Goal: Task Accomplishment & Management: Use online tool/utility

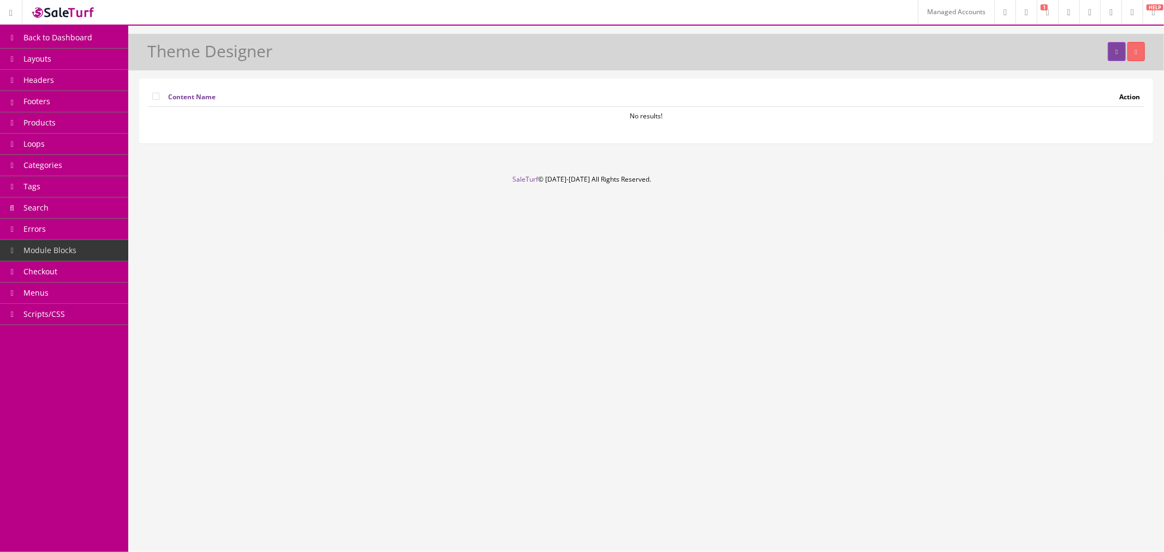
click at [64, 82] on link "Headers" at bounding box center [64, 80] width 128 height 21
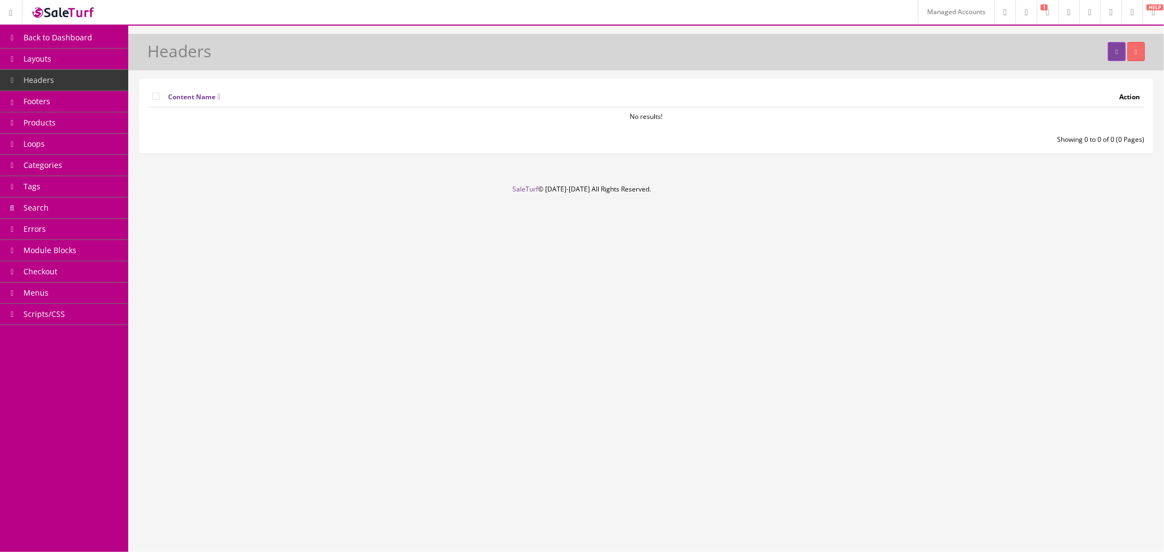
click at [64, 82] on link "Headers" at bounding box center [64, 80] width 128 height 21
click at [63, 104] on link "Footers" at bounding box center [64, 101] width 128 height 21
click at [72, 84] on link "Headers" at bounding box center [64, 80] width 128 height 21
click at [75, 118] on link "Products" at bounding box center [64, 122] width 128 height 21
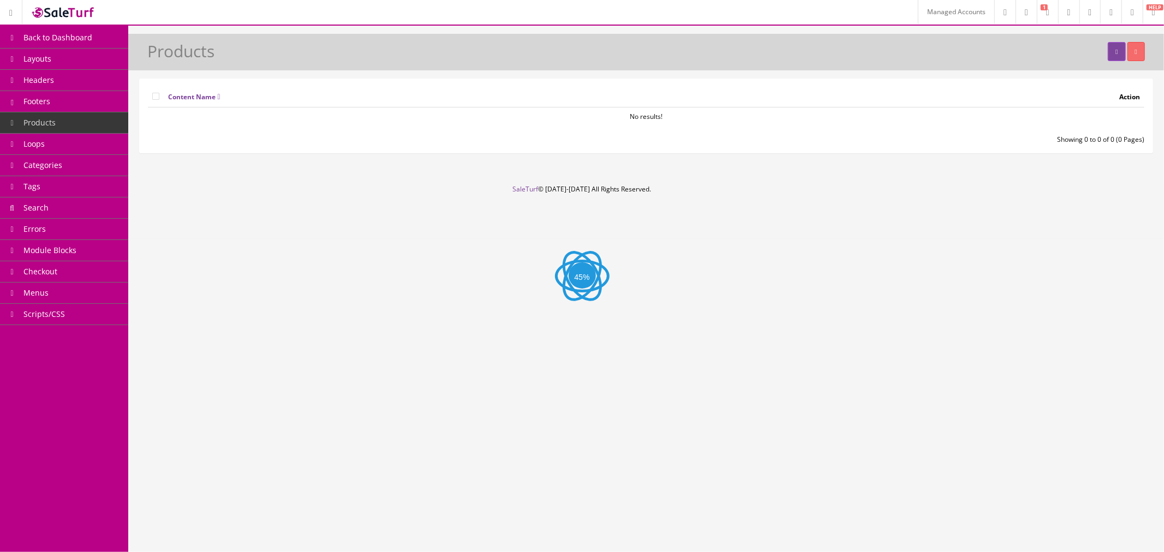
click at [79, 101] on link "Footers" at bounding box center [64, 101] width 128 height 21
click at [81, 121] on link "Products" at bounding box center [64, 122] width 128 height 21
click at [51, 99] on link "Footers" at bounding box center [64, 101] width 128 height 21
click at [63, 122] on link "Products" at bounding box center [64, 122] width 128 height 21
click at [56, 77] on link "Headers" at bounding box center [64, 80] width 128 height 21
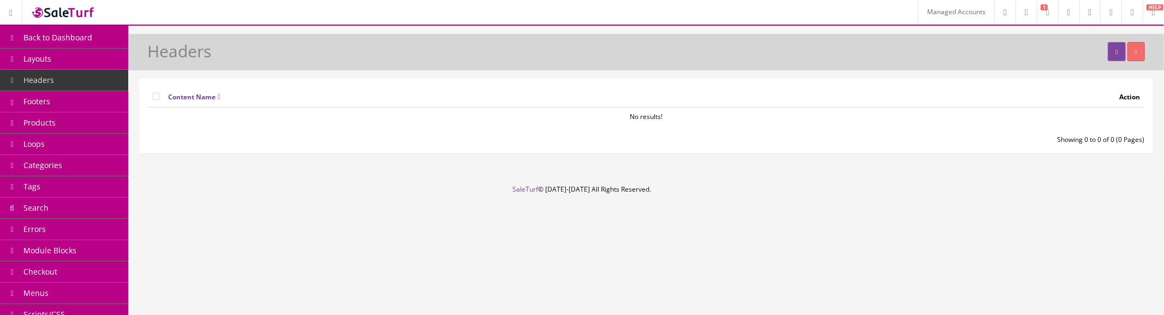
click at [68, 118] on link "Products" at bounding box center [64, 122] width 128 height 21
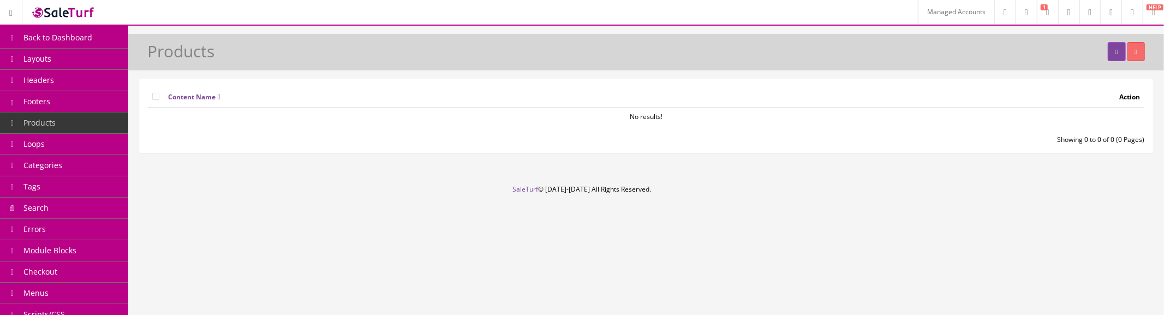
click at [100, 128] on link "Products" at bounding box center [64, 122] width 128 height 21
click at [1108, 47] on link at bounding box center [1116, 51] width 17 height 19
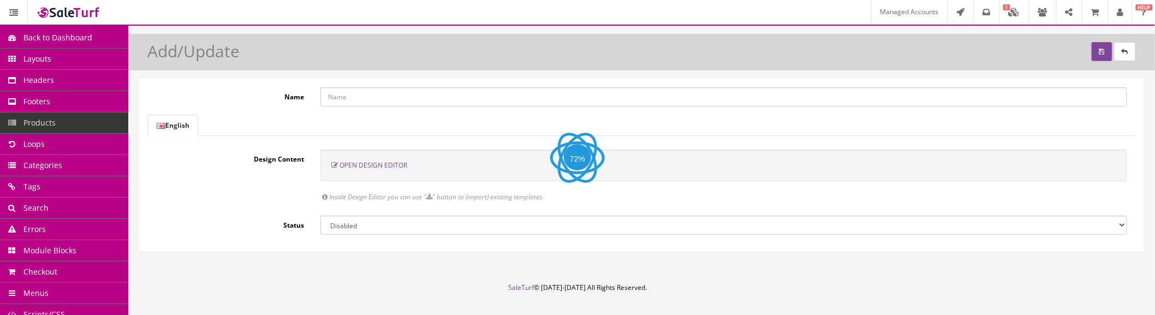
click at [342, 230] on select "Enabled Disabled" at bounding box center [723, 225] width 806 height 19
select select "1"
click at [320, 216] on select "Enabled Disabled" at bounding box center [723, 225] width 806 height 19
click at [353, 97] on input "Name" at bounding box center [723, 96] width 806 height 19
type input "Test"
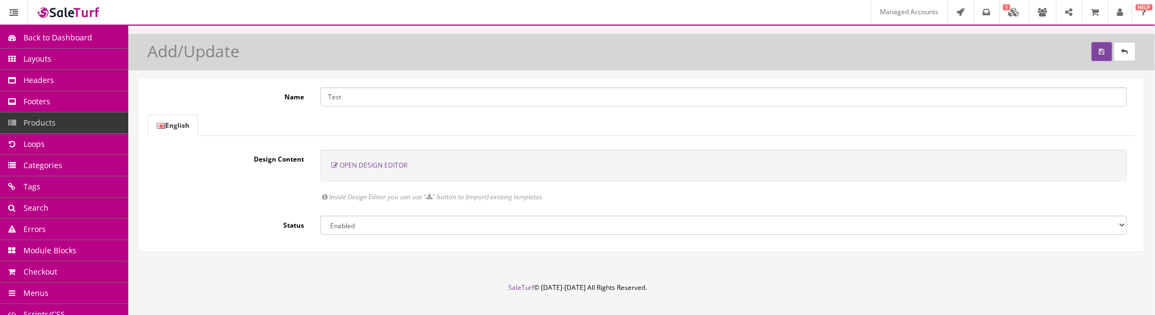
click at [348, 172] on div "Open Design Editor" at bounding box center [723, 166] width 806 height 32
click at [360, 165] on span "Open Design Editor" at bounding box center [373, 164] width 68 height 9
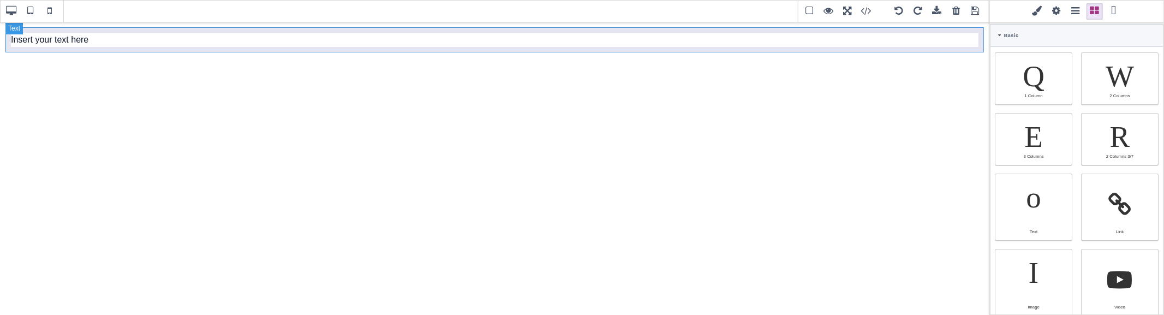
click at [356, 36] on div "Insert your text here" at bounding box center [494, 39] width 978 height 25
type input "10"
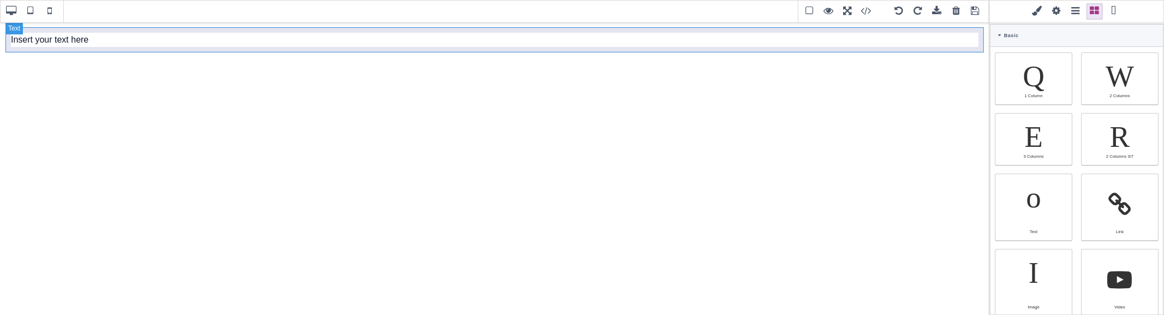
type input "10"
type input "rgb(15, 23, 42)"
select select
type input "16"
select select "px"
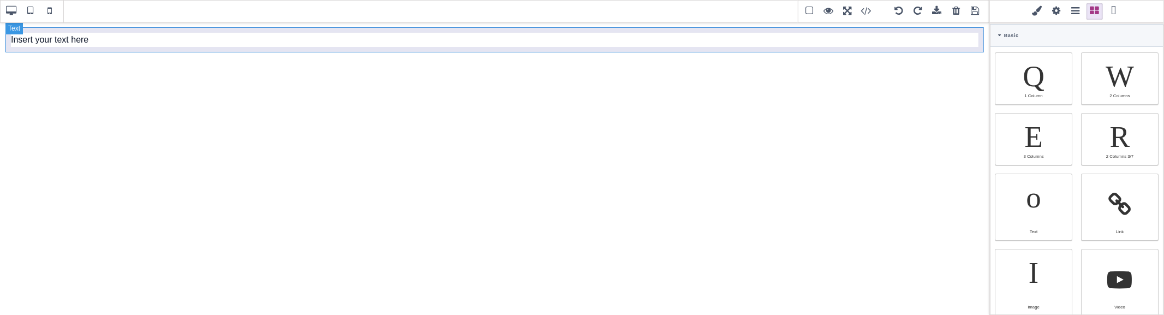
select select
type input "25.6px"
select select
select select "break-word"
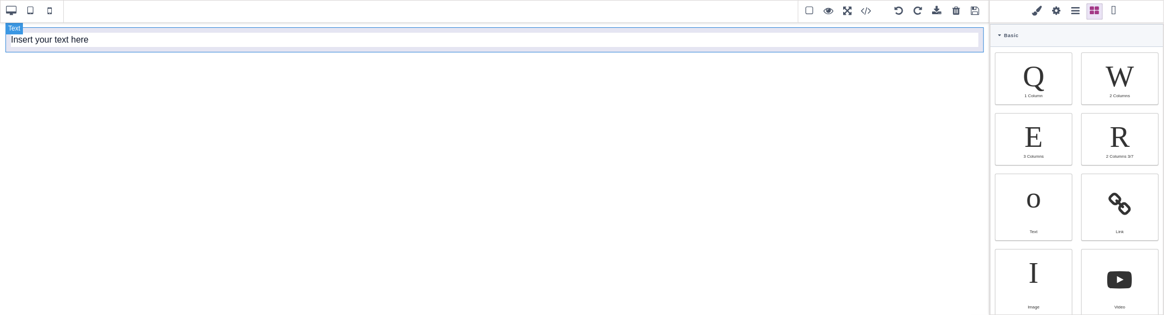
type input "0"
select select "px"
type input "0"
select select "px"
type input "0"
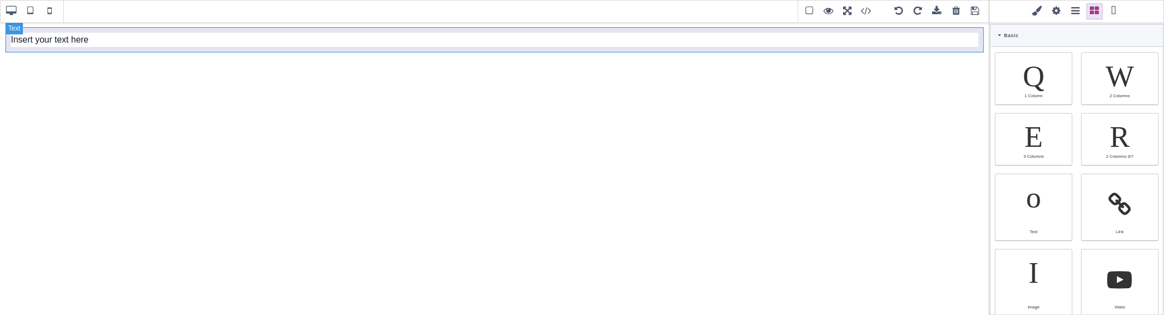
select select "px"
type input "0"
select select "px"
type input "rgb(15, 23, 42)"
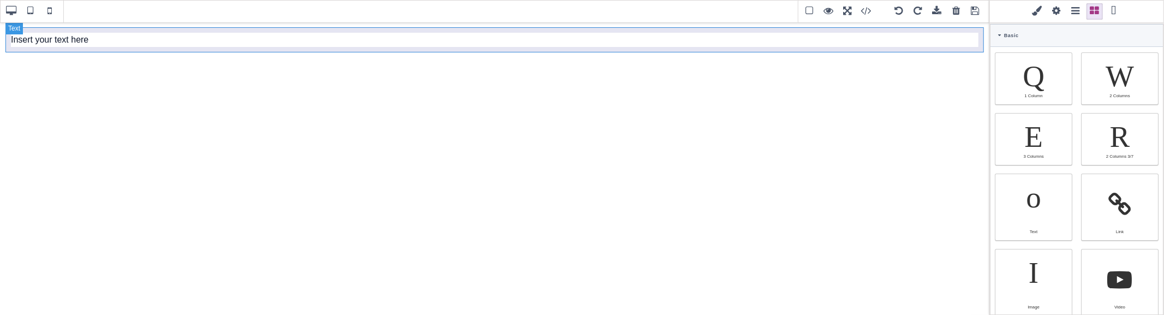
type input "rgb(15, 23, 42)"
type input "2.22222"
select select "px"
select select "solid"
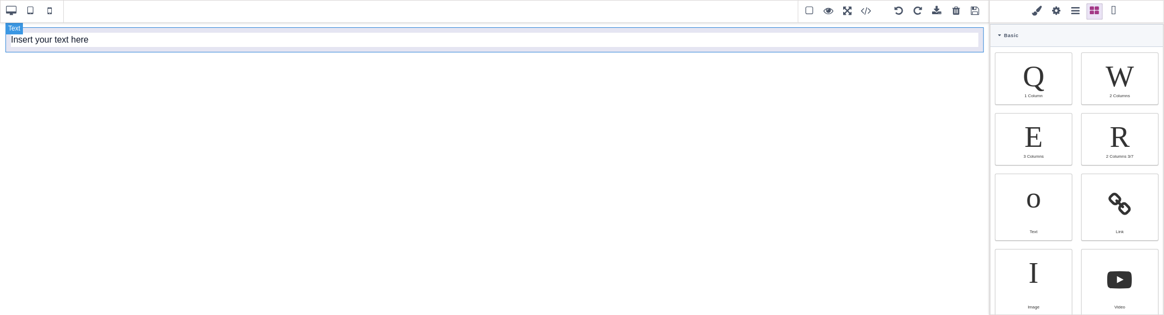
type input "rgb(59, 151, 227)"
type input "-3.00347"
click at [356, 36] on div "Insert your text here" at bounding box center [494, 39] width 978 height 25
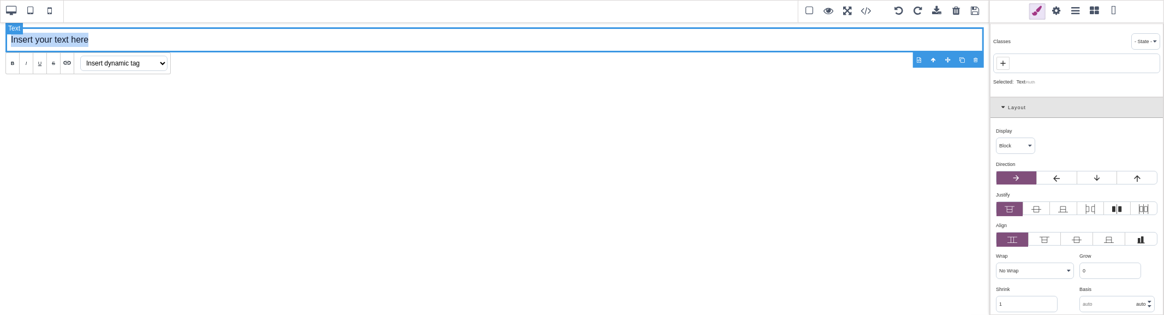
click at [356, 36] on div "Insert your text here" at bounding box center [494, 39] width 978 height 25
click at [151, 63] on select "Insert dynamic tag Availability Average Rating Condition EAN Manufacturer Name …" at bounding box center [123, 63] width 87 height 15
select select "{{product.availability}}"
click at [80, 56] on select "Insert dynamic tag Availability Average Rating Condition EAN Manufacturer Name …" at bounding box center [123, 63] width 87 height 15
select select
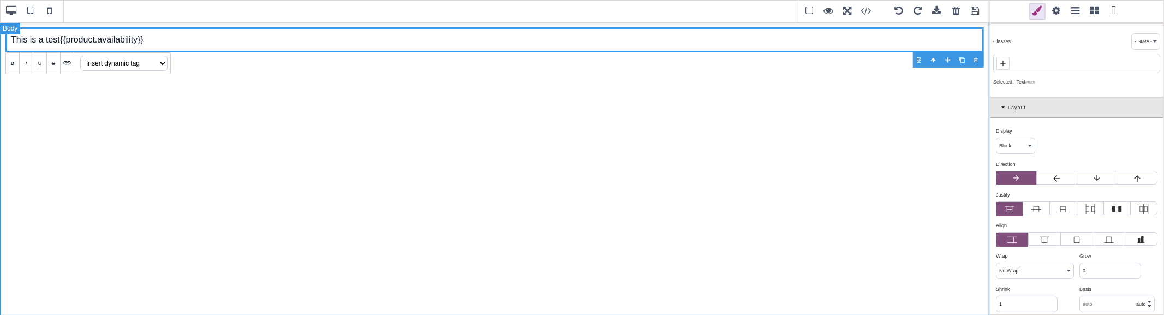
click at [875, 122] on div "This is a test {{product.availability}}" at bounding box center [494, 168] width 989 height 293
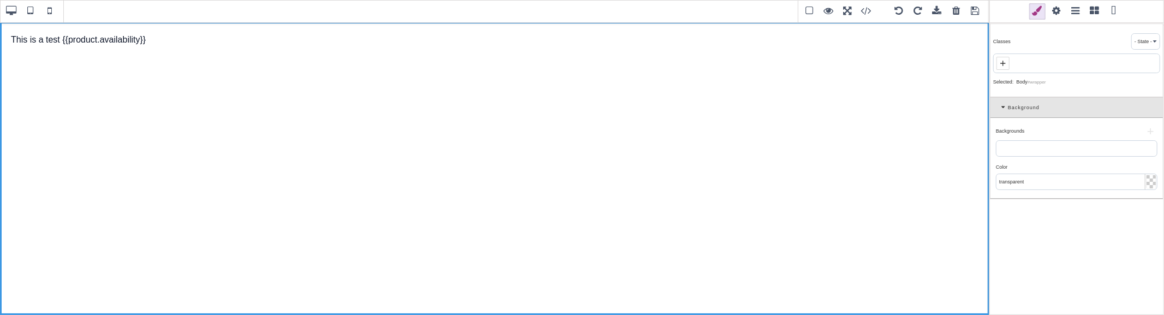
click at [976, 10] on span at bounding box center [975, 11] width 16 height 16
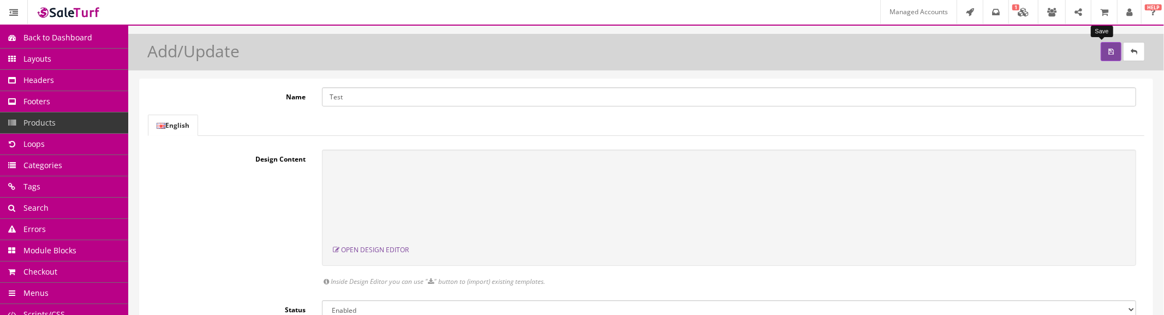
click at [1101, 59] on button "submit" at bounding box center [1111, 51] width 21 height 19
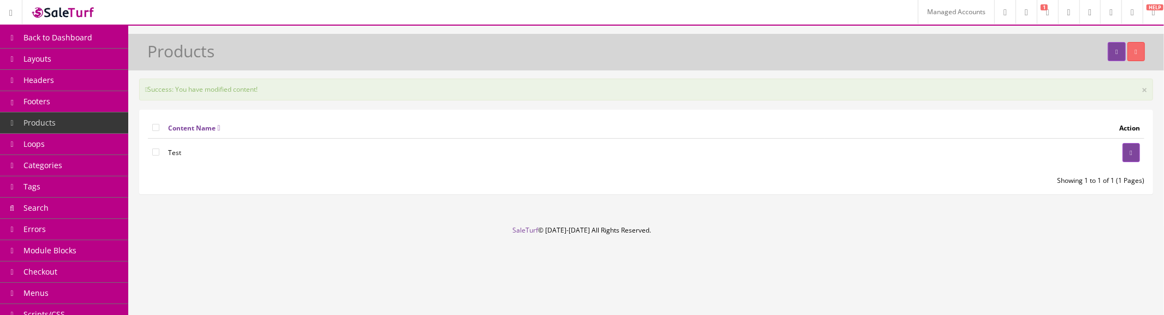
click at [1109, 17] on link at bounding box center [1110, 12] width 21 height 24
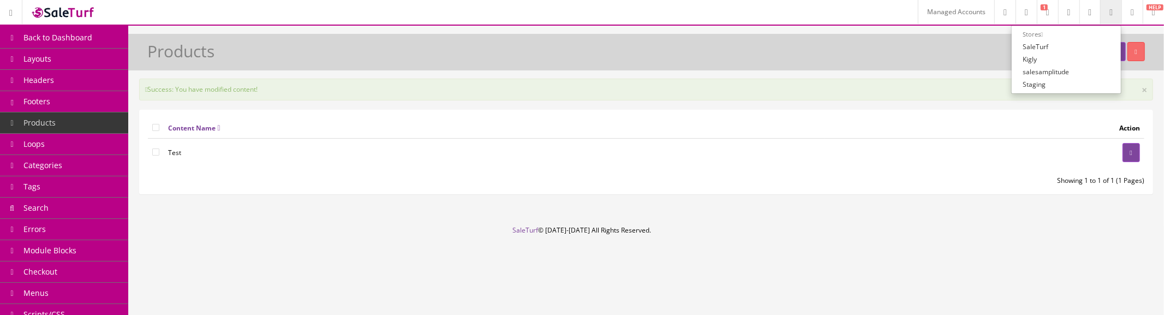
click at [83, 128] on link "Products" at bounding box center [64, 122] width 128 height 21
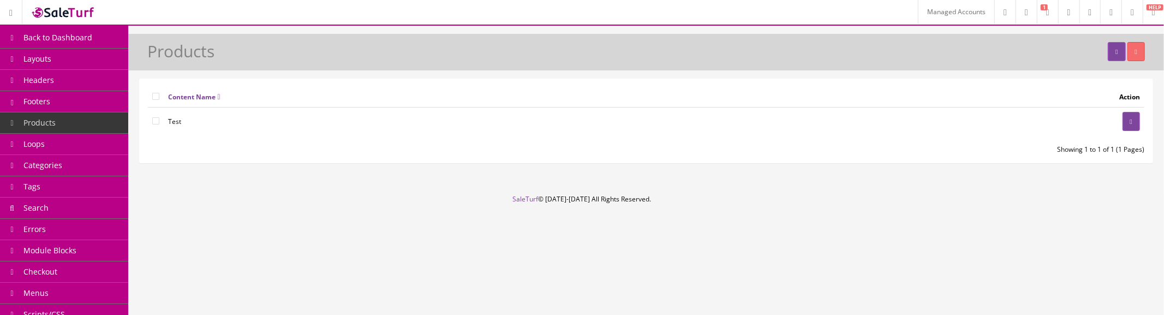
click at [57, 44] on link "Back to Dashboard" at bounding box center [64, 37] width 128 height 21
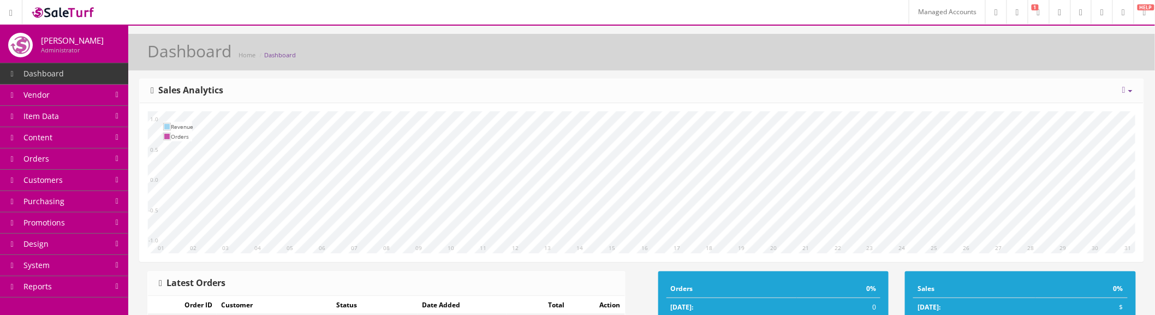
click at [1116, 12] on link at bounding box center [1122, 12] width 21 height 24
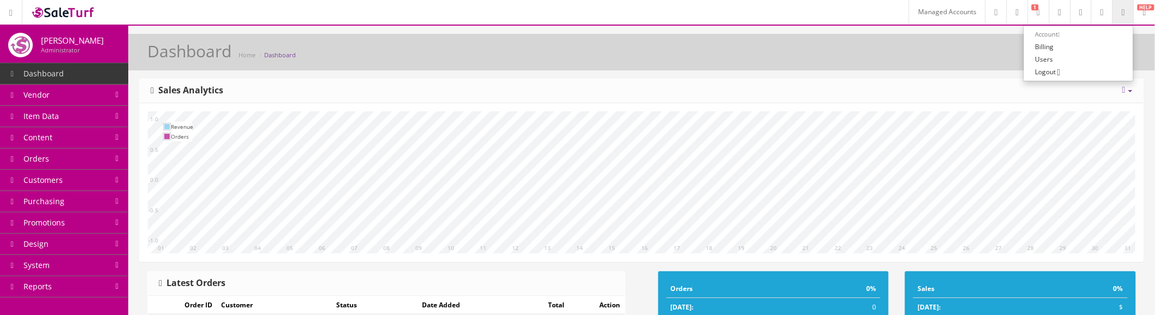
click at [1060, 67] on link "Logout" at bounding box center [1078, 71] width 109 height 13
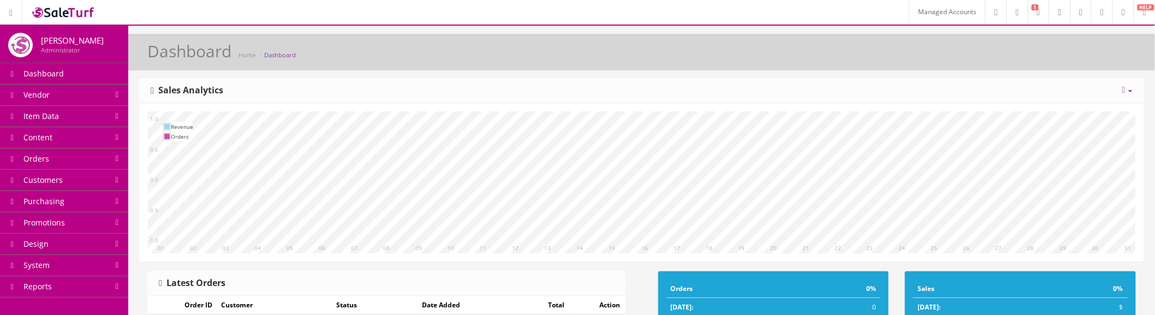
click at [109, 129] on link "Content" at bounding box center [64, 137] width 128 height 21
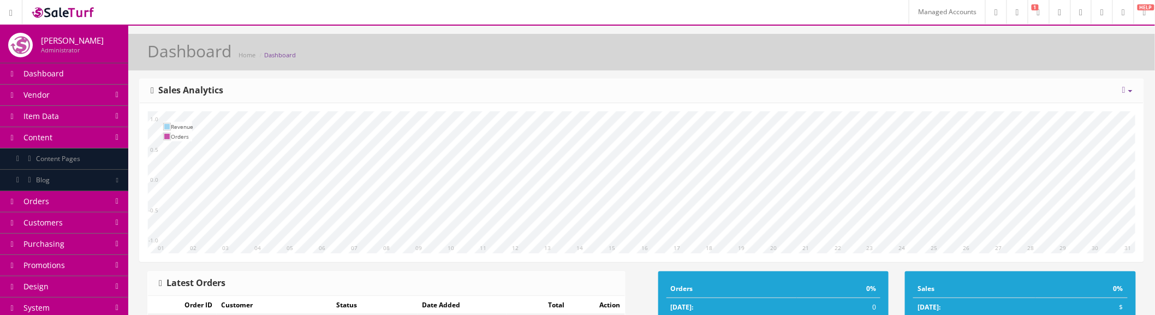
click at [100, 135] on link "Content" at bounding box center [64, 137] width 128 height 21
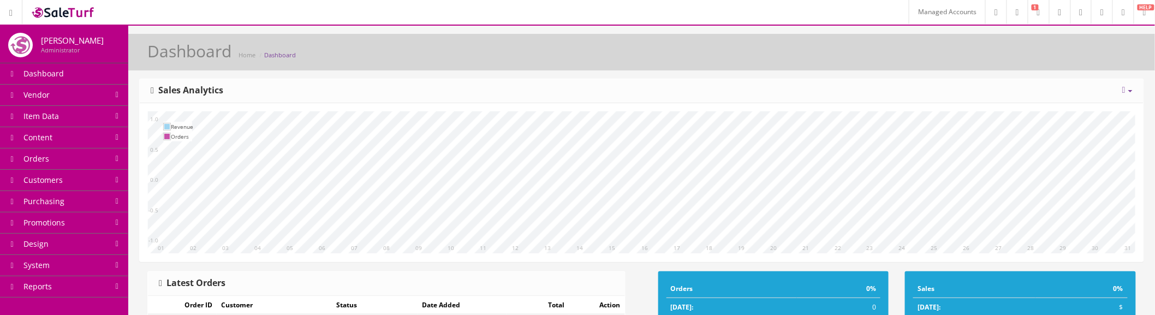
click at [69, 249] on link "Design" at bounding box center [64, 244] width 128 height 21
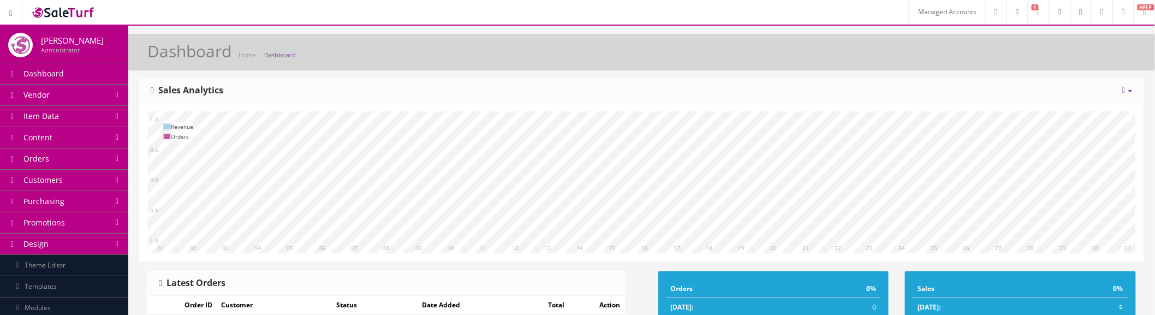
scroll to position [61, 0]
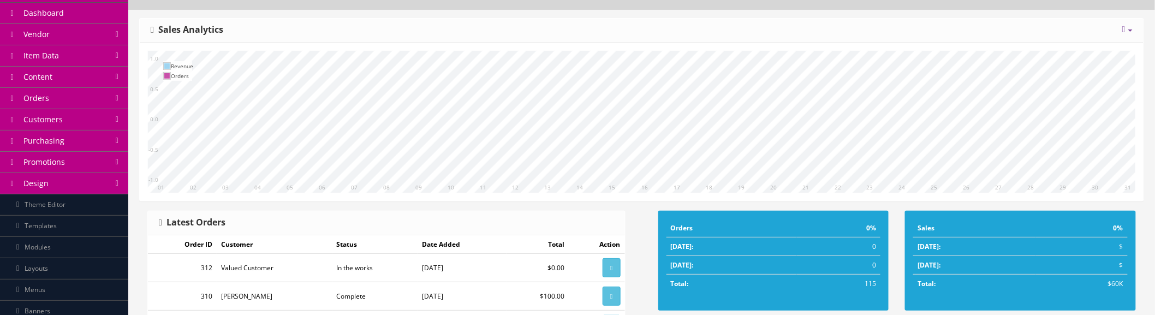
click at [68, 253] on link "Modules" at bounding box center [64, 247] width 128 height 21
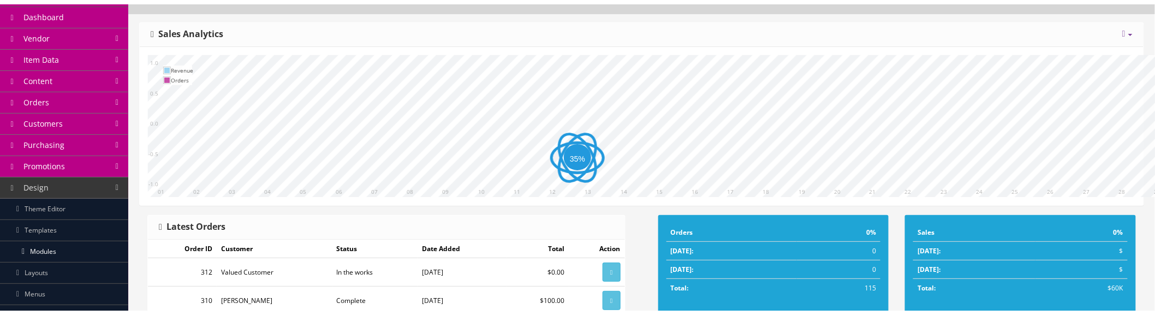
scroll to position [61, 0]
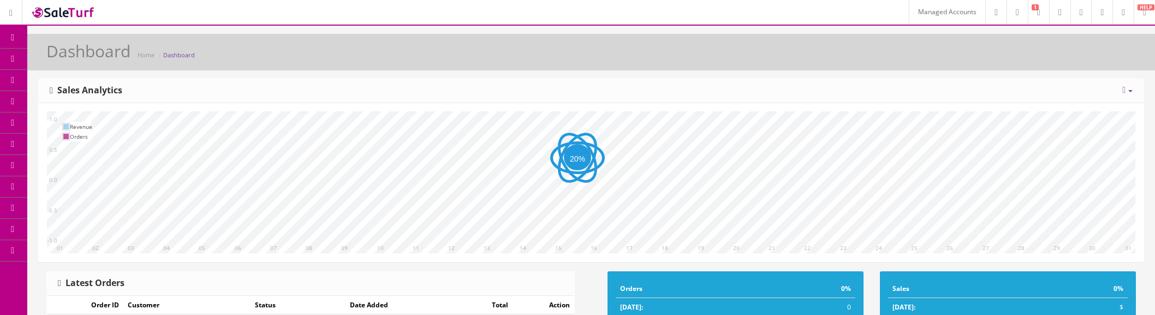
scroll to position [61, 0]
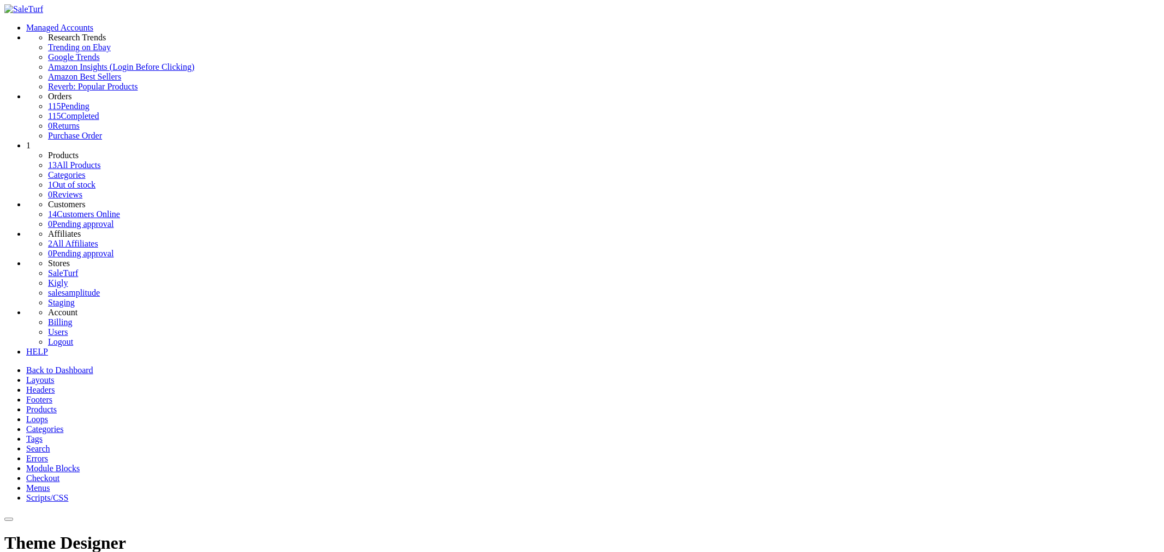
click at [57, 314] on link "Products" at bounding box center [41, 409] width 31 height 9
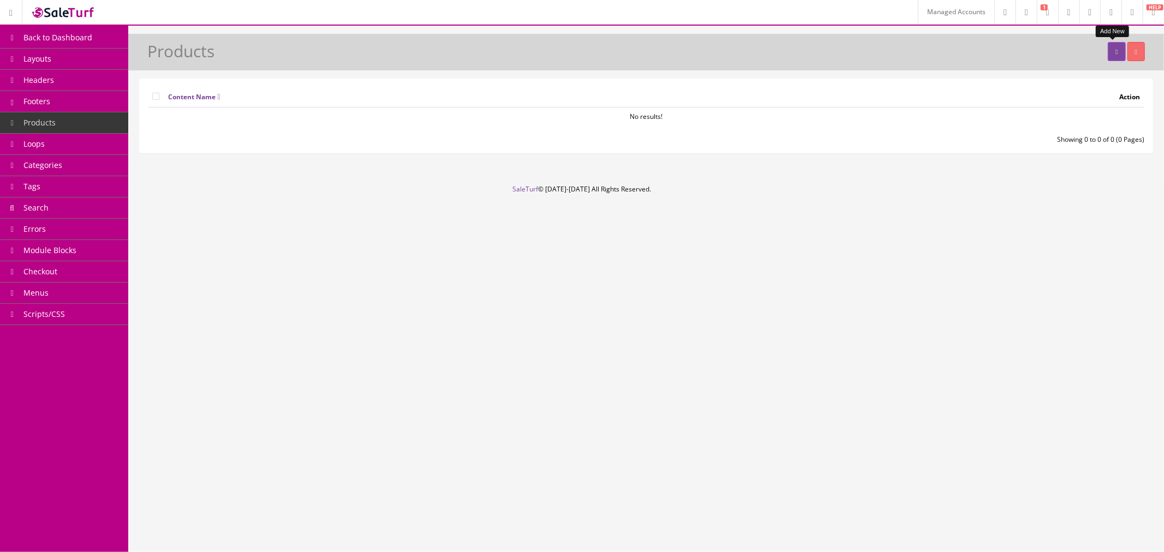
click at [1115, 49] on icon at bounding box center [1116, 52] width 2 height 7
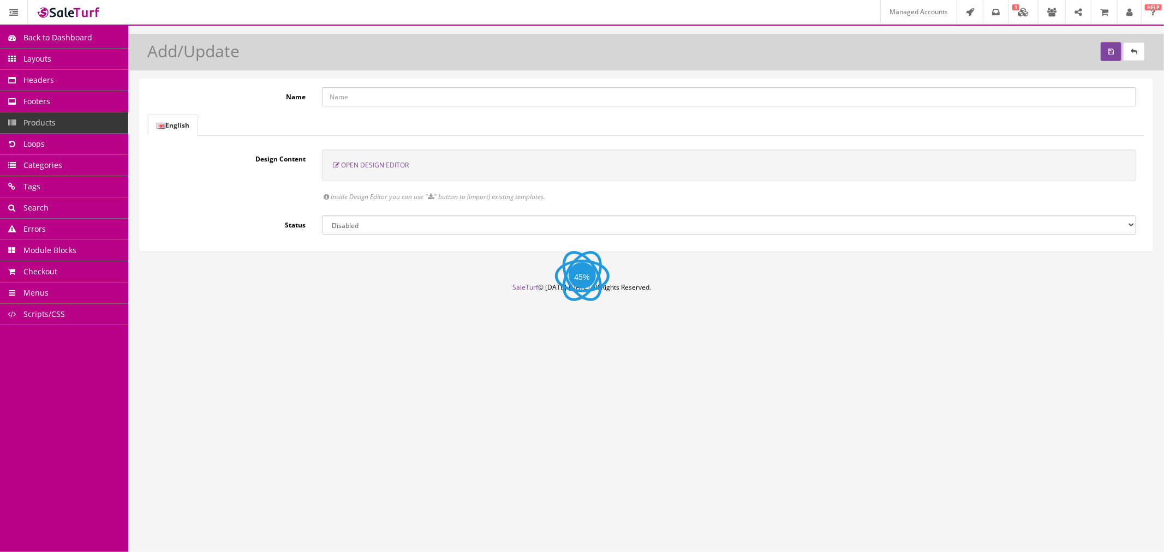
click at [414, 100] on input "Name" at bounding box center [729, 96] width 814 height 19
type input "Product Test"
click at [402, 166] on span "Open Design Editor" at bounding box center [375, 164] width 68 height 9
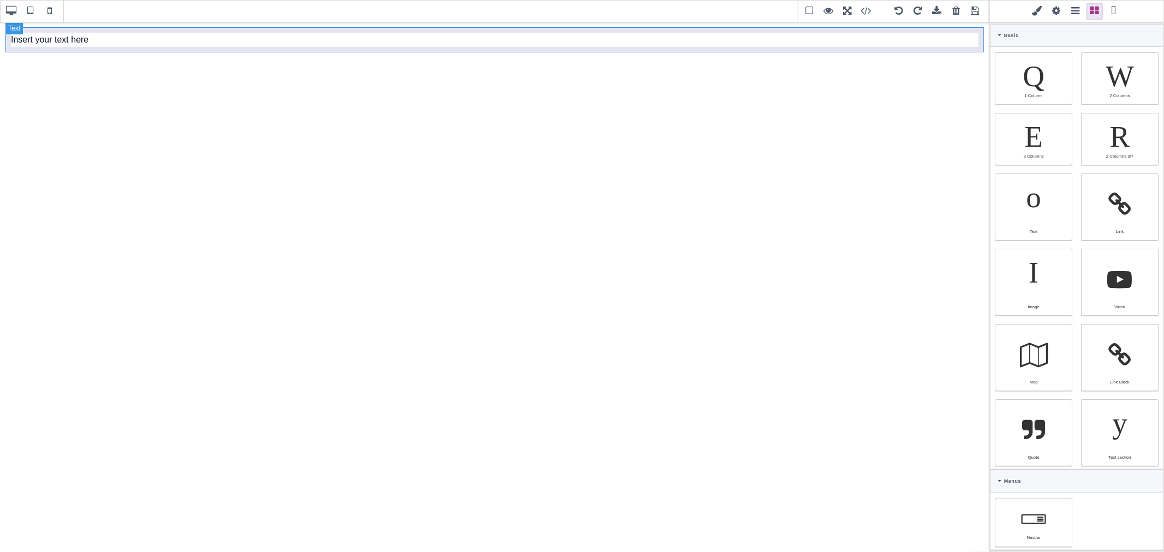
click at [129, 41] on div "Insert your text here" at bounding box center [494, 39] width 978 height 25
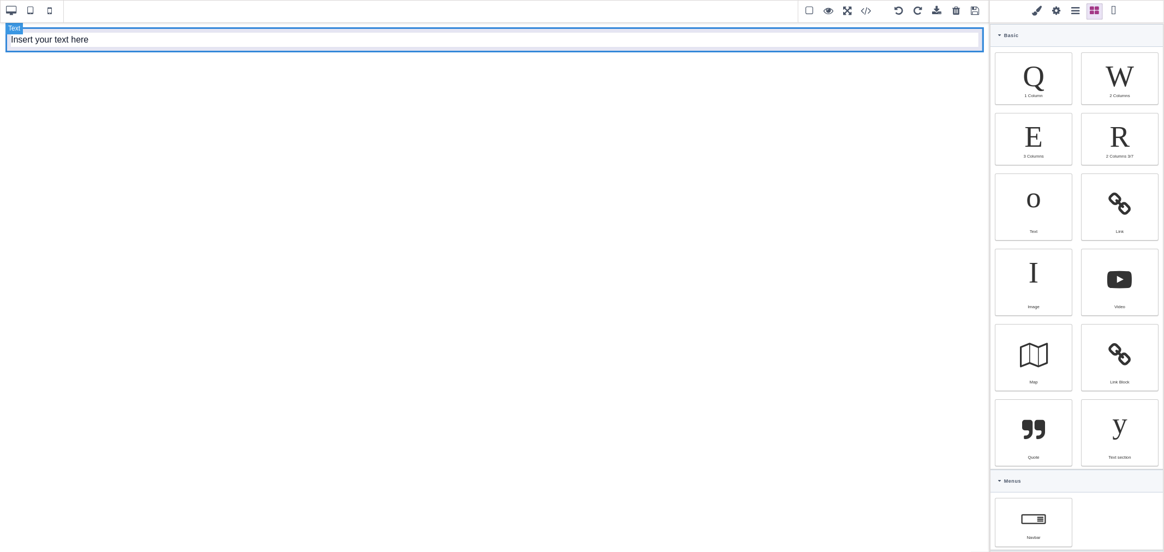
type input "10"
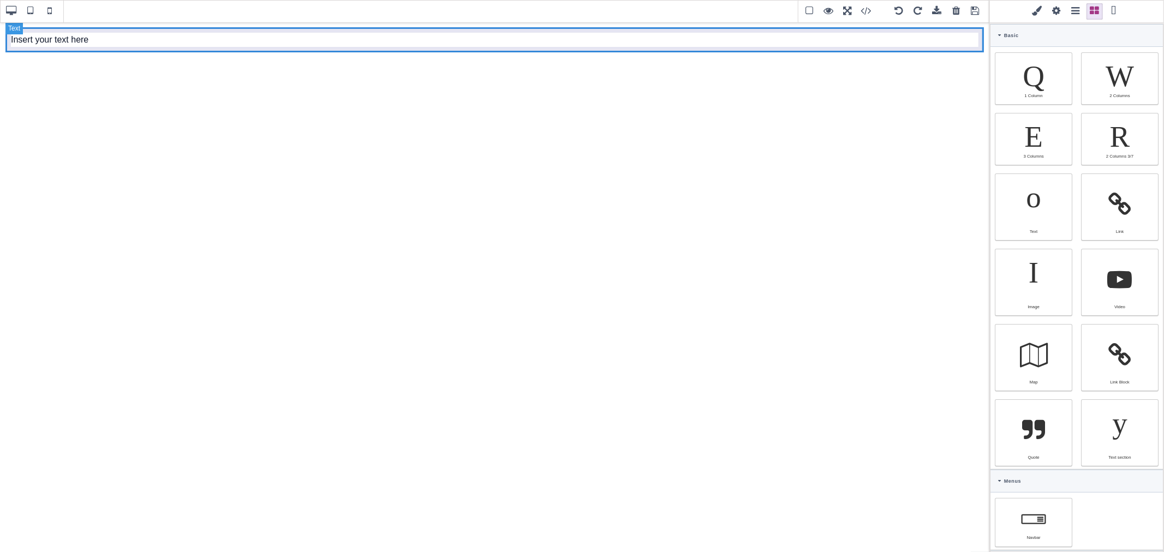
type input "rgb(15, 23, 42)"
select select
type input "16"
select select "px"
select select
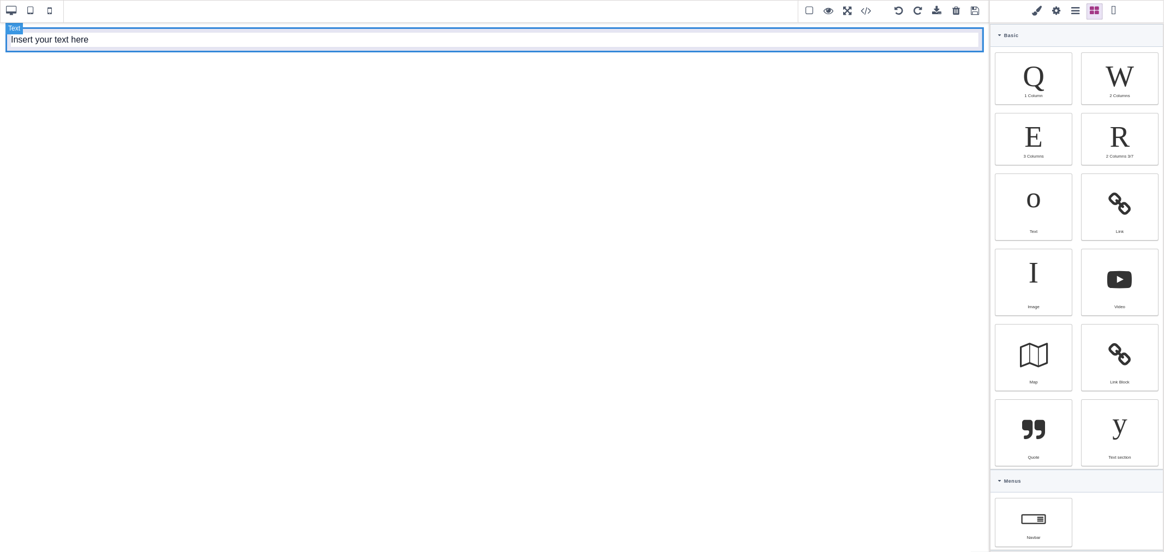
type input "25.6px"
select select
select select "break-word"
type input "0"
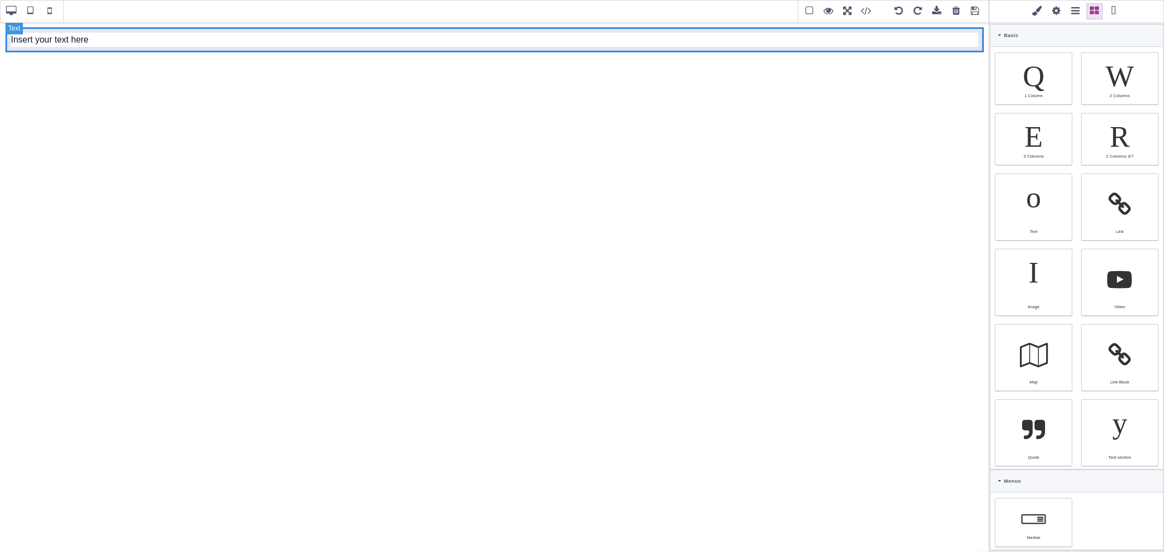
select select "px"
type input "0"
select select "px"
type input "0"
select select "px"
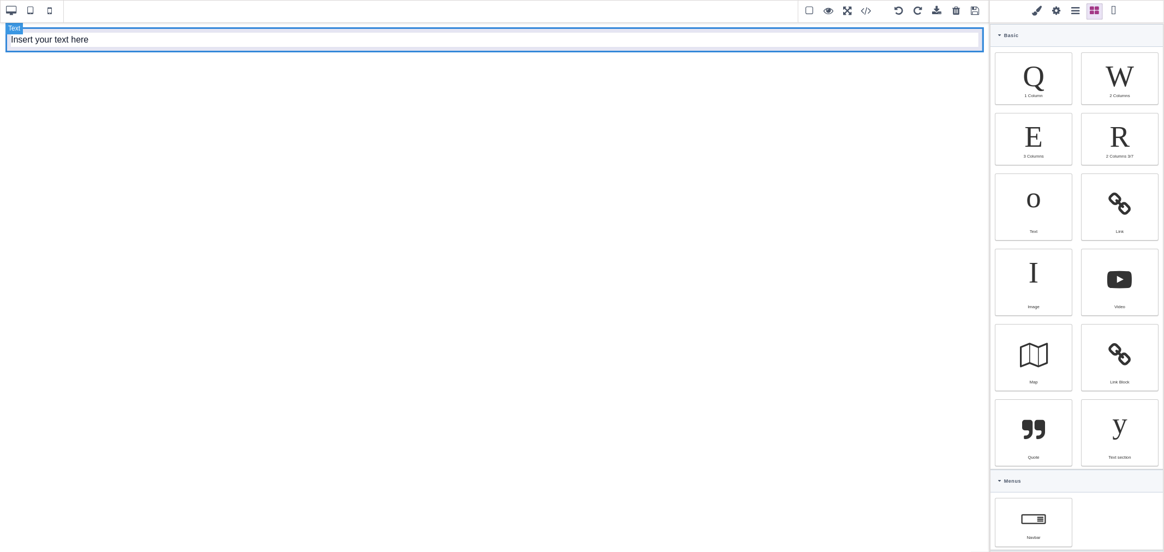
type input "0"
select select "px"
type input "rgb(15, 23, 42)"
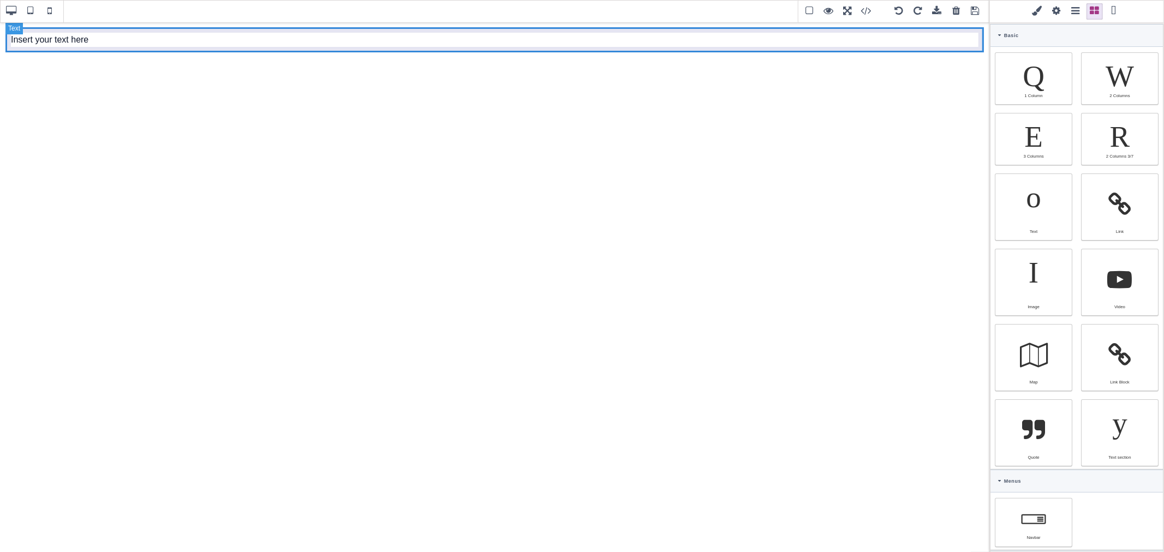
type input "rgb(15, 23, 42)"
type input "2.22222"
select select "px"
select select "solid"
type input "rgb(59, 151, 227)"
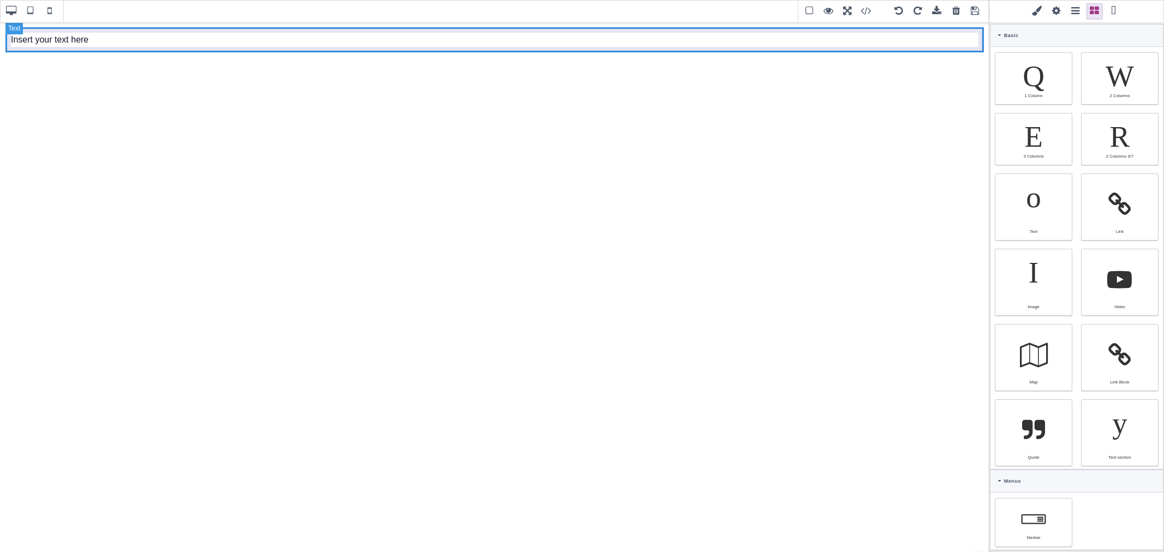
type input "-3.00347"
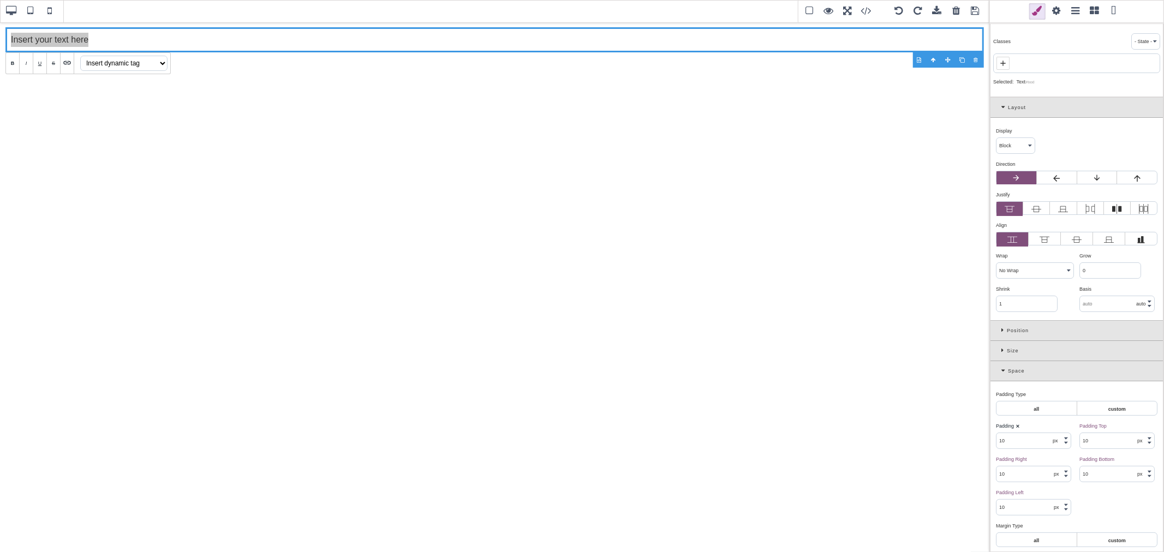
click at [121, 58] on select "Insert dynamic tag Availability Average Rating Condition EAN Manufacturer Name …" at bounding box center [123, 63] width 87 height 15
select select "{{product.availability}}"
click at [80, 56] on select "Insert dynamic tag Availability Average Rating Condition EAN Manufacturer Name …" at bounding box center [123, 63] width 87 height 15
select select
click at [140, 41] on div "{{product.availability}}" at bounding box center [494, 39] width 978 height 25
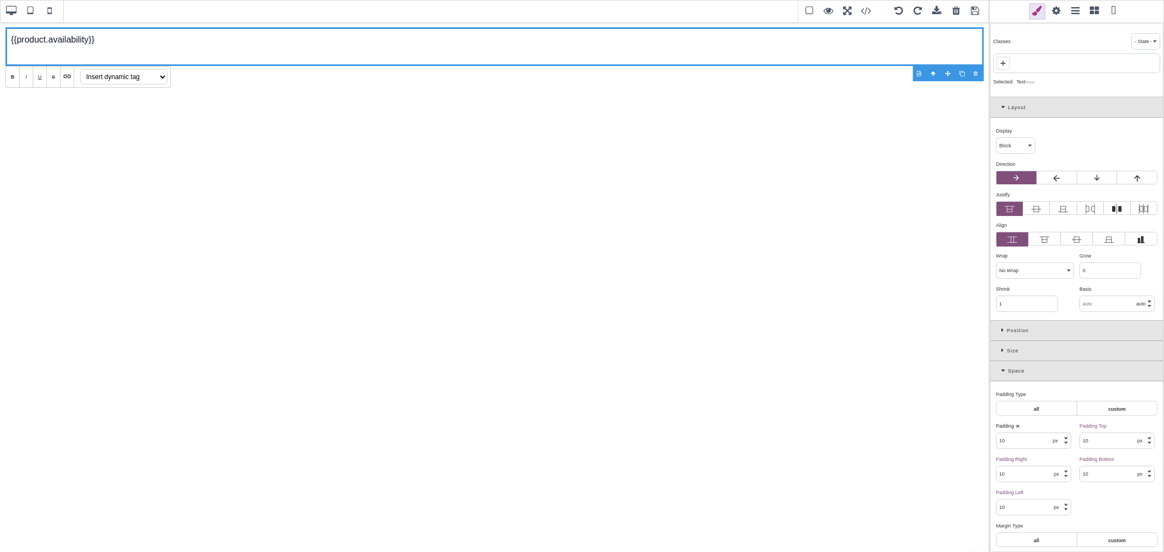
click at [132, 77] on select "Insert dynamic tag Availability Average Rating Condition EAN Manufacturer Name …" at bounding box center [123, 76] width 87 height 15
select select "{{product.condition}}"
click at [80, 69] on select "Insert dynamic tag Availability Average Rating Condition EAN Manufacturer Name …" at bounding box center [123, 76] width 87 height 15
click at [130, 47] on div "{{product.availability}} {{product.condition}}" at bounding box center [494, 46] width 978 height 39
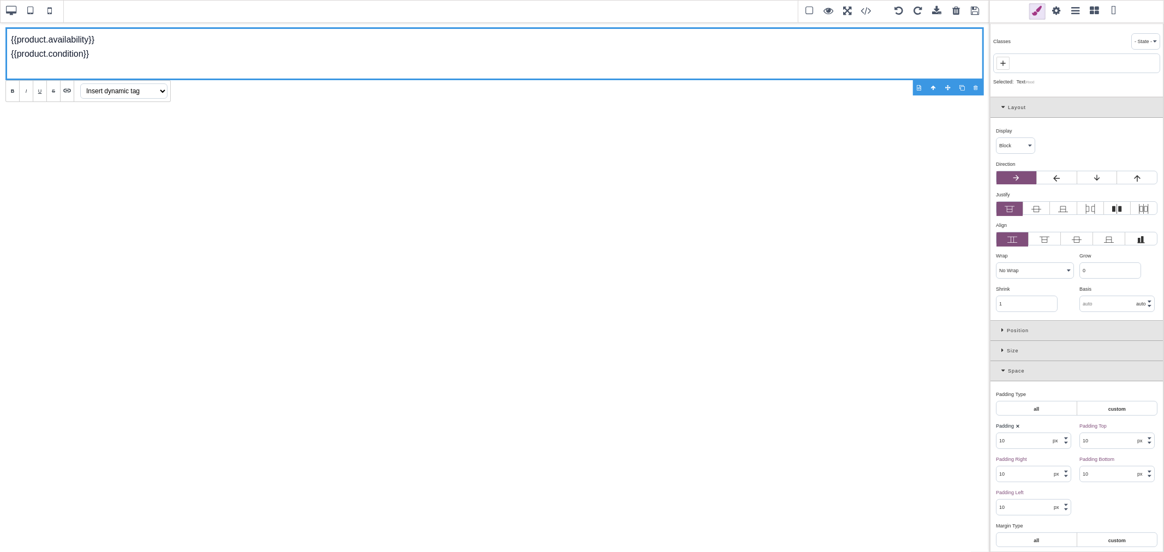
click at [136, 93] on select "Insert dynamic tag Availability Average Rating Condition EAN Manufacturer Name …" at bounding box center [123, 90] width 87 height 15
select select "{{product.manufacturer_url}}"
click at [80, 83] on select "Insert dynamic tag Availability Average Rating Condition EAN Manufacturer Name …" at bounding box center [123, 90] width 87 height 15
select select
click at [13, 42] on div "{{product.availability}} {{product.condition}} {{product.manufacturer_url}}" at bounding box center [494, 53] width 978 height 53
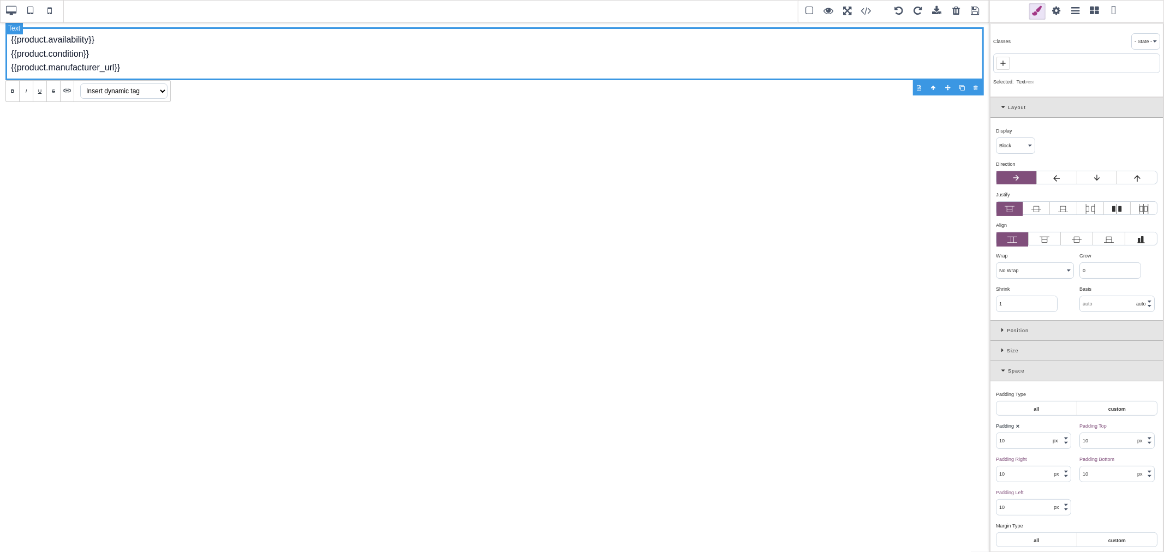
click at [11, 40] on div "{{product.availability}} {{product.condition}} {{product.manufacturer_url}}" at bounding box center [494, 53] width 978 height 53
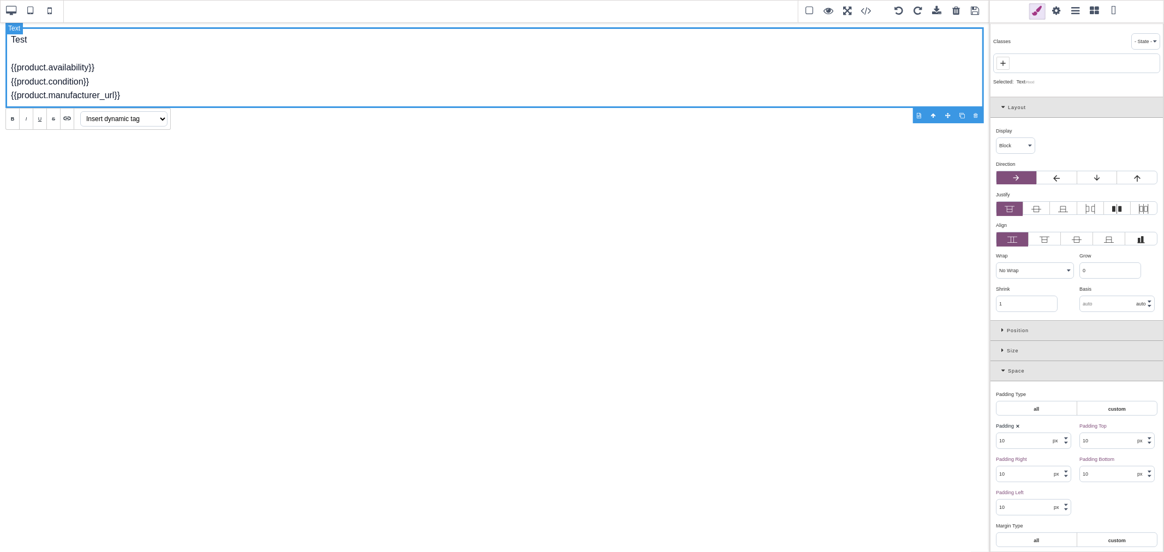
click at [127, 100] on div "Test {{product.availability}} {{product.condition}} {{product.manufacturer_url}}" at bounding box center [494, 67] width 978 height 81
click at [1059, 14] on span at bounding box center [1056, 11] width 16 height 16
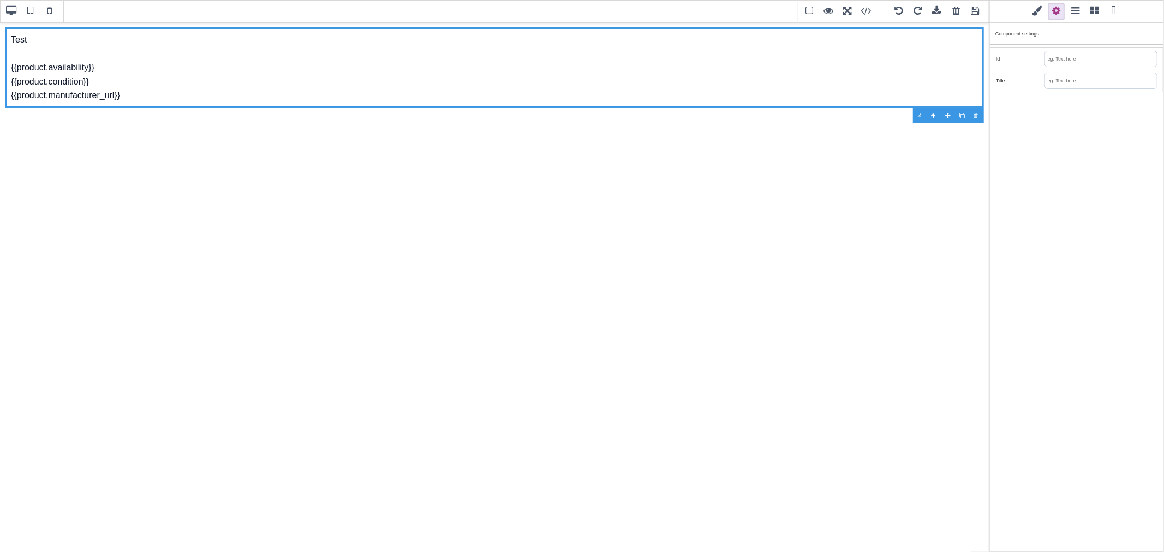
click at [1039, 15] on span at bounding box center [1037, 11] width 16 height 16
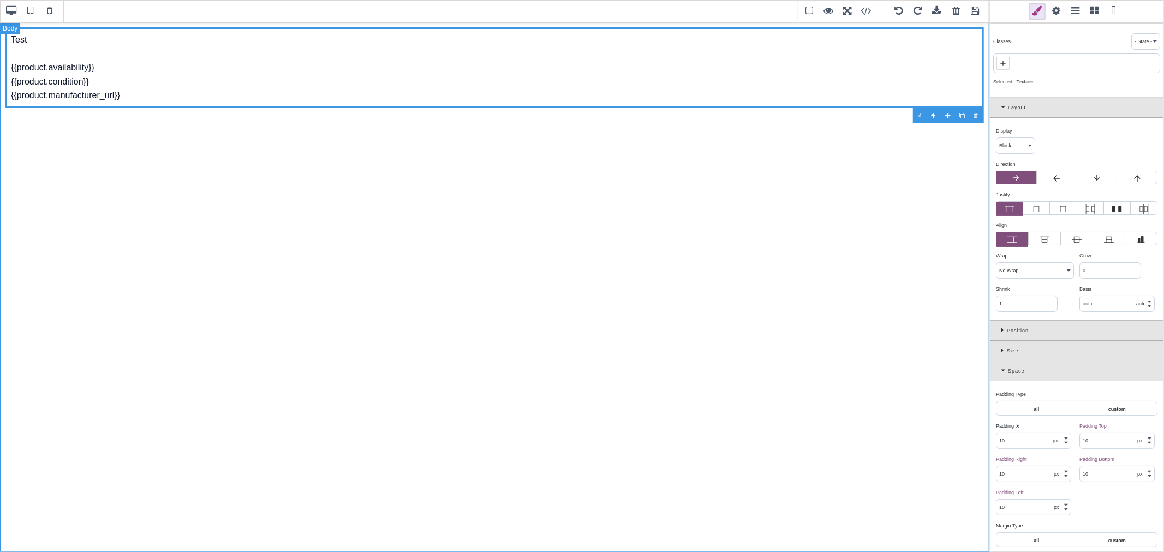
click at [872, 193] on div "Test {{product.availability}} {{product.condition}} {{product.manufacturer_url}}" at bounding box center [494, 287] width 989 height 530
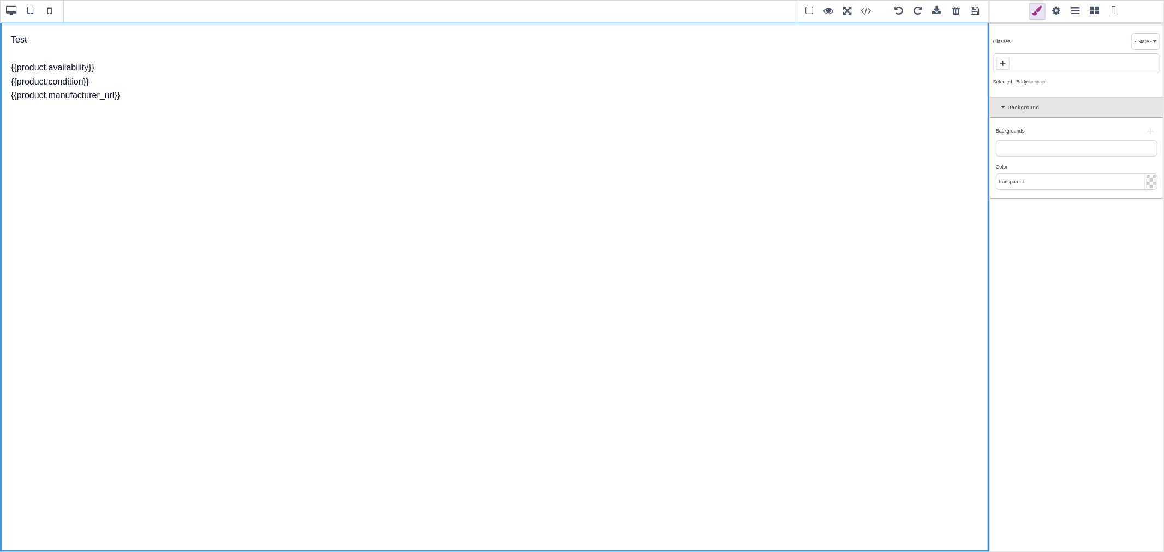
click at [974, 14] on span at bounding box center [975, 11] width 16 height 16
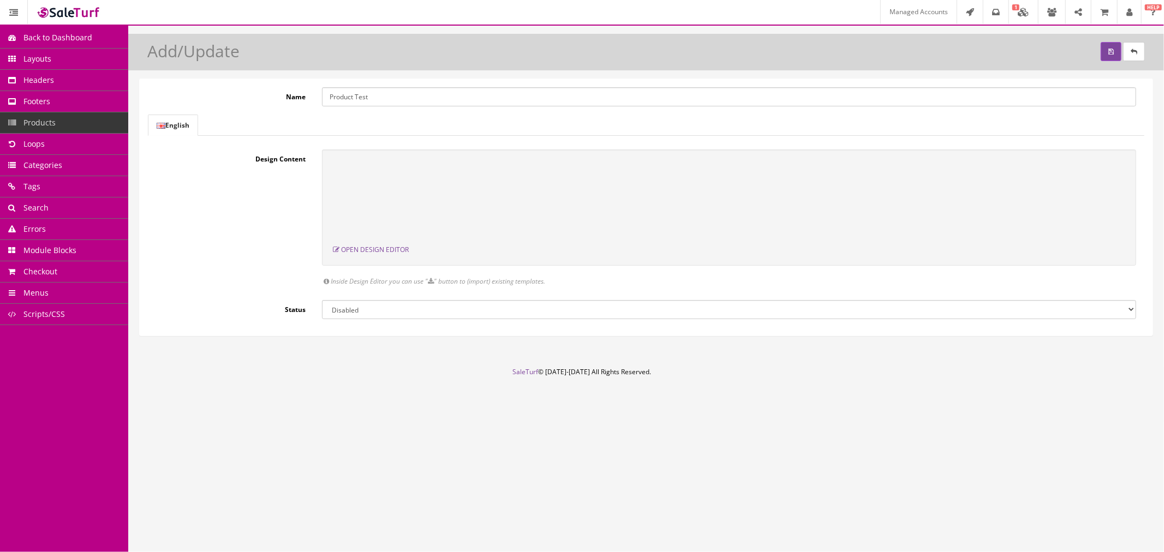
click at [468, 306] on select "Enabled Disabled" at bounding box center [729, 309] width 814 height 19
select select "1"
click at [322, 300] on select "Enabled Disabled" at bounding box center [729, 309] width 814 height 19
click at [1103, 59] on button "submit" at bounding box center [1111, 51] width 21 height 19
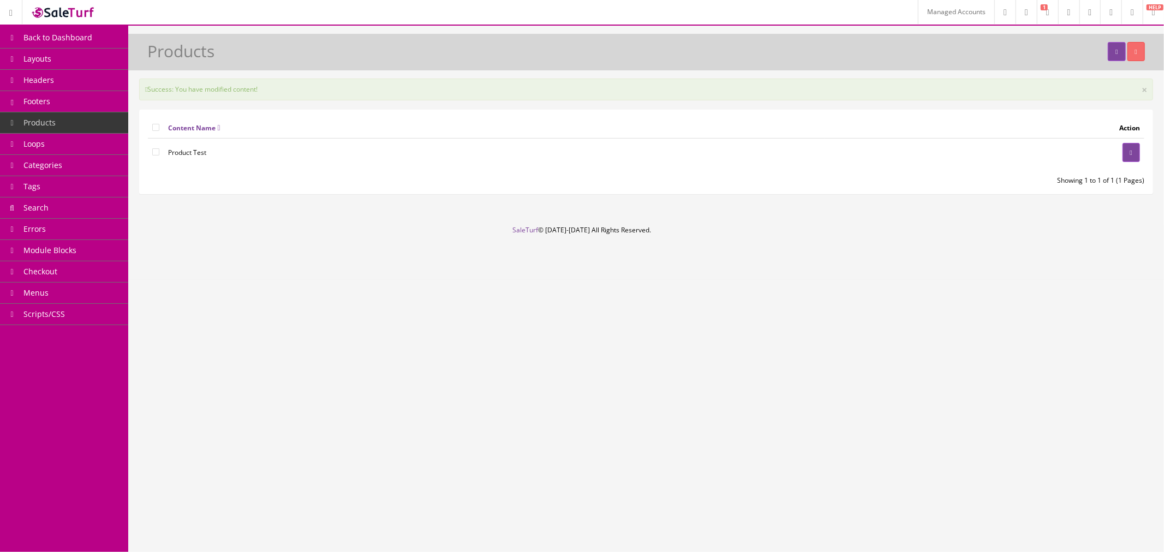
click at [73, 253] on span "Module Blocks" at bounding box center [49, 250] width 53 height 10
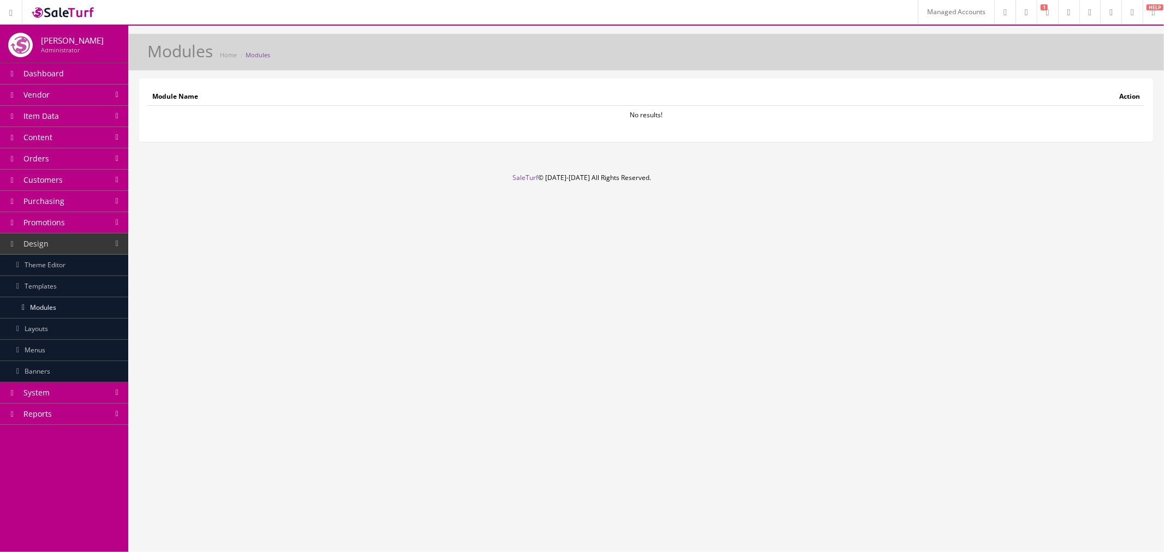
click at [76, 307] on link "Modules" at bounding box center [64, 307] width 128 height 21
click at [69, 271] on link "Theme Editor" at bounding box center [64, 265] width 128 height 21
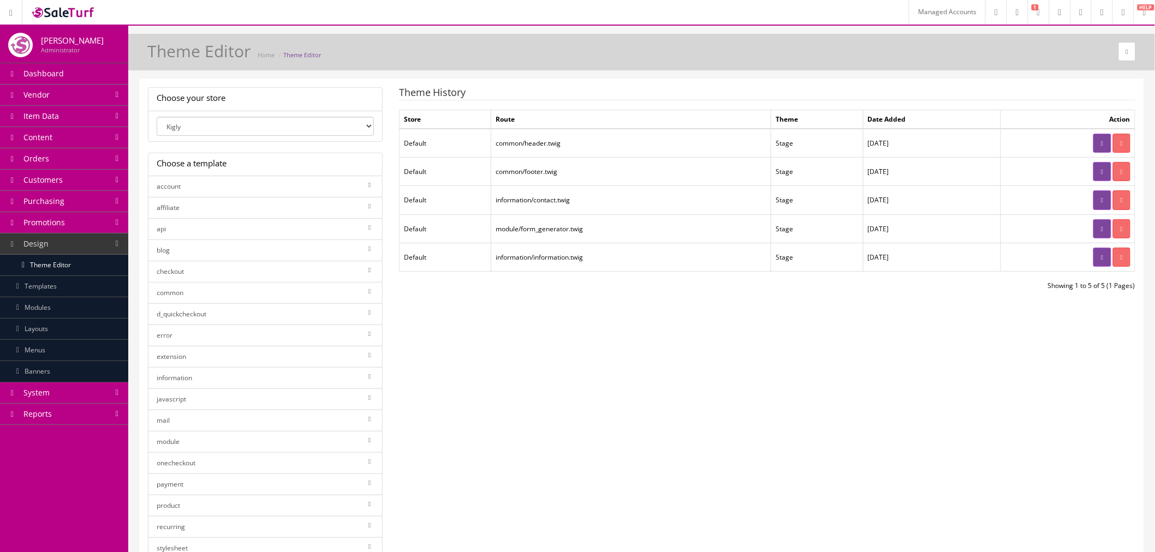
click at [70, 306] on link "Modules" at bounding box center [64, 307] width 128 height 21
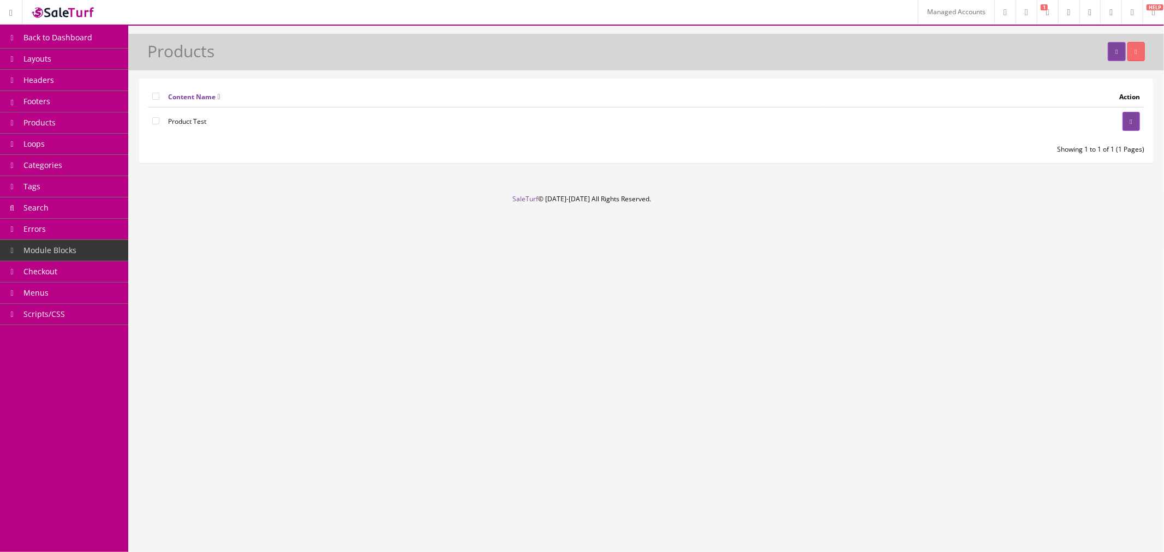
click at [77, 113] on link "Products" at bounding box center [64, 122] width 128 height 21
click at [58, 248] on span "Module Blocks" at bounding box center [49, 250] width 53 height 10
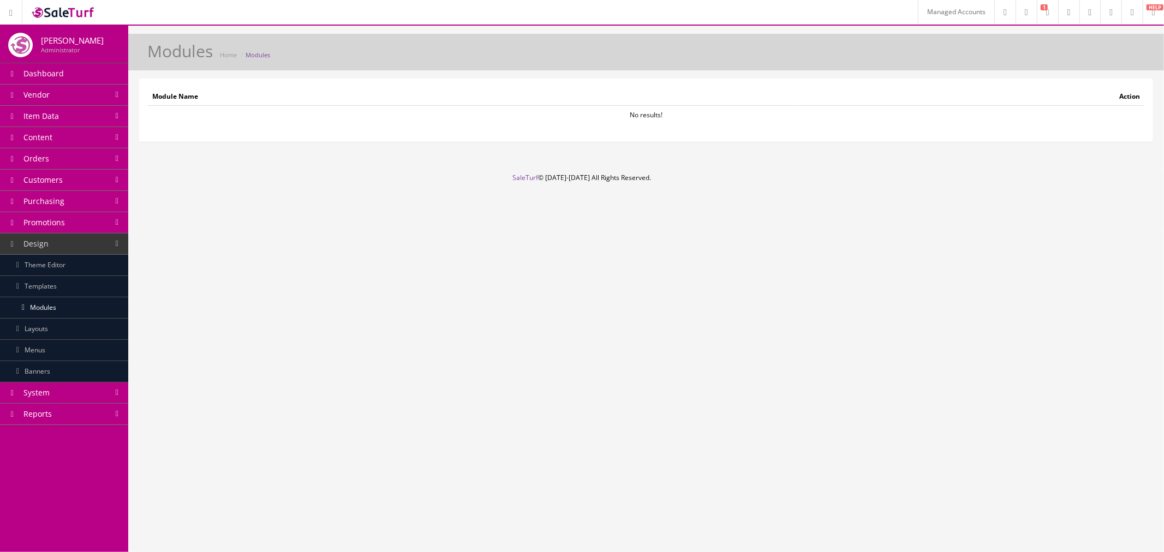
click at [79, 324] on link "Layouts" at bounding box center [64, 329] width 128 height 21
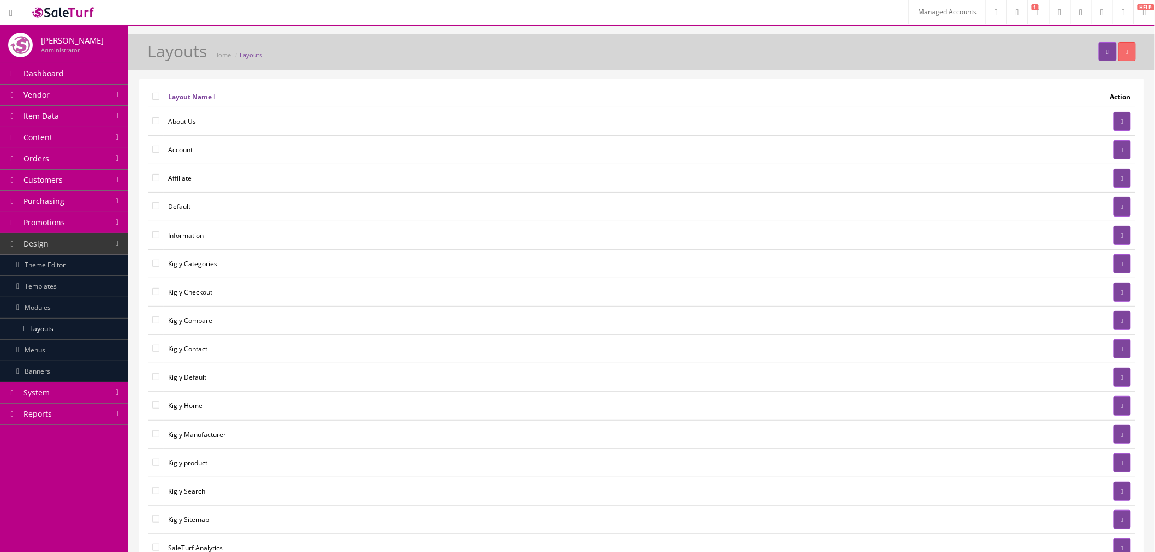
click at [79, 313] on link "Modules" at bounding box center [64, 307] width 128 height 21
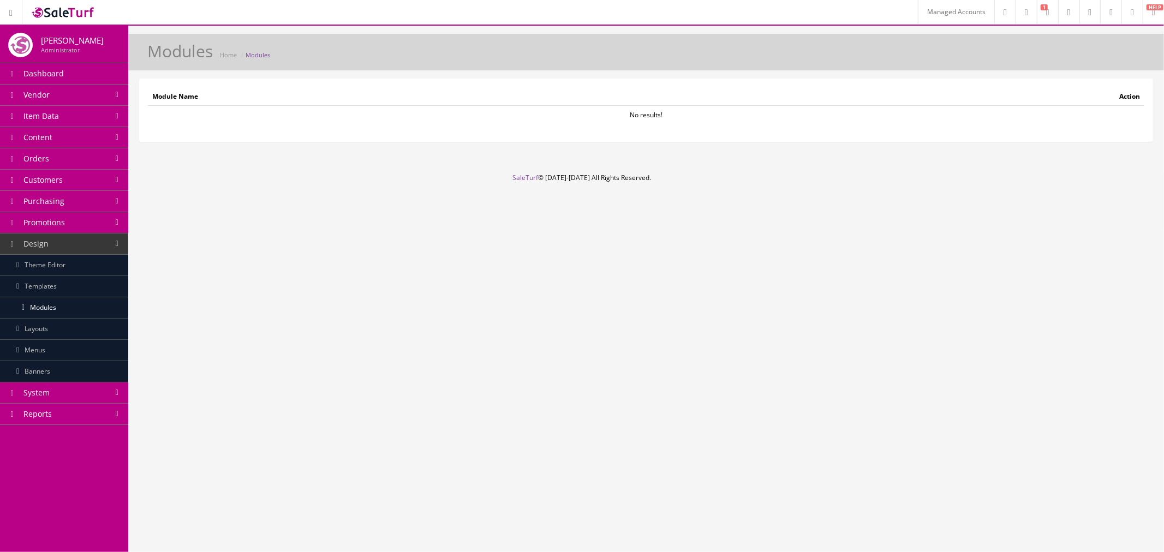
click at [289, 304] on div "Managed Accounts Research Trends Trending on Ebay Google Trends Amazon Insights…" at bounding box center [582, 276] width 1164 height 552
click at [1100, 17] on link at bounding box center [1110, 12] width 21 height 24
click at [918, 11] on link "Managed Accounts" at bounding box center [956, 12] width 76 height 24
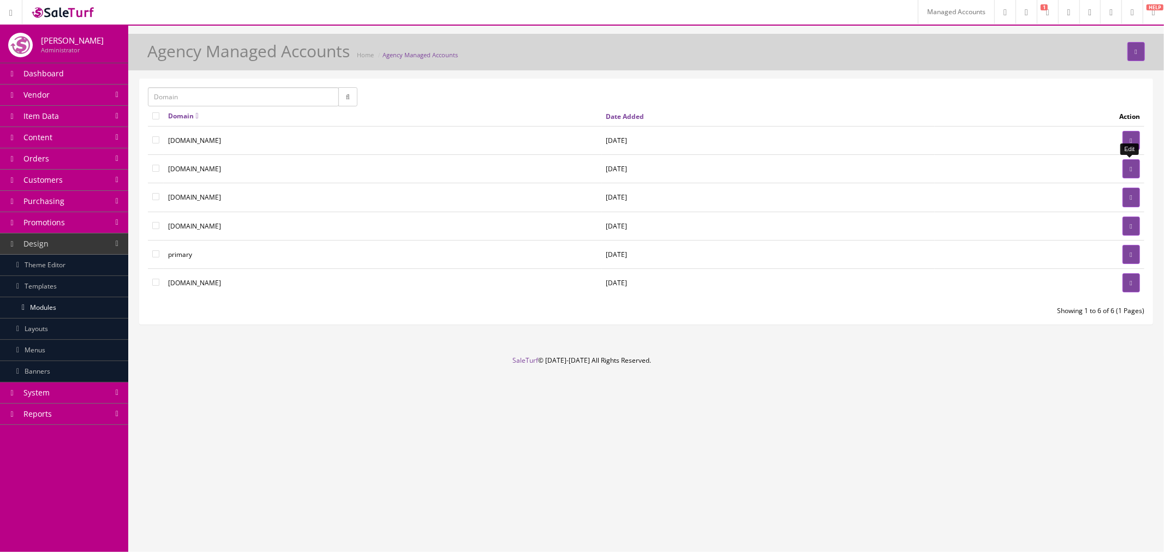
click at [1122, 164] on link at bounding box center [1130, 168] width 17 height 19
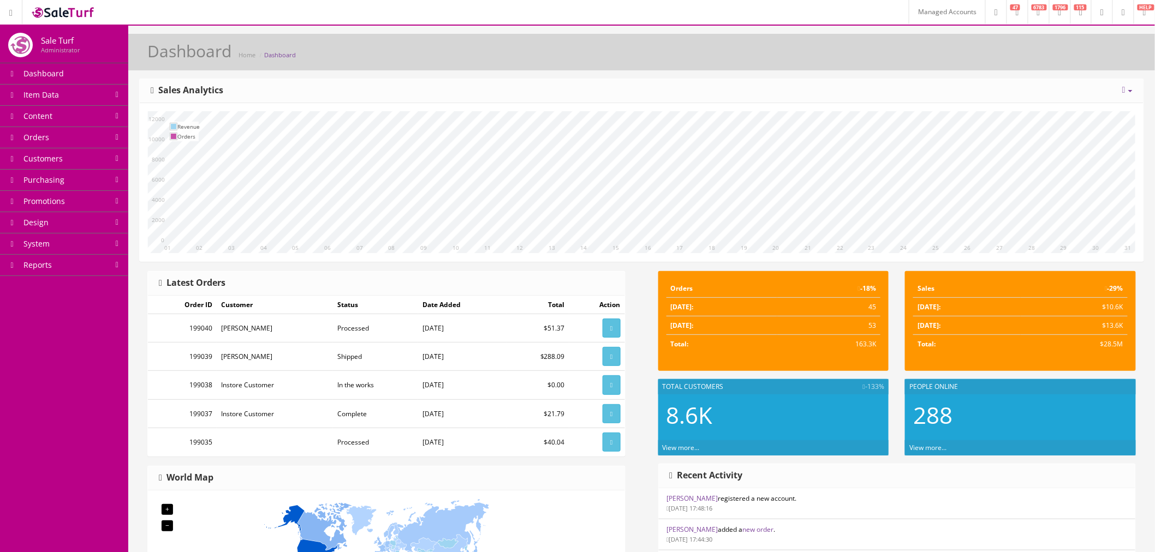
click at [909, 19] on link "Managed Accounts" at bounding box center [947, 12] width 76 height 24
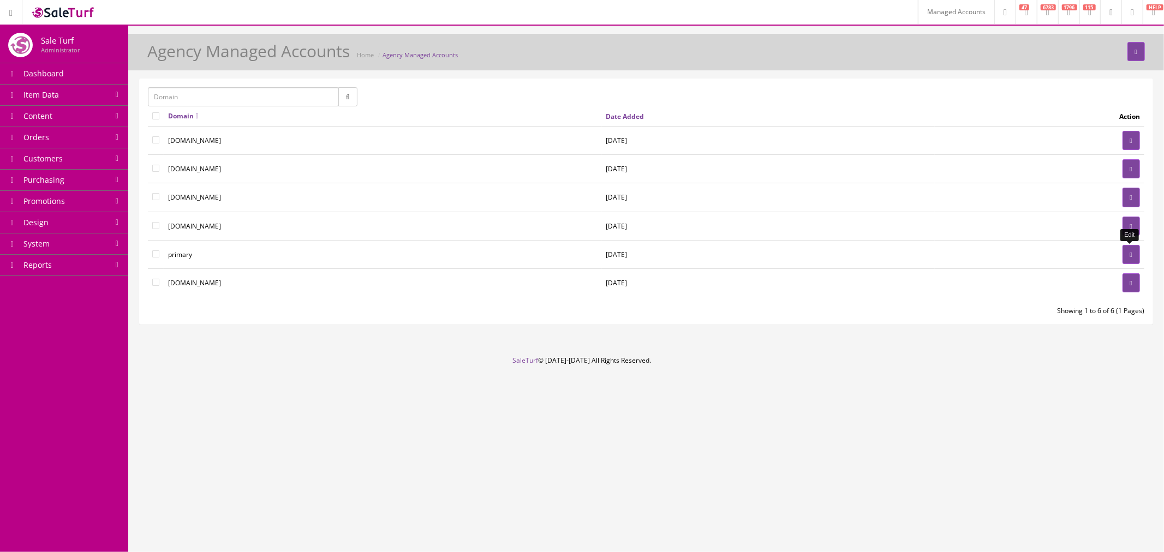
click at [1127, 249] on link at bounding box center [1130, 254] width 17 height 19
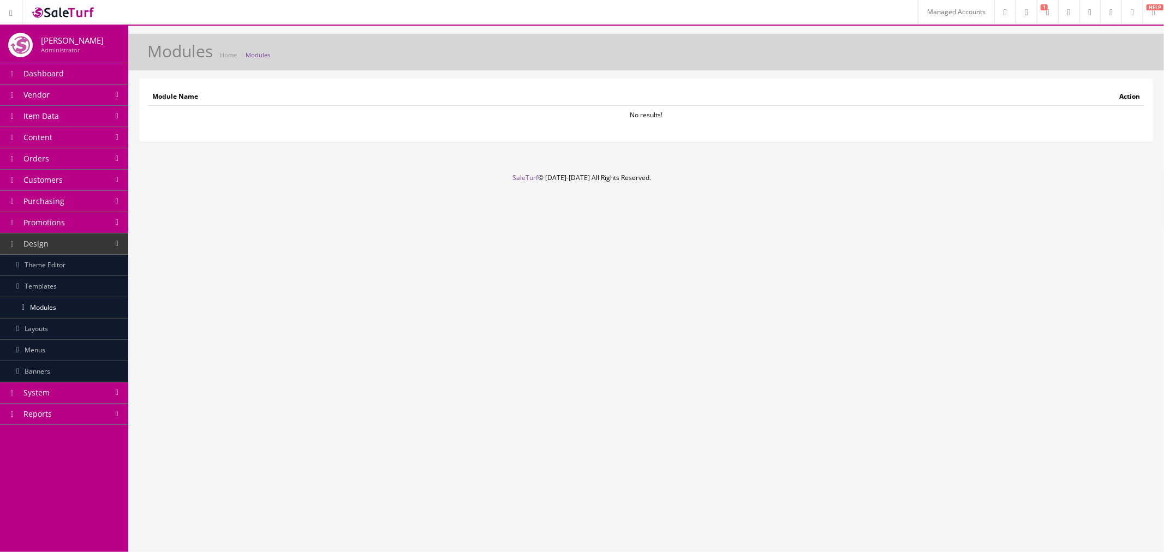
click at [284, 111] on td "No results!" at bounding box center [646, 115] width 996 height 19
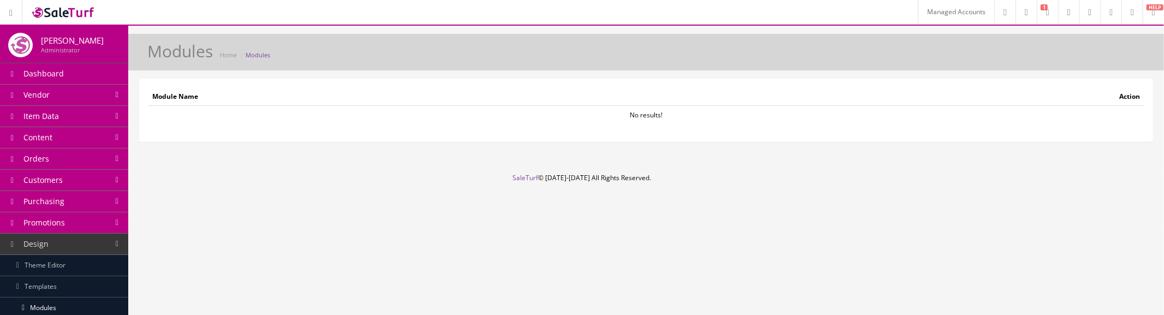
click at [279, 236] on div "Managed Accounts Research Trends Trending on Ebay Google Trends Amazon Insights…" at bounding box center [582, 157] width 1164 height 315
click at [1060, 129] on div "Module Name Action No results!" at bounding box center [646, 110] width 996 height 46
click at [262, 57] on link "Modules" at bounding box center [258, 55] width 25 height 8
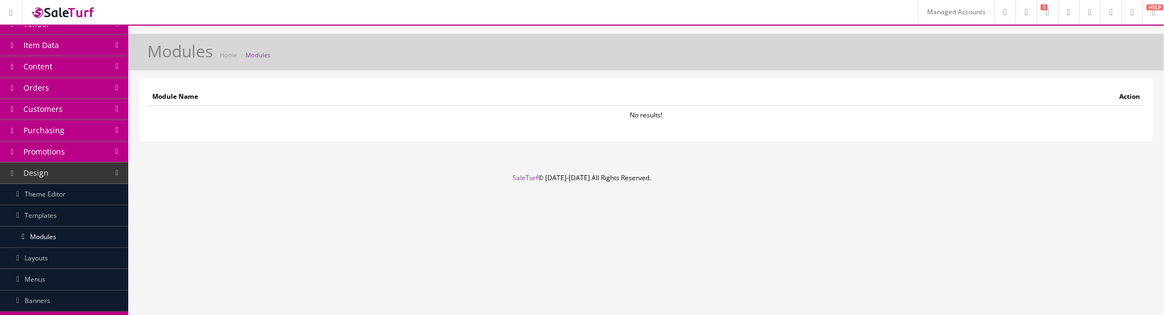
scroll to position [74, 0]
click at [58, 252] on link "Layouts" at bounding box center [64, 254] width 128 height 21
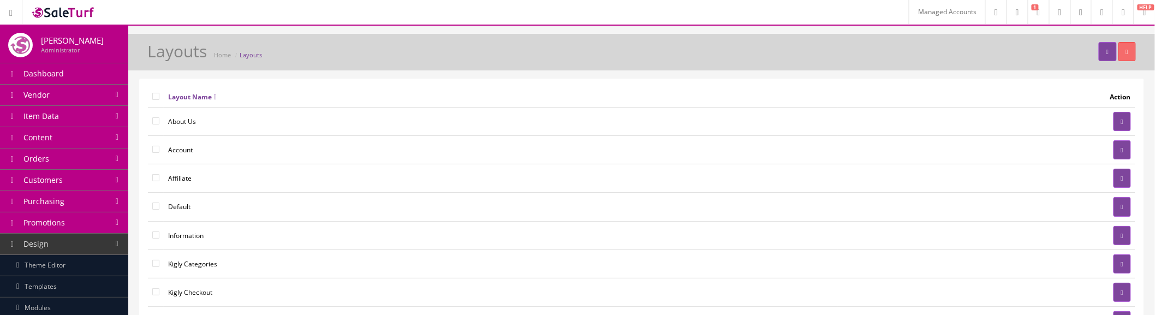
scroll to position [61, 0]
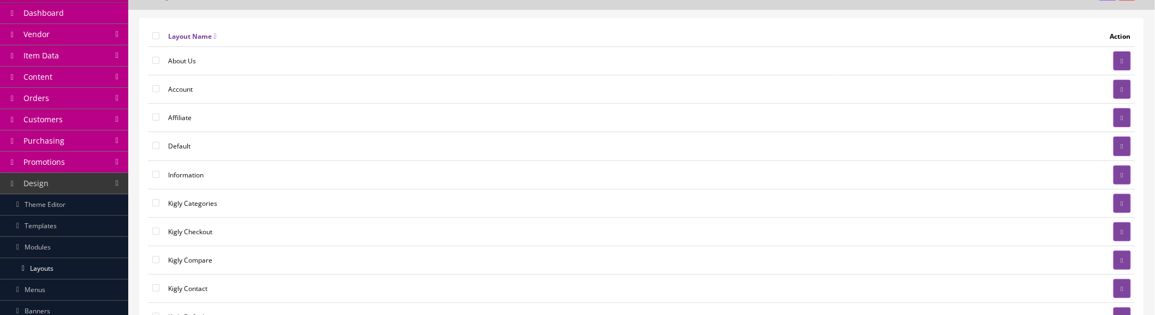
click at [61, 230] on link "Templates" at bounding box center [64, 226] width 128 height 21
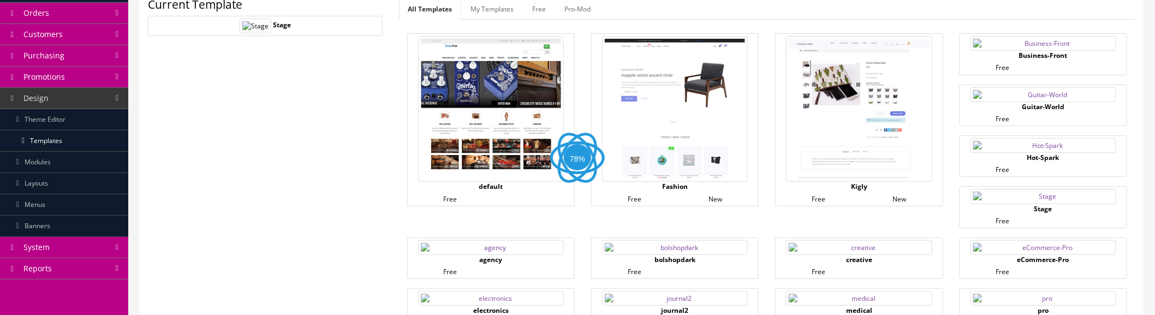
scroll to position [182, 0]
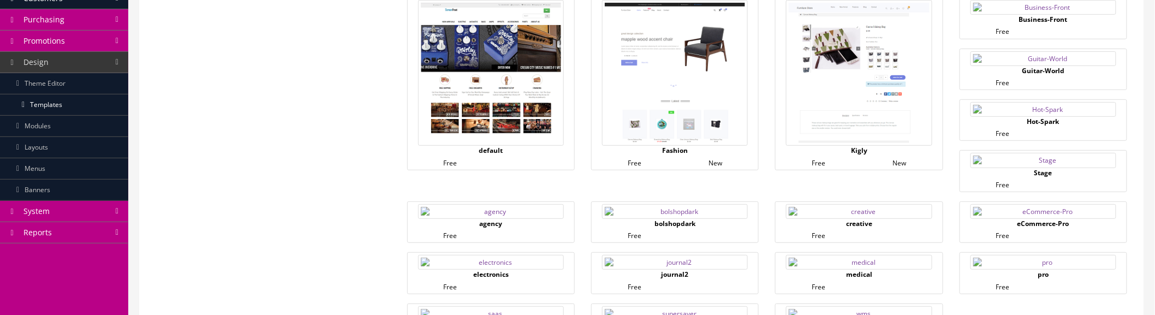
click at [68, 129] on link "Modules" at bounding box center [64, 126] width 128 height 21
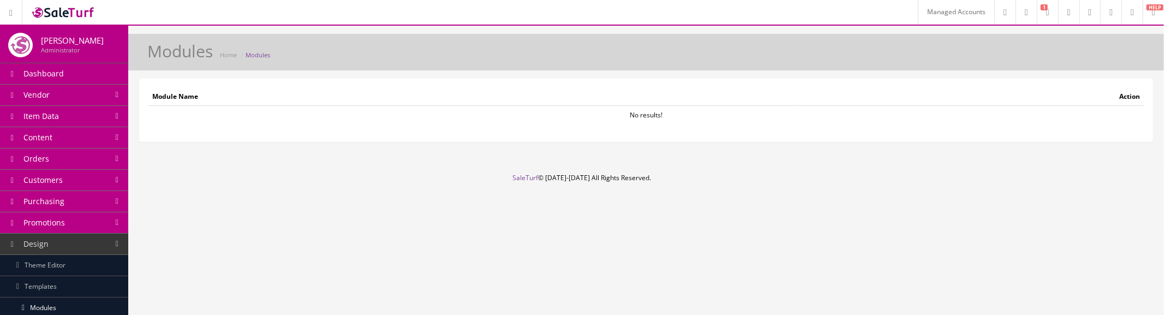
drag, startPoint x: 330, startPoint y: 122, endPoint x: 328, endPoint y: 115, distance: 7.8
click at [328, 115] on td "No results!" at bounding box center [646, 115] width 996 height 19
click at [924, 16] on link "Managed Accounts" at bounding box center [956, 12] width 76 height 24
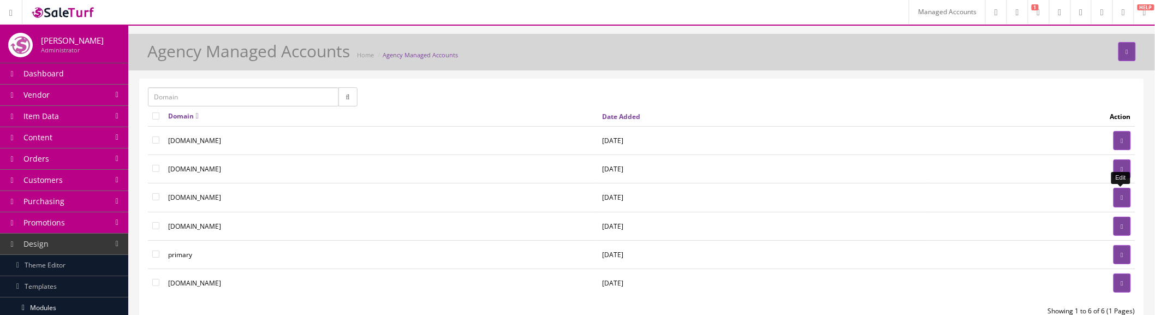
click at [1124, 200] on link at bounding box center [1121, 197] width 17 height 19
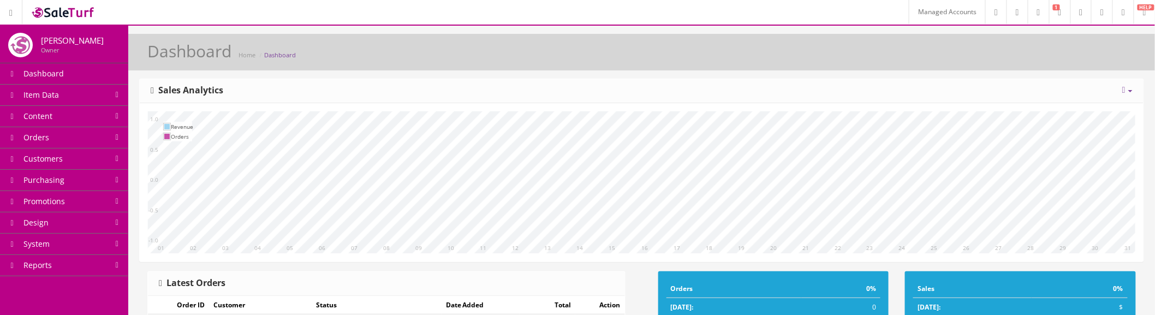
click at [94, 220] on link "Design" at bounding box center [64, 222] width 128 height 21
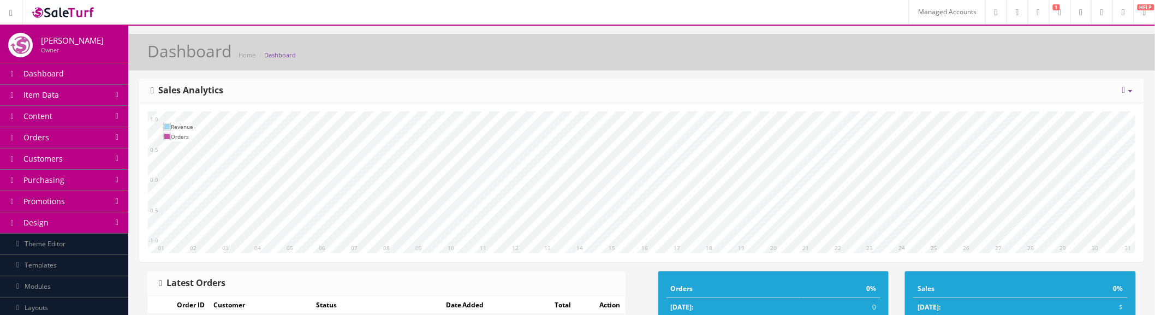
click at [95, 282] on link "Modules" at bounding box center [64, 286] width 128 height 21
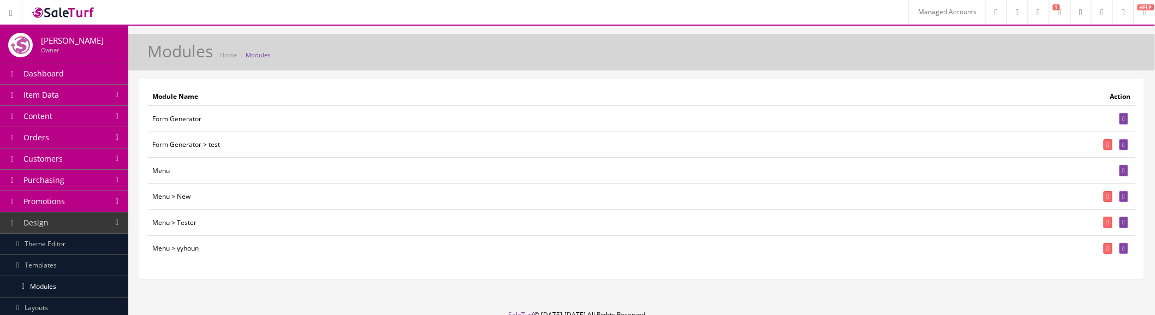
click at [909, 17] on link "Managed Accounts" at bounding box center [947, 12] width 76 height 24
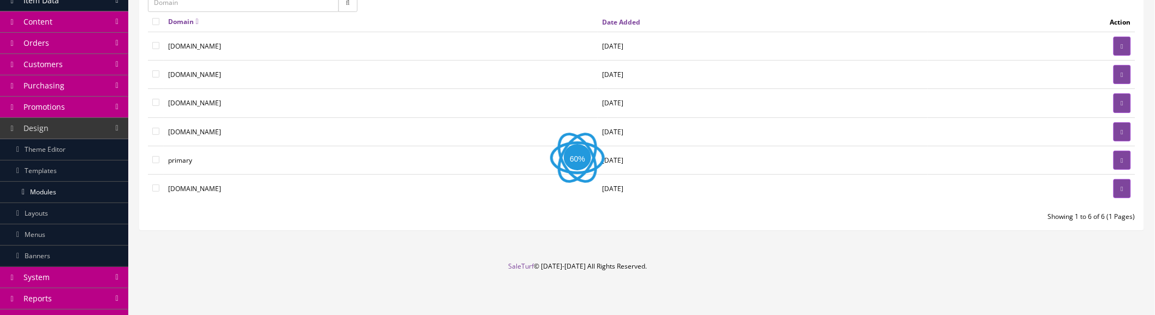
scroll to position [95, 0]
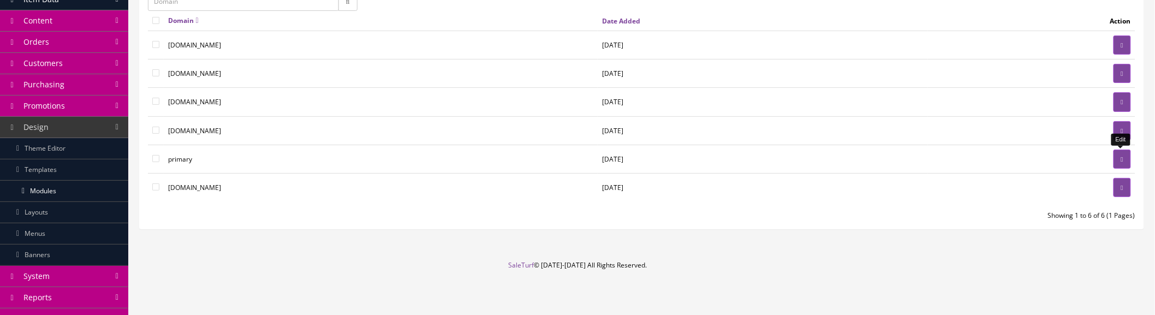
click at [1113, 157] on link at bounding box center [1121, 159] width 17 height 19
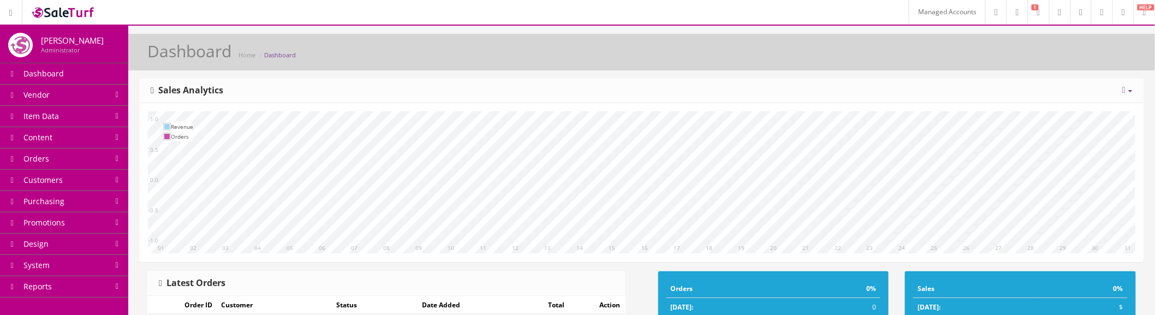
click at [111, 270] on link "System" at bounding box center [64, 265] width 128 height 21
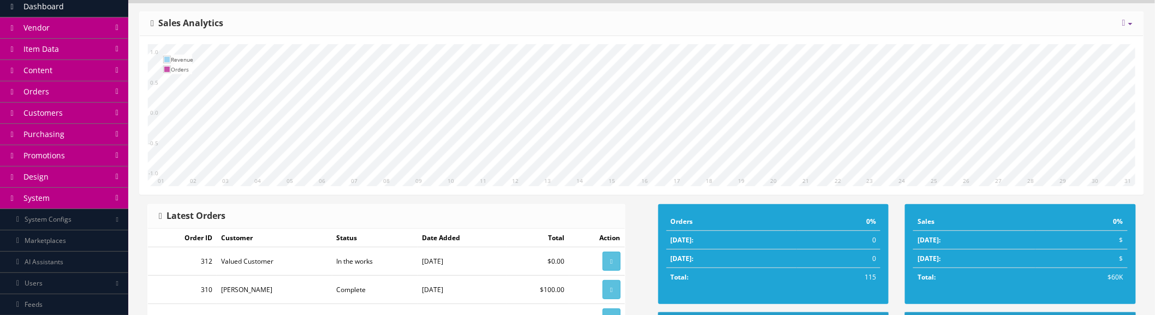
scroll to position [61, 0]
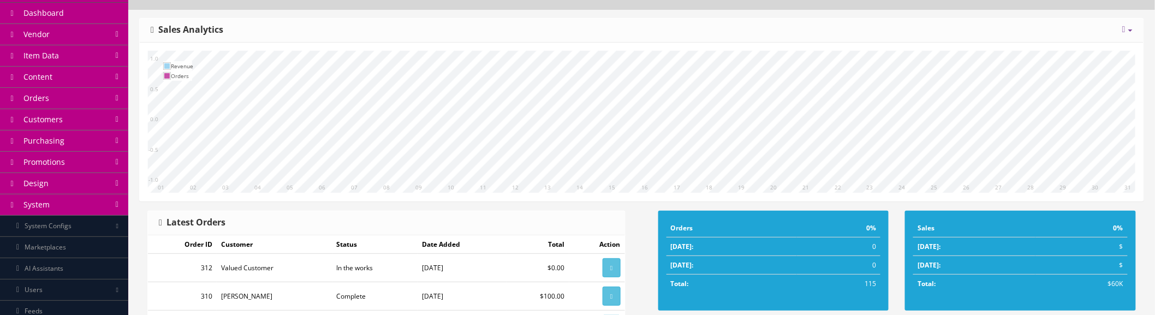
click at [75, 193] on link "Design" at bounding box center [64, 183] width 128 height 21
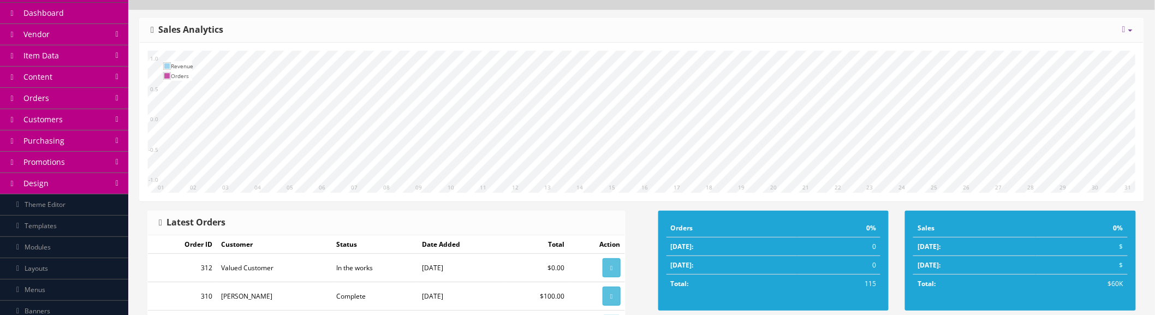
click at [83, 248] on link "Modules" at bounding box center [64, 247] width 128 height 21
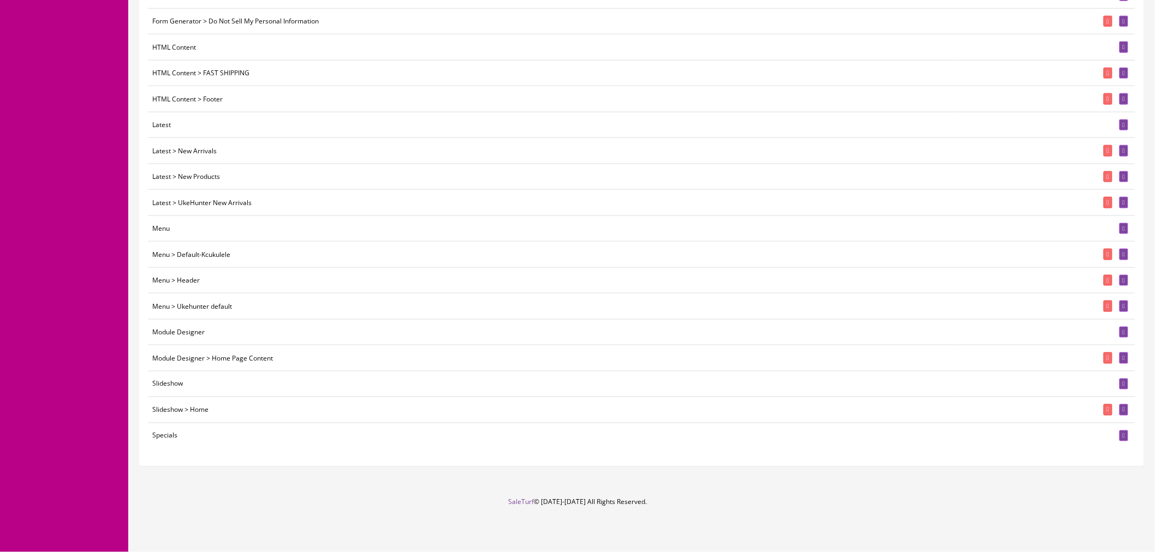
scroll to position [491, 0]
click at [1107, 203] on icon at bounding box center [1108, 203] width 2 height 6
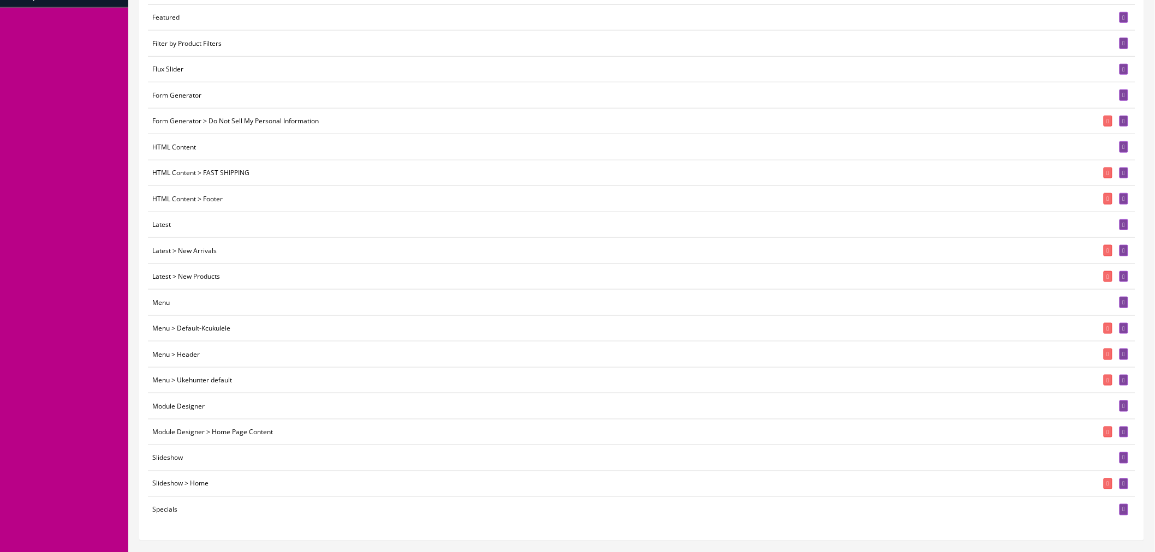
scroll to position [424, 0]
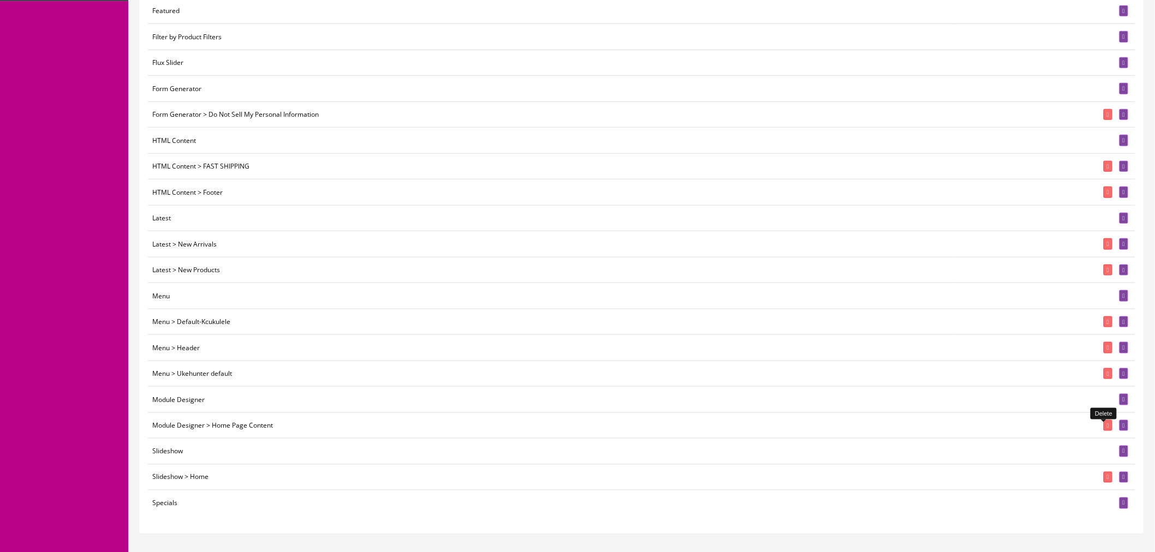
click at [1103, 432] on link at bounding box center [1107, 425] width 9 height 11
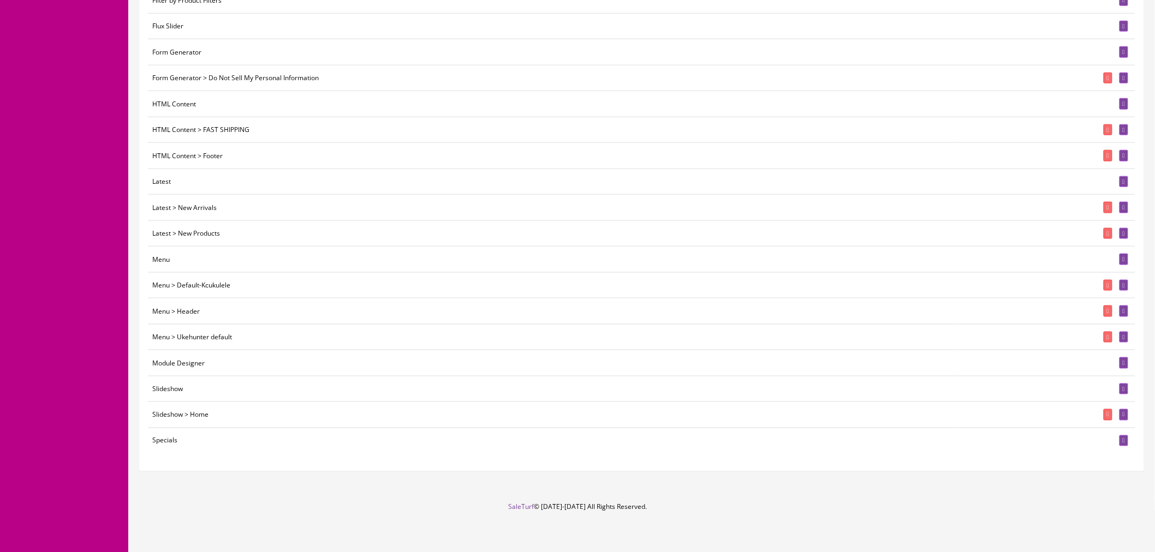
scroll to position [470, 0]
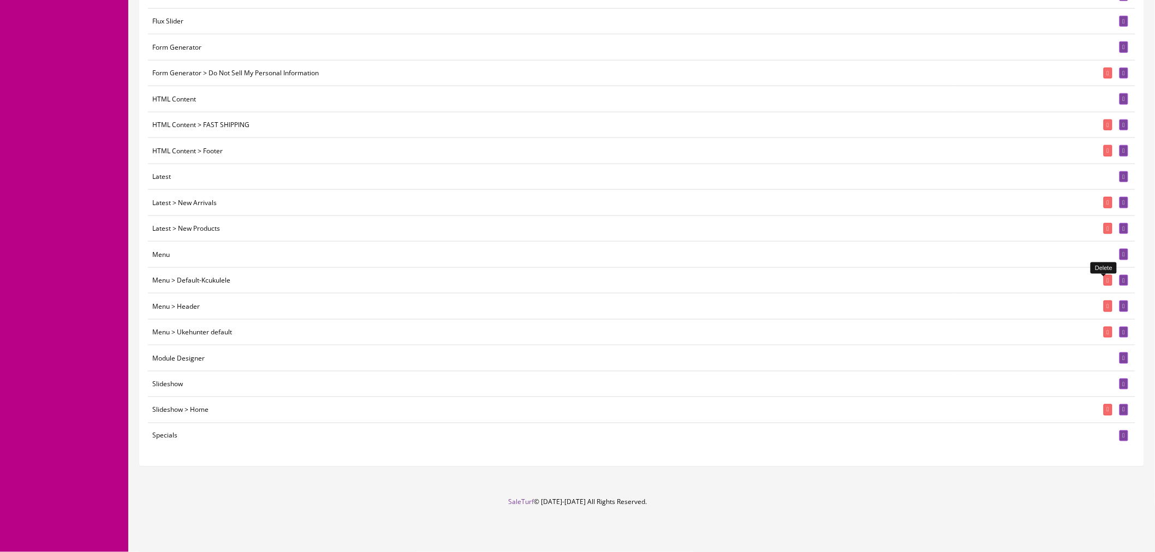
click at [1103, 284] on link at bounding box center [1107, 280] width 9 height 11
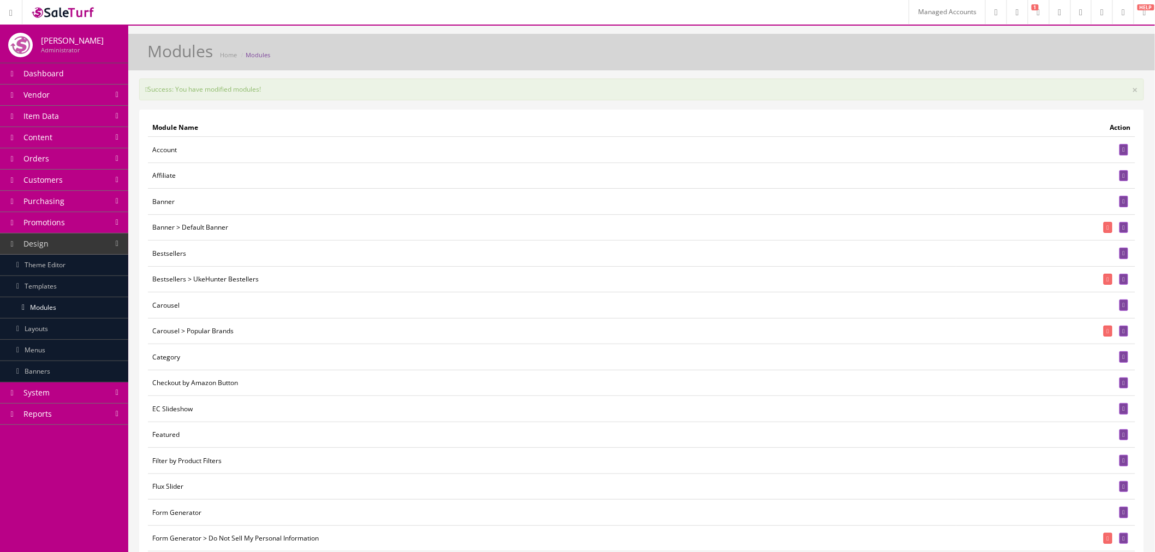
click at [1100, 11] on icon at bounding box center [1101, 12] width 3 height 7
click at [1107, 228] on icon at bounding box center [1108, 228] width 2 height 6
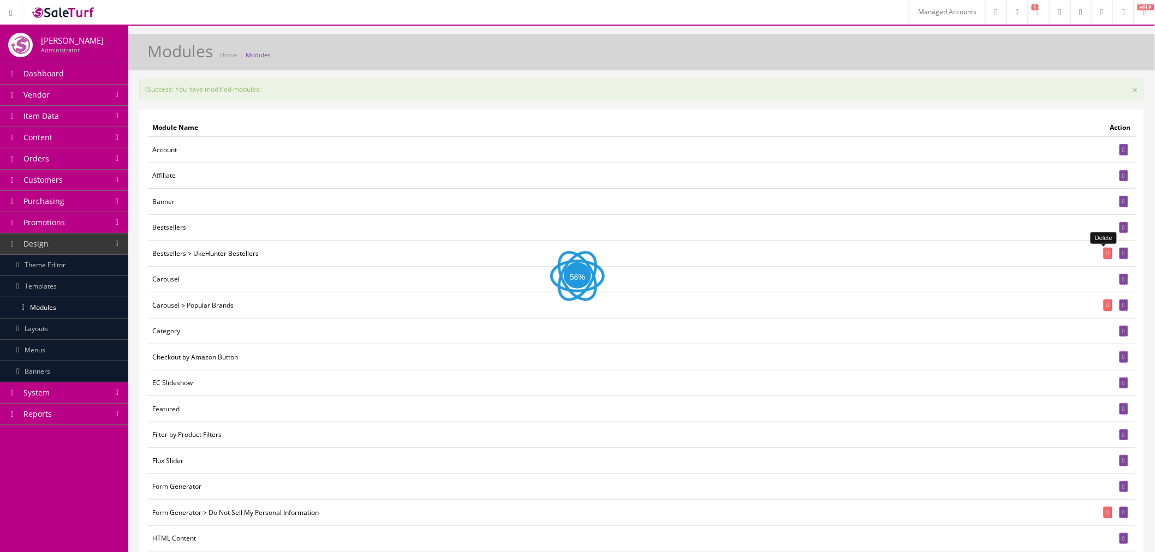
click at [1103, 253] on link at bounding box center [1107, 253] width 9 height 11
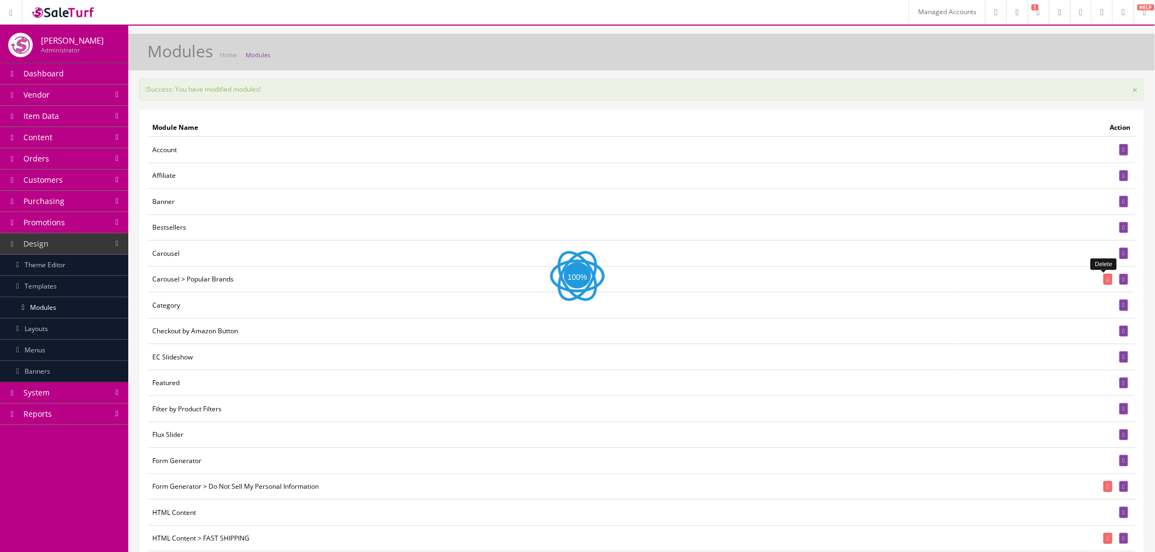
click at [1107, 282] on icon at bounding box center [1108, 280] width 2 height 6
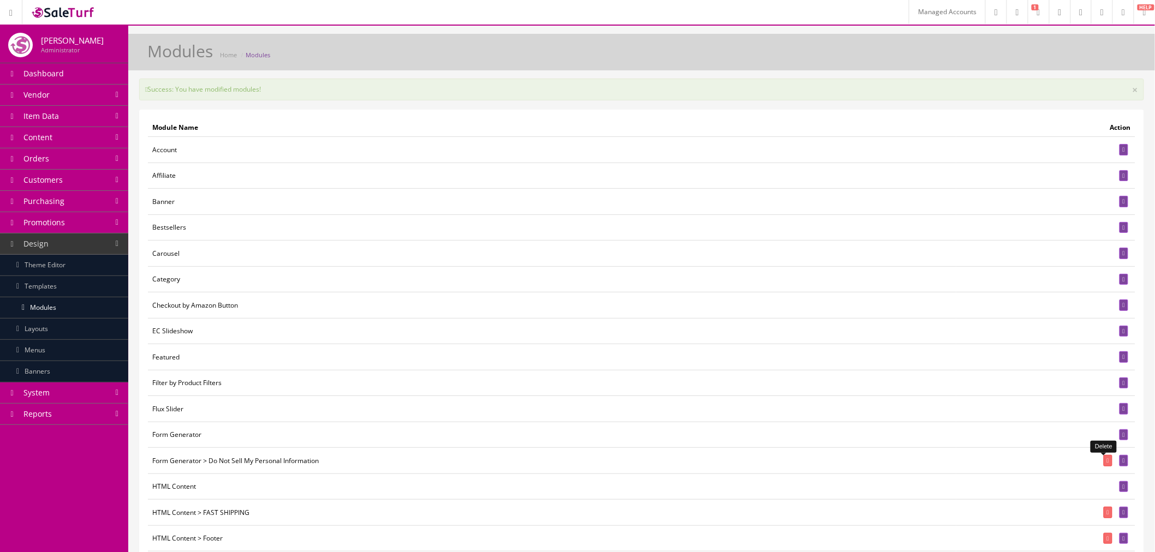
click at [1107, 459] on icon at bounding box center [1108, 461] width 2 height 6
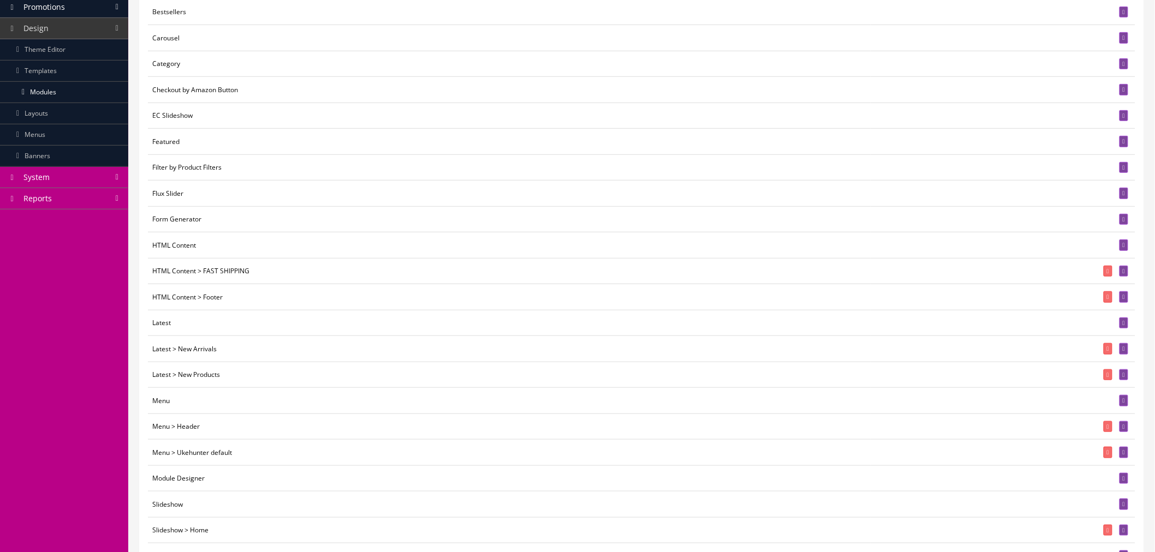
scroll to position [242, 0]
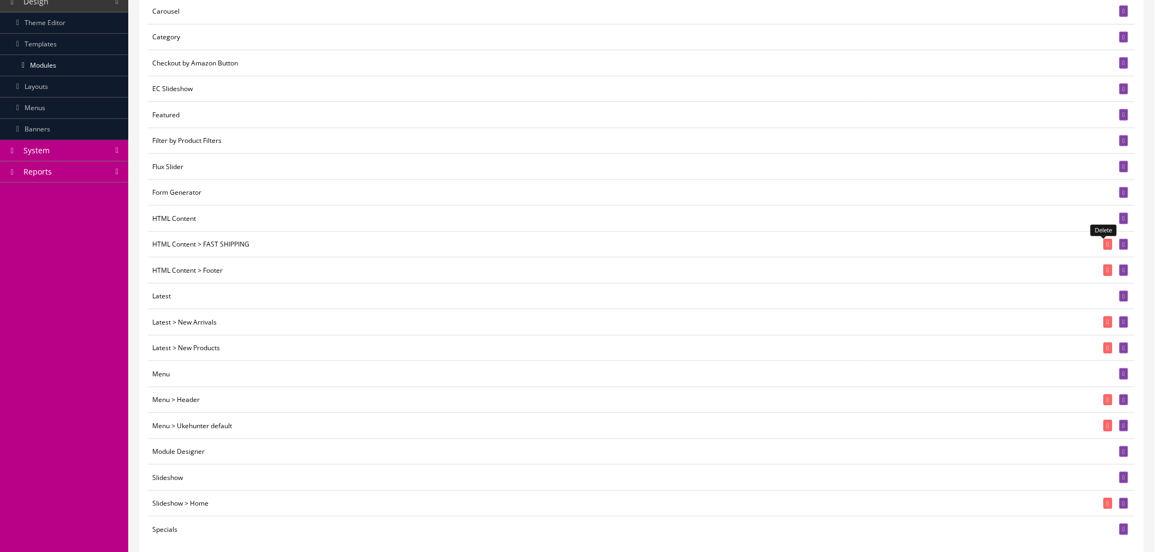
click at [1103, 250] on link at bounding box center [1107, 244] width 9 height 11
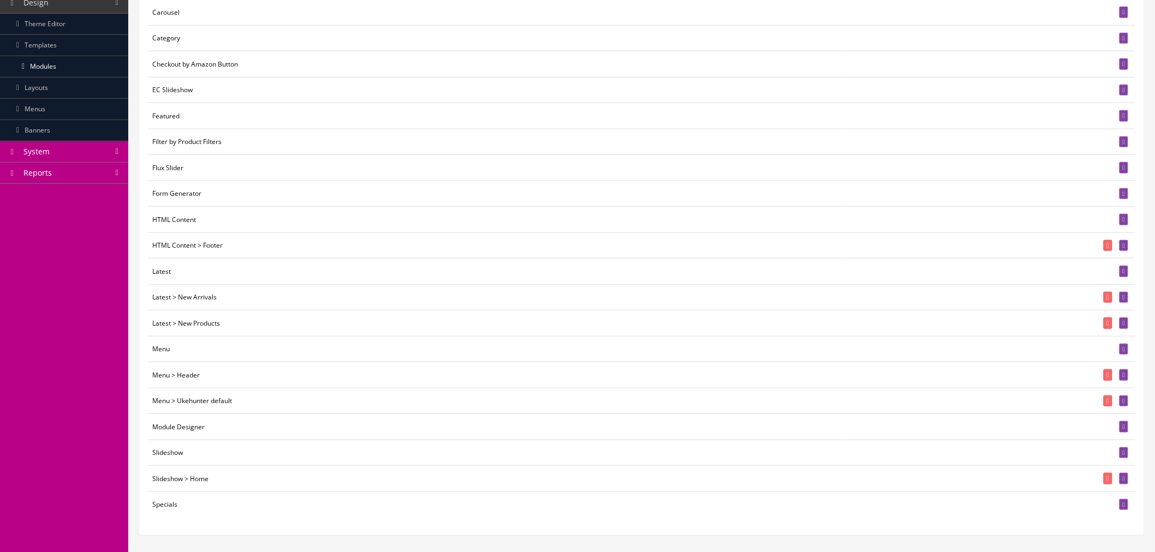
scroll to position [242, 0]
click at [1104, 249] on link at bounding box center [1107, 244] width 9 height 11
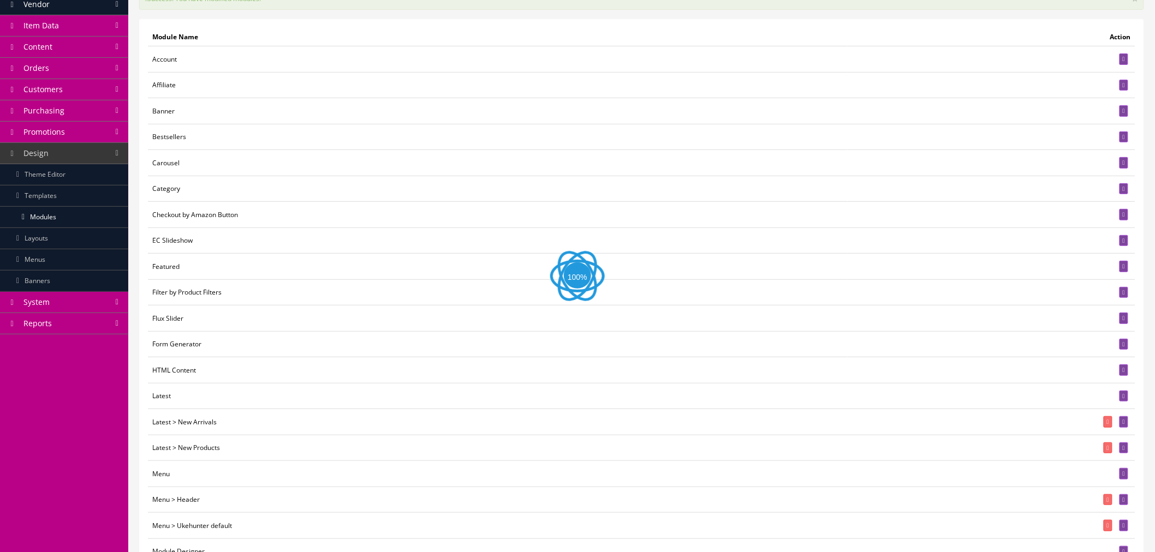
scroll to position [242, 0]
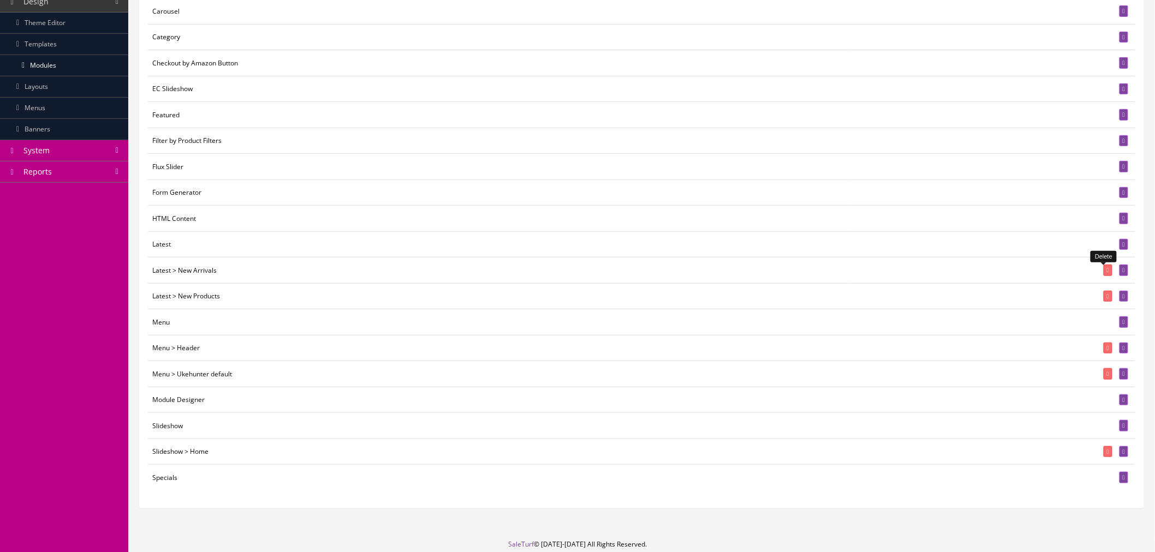
click at [1107, 273] on icon at bounding box center [1108, 270] width 2 height 6
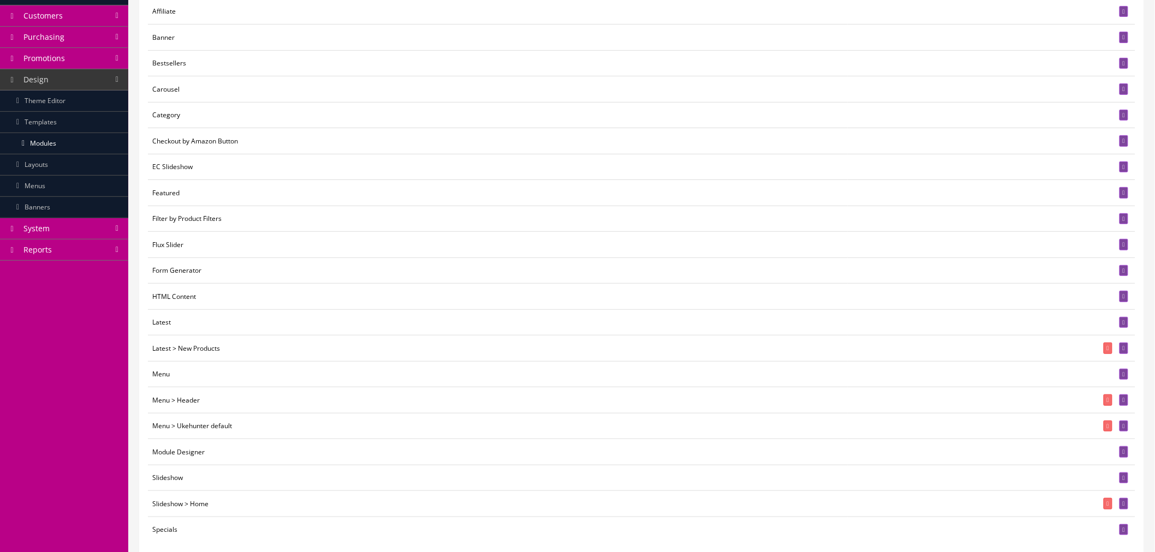
scroll to position [242, 0]
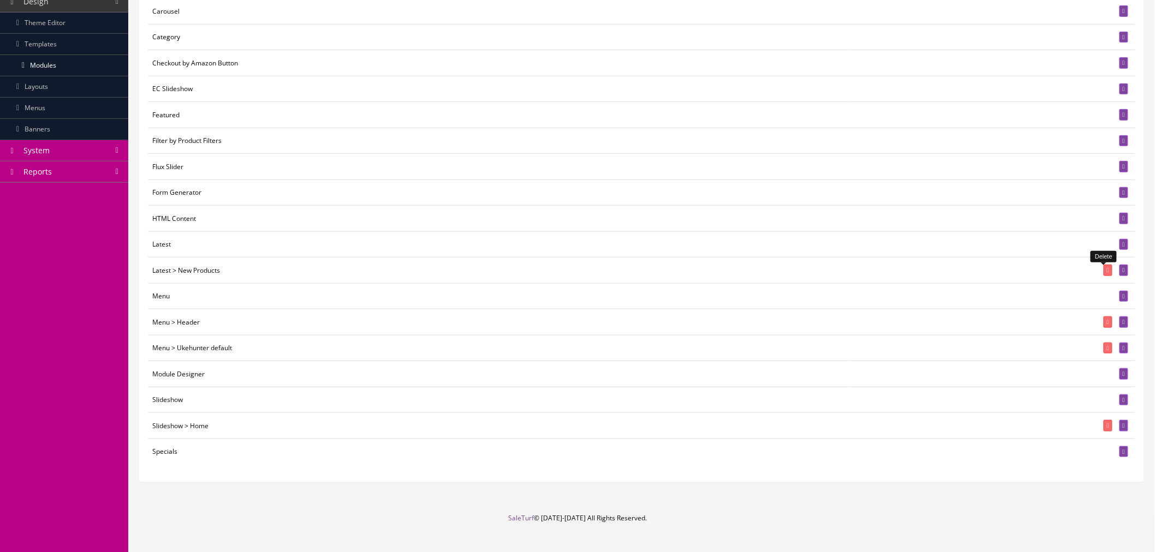
click at [1107, 273] on icon at bounding box center [1108, 270] width 2 height 6
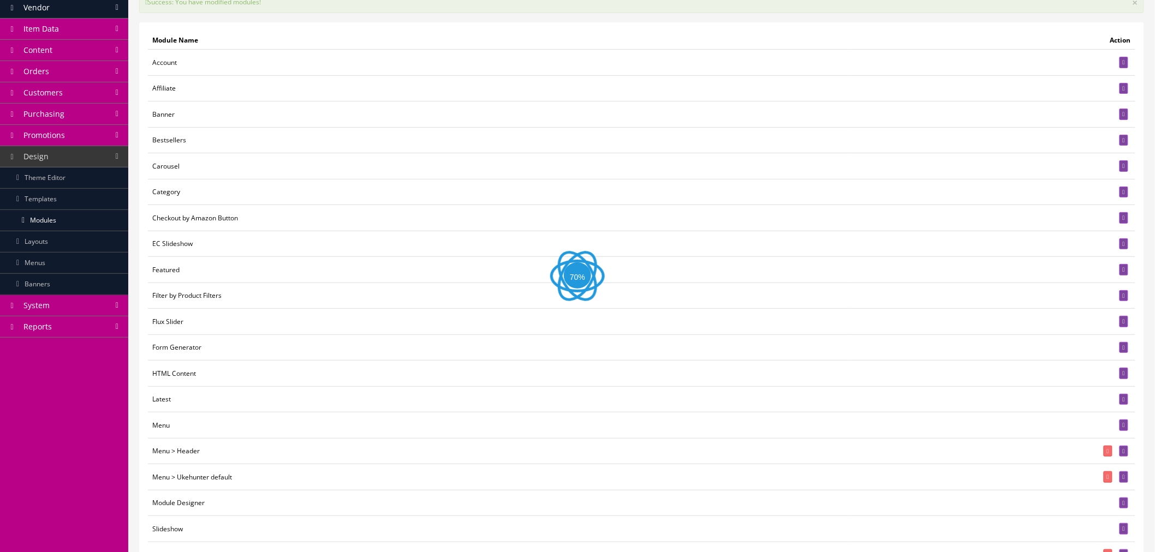
scroll to position [235, 0]
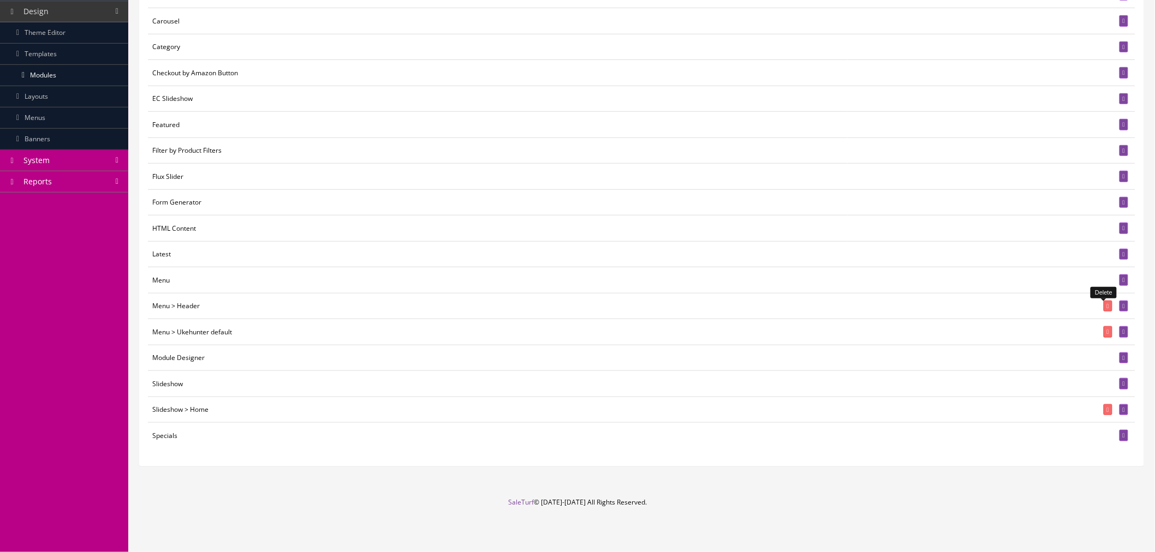
click at [1103, 306] on link at bounding box center [1107, 306] width 9 height 11
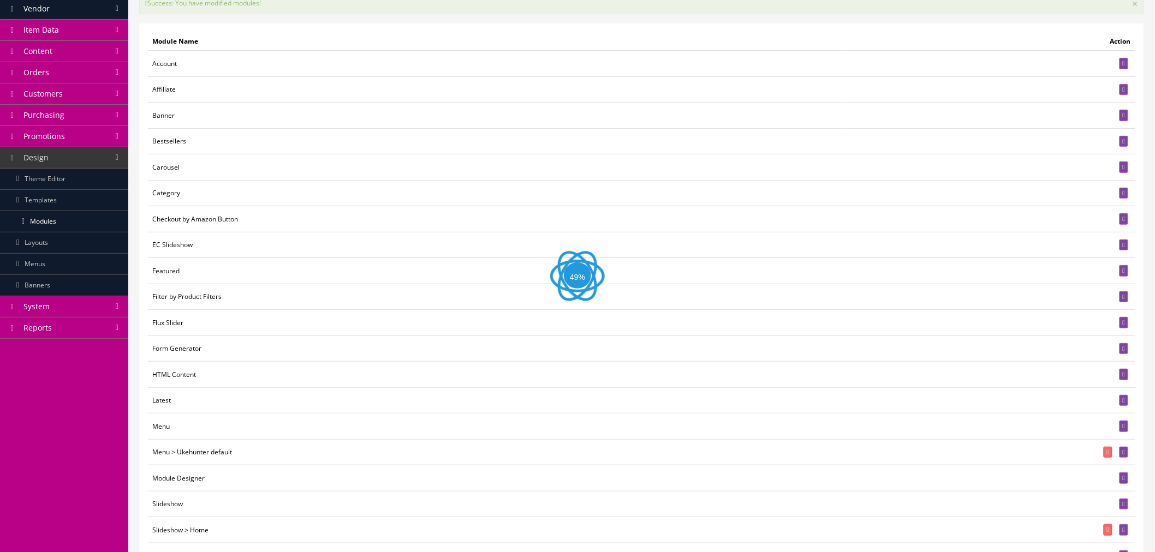
scroll to position [209, 0]
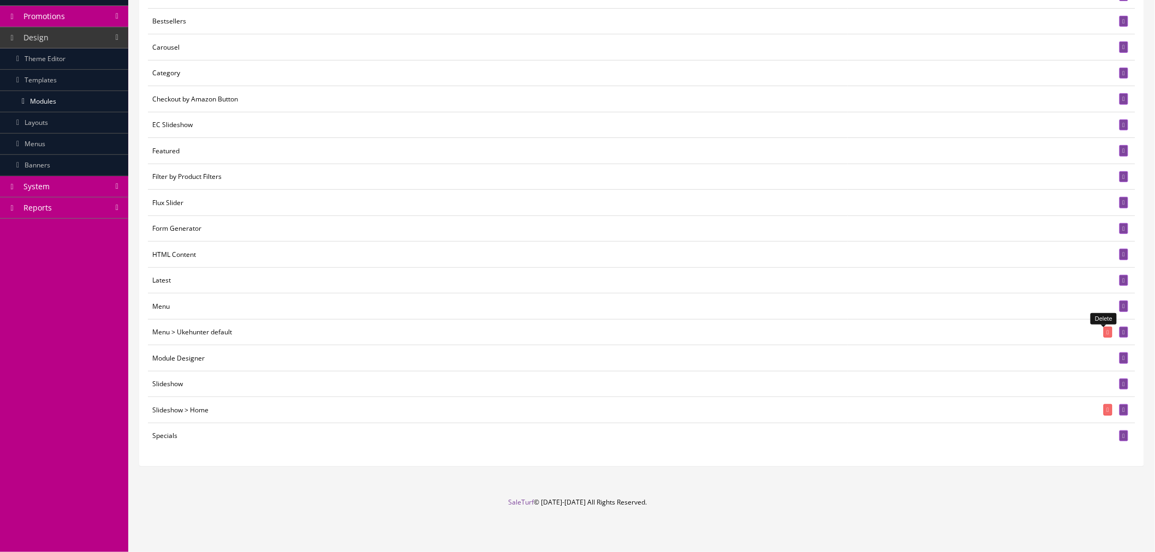
click at [1107, 333] on icon at bounding box center [1108, 333] width 2 height 6
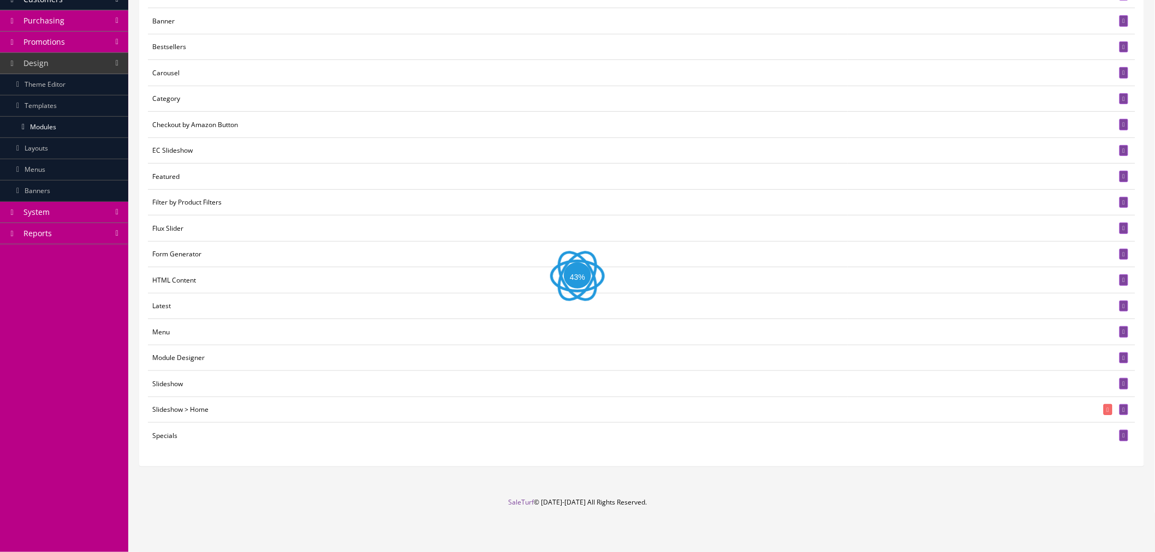
scroll to position [183, 0]
click at [1107, 411] on icon at bounding box center [1108, 410] width 2 height 6
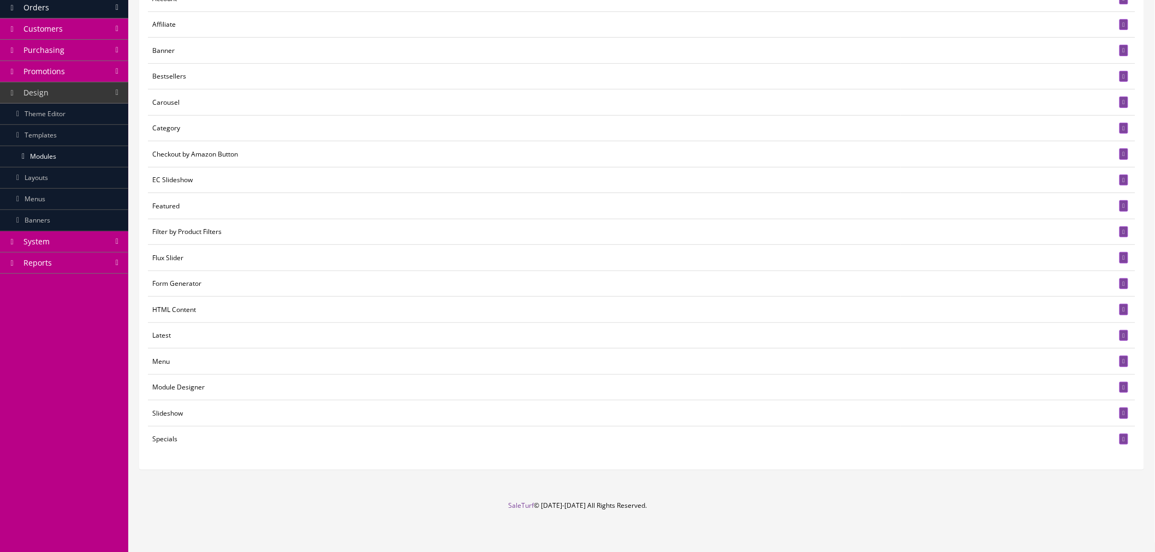
scroll to position [157, 0]
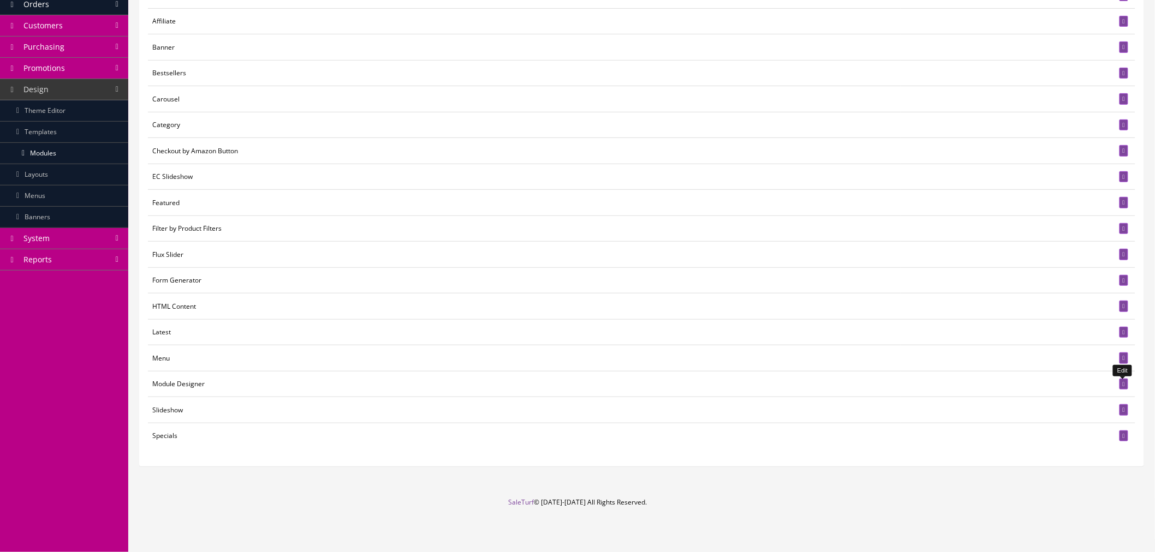
click at [1122, 379] on link at bounding box center [1123, 384] width 9 height 11
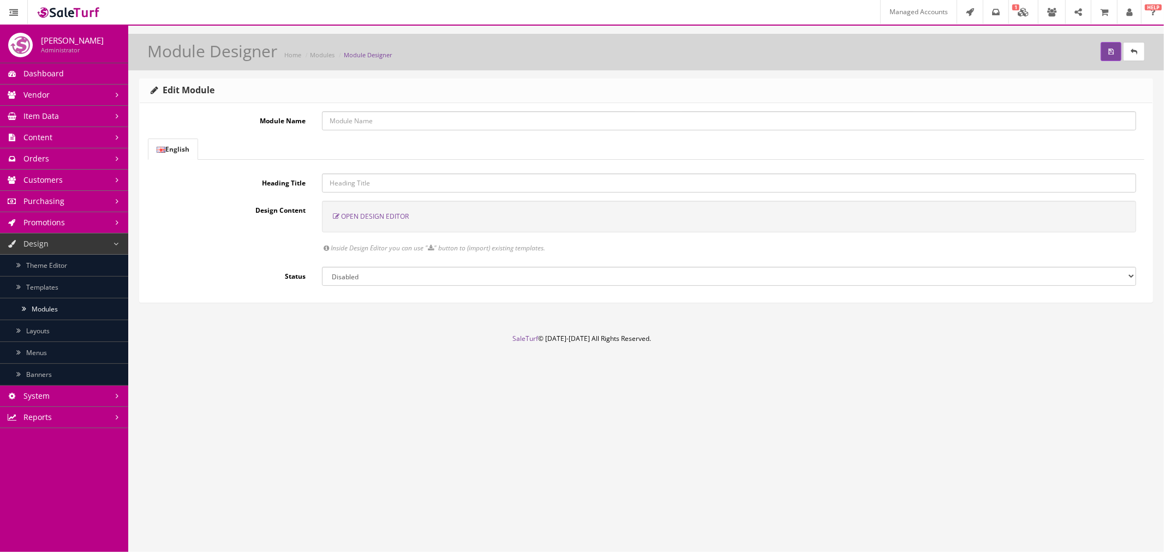
click at [368, 116] on input "Module Name" at bounding box center [729, 120] width 814 height 19
type input "Home Page"
click at [366, 271] on select "Enabled Disabled" at bounding box center [729, 276] width 814 height 19
select select "1"
click at [322, 267] on select "Enabled Disabled" at bounding box center [729, 276] width 814 height 19
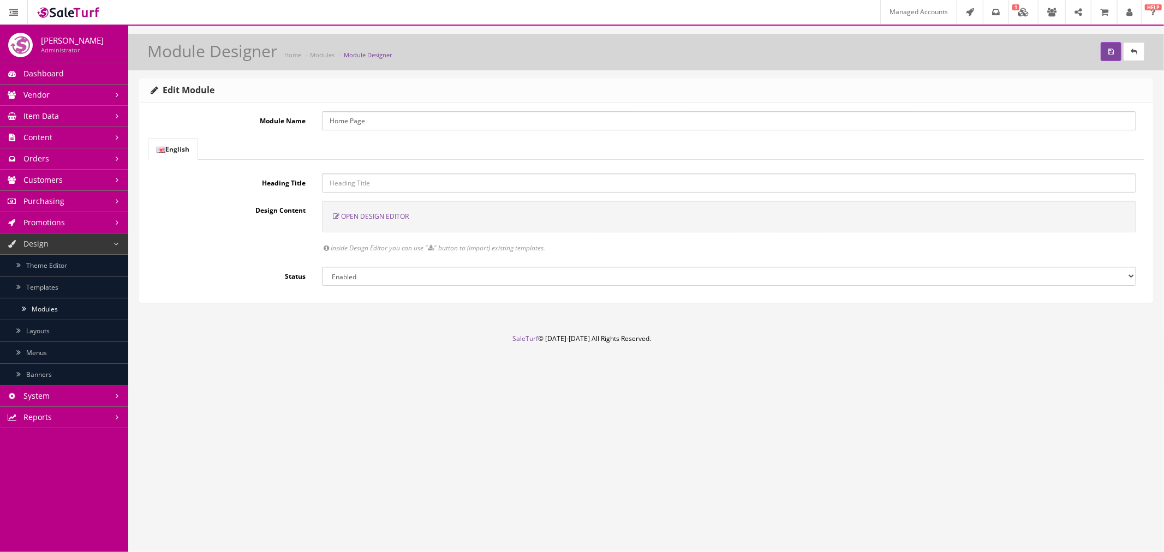
click at [377, 188] on input "text" at bounding box center [729, 183] width 814 height 19
click at [389, 216] on span "Open Design Editor" at bounding box center [375, 216] width 68 height 9
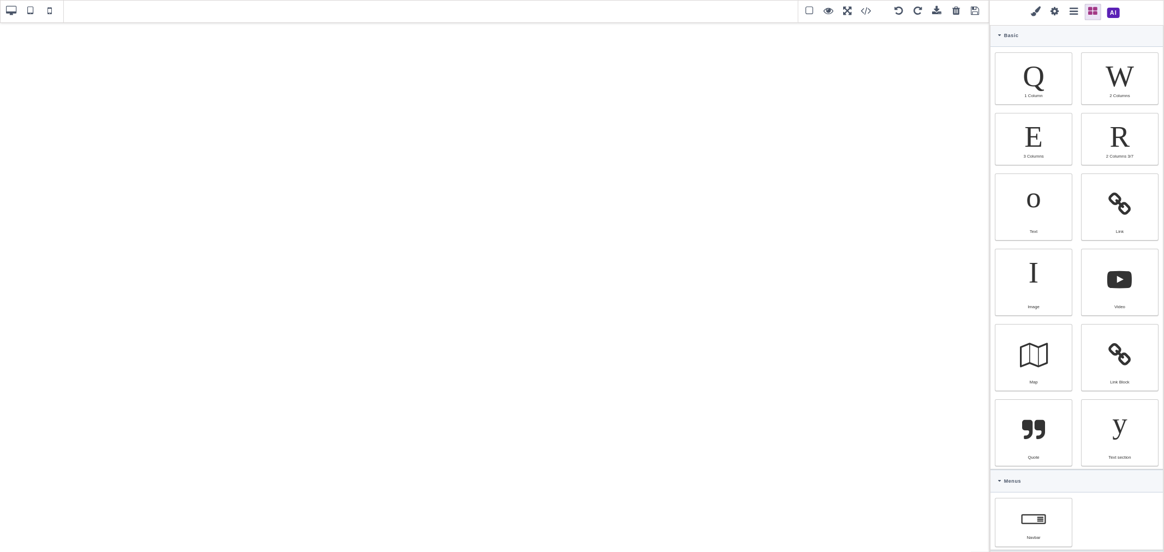
click at [937, 11] on span at bounding box center [937, 11] width 16 height 16
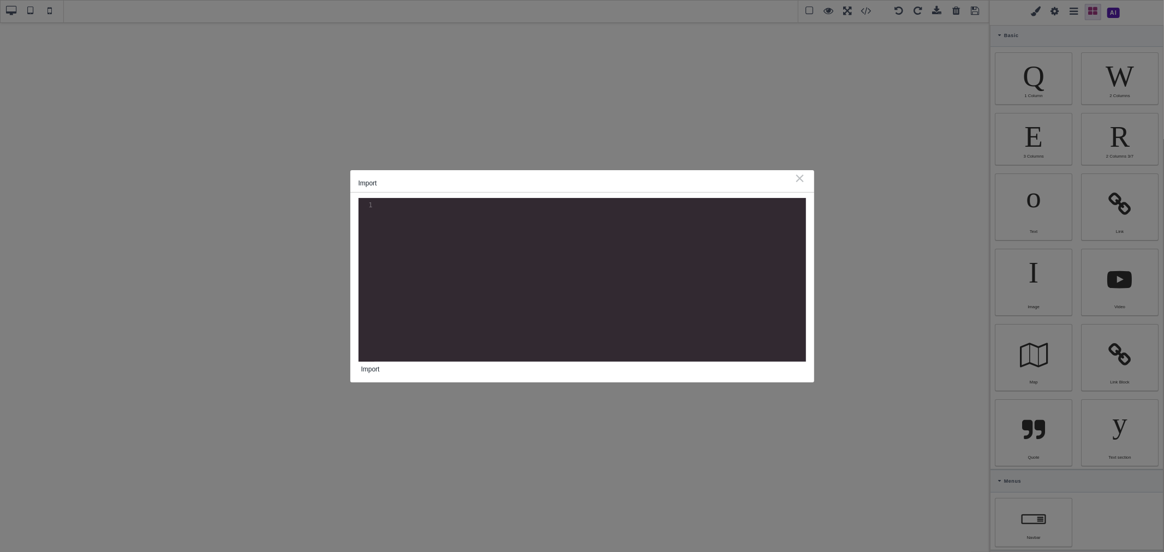
click at [489, 208] on pre "​" at bounding box center [592, 205] width 436 height 10
paste textarea "div>"
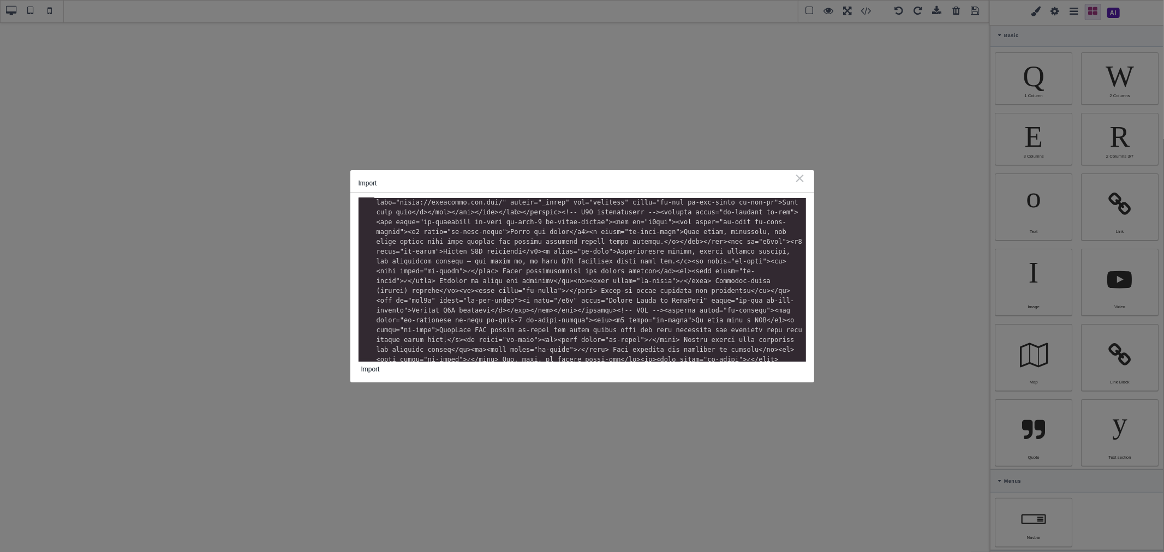
type textarea "</div>"
drag, startPoint x: 464, startPoint y: 346, endPoint x: 364, endPoint y: 346, distance: 99.3
click at [374, 473] on div "3 </ div >" at bounding box center [590, 478] width 432 height 10
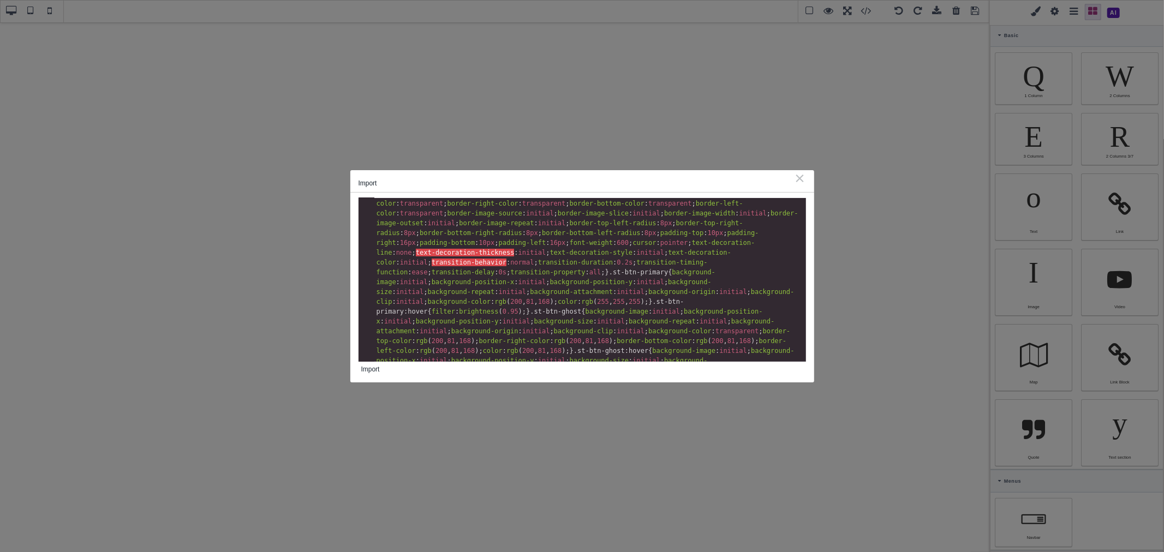
scroll to position [1, 0]
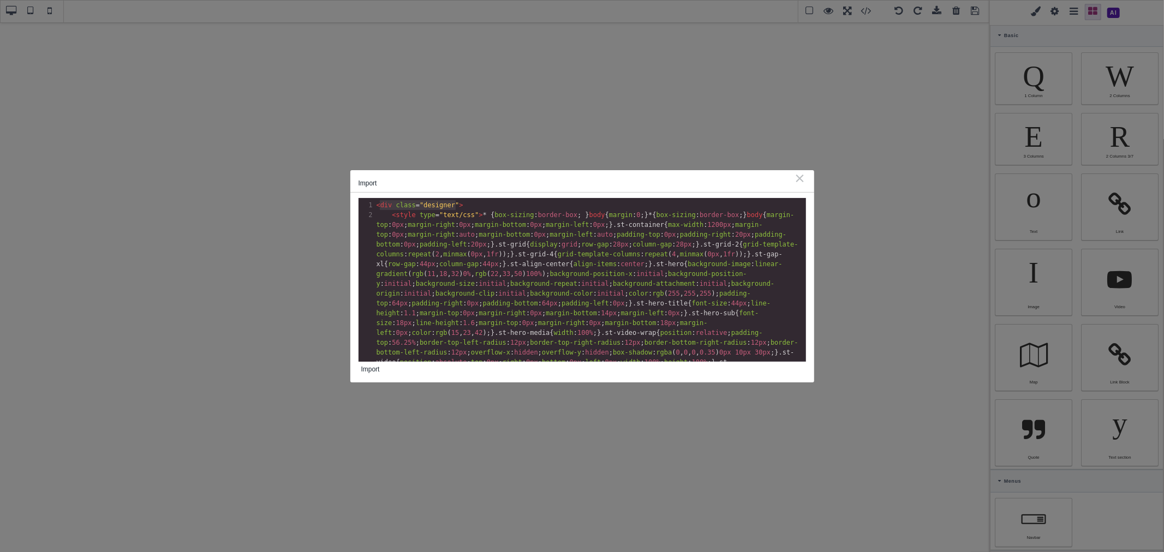
type textarea "<div class="designer">"
drag, startPoint x: 459, startPoint y: 205, endPoint x: 373, endPoint y: 204, distance: 86.8
click at [374, 204] on div "1 < div class = "designer" >" at bounding box center [590, 205] width 432 height 10
type textarea "<div class="designer">"
drag, startPoint x: 390, startPoint y: 213, endPoint x: 369, endPoint y: 208, distance: 21.8
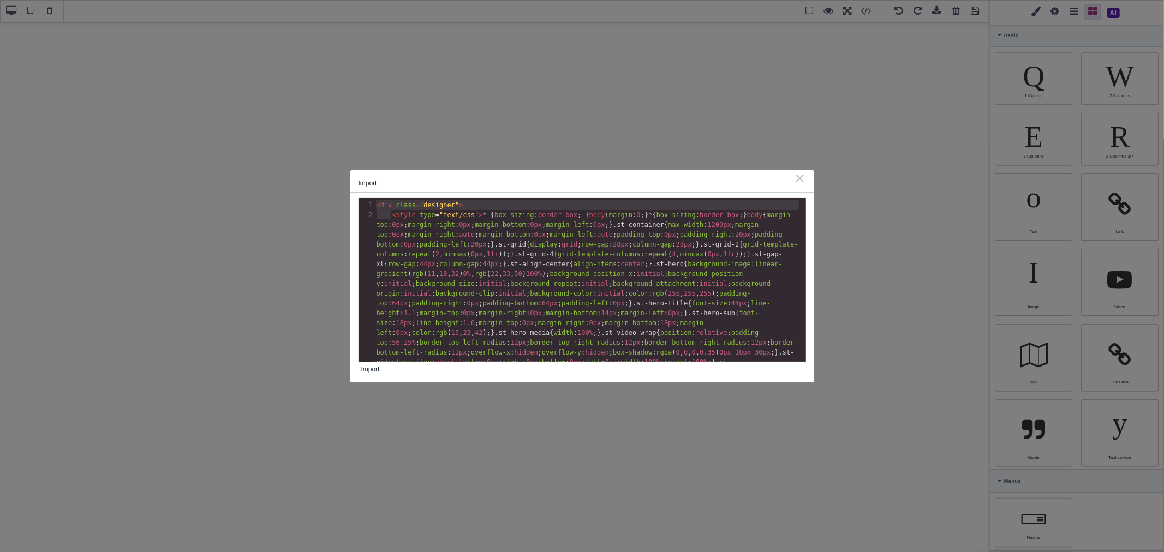
click at [621, 252] on span "center" at bounding box center [632, 254] width 23 height 8
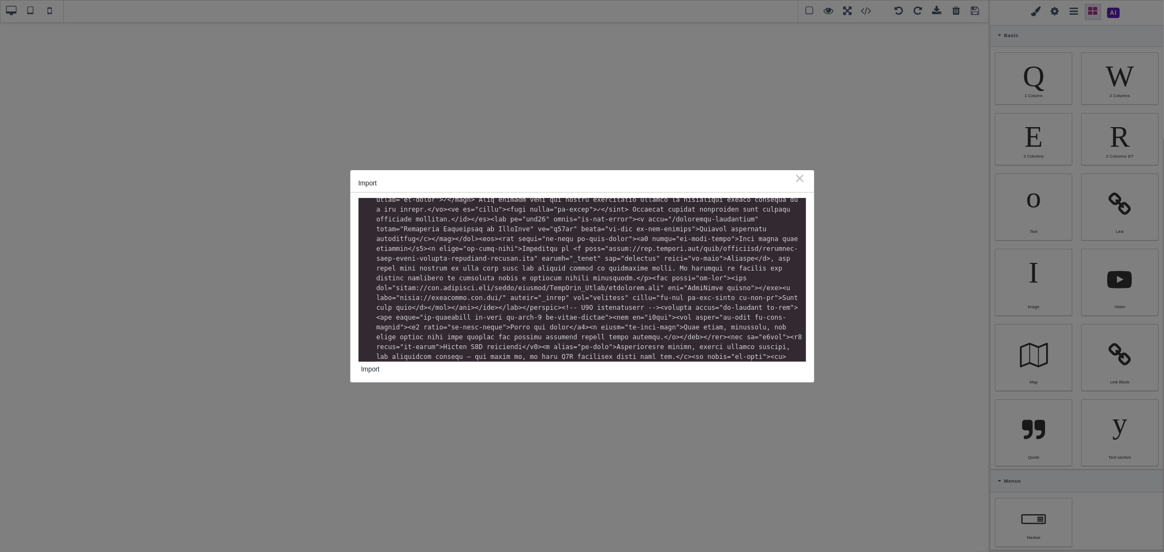
scroll to position [1280, 0]
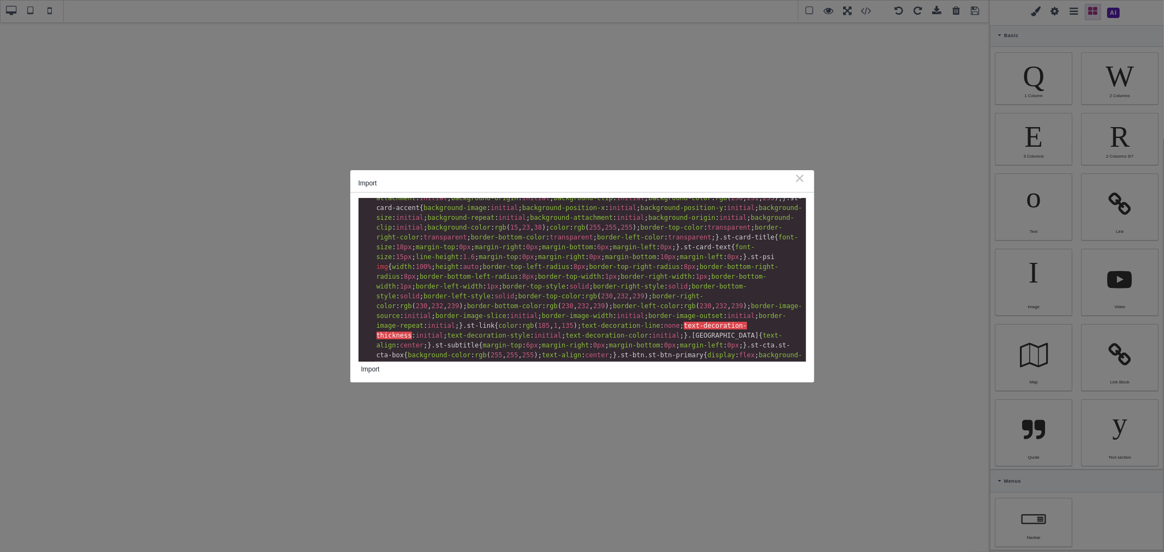
scroll to position [614, 0]
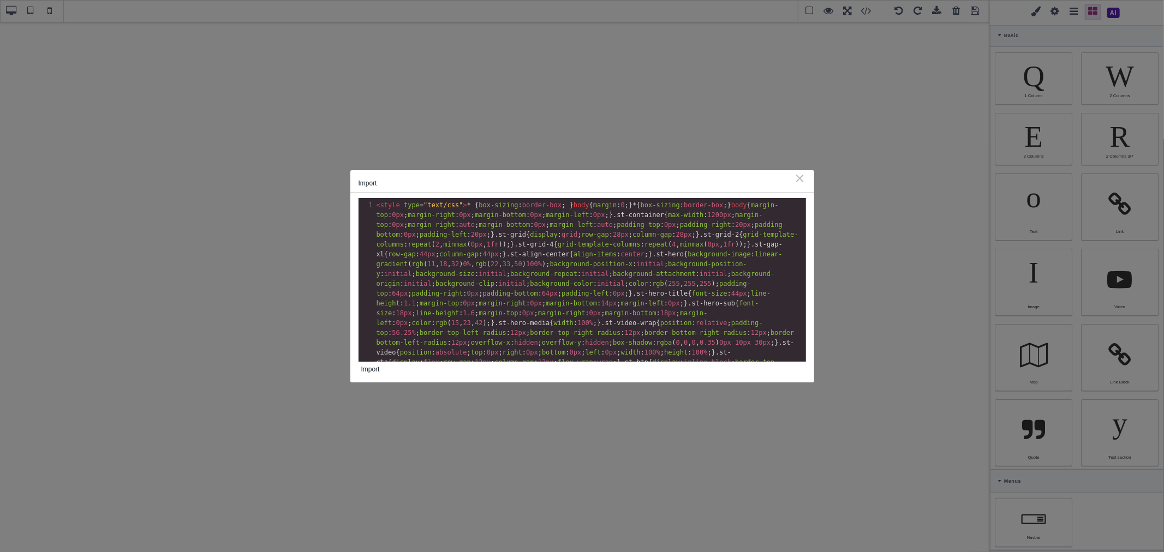
click at [369, 372] on button "Import" at bounding box center [370, 369] width 24 height 15
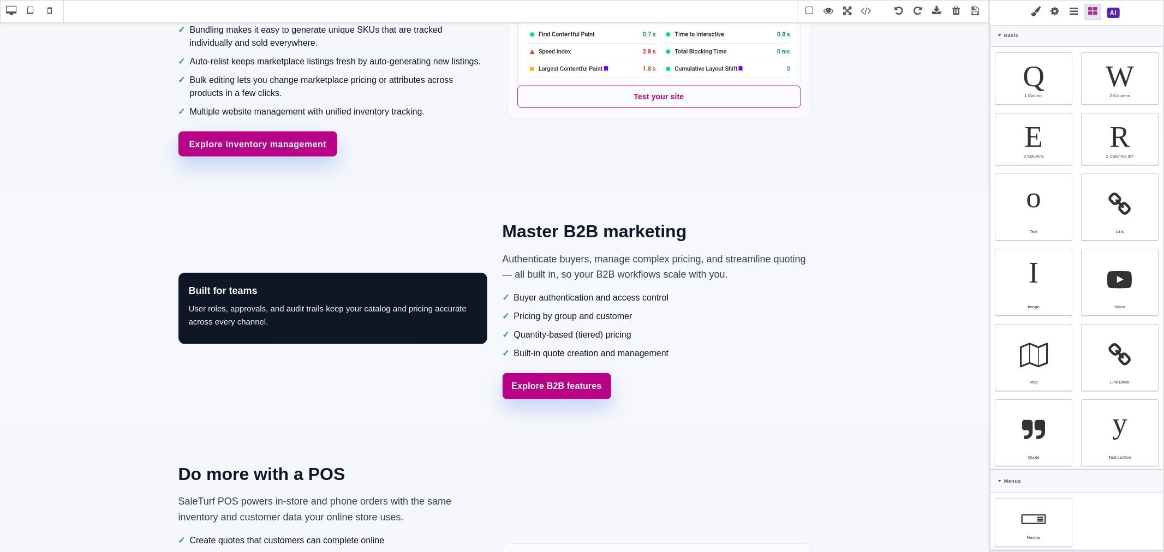
click at [977, 11] on span at bounding box center [975, 11] width 16 height 16
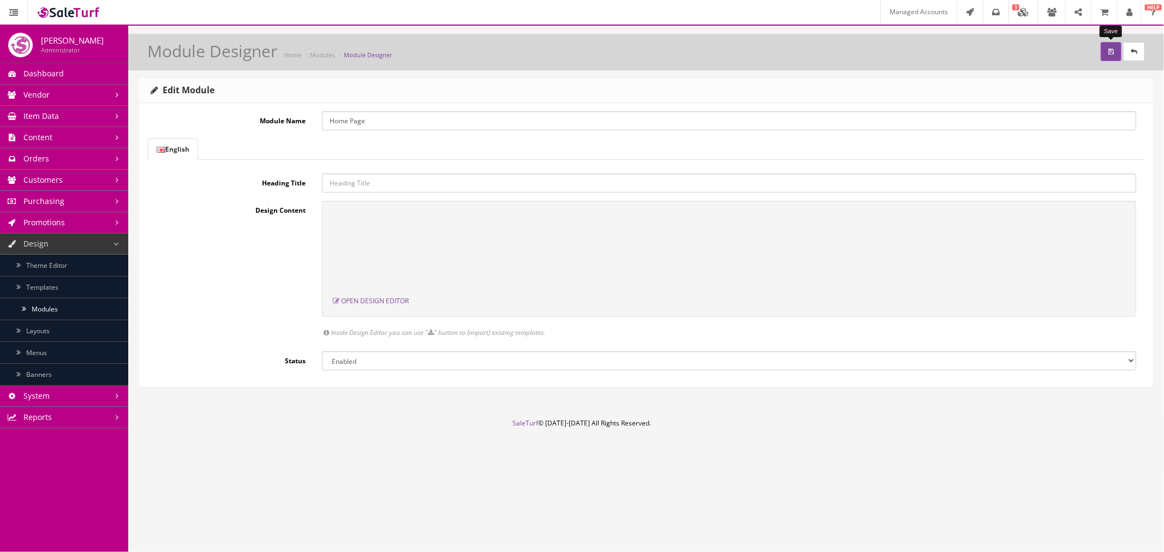
click at [1104, 57] on button "submit" at bounding box center [1111, 51] width 21 height 19
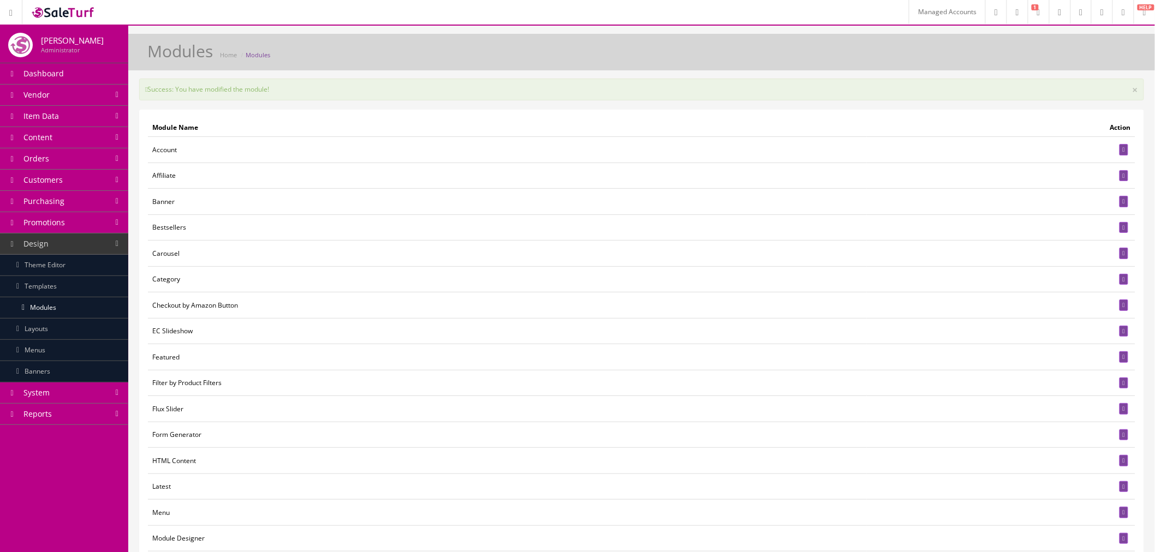
click at [89, 334] on link "Layouts" at bounding box center [64, 329] width 128 height 21
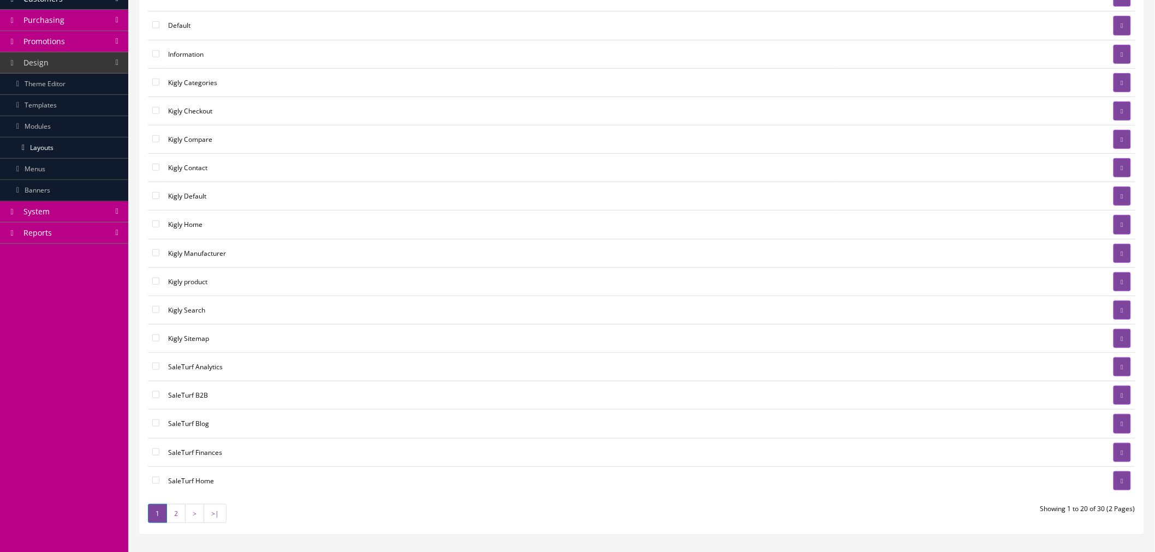
scroll to position [182, 0]
click at [1113, 226] on link at bounding box center [1121, 223] width 17 height 19
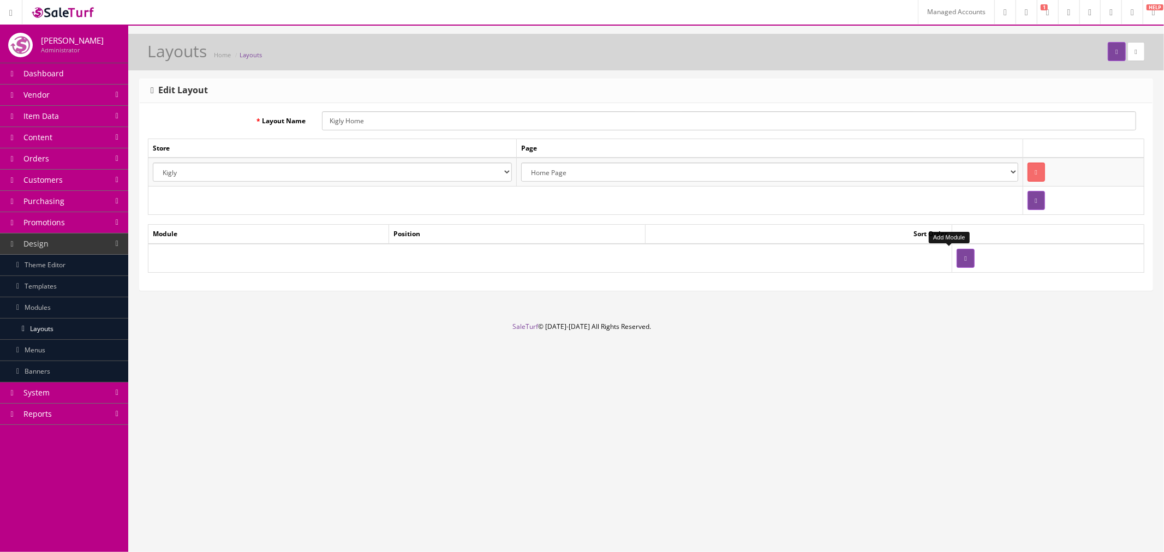
click at [957, 253] on button "button" at bounding box center [965, 258] width 17 height 19
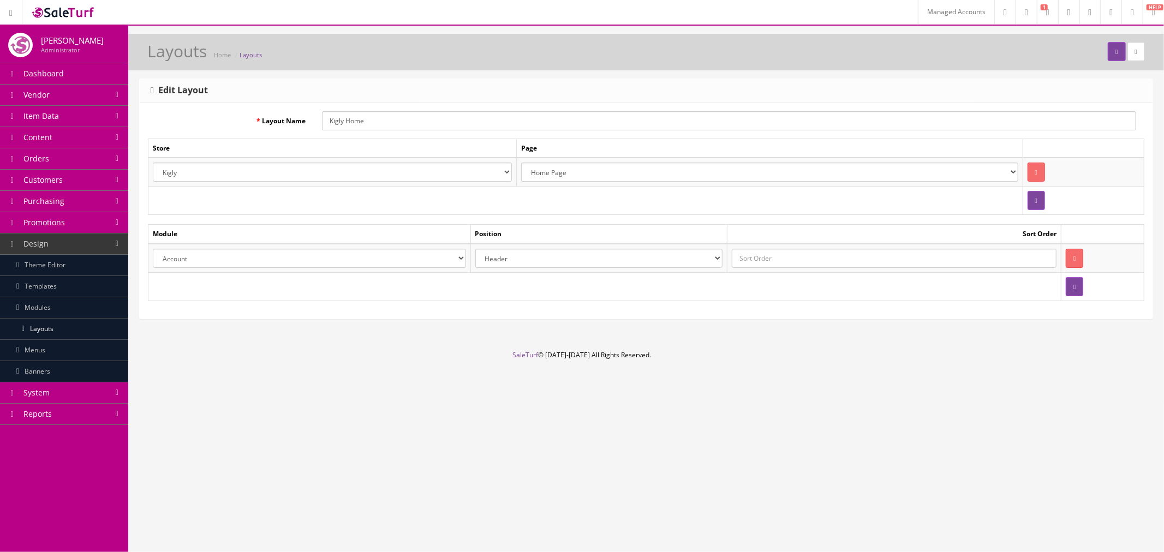
click at [342, 264] on select "Account Account Affiliate Affiliate Category Category Filter by Product Filters…" at bounding box center [309, 258] width 313 height 19
select select "module_designer.37"
click at [153, 249] on select "Account Account Affiliate Affiliate Category Category Filter by Product Filters…" at bounding box center [309, 258] width 313 height 19
click at [528, 261] on select "Header Content Top Content Bottom Column Left Column Right Footer" at bounding box center [599, 258] width 248 height 19
select select "content_top"
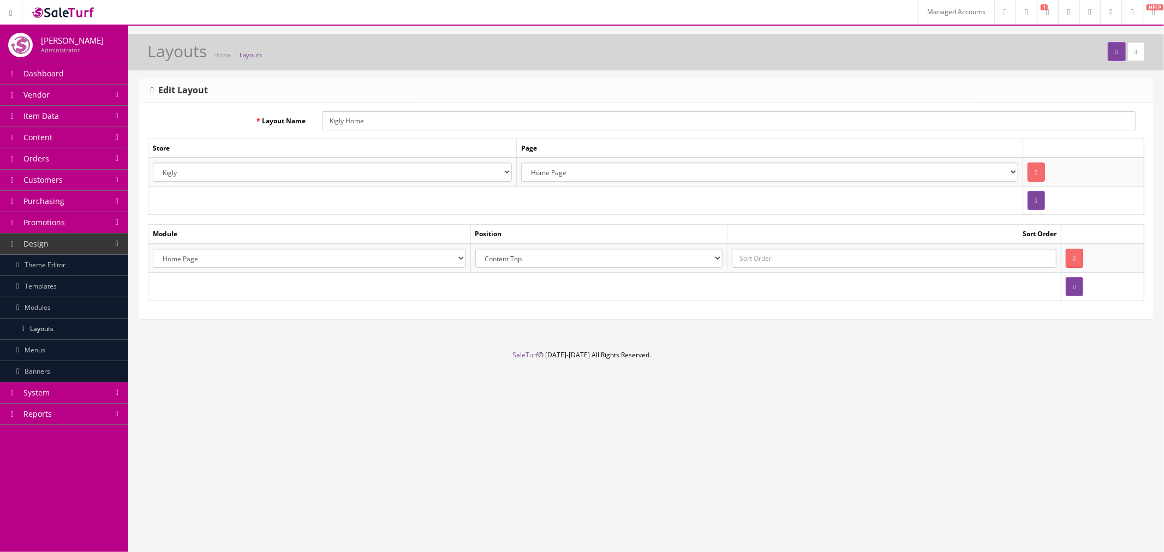
click at [478, 249] on select "Header Content Top Content Bottom Column Left Column Right Footer" at bounding box center [599, 258] width 248 height 19
click at [798, 258] on input "text" at bounding box center [894, 258] width 325 height 19
type input "0"
click at [439, 175] on select "Default Kigly salesamplitude Staging" at bounding box center [332, 172] width 359 height 19
click at [237, 150] on td "Store" at bounding box center [332, 148] width 368 height 19
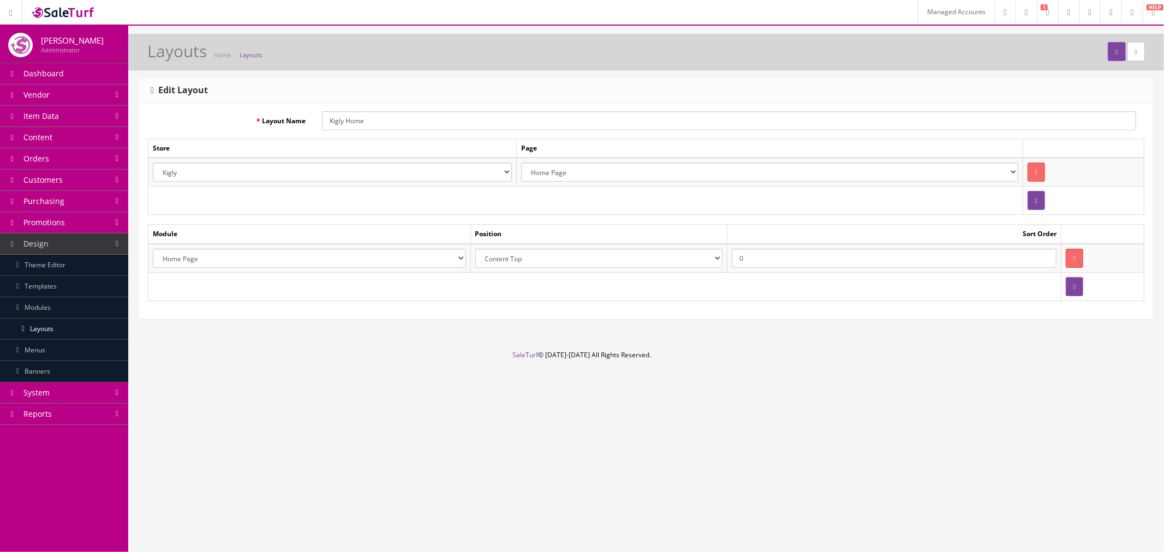
click at [71, 326] on link "Layouts" at bounding box center [64, 329] width 128 height 21
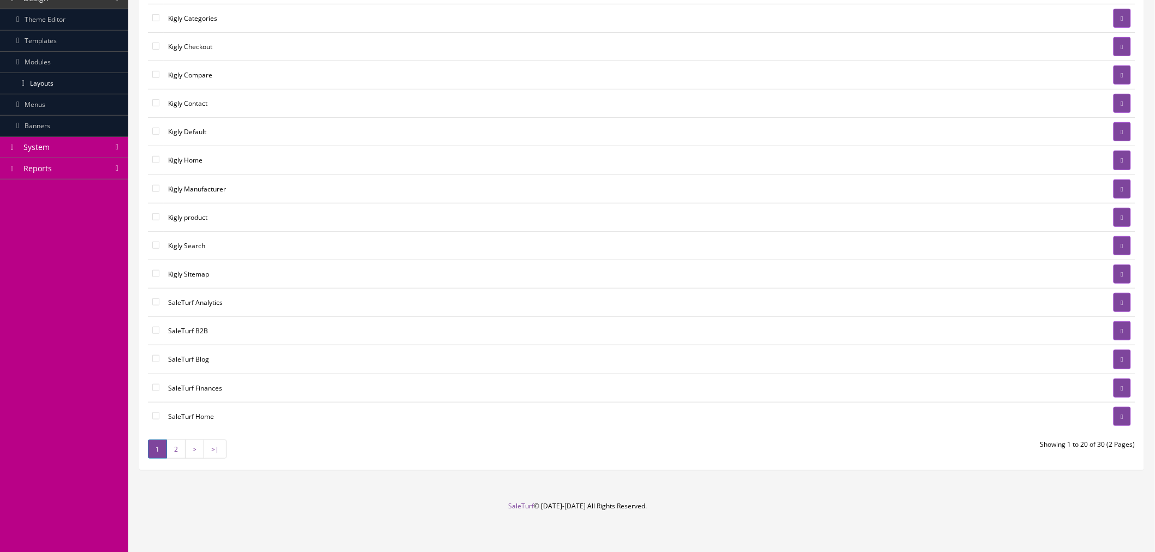
scroll to position [252, 0]
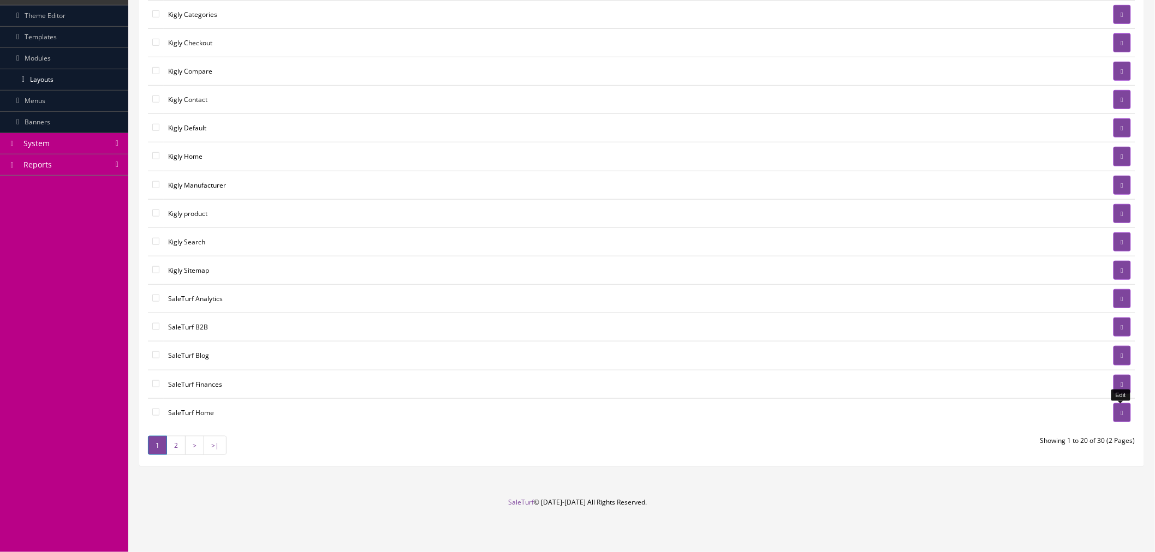
click at [1121, 415] on icon at bounding box center [1122, 413] width 2 height 7
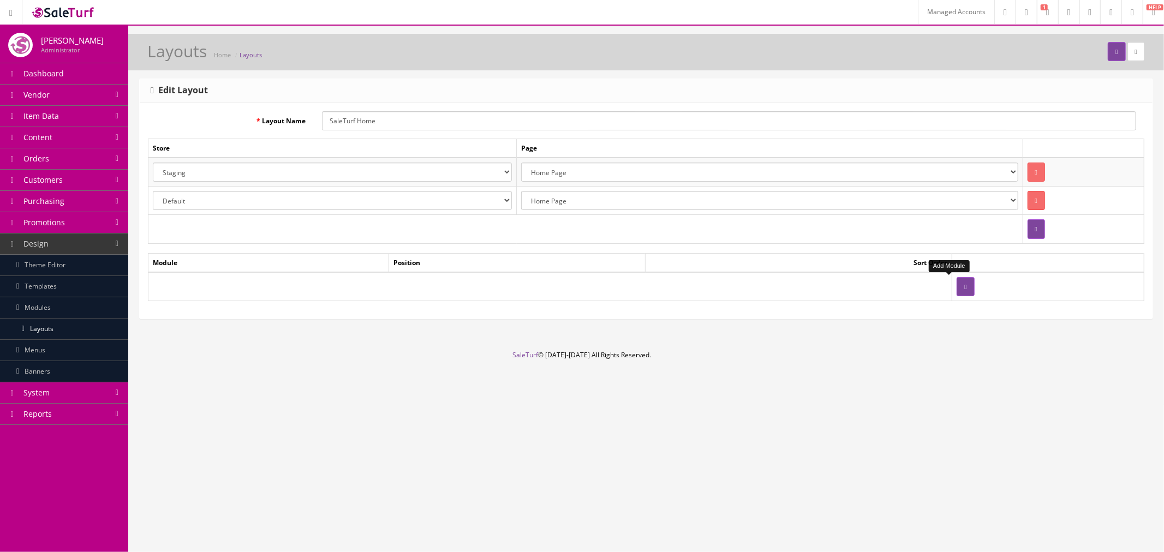
click at [964, 289] on icon "button" at bounding box center [965, 287] width 2 height 7
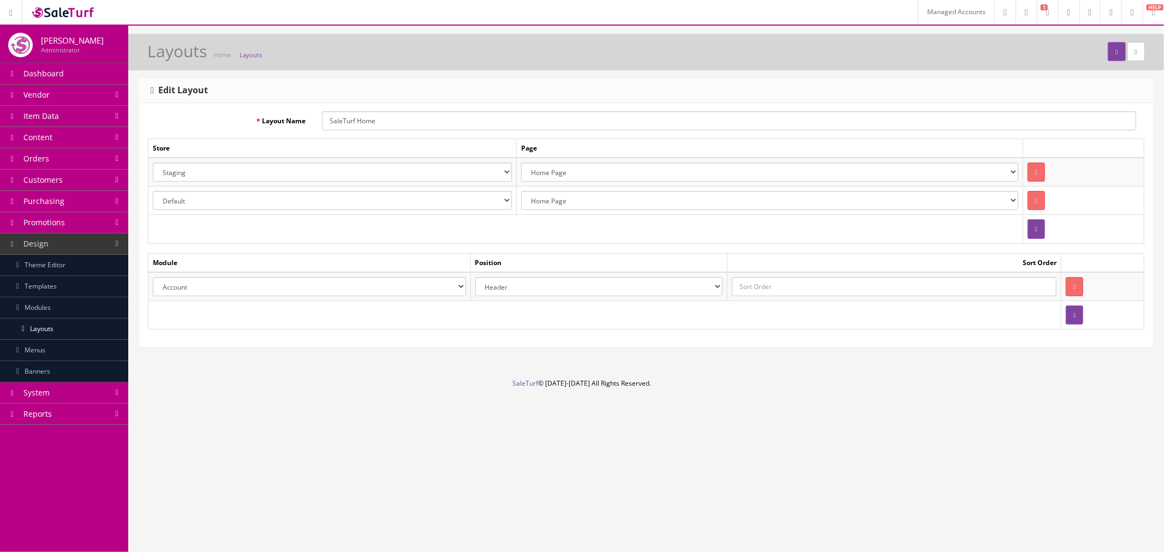
click at [374, 290] on select "Account Account Affiliate Affiliate Category Category Filter by Product Filters…" at bounding box center [309, 286] width 313 height 19
select select "module_designer.37"
click at [153, 277] on select "Account Account Affiliate Affiliate Category Category Filter by Product Filters…" at bounding box center [309, 286] width 313 height 19
click at [534, 288] on select "Header Content Top Content Bottom Column Left Column Right Footer" at bounding box center [599, 286] width 248 height 19
select select "content_top"
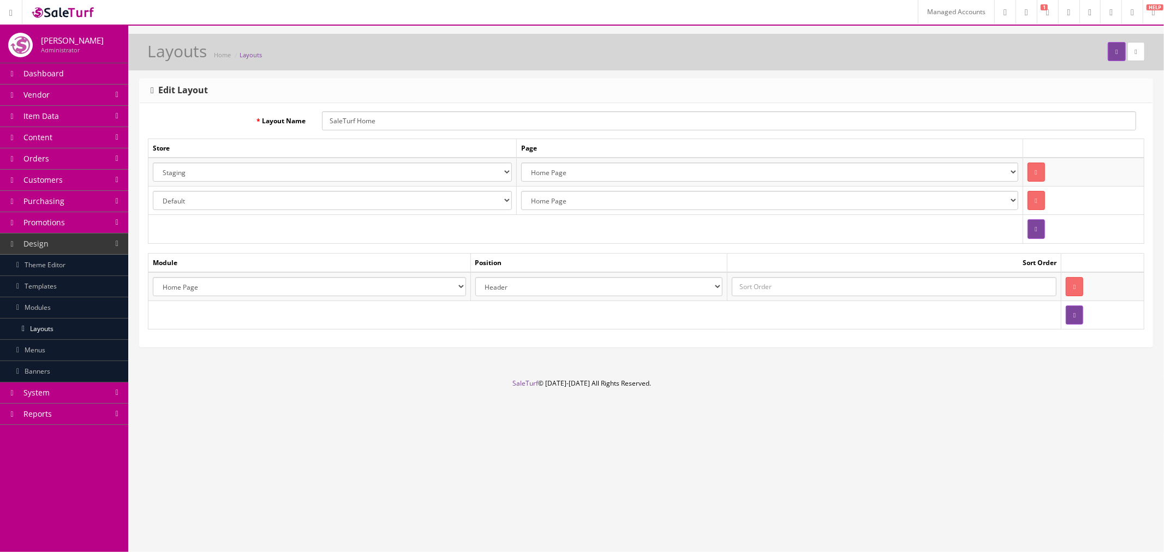
click at [478, 277] on select "Header Content Top Content Bottom Column Left Column Right Footer" at bounding box center [599, 286] width 248 height 19
click at [767, 284] on input "text" at bounding box center [894, 286] width 325 height 19
type input "0"
click at [1115, 53] on icon "submit" at bounding box center [1116, 52] width 2 height 7
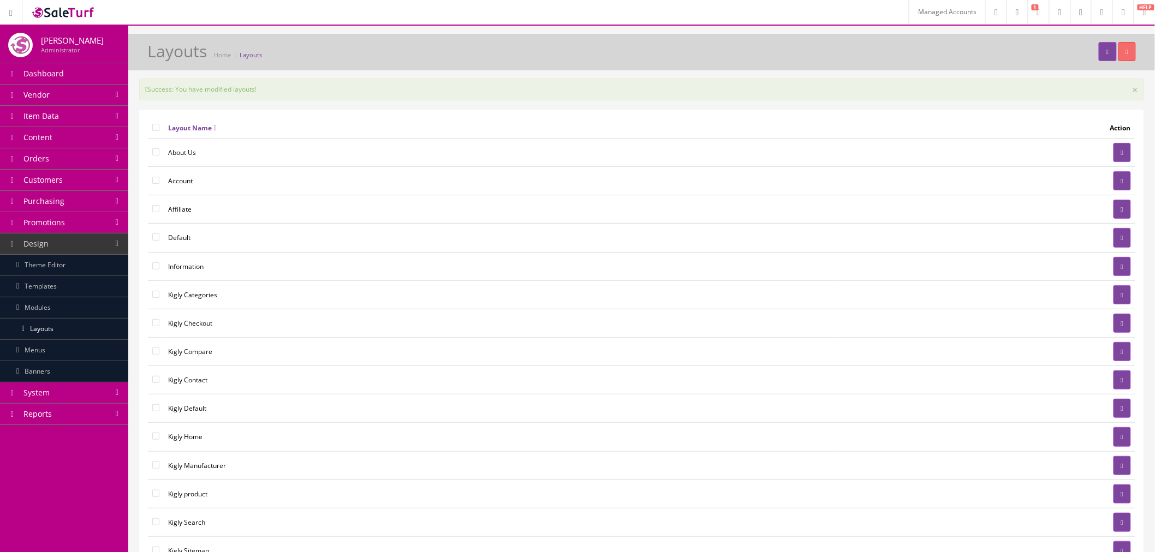
click at [58, 312] on link "Modules" at bounding box center [64, 307] width 128 height 21
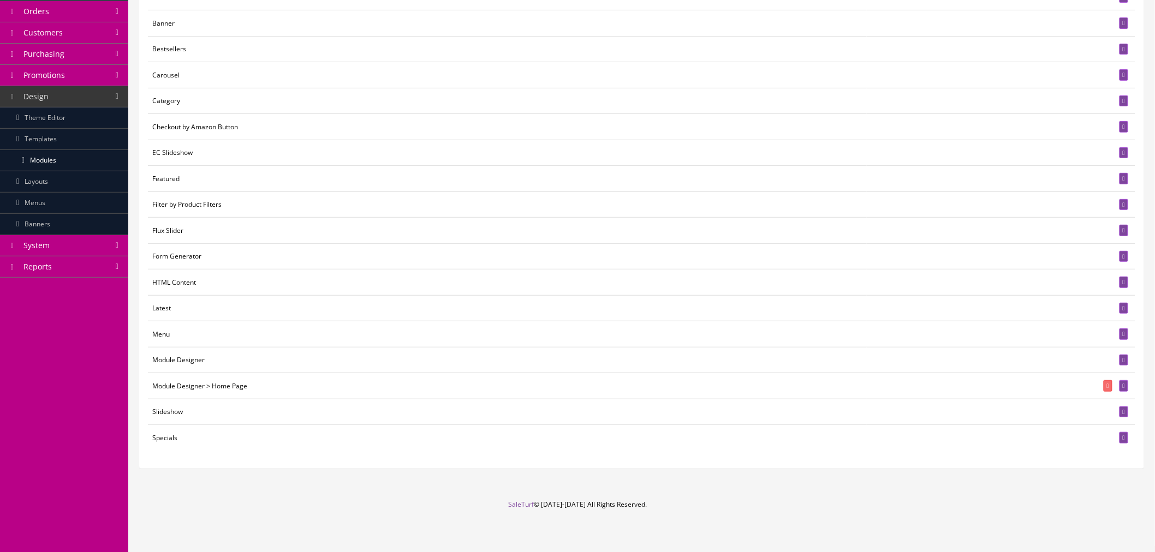
scroll to position [151, 0]
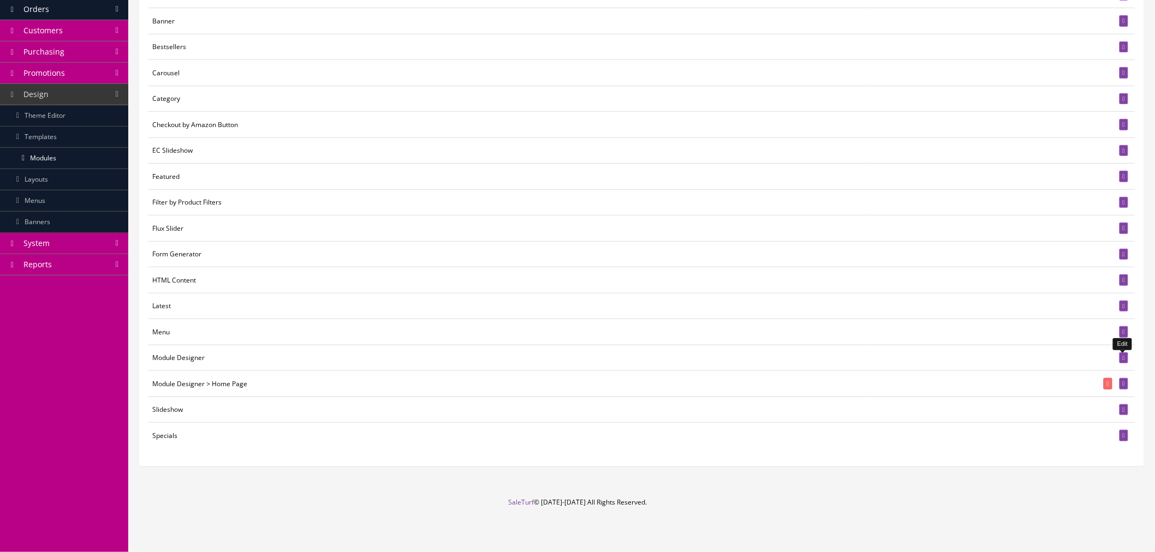
click at [1122, 359] on icon at bounding box center [1123, 358] width 2 height 6
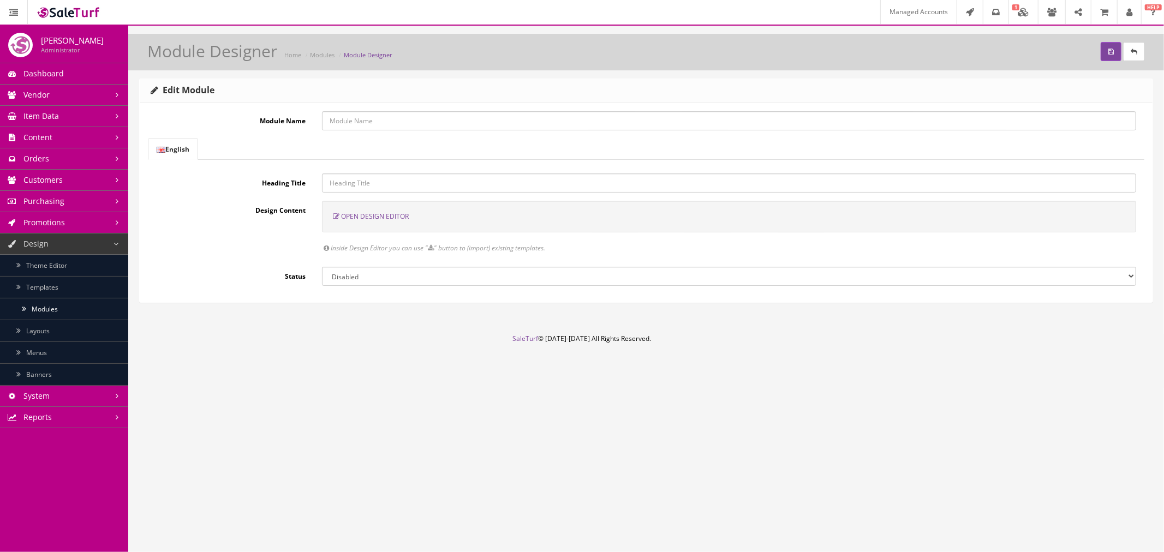
click at [377, 217] on span "Open Design Editor" at bounding box center [375, 216] width 68 height 9
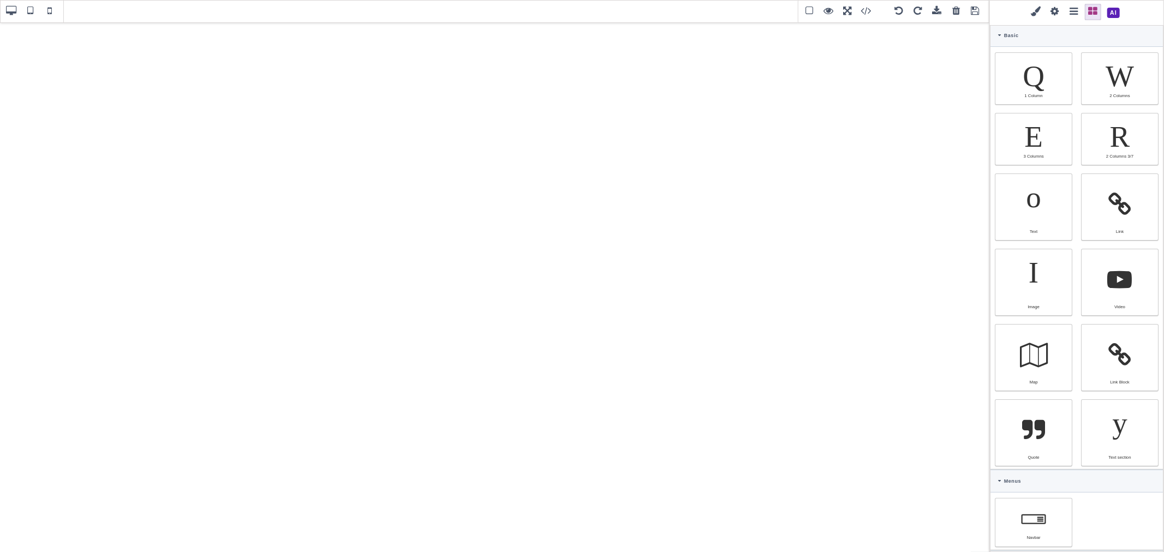
click at [936, 14] on span at bounding box center [937, 11] width 16 height 16
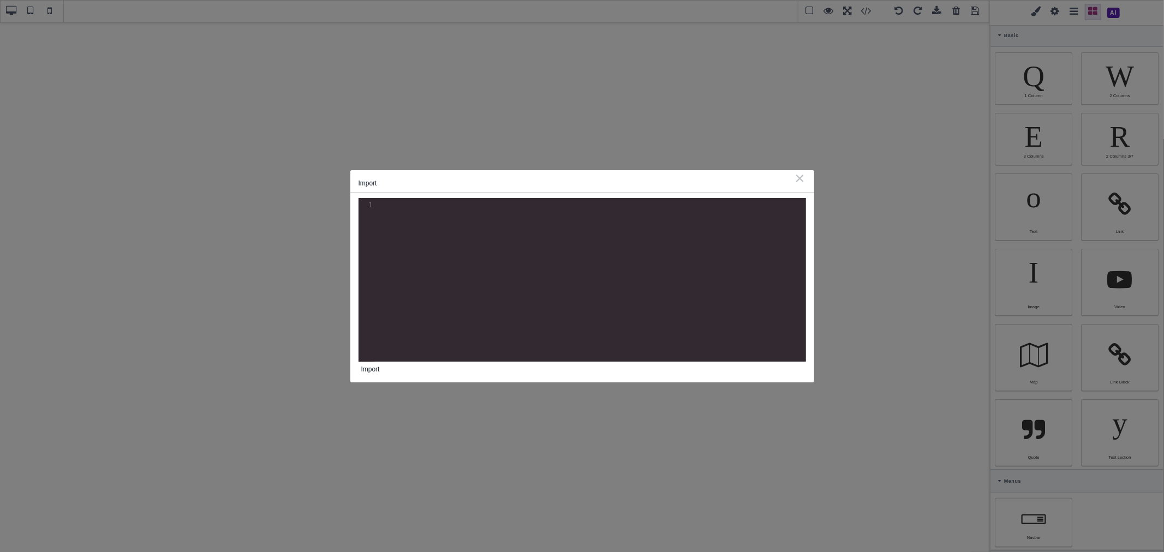
click at [525, 207] on pre "​" at bounding box center [592, 205] width 436 height 10
paste textarea "</div>"
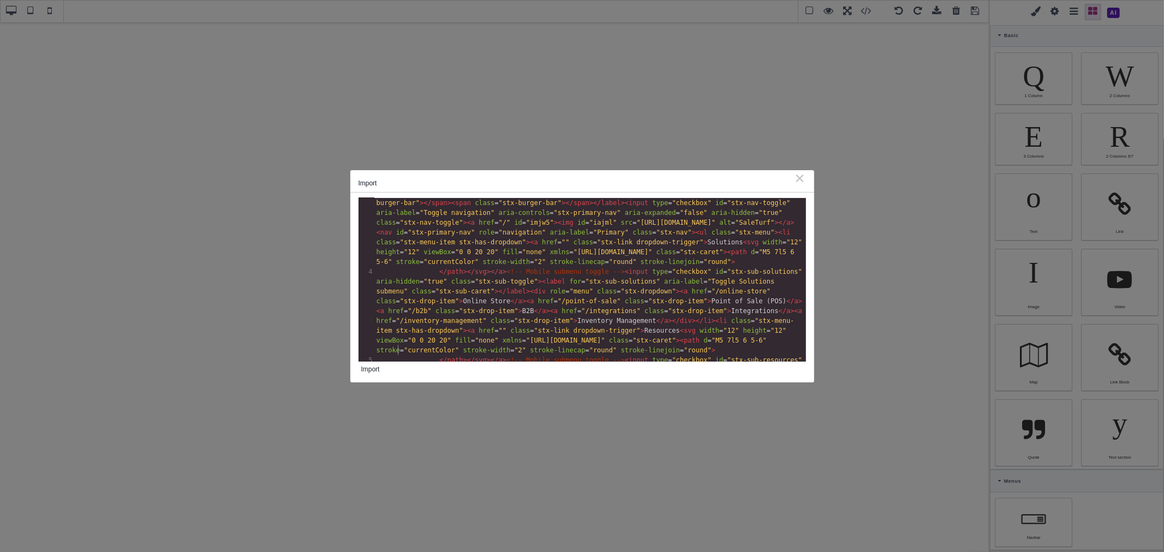
click at [522, 424] on pre "</ div >" at bounding box center [590, 429] width 432 height 10
type textarea "</div>"
drag, startPoint x: 503, startPoint y: 347, endPoint x: 506, endPoint y: 340, distance: 7.1
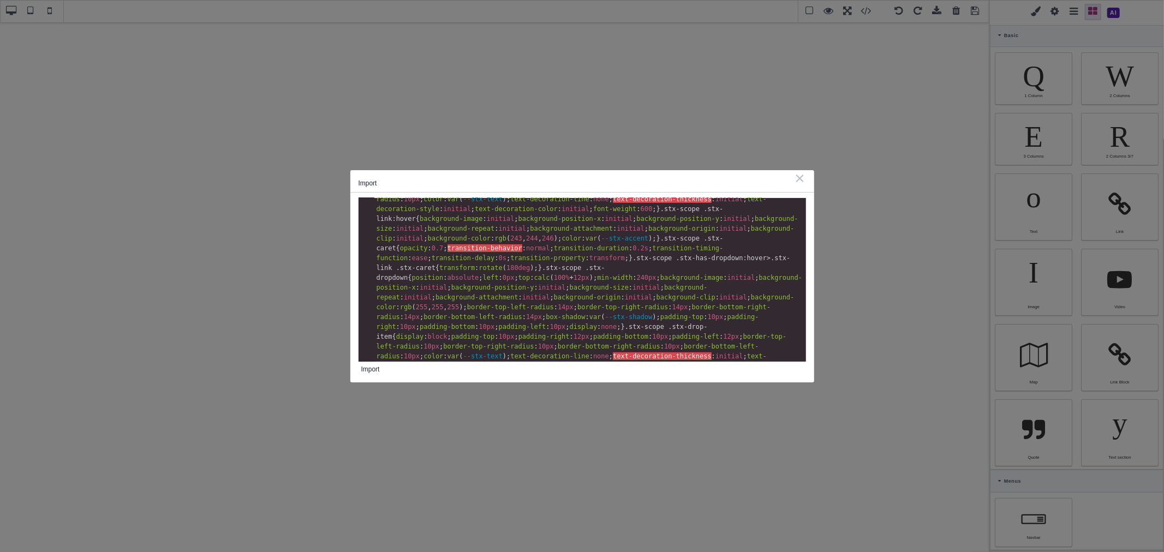
scroll to position [0, 0]
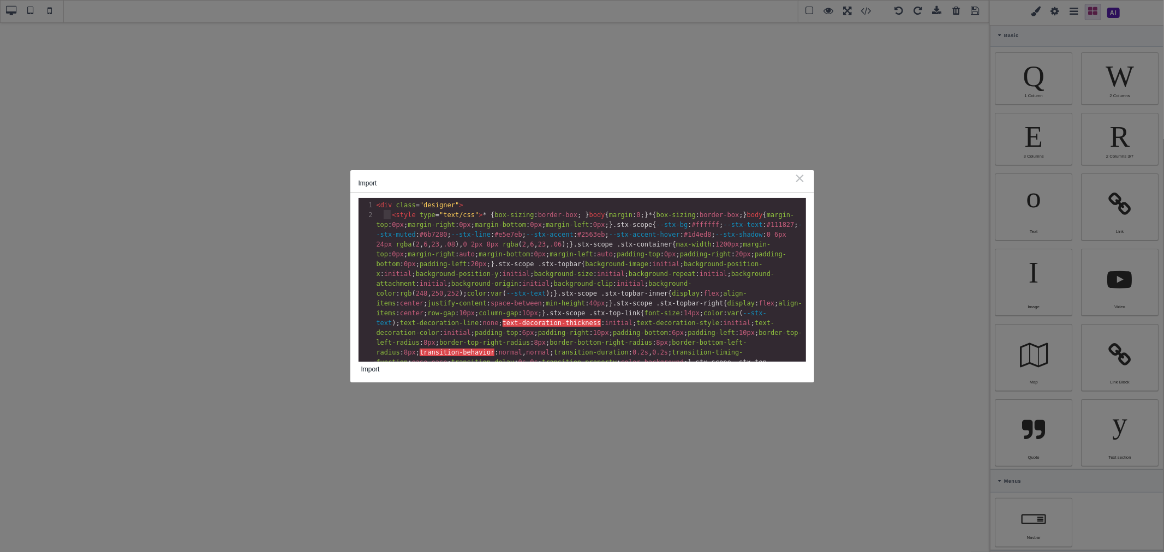
type textarea "<div class="designer">"
drag, startPoint x: 390, startPoint y: 214, endPoint x: 375, endPoint y: 208, distance: 15.7
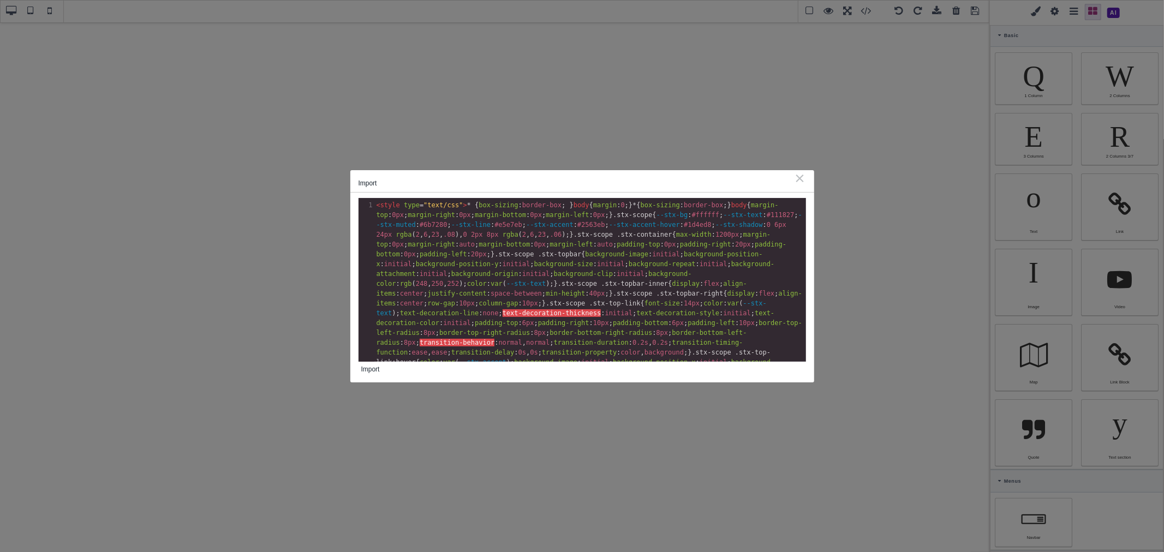
click at [374, 370] on button "Import" at bounding box center [370, 369] width 24 height 15
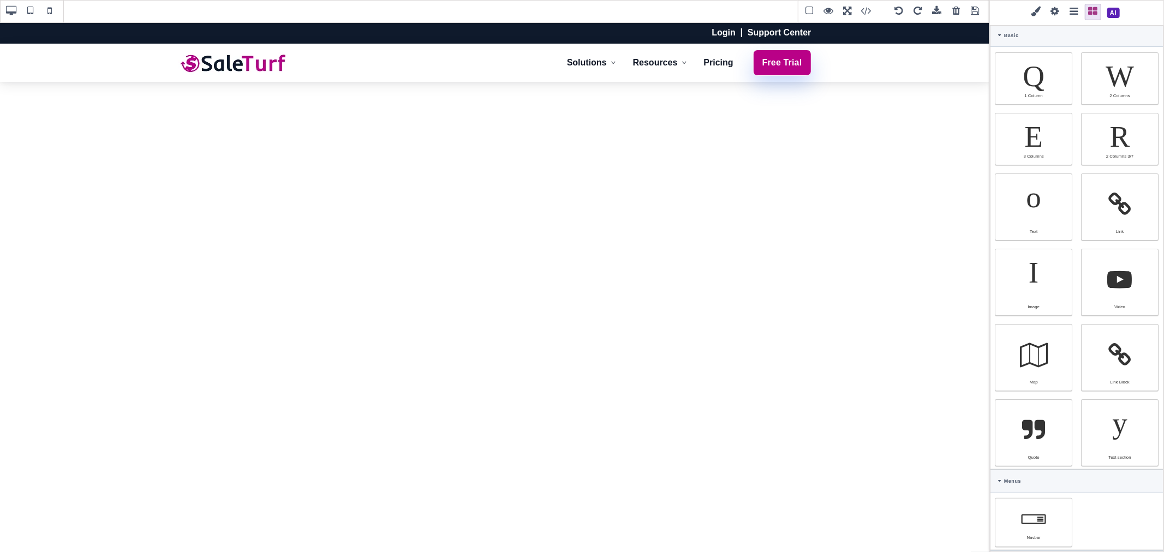
click at [976, 14] on span at bounding box center [975, 11] width 16 height 16
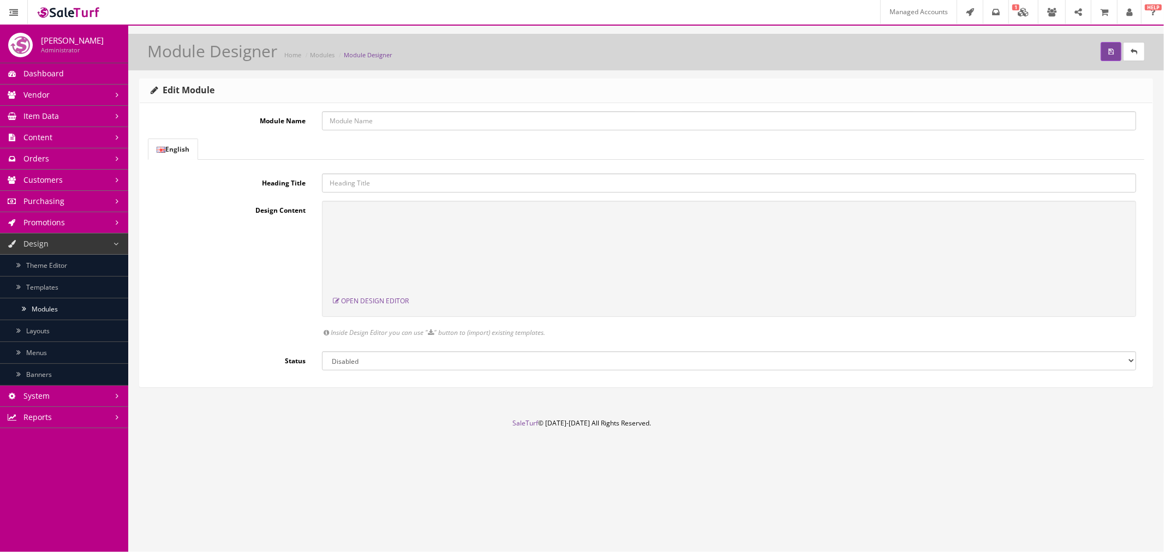
click at [408, 351] on select "Enabled Disabled" at bounding box center [729, 360] width 814 height 19
select select "1"
click at [322, 351] on select "Enabled Disabled" at bounding box center [729, 360] width 814 height 19
click at [378, 116] on input "Module Name" at bounding box center [729, 120] width 814 height 19
type input "H"
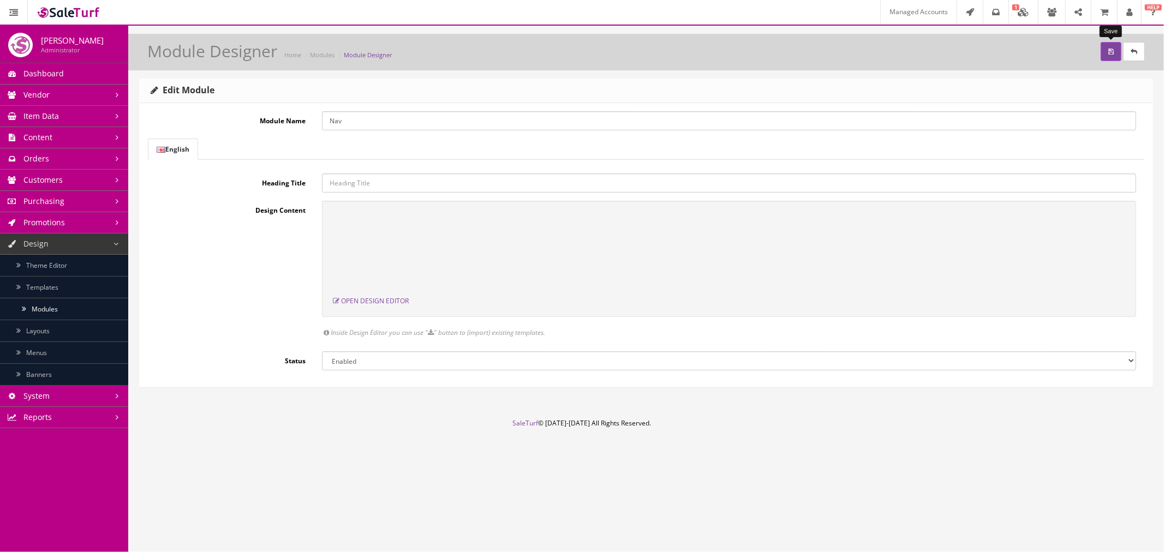
type input "Nav"
click at [1113, 55] on icon "submit" at bounding box center [1110, 52] width 5 height 7
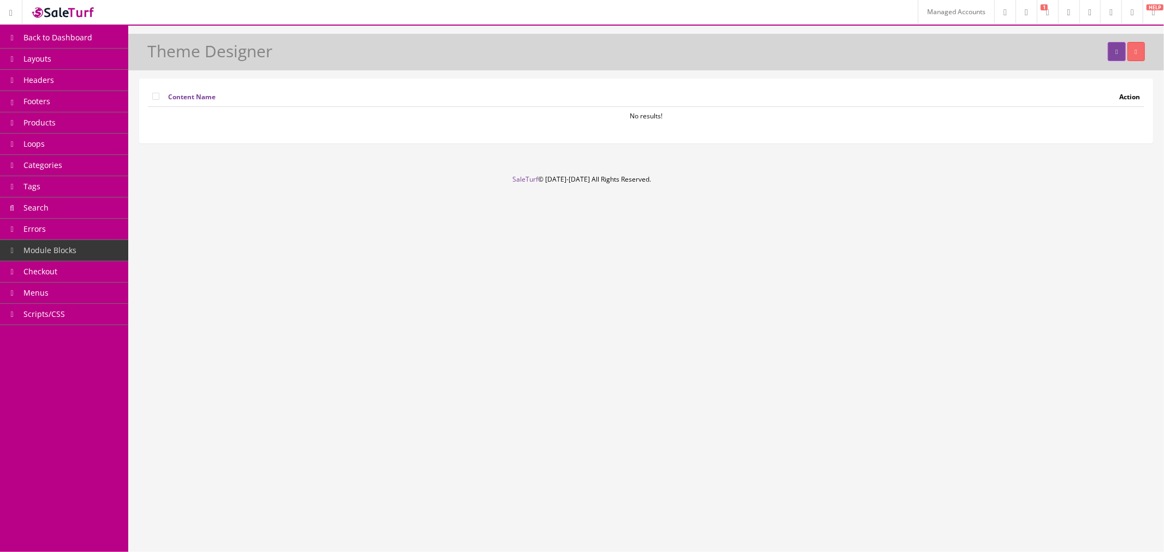
click at [105, 88] on link "Headers" at bounding box center [64, 80] width 128 height 21
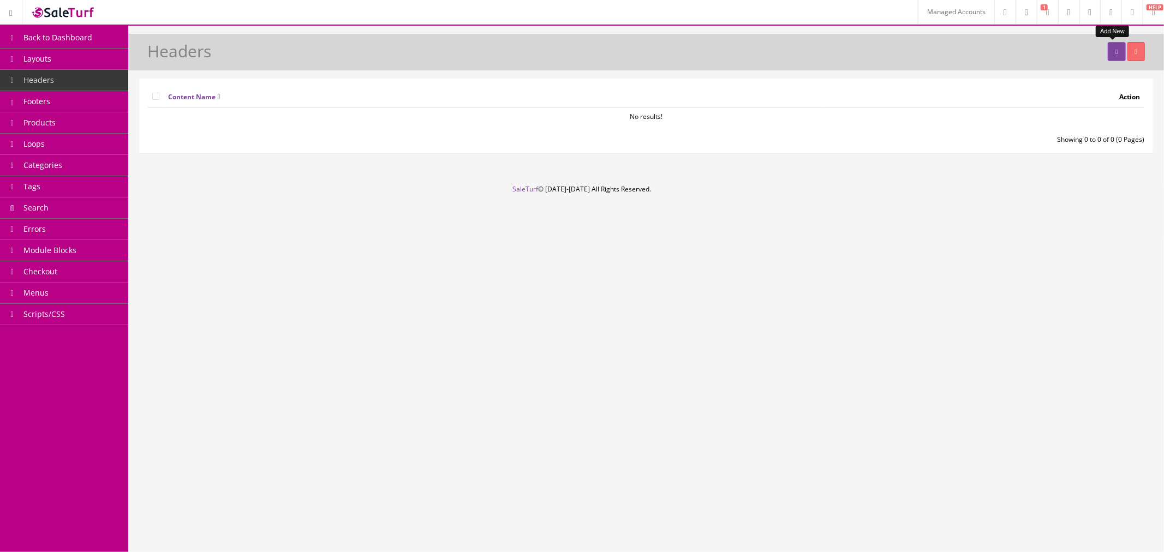
click at [1108, 55] on link at bounding box center [1116, 51] width 17 height 19
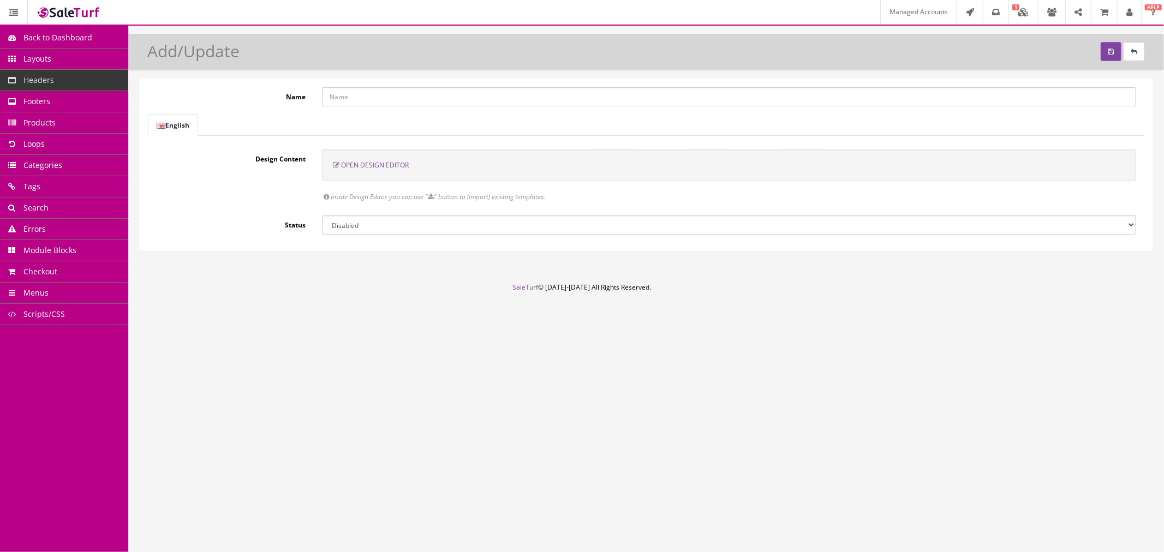
click at [364, 93] on input "Name" at bounding box center [729, 96] width 814 height 19
type input "Header"
click at [406, 228] on select "Enabled Disabled" at bounding box center [729, 225] width 814 height 19
select select "1"
click at [322, 216] on select "Enabled Disabled" at bounding box center [729, 225] width 814 height 19
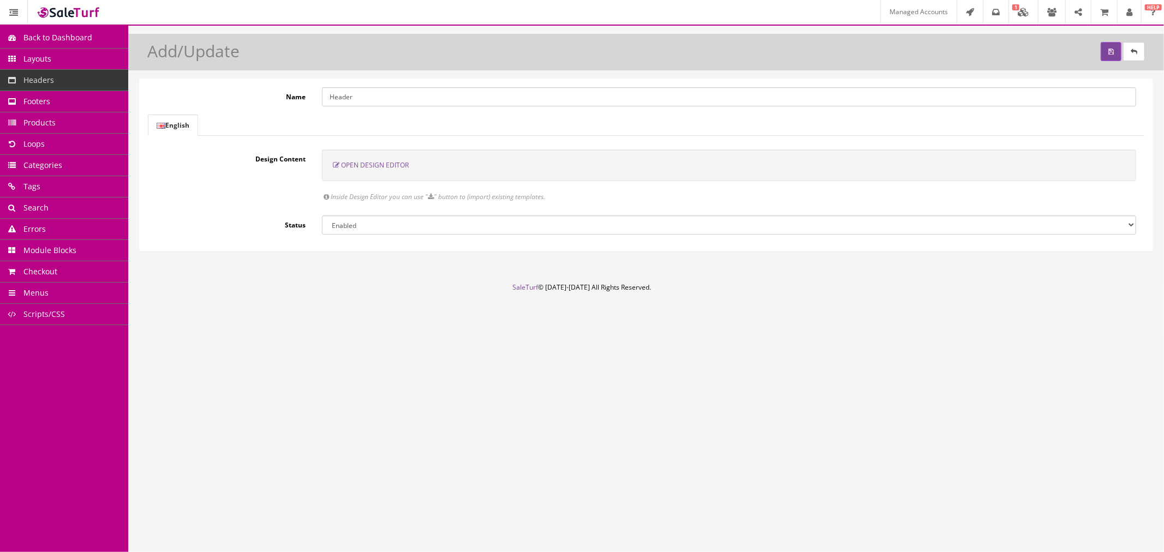
click at [373, 162] on span "Open Design Editor" at bounding box center [375, 164] width 68 height 9
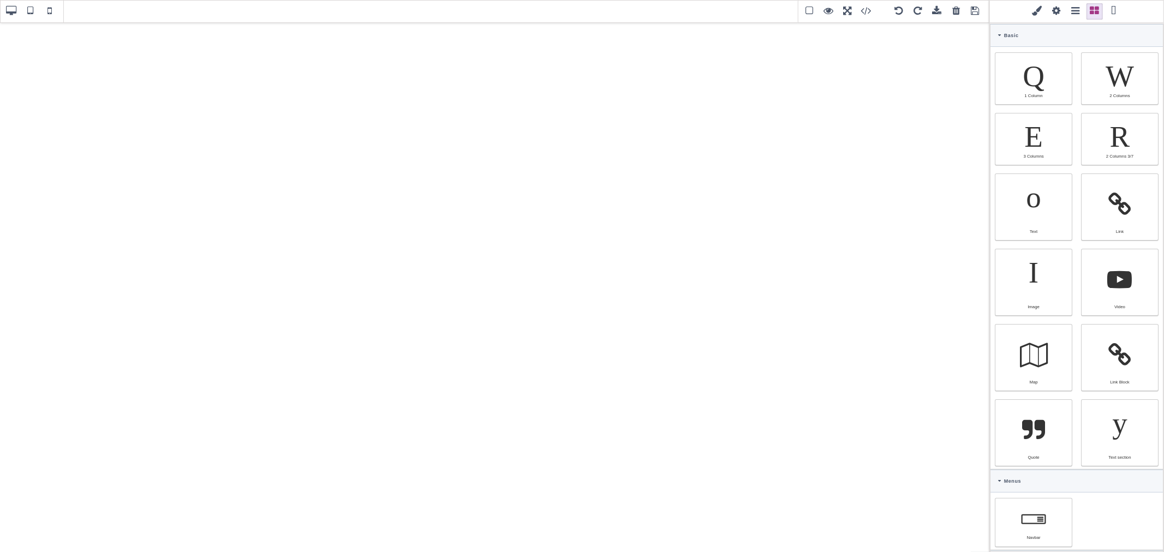
click at [939, 11] on span at bounding box center [937, 11] width 16 height 16
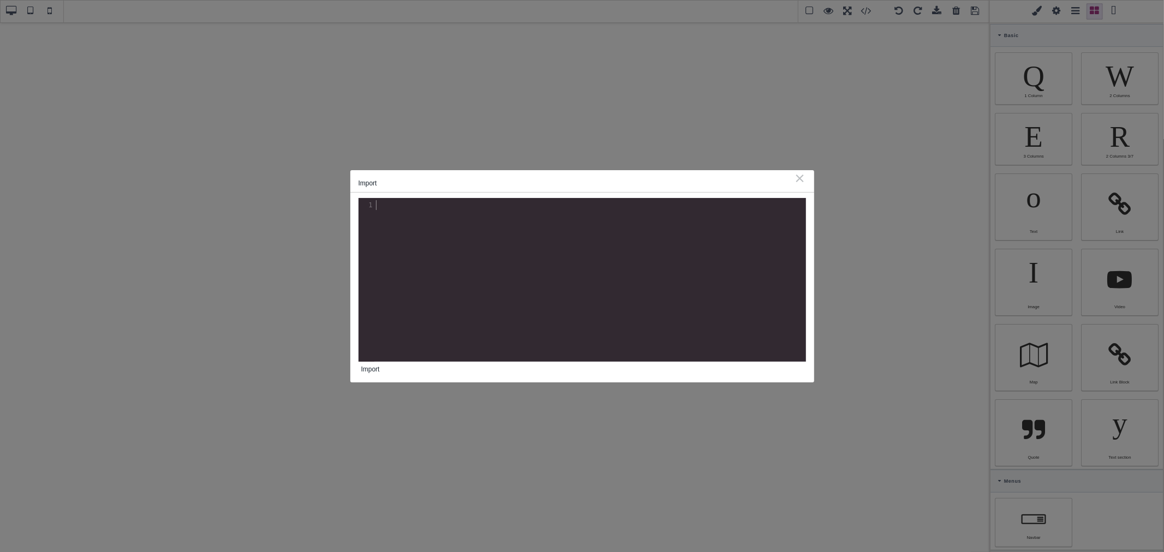
click at [599, 200] on pre "​" at bounding box center [592, 205] width 436 height 10
paste textarea "</div>"
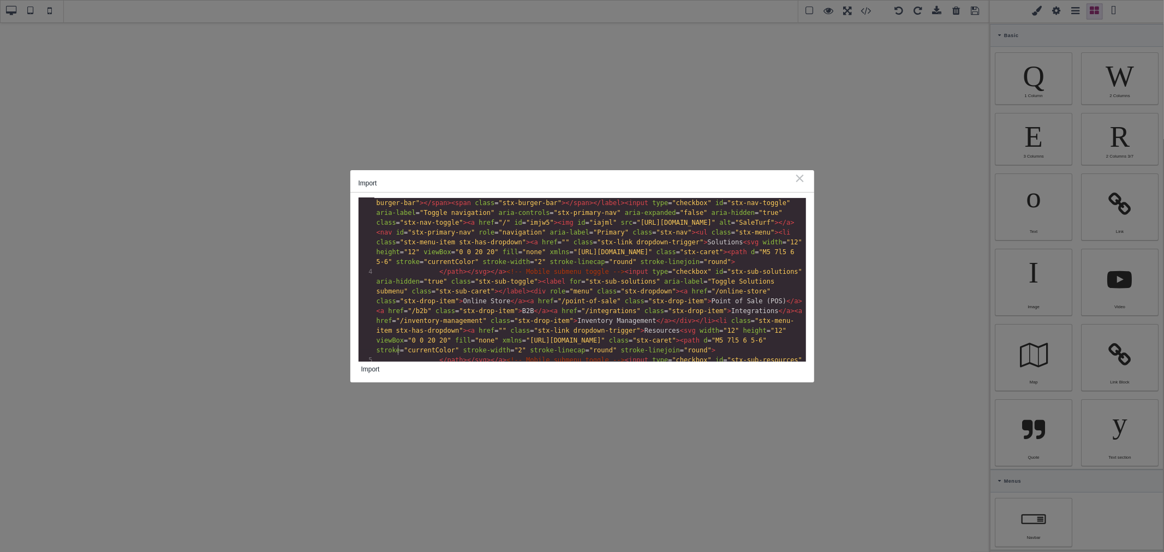
type textarea "</div>"
drag, startPoint x: 558, startPoint y: 353, endPoint x: 559, endPoint y: 342, distance: 11.5
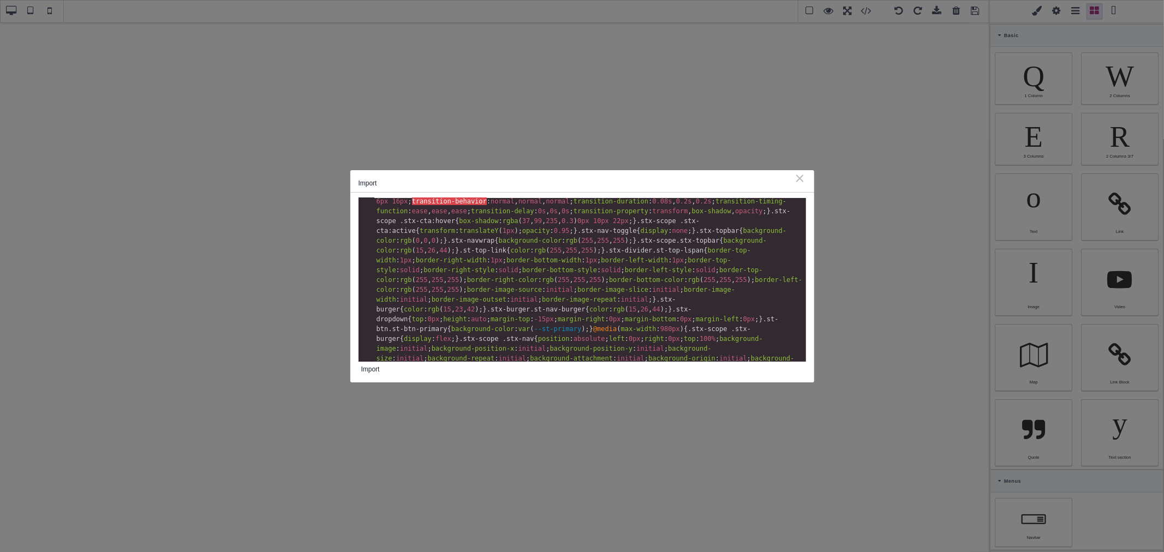
scroll to position [0, 0]
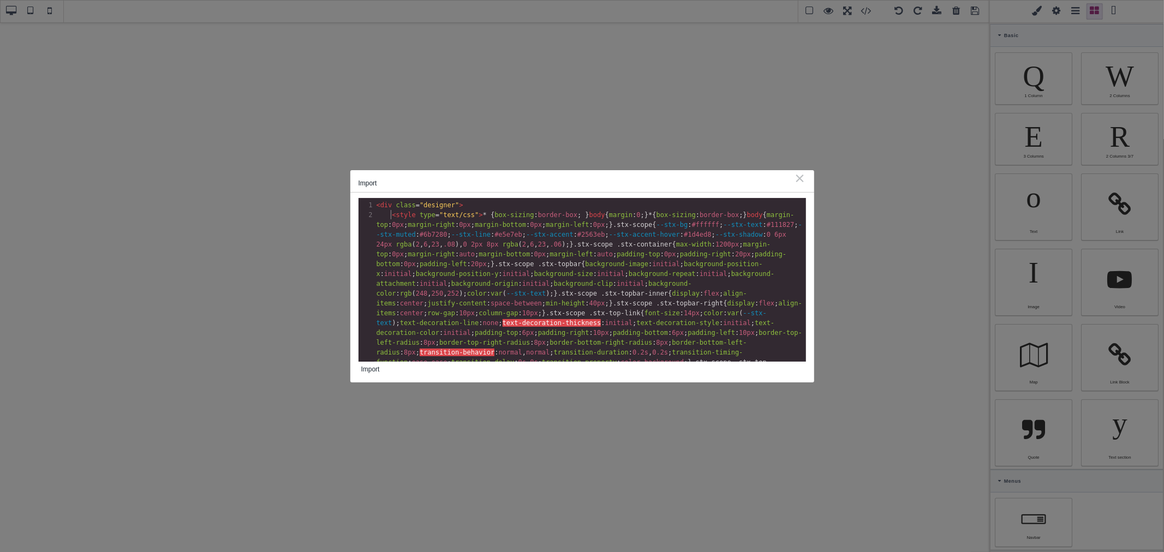
type textarea "<div class="designer">"
drag, startPoint x: 390, startPoint y: 213, endPoint x: 373, endPoint y: 206, distance: 19.1
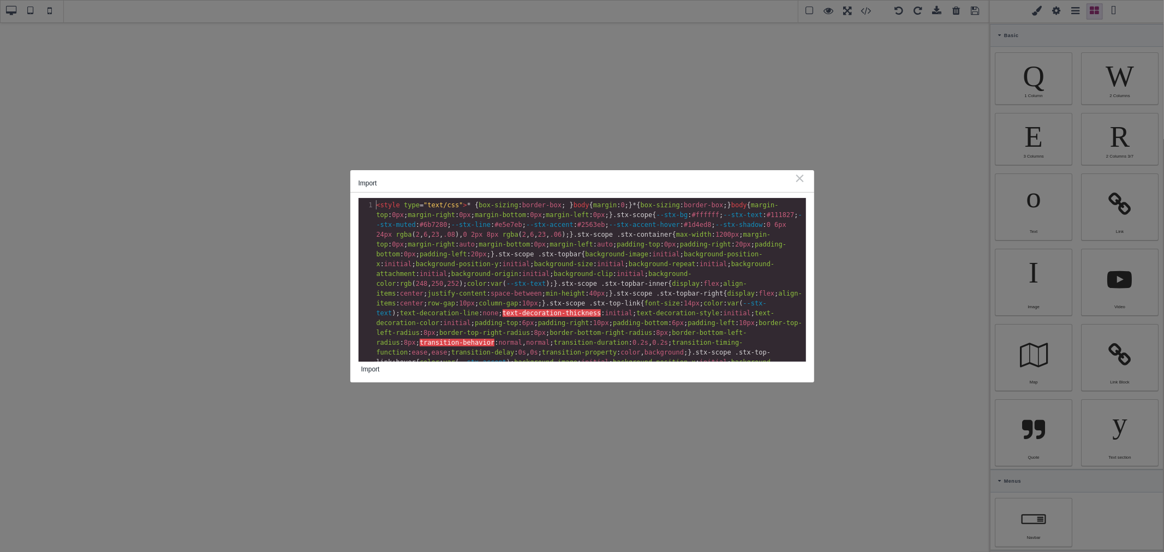
click at [370, 369] on button "Import" at bounding box center [370, 369] width 24 height 15
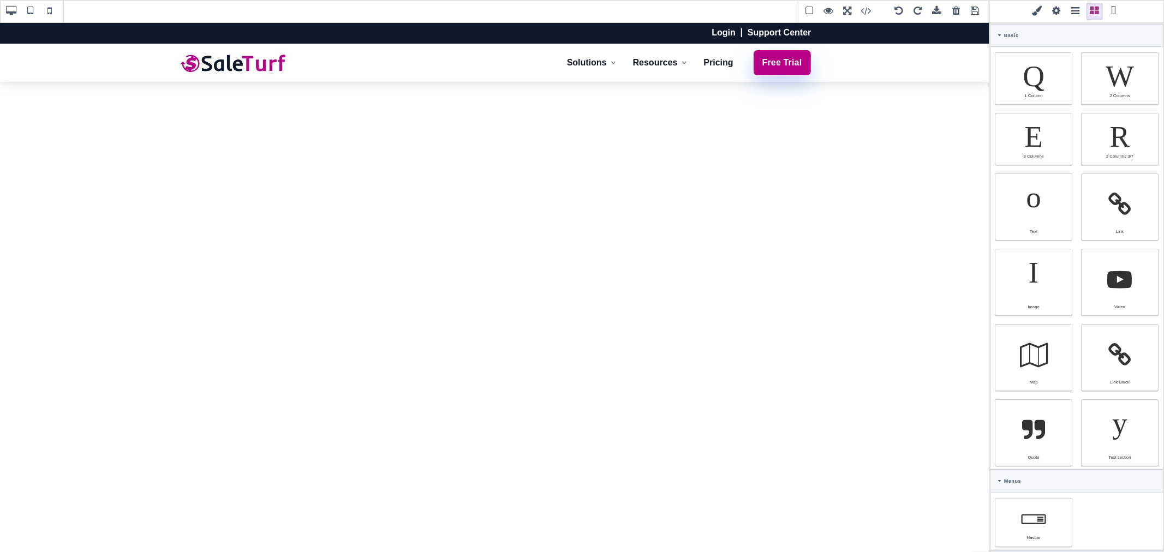
click at [977, 11] on span at bounding box center [975, 11] width 16 height 16
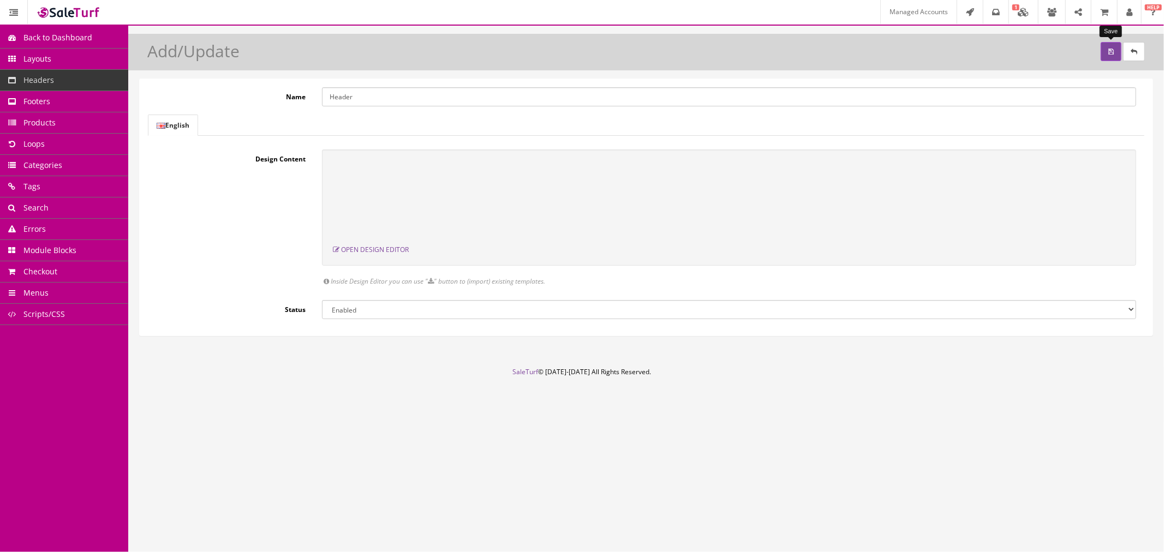
click at [1101, 51] on button "submit" at bounding box center [1111, 51] width 21 height 19
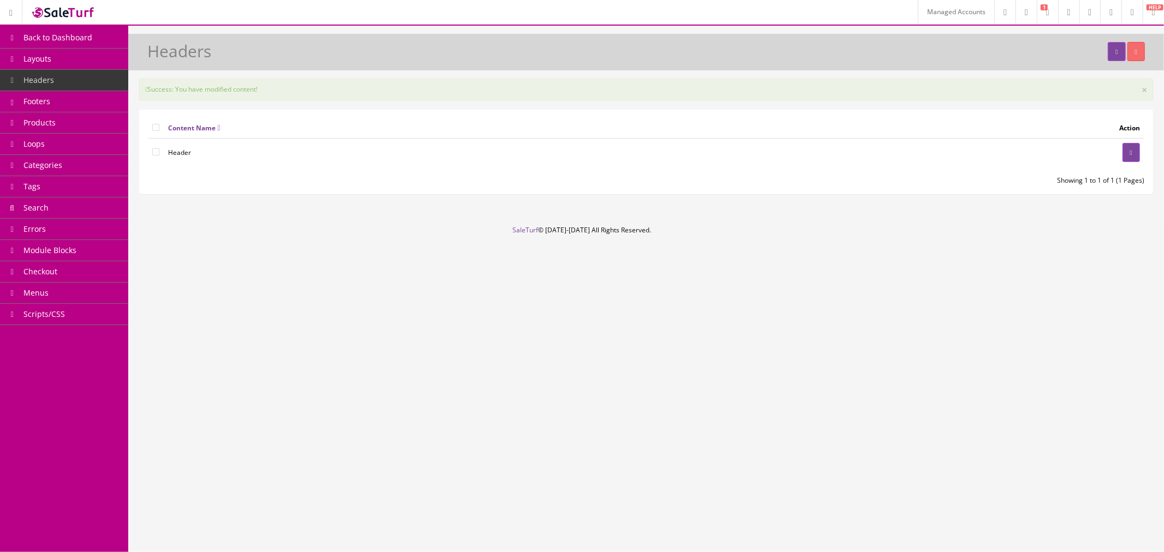
click at [77, 64] on link "Layouts" at bounding box center [64, 59] width 128 height 21
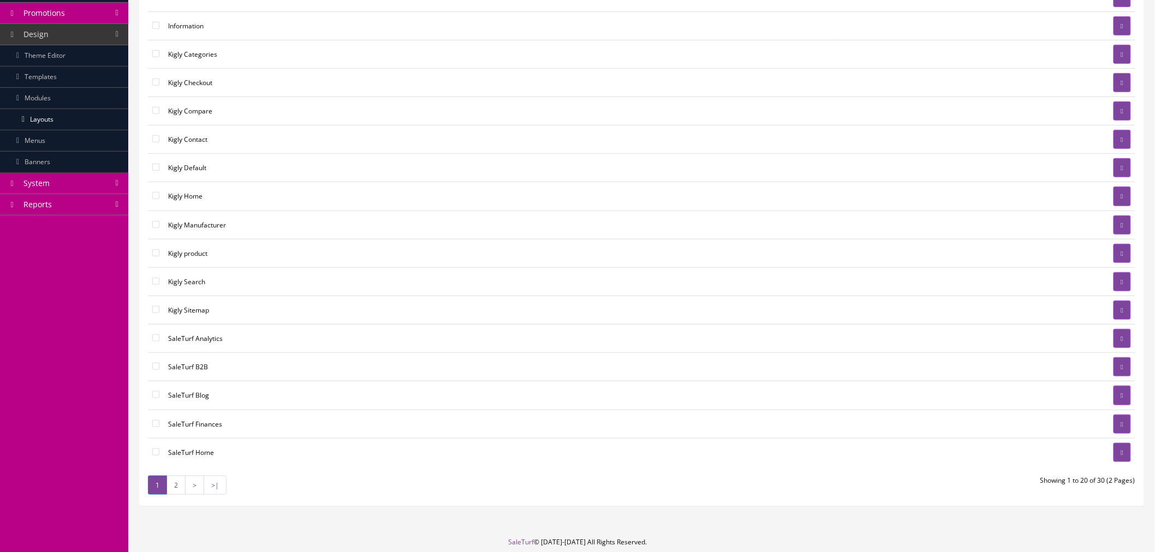
scroll to position [121, 0]
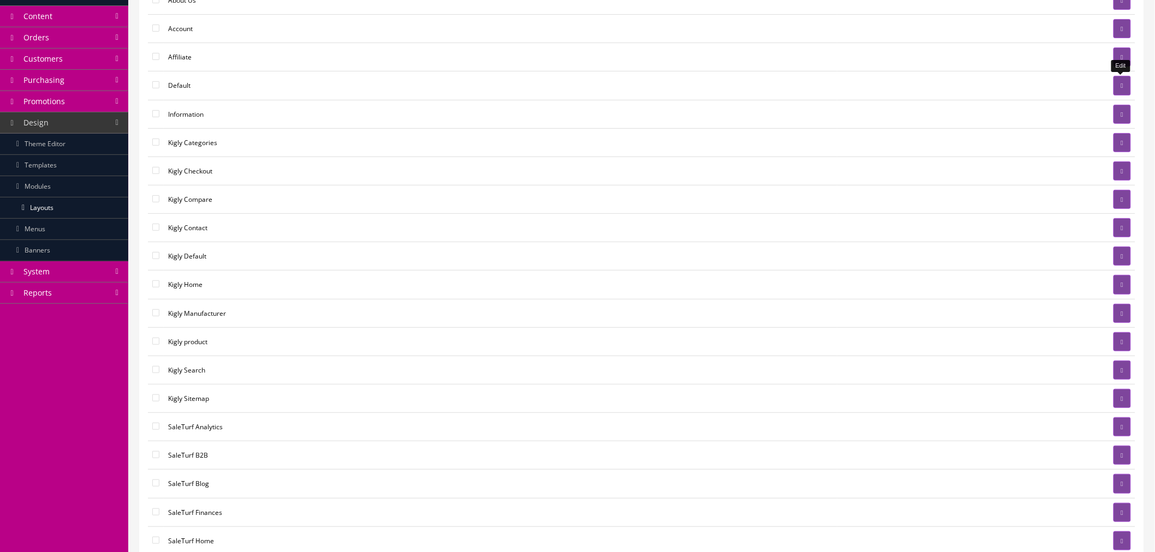
click at [1113, 88] on link at bounding box center [1121, 85] width 17 height 19
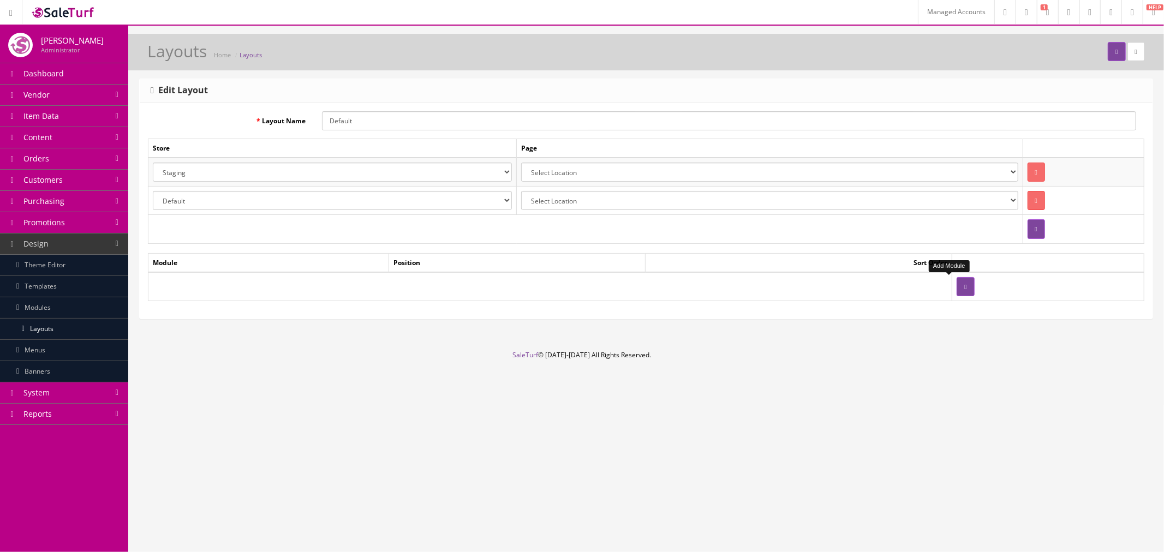
click at [957, 282] on button "button" at bounding box center [965, 286] width 17 height 19
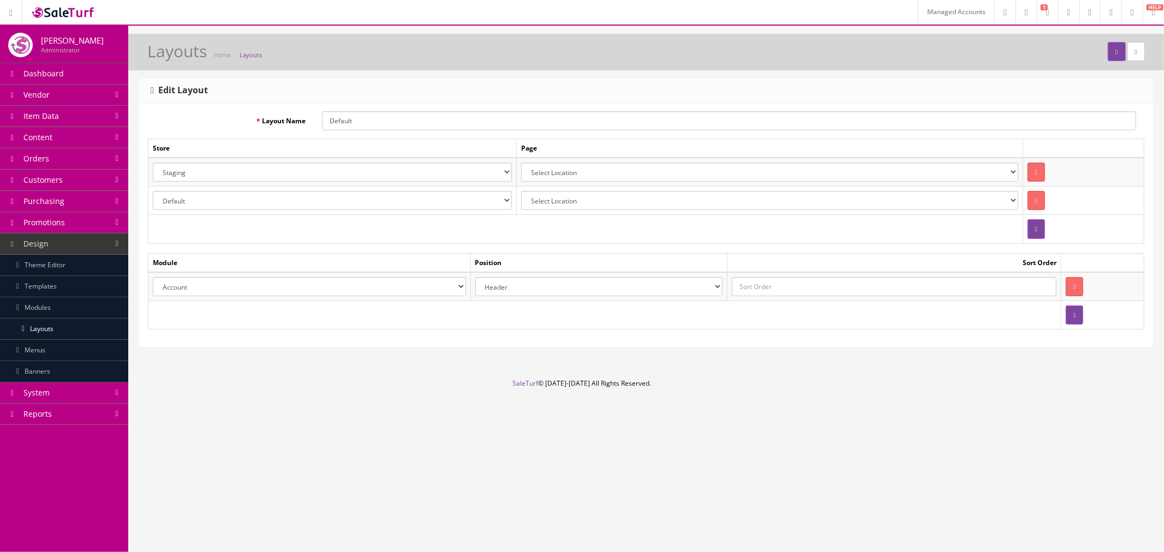
click at [302, 288] on select "Account Account Affiliate Affiliate Category Category Filter by Product Filters…" at bounding box center [309, 286] width 313 height 19
select select "module_designer.38"
click at [153, 277] on select "Account Account Affiliate Affiliate Category Category Filter by Product Filters…" at bounding box center [309, 286] width 313 height 19
click at [754, 285] on input "text" at bounding box center [894, 286] width 325 height 19
type input "0"
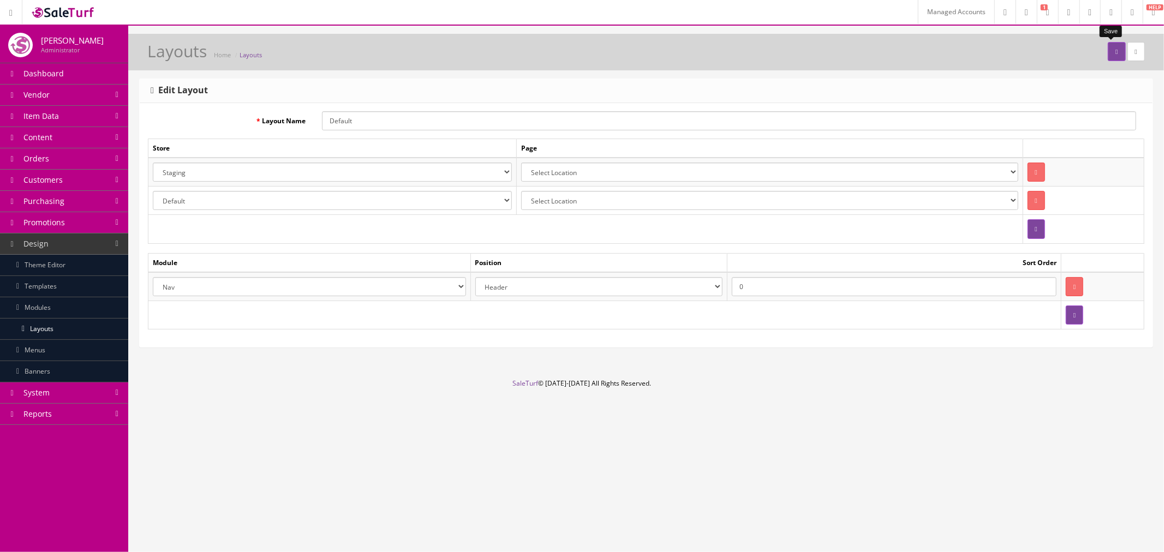
click at [1109, 58] on button "submit" at bounding box center [1116, 51] width 17 height 19
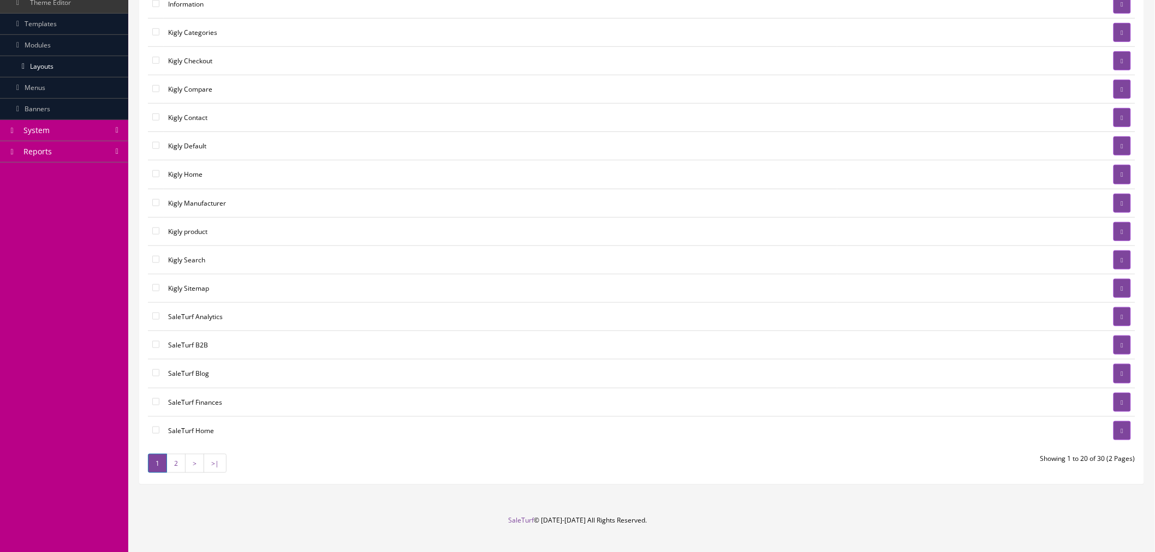
scroll to position [283, 0]
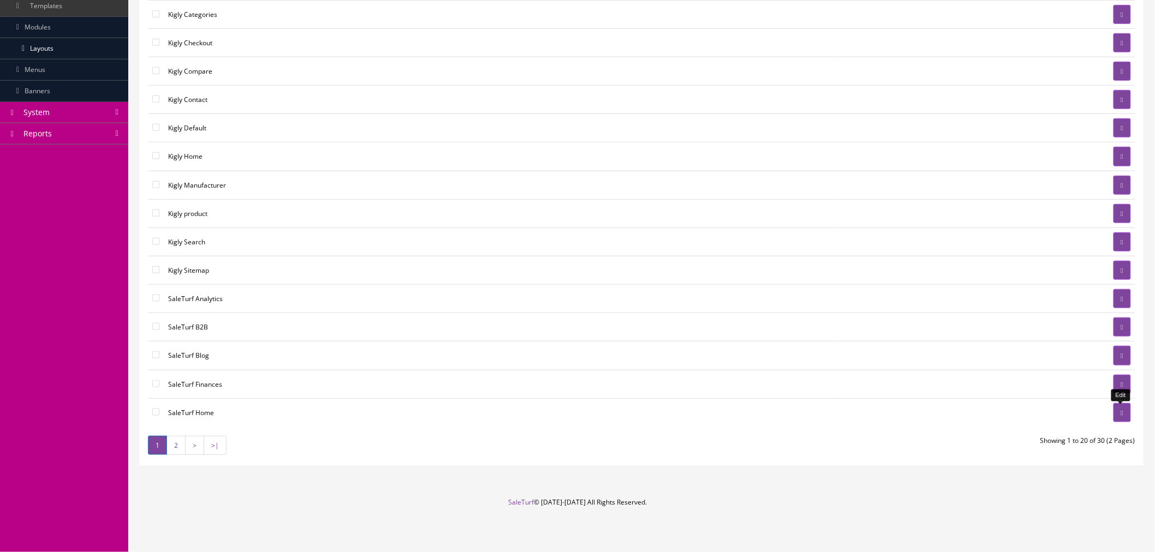
click at [1114, 417] on link at bounding box center [1121, 412] width 17 height 19
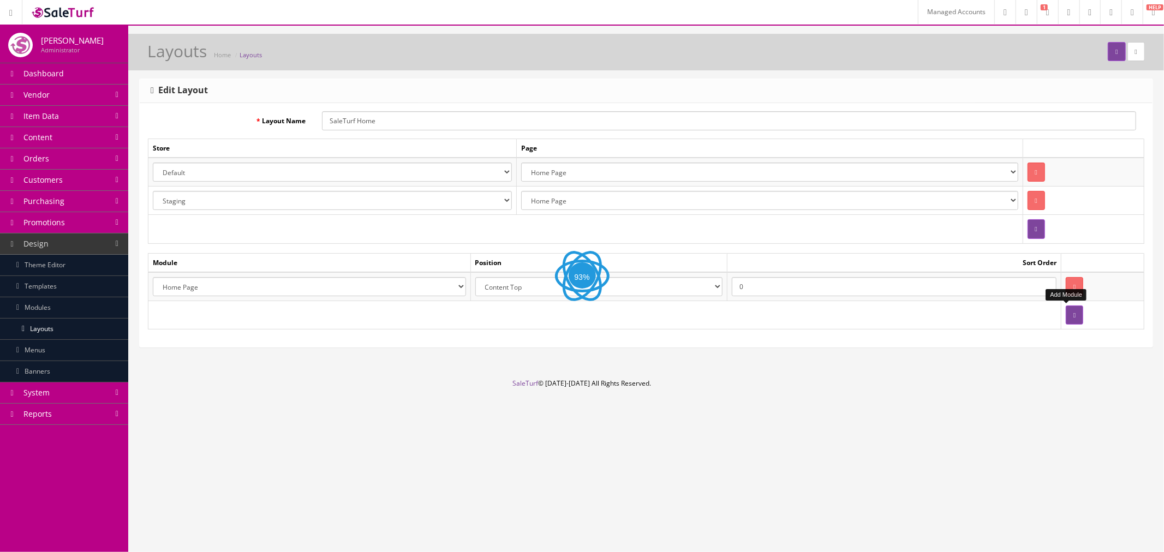
click at [1068, 320] on button "button" at bounding box center [1074, 315] width 17 height 19
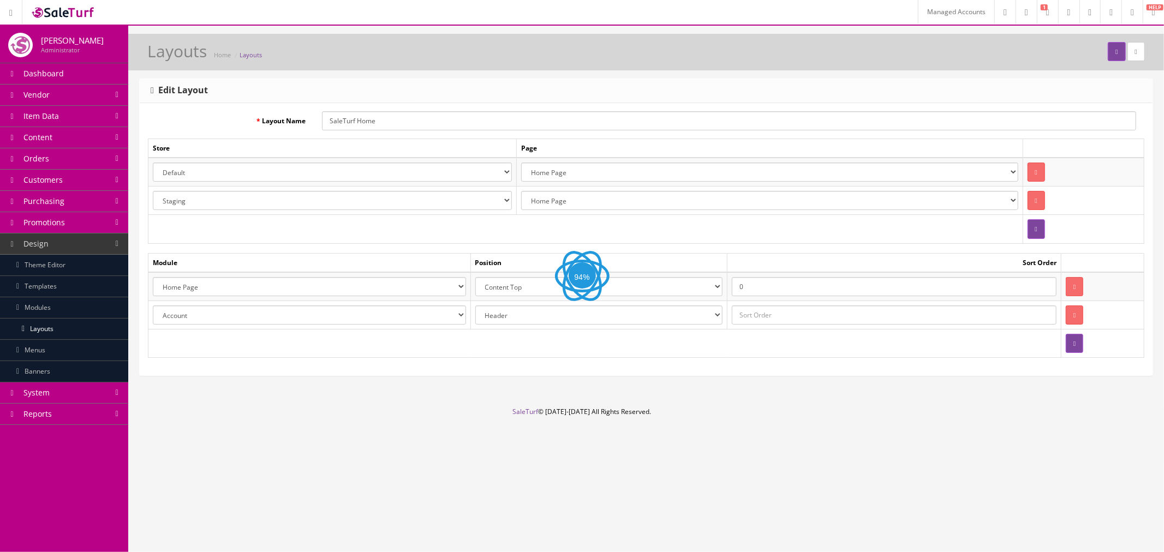
click at [362, 314] on select "Account Account Affiliate Affiliate Category Category Filter by Product Filters…" at bounding box center [309, 315] width 313 height 19
select select "module_designer.38"
click at [153, 306] on select "Account Account Affiliate Affiliate Category Category Filter by Product Filters…" at bounding box center [309, 315] width 313 height 19
click at [766, 311] on input "text" at bounding box center [894, 315] width 325 height 19
type input "0"
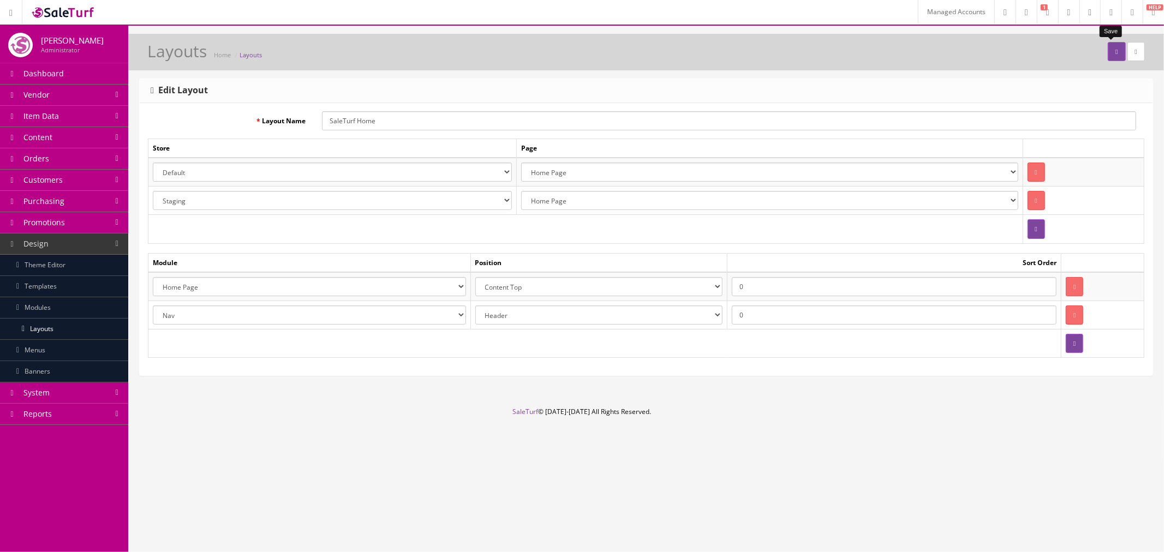
click at [1108, 44] on button "submit" at bounding box center [1116, 51] width 17 height 19
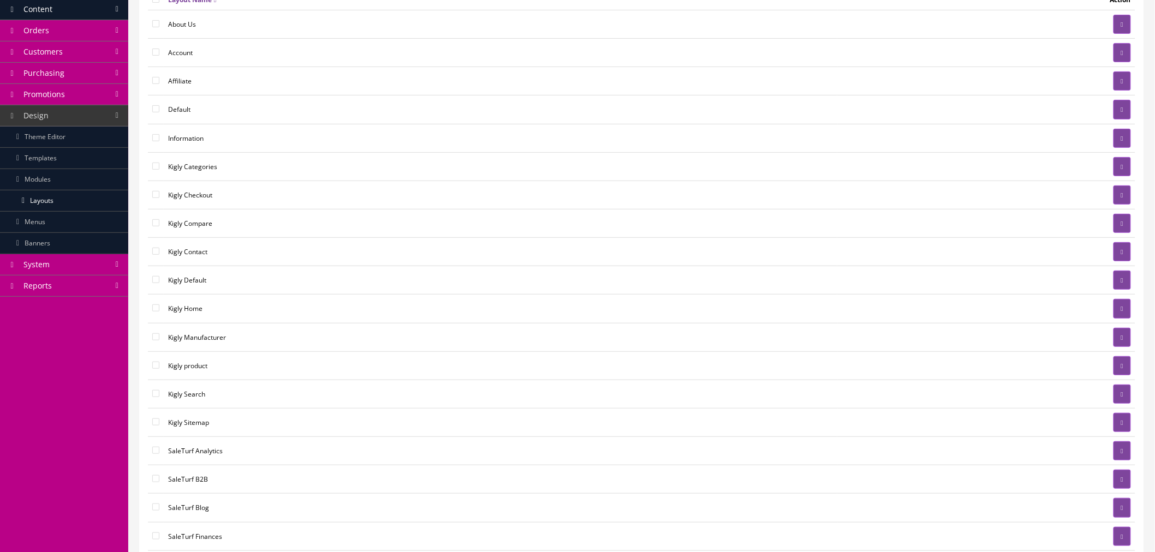
scroll to position [61, 0]
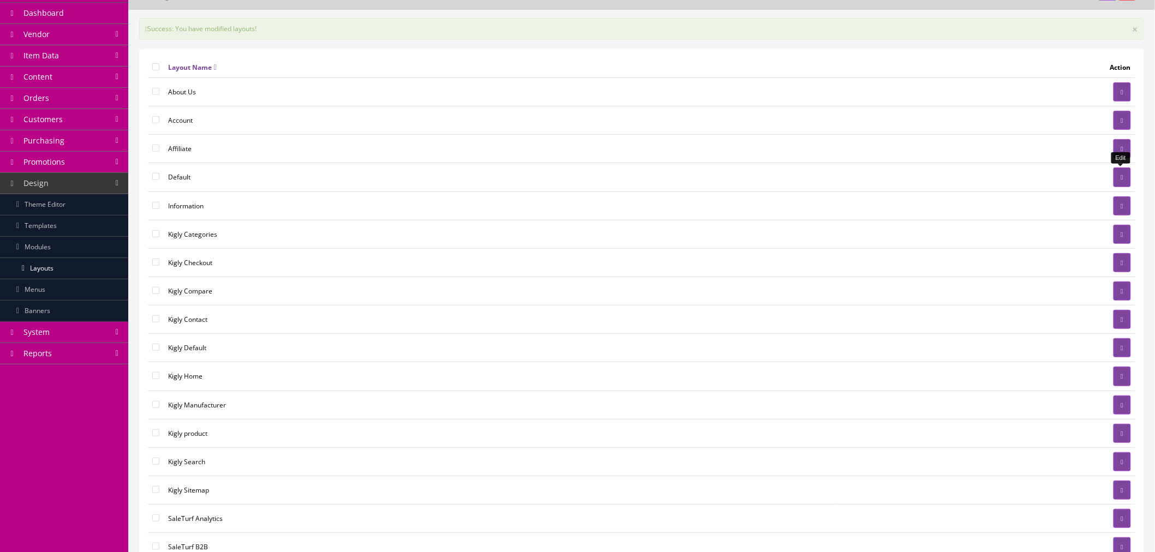
click at [1125, 175] on link at bounding box center [1121, 177] width 17 height 19
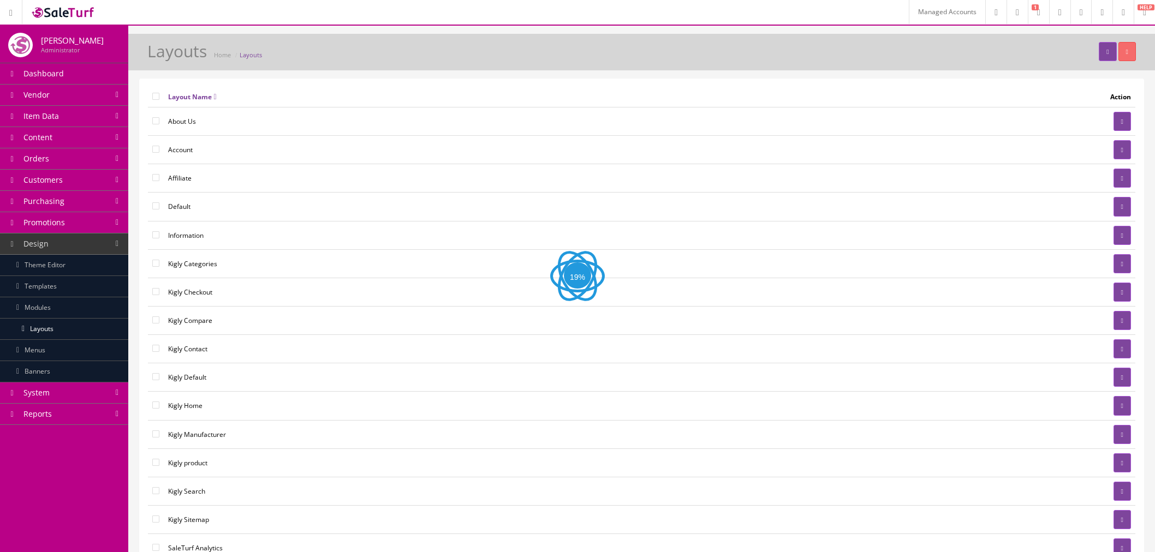
scroll to position [61, 0]
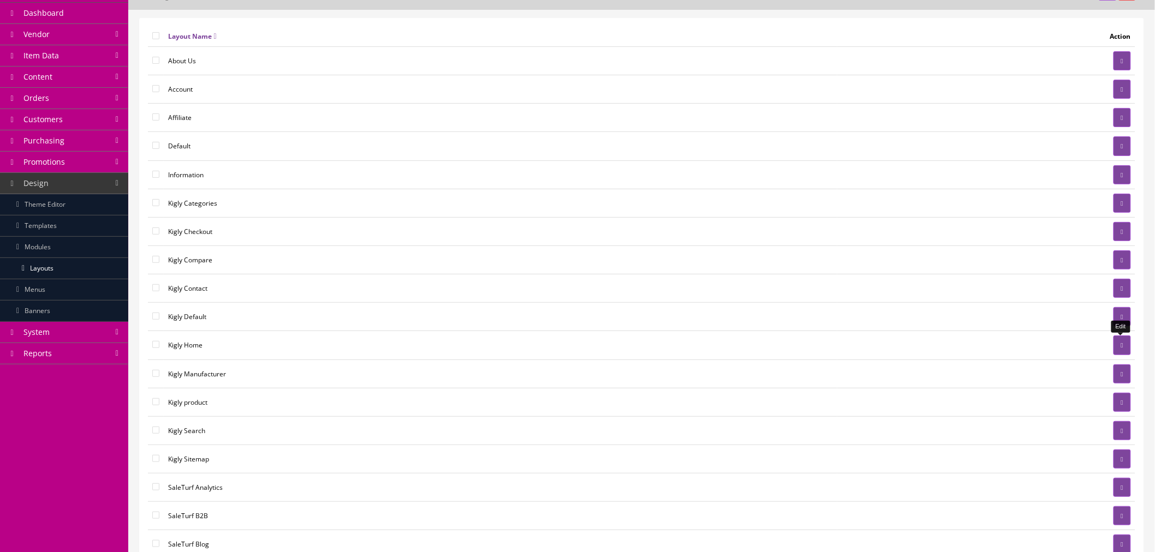
click at [1115, 346] on link at bounding box center [1121, 345] width 17 height 19
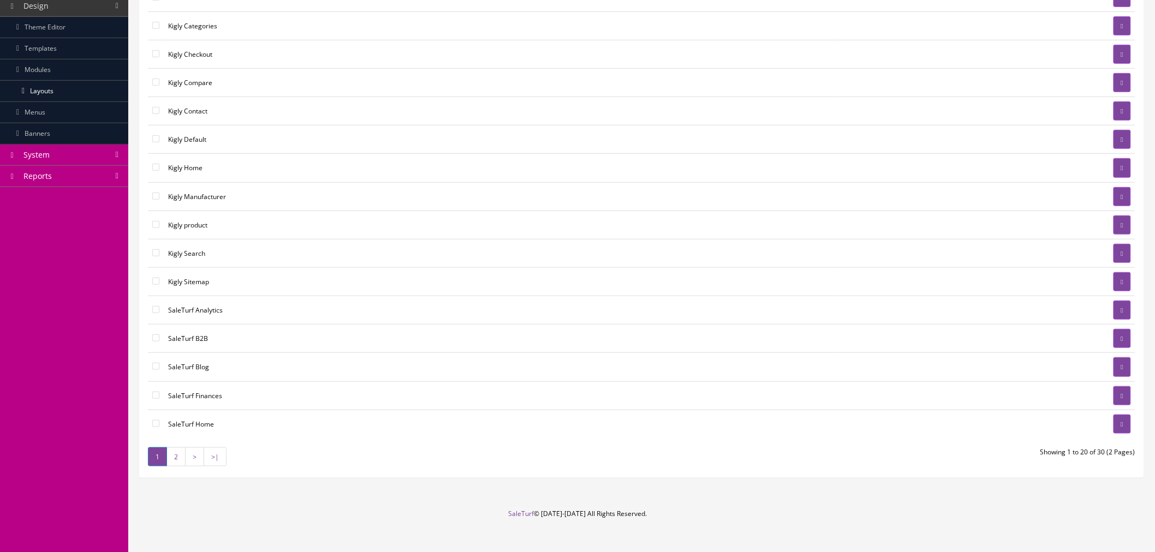
scroll to position [252, 0]
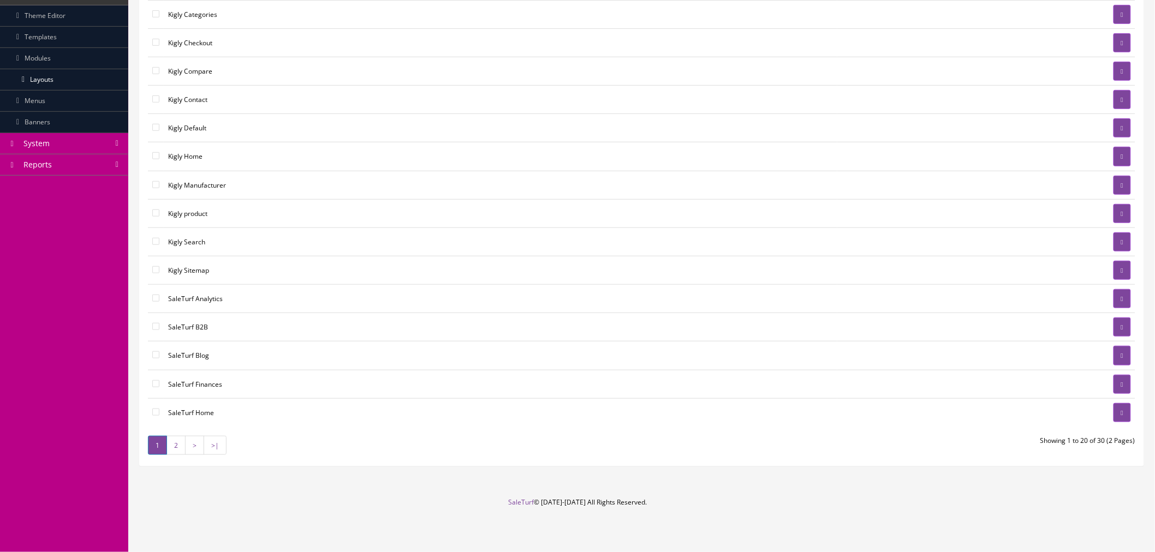
click at [178, 450] on link "2" at bounding box center [175, 445] width 19 height 19
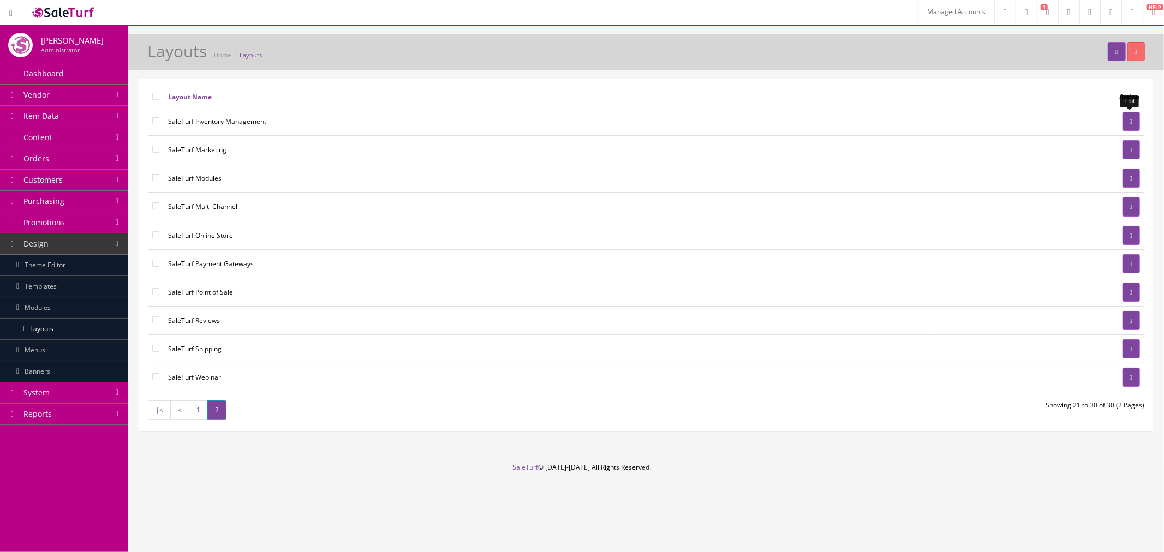
click at [1130, 122] on icon at bounding box center [1131, 121] width 2 height 7
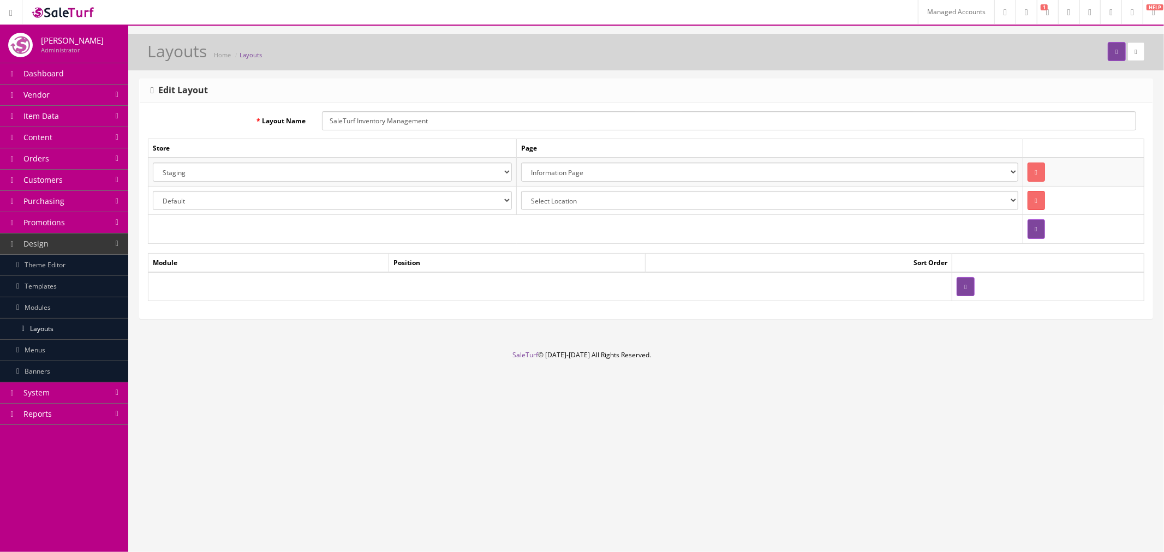
click at [652, 209] on select "Select Location Account Pages (all) Account Address Book Account Downloads Acco…" at bounding box center [769, 200] width 497 height 19
select select "information/information"
click at [521, 191] on select "Select Location Account Pages (all) Account Address Book Account Downloads Acco…" at bounding box center [769, 200] width 497 height 19
click at [964, 285] on icon "button" at bounding box center [965, 287] width 2 height 7
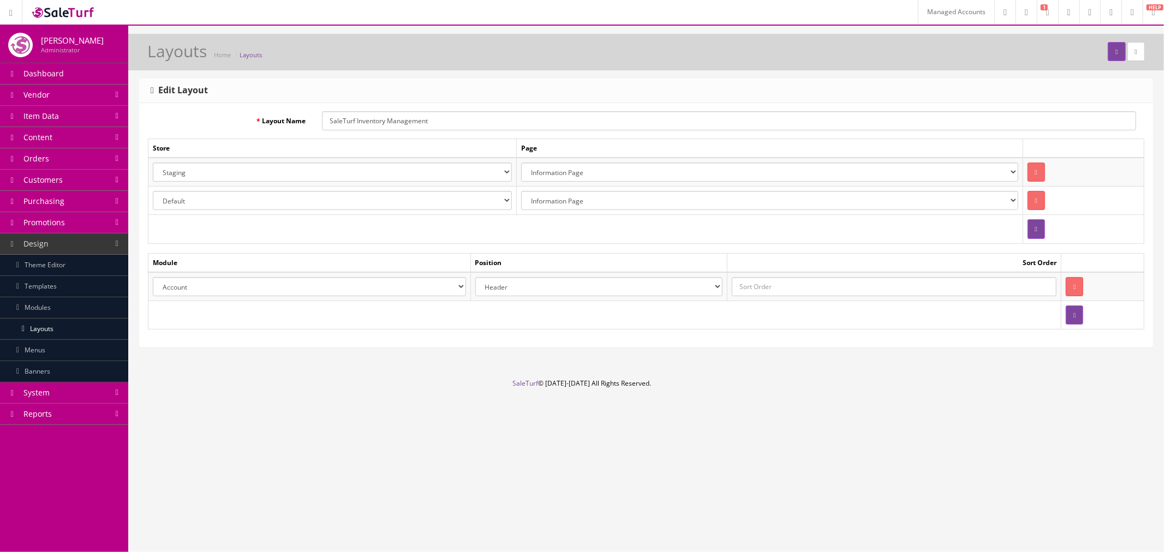
click at [420, 289] on select "Account Account Affiliate Affiliate Category Category Filter by Product Filters…" at bounding box center [309, 286] width 313 height 19
select select "module_designer.38"
click at [153, 277] on select "Account Account Affiliate Affiliate Category Category Filter by Product Filters…" at bounding box center [309, 286] width 313 height 19
click at [818, 284] on input "text" at bounding box center [894, 286] width 325 height 19
type input "0"
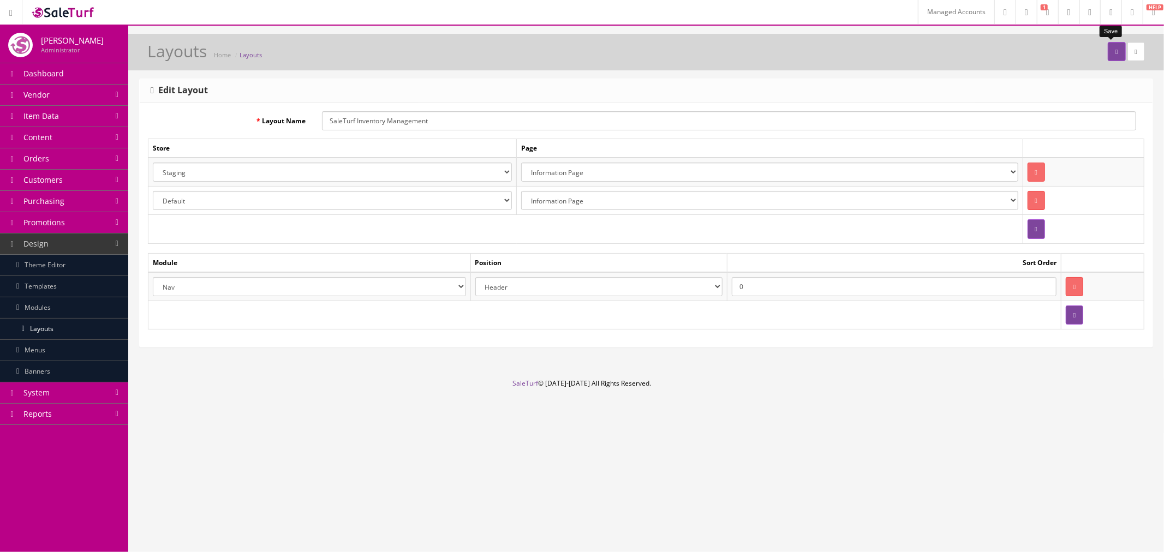
click at [1108, 55] on button "submit" at bounding box center [1116, 51] width 17 height 19
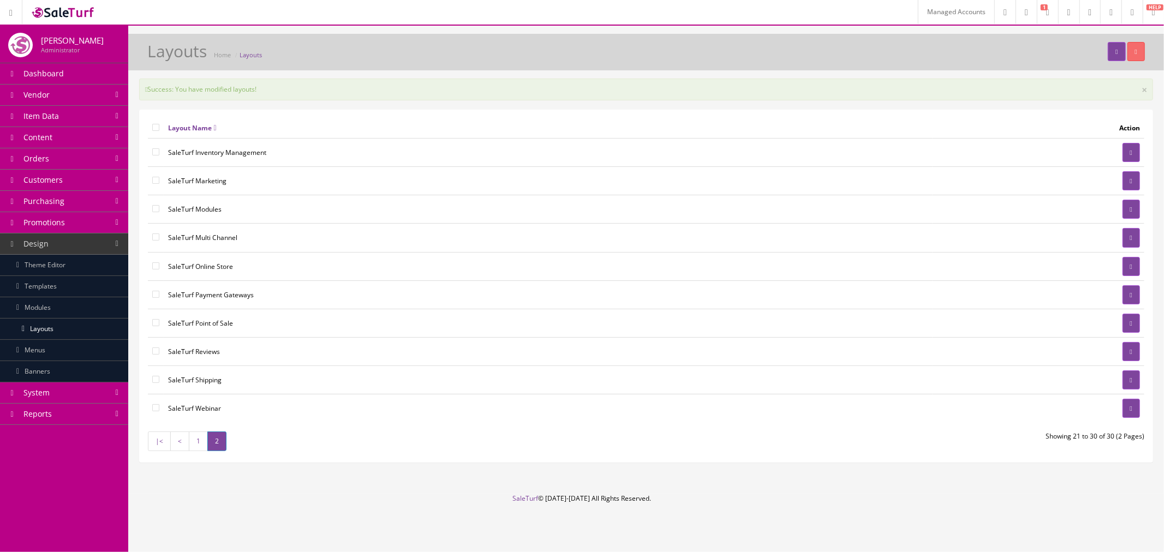
click at [178, 447] on link "<" at bounding box center [179, 441] width 19 height 19
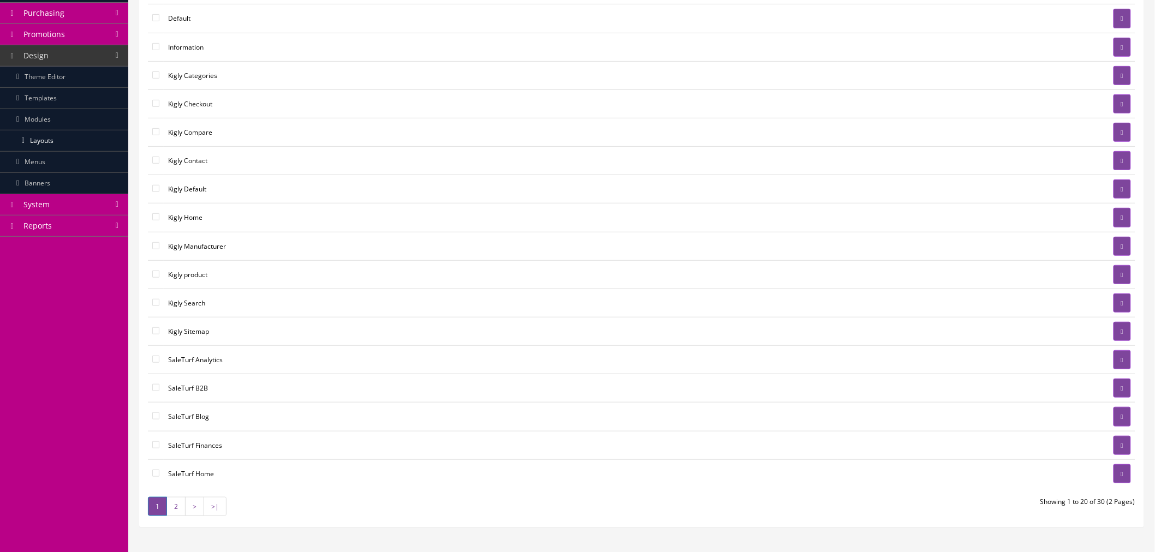
scroll to position [242, 0]
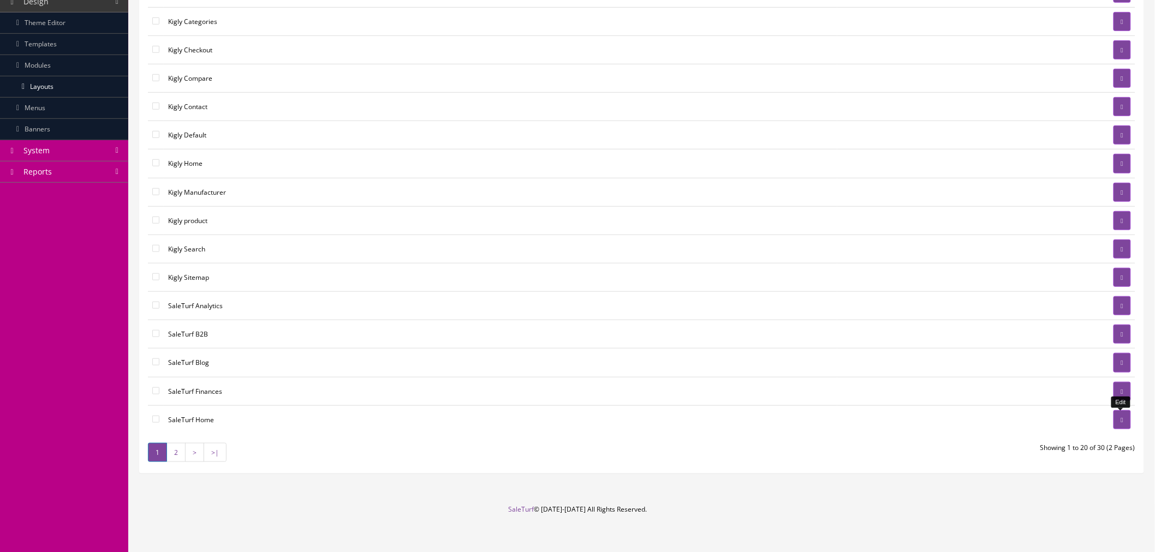
click at [1113, 427] on link at bounding box center [1121, 419] width 17 height 19
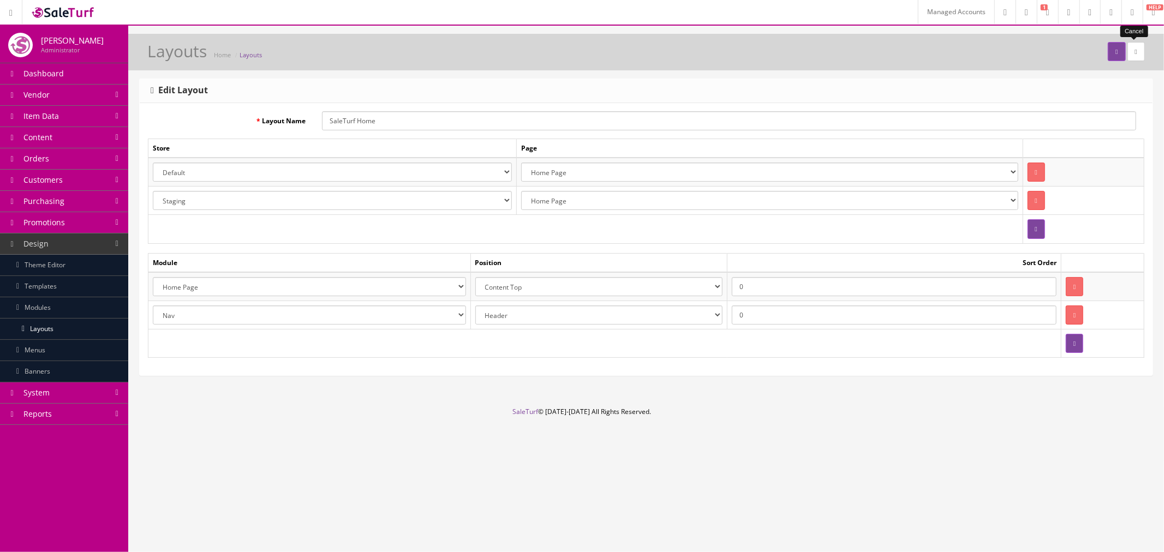
click at [1135, 53] on icon at bounding box center [1136, 52] width 2 height 7
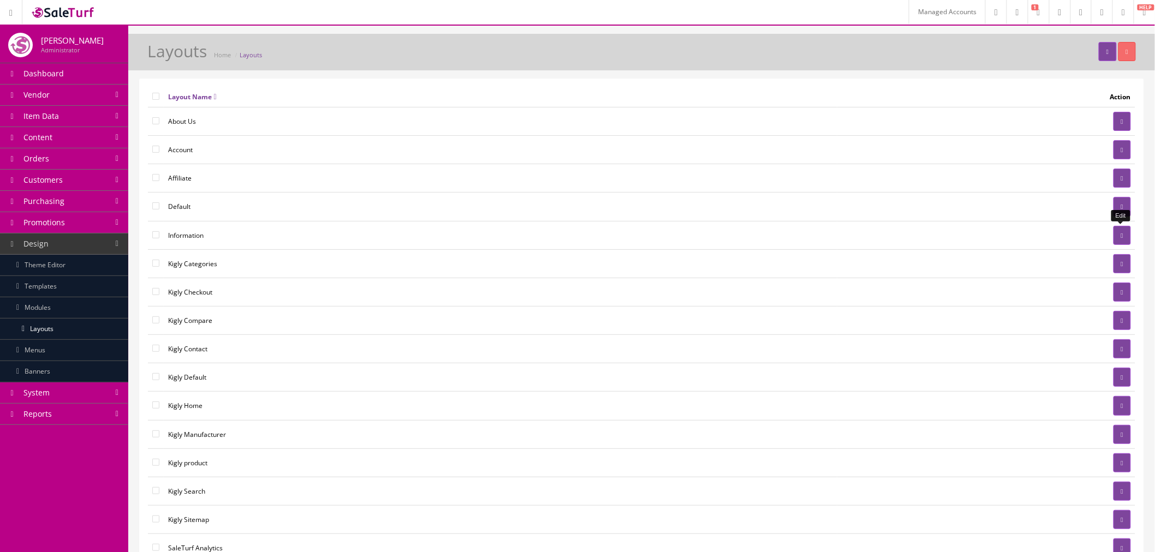
click at [1123, 237] on link at bounding box center [1121, 235] width 17 height 19
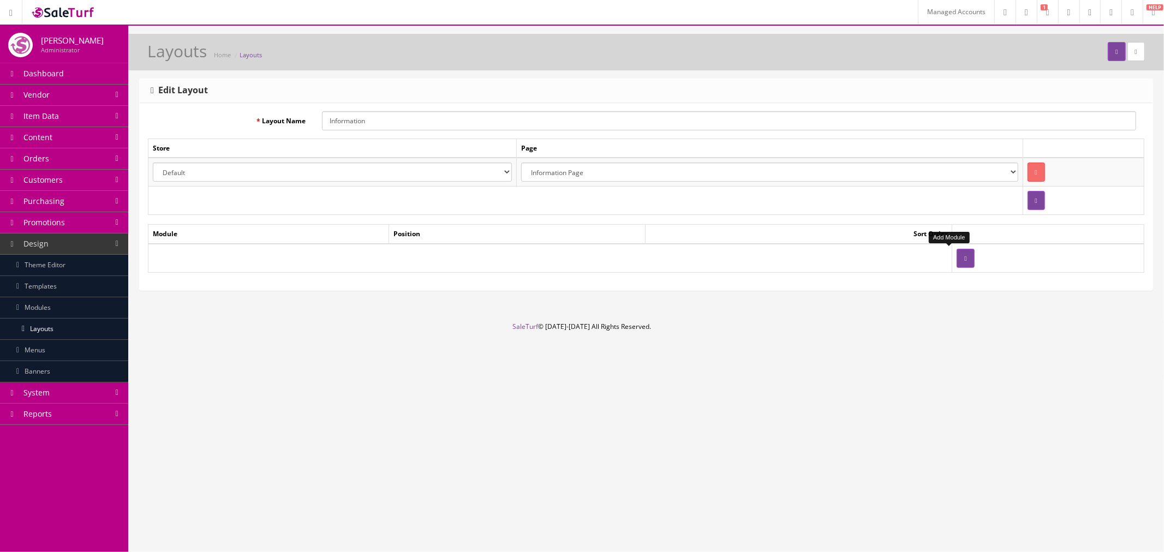
click at [957, 258] on button "button" at bounding box center [965, 258] width 17 height 19
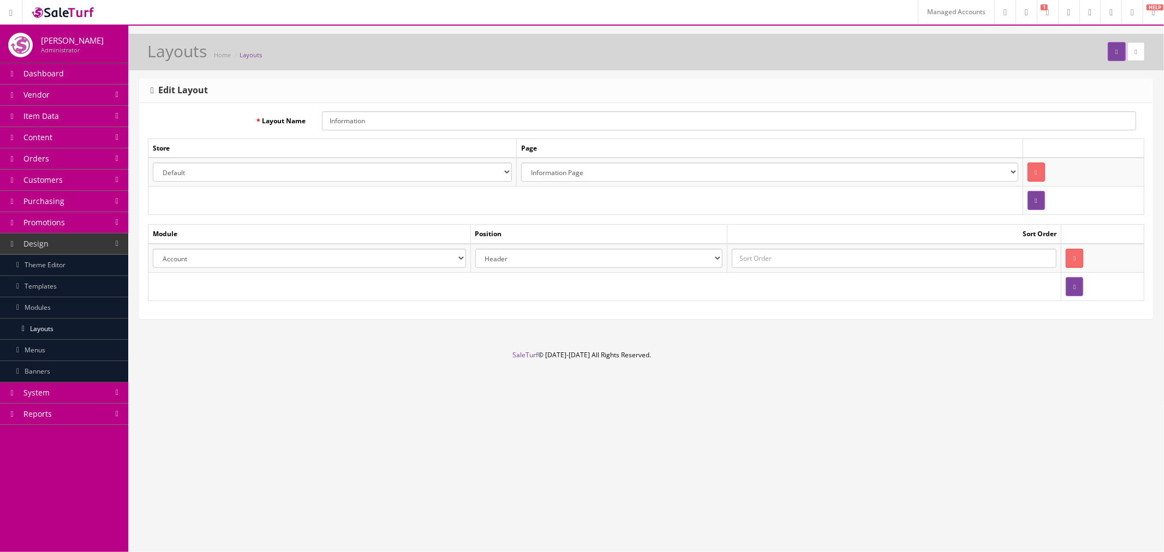
click at [249, 262] on select "Account Account Affiliate Affiliate Category Category Filter by Product Filters…" at bounding box center [309, 258] width 313 height 19
select select "module_designer.38"
click at [153, 249] on select "Account Account Affiliate Affiliate Category Category Filter by Product Filters…" at bounding box center [309, 258] width 313 height 19
click at [762, 255] on input "text" at bounding box center [894, 258] width 325 height 19
type input "0"
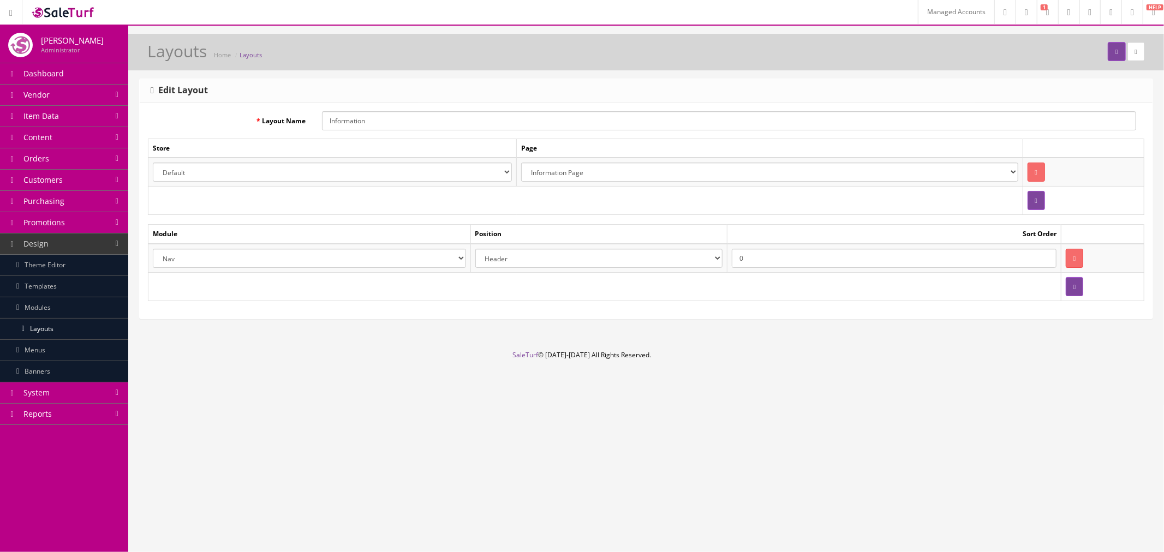
click at [408, 257] on select "Account Account Affiliate Affiliate Category Category Filter by Product Filters…" at bounding box center [309, 258] width 313 height 19
click at [827, 287] on td at bounding box center [604, 286] width 913 height 28
click at [1114, 47] on button "submit" at bounding box center [1116, 51] width 17 height 19
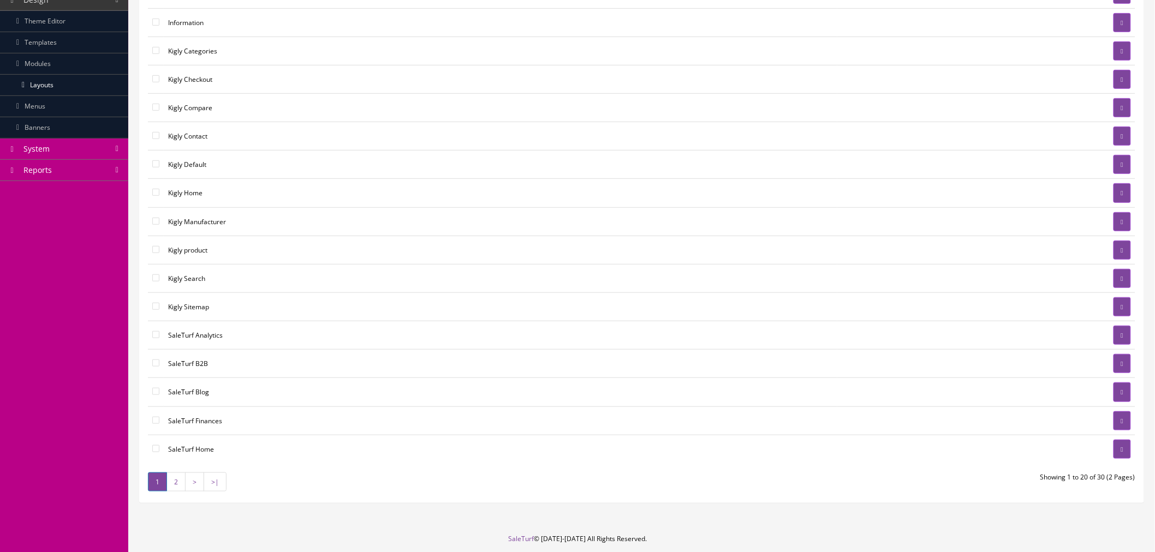
scroll to position [222, 0]
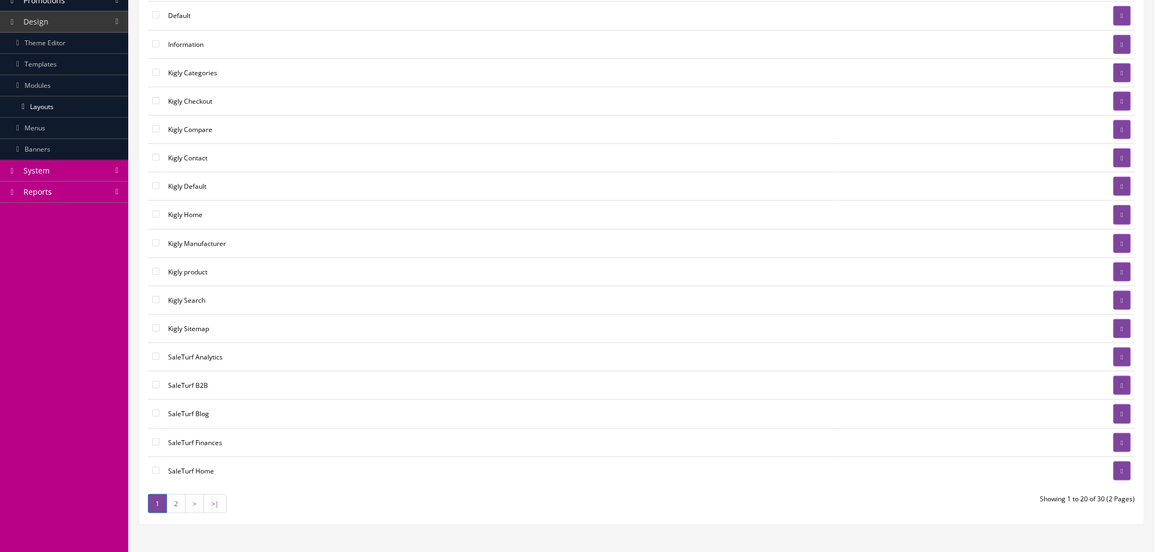
click at [153, 362] on td at bounding box center [156, 357] width 16 height 28
click at [154, 390] on td at bounding box center [156, 386] width 16 height 28
click at [154, 386] on input"] "checkbox" at bounding box center [155, 384] width 7 height 7
checkbox input"] "true"
click at [157, 445] on input"] "checkbox" at bounding box center [155, 442] width 7 height 7
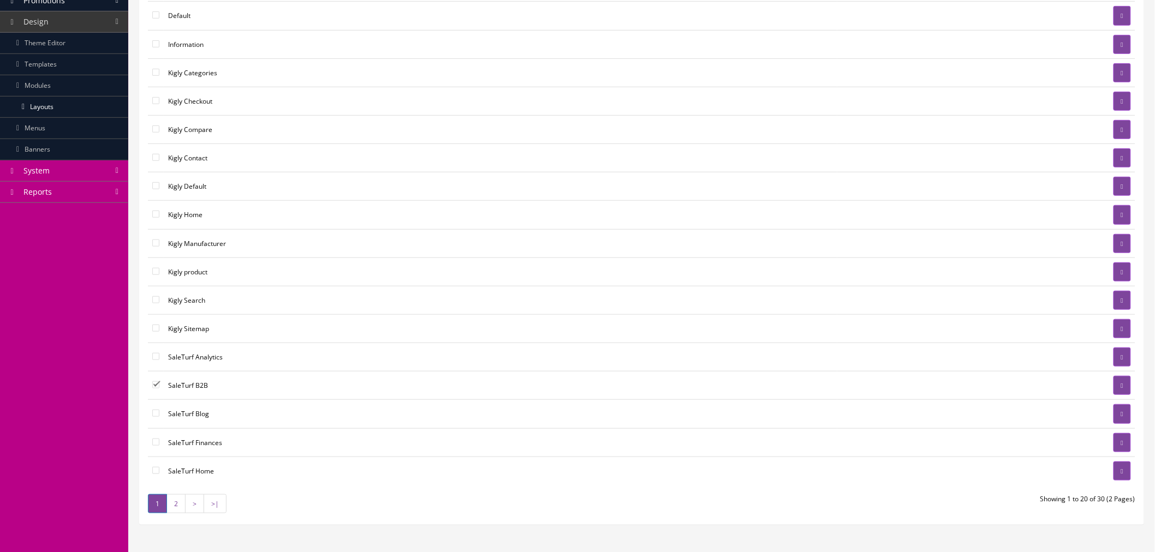
checkbox input"] "true"
click at [155, 420] on td at bounding box center [156, 414] width 16 height 28
click at [40, 169] on span "System" at bounding box center [36, 170] width 26 height 10
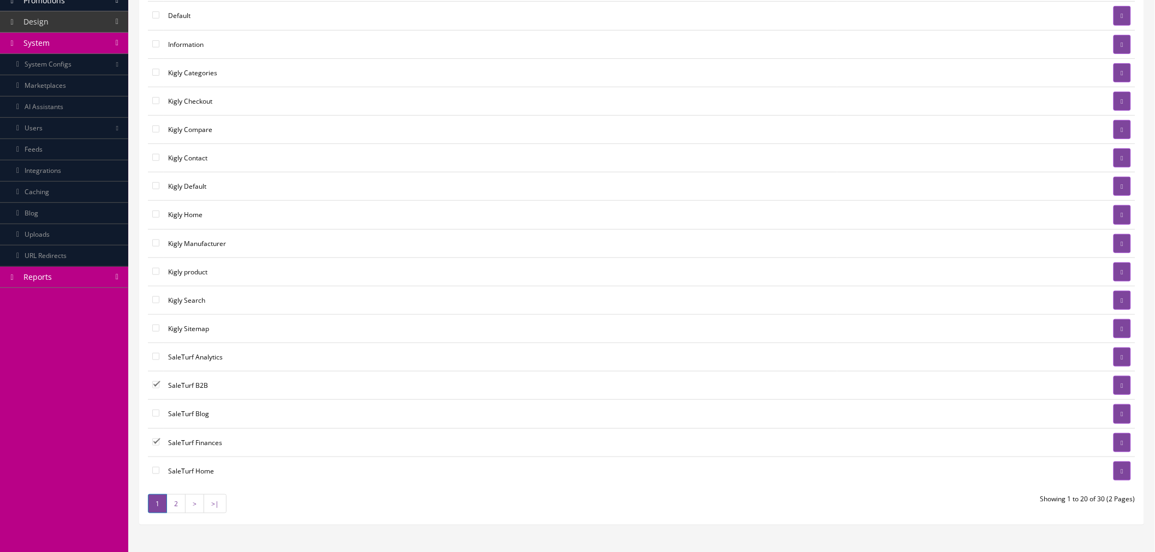
click at [86, 194] on link "Caching" at bounding box center [64, 192] width 128 height 21
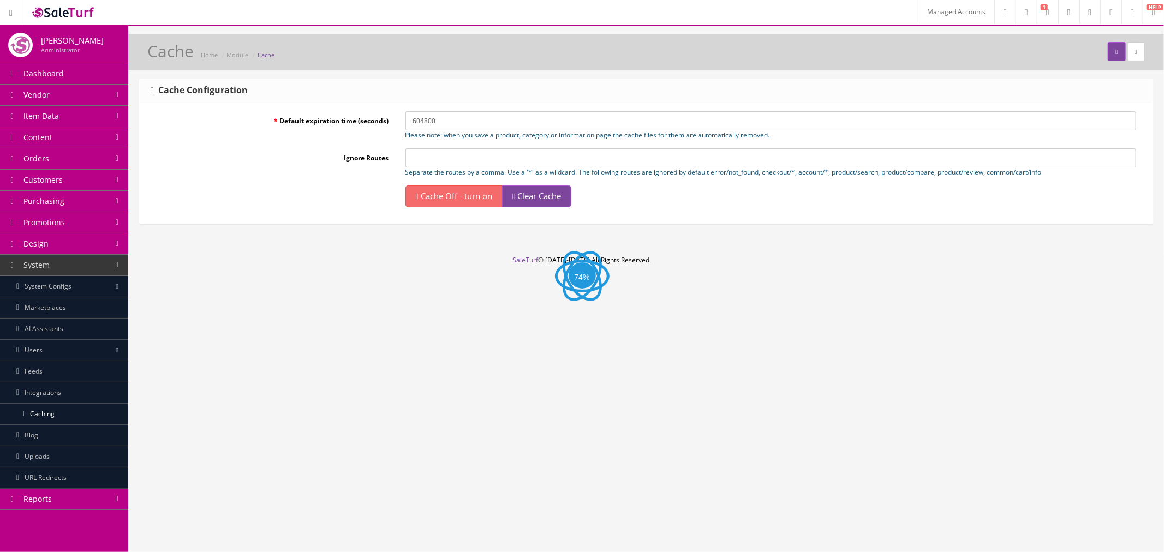
click at [561, 190] on span "Clear Cache" at bounding box center [539, 195] width 44 height 11
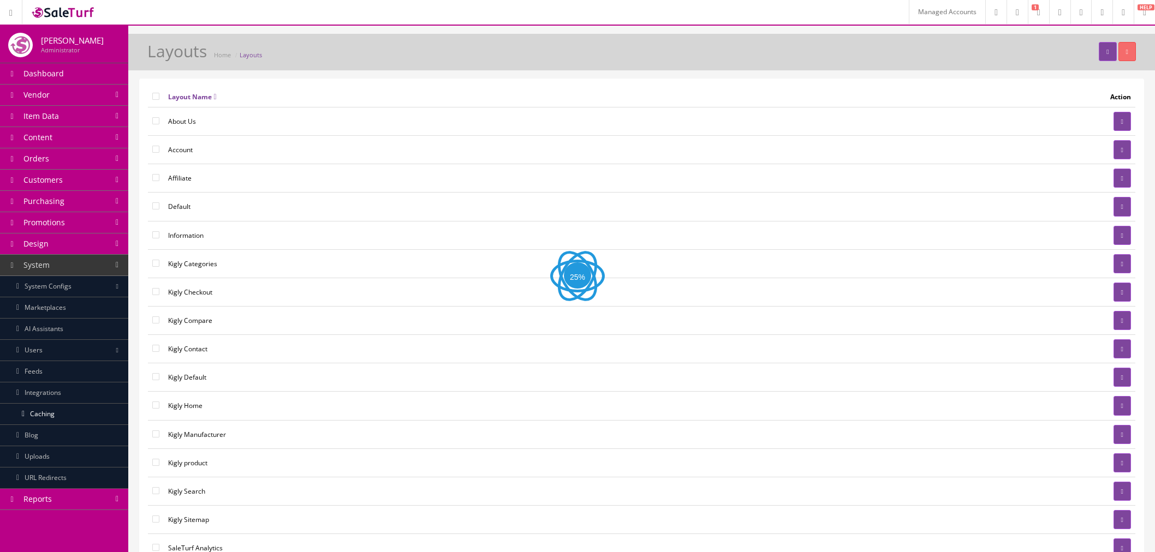
scroll to position [222, 0]
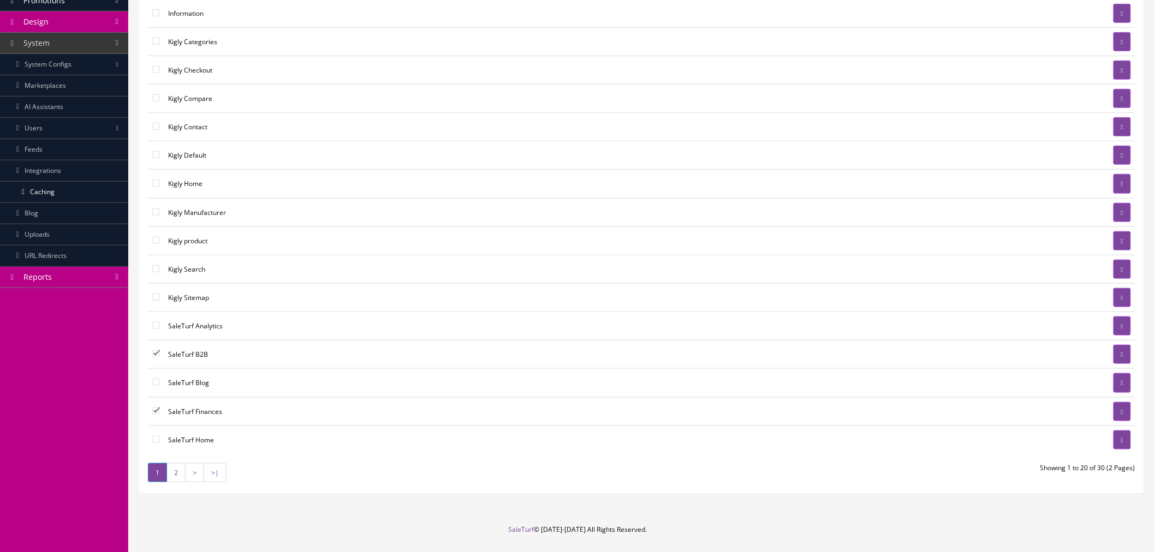
click at [155, 357] on input"] "checkbox" at bounding box center [155, 353] width 7 height 7
checkbox input"] "false"
click at [154, 411] on input"] "checkbox" at bounding box center [155, 411] width 7 height 7
checkbox input"] "false"
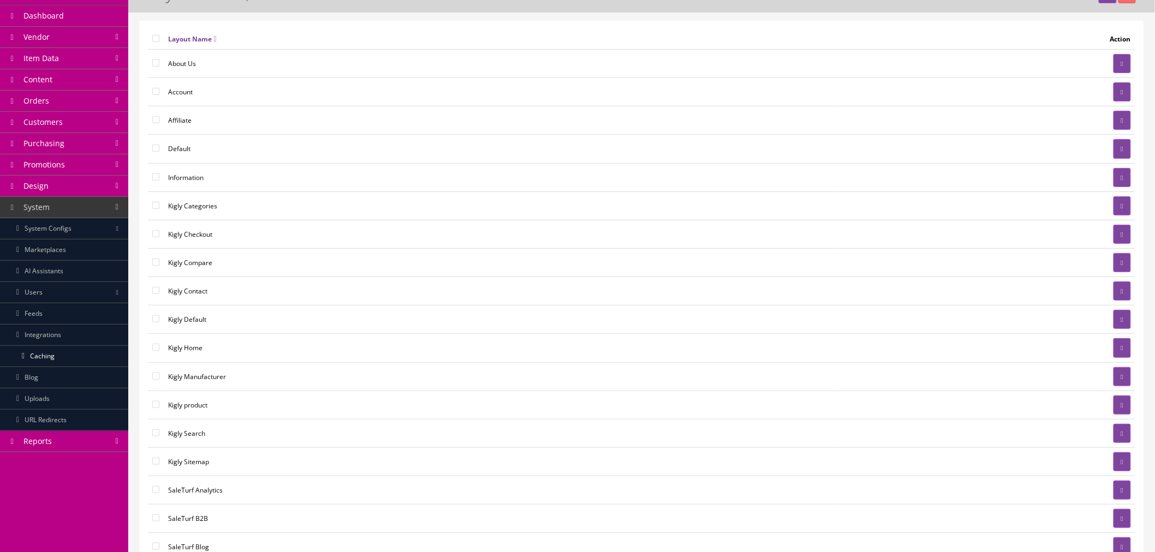
scroll to position [40, 0]
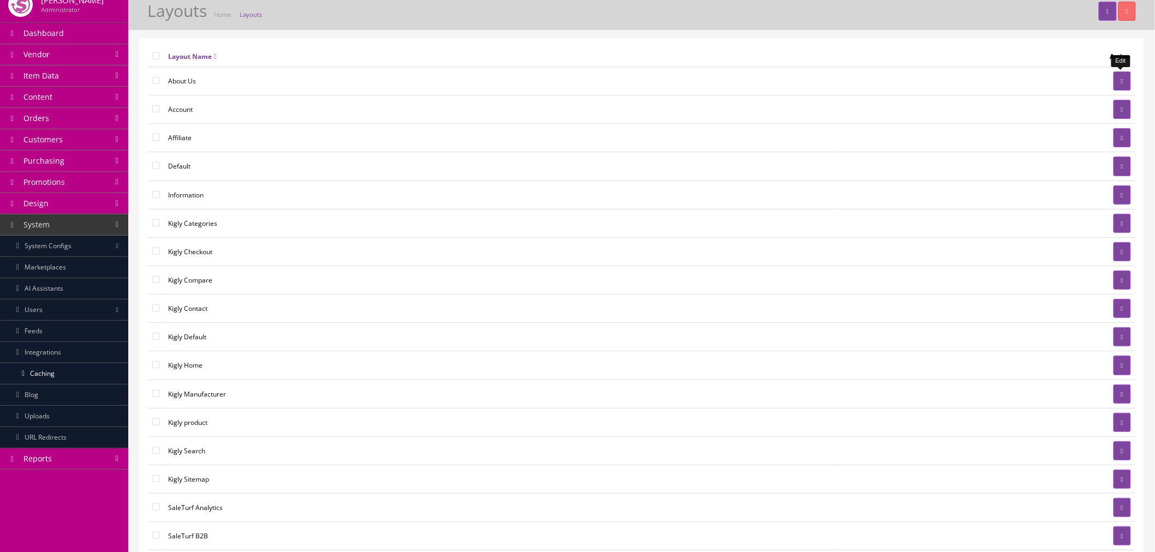
click at [1121, 85] on link at bounding box center [1121, 80] width 17 height 19
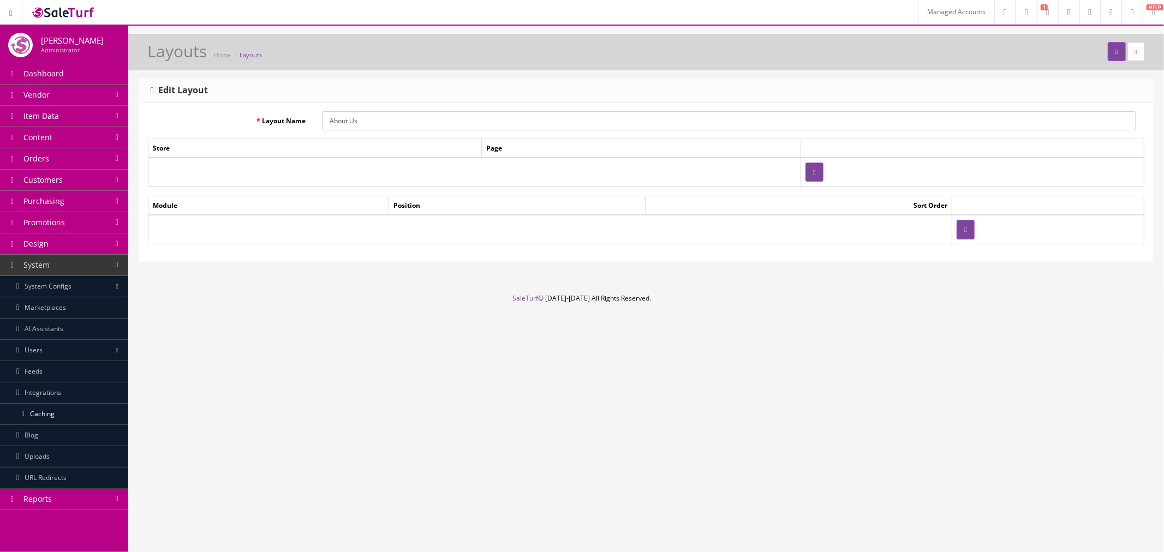
click at [65, 418] on link "Caching" at bounding box center [64, 414] width 128 height 21
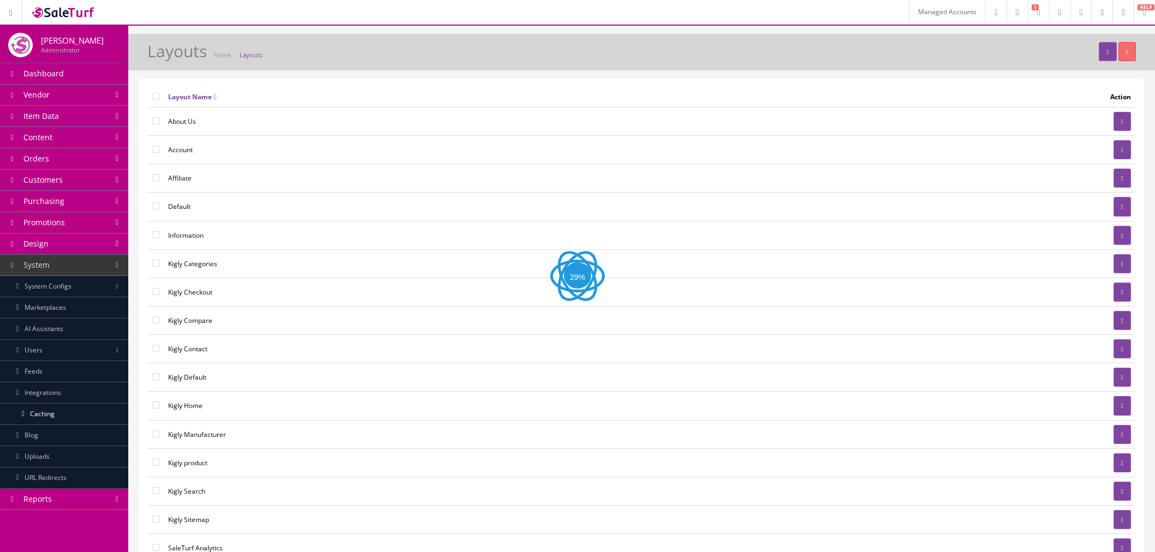
scroll to position [40, 0]
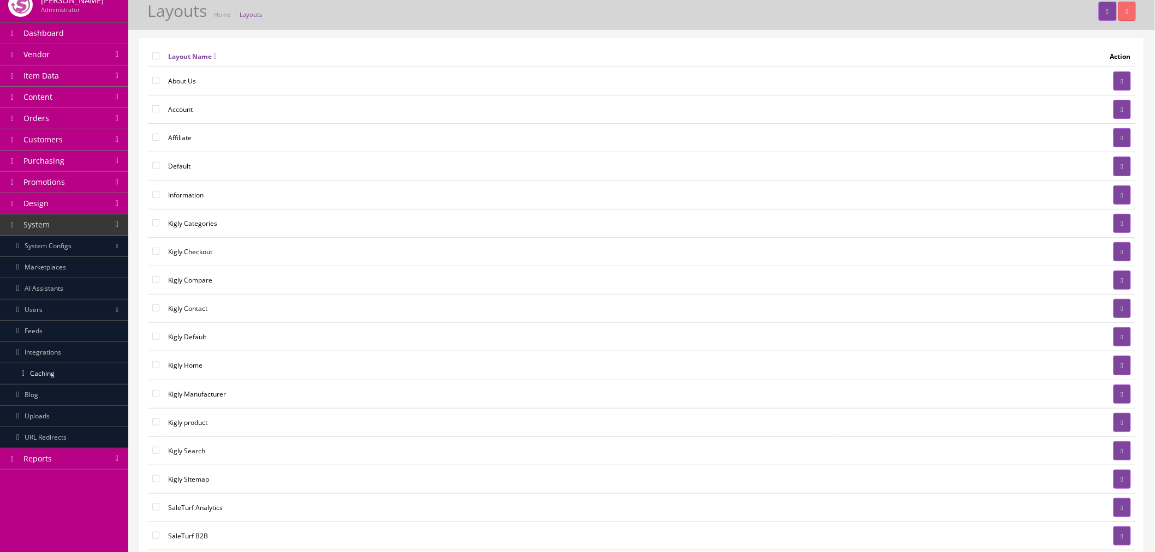
click at [156, 55] on input "checkbox" at bounding box center [155, 55] width 7 height 7
checkbox input "true"
checkbox input"] "true"
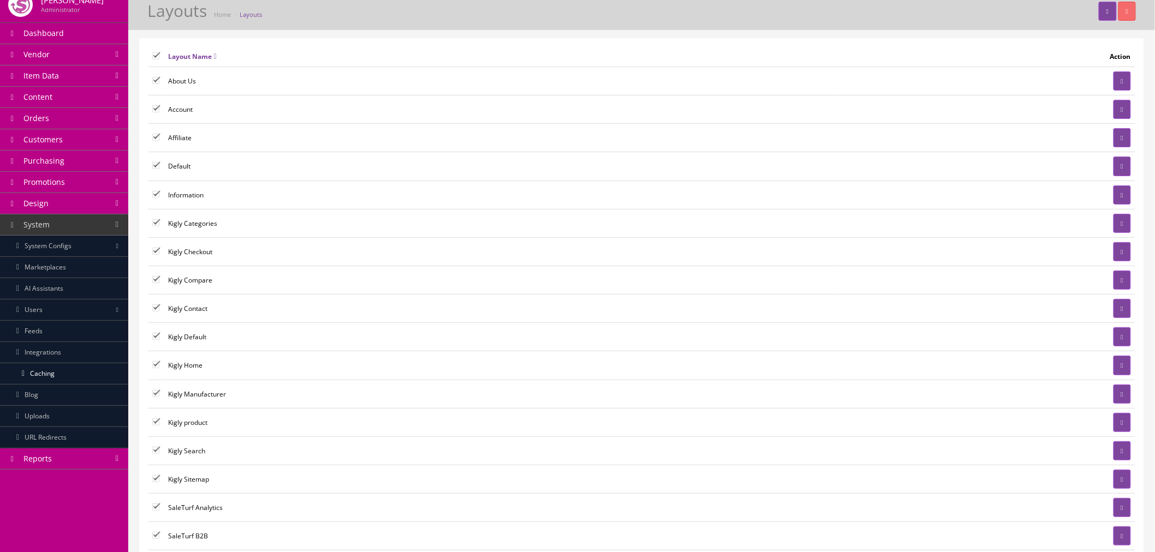
checkbox input"] "true"
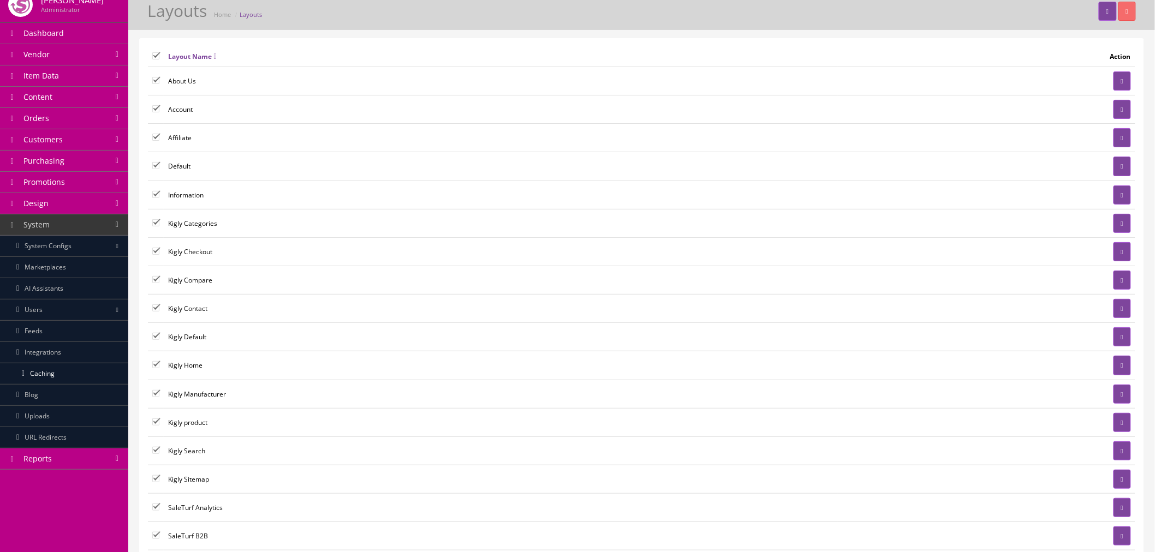
checkbox input"] "true"
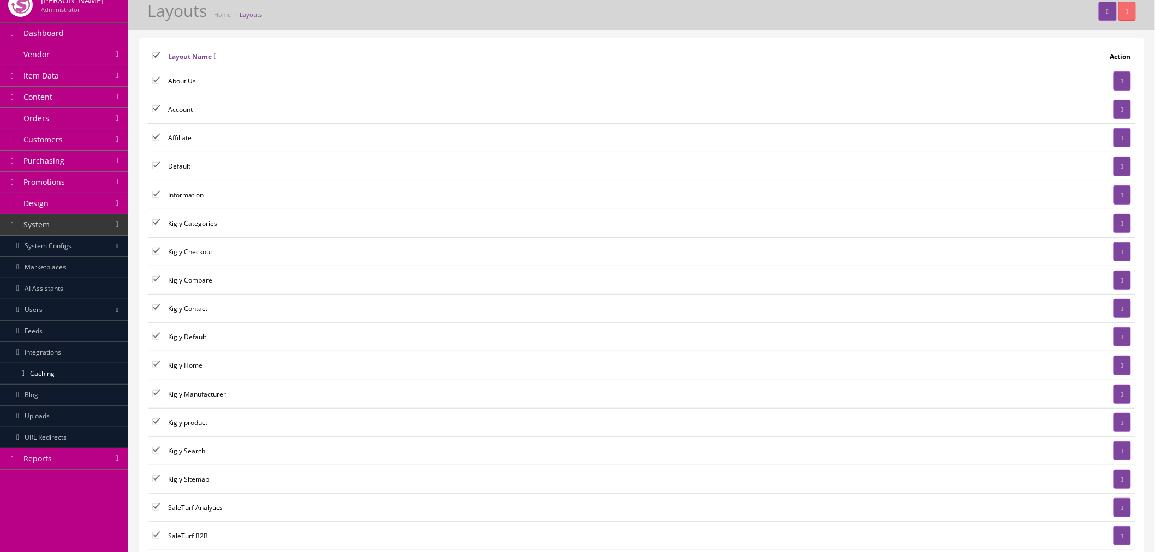
checkbox input"] "true"
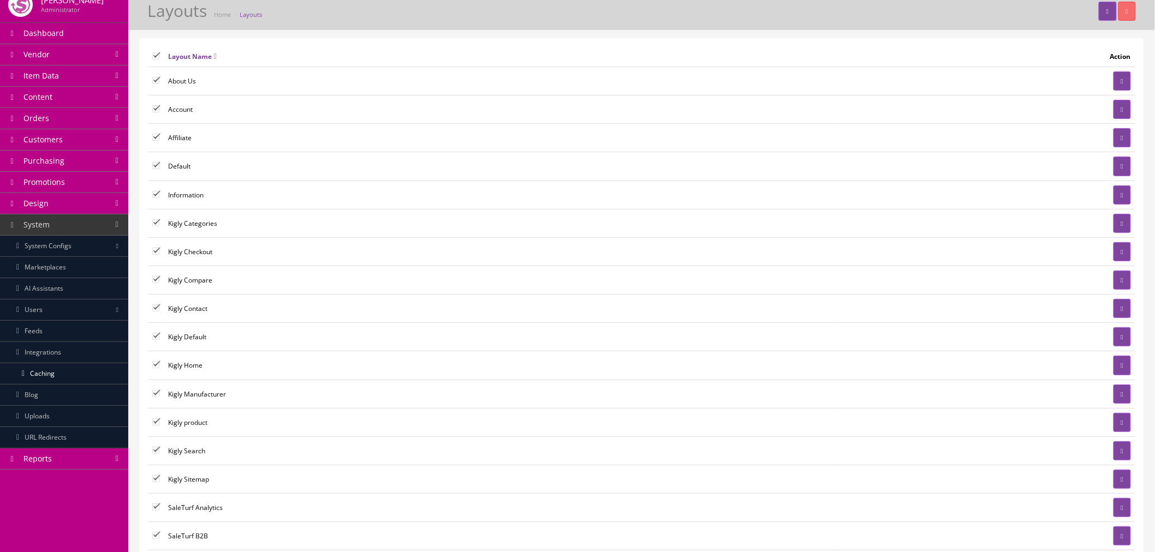
checkbox input"] "true"
click at [1128, 14] on button "button" at bounding box center [1126, 11] width 17 height 19
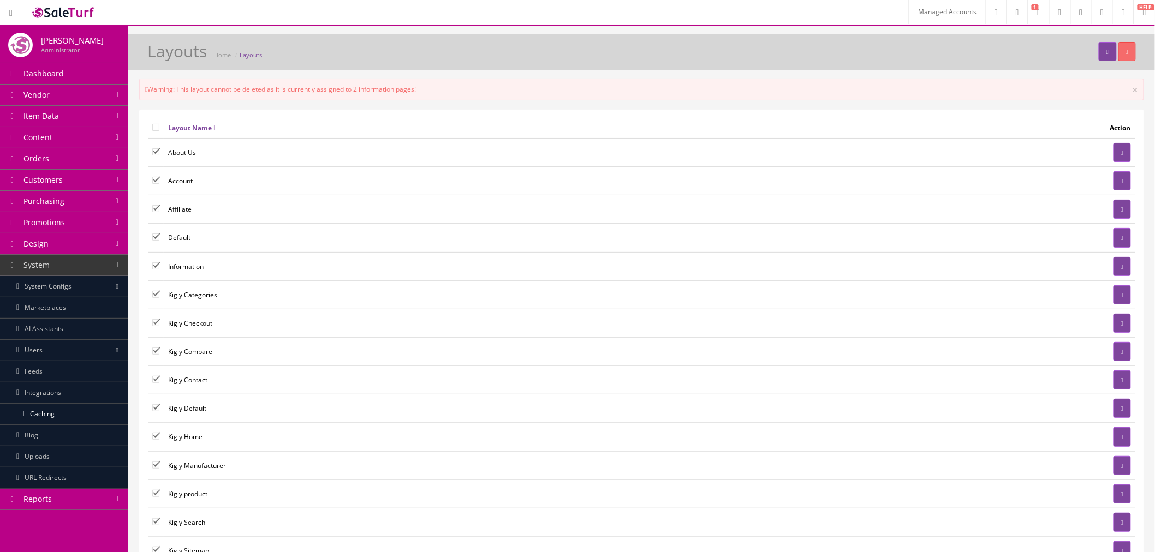
click at [205, 265] on td "Information" at bounding box center [500, 266] width 673 height 28
click at [1117, 260] on link at bounding box center [1121, 266] width 17 height 19
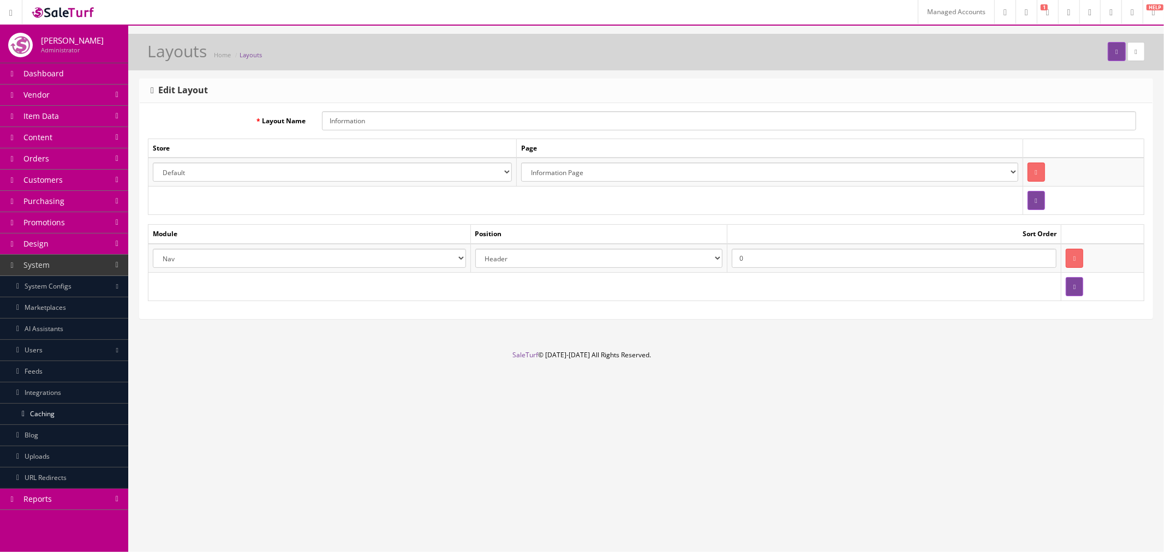
click at [493, 171] on select "Default Kigly salesamplitude Staging" at bounding box center [332, 172] width 359 height 19
click at [710, 214] on table "Store Page Default Kigly salesamplitude Staging Select Location Account Pages (…" at bounding box center [646, 177] width 996 height 76
click at [1135, 51] on icon at bounding box center [1136, 52] width 2 height 7
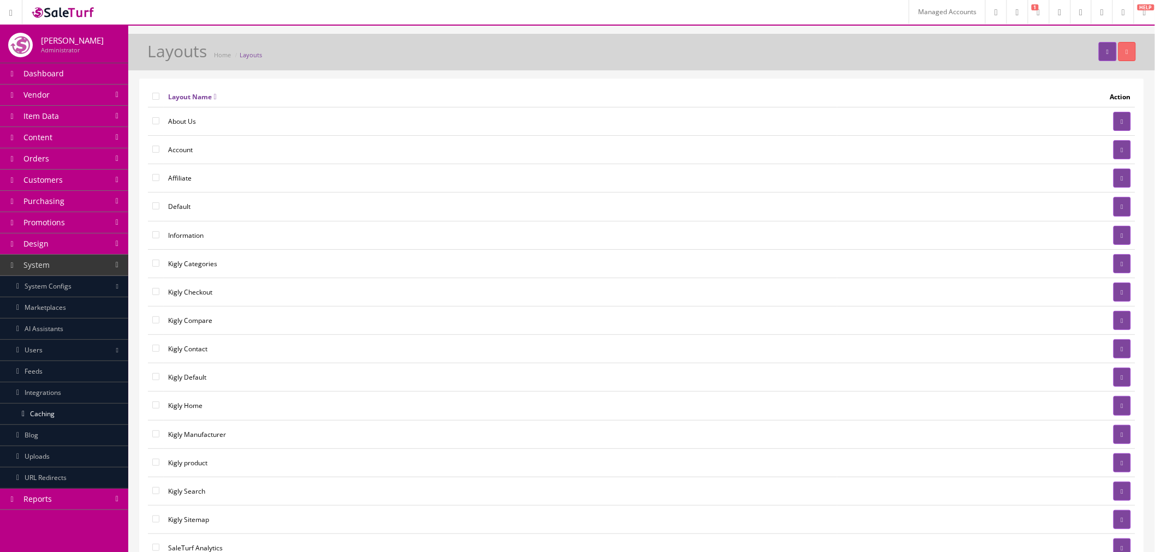
click at [154, 263] on input"] "checkbox" at bounding box center [155, 263] width 7 height 7
checkbox input"] "true"
click at [152, 285] on td at bounding box center [156, 292] width 16 height 28
click at [151, 296] on td at bounding box center [156, 292] width 16 height 28
click at [155, 292] on input"] "checkbox" at bounding box center [155, 291] width 7 height 7
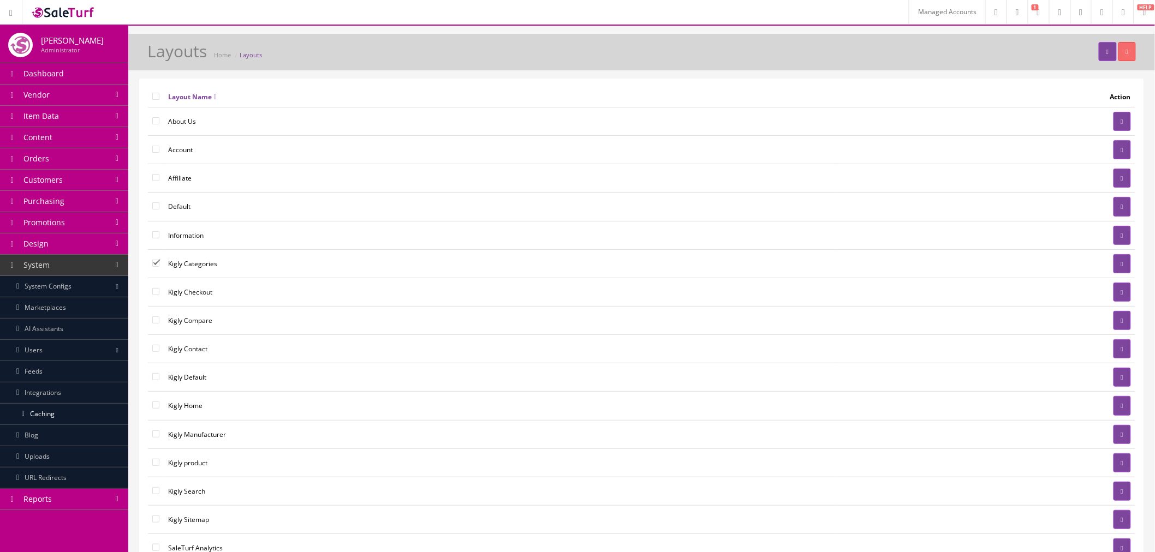
checkbox input"] "true"
click at [153, 320] on input"] "checkbox" at bounding box center [155, 319] width 7 height 7
checkbox input"] "true"
click at [152, 345] on input"] "checkbox" at bounding box center [155, 348] width 7 height 7
checkbox input"] "true"
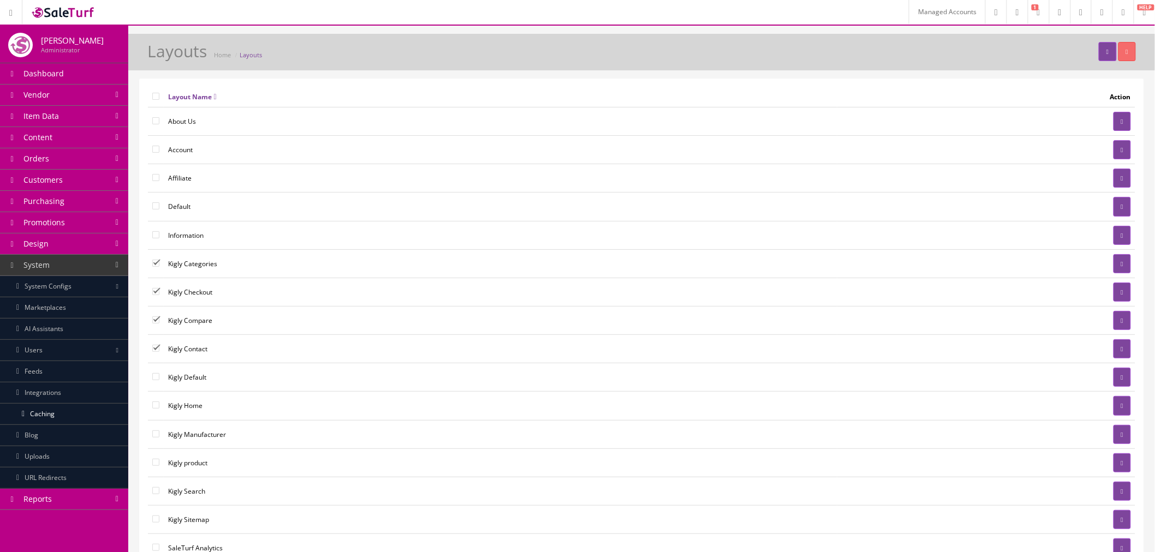
click at [156, 415] on td at bounding box center [156, 406] width 16 height 28
click at [154, 435] on input"] "checkbox" at bounding box center [155, 434] width 7 height 7
checkbox input"] "true"
click at [154, 408] on input"] "checkbox" at bounding box center [155, 405] width 7 height 7
checkbox input"] "true"
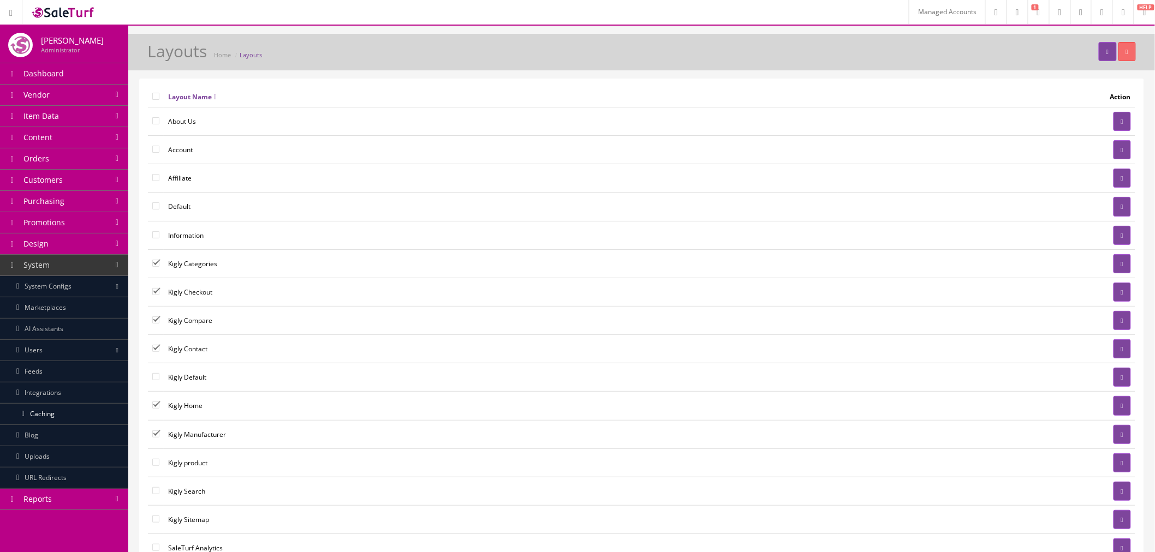
click at [157, 382] on td at bounding box center [156, 377] width 16 height 28
click at [1135, 51] on button "button" at bounding box center [1126, 51] width 17 height 19
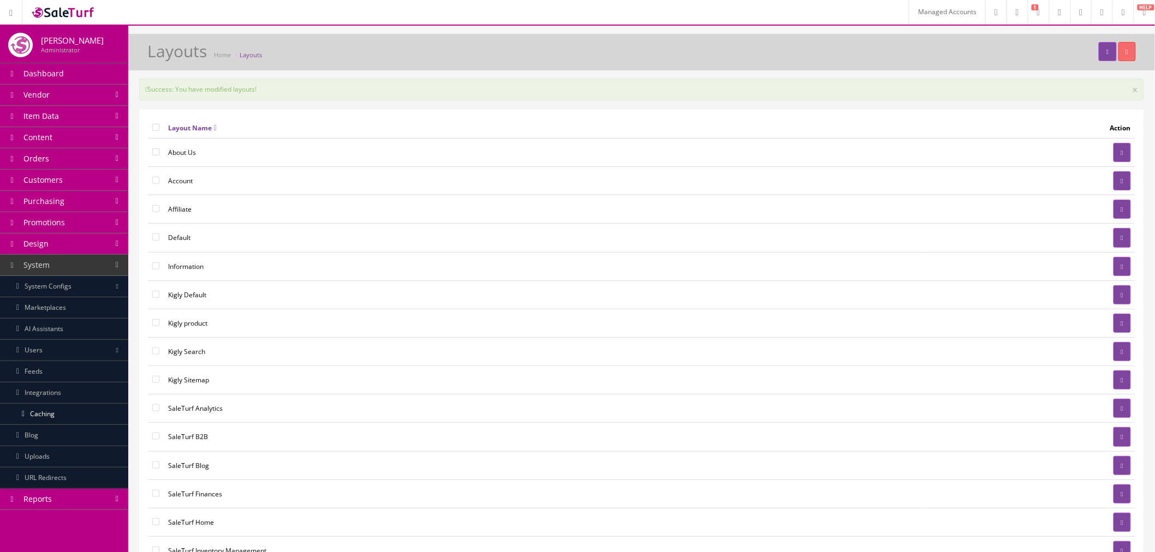
click at [155, 295] on input"] "checkbox" at bounding box center [155, 294] width 7 height 7
checkbox input"] "true"
click at [154, 323] on input"] "checkbox" at bounding box center [155, 322] width 7 height 7
checkbox input"] "true"
click at [156, 353] on input"] "checkbox" at bounding box center [155, 351] width 7 height 7
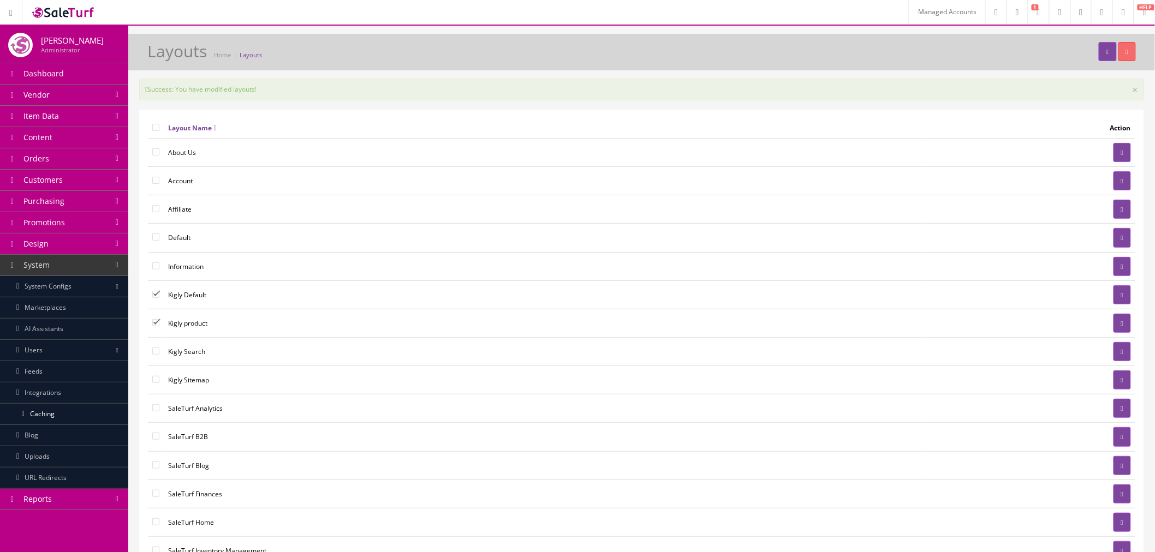
checkbox input"] "true"
click at [156, 377] on input"] "checkbox" at bounding box center [155, 379] width 7 height 7
checkbox input"] "true"
click at [1130, 56] on button "button" at bounding box center [1126, 51] width 17 height 19
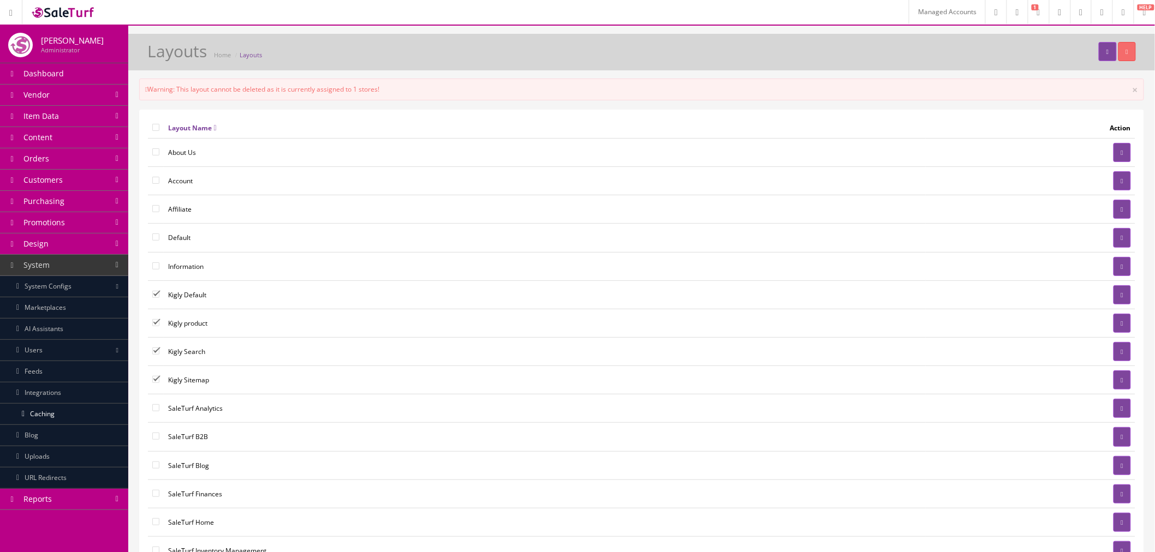
click at [157, 379] on input"] "checkbox" at bounding box center [155, 379] width 7 height 7
checkbox input"] "false"
click at [156, 355] on input"] "checkbox" at bounding box center [155, 351] width 7 height 7
checkbox input"] "false"
click at [156, 326] on input"] "checkbox" at bounding box center [155, 322] width 7 height 7
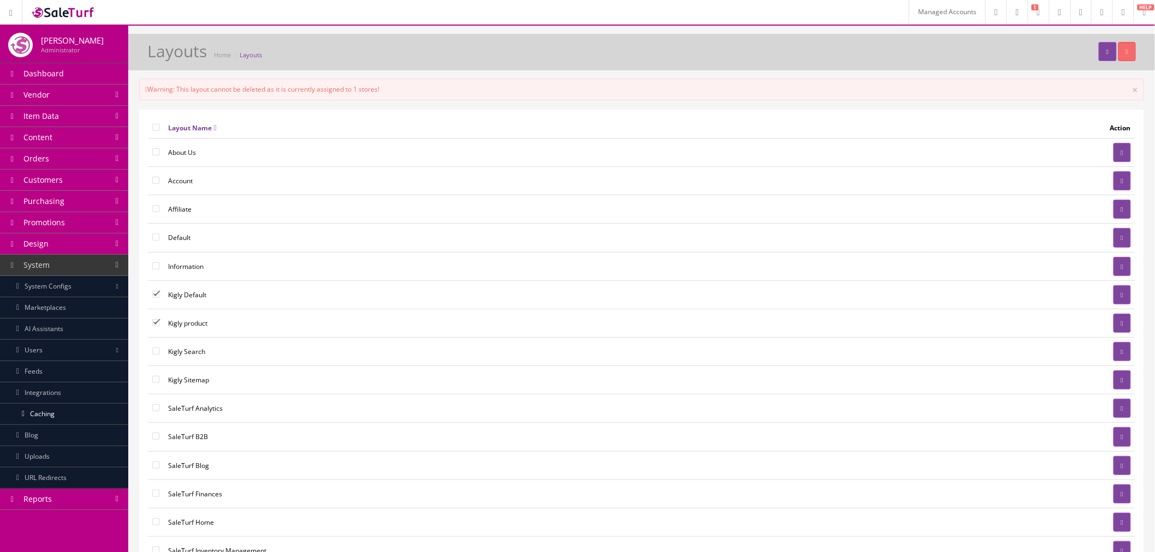
checkbox input"] "false"
click at [156, 292] on input"] "checkbox" at bounding box center [155, 294] width 7 height 7
checkbox input"] "false"
click at [156, 322] on input"] "checkbox" at bounding box center [155, 322] width 7 height 7
checkbox input"] "true"
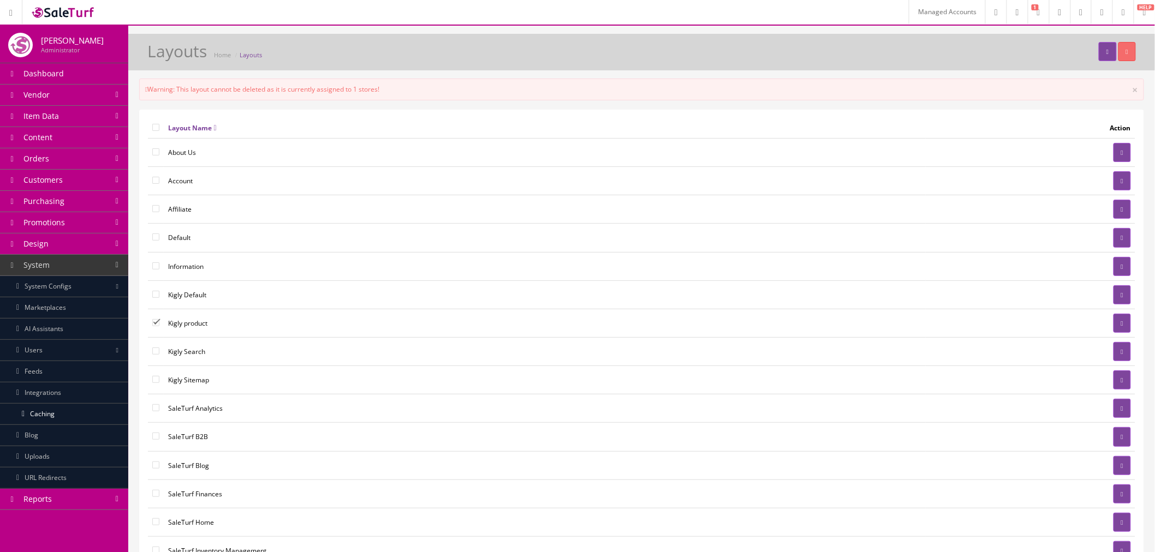
click at [155, 349] on input"] "checkbox" at bounding box center [155, 351] width 7 height 7
checkbox input"] "true"
click at [154, 381] on input"] "checkbox" at bounding box center [155, 379] width 7 height 7
checkbox input"] "true"
click at [1126, 55] on icon "button" at bounding box center [1127, 52] width 2 height 7
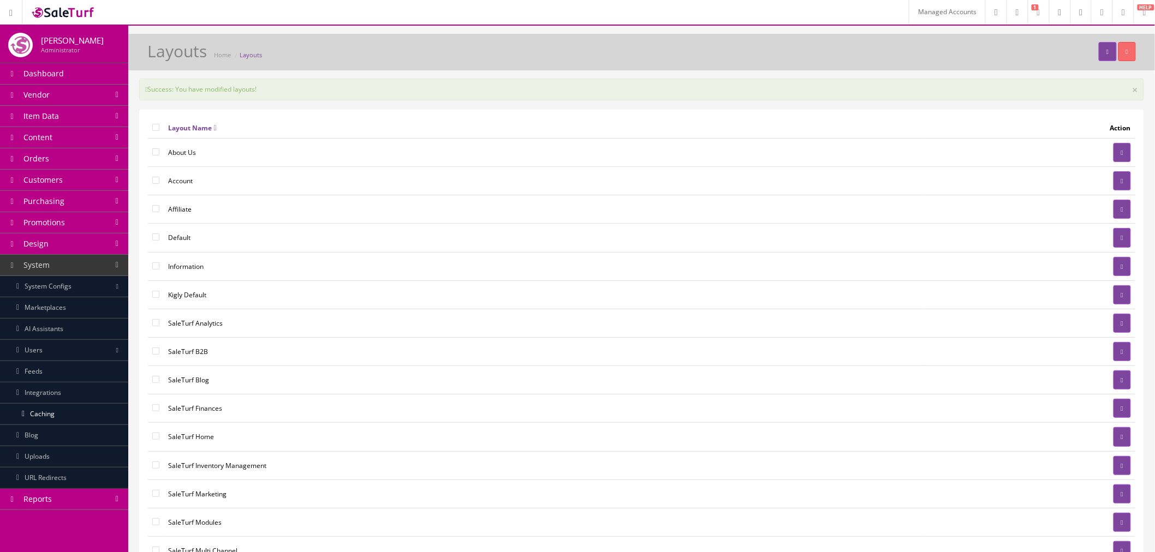
click at [153, 153] on input"] "checkbox" at bounding box center [155, 151] width 7 height 7
checkbox input"] "true"
click at [154, 178] on input"] "checkbox" at bounding box center [155, 180] width 7 height 7
checkbox input"] "true"
click at [154, 211] on input"] "checkbox" at bounding box center [155, 208] width 7 height 7
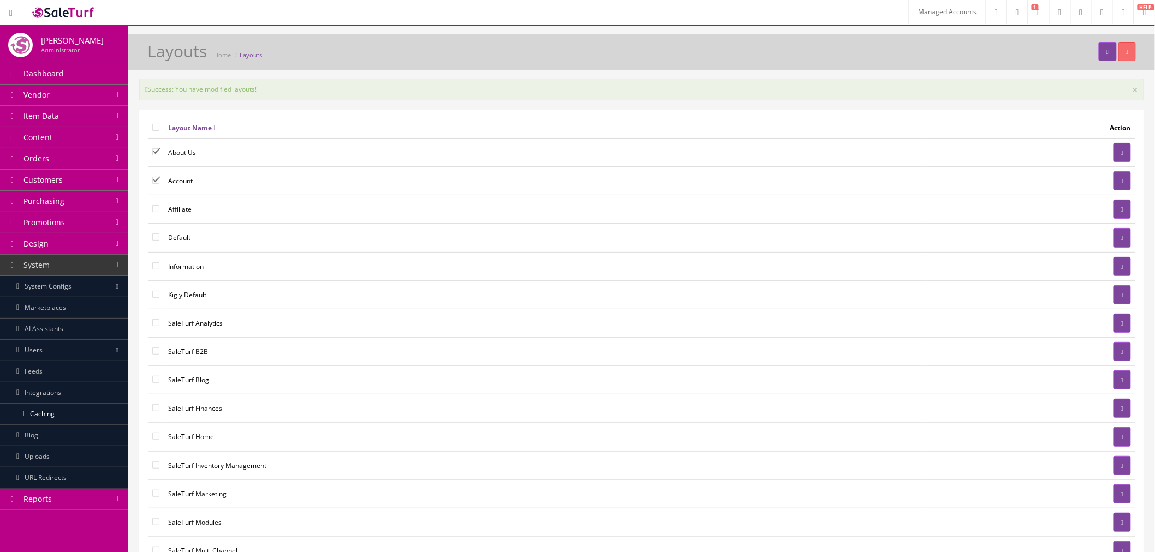
checkbox input"] "true"
click at [1125, 46] on button "button" at bounding box center [1126, 51] width 17 height 19
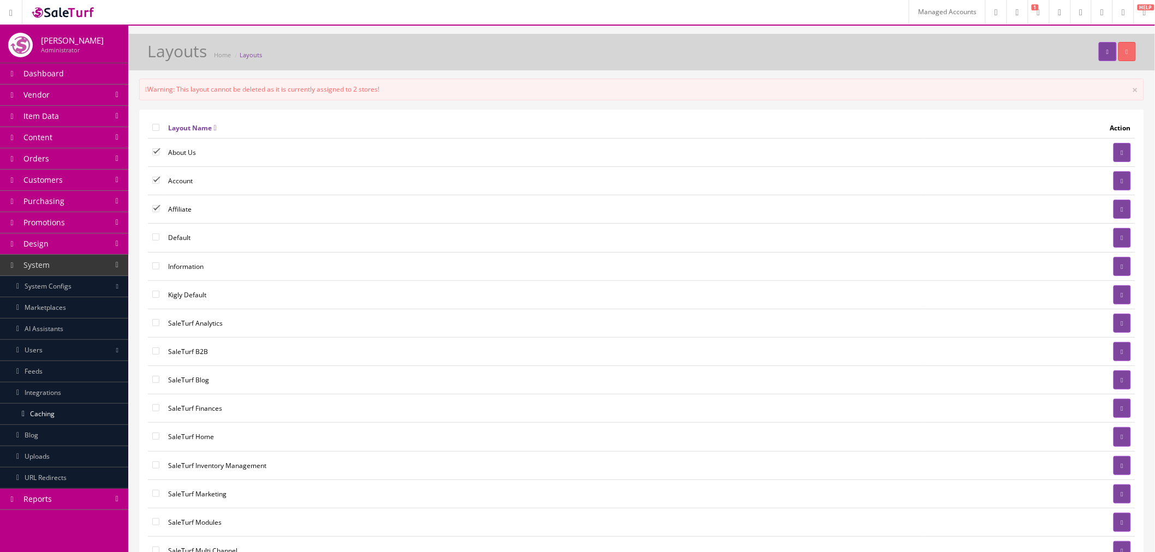
click at [159, 208] on input"] "checkbox" at bounding box center [155, 208] width 7 height 7
checkbox input"] "false"
click at [155, 184] on input"] "checkbox" at bounding box center [155, 180] width 7 height 7
checkbox input"] "false"
click at [1120, 177] on link at bounding box center [1121, 180] width 17 height 19
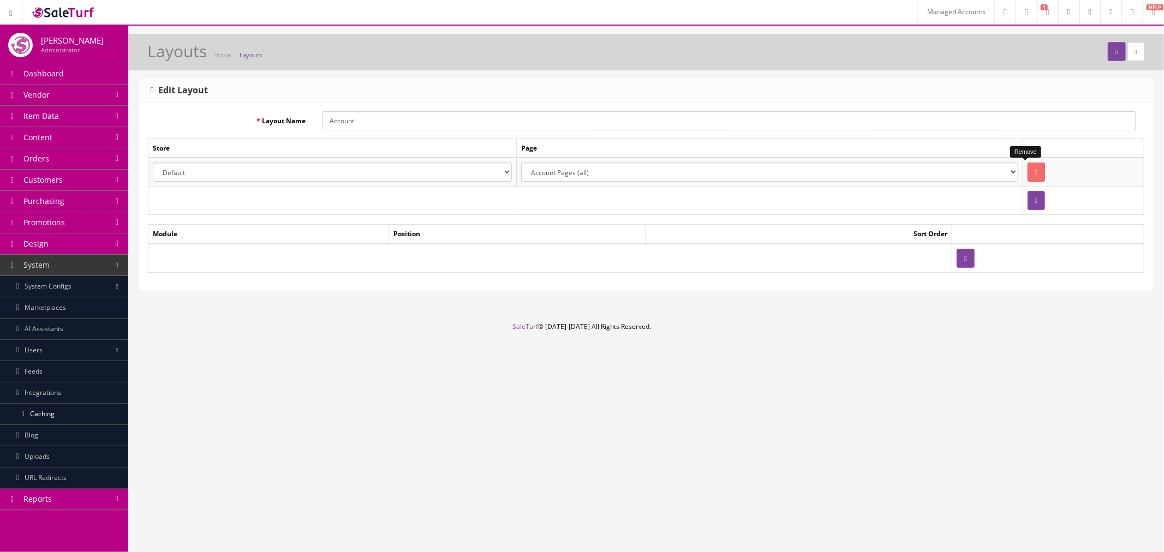
click at [1027, 168] on button "button" at bounding box center [1035, 172] width 17 height 19
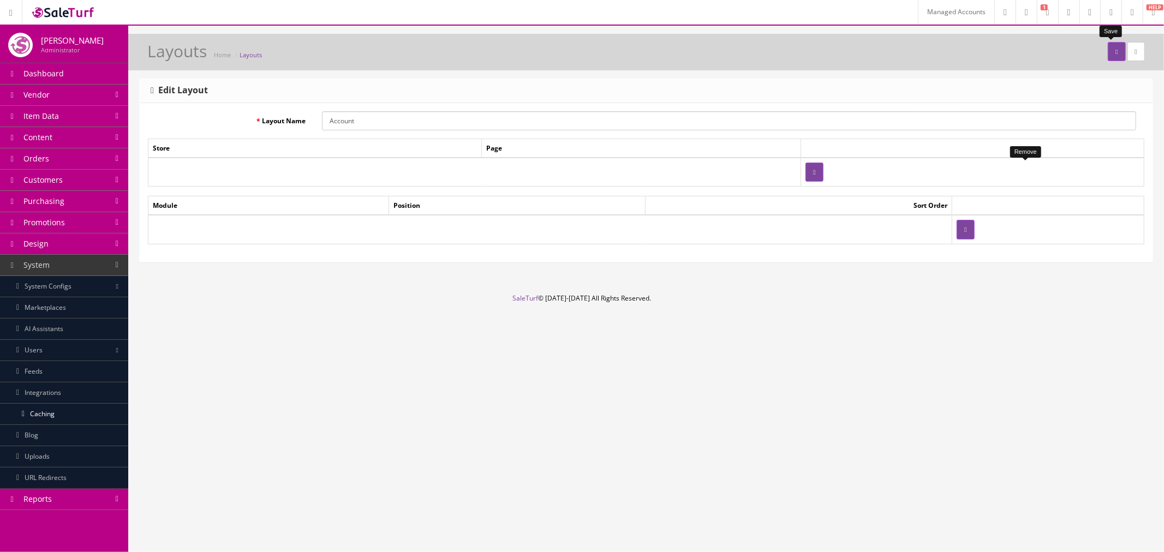
click at [1108, 57] on button "submit" at bounding box center [1116, 51] width 17 height 19
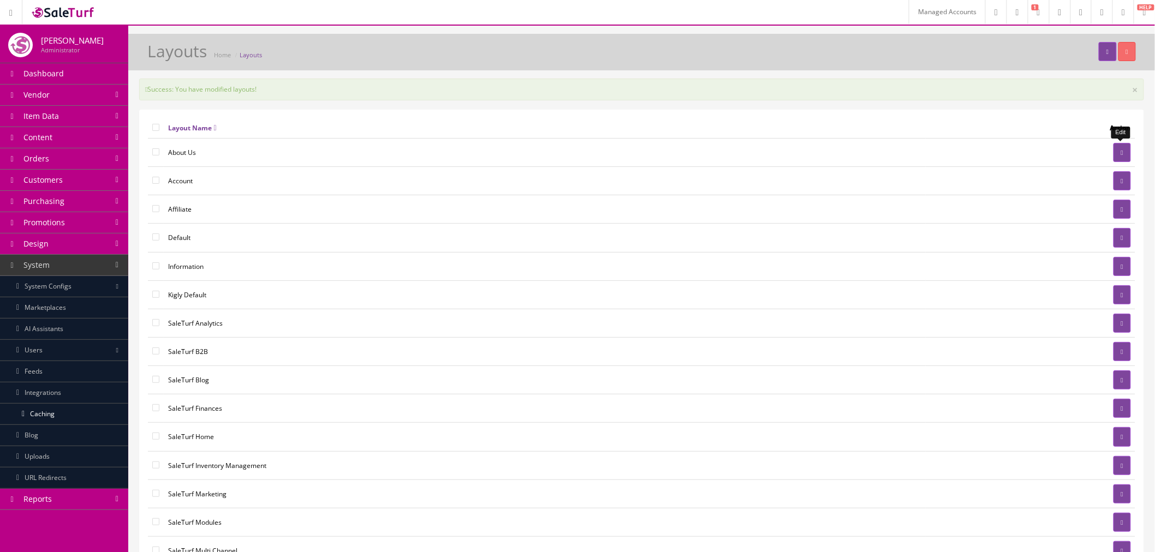
click at [1116, 150] on link at bounding box center [1121, 152] width 17 height 19
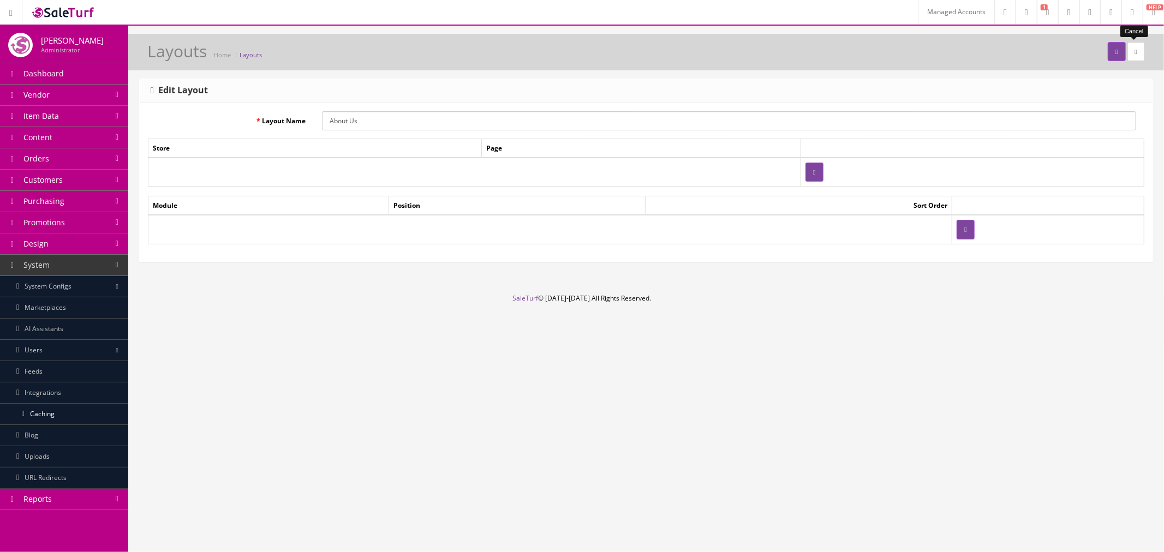
click at [1130, 56] on link at bounding box center [1135, 51] width 17 height 19
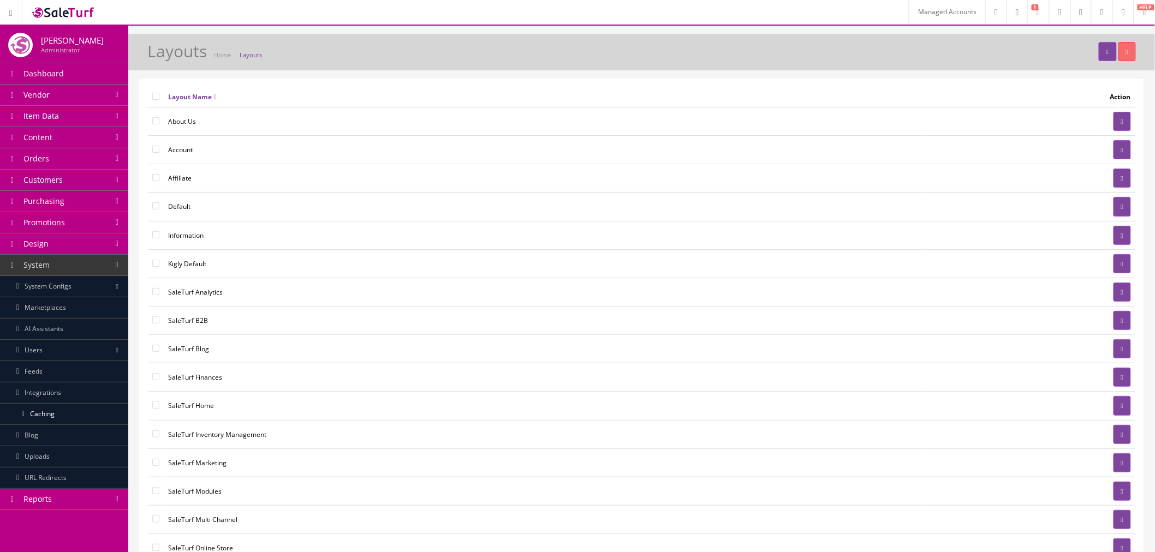
click at [156, 121] on input"] "checkbox" at bounding box center [155, 120] width 7 height 7
checkbox input"] "true"
click at [156, 148] on input"] "checkbox" at bounding box center [155, 149] width 7 height 7
checkbox input"] "true"
click at [1131, 53] on button "button" at bounding box center [1126, 51] width 17 height 19
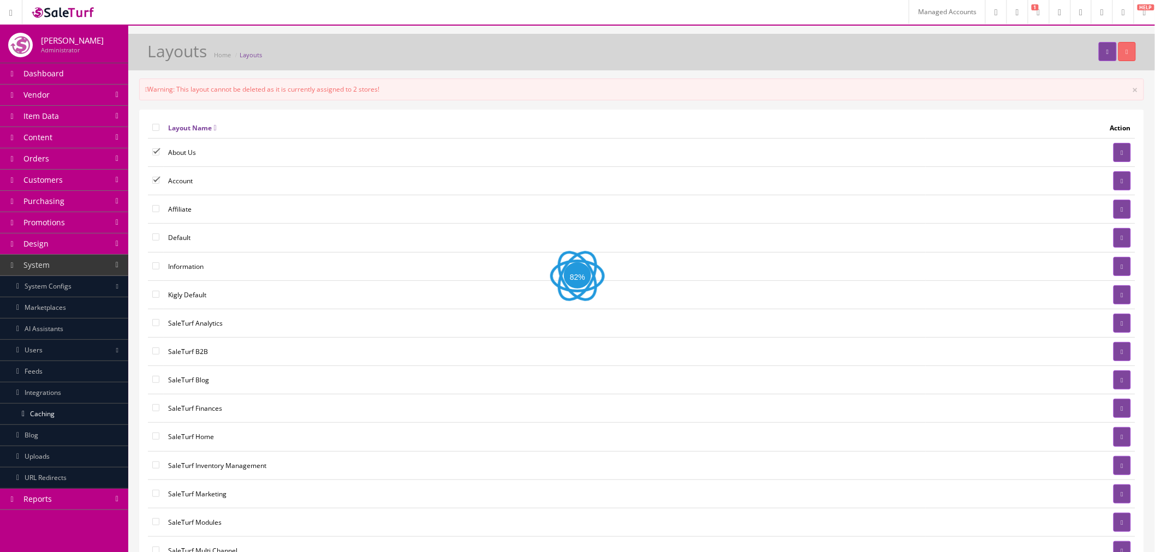
click at [156, 153] on input"] "checkbox" at bounding box center [155, 151] width 7 height 7
checkbox input"] "false"
click at [154, 177] on input"] "checkbox" at bounding box center [155, 180] width 7 height 7
checkbox input"] "false"
click at [1121, 156] on icon at bounding box center [1122, 153] width 2 height 7
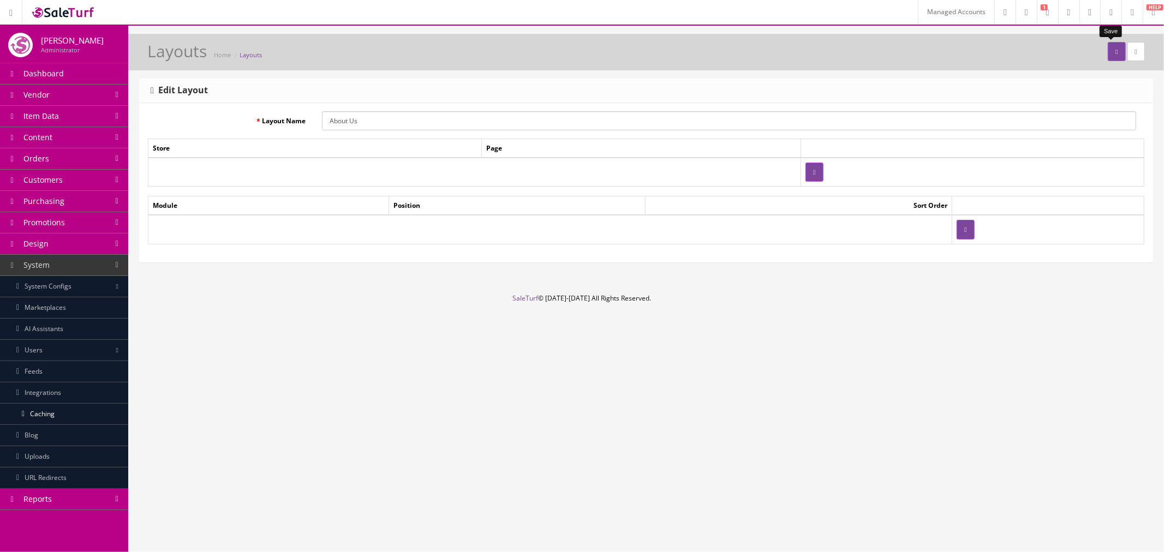
click at [1108, 58] on button "submit" at bounding box center [1116, 51] width 17 height 19
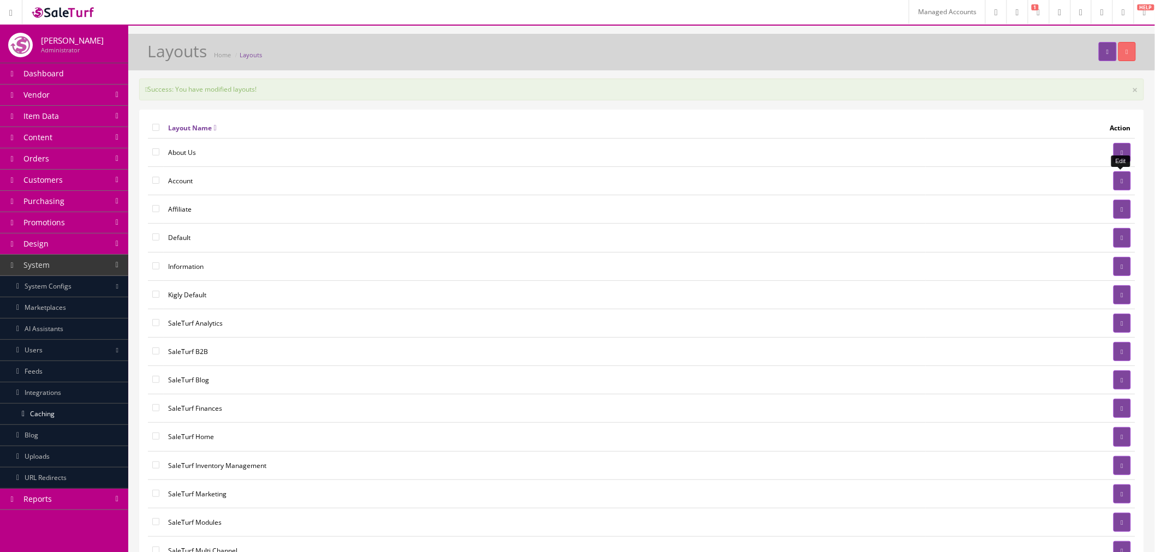
click at [1116, 182] on link at bounding box center [1121, 180] width 17 height 19
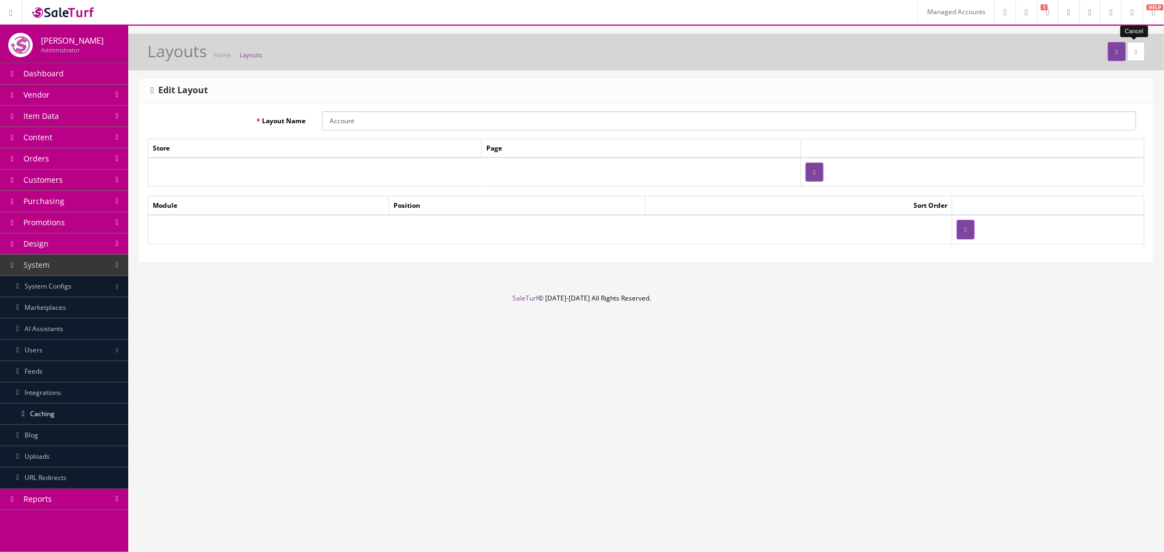
click at [1135, 48] on link at bounding box center [1135, 51] width 17 height 19
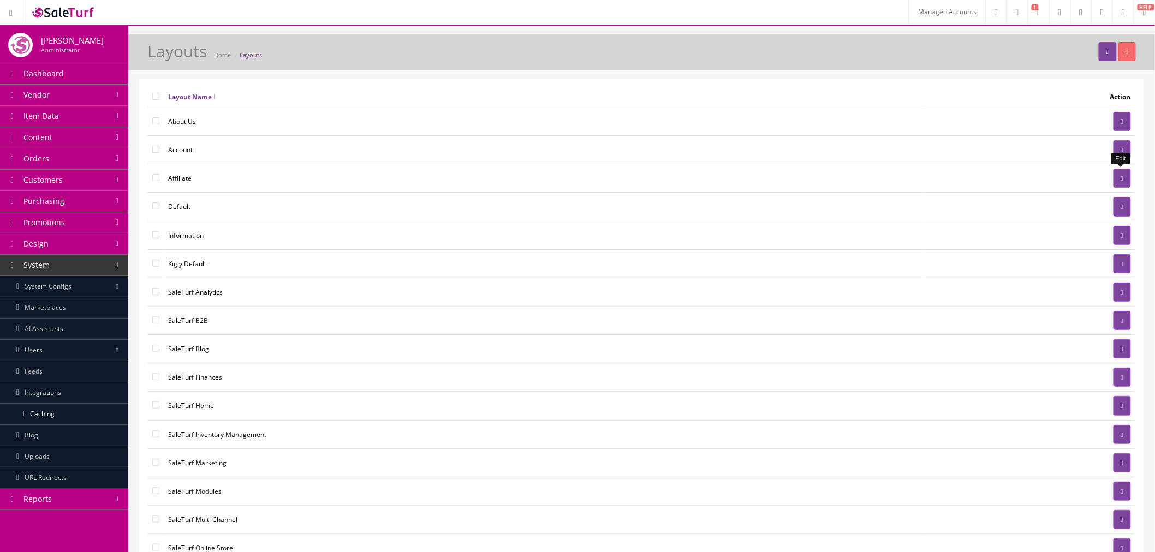
click at [1116, 178] on link at bounding box center [1121, 178] width 17 height 19
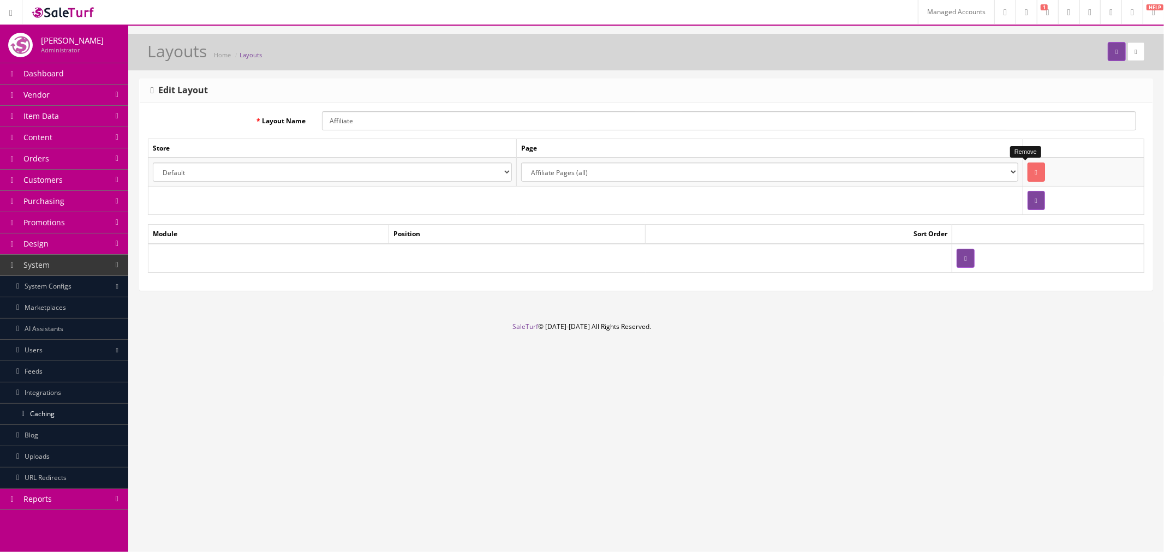
click at [1035, 170] on icon "button" at bounding box center [1036, 172] width 2 height 7
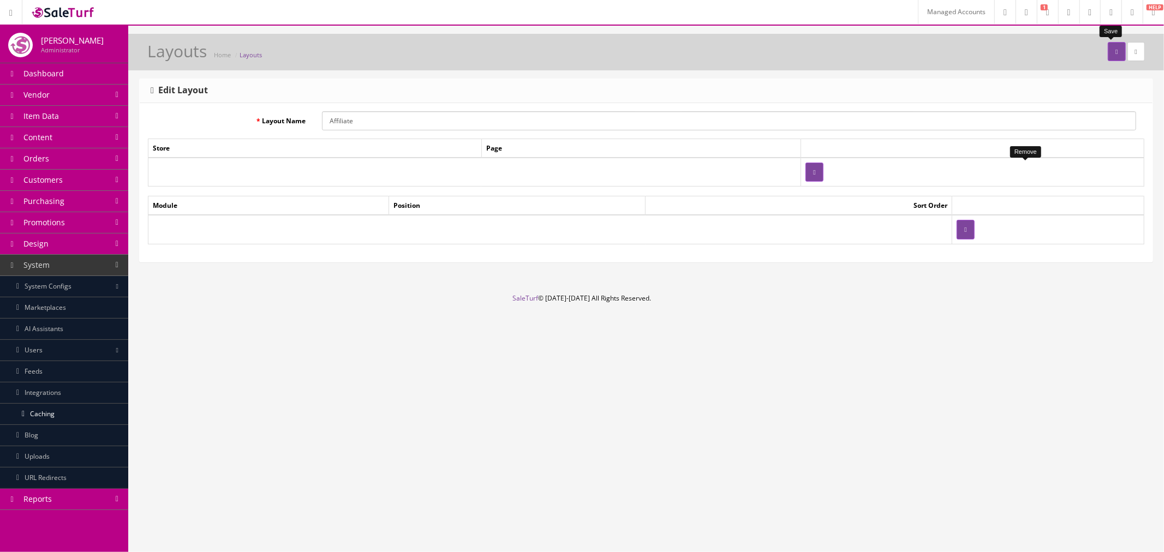
click at [1115, 55] on icon "submit" at bounding box center [1116, 52] width 2 height 7
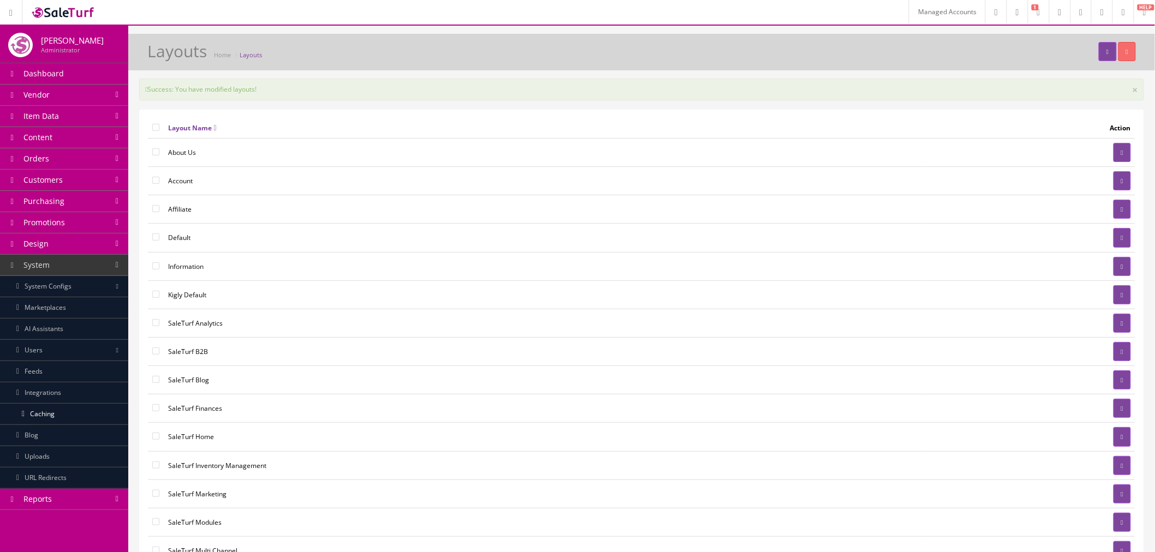
click at [1113, 234] on link at bounding box center [1121, 237] width 17 height 19
click at [1115, 236] on link at bounding box center [1121, 237] width 17 height 19
click at [1121, 237] on icon at bounding box center [1122, 238] width 2 height 7
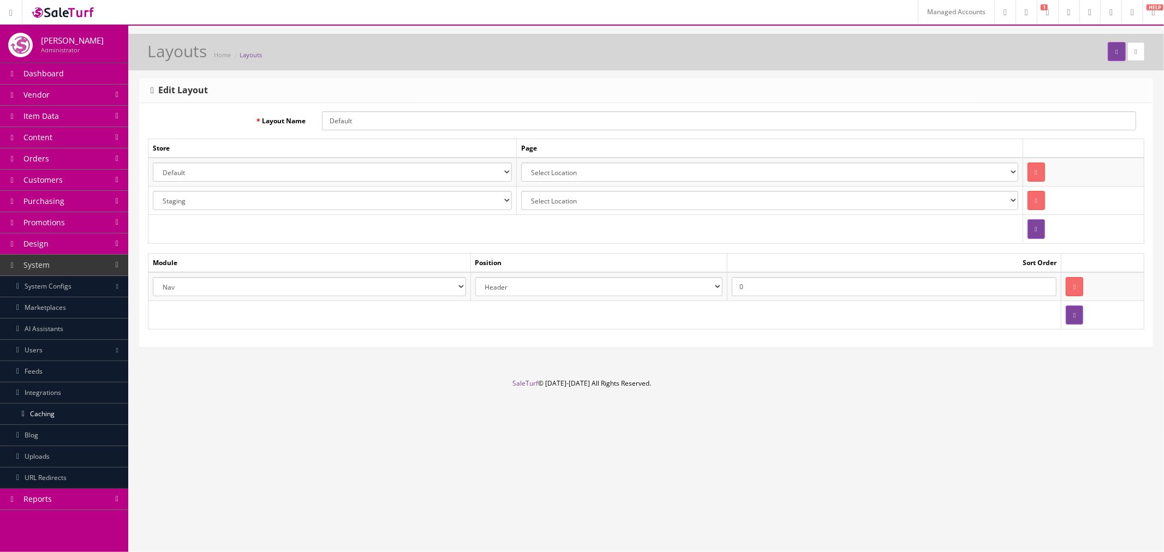
click at [683, 169] on select "Select Location Account Pages (all) Account Address Book Account Downloads Acco…" at bounding box center [769, 172] width 497 height 19
click at [683, 170] on select "Select Location Account Pages (all) Account Address Book Account Downloads Acco…" at bounding box center [769, 172] width 497 height 19
click at [1079, 142] on td at bounding box center [1083, 148] width 121 height 19
click at [1029, 201] on button "button" at bounding box center [1035, 200] width 17 height 19
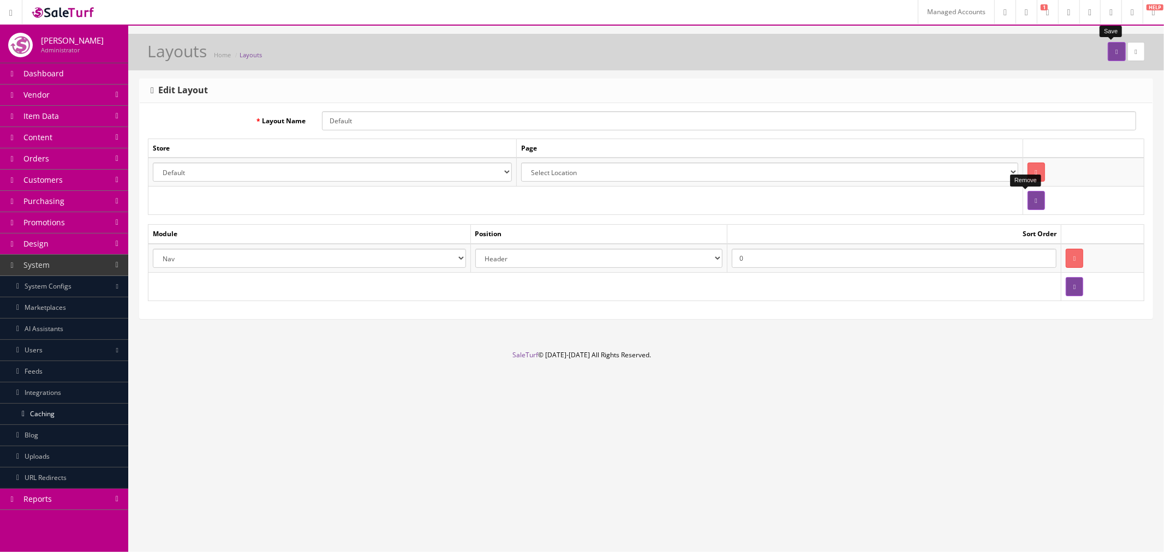
click at [1115, 55] on icon "submit" at bounding box center [1116, 52] width 2 height 7
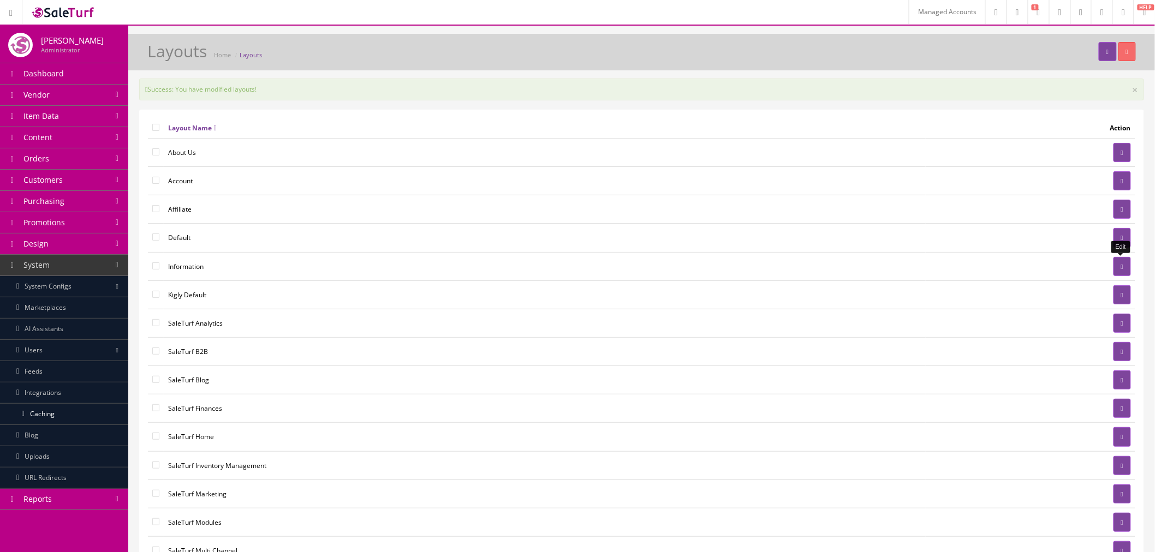
click at [1124, 272] on link at bounding box center [1121, 266] width 17 height 19
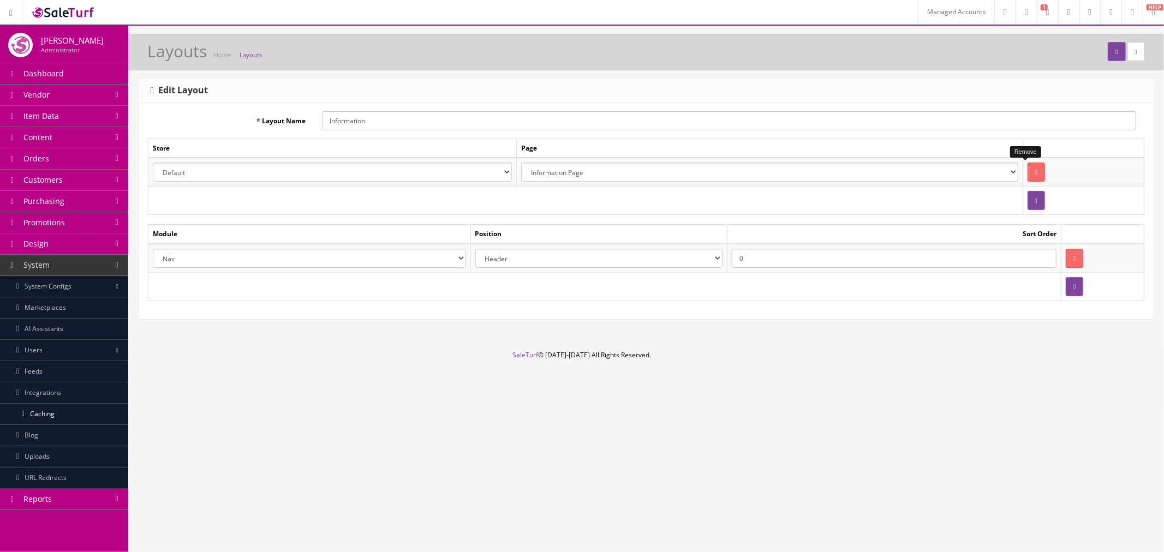
click at [1027, 172] on button "button" at bounding box center [1035, 172] width 17 height 19
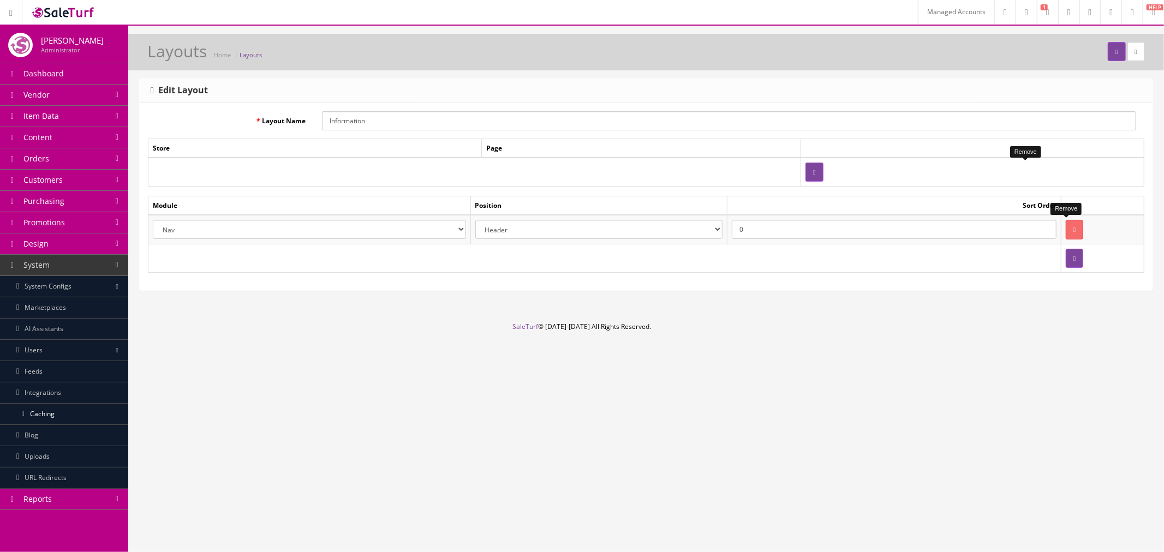
click at [1073, 226] on icon "button" at bounding box center [1074, 229] width 2 height 7
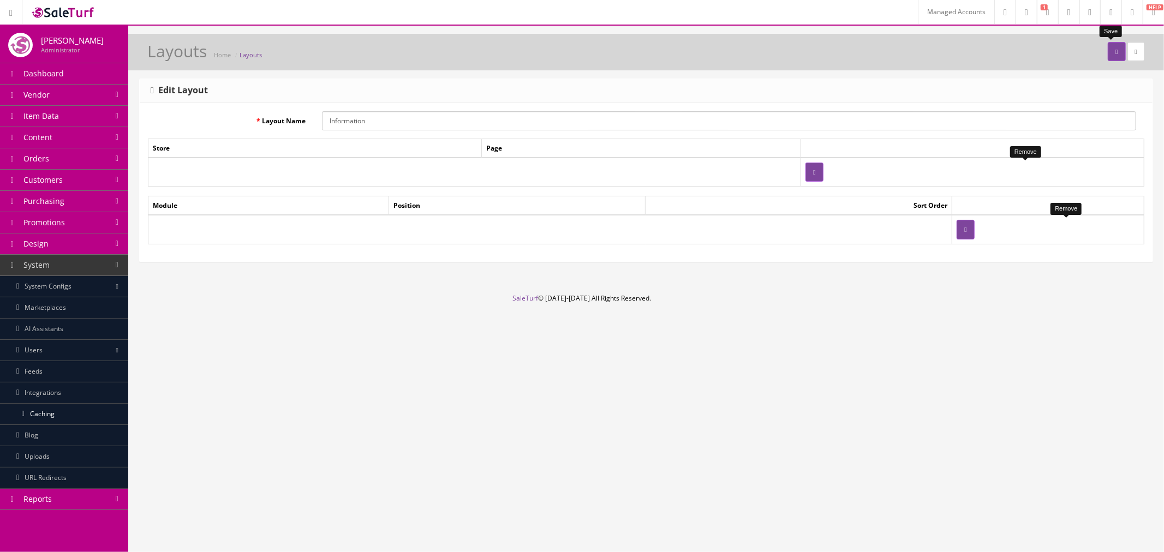
click at [1108, 56] on button "submit" at bounding box center [1116, 51] width 17 height 19
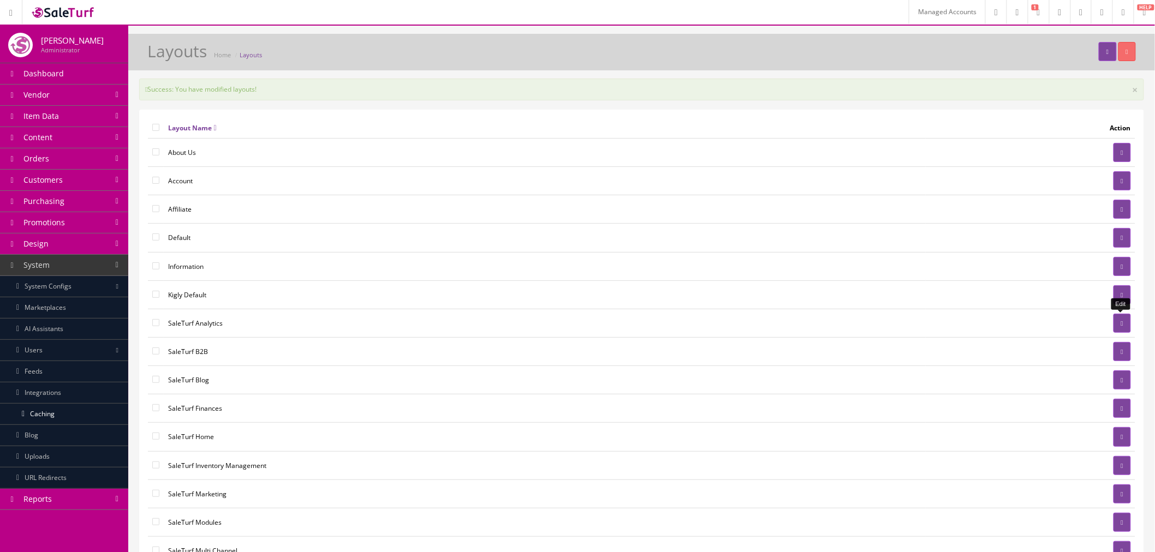
click at [1122, 327] on icon at bounding box center [1122, 323] width 2 height 7
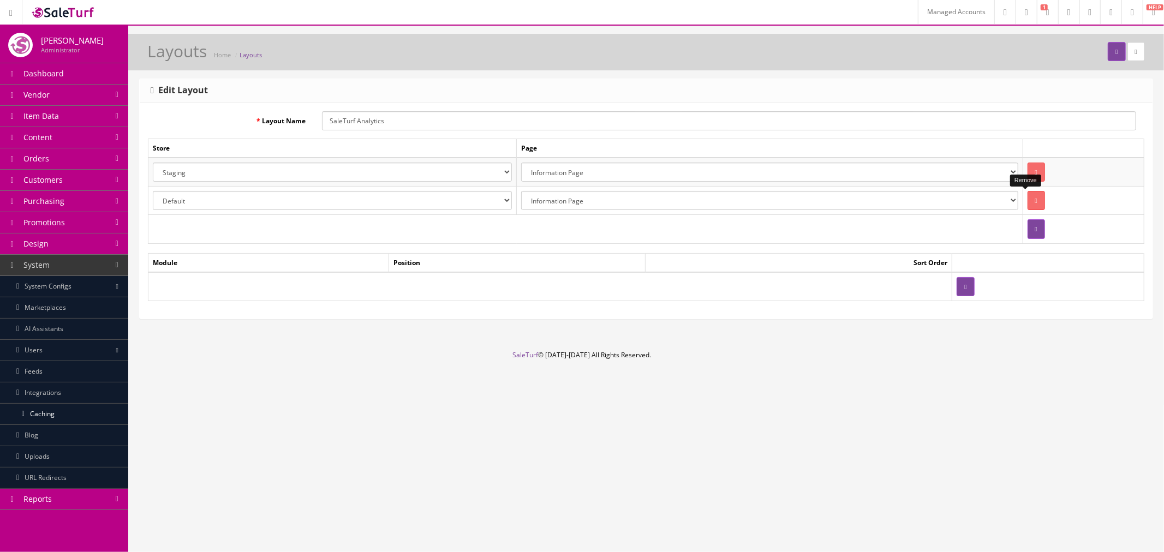
click at [1030, 199] on button "button" at bounding box center [1035, 200] width 17 height 19
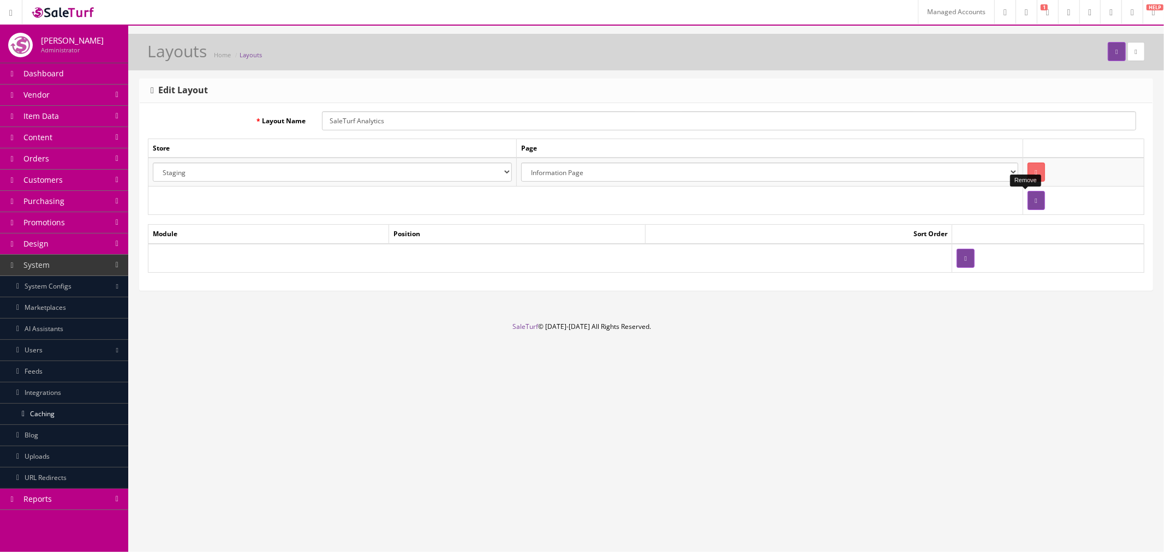
click at [1028, 175] on div "Remove" at bounding box center [1025, 180] width 31 height 11
click at [1027, 167] on button "button" at bounding box center [1035, 172] width 17 height 19
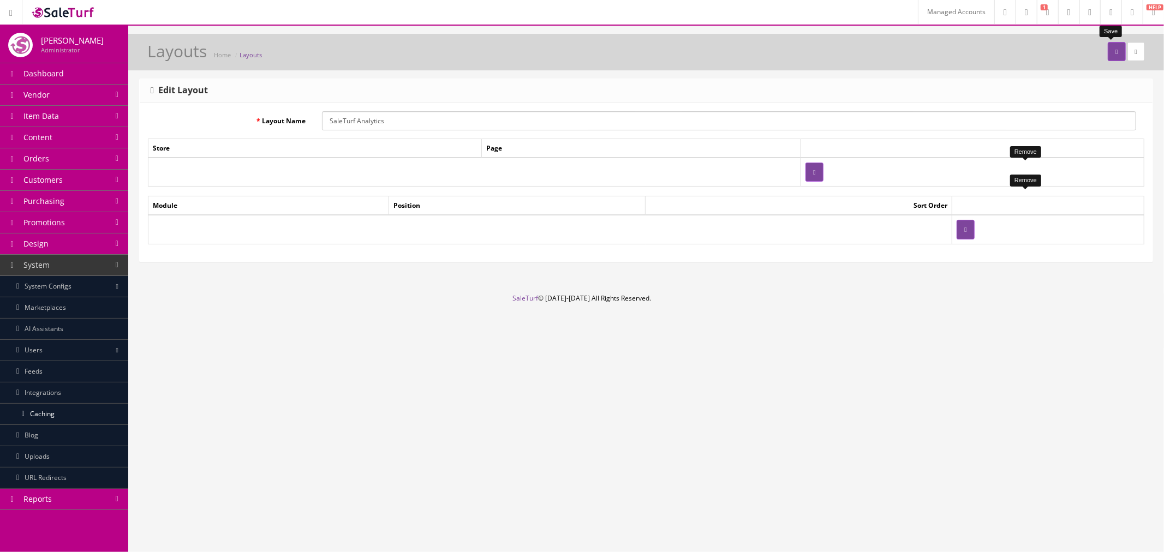
click at [1115, 52] on icon "submit" at bounding box center [1116, 52] width 2 height 7
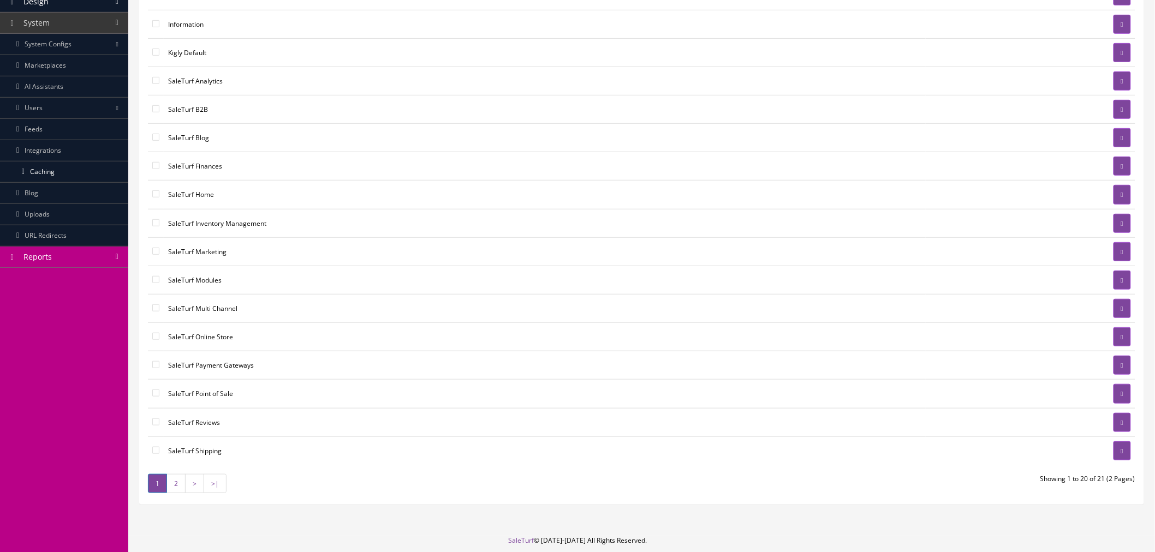
scroll to position [283, 0]
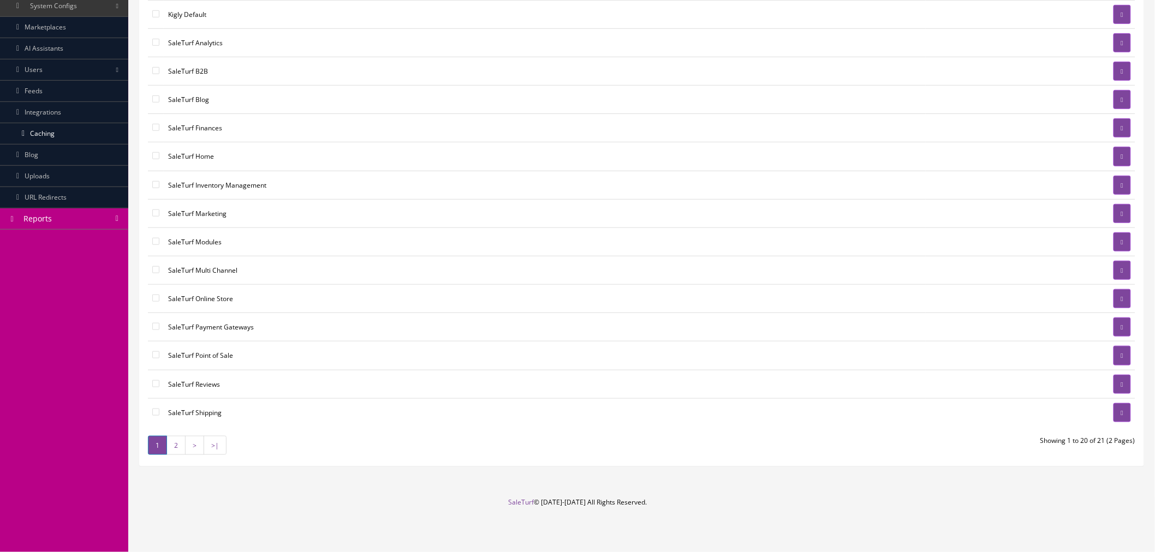
click at [177, 446] on link "2" at bounding box center [175, 445] width 19 height 19
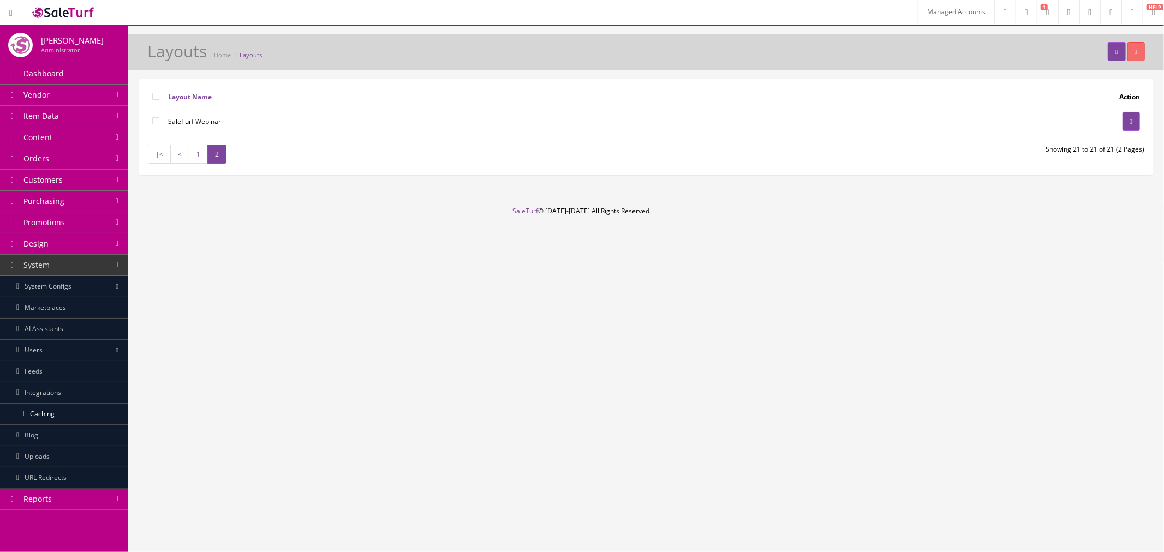
click at [155, 118] on input"] "checkbox" at bounding box center [155, 120] width 7 height 7
checkbox input"] "true"
click at [1138, 60] on button "button" at bounding box center [1135, 51] width 17 height 19
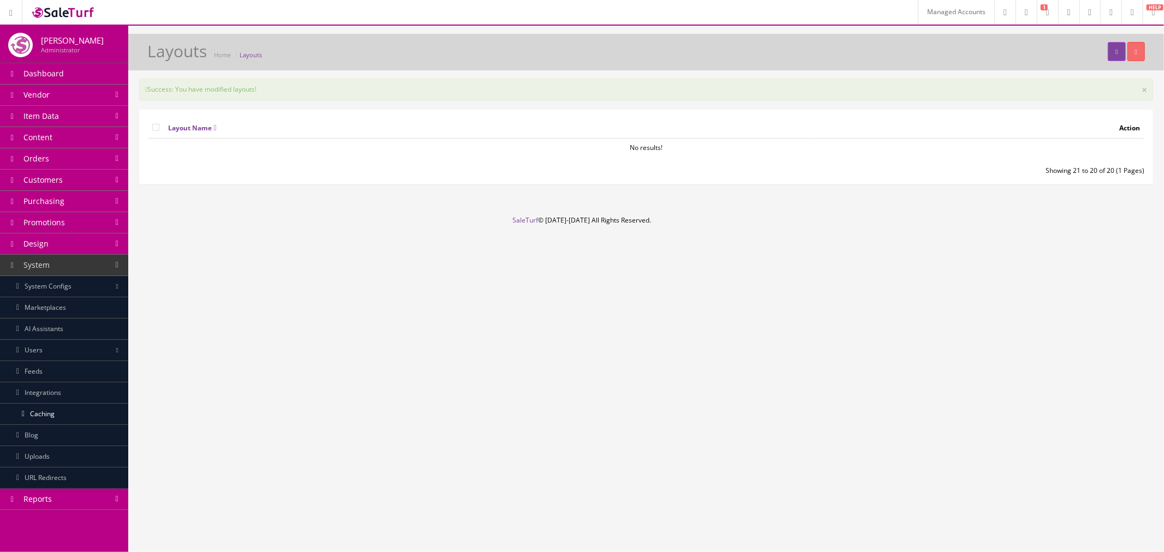
click at [29, 247] on span "Design" at bounding box center [35, 243] width 25 height 10
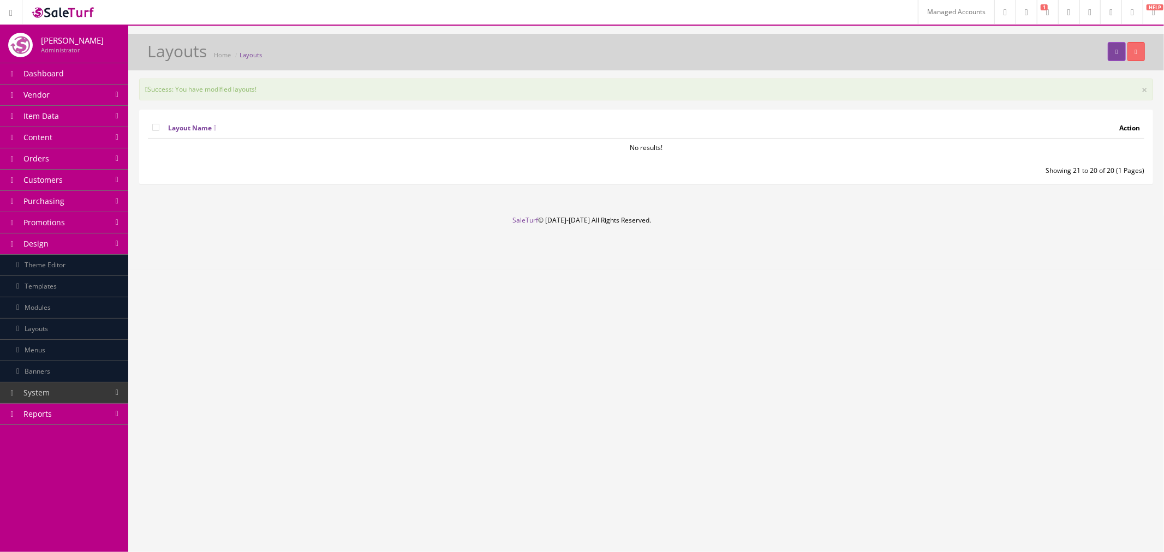
click at [67, 326] on link "Layouts" at bounding box center [64, 329] width 128 height 21
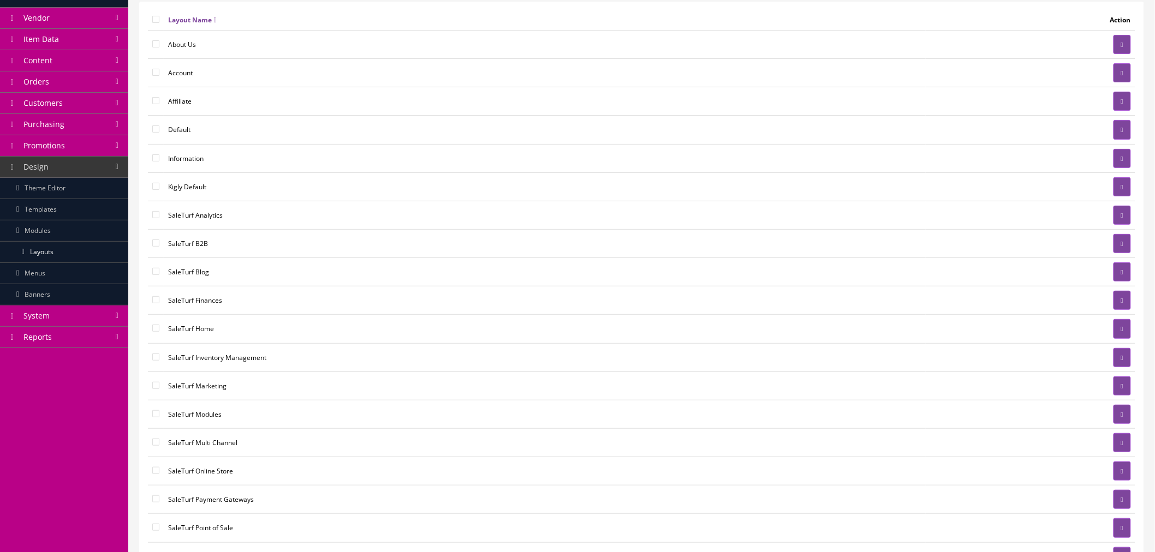
scroll to position [239, 0]
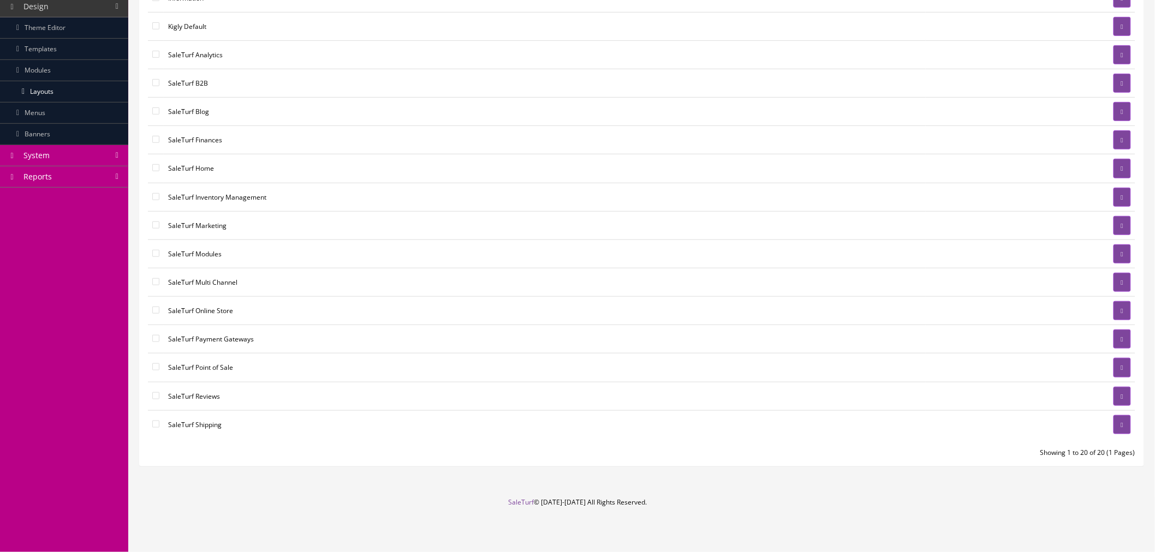
click at [156, 423] on input"] "checkbox" at bounding box center [155, 424] width 7 height 7
checkbox input"] "true"
click at [156, 395] on input"] "checkbox" at bounding box center [155, 395] width 7 height 7
checkbox input"] "true"
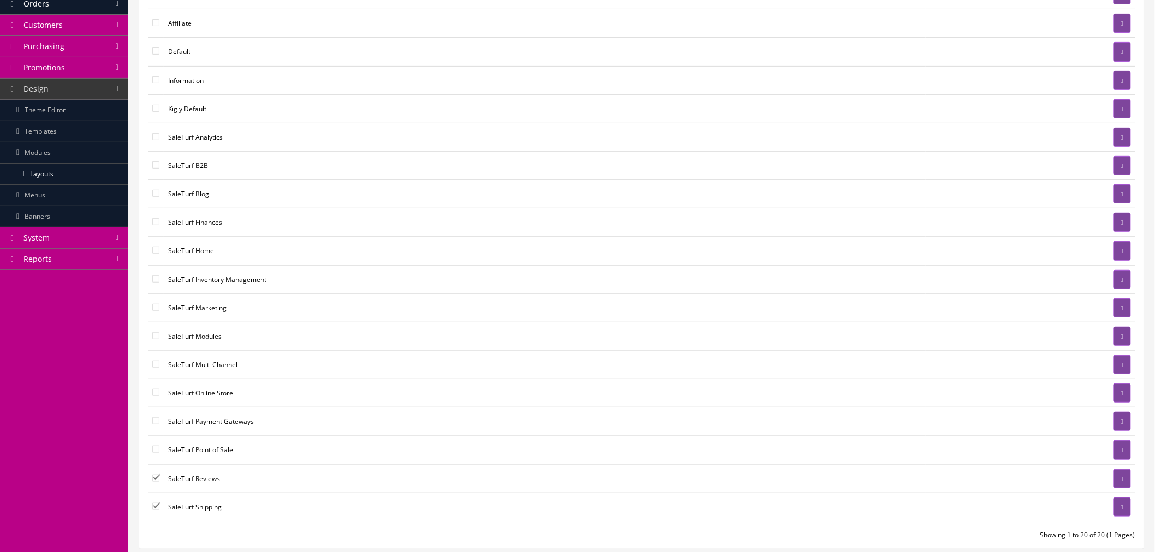
scroll to position [0, 0]
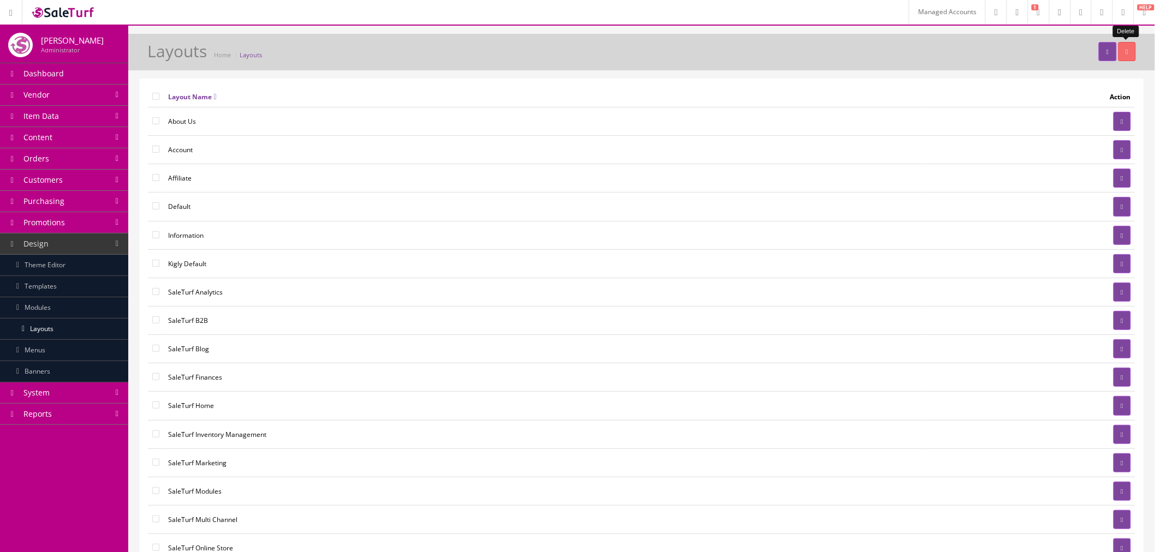
click at [1125, 42] on button "button" at bounding box center [1126, 51] width 17 height 19
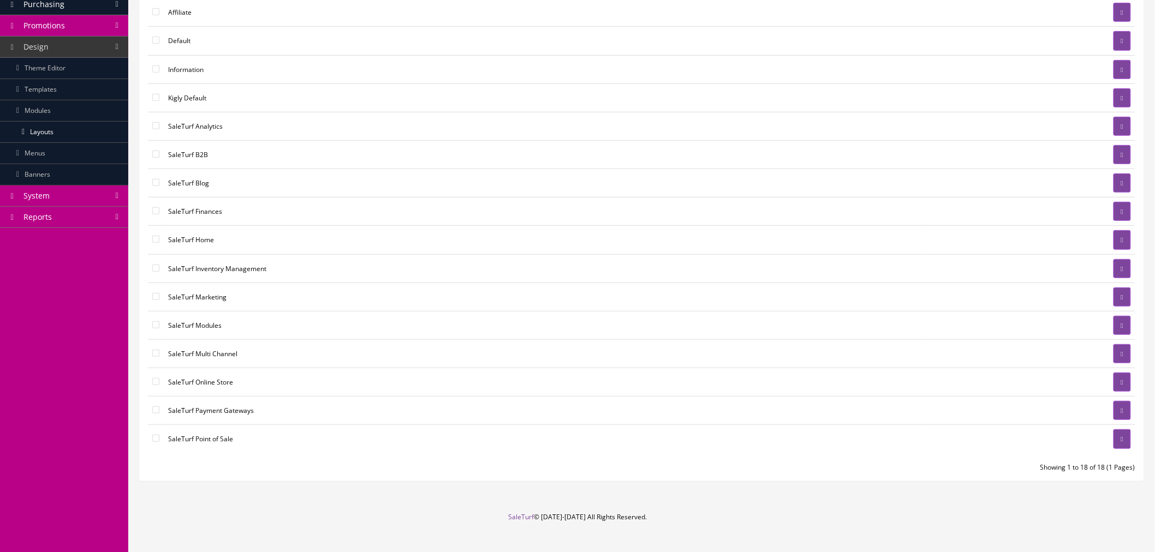
scroll to position [214, 0]
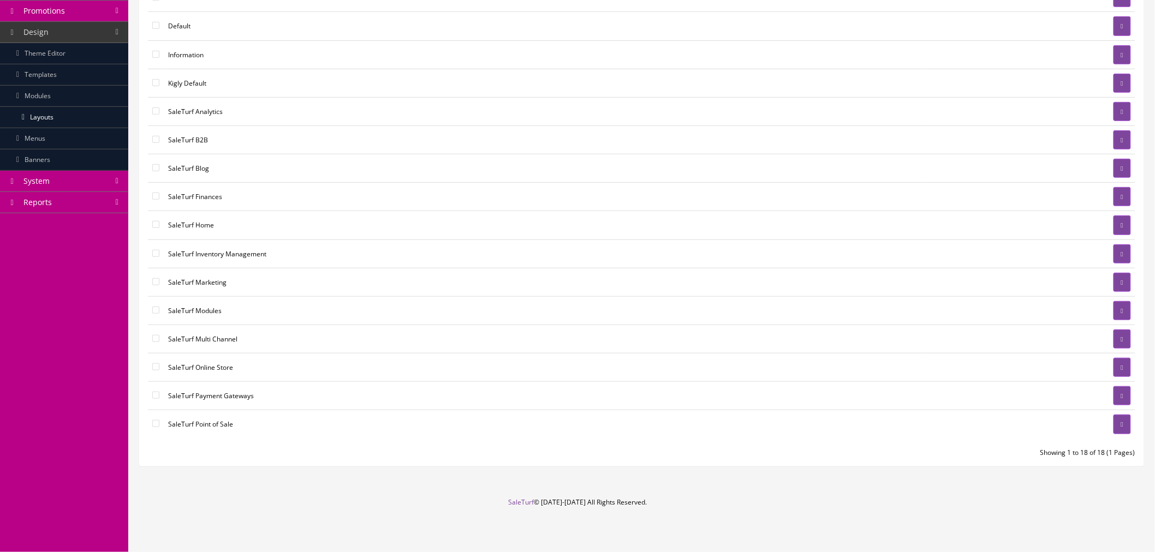
click at [154, 425] on input"] "checkbox" at bounding box center [155, 423] width 7 height 7
checkbox input"] "true"
click at [150, 397] on td at bounding box center [156, 396] width 16 height 28
click at [154, 362] on td at bounding box center [156, 368] width 16 height 28
click at [153, 339] on input"] "checkbox" at bounding box center [155, 338] width 7 height 7
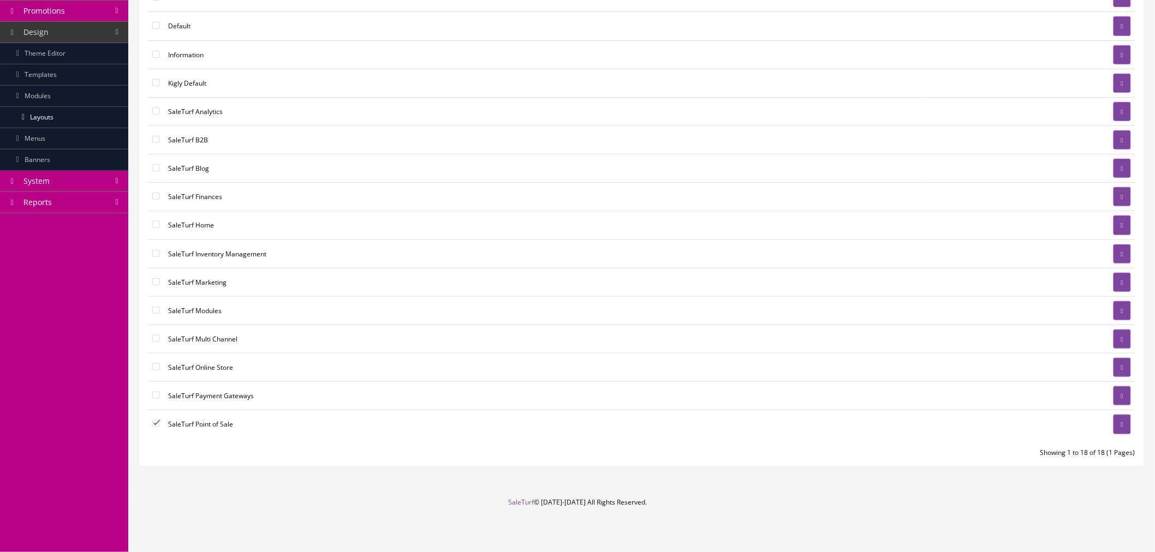
checkbox input"] "true"
click at [155, 362] on td at bounding box center [156, 368] width 16 height 28
click at [156, 366] on input"] "checkbox" at bounding box center [155, 366] width 7 height 7
checkbox input"] "true"
click at [154, 392] on input"] "checkbox" at bounding box center [155, 395] width 7 height 7
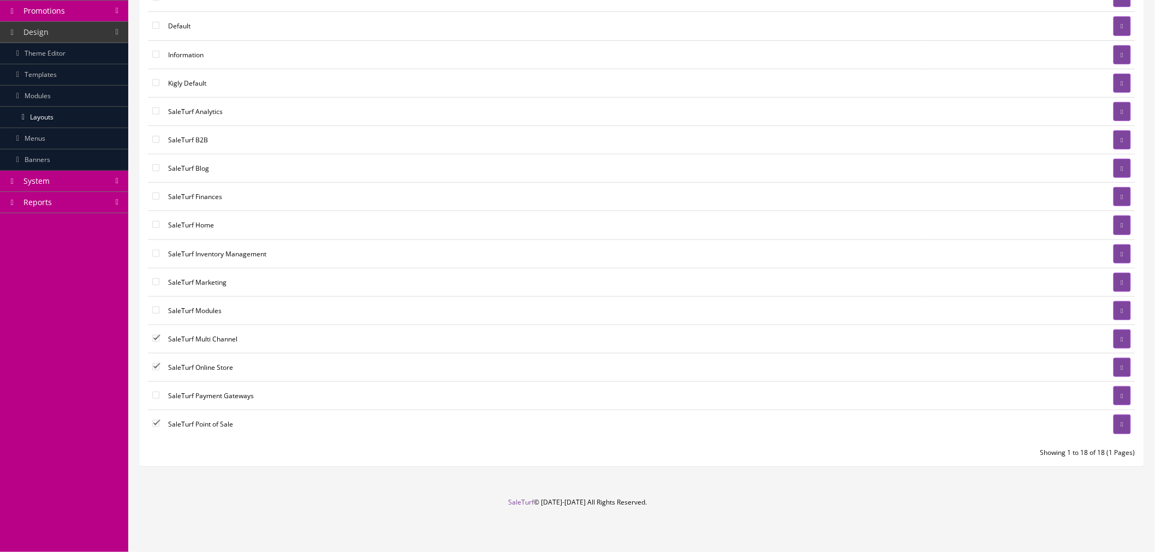
checkbox input"] "true"
click at [156, 314] on td at bounding box center [156, 310] width 16 height 28
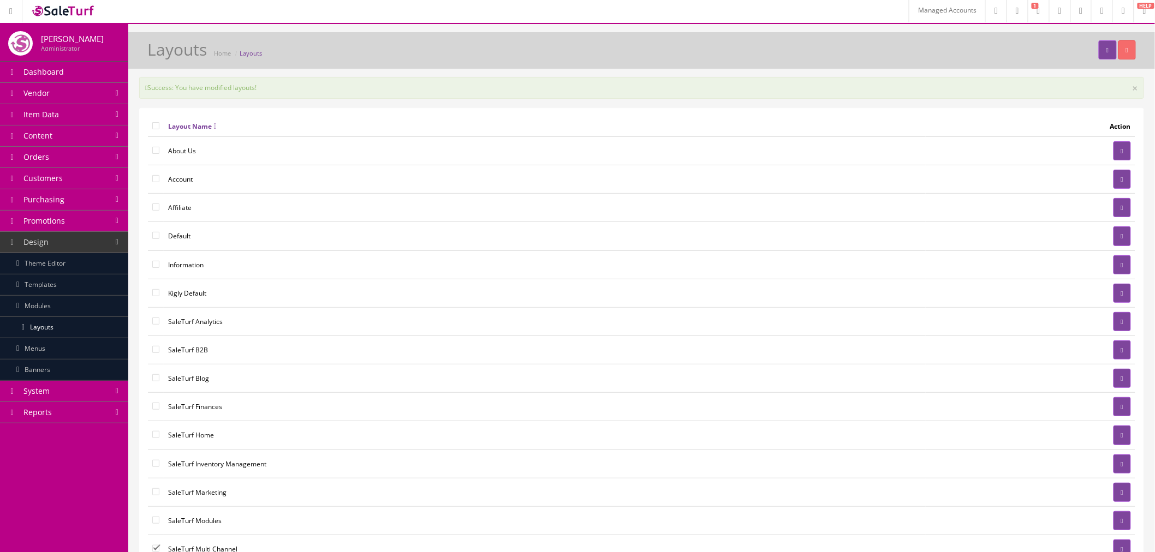
scroll to position [0, 0]
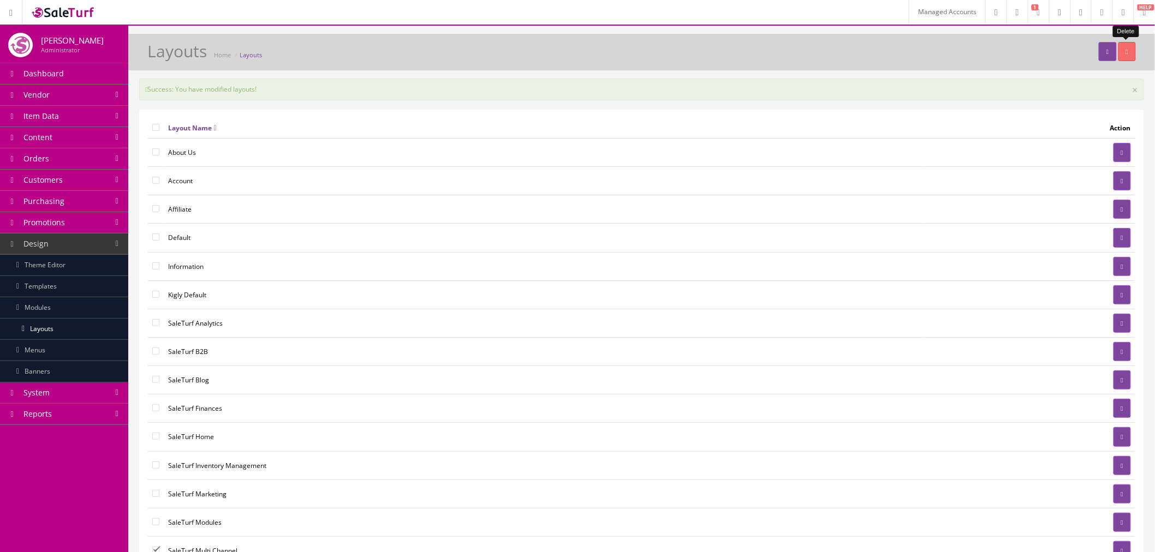
drag, startPoint x: 1130, startPoint y: 46, endPoint x: 653, endPoint y: 42, distance: 476.9
click at [1130, 46] on button "button" at bounding box center [1126, 51] width 17 height 19
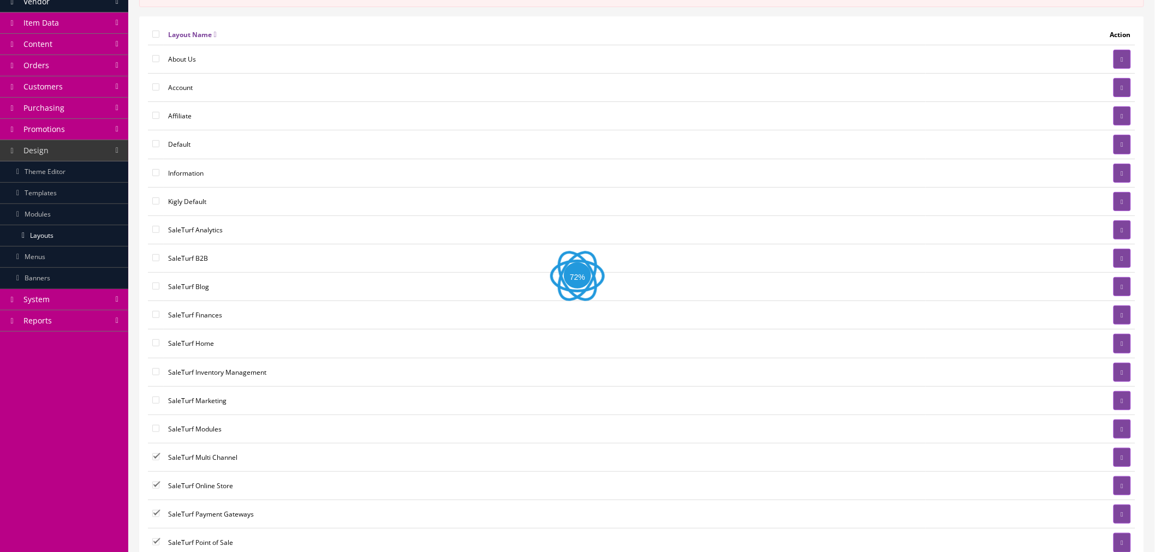
scroll to position [214, 0]
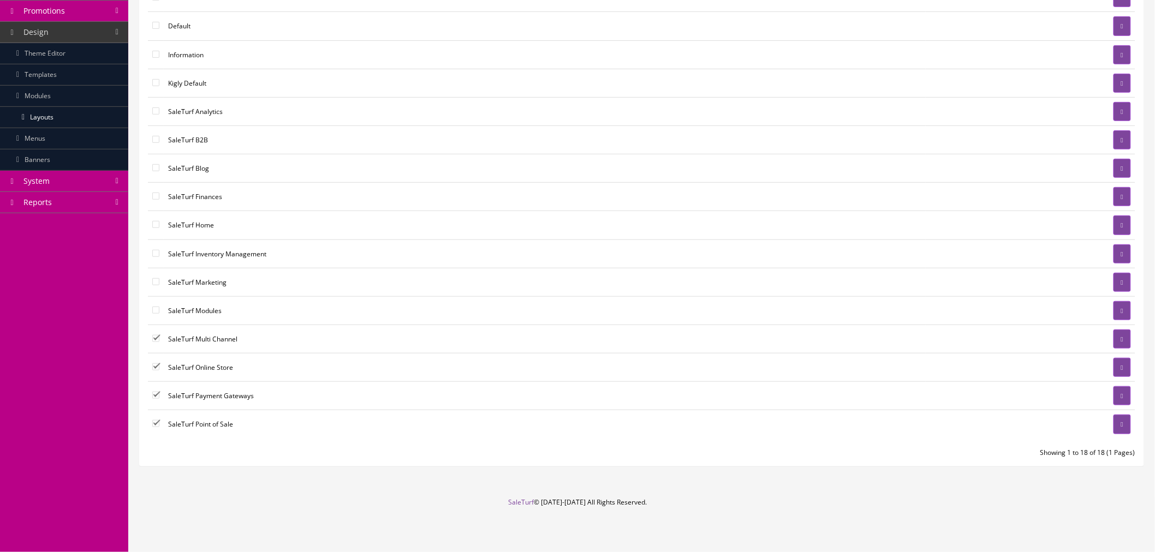
click at [156, 338] on input"] "checkbox" at bounding box center [155, 338] width 7 height 7
checkbox input"] "false"
click at [157, 367] on input"] "checkbox" at bounding box center [155, 366] width 7 height 7
checkbox input"] "false"
click at [157, 393] on input"] "checkbox" at bounding box center [155, 395] width 7 height 7
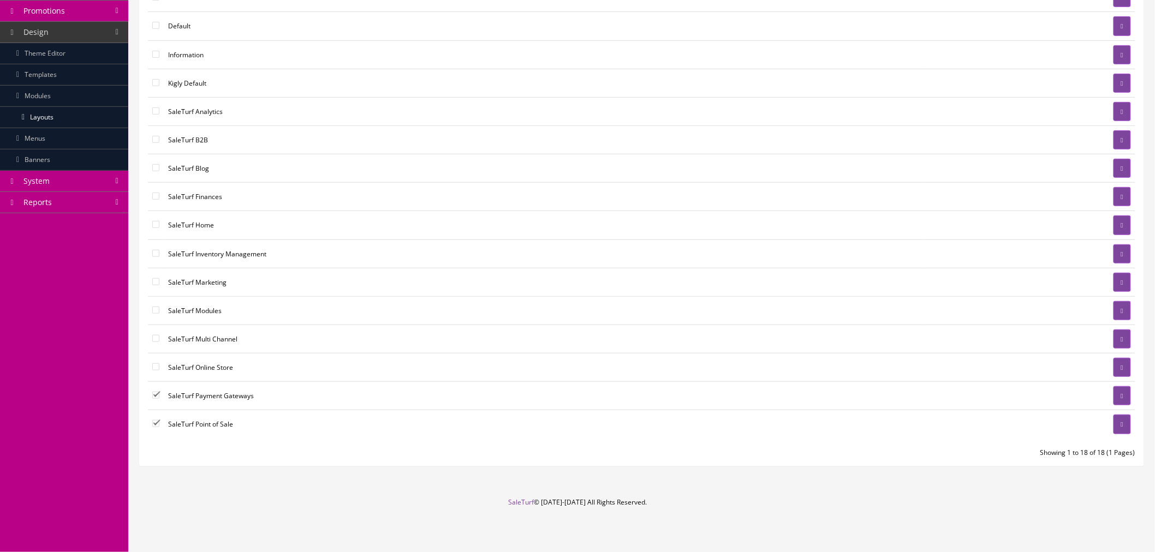
checkbox input"] "false"
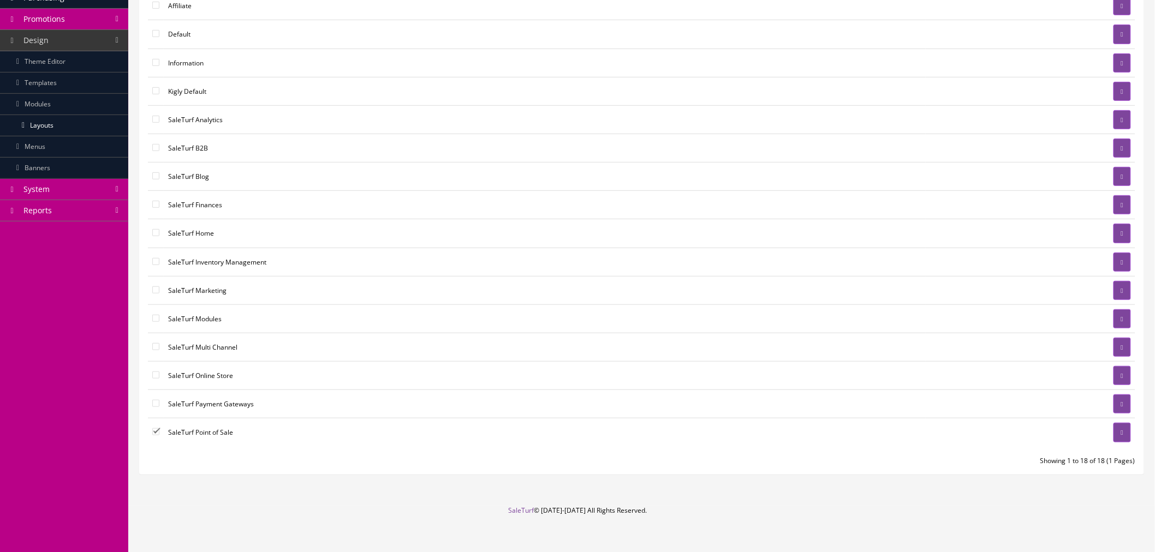
scroll to position [0, 0]
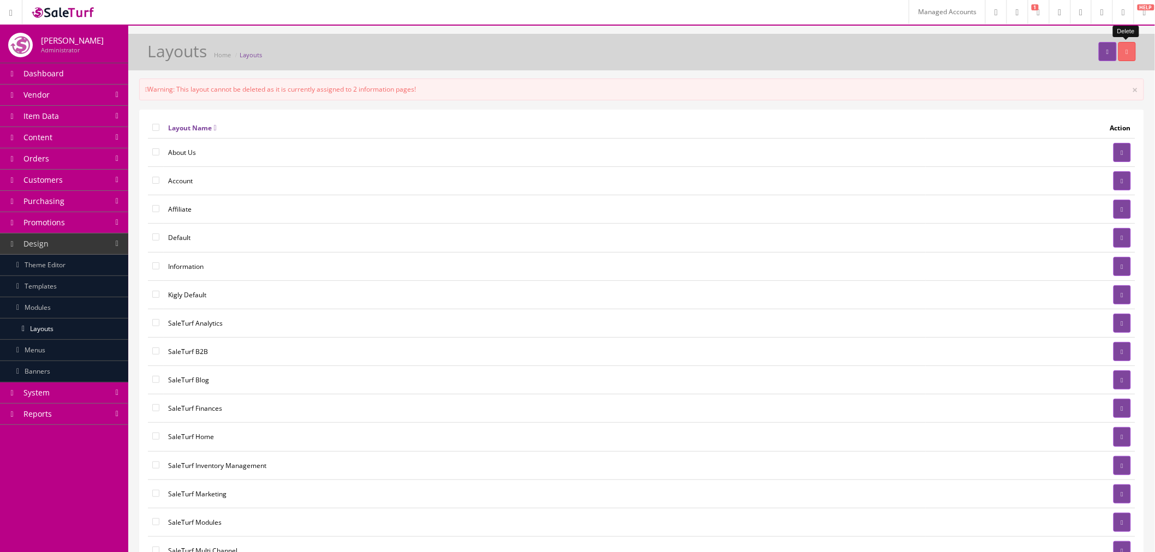
click at [1126, 52] on icon "button" at bounding box center [1127, 52] width 2 height 7
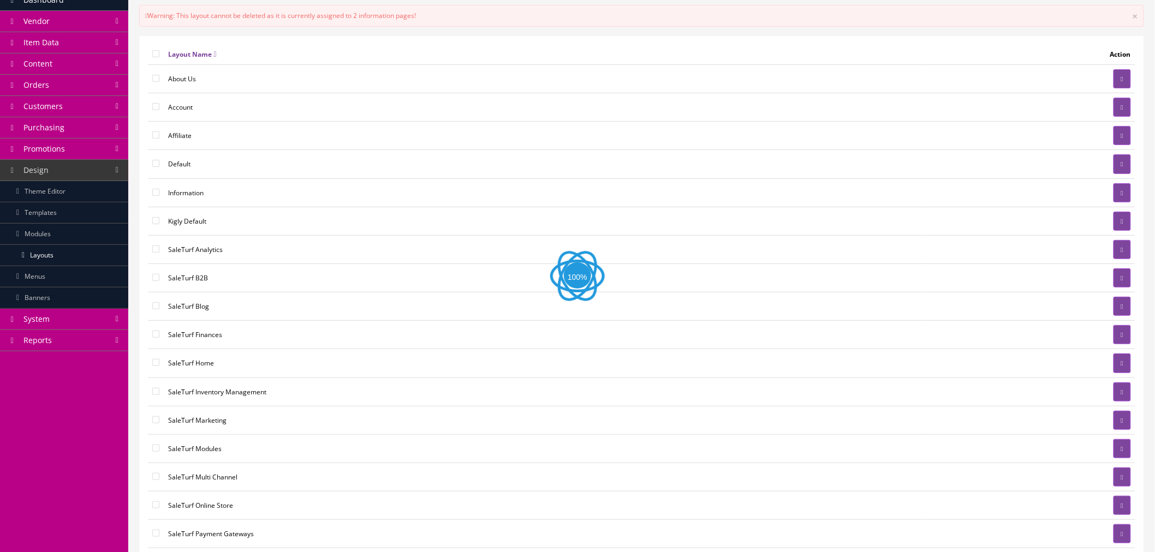
scroll to position [214, 0]
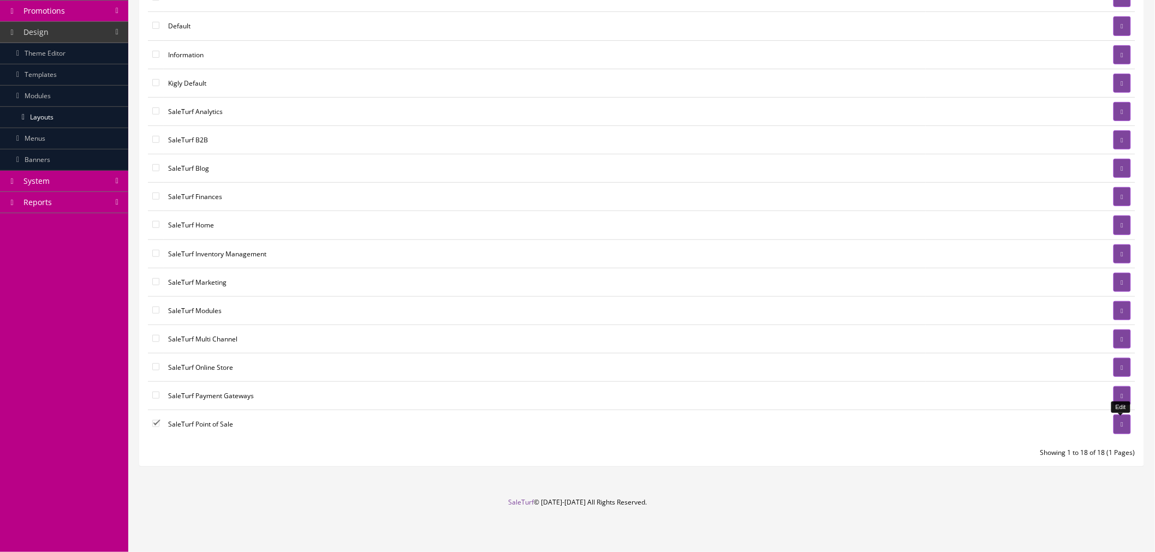
click at [1116, 420] on link at bounding box center [1121, 424] width 17 height 19
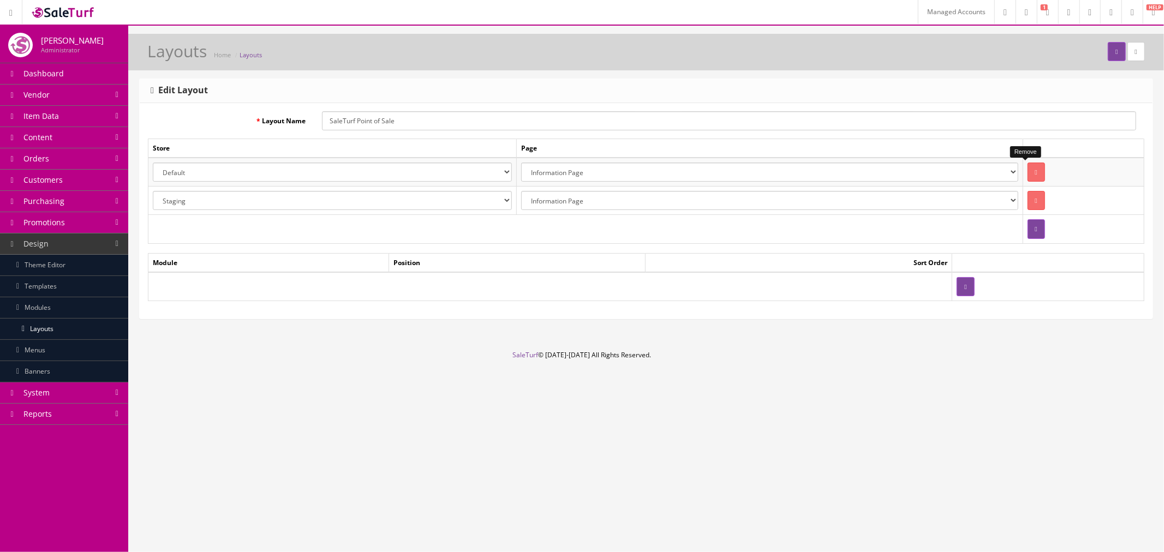
click at [1027, 167] on button "button" at bounding box center [1035, 172] width 17 height 19
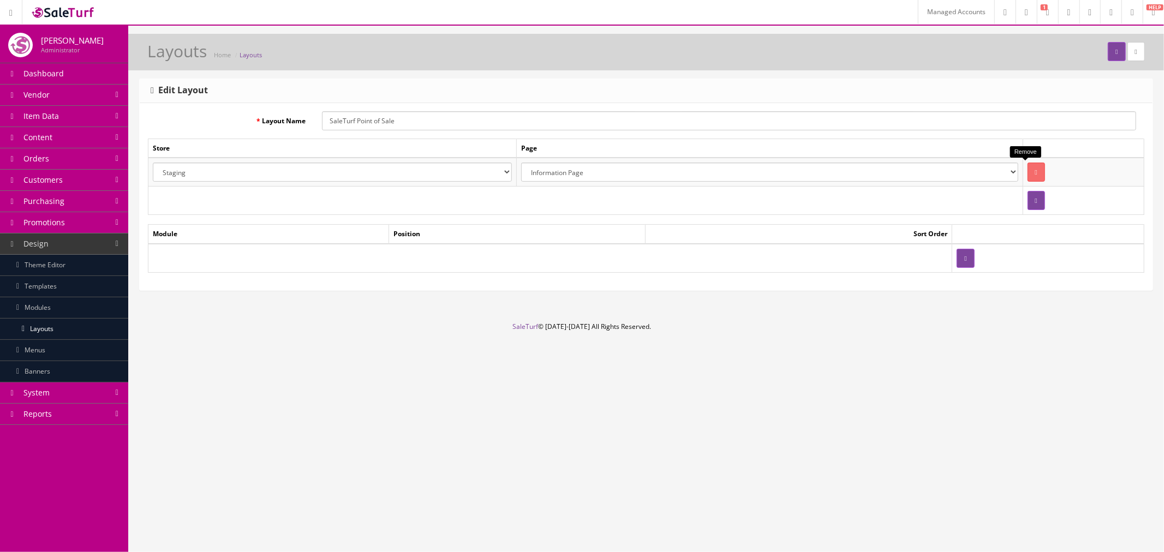
click at [1027, 165] on button "button" at bounding box center [1035, 172] width 17 height 19
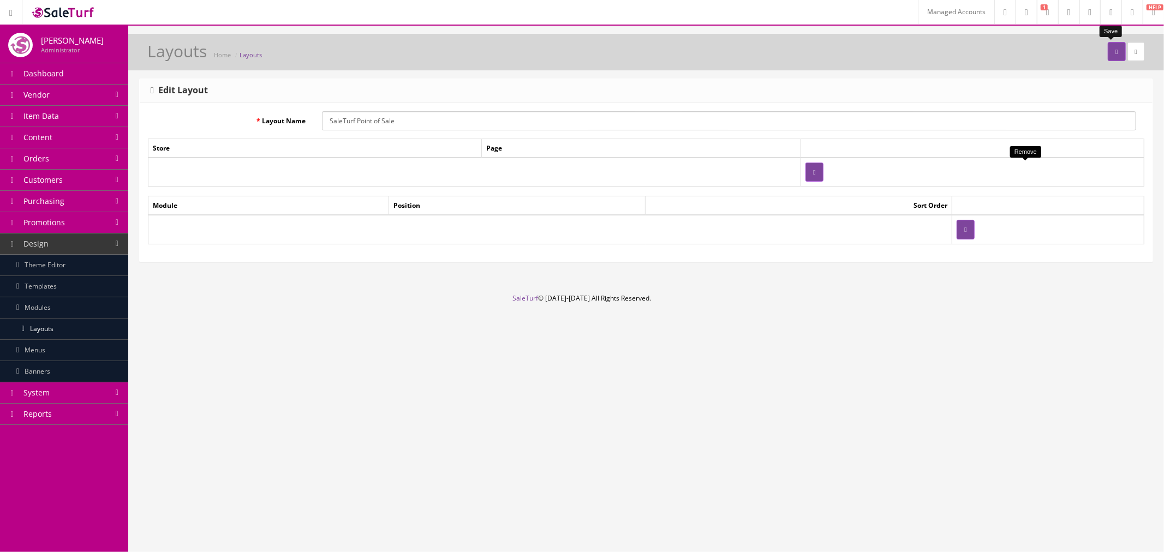
click at [1115, 49] on icon "submit" at bounding box center [1116, 52] width 2 height 7
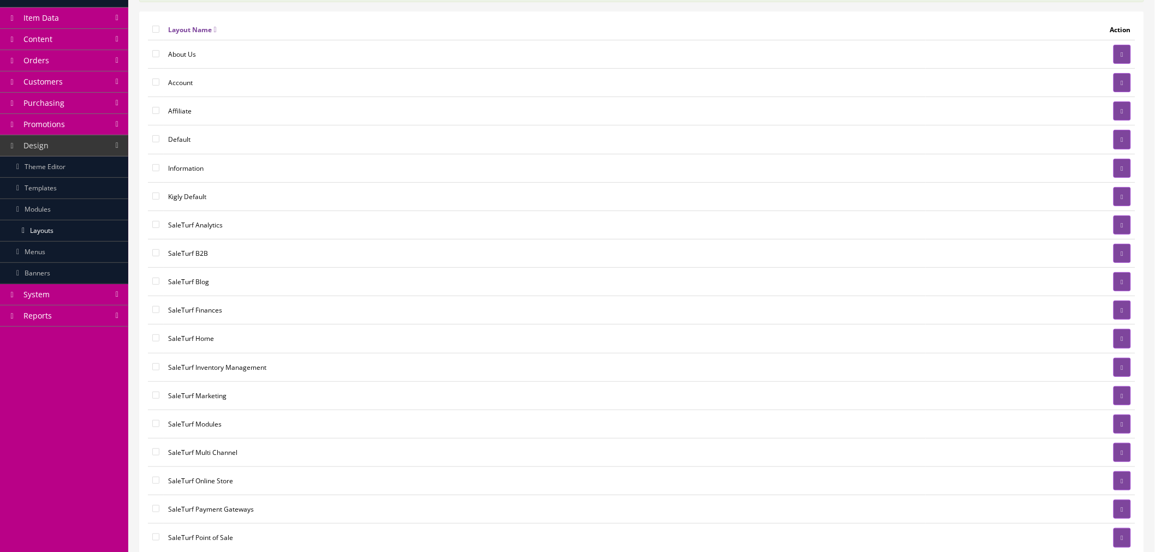
scroll to position [214, 0]
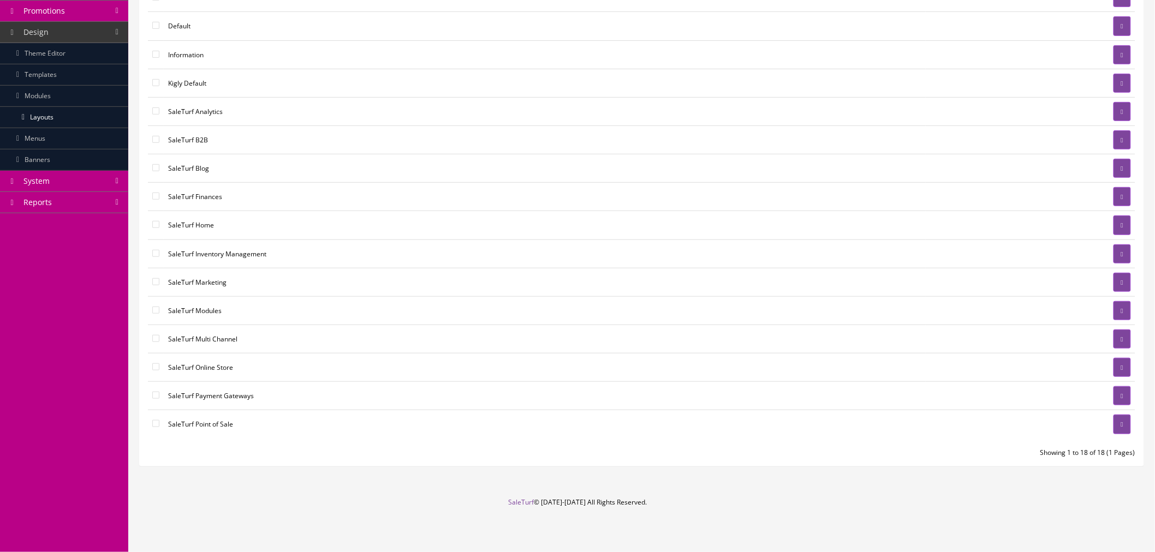
click at [156, 426] on input"] "checkbox" at bounding box center [155, 423] width 7 height 7
checkbox input"] "true"
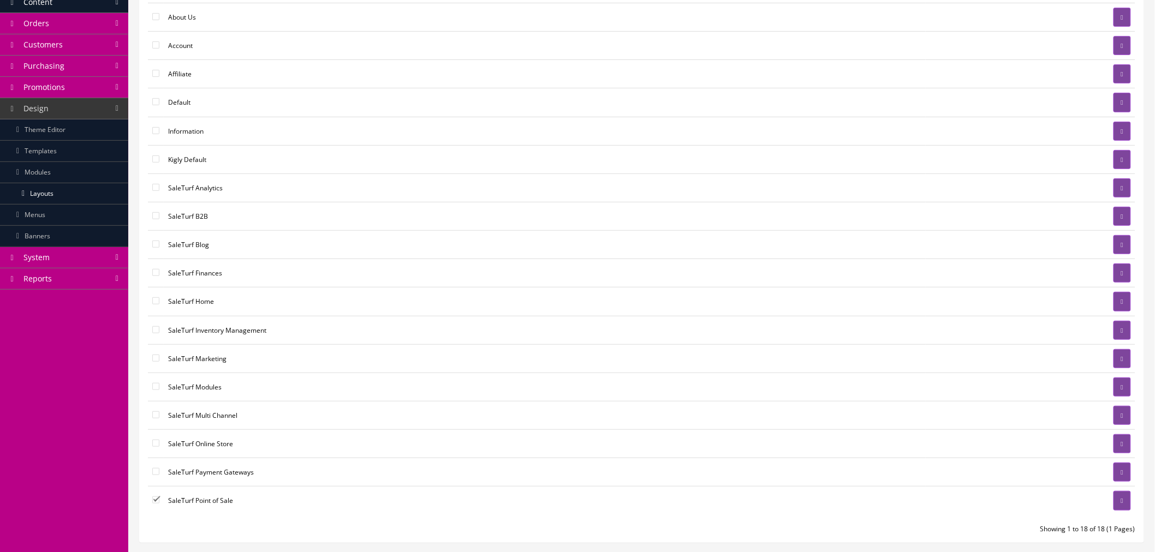
scroll to position [0, 0]
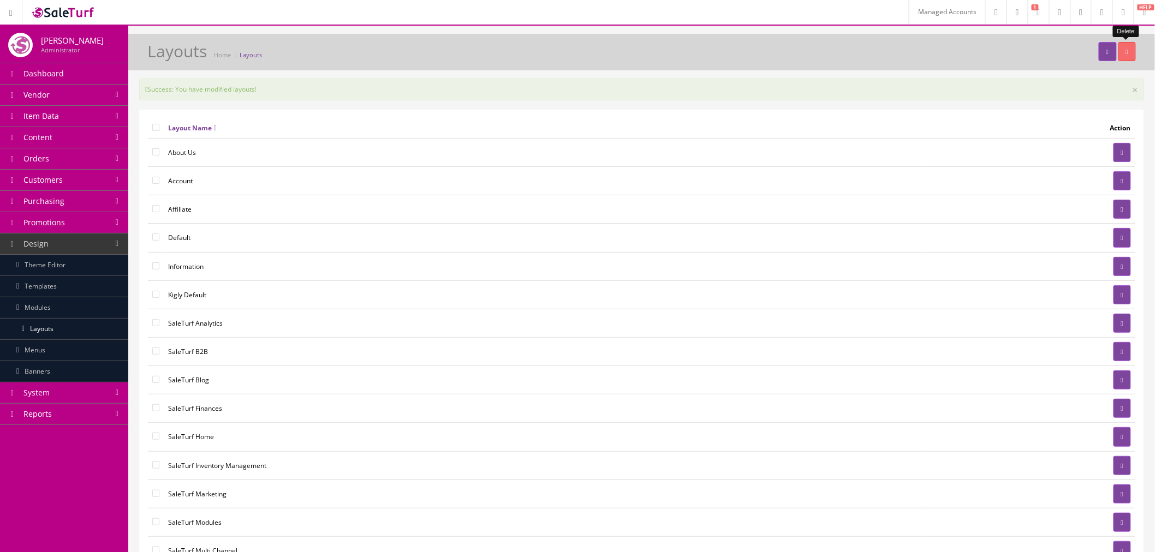
click at [1127, 50] on icon "button" at bounding box center [1127, 52] width 2 height 7
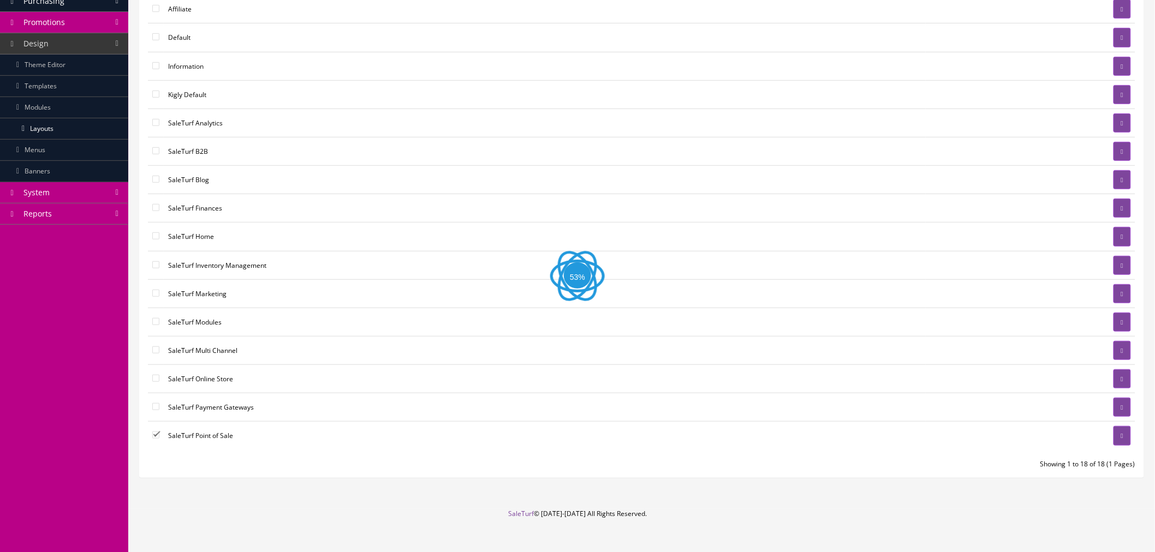
scroll to position [214, 0]
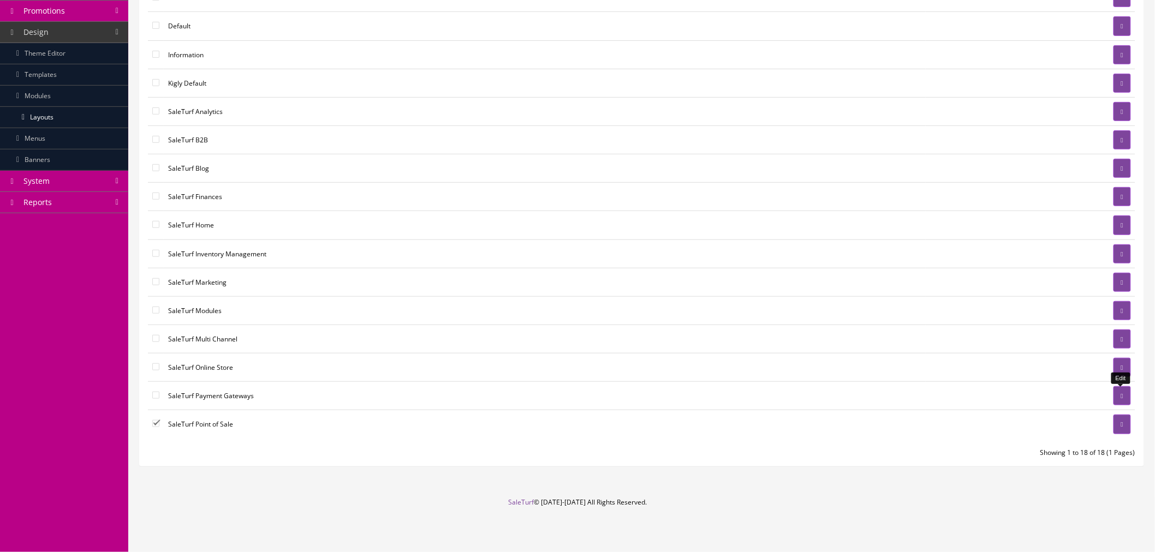
click at [1116, 395] on link at bounding box center [1121, 395] width 17 height 19
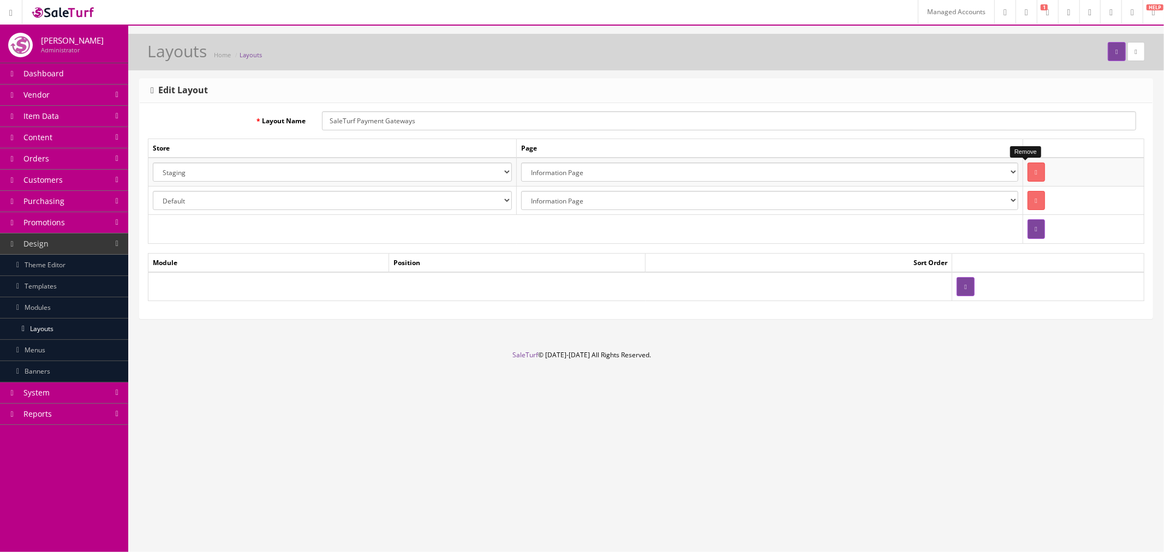
click at [1030, 171] on button "button" at bounding box center [1035, 172] width 17 height 19
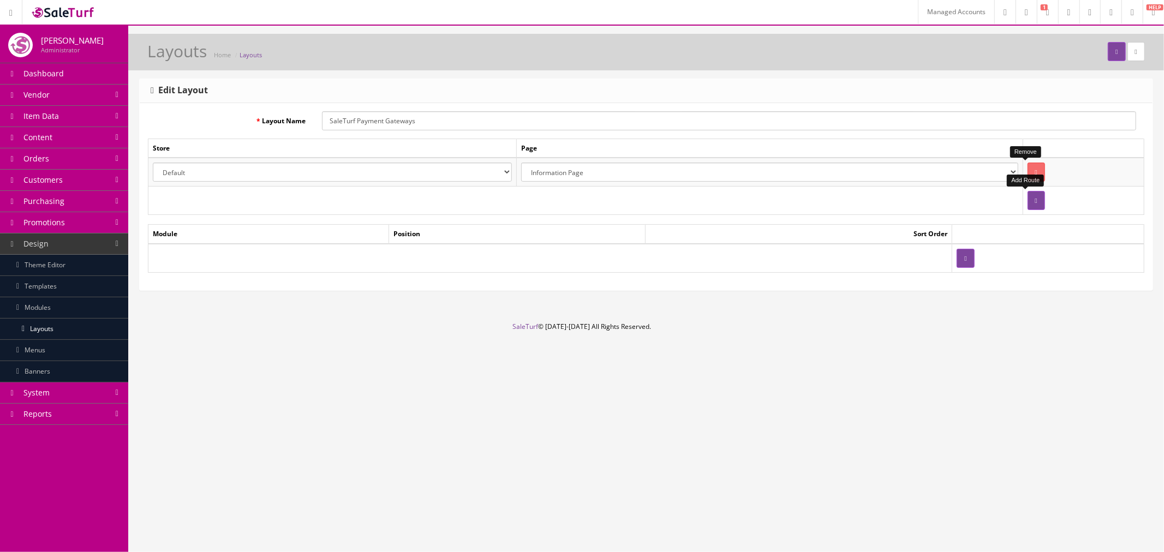
click at [1027, 192] on button "button" at bounding box center [1035, 200] width 17 height 19
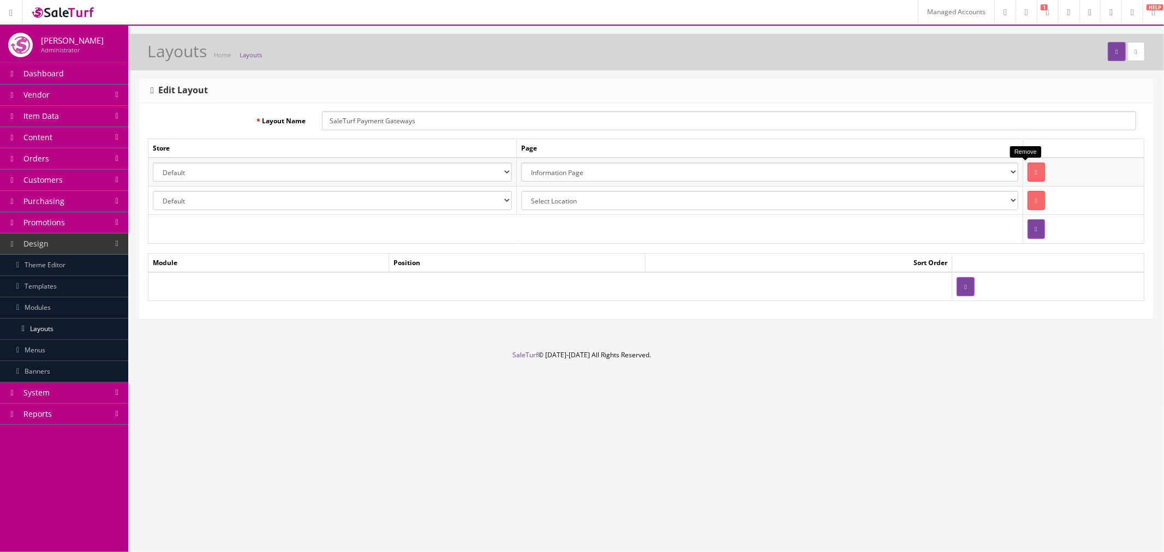
click at [1035, 172] on icon "button" at bounding box center [1036, 172] width 2 height 7
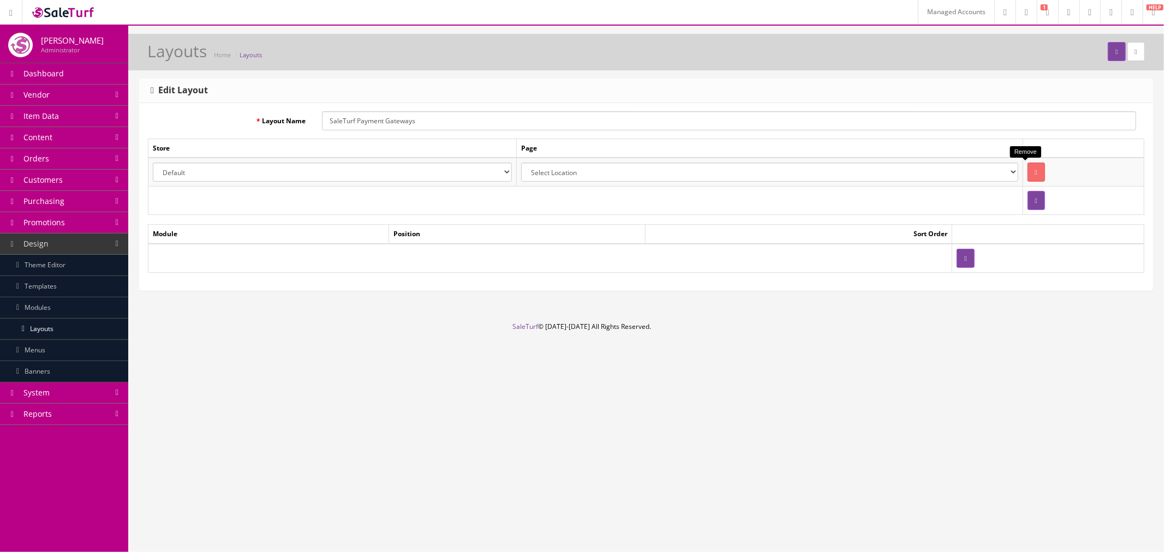
click at [1027, 166] on button "button" at bounding box center [1035, 172] width 17 height 19
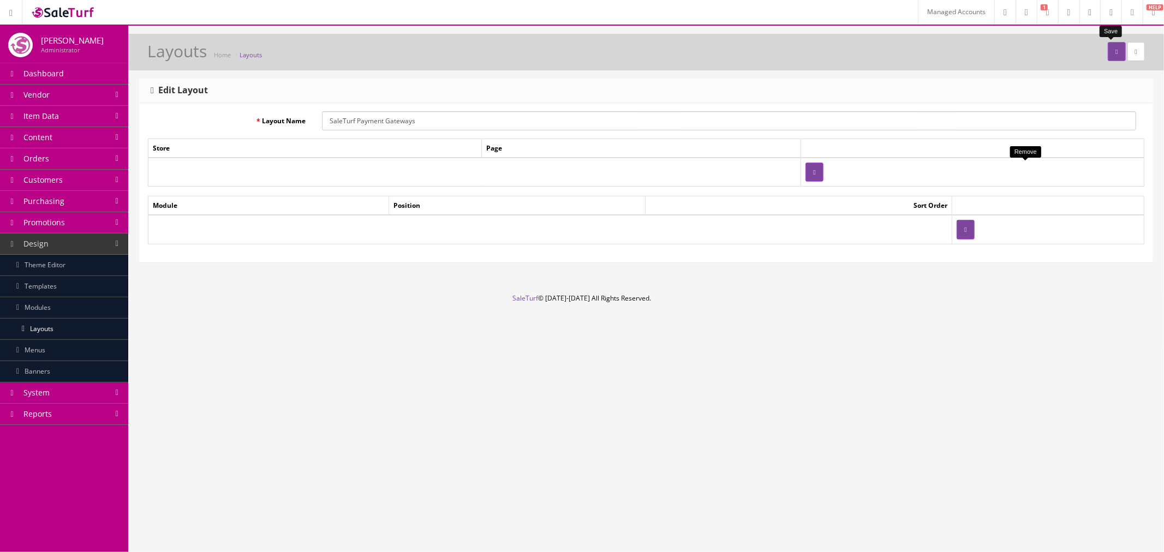
click at [1108, 55] on button "submit" at bounding box center [1116, 51] width 17 height 19
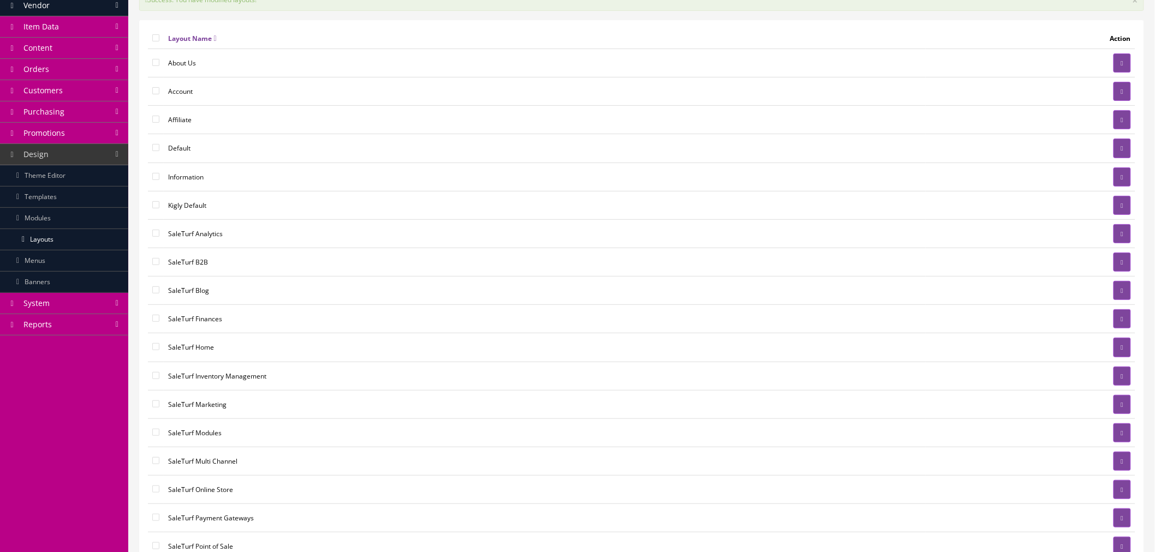
scroll to position [214, 0]
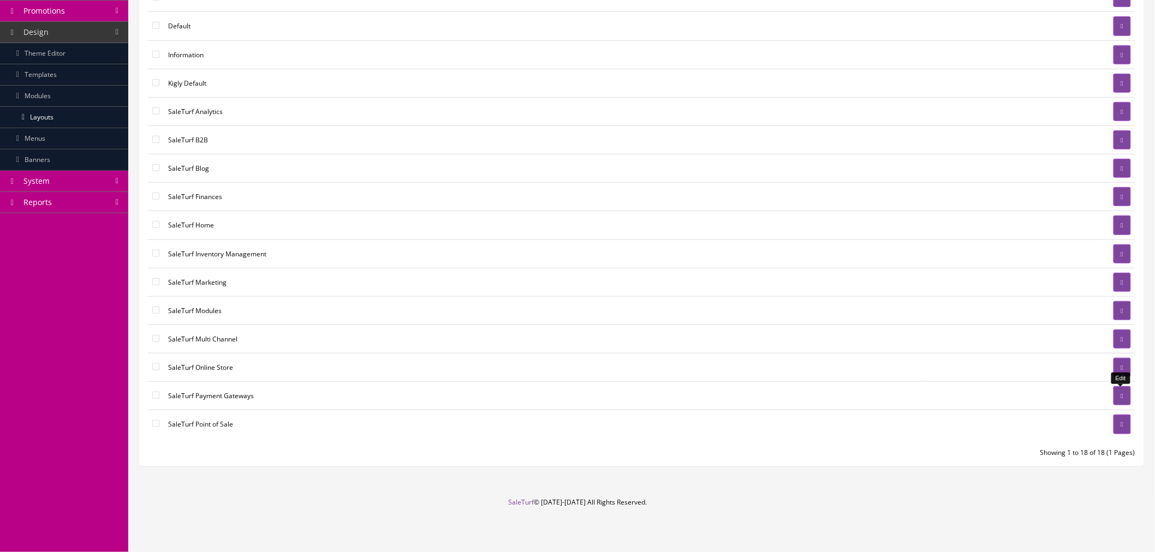
click at [1114, 394] on link at bounding box center [1121, 395] width 17 height 19
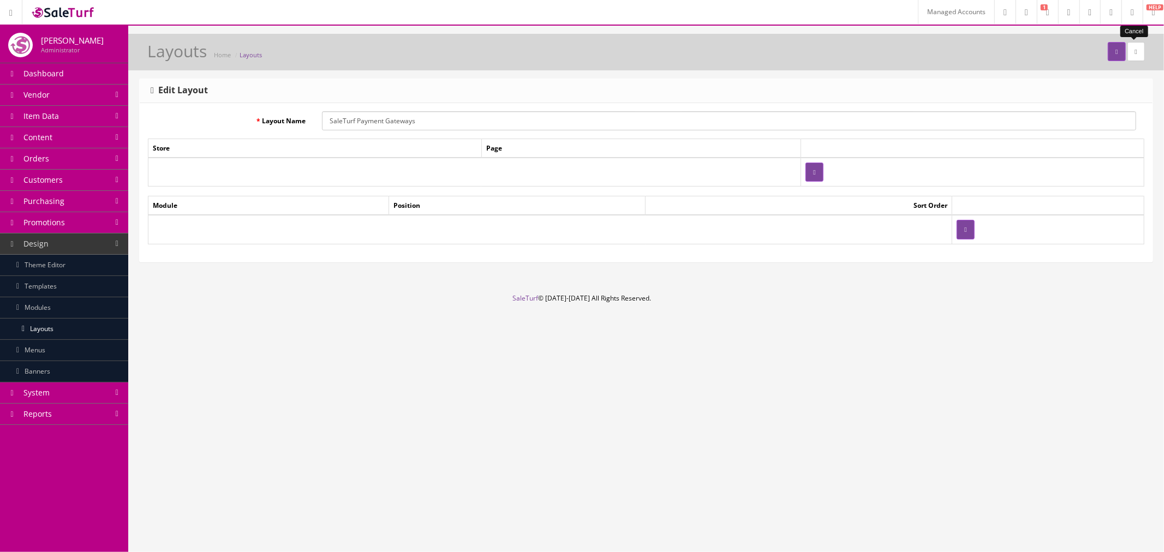
click at [1139, 53] on link at bounding box center [1135, 51] width 17 height 19
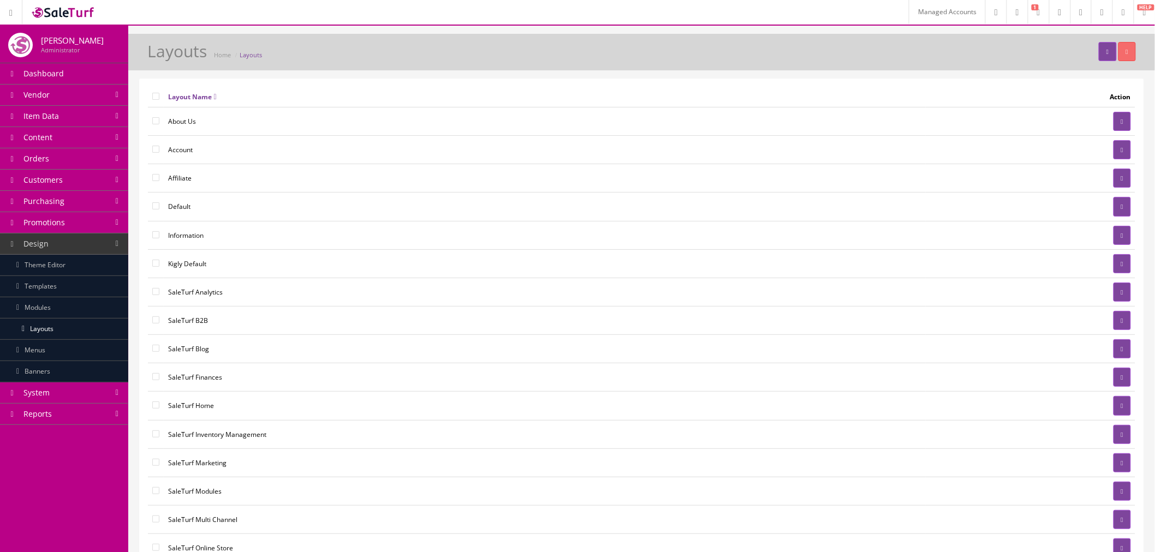
click at [103, 134] on link "Content" at bounding box center [64, 137] width 128 height 21
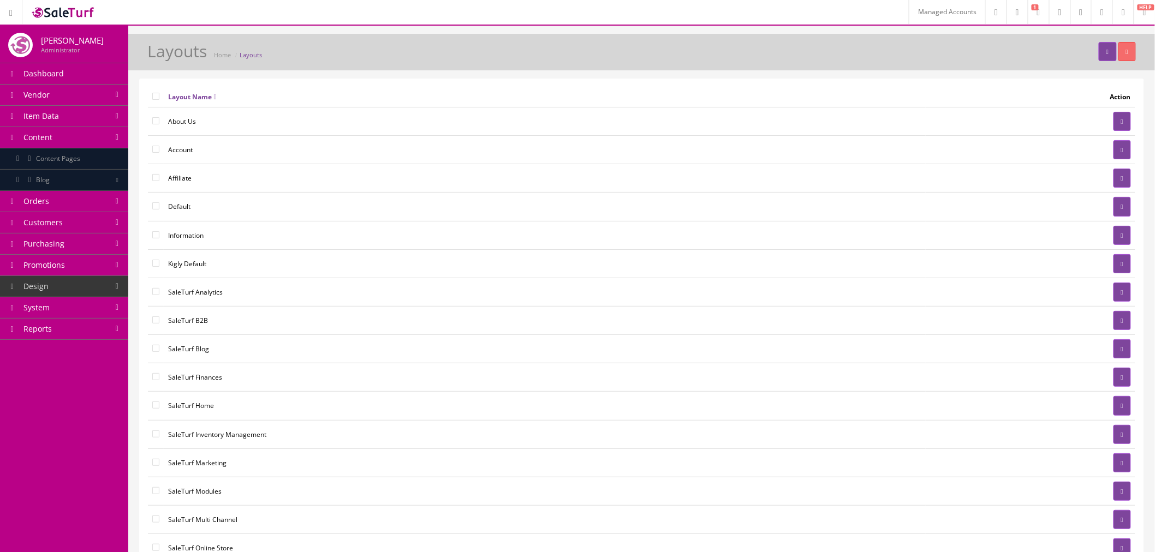
click at [58, 133] on link "Content" at bounding box center [64, 137] width 128 height 21
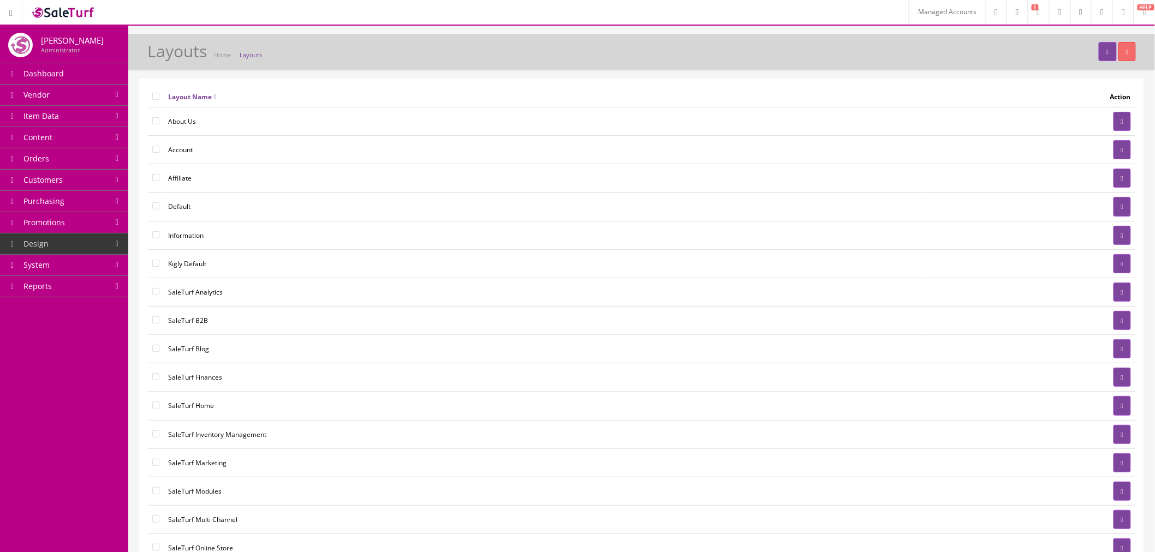
click at [62, 138] on link "Content" at bounding box center [64, 137] width 128 height 21
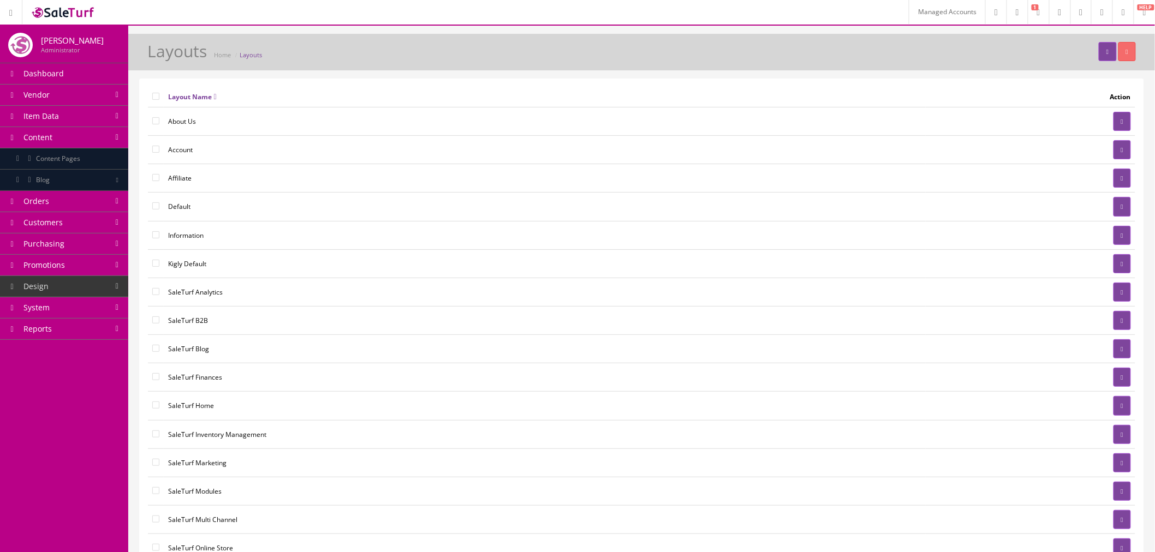
click at [66, 154] on span "Content Pages" at bounding box center [58, 158] width 44 height 9
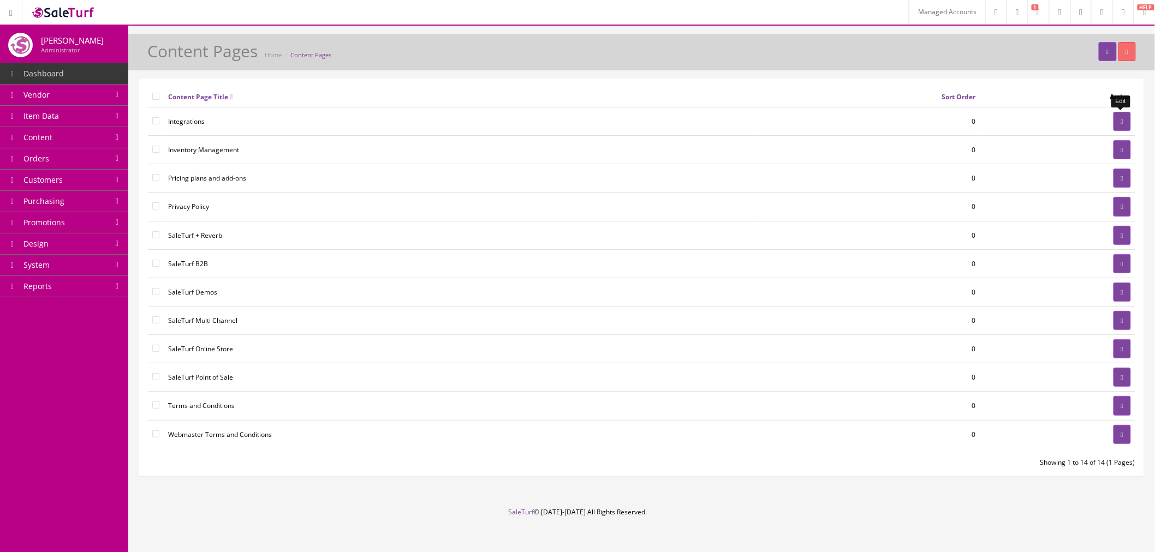
click at [1114, 122] on link at bounding box center [1121, 121] width 17 height 19
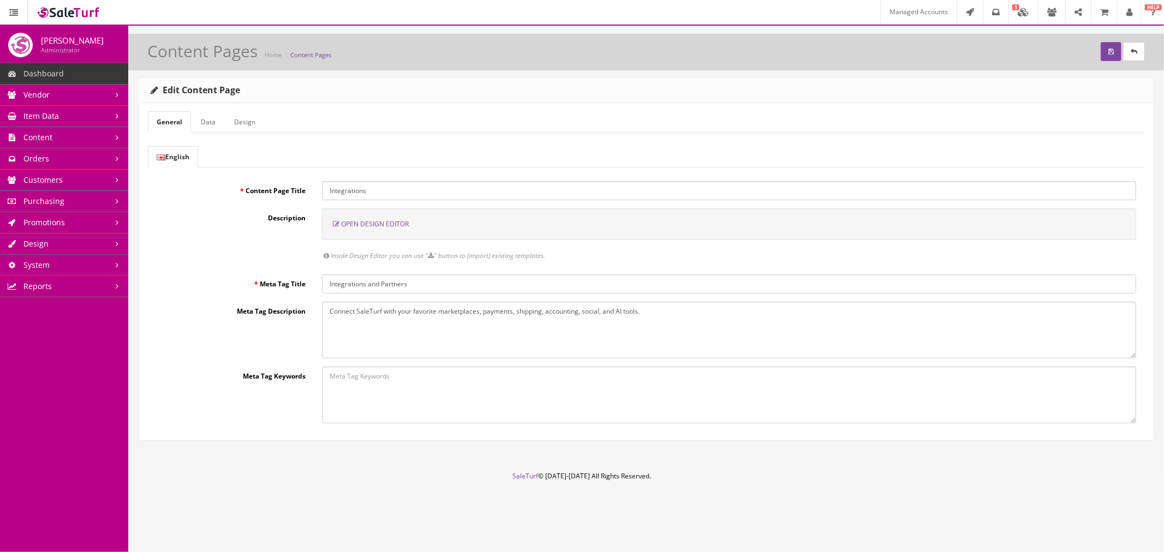
click at [210, 126] on link "Data" at bounding box center [208, 121] width 32 height 21
click at [205, 118] on link "Data" at bounding box center [208, 121] width 32 height 21
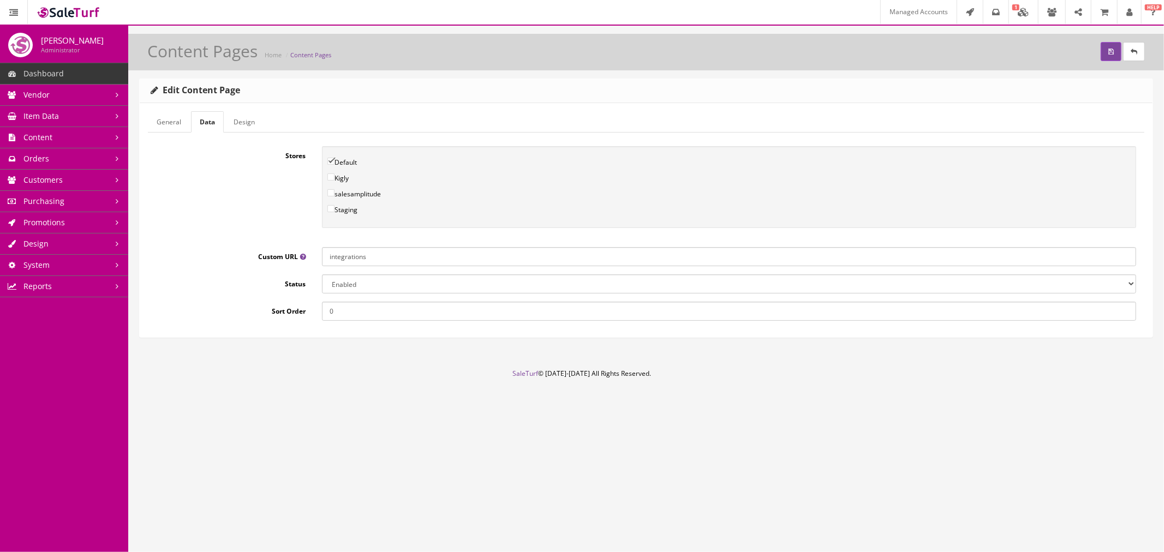
click at [242, 123] on link "Design" at bounding box center [244, 121] width 39 height 21
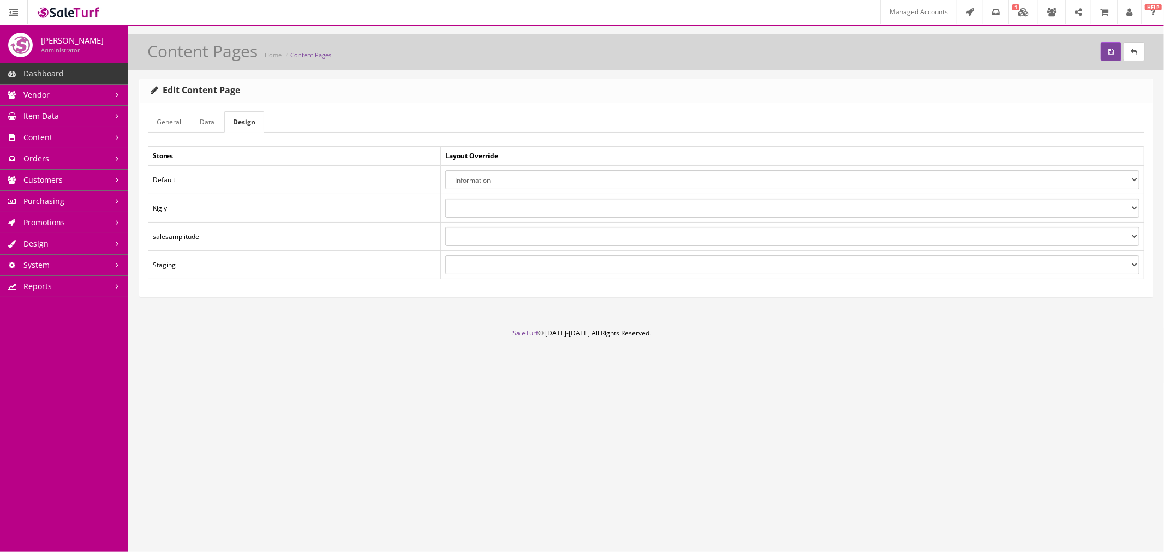
click at [513, 183] on select "About Us Account Affiliate Default Information Kigly Default SaleTurf Analytics…" at bounding box center [792, 179] width 694 height 19
click at [445, 170] on select "About Us Account Affiliate Default Information Kigly Default SaleTurf Analytics…" at bounding box center [792, 179] width 694 height 19
click at [1109, 53] on icon "submit" at bounding box center [1110, 52] width 5 height 7
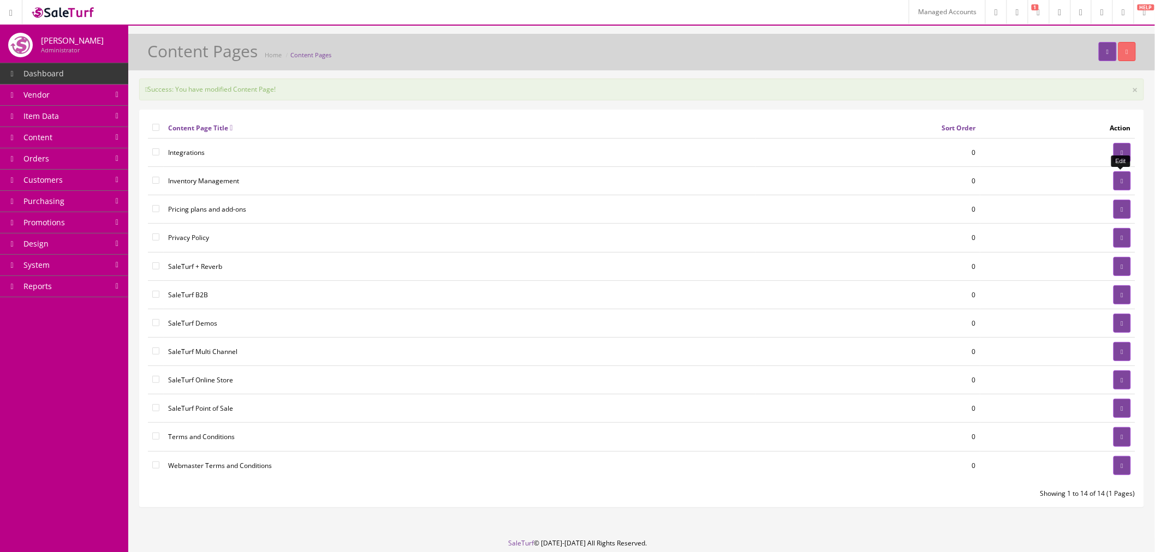
click at [1115, 182] on link at bounding box center [1121, 180] width 17 height 19
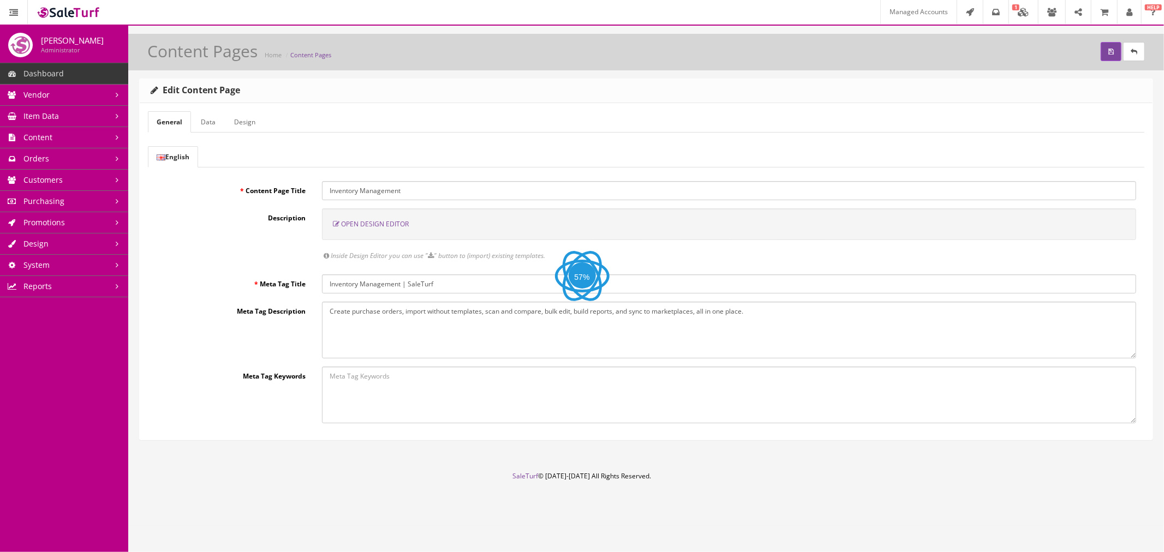
click at [235, 121] on link "Design" at bounding box center [244, 121] width 39 height 21
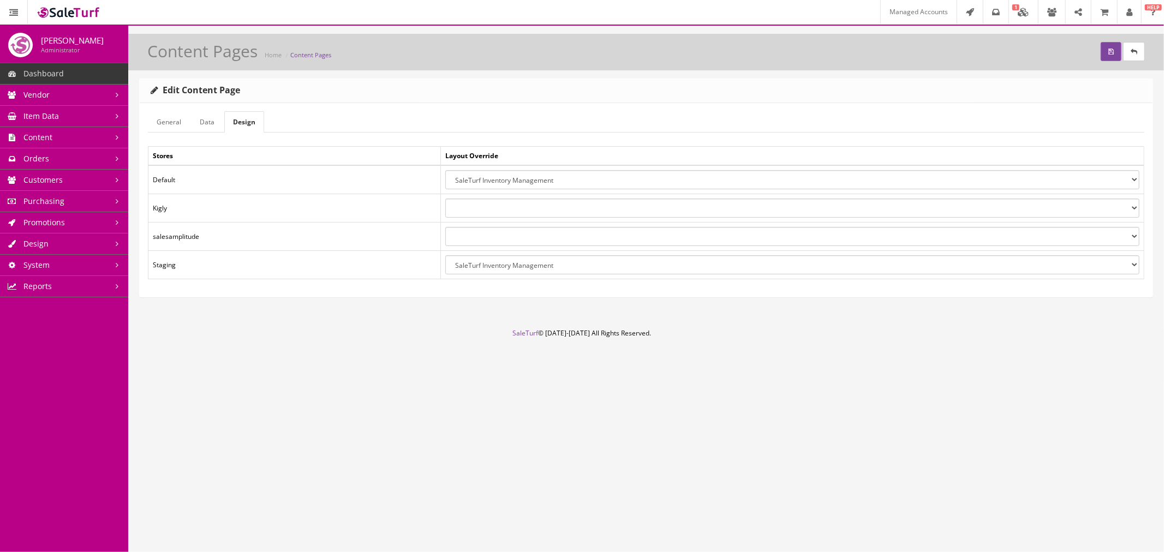
click at [491, 182] on select "About Us Account Affiliate Default Information Kigly Default SaleTurf Analytics…" at bounding box center [792, 179] width 694 height 19
select select "9"
click at [445, 170] on select "About Us Account Affiliate Default Information Kigly Default SaleTurf Analytics…" at bounding box center [792, 179] width 694 height 19
click at [1111, 56] on button "submit" at bounding box center [1111, 51] width 21 height 19
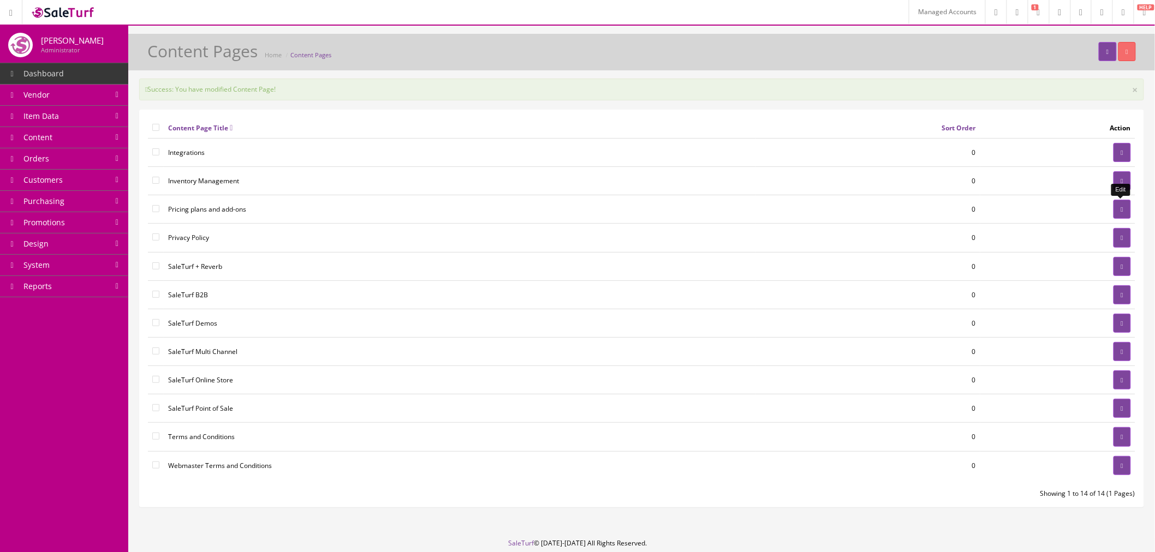
click at [1115, 210] on link at bounding box center [1121, 209] width 17 height 19
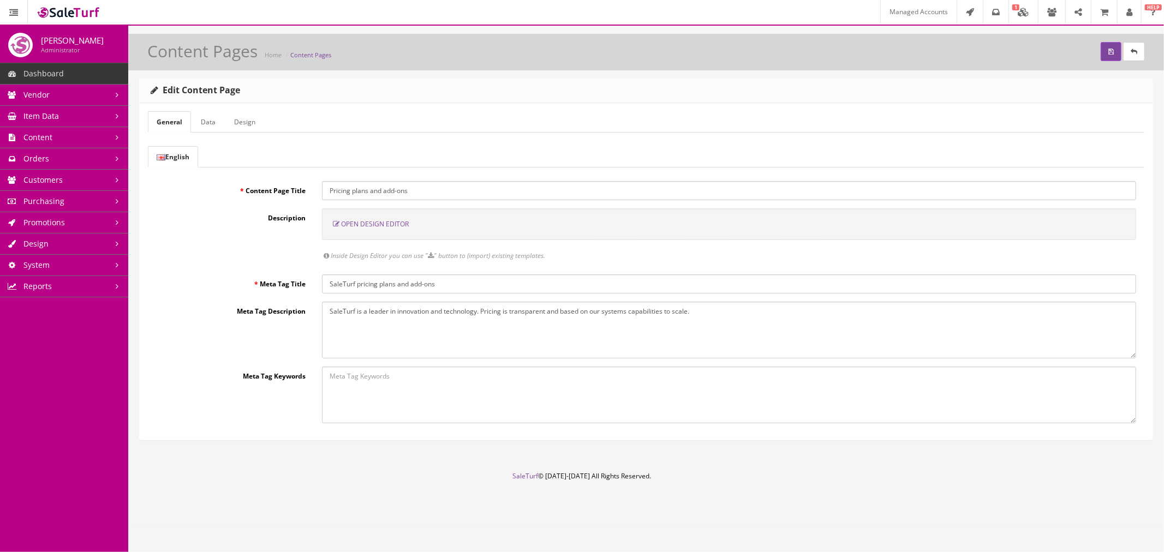
click at [258, 118] on link "Design" at bounding box center [244, 121] width 39 height 21
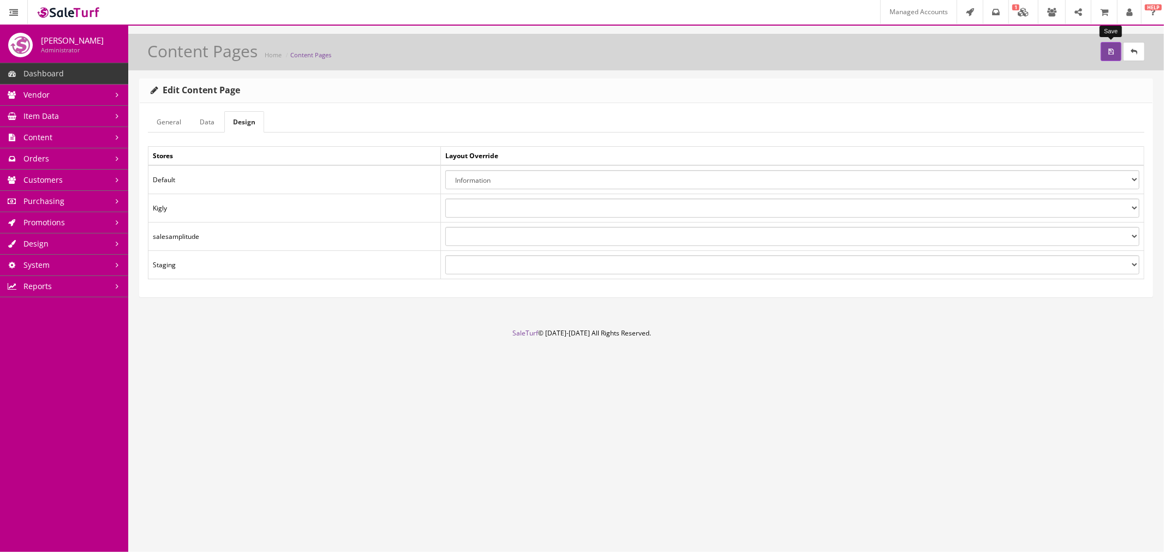
click at [1108, 52] on icon "submit" at bounding box center [1110, 52] width 5 height 7
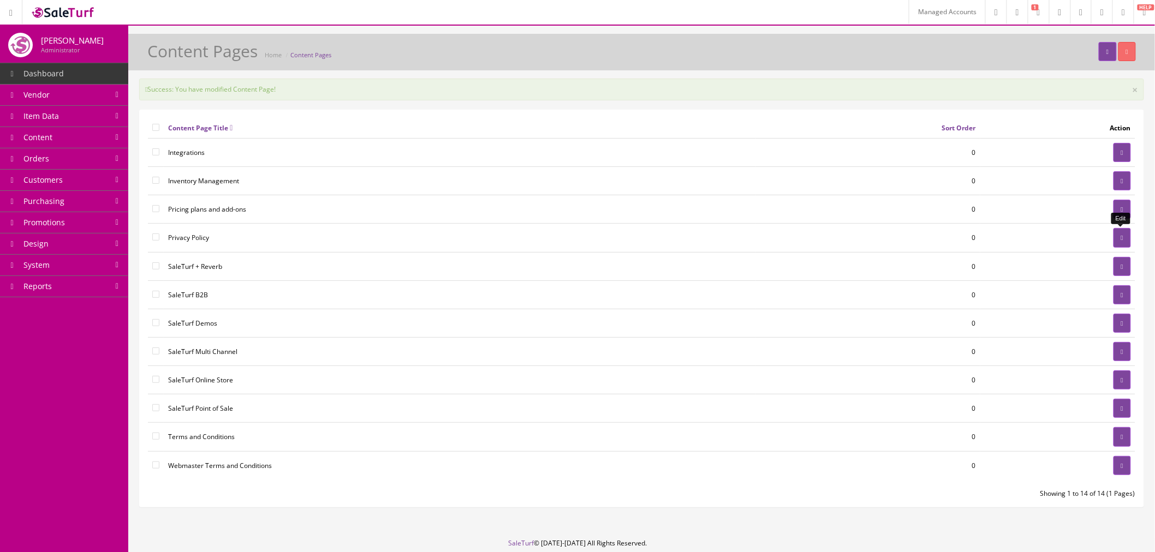
click at [1121, 238] on icon at bounding box center [1122, 238] width 2 height 7
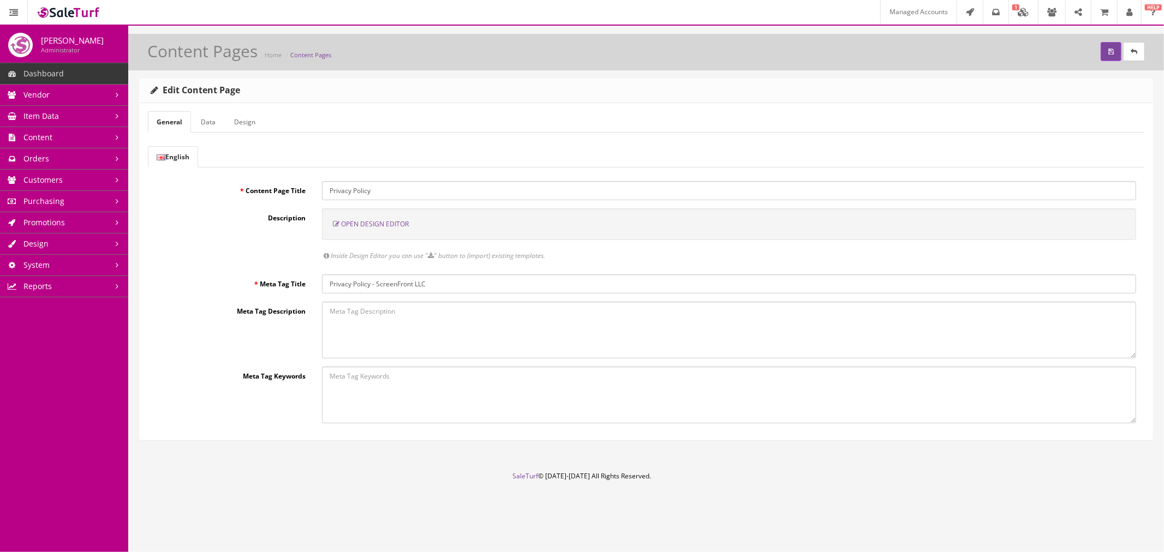
click at [243, 119] on link "Design" at bounding box center [244, 121] width 39 height 21
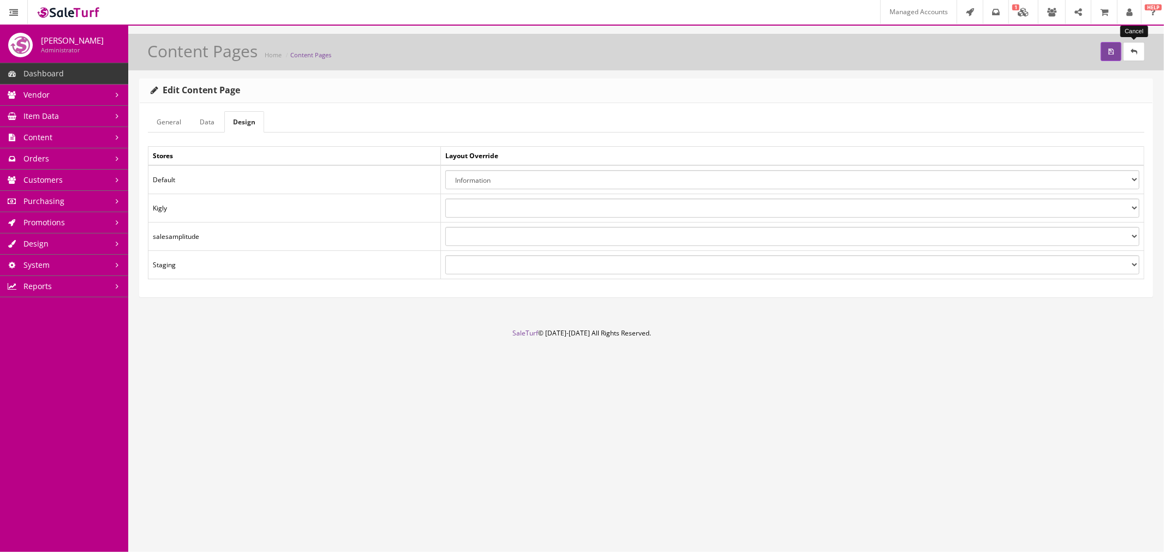
click at [1130, 56] on link at bounding box center [1134, 51] width 22 height 19
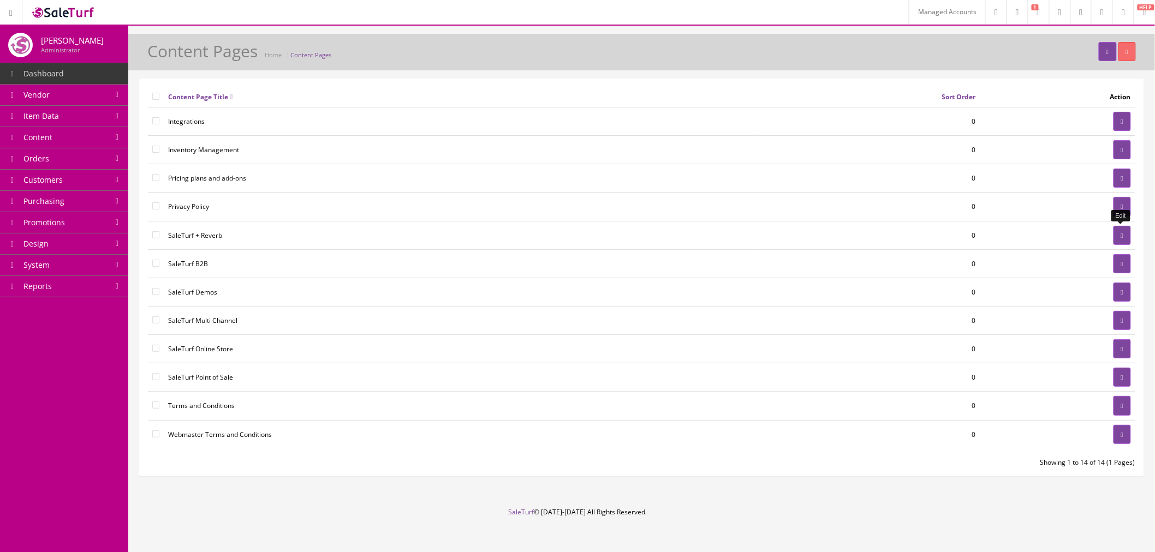
click at [1116, 239] on link at bounding box center [1121, 235] width 17 height 19
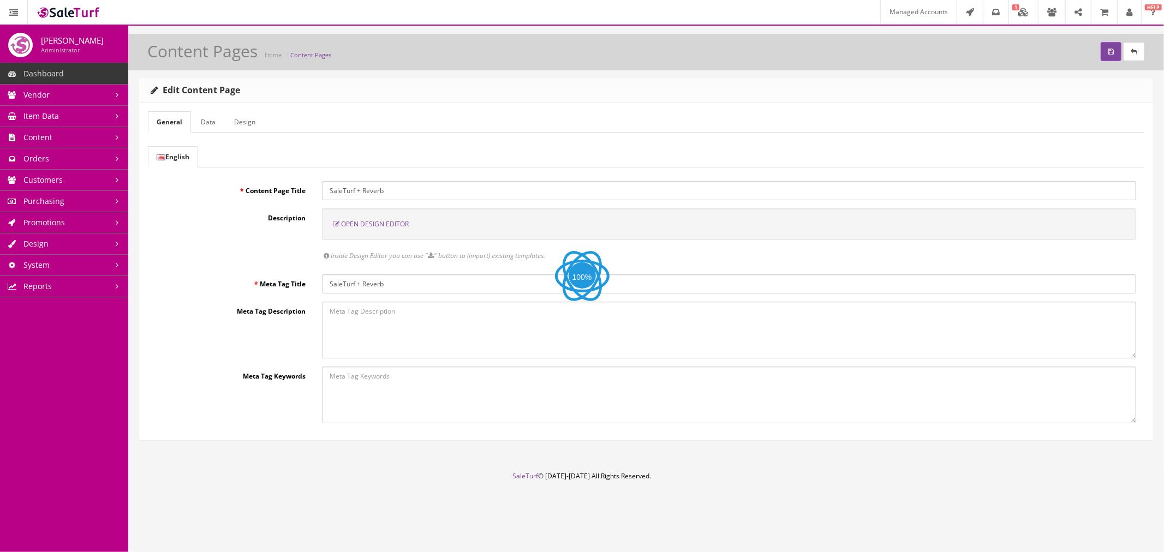
click at [261, 118] on link "Design" at bounding box center [244, 121] width 39 height 21
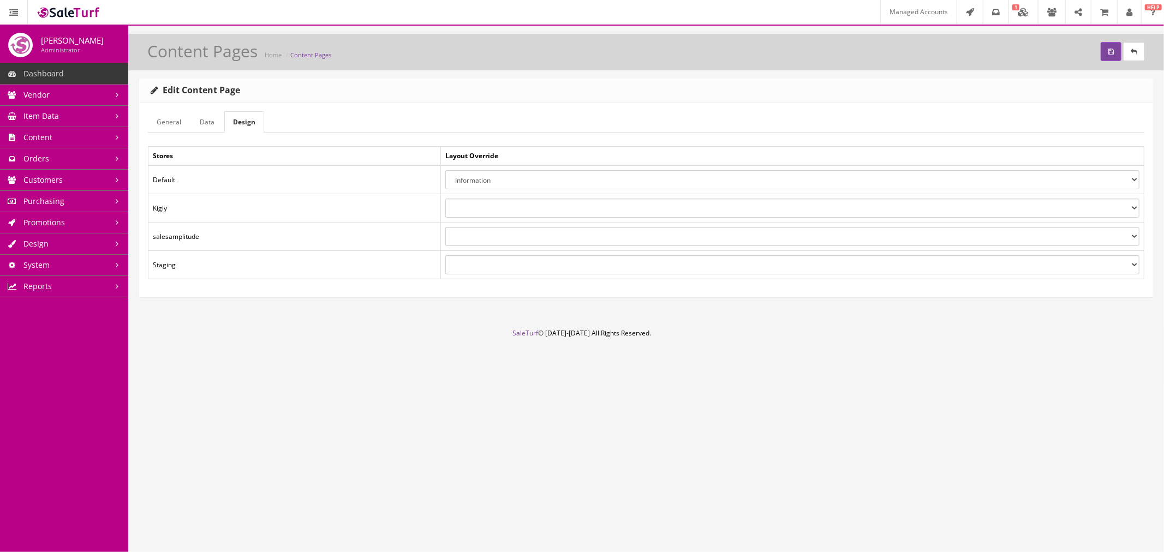
click at [584, 182] on select "About Us Account Affiliate Default Information Kigly Default SaleTurf Analytics…" at bounding box center [792, 179] width 694 height 19
click at [1130, 55] on link at bounding box center [1134, 51] width 22 height 19
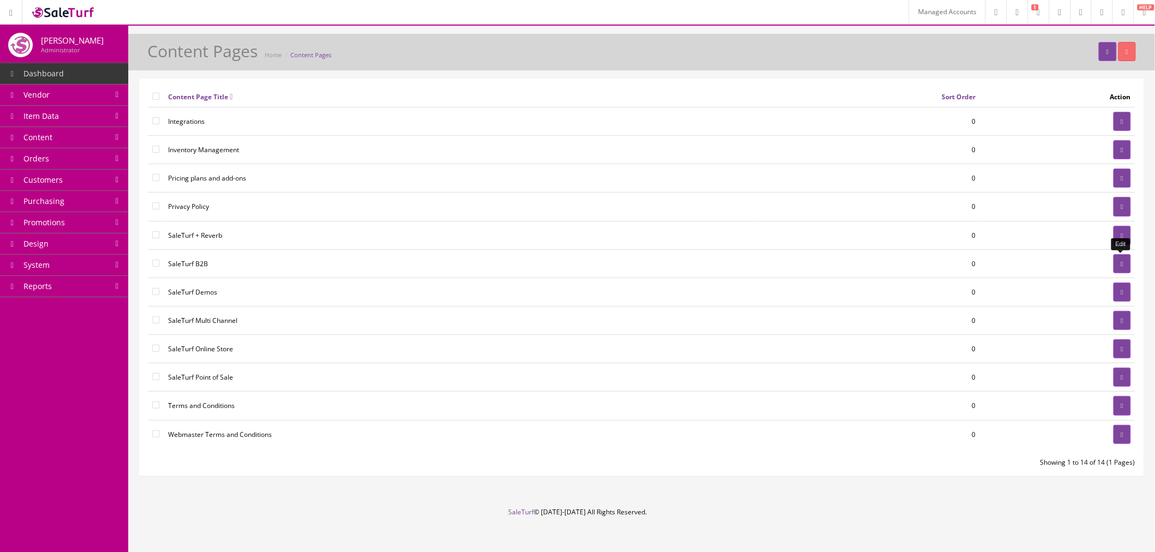
click at [1115, 264] on link at bounding box center [1121, 263] width 17 height 19
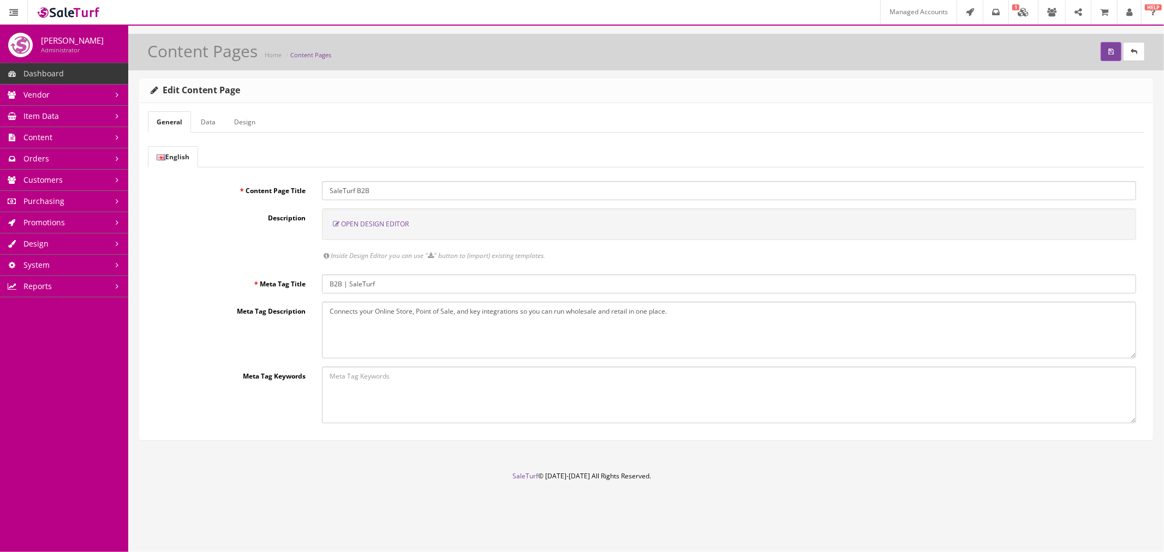
click at [256, 123] on link "Design" at bounding box center [244, 121] width 39 height 21
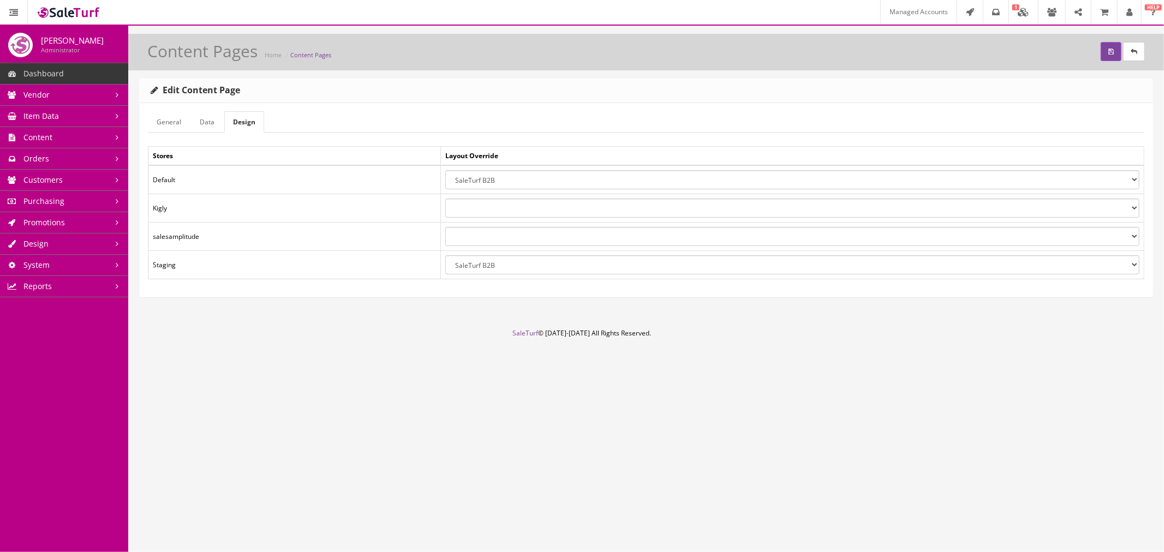
click at [673, 184] on select "About Us Account Affiliate Default Information Kigly Default SaleTurf Analytics…" at bounding box center [792, 179] width 694 height 19
select select "9"
click at [445, 170] on select "About Us Account Affiliate Default Information Kigly Default SaleTurf Analytics…" at bounding box center [792, 179] width 694 height 19
click at [1103, 53] on button "submit" at bounding box center [1111, 51] width 21 height 19
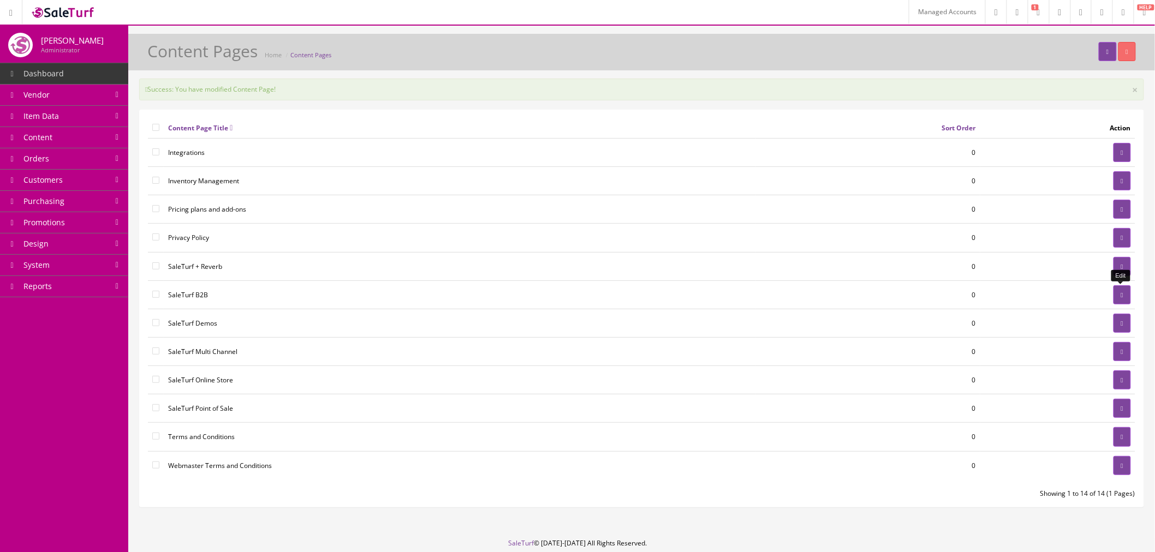
click at [1121, 295] on icon at bounding box center [1122, 295] width 2 height 7
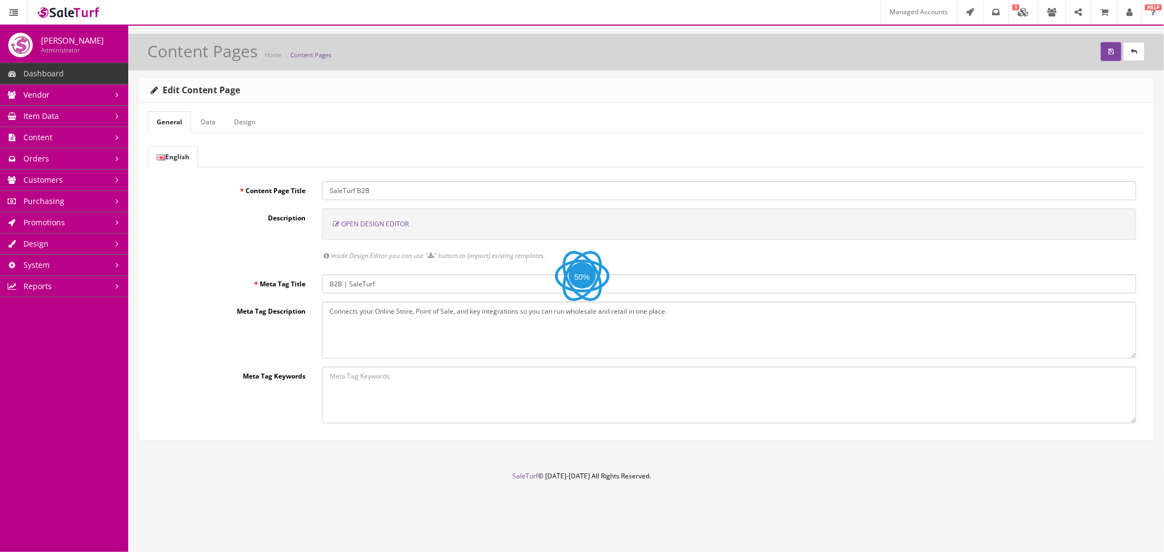
click at [238, 127] on link "Design" at bounding box center [244, 121] width 39 height 21
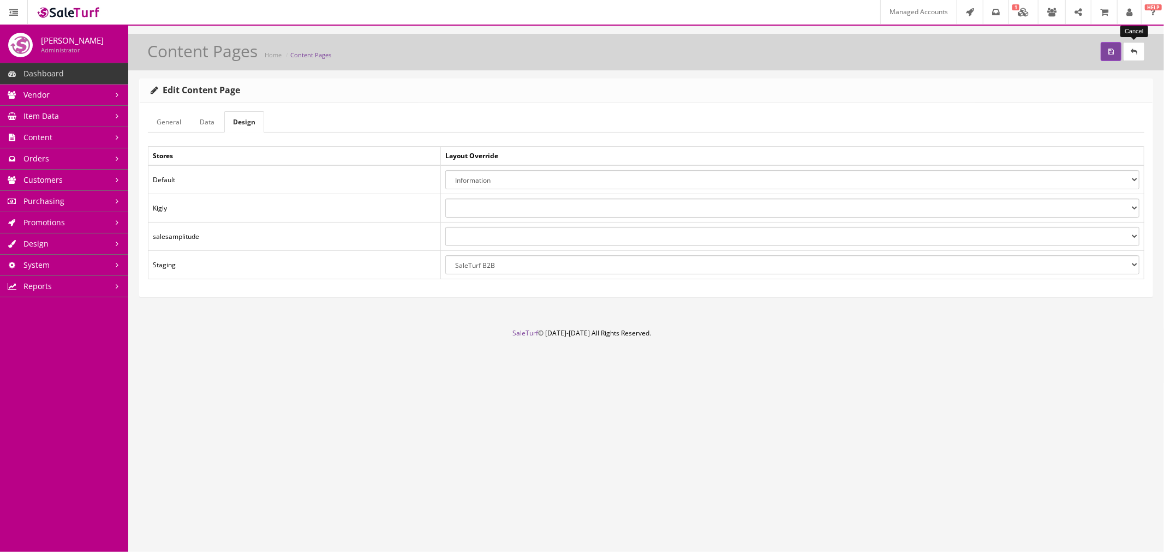
click at [1140, 53] on link at bounding box center [1134, 51] width 22 height 19
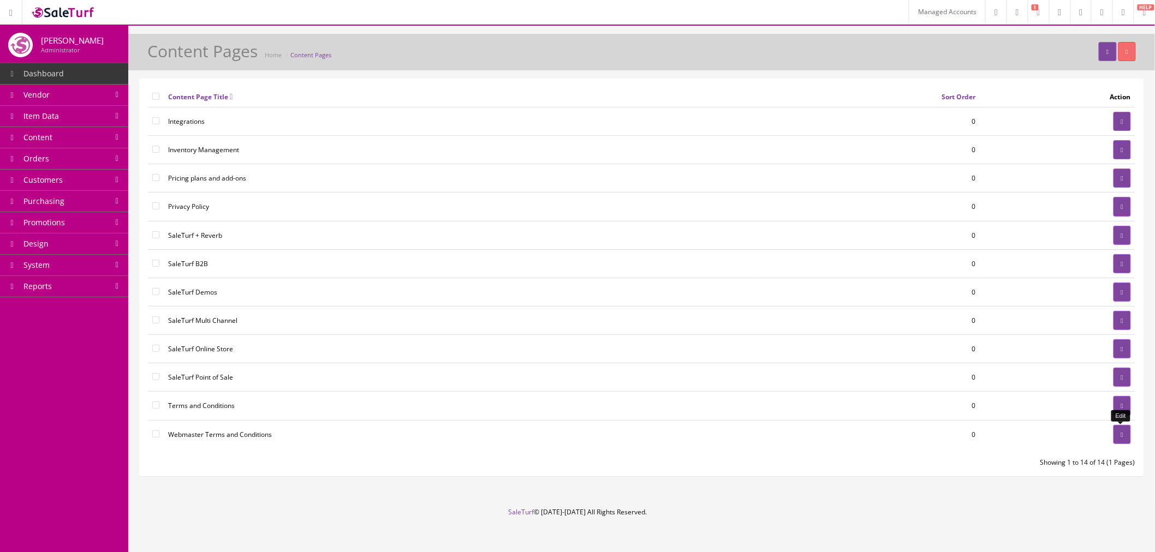
click at [1121, 433] on icon at bounding box center [1122, 435] width 2 height 7
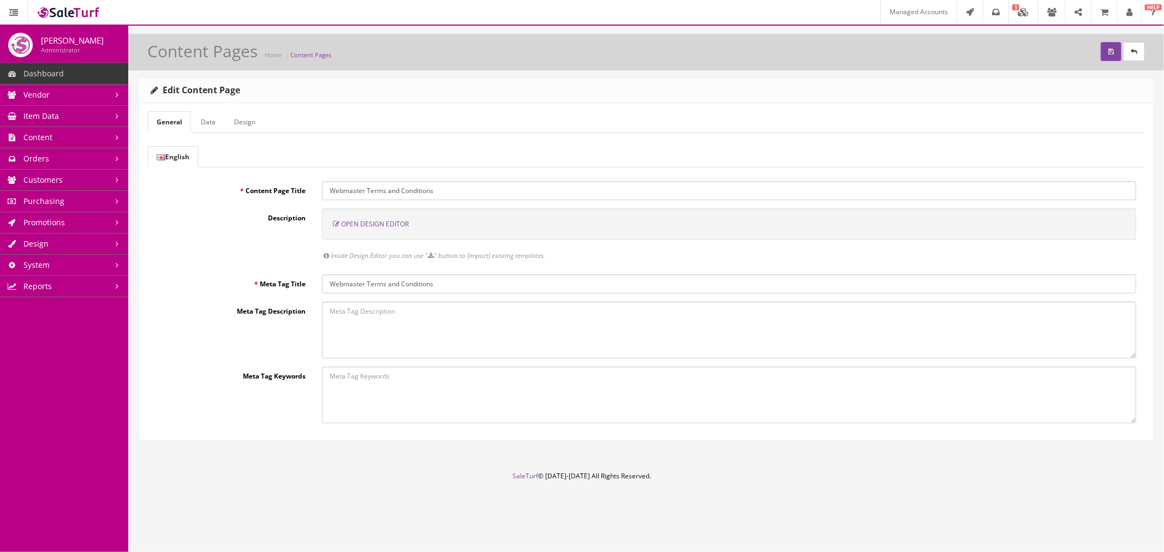
click at [258, 128] on link "Design" at bounding box center [244, 121] width 39 height 21
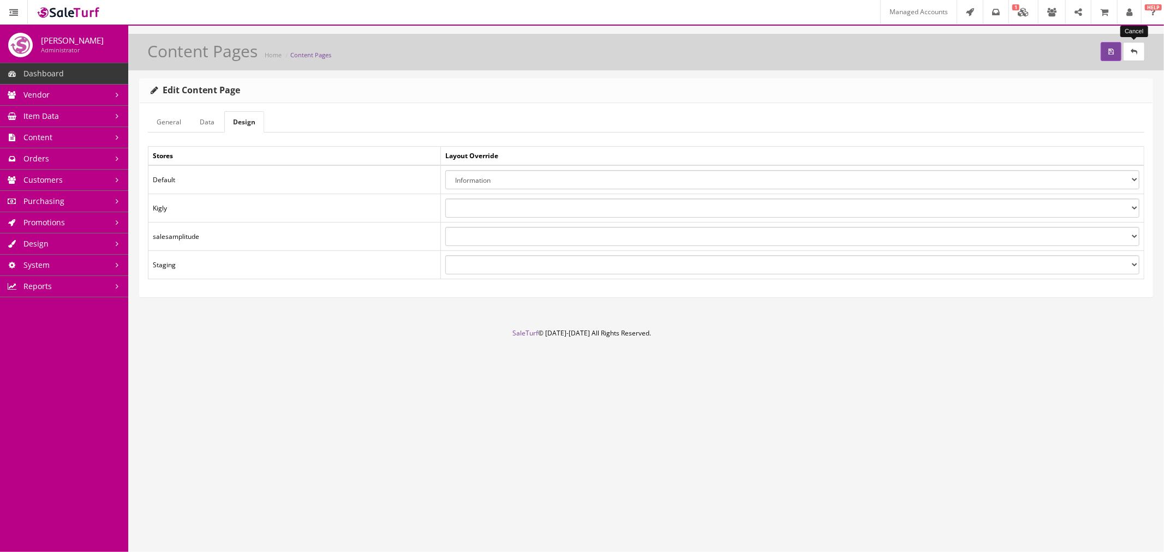
click at [1139, 52] on link at bounding box center [1134, 51] width 22 height 19
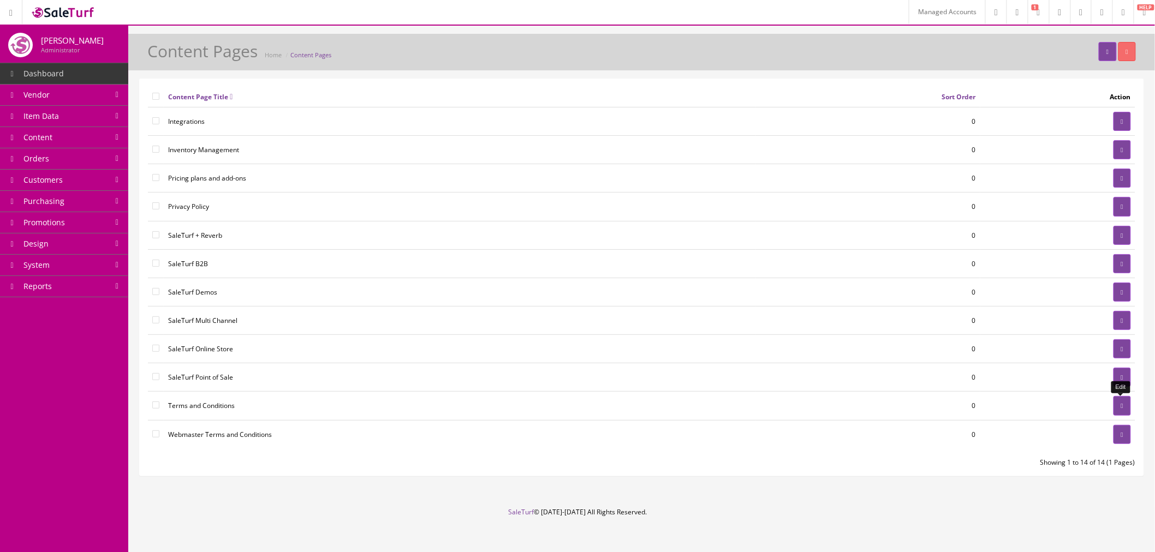
click at [1120, 403] on link at bounding box center [1121, 405] width 17 height 19
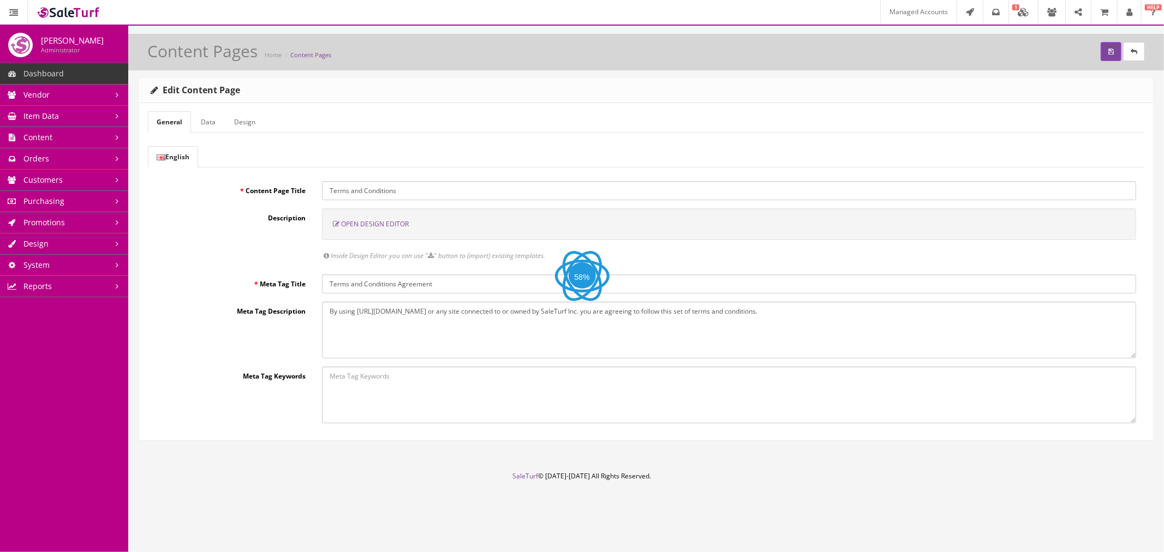
click at [248, 126] on link "Design" at bounding box center [244, 121] width 39 height 21
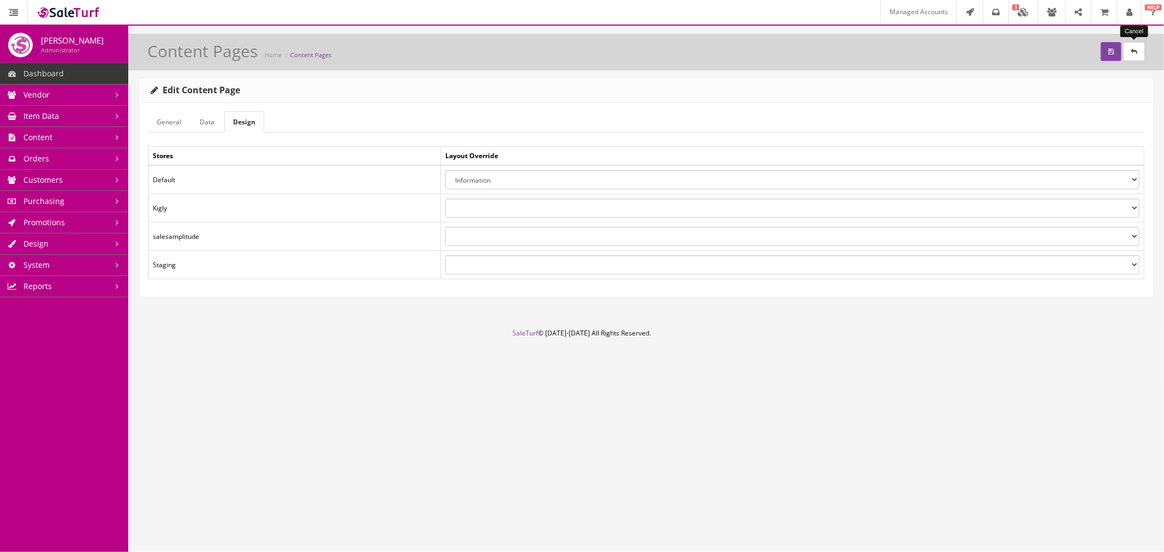
click at [1138, 46] on link at bounding box center [1134, 51] width 22 height 19
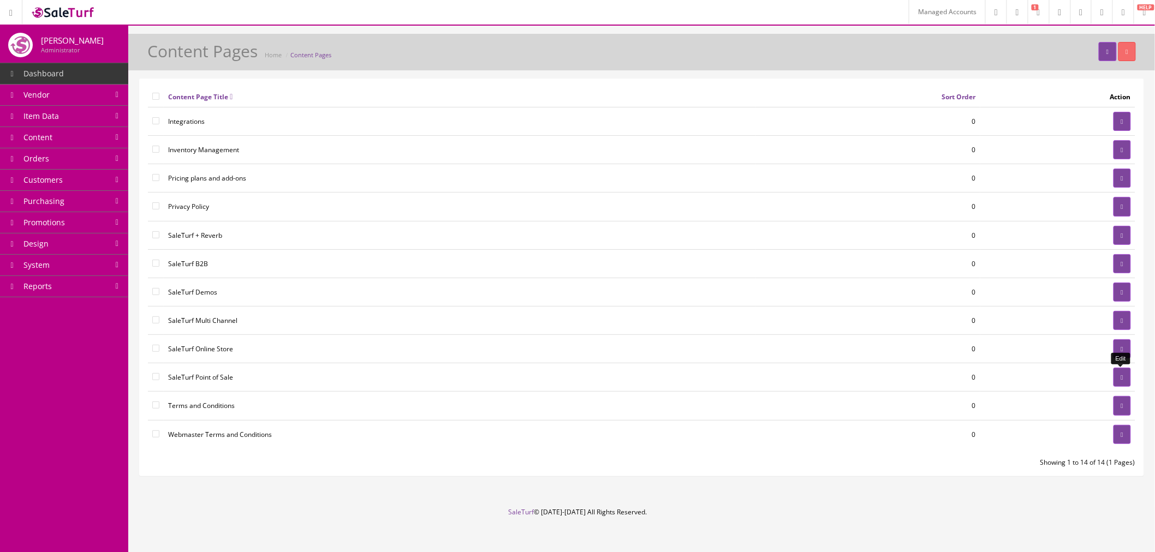
click at [1121, 377] on icon at bounding box center [1122, 377] width 2 height 7
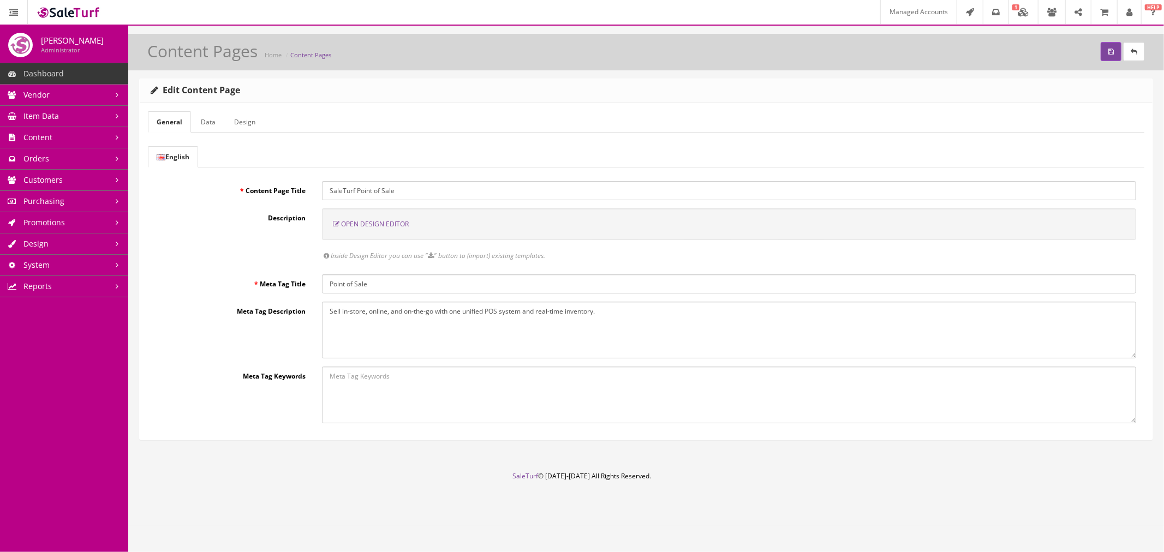
click at [254, 122] on link "Design" at bounding box center [244, 121] width 39 height 21
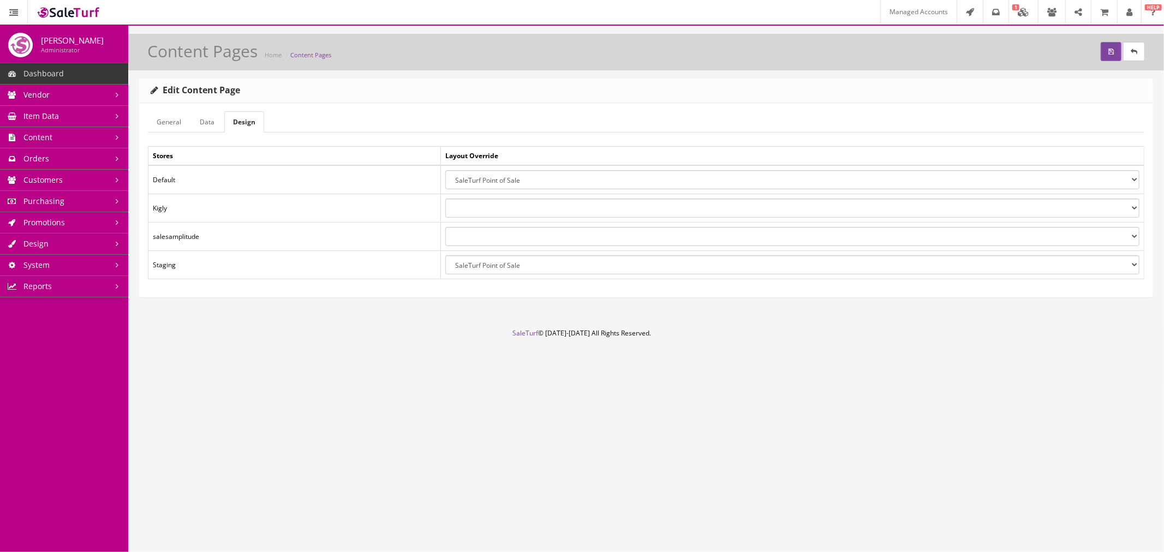
click at [497, 179] on select "About Us Account Affiliate Default Information Kigly Default SaleTurf Analytics…" at bounding box center [792, 179] width 694 height 19
select select "9"
click at [445, 170] on select "About Us Account Affiliate Default Information Kigly Default SaleTurf Analytics…" at bounding box center [792, 179] width 694 height 19
click at [1108, 56] on button "submit" at bounding box center [1111, 51] width 21 height 19
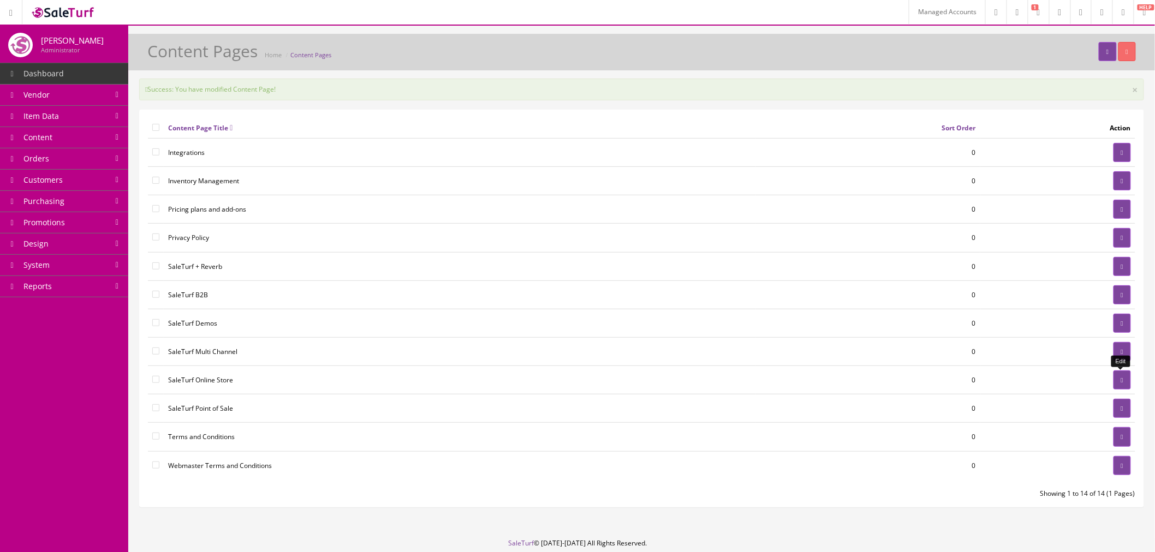
click at [1121, 379] on icon at bounding box center [1122, 380] width 2 height 7
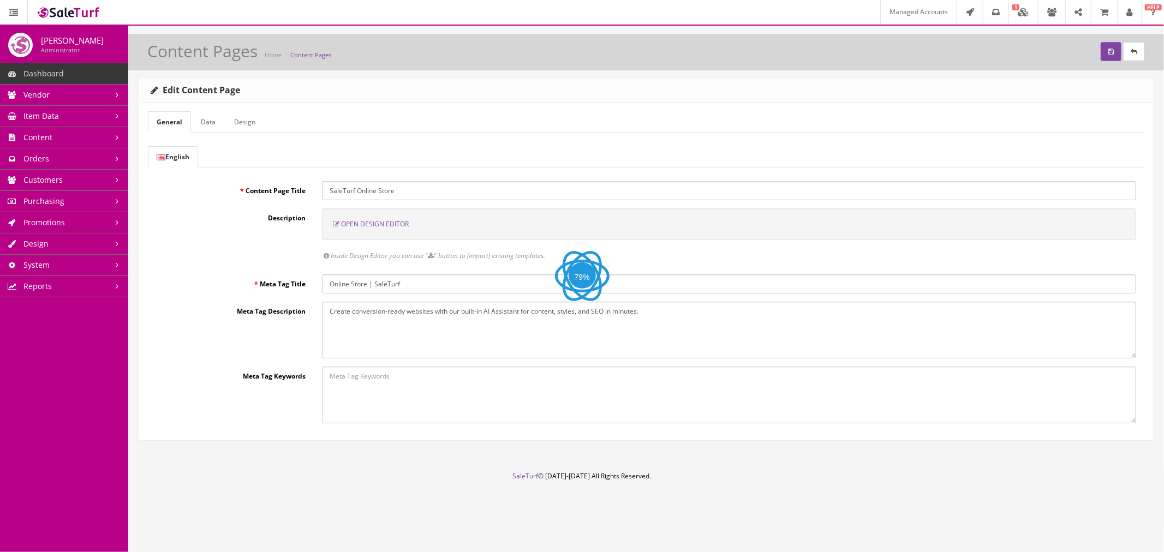
click at [255, 116] on link "Design" at bounding box center [244, 121] width 39 height 21
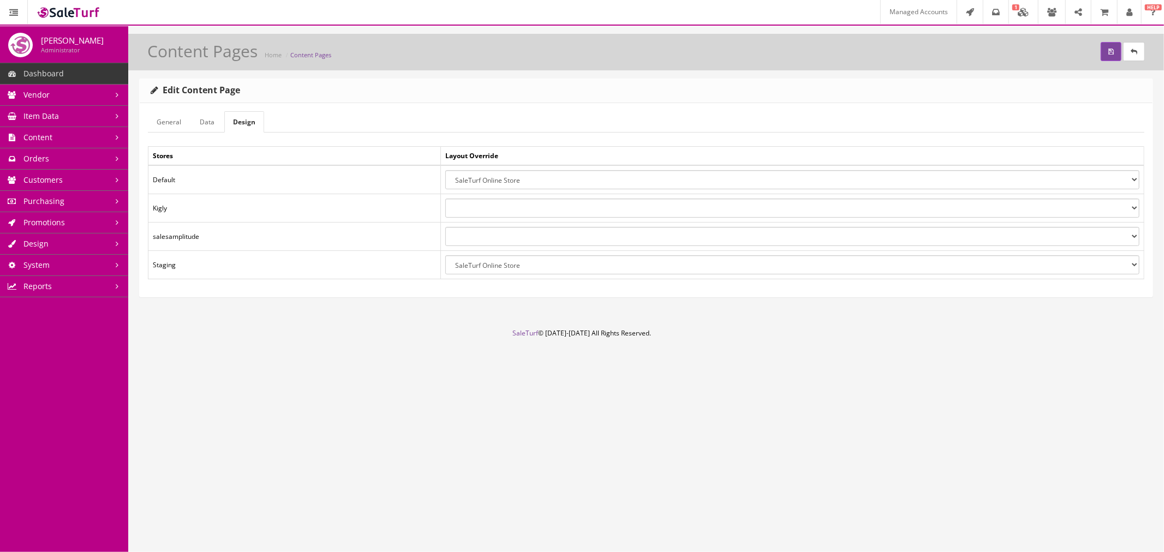
click at [476, 175] on select "About Us Account Affiliate Default Information Kigly Default SaleTurf Analytics…" at bounding box center [792, 179] width 694 height 19
select select "9"
click at [445, 170] on select "About Us Account Affiliate Default Information Kigly Default SaleTurf Analytics…" at bounding box center [792, 179] width 694 height 19
click at [1104, 50] on button "submit" at bounding box center [1111, 51] width 21 height 19
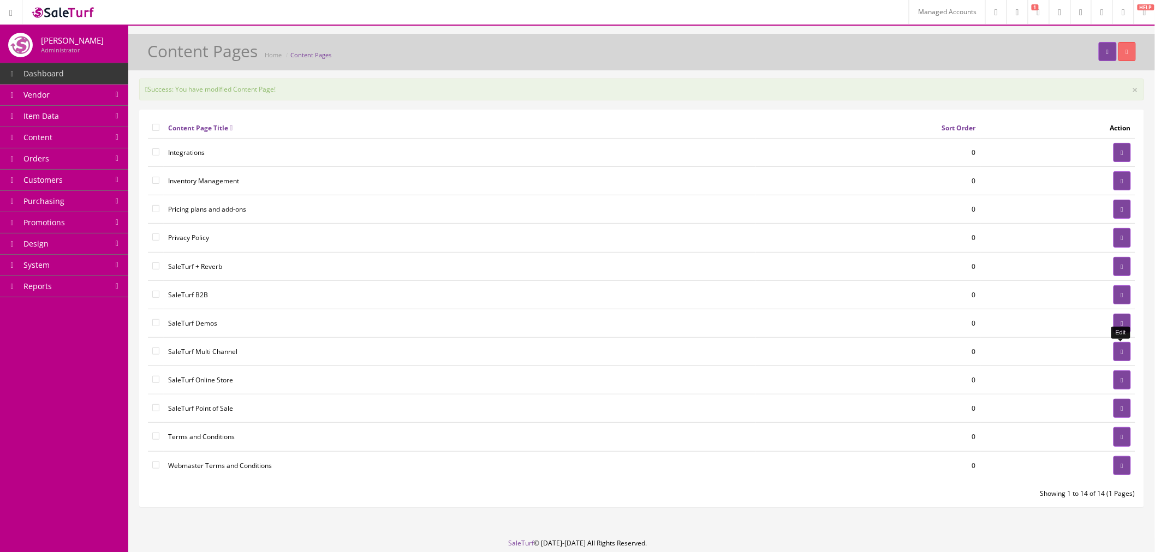
click at [1113, 352] on link at bounding box center [1121, 351] width 17 height 19
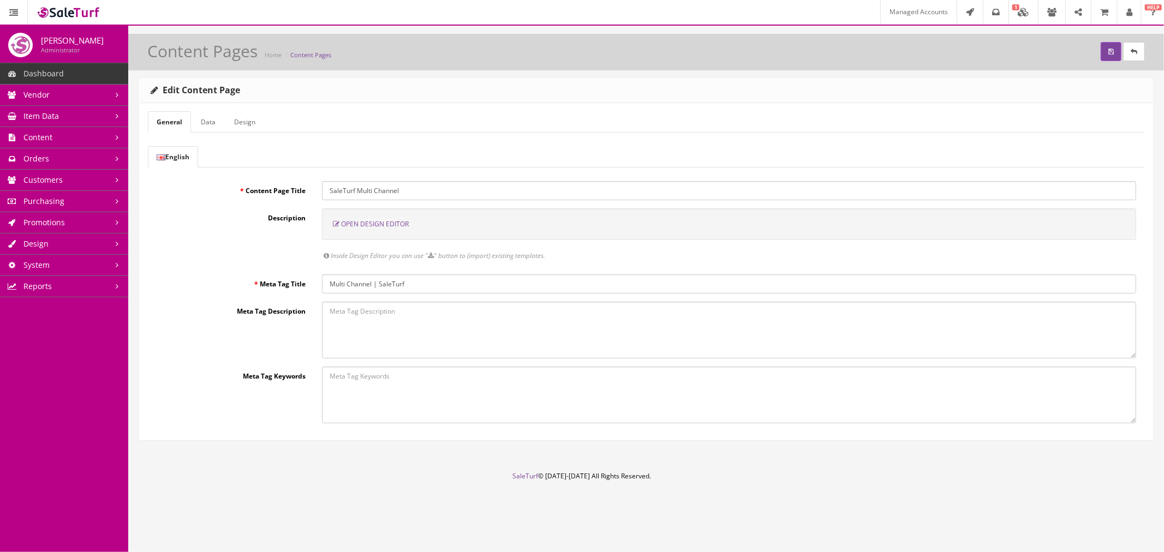
click at [260, 124] on link "Design" at bounding box center [244, 121] width 39 height 21
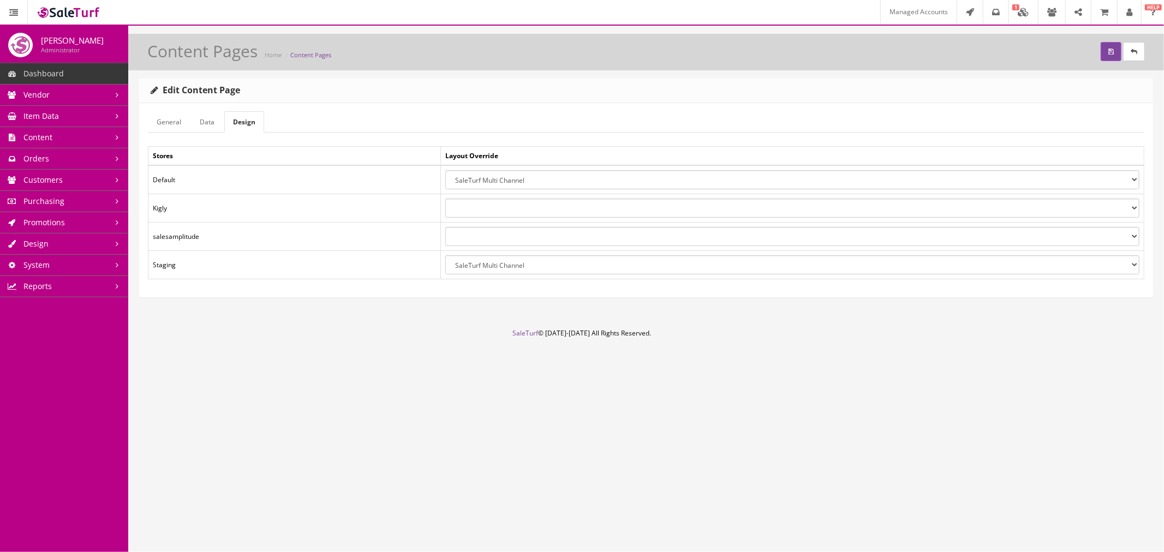
click at [571, 187] on select "About Us Account Affiliate Default Information Kigly Default SaleTurf Analytics…" at bounding box center [792, 179] width 694 height 19
select select "9"
click at [445, 170] on select "About Us Account Affiliate Default Information Kigly Default SaleTurf Analytics…" at bounding box center [792, 179] width 694 height 19
click at [1109, 51] on icon "submit" at bounding box center [1110, 52] width 5 height 7
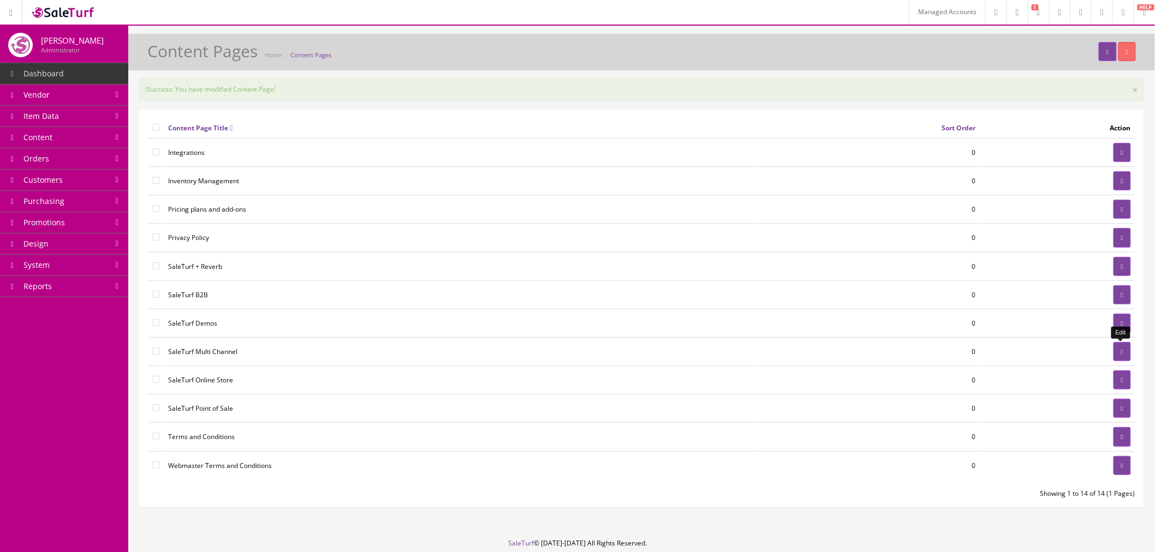
click at [1115, 355] on link at bounding box center [1121, 351] width 17 height 19
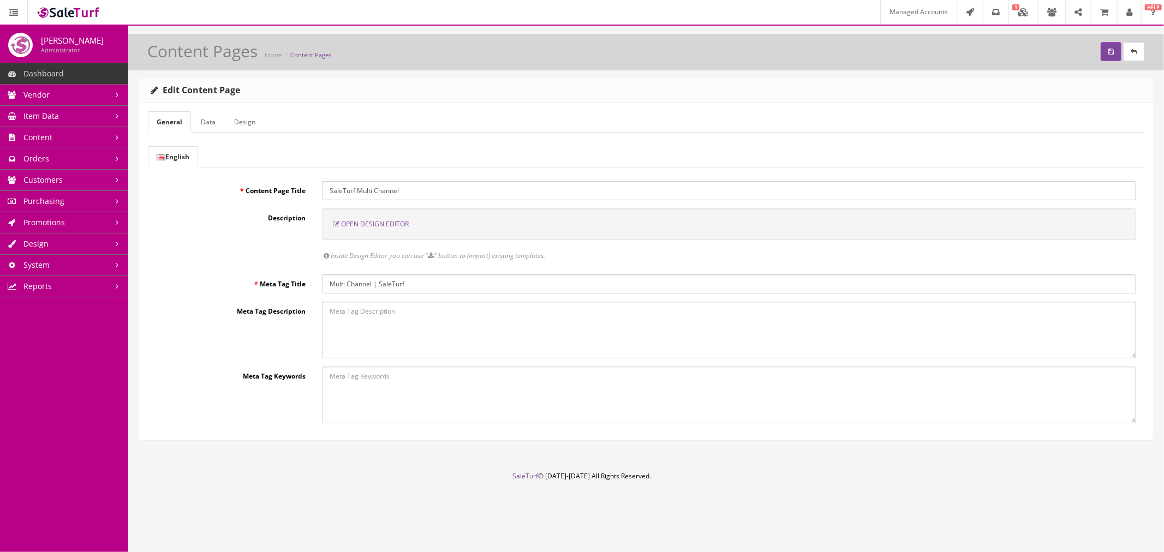
click at [254, 122] on link "Design" at bounding box center [244, 121] width 39 height 21
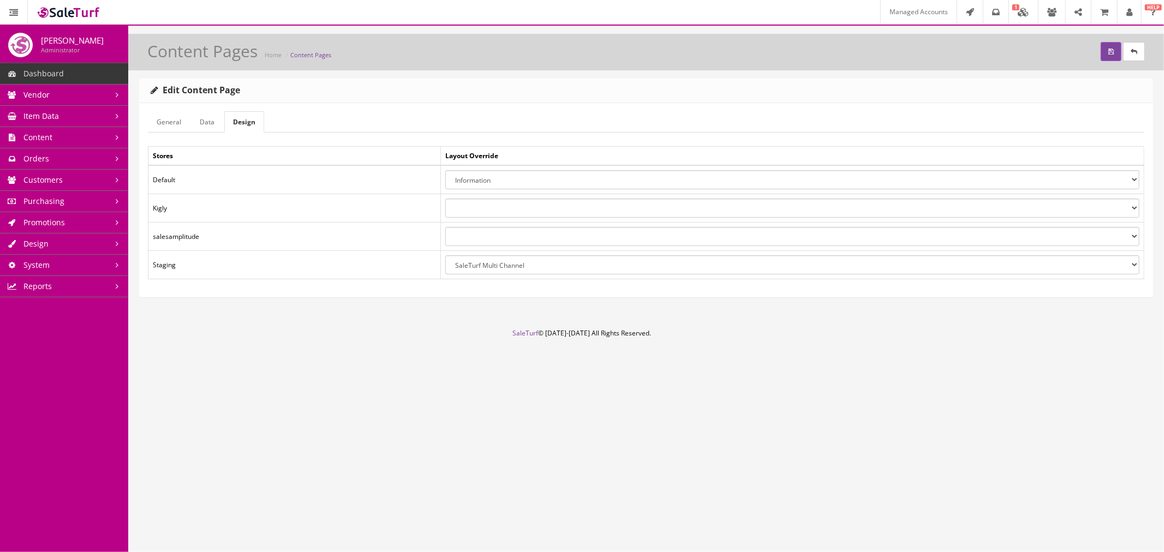
click at [1146, 53] on div "Content Pages Home Content Pages" at bounding box center [645, 55] width 1019 height 26
click at [1138, 51] on link at bounding box center [1134, 51] width 22 height 19
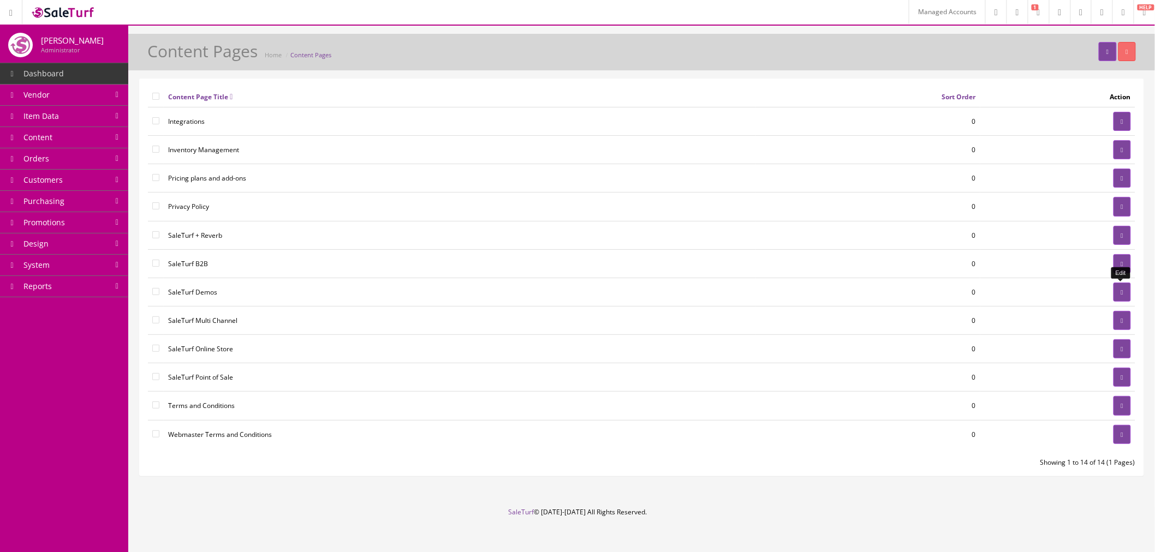
click at [1113, 291] on link at bounding box center [1121, 292] width 17 height 19
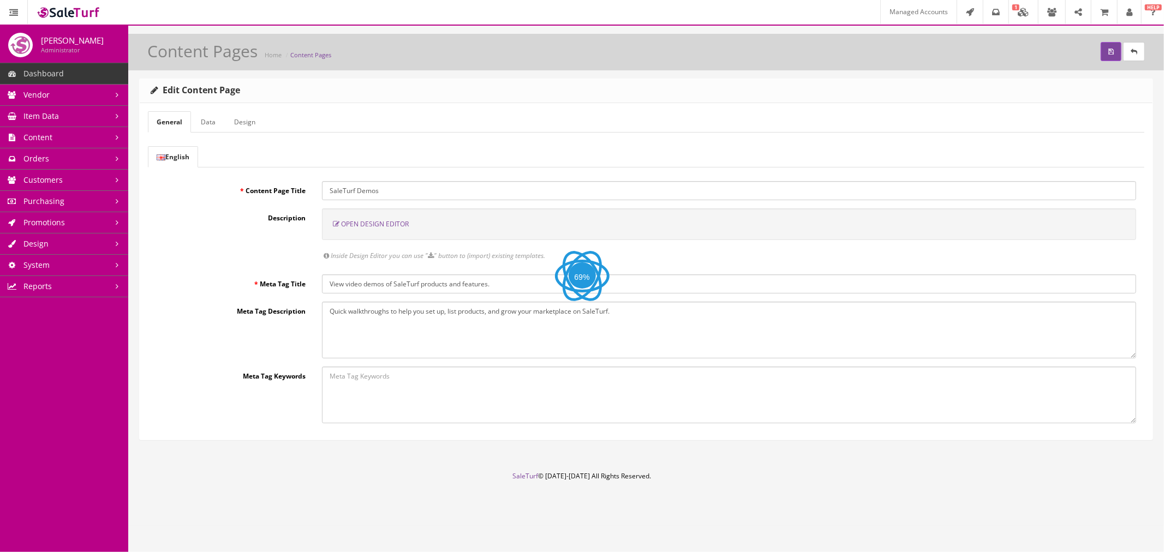
click at [260, 124] on link "Design" at bounding box center [244, 121] width 39 height 21
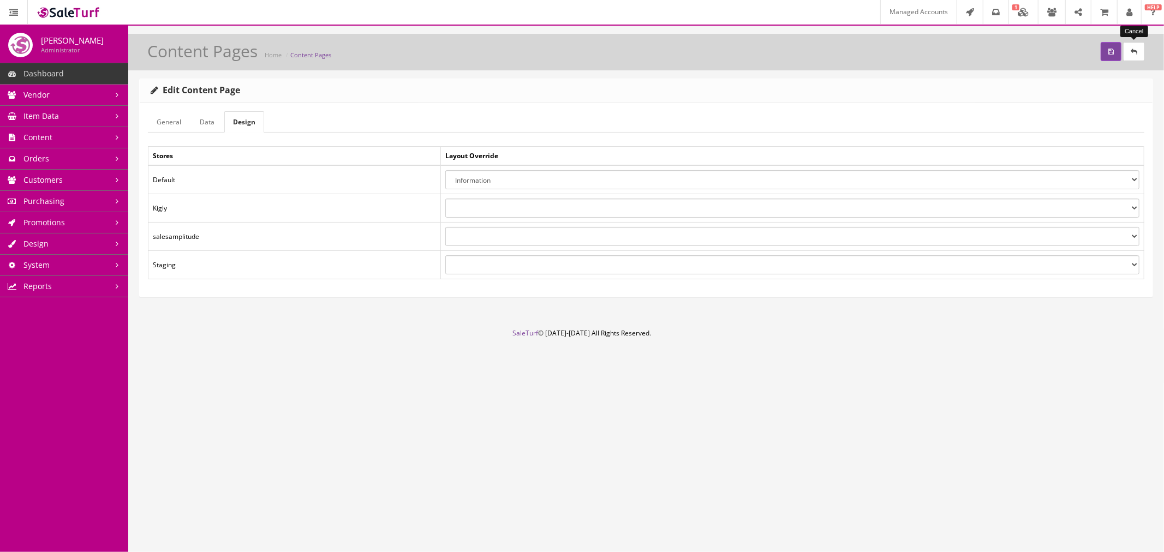
click at [1133, 47] on link at bounding box center [1134, 51] width 22 height 19
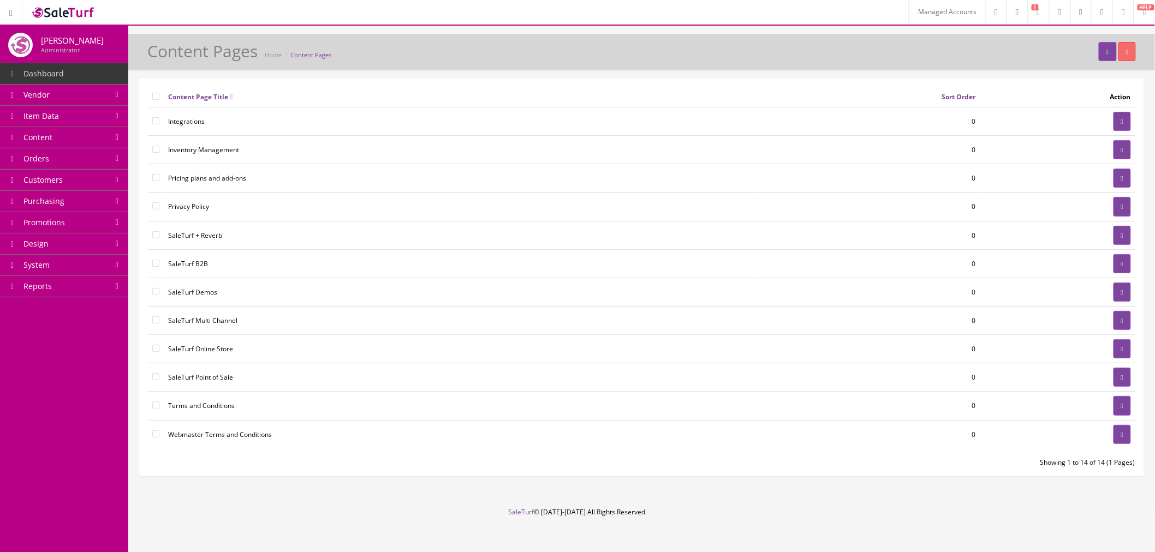
click at [93, 246] on link "Design" at bounding box center [64, 244] width 128 height 21
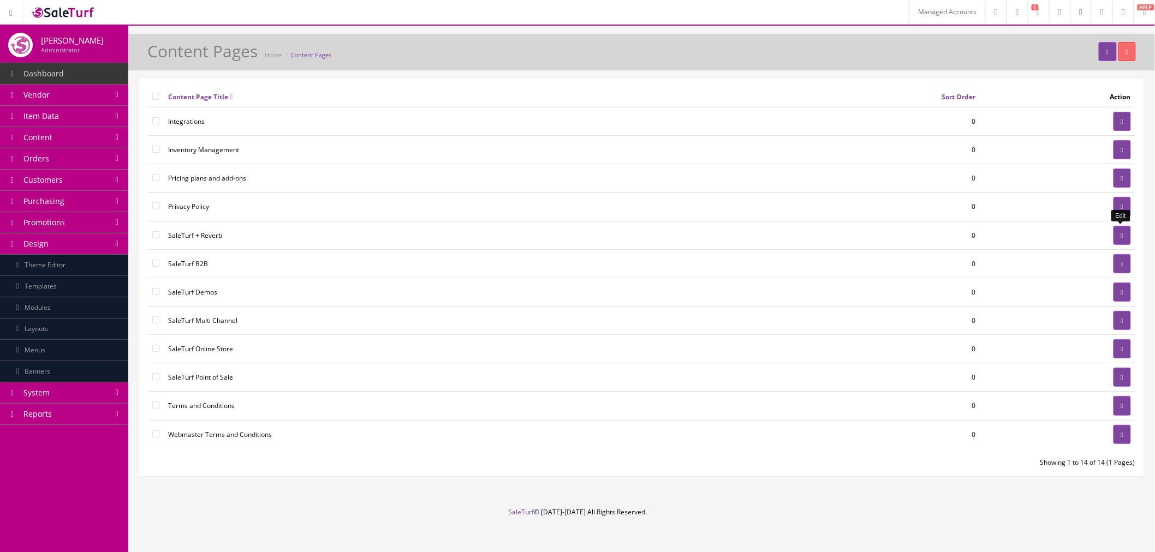
click at [1123, 236] on link at bounding box center [1121, 235] width 17 height 19
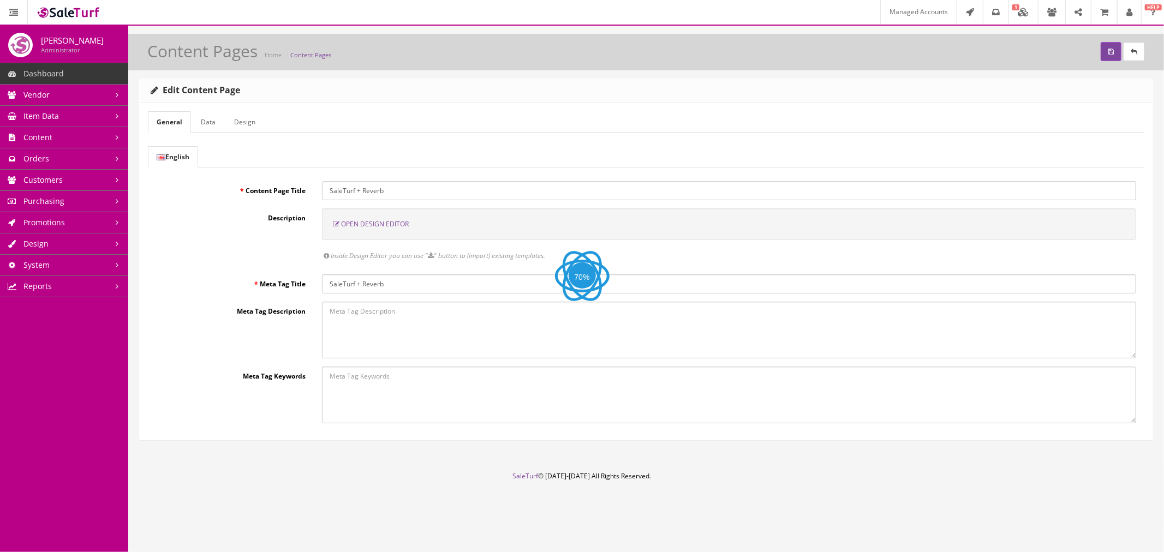
click at [246, 122] on link "Design" at bounding box center [244, 121] width 39 height 21
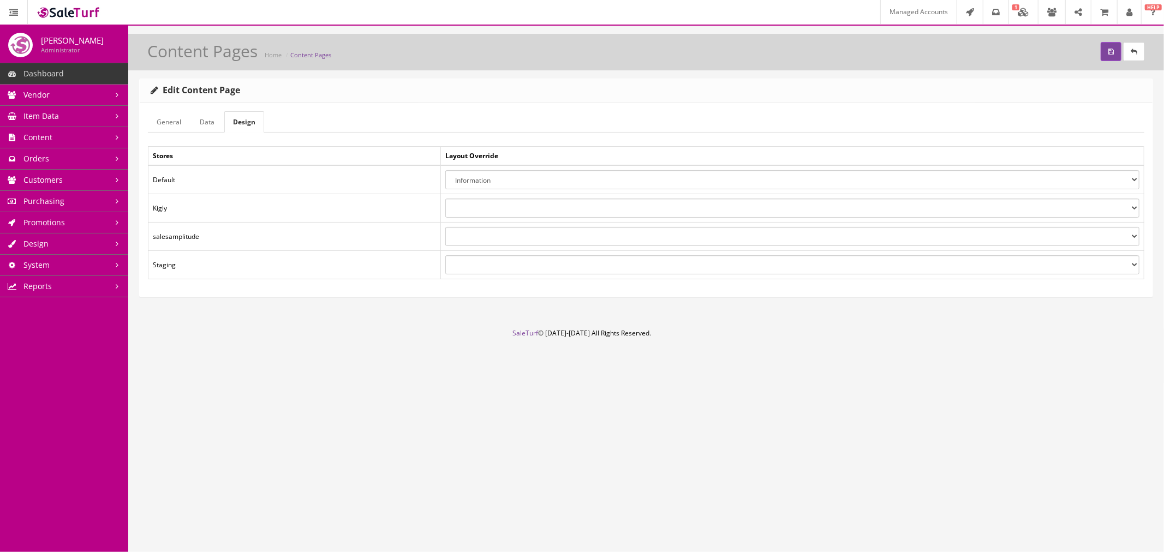
click at [75, 247] on link "Design" at bounding box center [64, 244] width 128 height 21
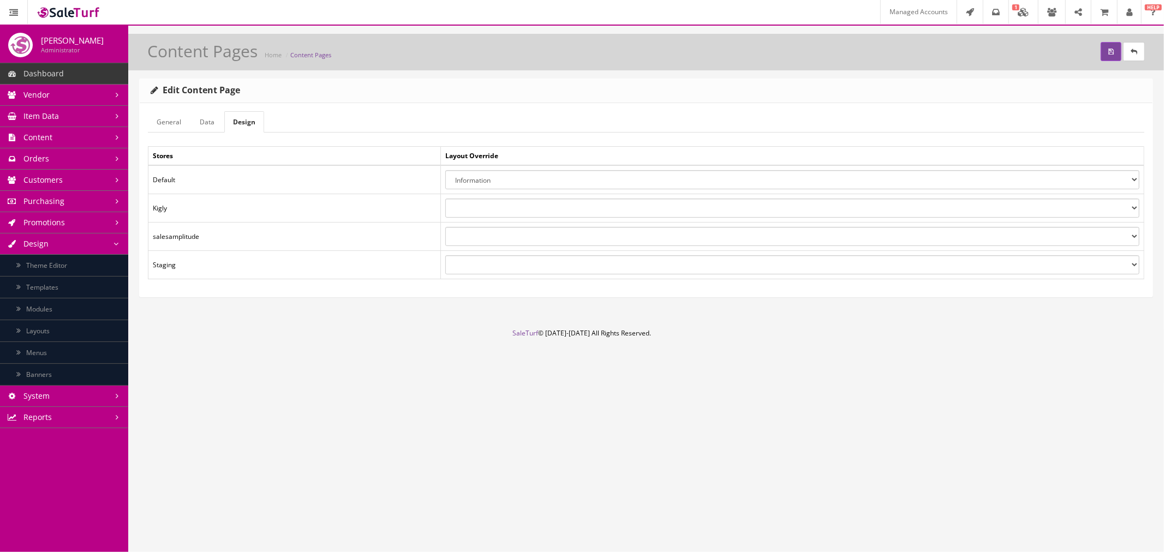
click at [71, 326] on link "Layouts" at bounding box center [64, 331] width 128 height 22
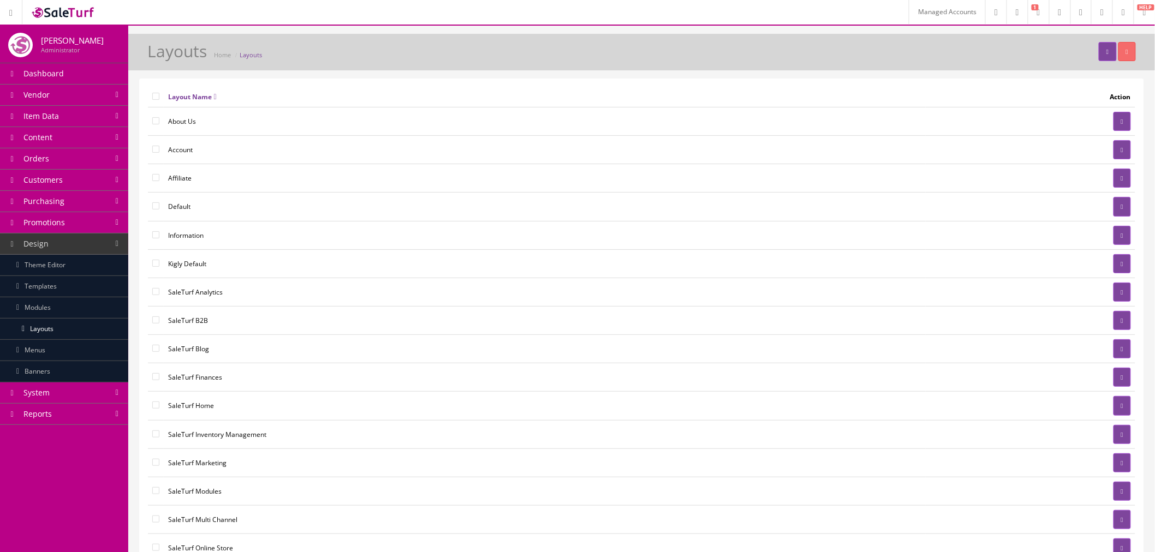
click at [157, 95] on input "checkbox" at bounding box center [155, 96] width 7 height 7
checkbox input "true"
checkbox input"] "true"
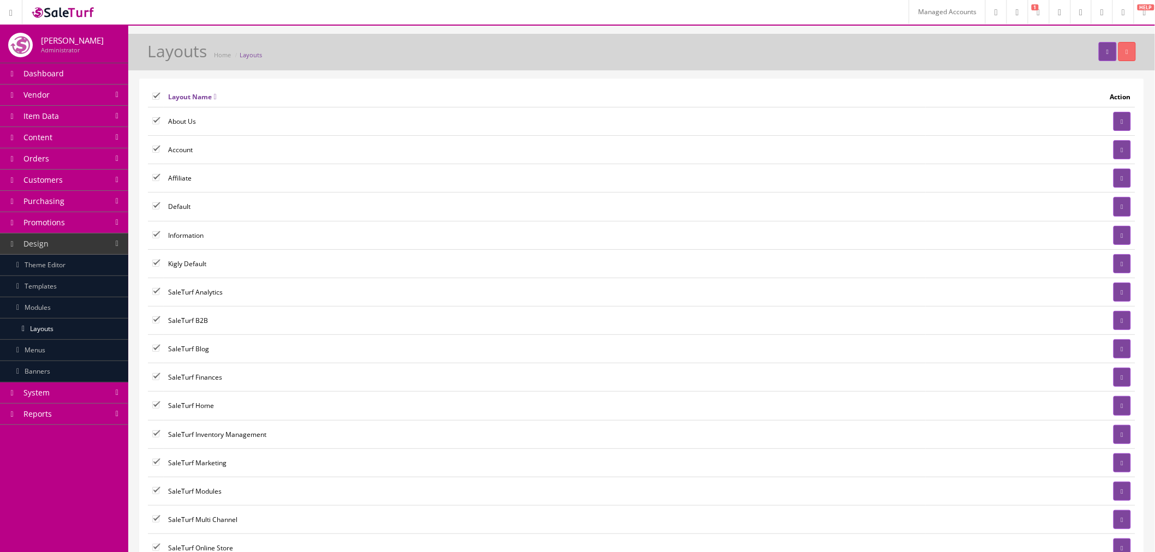
checkbox input"] "true"
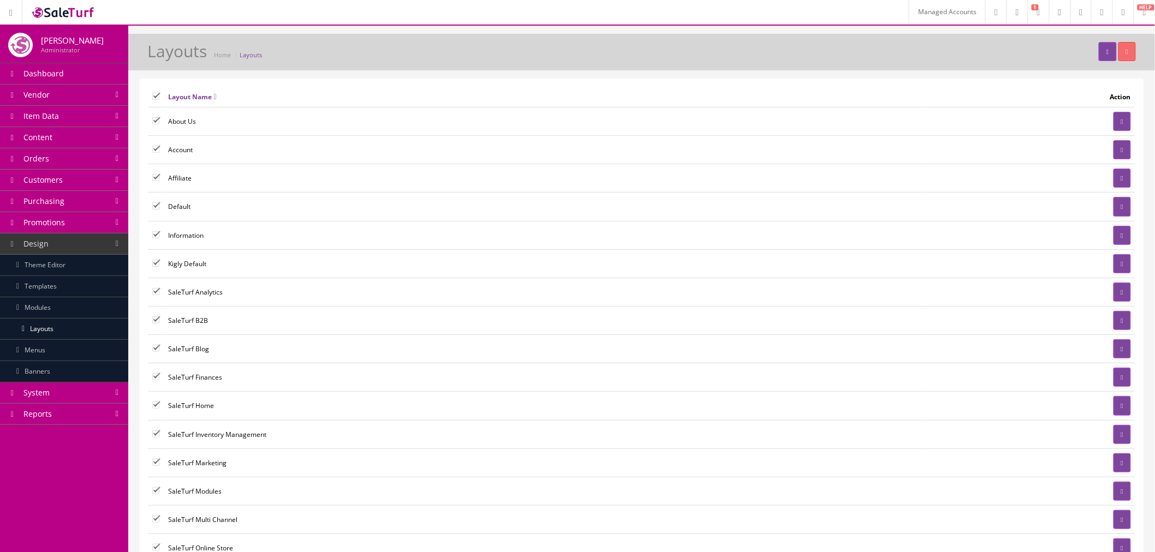
checkbox input"] "true"
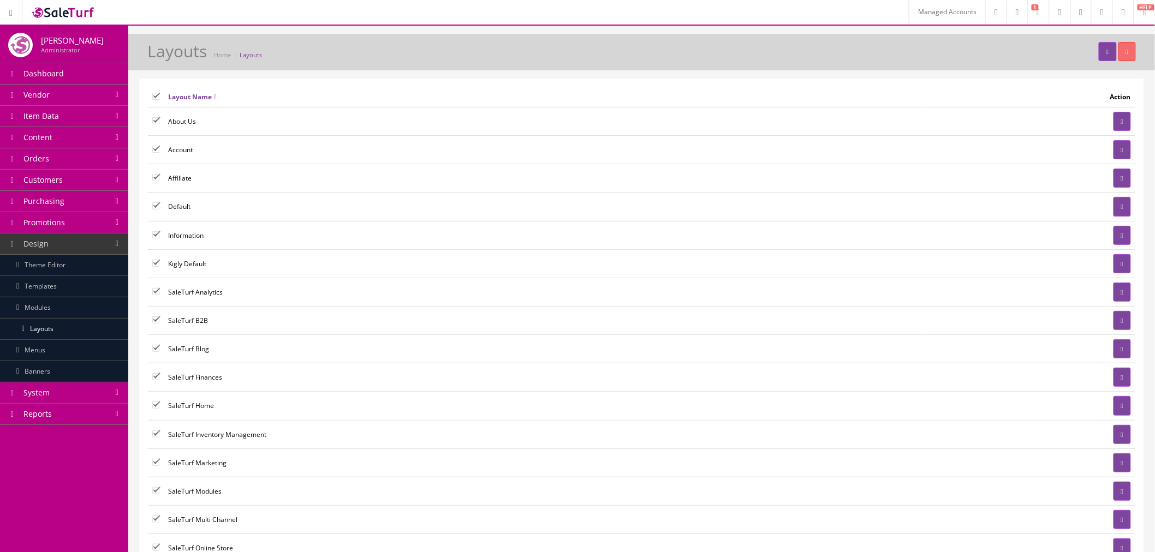
checkbox input"] "true"
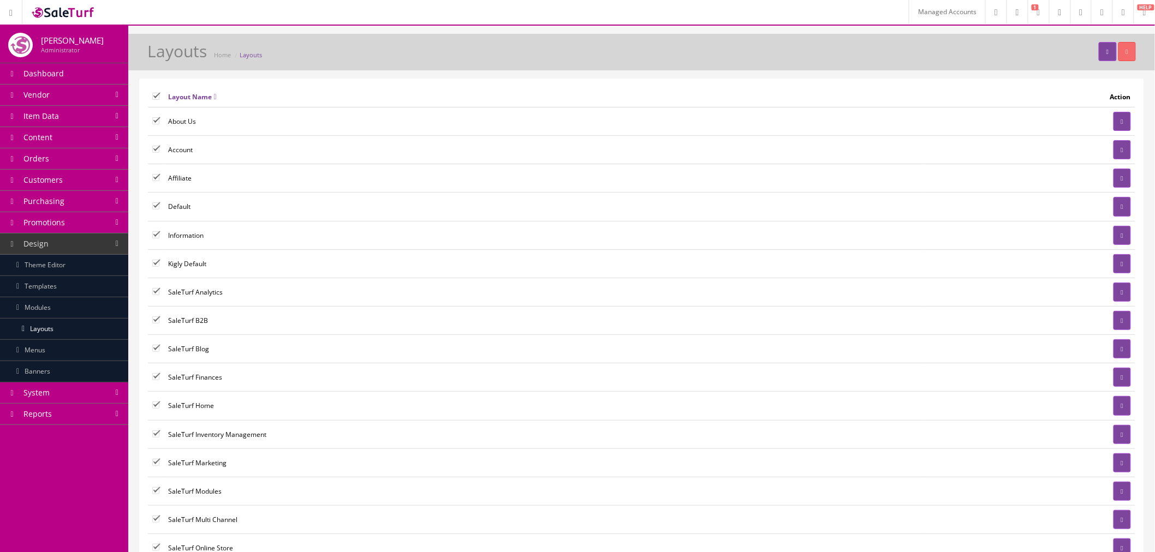
click at [156, 234] on input"] "checkbox" at bounding box center [155, 234] width 7 height 7
checkbox input"] "false"
click at [156, 207] on input"] "checkbox" at bounding box center [155, 205] width 7 height 7
checkbox input"] "false"
click at [154, 406] on input"] "checkbox" at bounding box center [155, 405] width 7 height 7
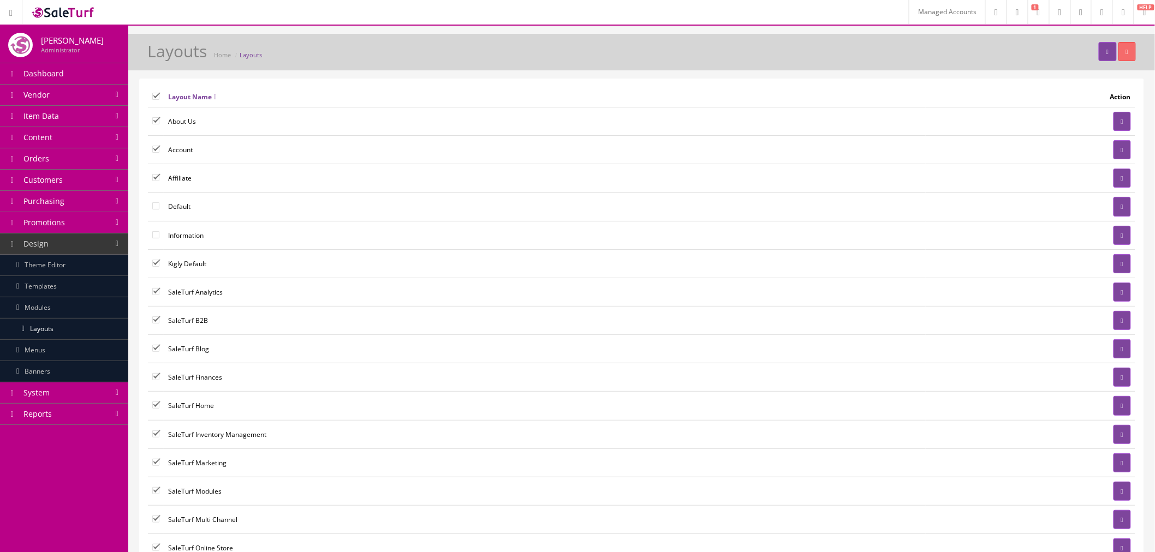
checkbox input"] "false"
click at [1131, 50] on button "button" at bounding box center [1126, 51] width 17 height 19
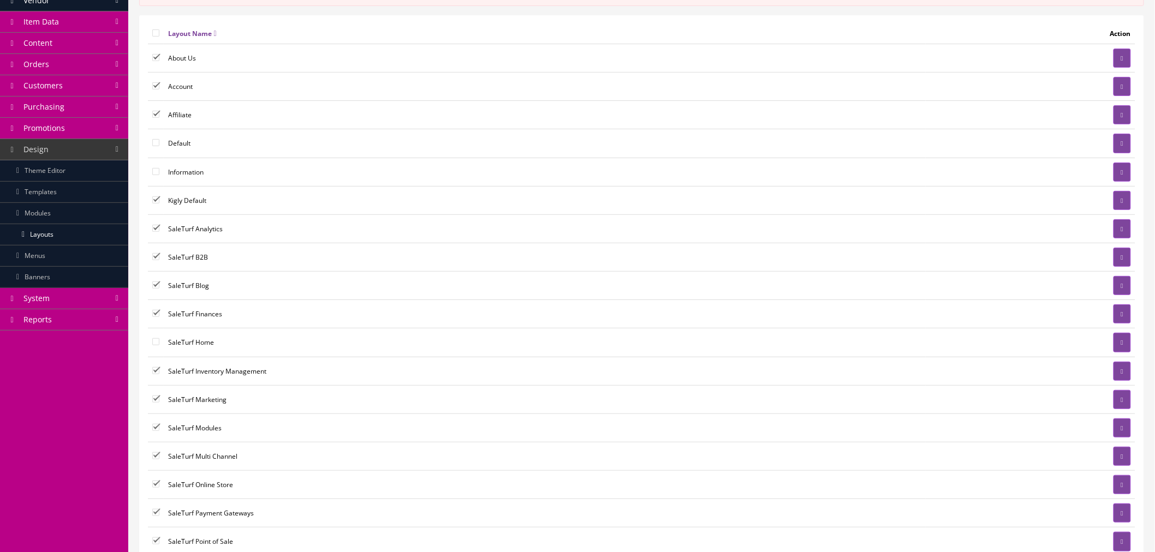
scroll to position [121, 0]
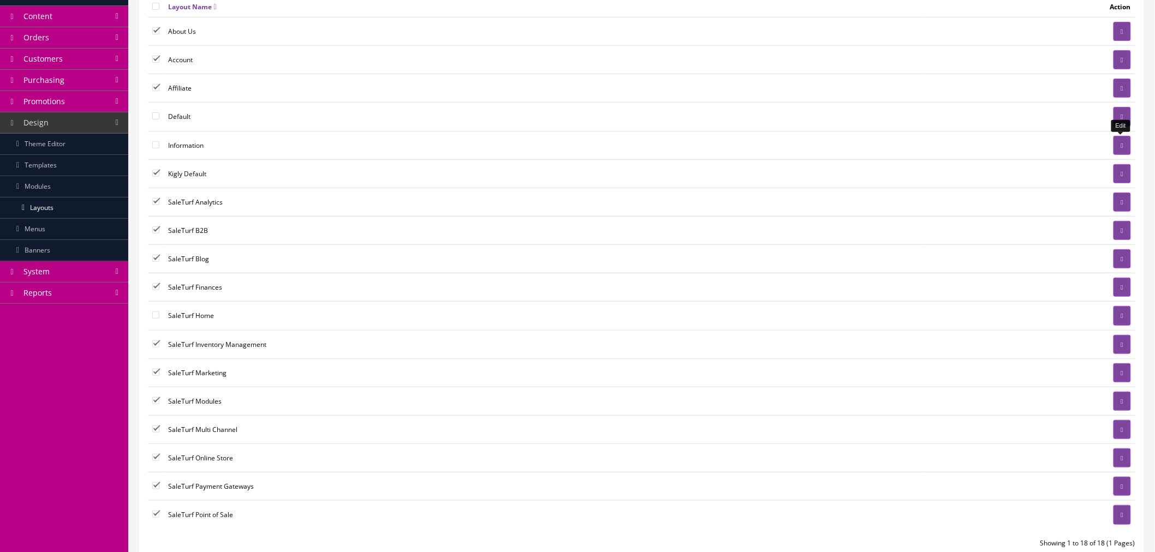
click at [1121, 144] on icon at bounding box center [1122, 145] width 2 height 7
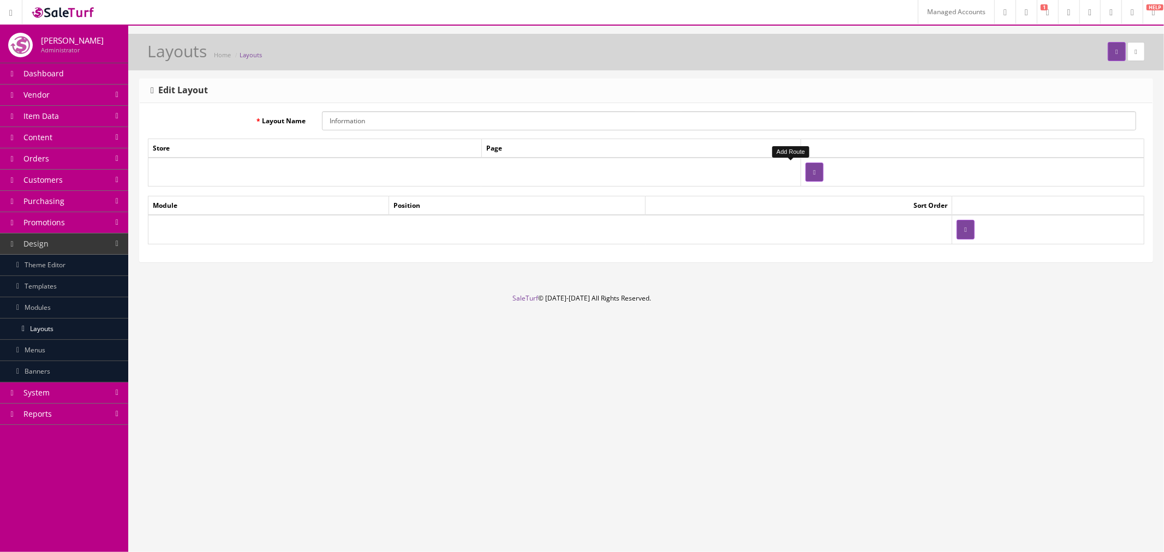
click at [805, 167] on button "button" at bounding box center [813, 172] width 17 height 19
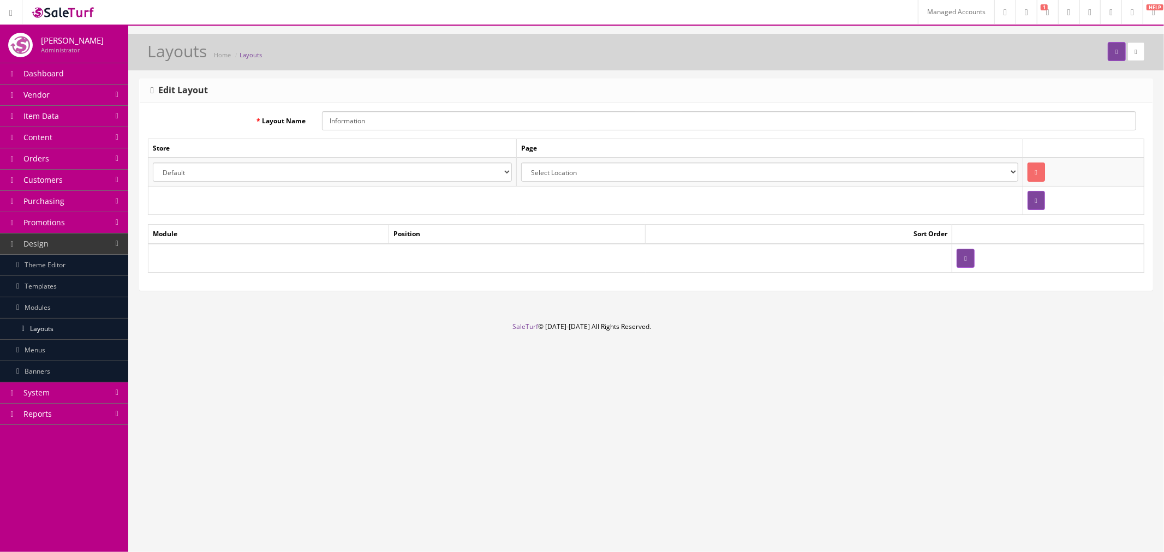
click at [340, 168] on select "Default Kigly salesamplitude Staging" at bounding box center [332, 172] width 359 height 19
click at [957, 255] on button "button" at bounding box center [965, 258] width 17 height 19
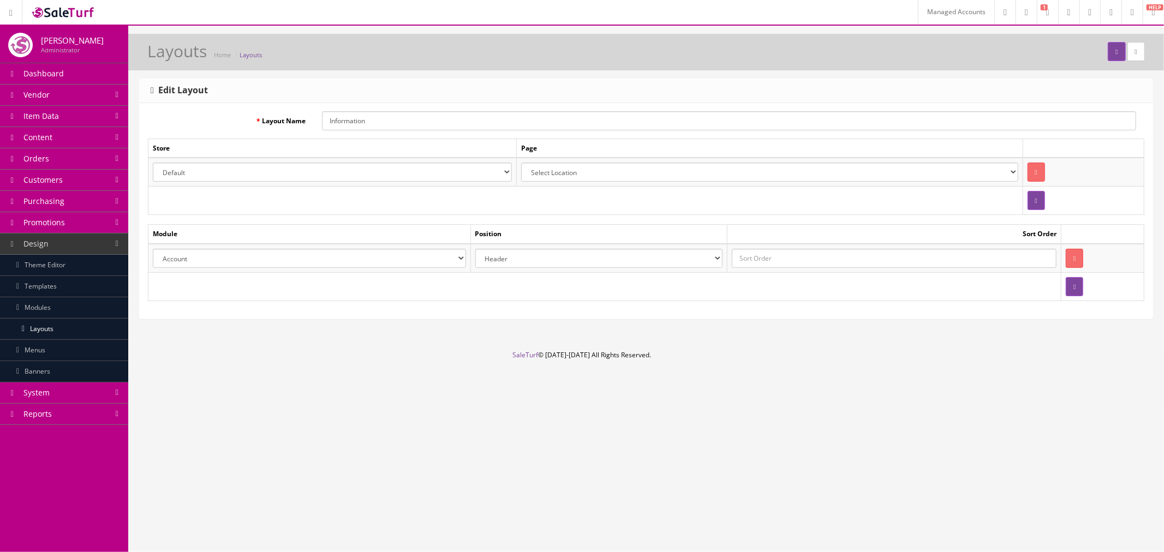
click at [328, 256] on select "Account Account Affiliate Affiliate Category Category Filter by Product Filters…" at bounding box center [309, 258] width 313 height 19
select select "module_designer.38"
click at [153, 249] on select "Account Account Affiliate Affiliate Category Category Filter by Product Filters…" at bounding box center [309, 258] width 313 height 19
click at [839, 264] on input "text" at bounding box center [894, 258] width 325 height 19
type input "0"
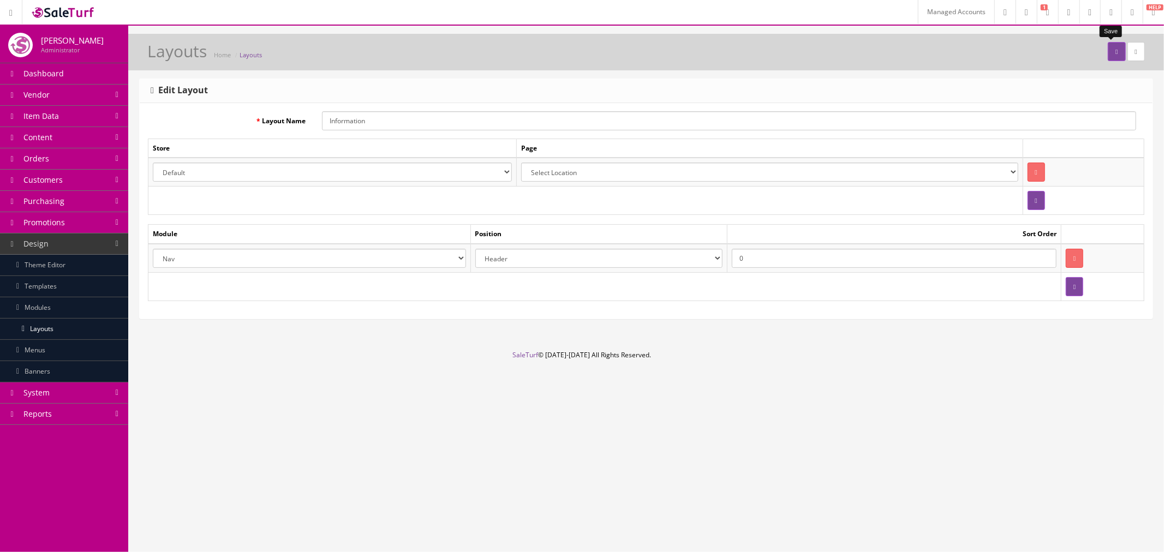
click at [1116, 52] on button "submit" at bounding box center [1116, 51] width 17 height 19
click at [1112, 56] on button "submit" at bounding box center [1116, 51] width 17 height 19
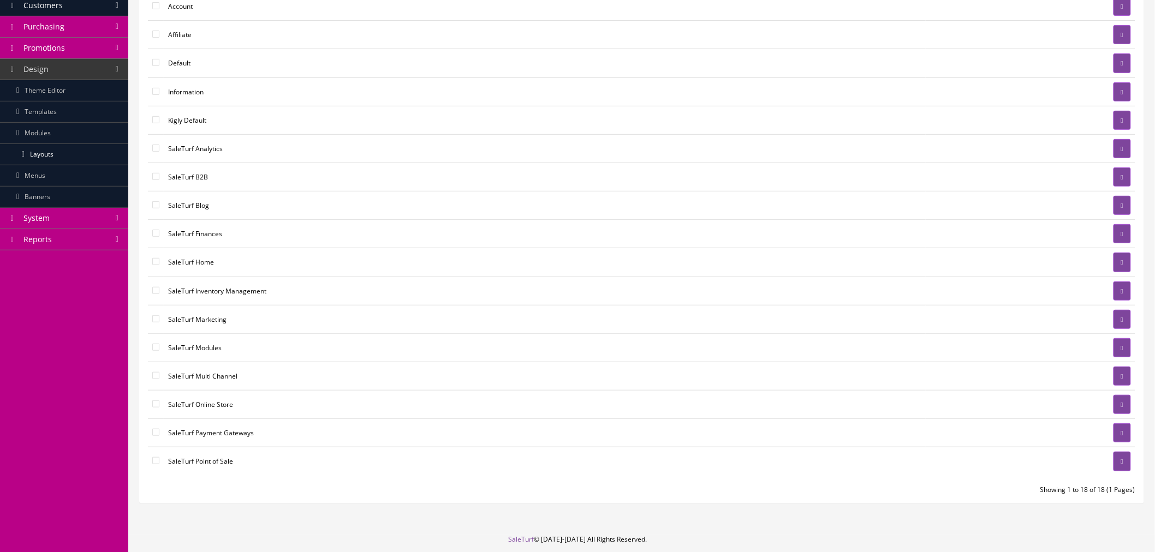
scroll to position [182, 0]
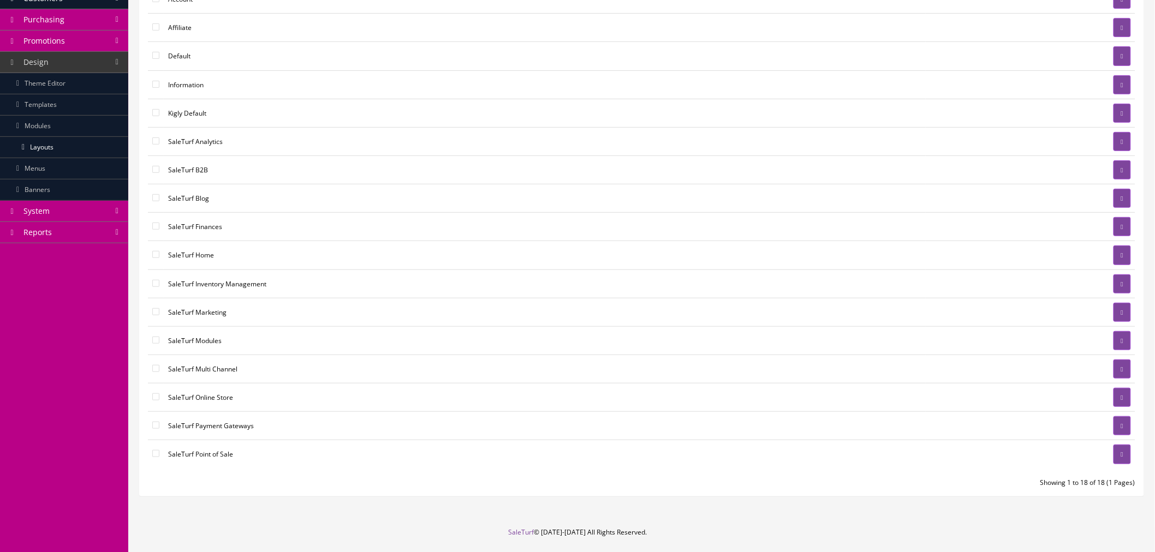
click at [155, 455] on input"] "checkbox" at bounding box center [155, 453] width 7 height 7
click at [159, 454] on input"] "checkbox" at bounding box center [155, 453] width 7 height 7
checkbox input"] "false"
click at [1122, 429] on icon at bounding box center [1122, 426] width 2 height 7
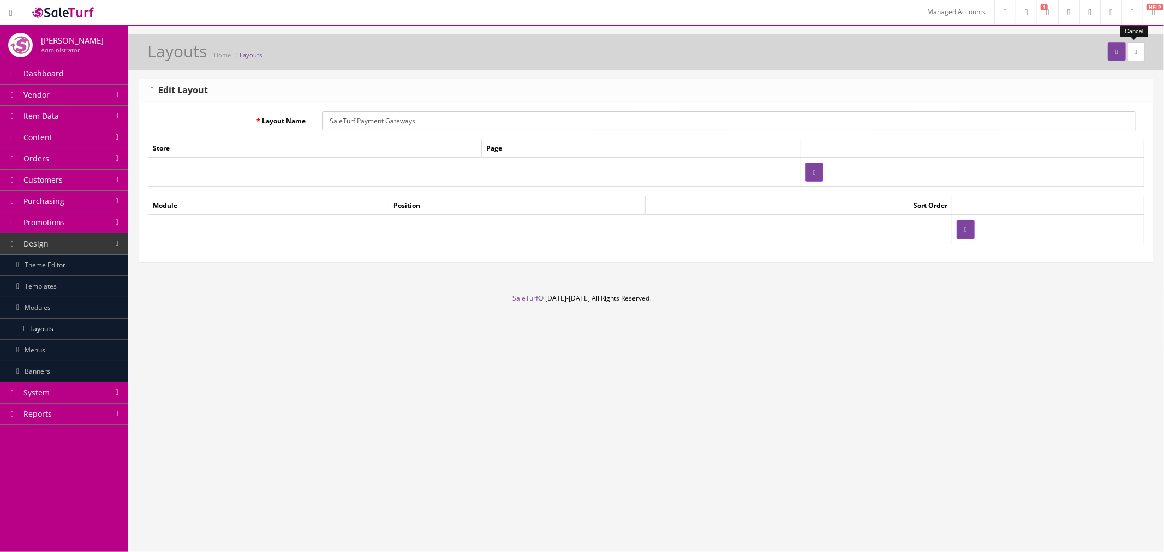
click at [1136, 57] on link at bounding box center [1135, 51] width 17 height 19
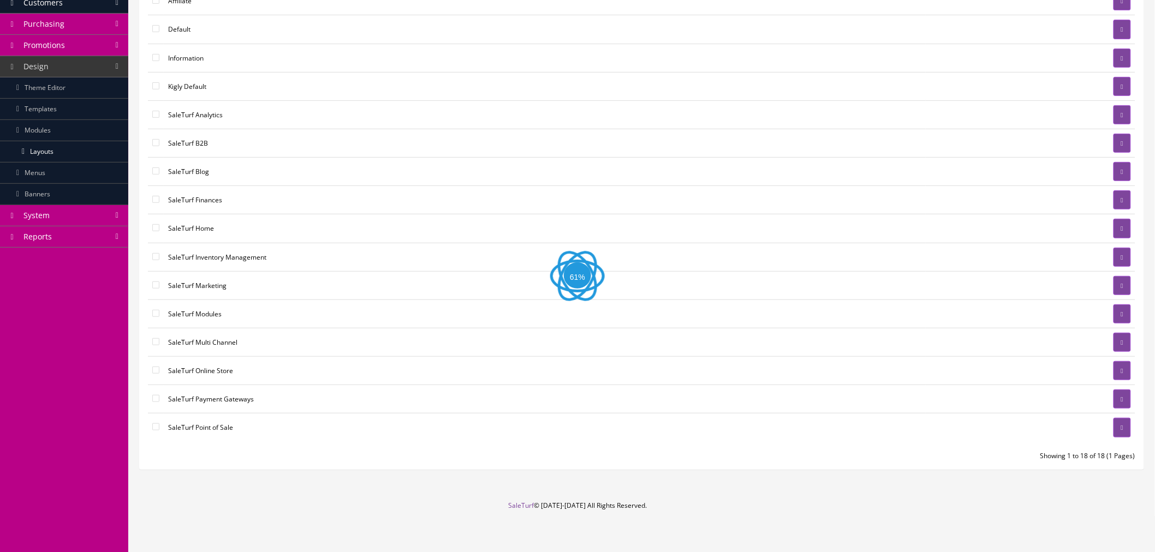
scroll to position [182, 0]
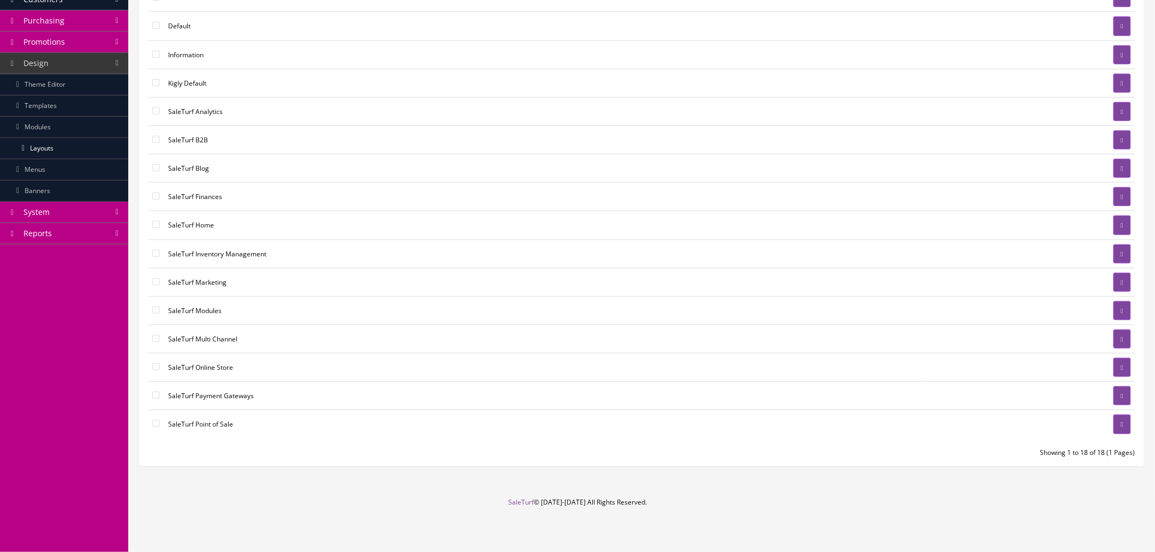
click at [152, 254] on input"] "checkbox" at bounding box center [155, 253] width 7 height 7
checkbox input"] "true"
click at [154, 277] on td at bounding box center [156, 282] width 16 height 28
click at [156, 281] on input"] "checkbox" at bounding box center [155, 281] width 7 height 7
checkbox input"] "true"
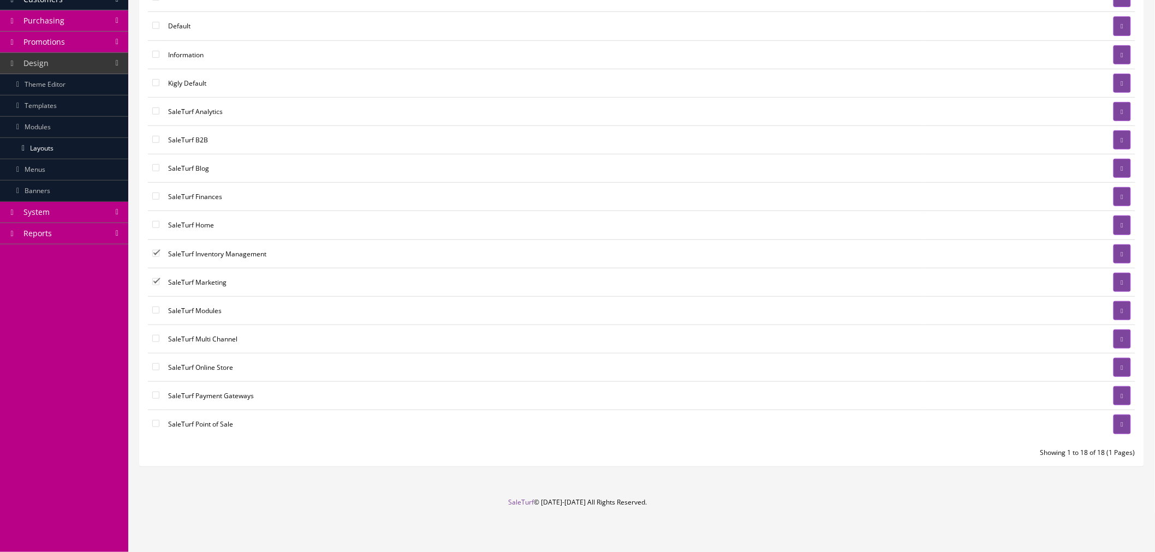
scroll to position [0, 0]
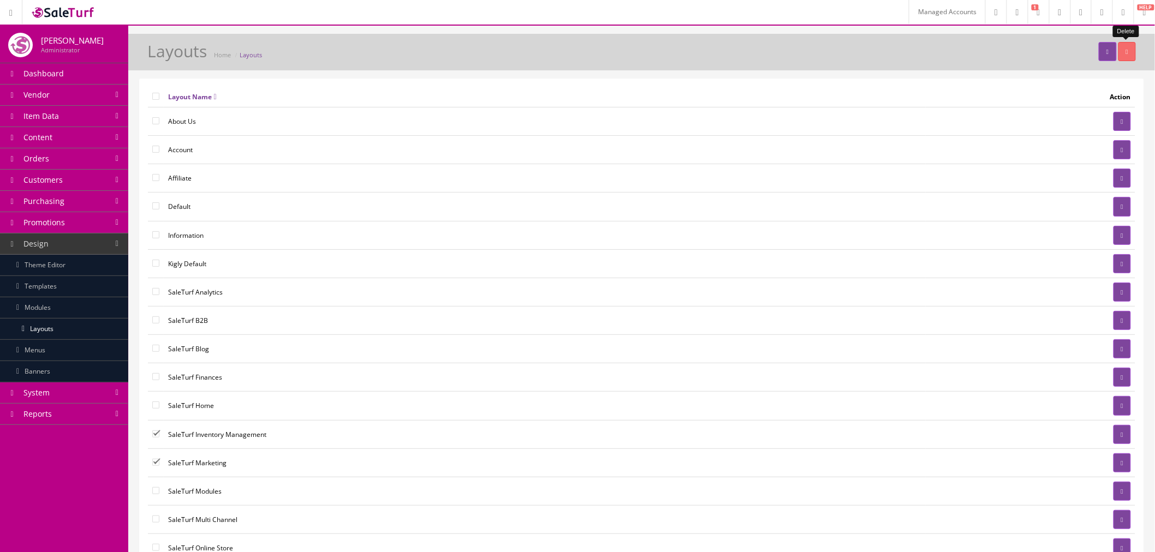
click at [1130, 44] on button "button" at bounding box center [1126, 51] width 17 height 19
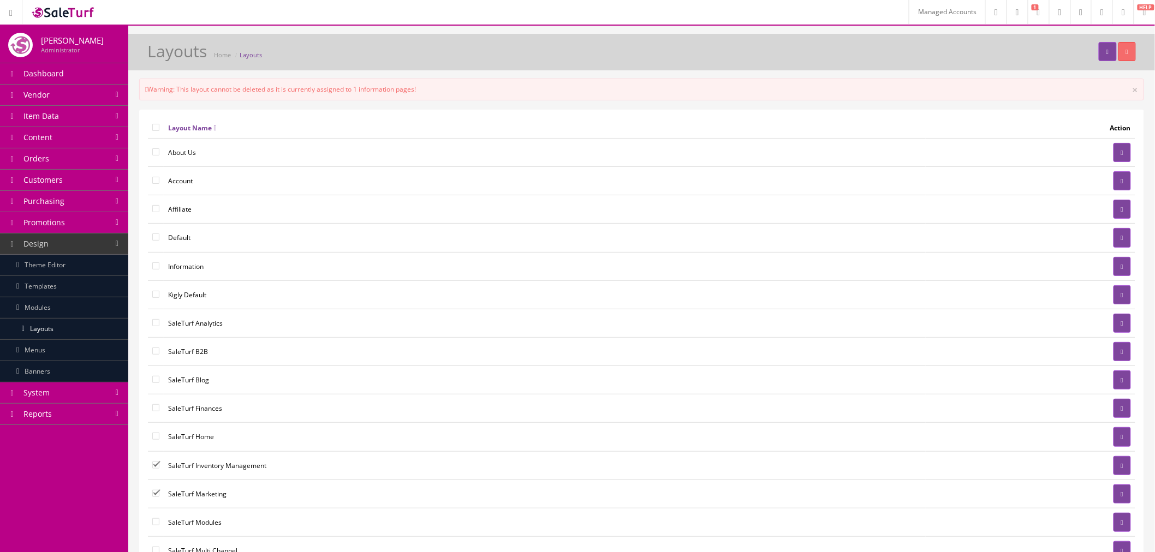
click at [156, 466] on input"] "checkbox" at bounding box center [155, 465] width 7 height 7
checkbox input"] "false"
click at [159, 495] on input"] "checkbox" at bounding box center [155, 493] width 7 height 7
checkbox input"] "false"
click at [152, 151] on input"] "checkbox" at bounding box center [155, 151] width 7 height 7
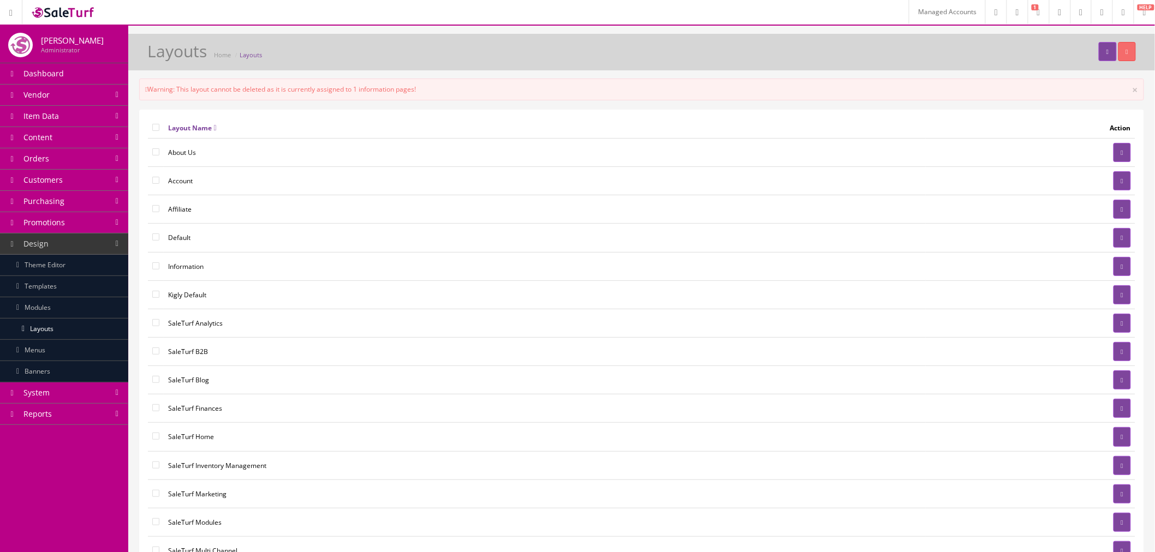
checkbox input"] "true"
click at [155, 179] on input"] "checkbox" at bounding box center [155, 180] width 7 height 7
checkbox input"] "true"
click at [1126, 55] on icon "button" at bounding box center [1127, 52] width 2 height 7
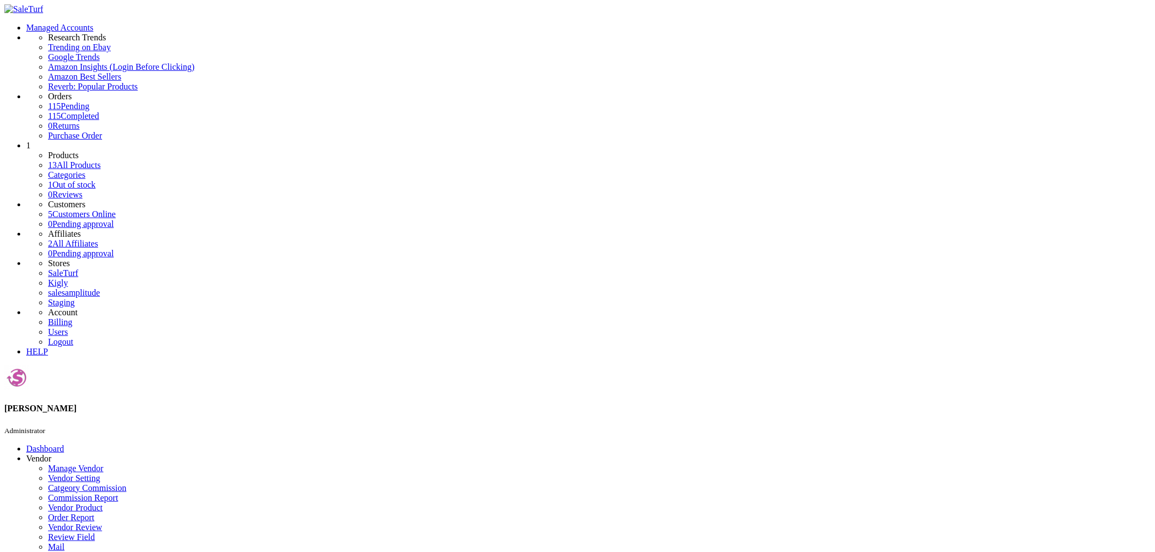
checkbox input"] "false"
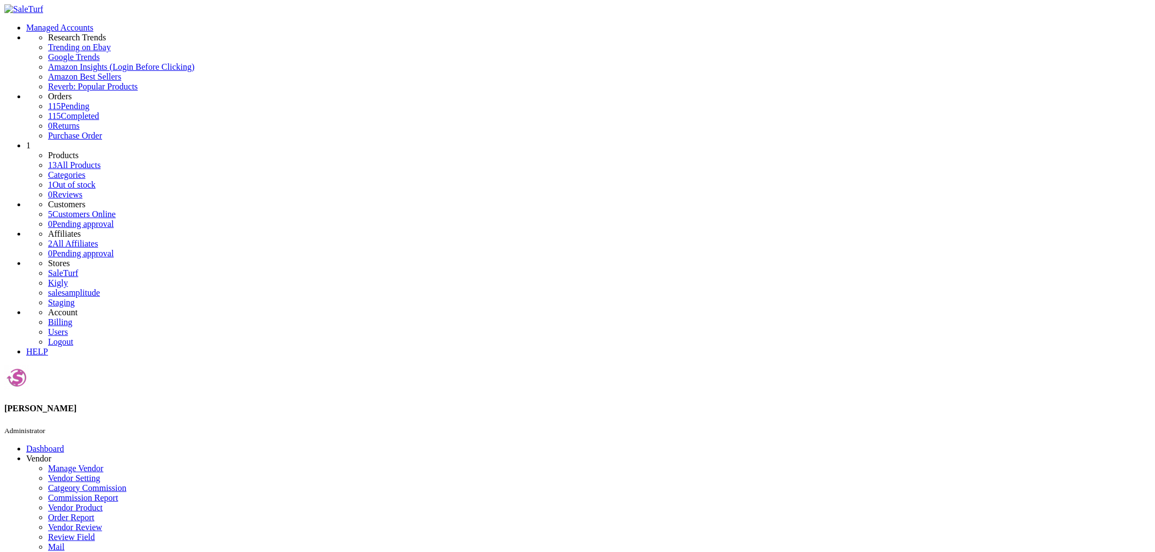
checkbox input"] "true"
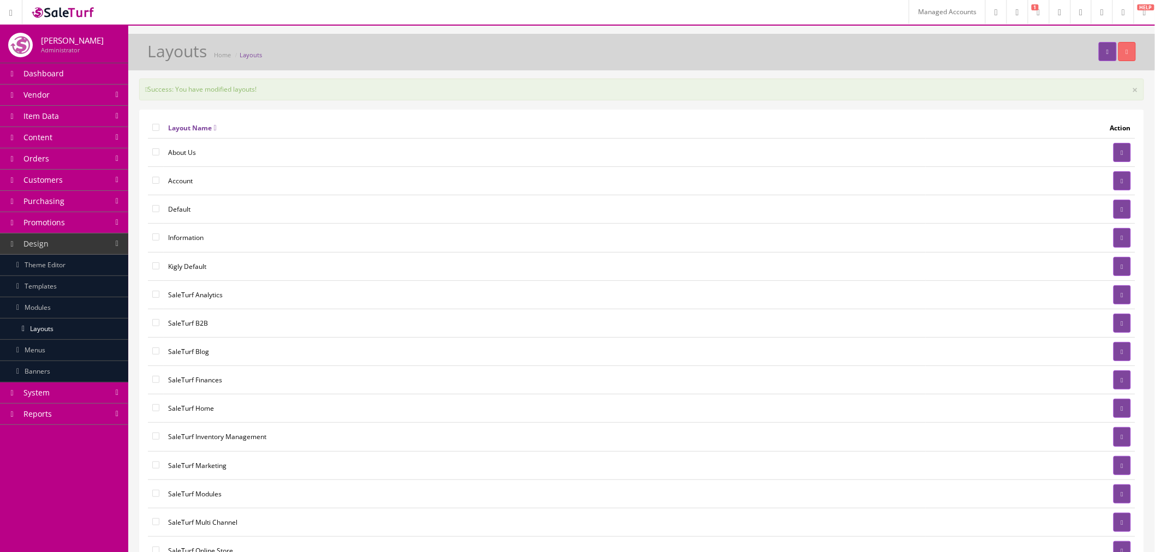
click at [153, 295] on input"] "checkbox" at bounding box center [155, 294] width 7 height 7
checkbox input"] "true"
click at [1126, 53] on icon "button" at bounding box center [1127, 52] width 2 height 7
click at [152, 350] on input"] "checkbox" at bounding box center [155, 351] width 7 height 7
checkbox input"] "true"
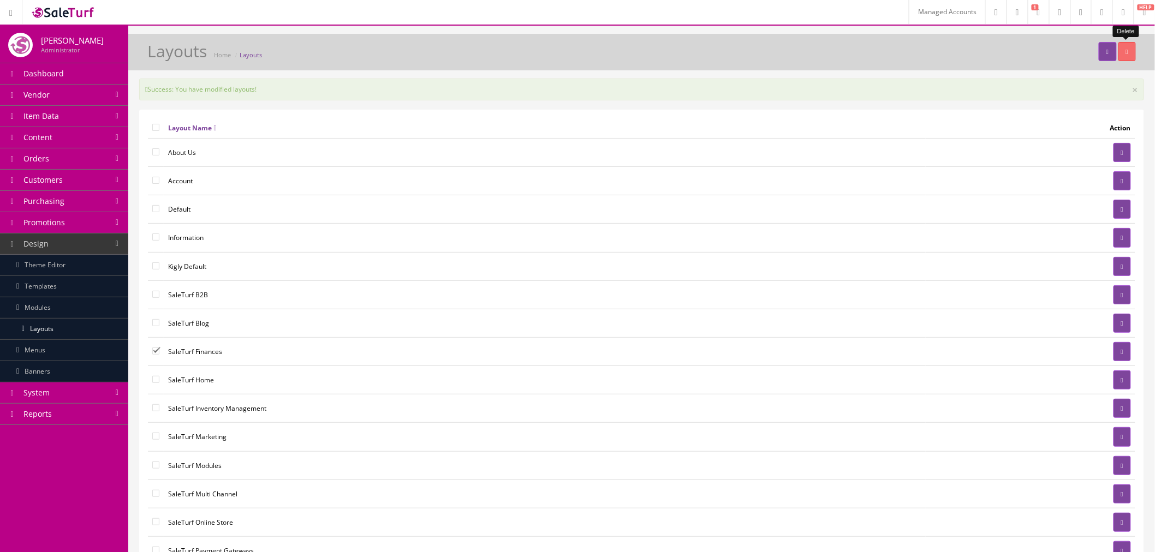
click at [1127, 53] on icon "button" at bounding box center [1127, 52] width 2 height 7
click at [148, 386] on td at bounding box center [156, 380] width 16 height 28
click at [155, 383] on input"] "checkbox" at bounding box center [155, 379] width 7 height 7
checkbox input"] "true"
click at [1126, 56] on button "button" at bounding box center [1126, 51] width 17 height 19
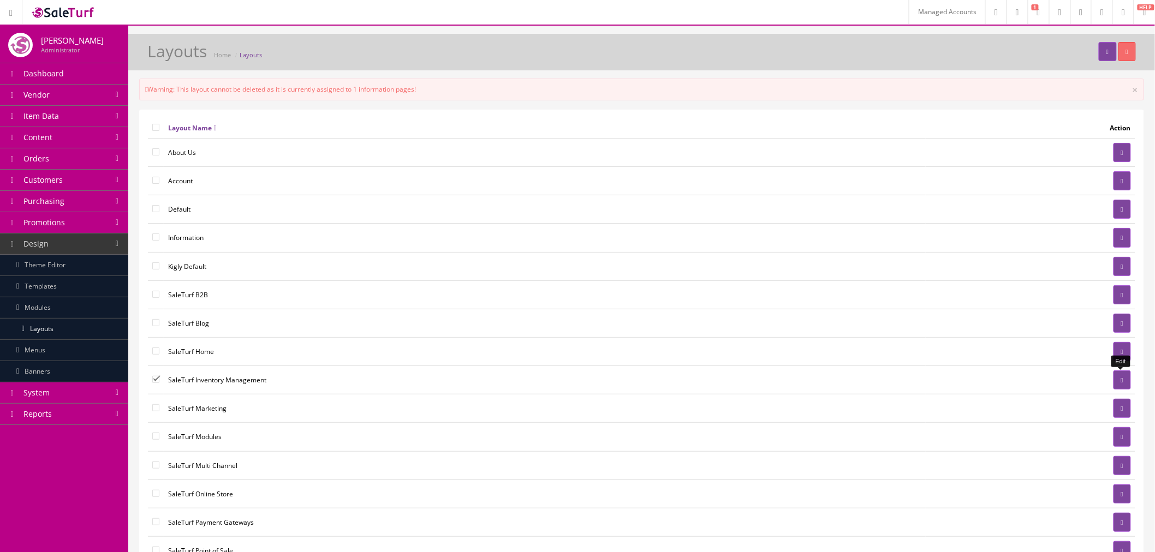
click at [1113, 380] on link at bounding box center [1121, 379] width 17 height 19
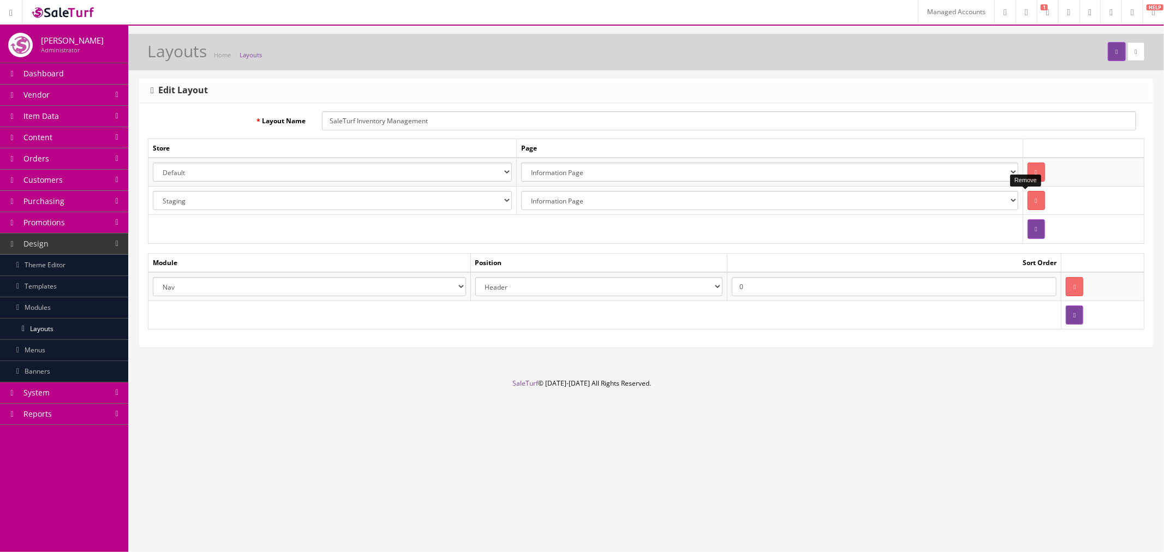
click at [1035, 198] on icon "button" at bounding box center [1036, 201] width 2 height 7
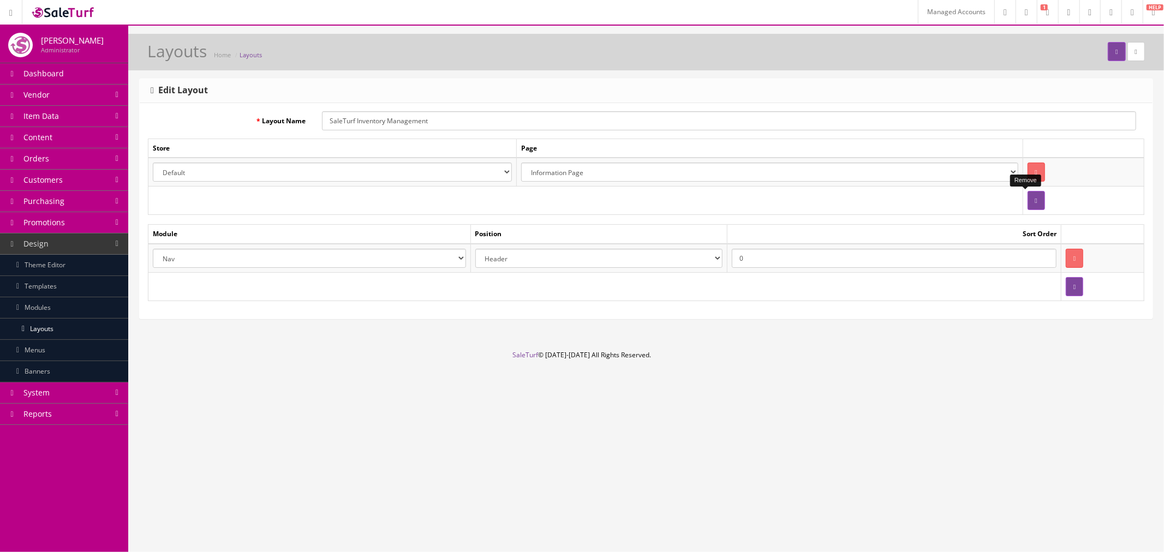
click at [1026, 175] on div "Remove" at bounding box center [1025, 180] width 31 height 11
click at [1027, 168] on button "button" at bounding box center [1035, 172] width 17 height 19
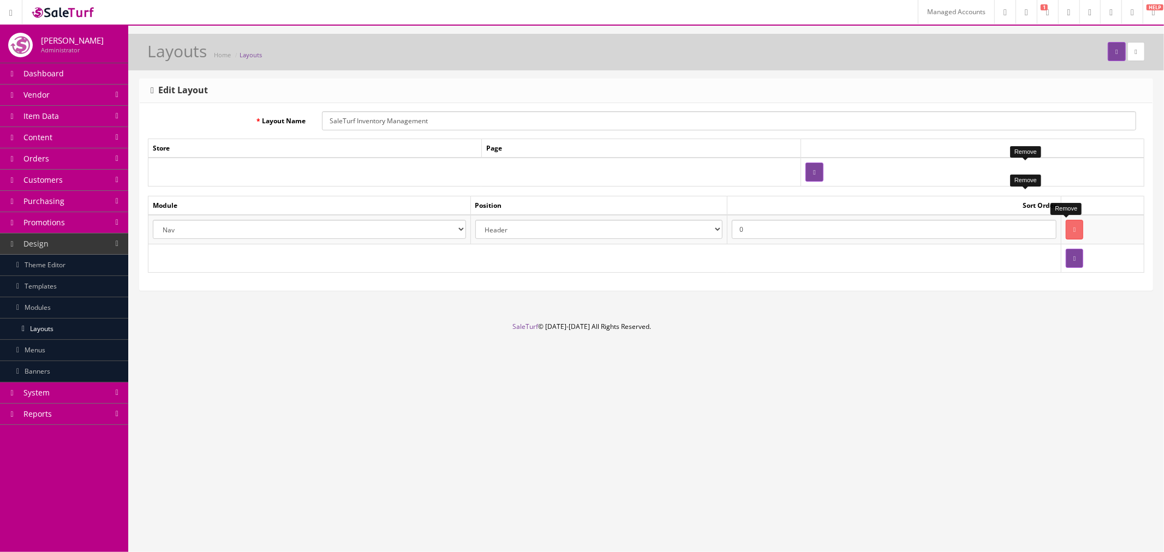
click at [1073, 227] on icon "button" at bounding box center [1074, 229] width 2 height 7
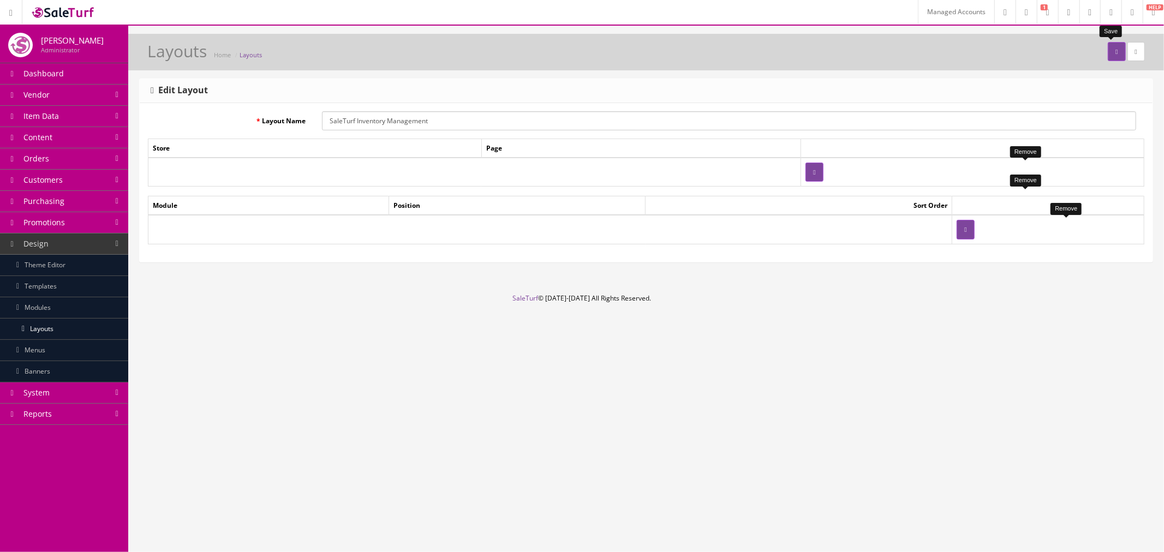
click at [1108, 53] on button "submit" at bounding box center [1116, 51] width 17 height 19
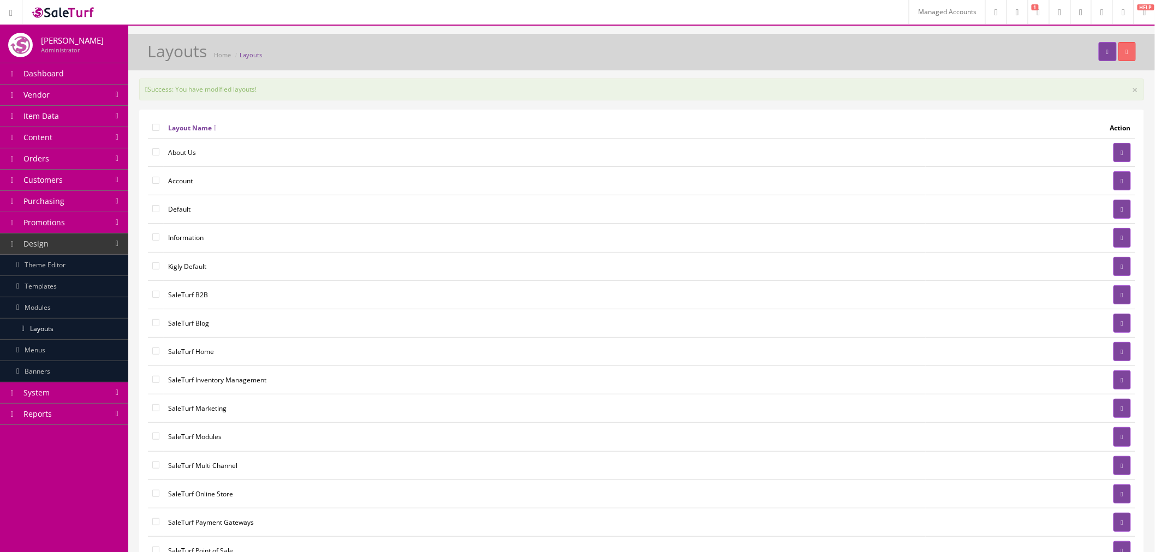
click at [59, 138] on link "Content" at bounding box center [64, 137] width 128 height 21
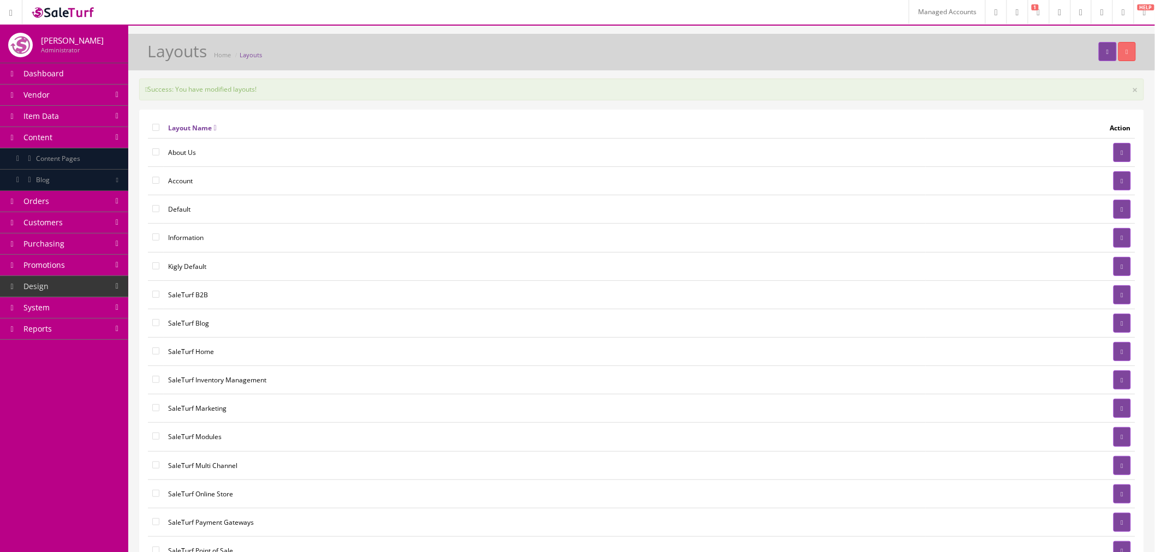
scroll to position [61, 0]
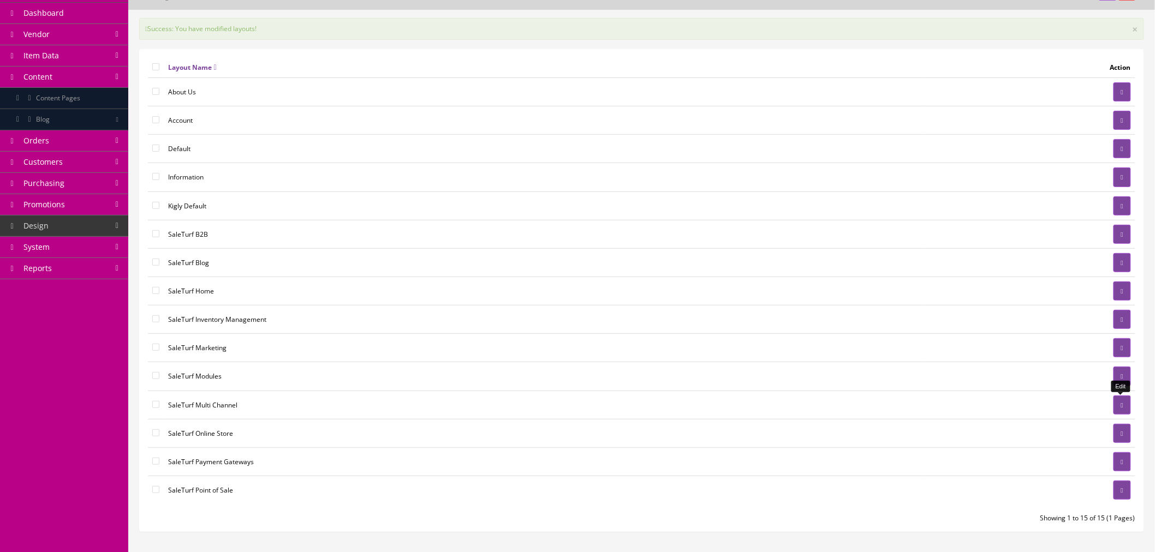
click at [1115, 404] on link at bounding box center [1121, 405] width 17 height 19
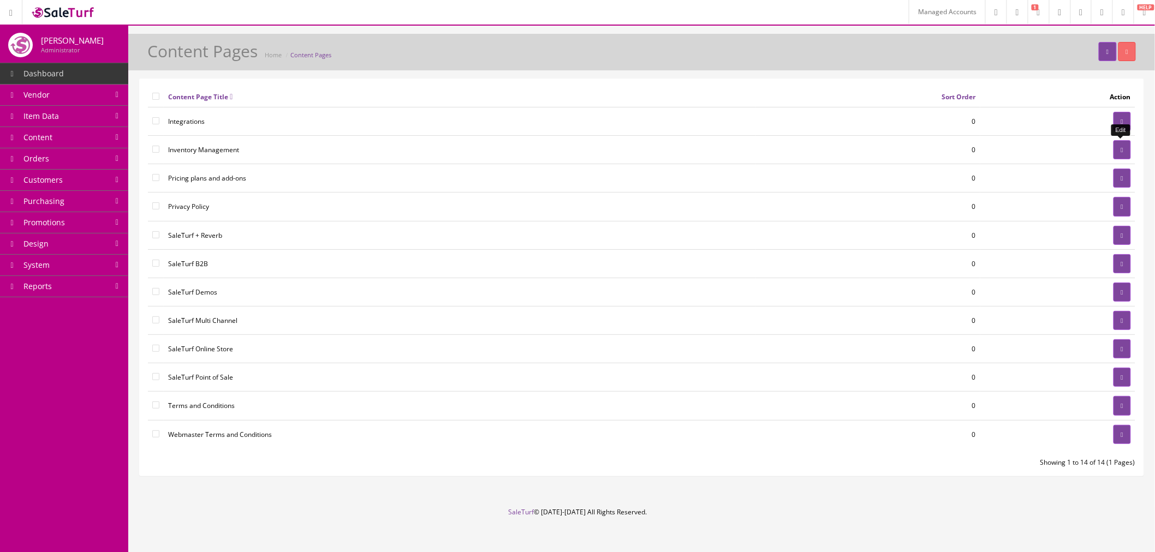
click at [1121, 151] on icon at bounding box center [1122, 150] width 2 height 7
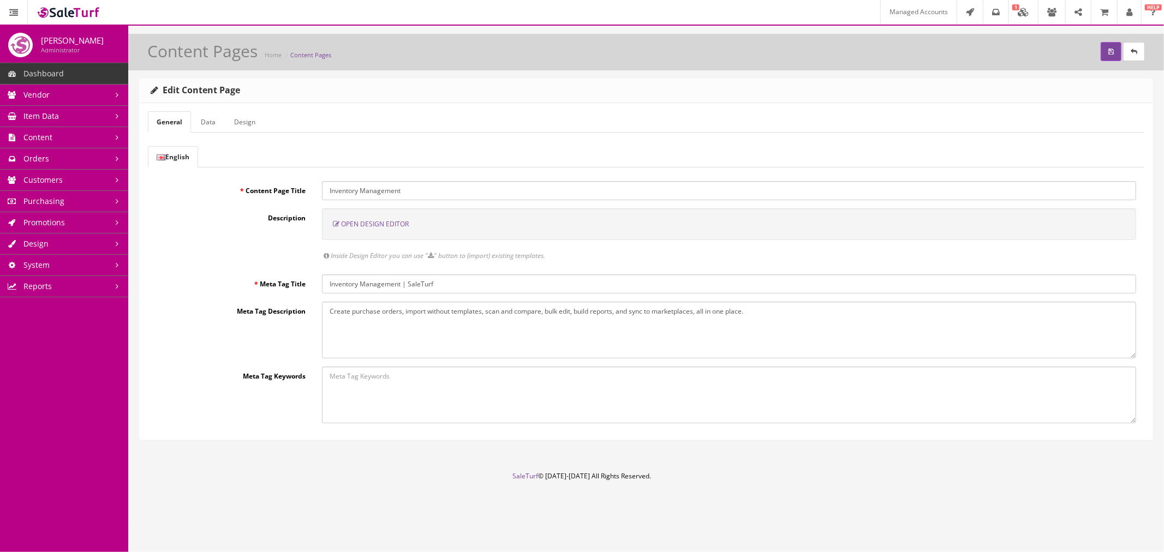
click at [241, 115] on link "Design" at bounding box center [244, 121] width 39 height 21
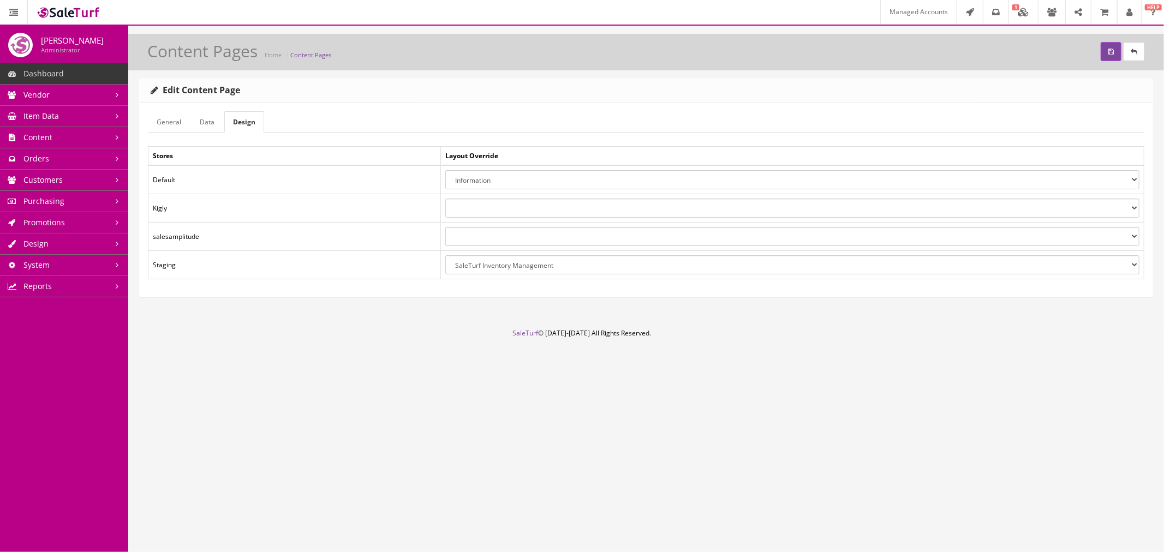
click at [493, 268] on select "About Us Account Default Information Kigly Default SaleTurf B2B SaleTurf Blog S…" at bounding box center [792, 264] width 694 height 19
select select
click at [445, 255] on select "About Us Account Default Information Kigly Default SaleTurf B2B SaleTurf Blog S…" at bounding box center [792, 264] width 694 height 19
click at [1107, 56] on button "submit" at bounding box center [1111, 51] width 21 height 19
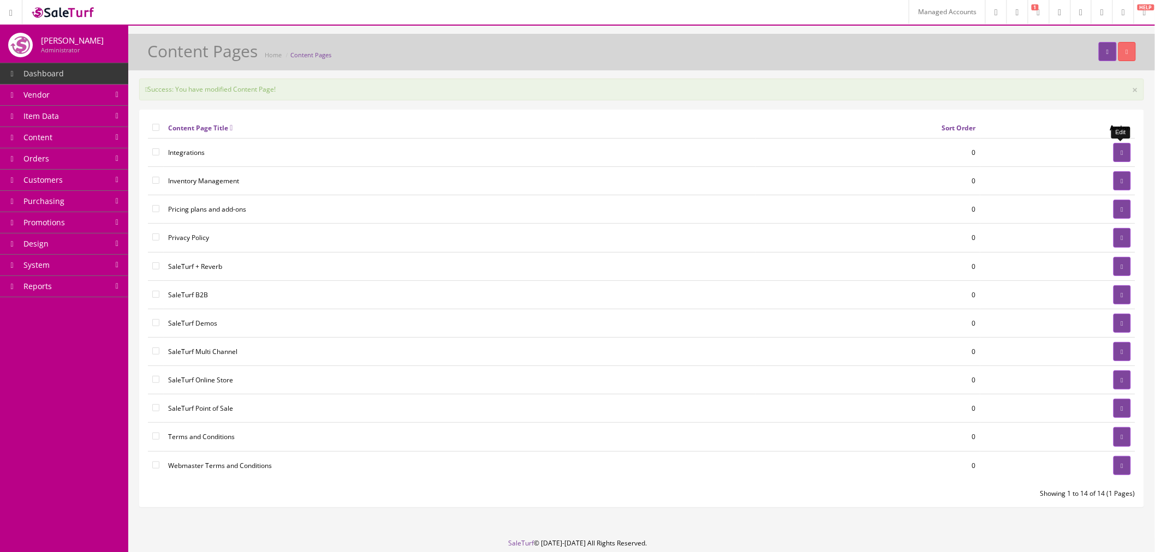
click at [1125, 150] on link at bounding box center [1121, 152] width 17 height 19
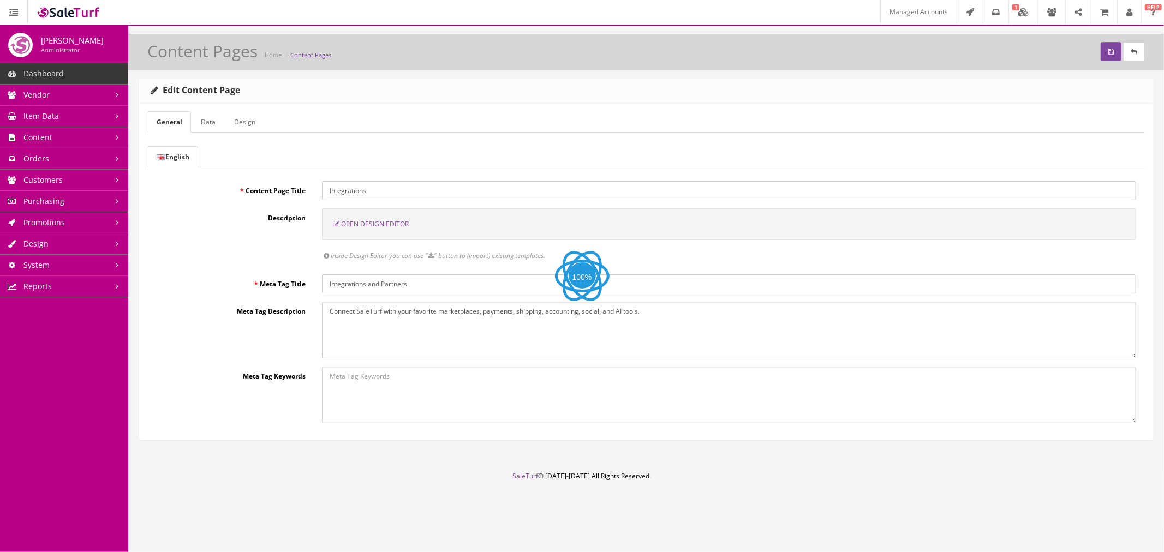
click at [258, 124] on link "Design" at bounding box center [244, 121] width 39 height 21
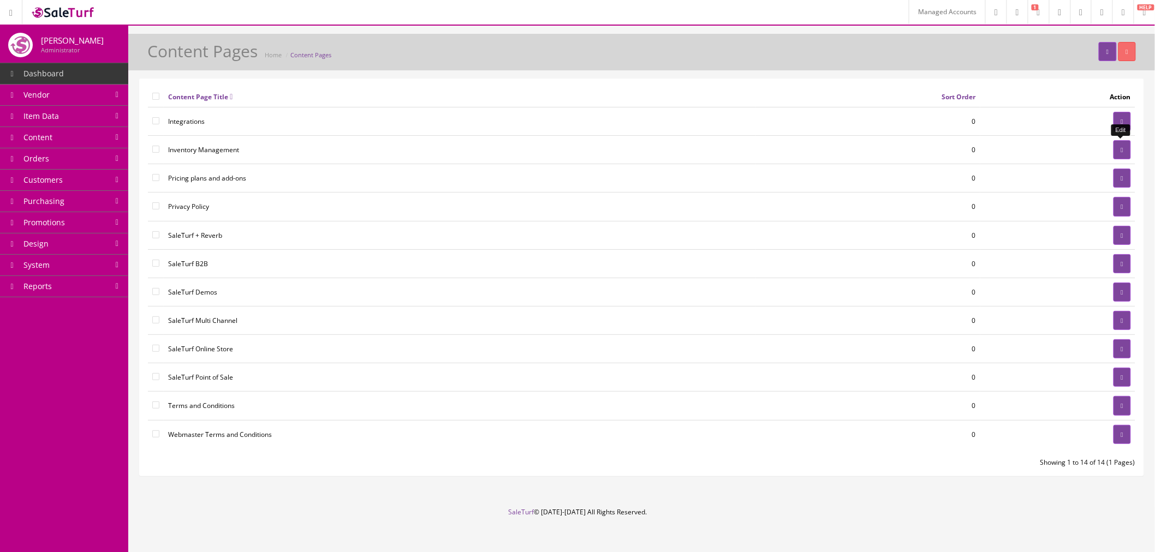
click at [1130, 153] on link at bounding box center [1121, 149] width 17 height 19
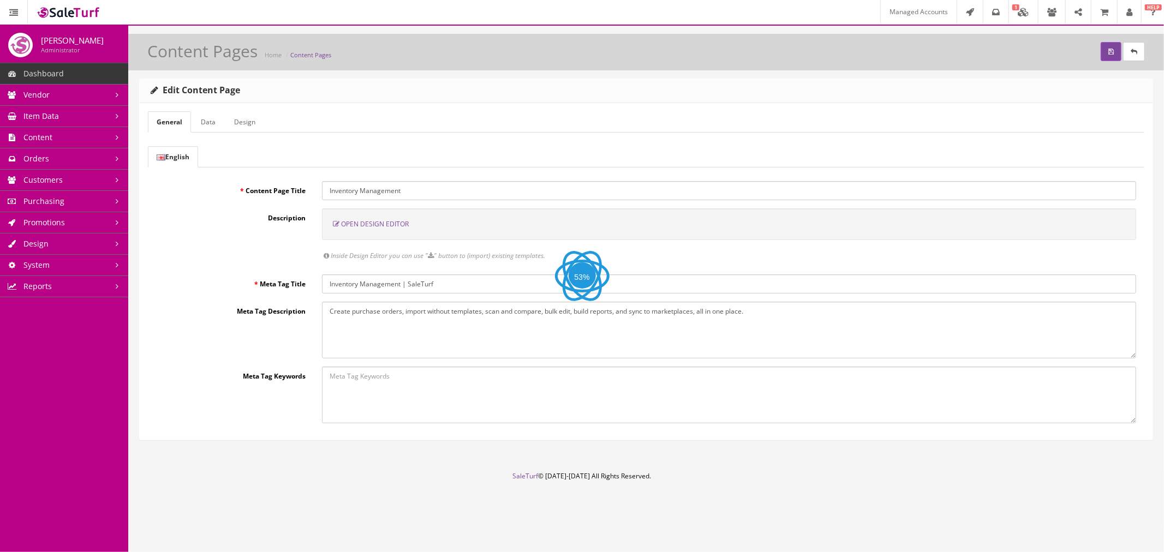
click at [253, 116] on link "Design" at bounding box center [244, 121] width 39 height 21
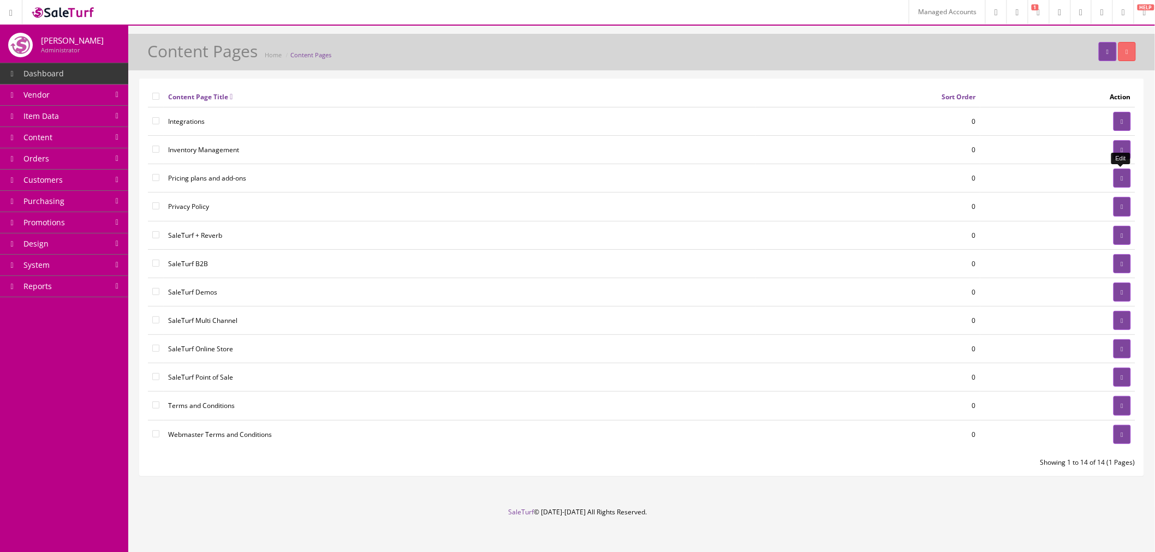
click at [1115, 179] on link at bounding box center [1121, 178] width 17 height 19
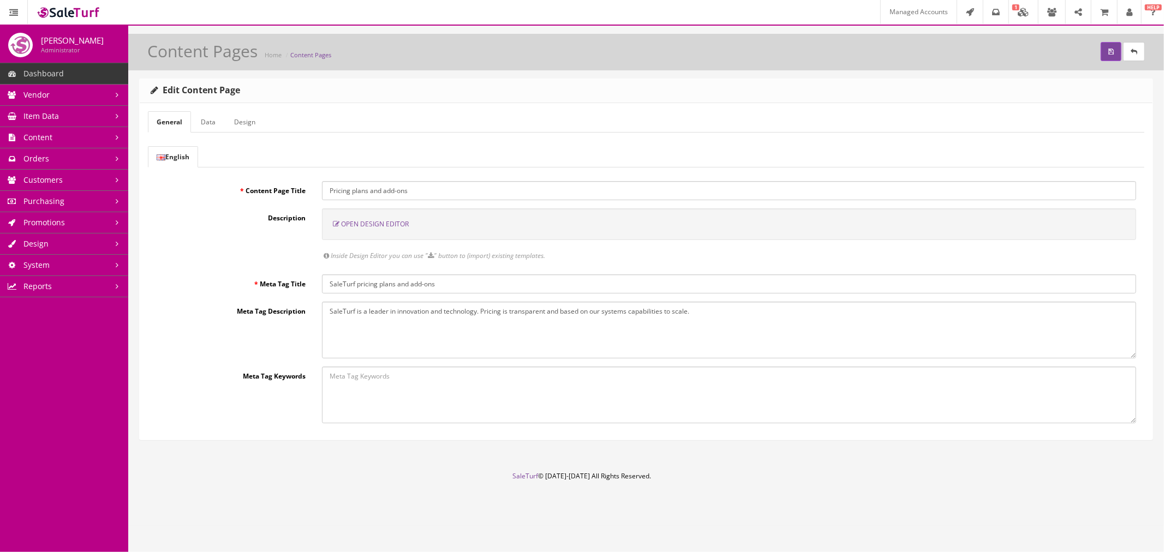
click at [241, 118] on link "Design" at bounding box center [244, 121] width 39 height 21
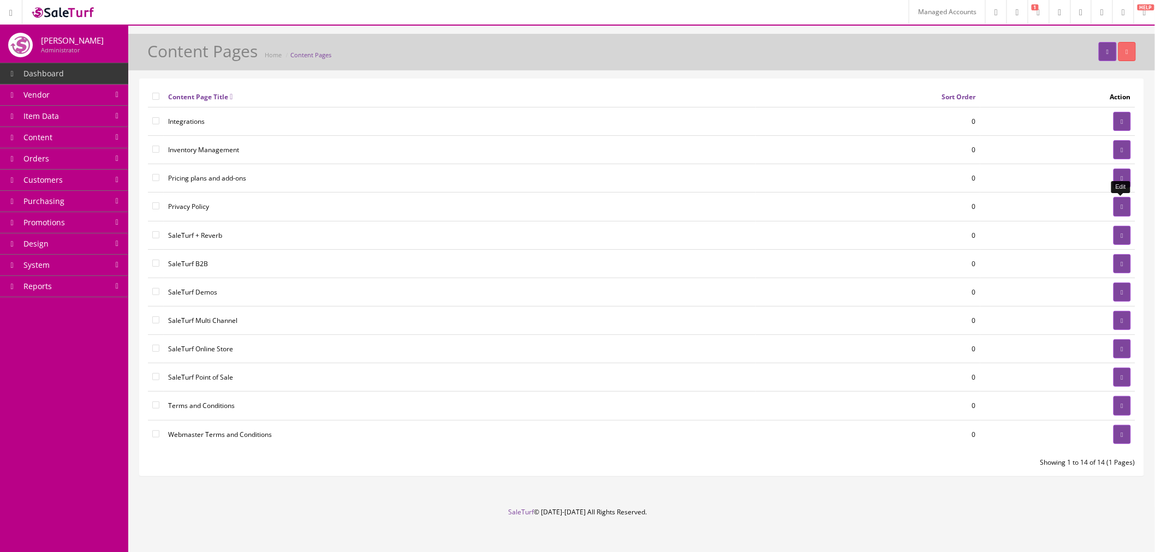
click at [1121, 210] on icon at bounding box center [1122, 207] width 2 height 7
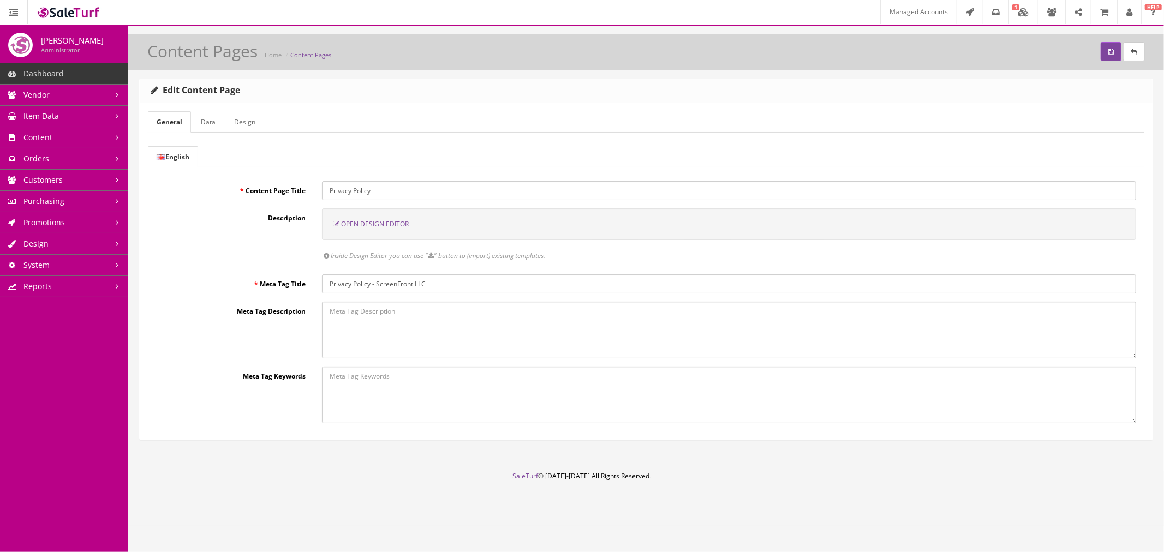
click at [246, 118] on link "Design" at bounding box center [244, 121] width 39 height 21
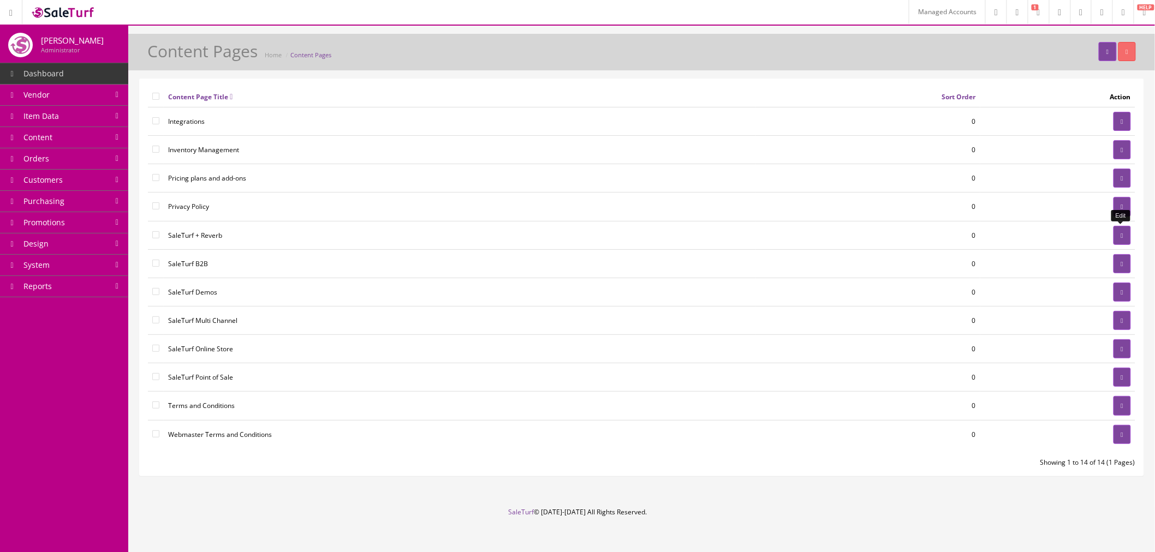
click at [1113, 229] on link at bounding box center [1121, 235] width 17 height 19
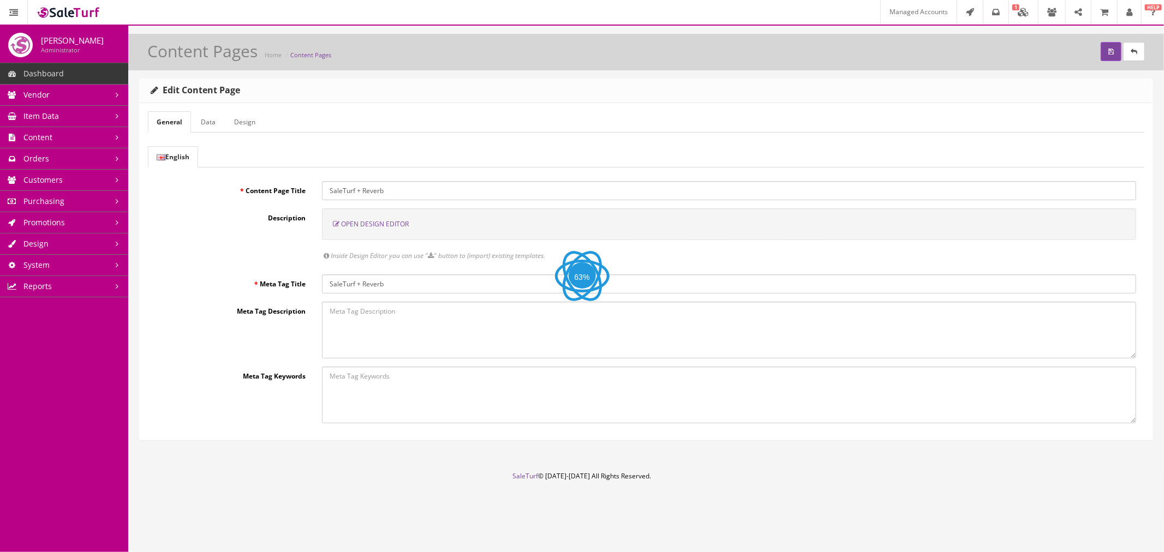
click at [242, 117] on link "Design" at bounding box center [244, 121] width 39 height 21
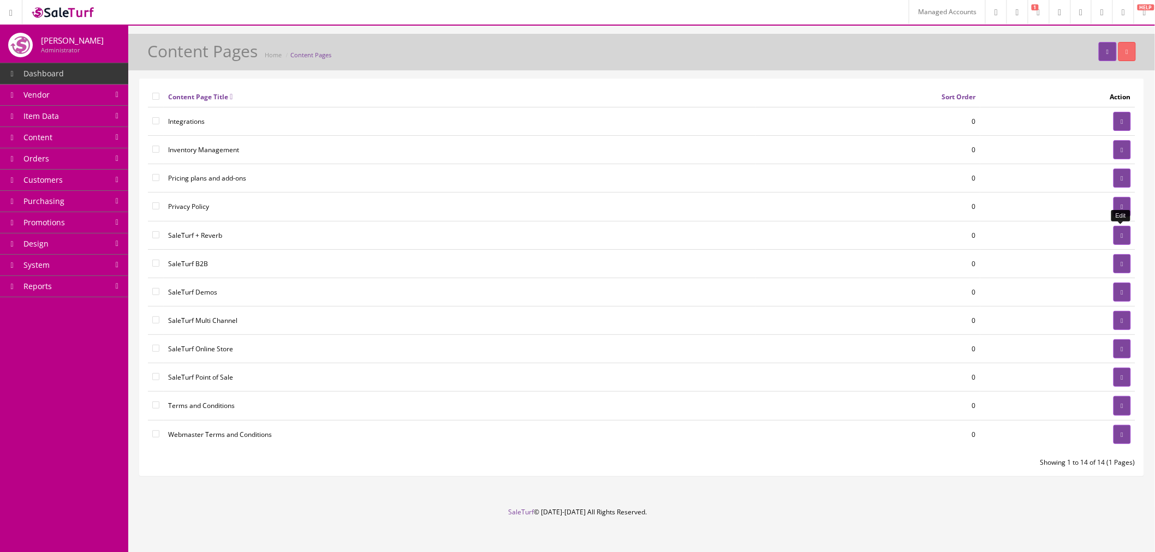
click at [1121, 235] on icon at bounding box center [1122, 235] width 2 height 7
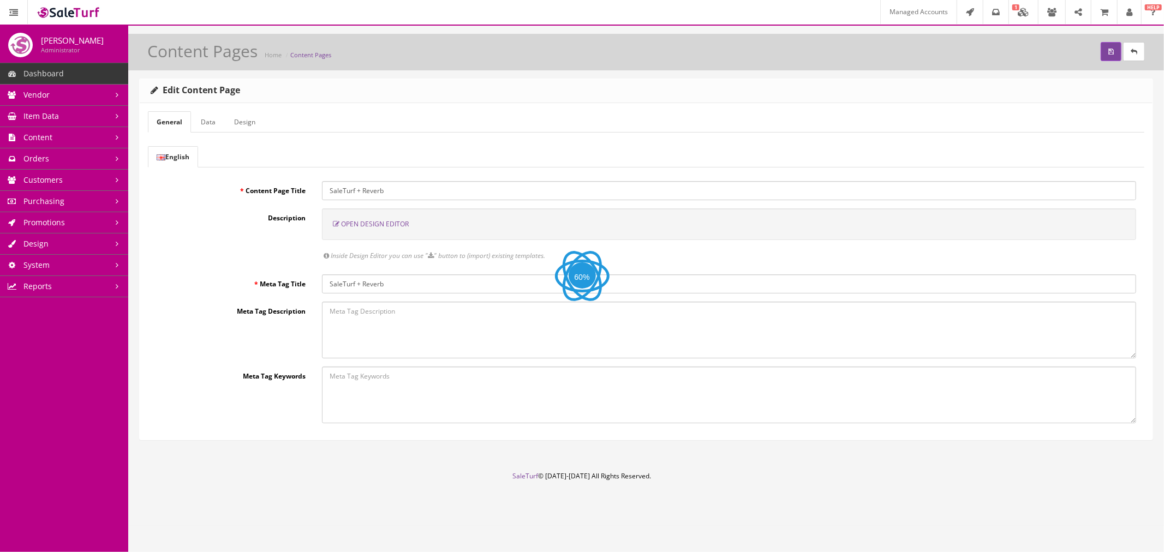
click at [251, 120] on link "Design" at bounding box center [244, 121] width 39 height 21
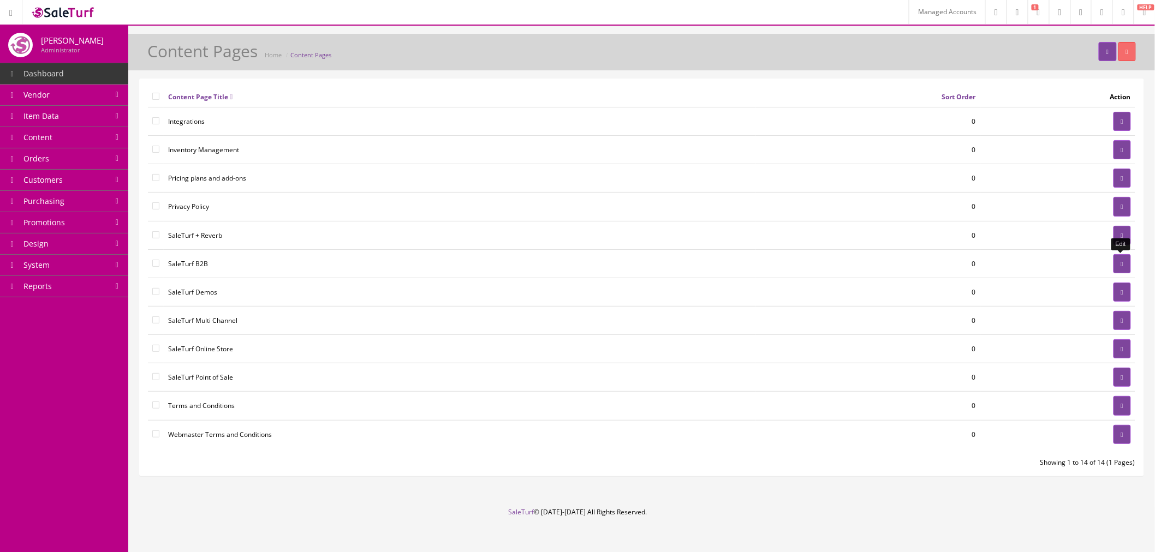
click at [1120, 270] on link at bounding box center [1121, 263] width 17 height 19
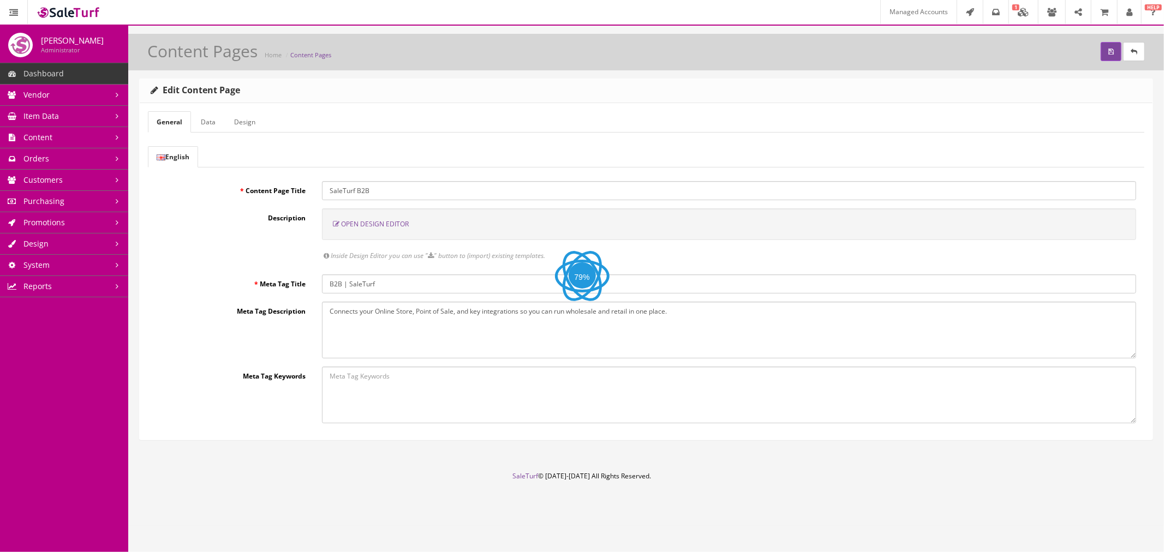
click at [254, 131] on link "Design" at bounding box center [244, 121] width 39 height 21
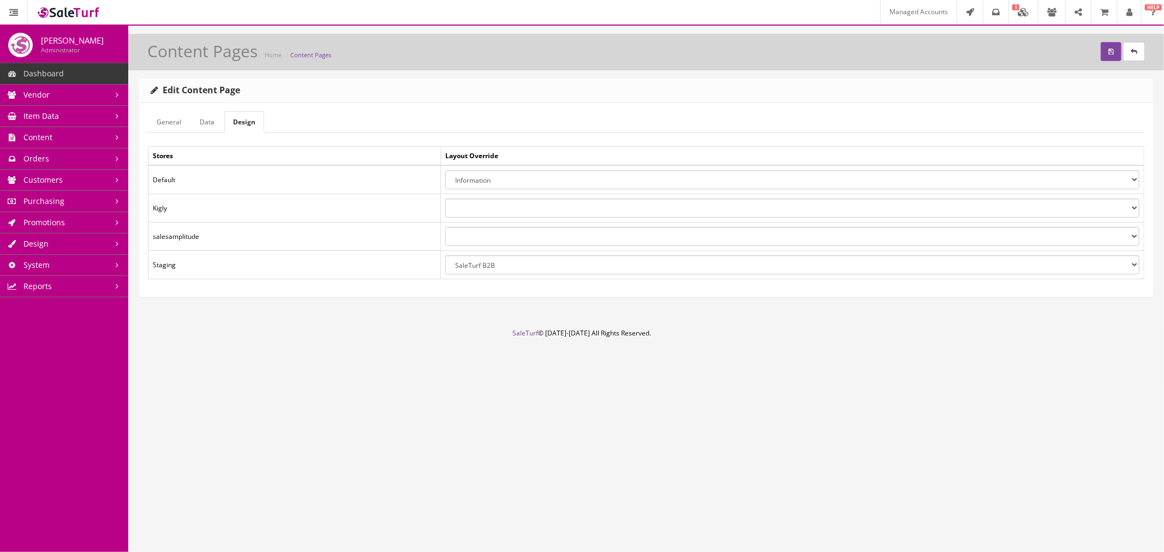
click at [530, 274] on select "About Us Account Default Information Kigly Default SaleTurf B2B SaleTurf Blog S…" at bounding box center [792, 264] width 694 height 19
select select
click at [445, 255] on select "About Us Account Default Information Kigly Default SaleTurf B2B SaleTurf Blog S…" at bounding box center [792, 264] width 694 height 19
click at [1108, 57] on button "submit" at bounding box center [1111, 51] width 21 height 19
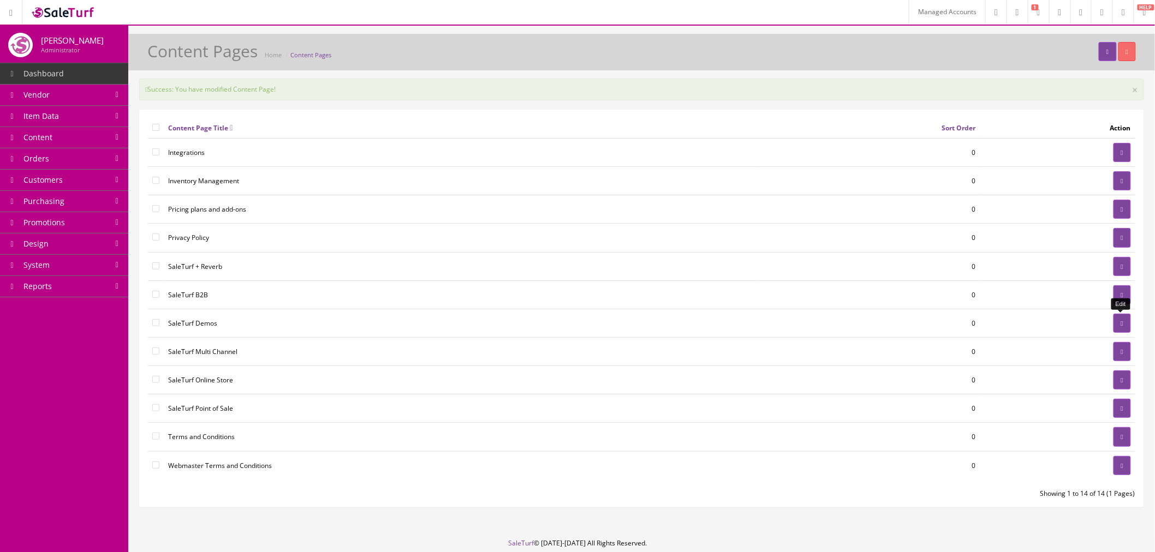
click at [1117, 320] on link at bounding box center [1121, 323] width 17 height 19
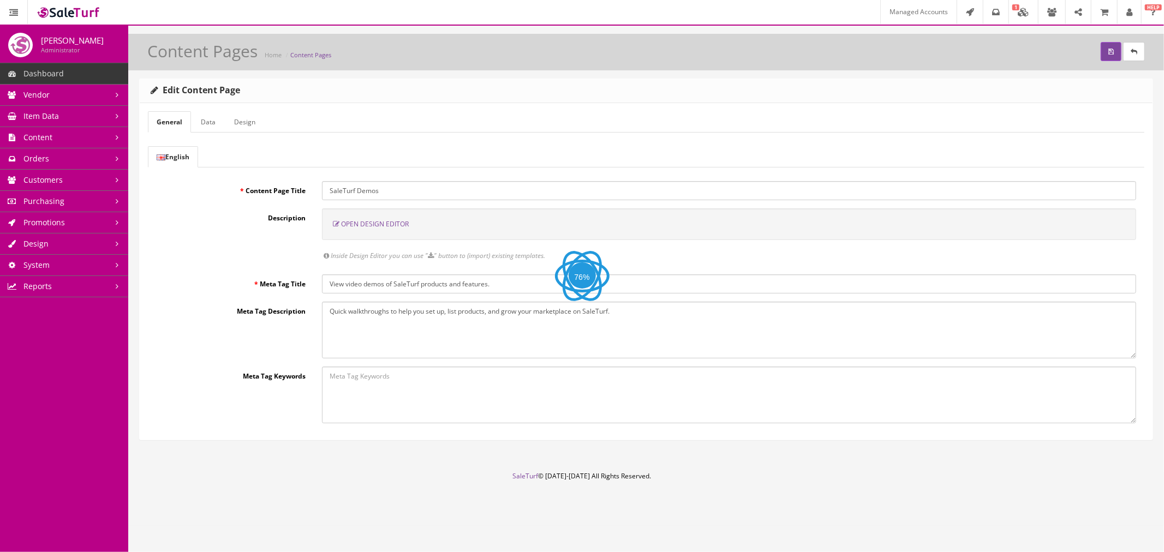
click at [226, 123] on link "Design" at bounding box center [244, 121] width 39 height 21
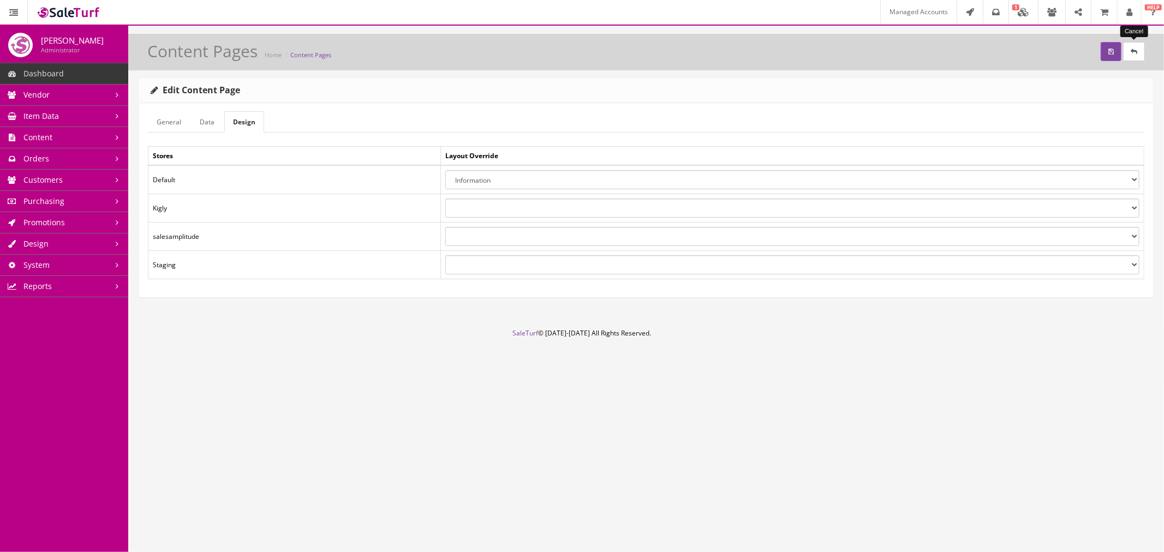
click at [1141, 50] on link at bounding box center [1134, 51] width 22 height 19
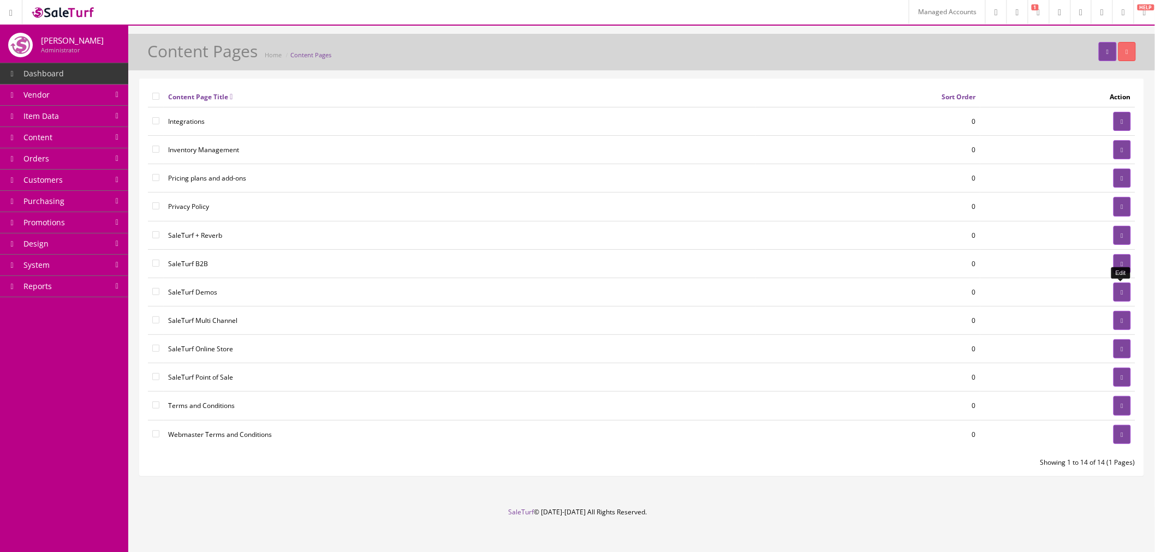
click at [1119, 297] on link at bounding box center [1121, 292] width 17 height 19
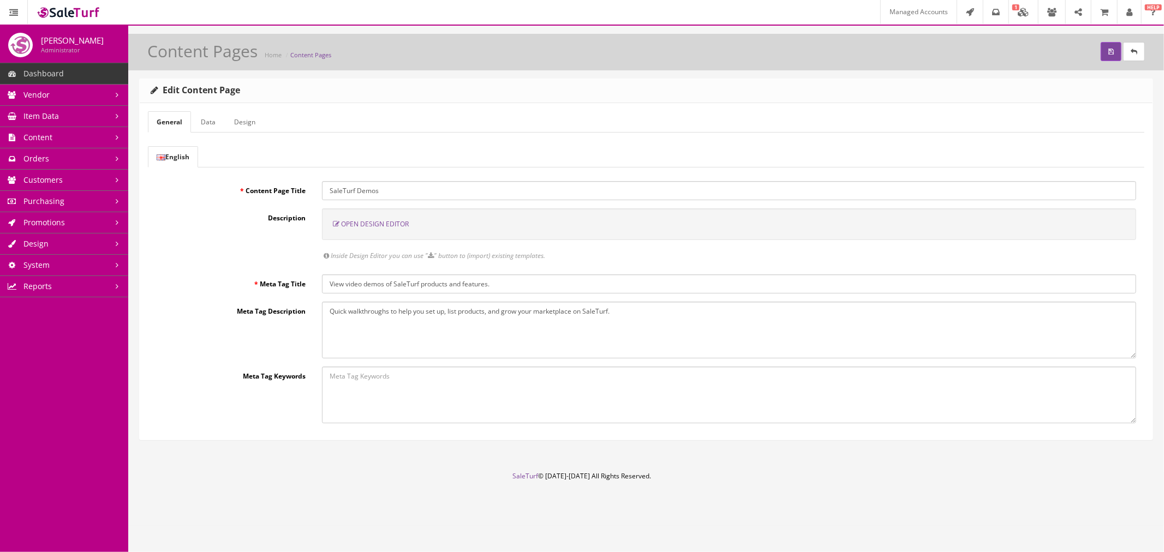
click at [239, 124] on link "Design" at bounding box center [244, 121] width 39 height 21
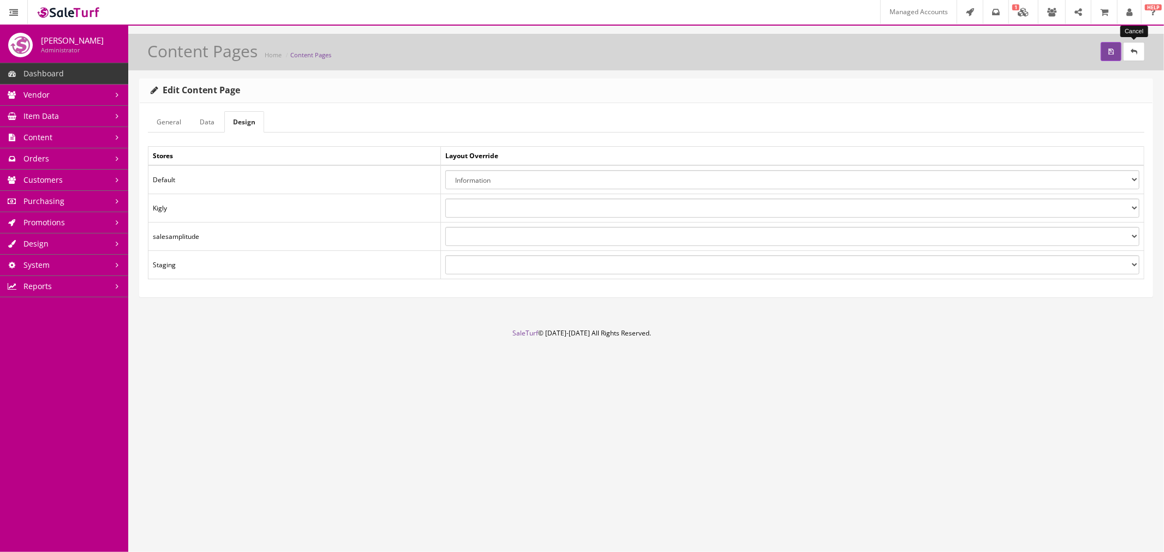
click at [1133, 57] on link at bounding box center [1134, 51] width 22 height 19
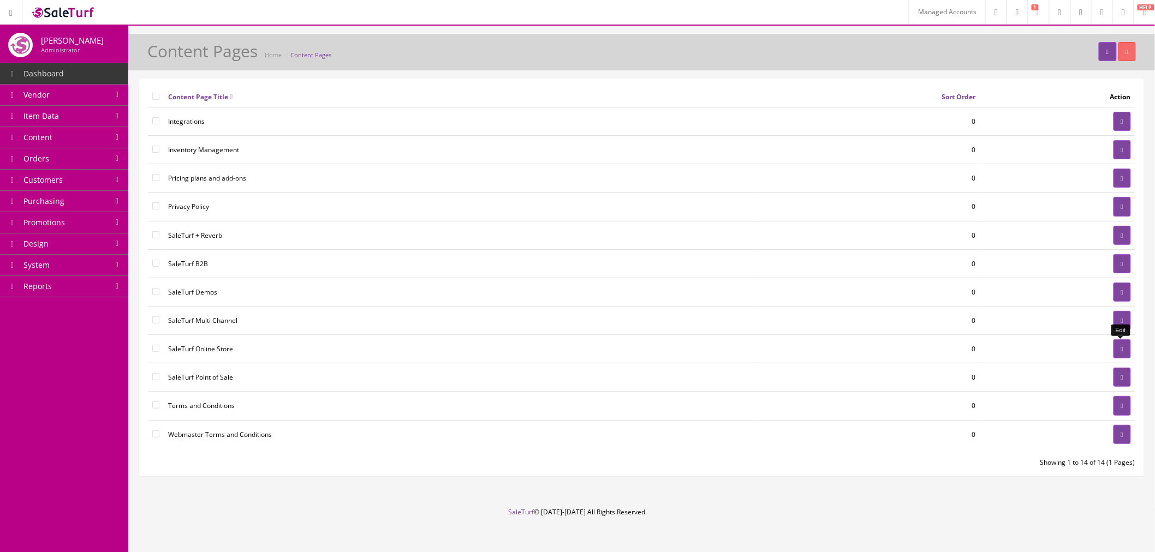
click at [1122, 352] on icon at bounding box center [1122, 349] width 2 height 7
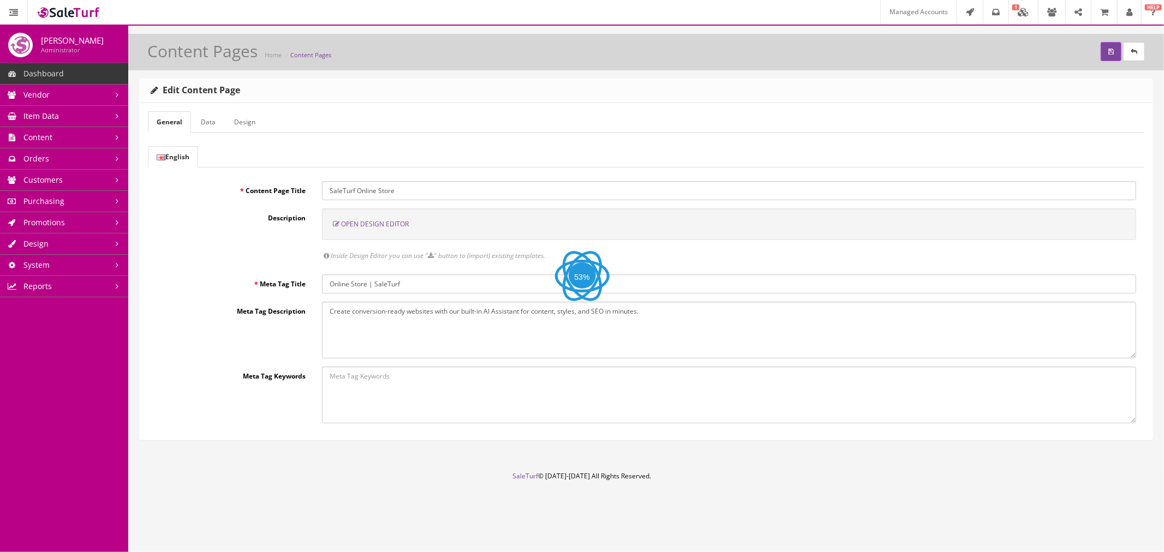
click at [256, 127] on link "Design" at bounding box center [244, 121] width 39 height 21
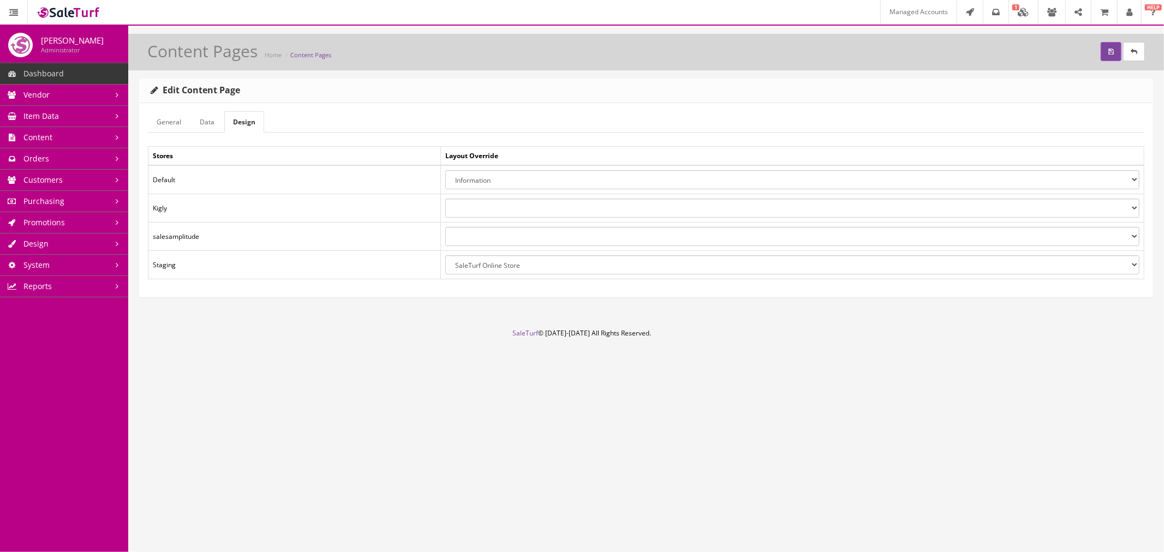
click at [546, 259] on select "About Us Account Default Information Kigly Default SaleTurf B2B SaleTurf Blog S…" at bounding box center [792, 264] width 694 height 19
select select
click at [445, 255] on select "About Us Account Default Information Kigly Default SaleTurf B2B SaleTurf Blog S…" at bounding box center [792, 264] width 694 height 19
click at [1114, 56] on button "submit" at bounding box center [1111, 51] width 21 height 19
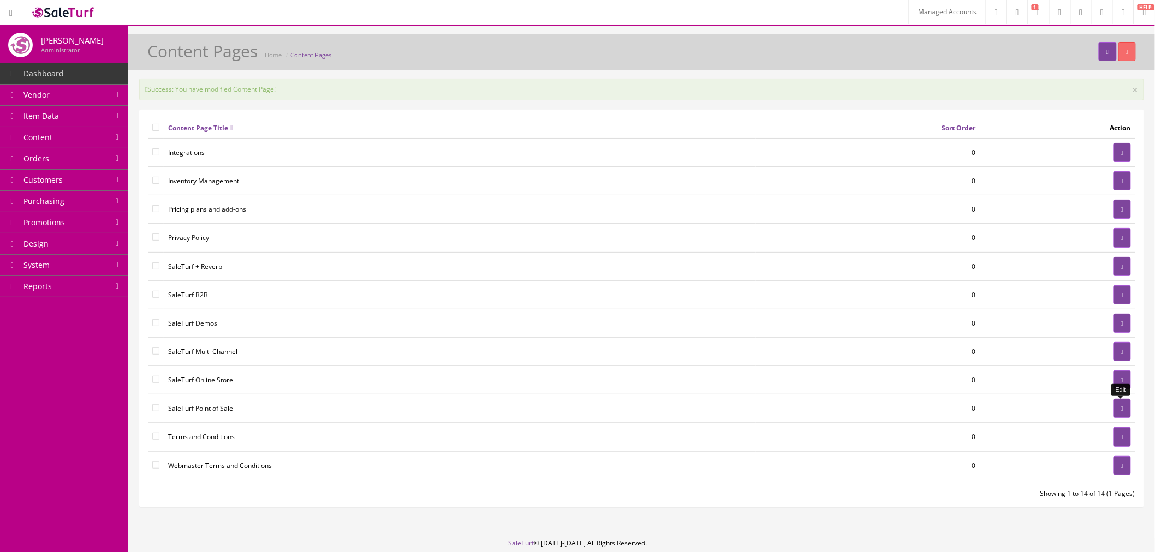
click at [1113, 407] on link at bounding box center [1121, 408] width 17 height 19
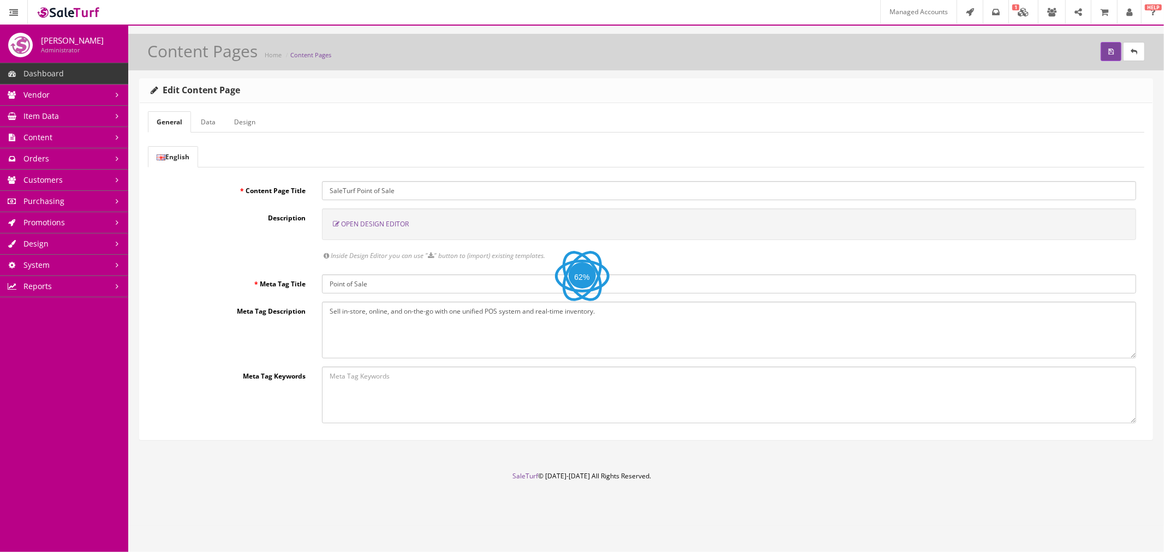
click at [247, 129] on link "Design" at bounding box center [244, 121] width 39 height 21
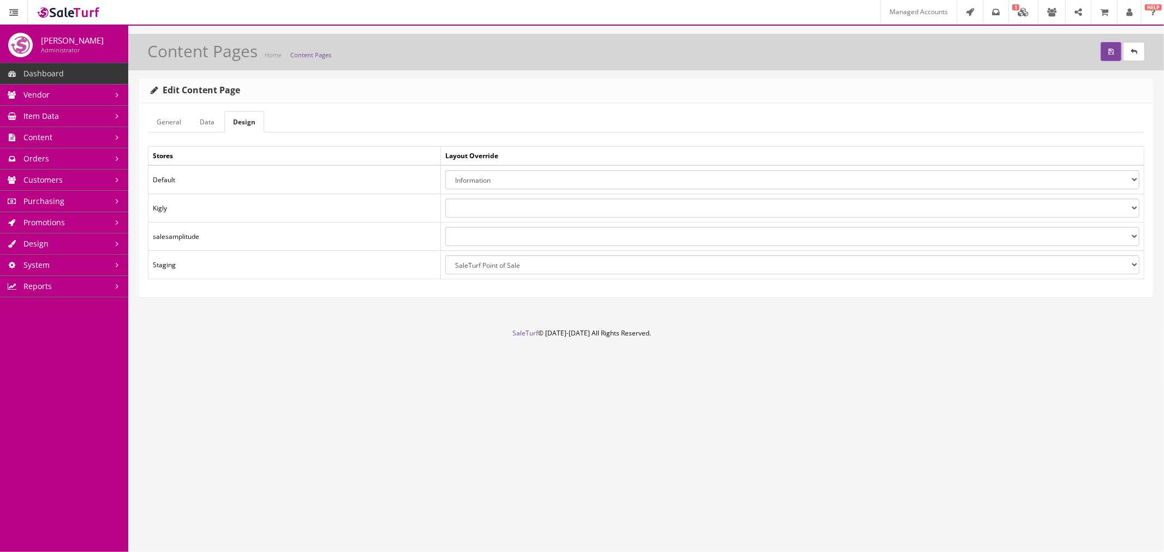
click at [553, 273] on select "About Us Account Default Information Kigly Default SaleTurf B2B SaleTurf Blog S…" at bounding box center [792, 264] width 694 height 19
select select
click at [445, 255] on select "About Us Account Default Information Kigly Default SaleTurf B2B SaleTurf Blog S…" at bounding box center [792, 264] width 694 height 19
click at [1108, 53] on icon "submit" at bounding box center [1110, 52] width 5 height 7
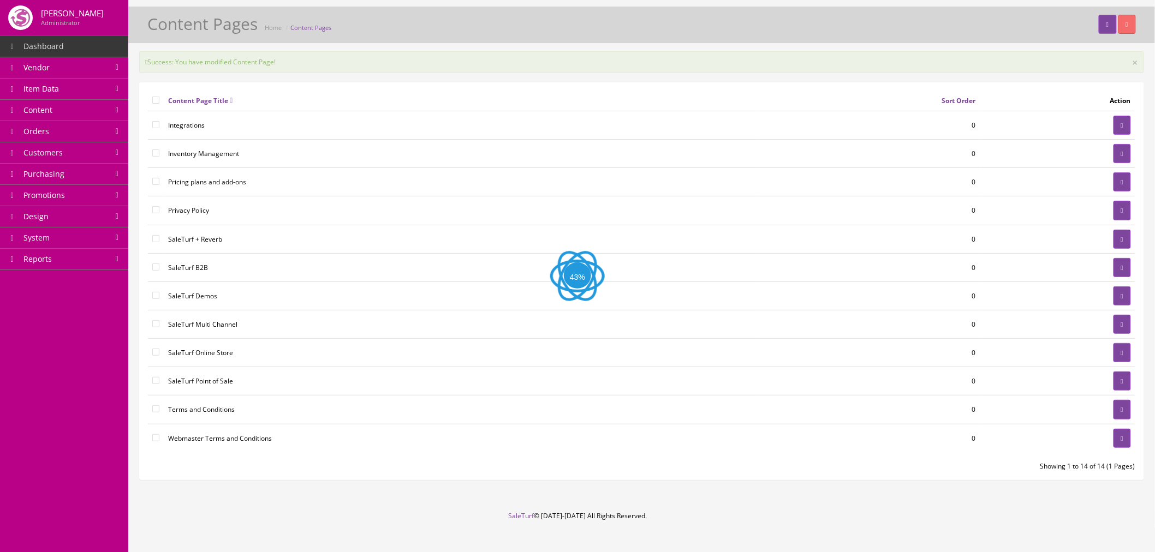
scroll to position [42, 0]
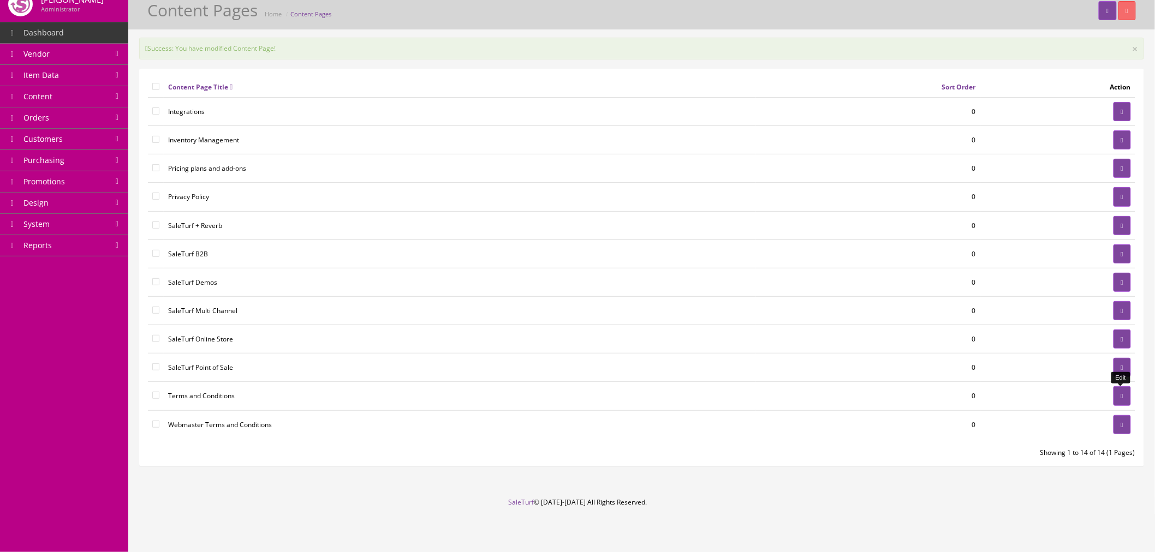
click at [1115, 394] on link at bounding box center [1121, 395] width 17 height 19
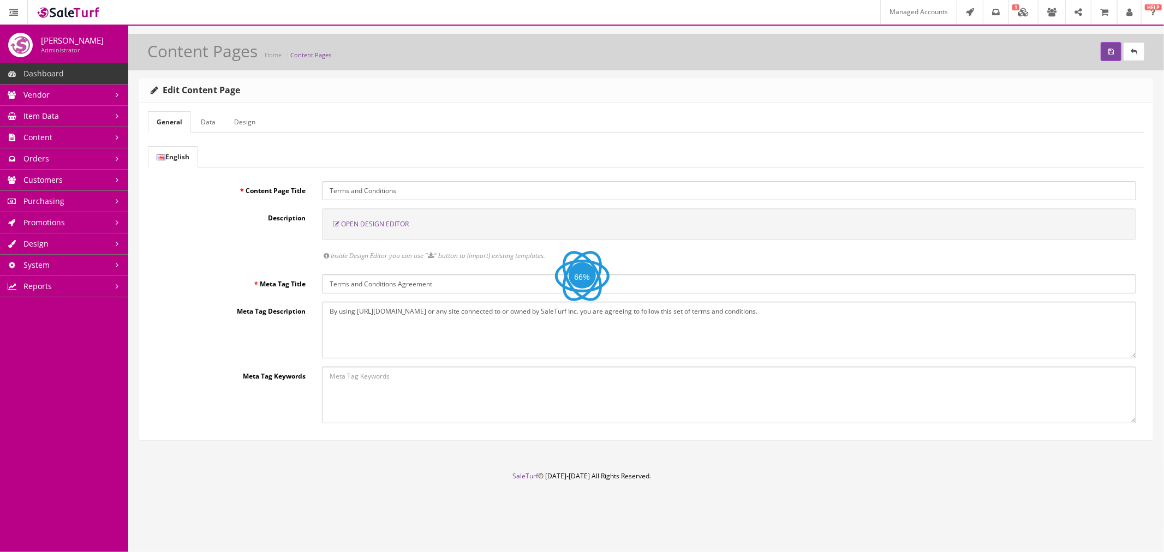
click at [257, 120] on link "Design" at bounding box center [244, 121] width 39 height 21
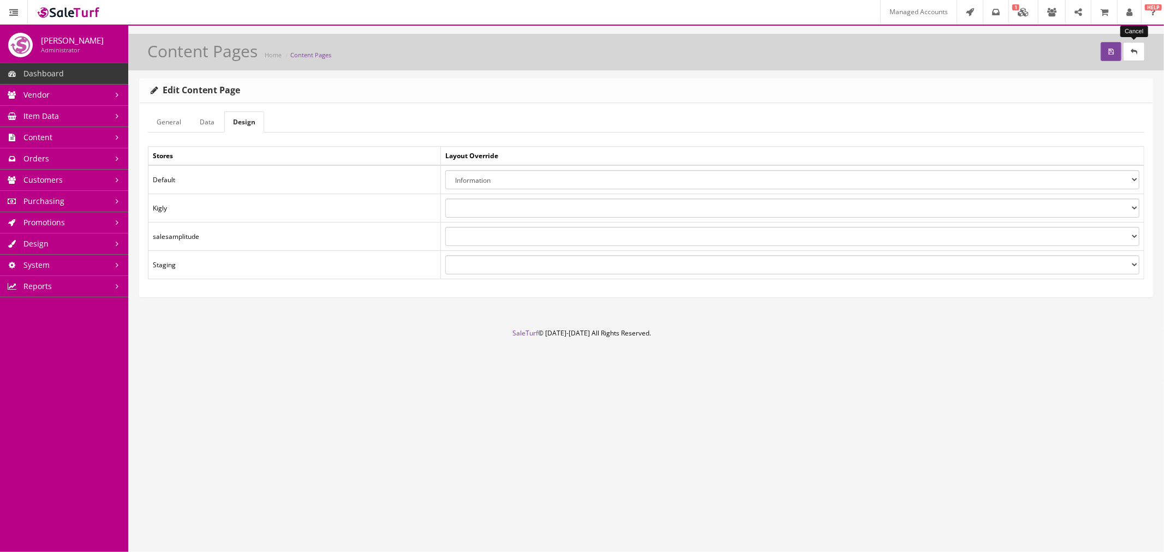
click at [1142, 51] on link at bounding box center [1134, 51] width 22 height 19
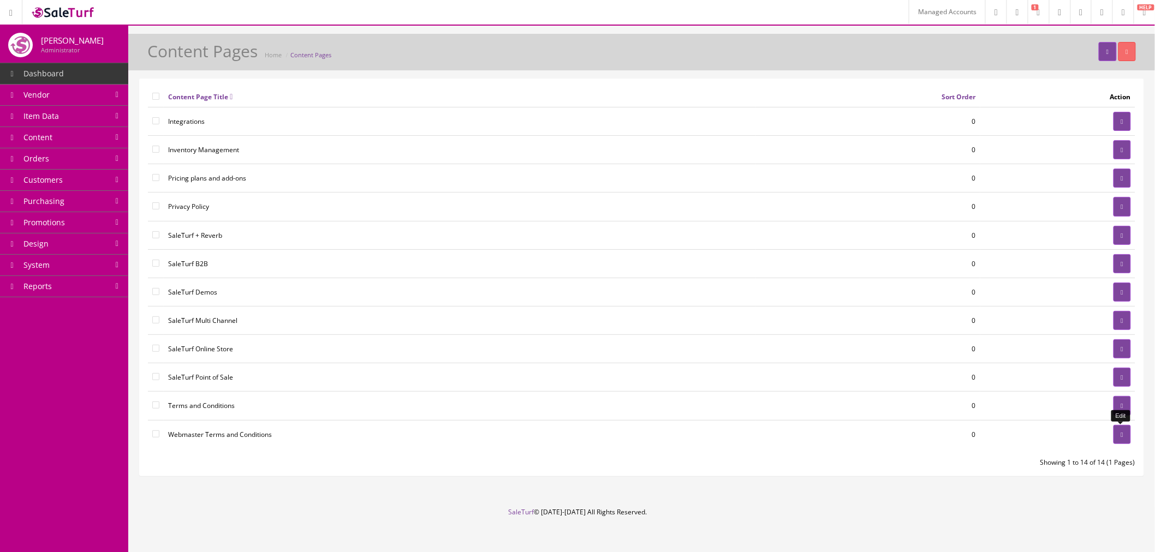
click at [1114, 437] on link at bounding box center [1121, 434] width 17 height 19
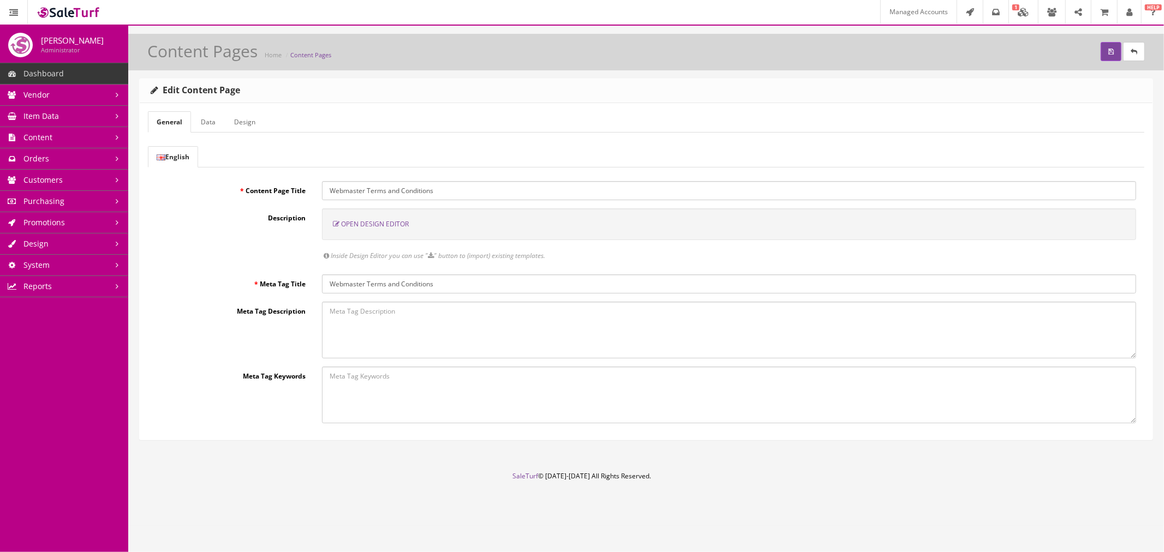
click at [244, 126] on link "Design" at bounding box center [244, 121] width 39 height 21
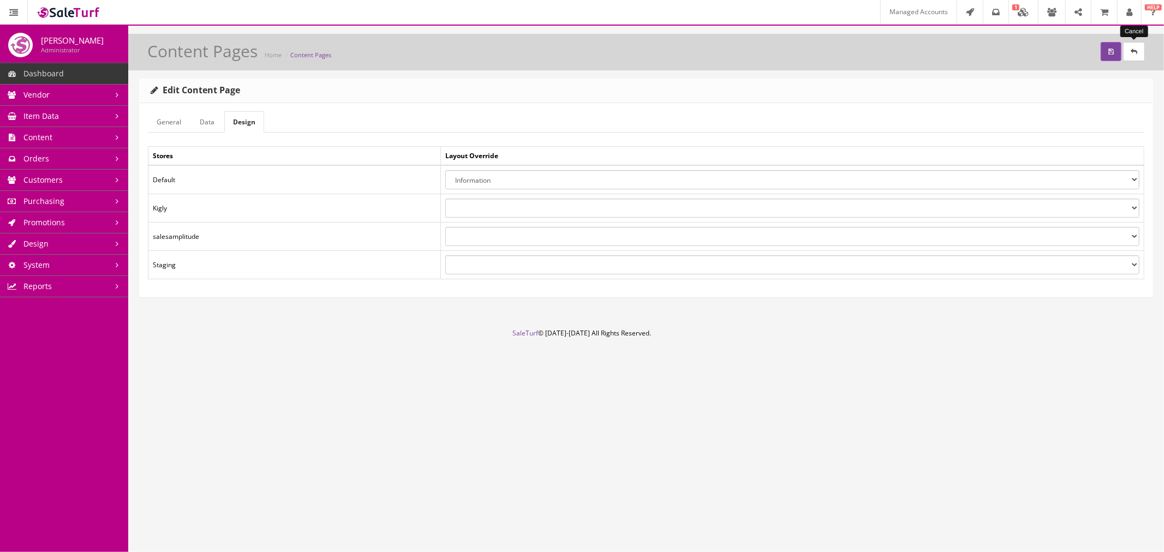
click at [1131, 56] on link at bounding box center [1134, 51] width 22 height 19
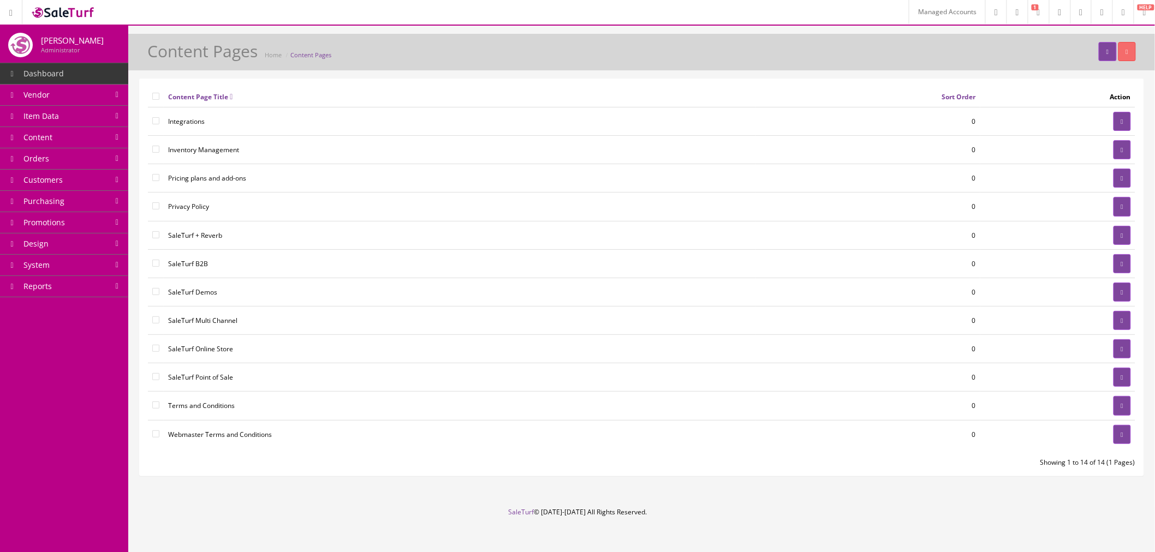
click at [97, 249] on link "Design" at bounding box center [64, 244] width 128 height 21
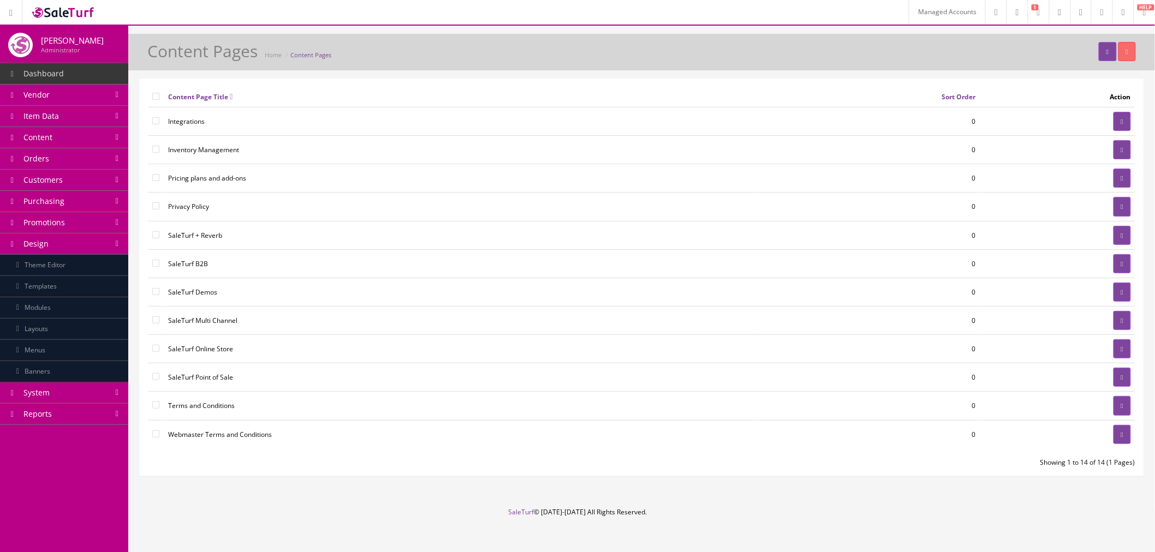
click at [91, 332] on link "Layouts" at bounding box center [64, 329] width 128 height 21
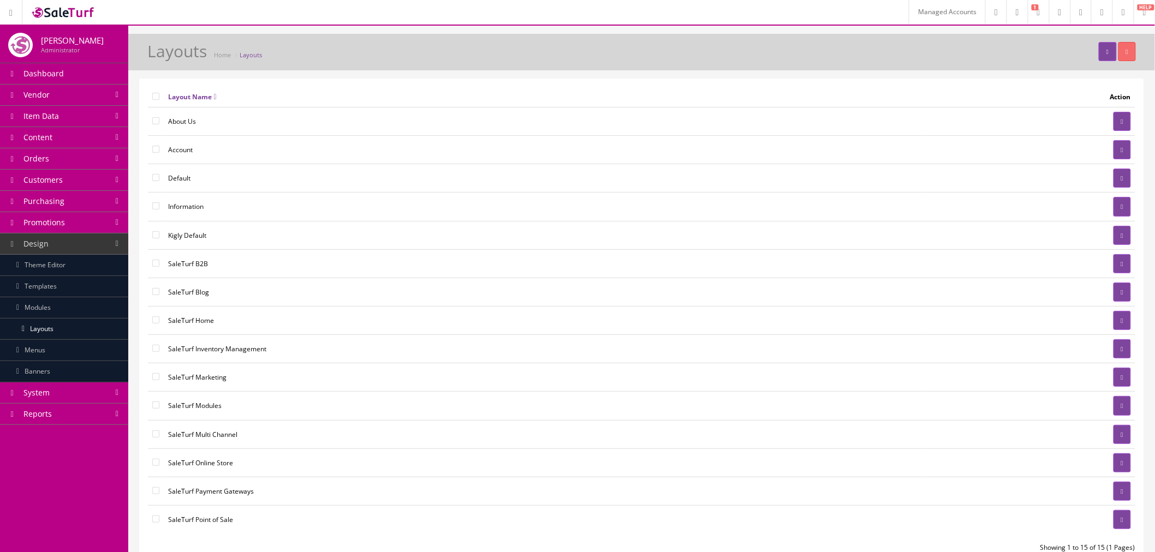
click at [152, 264] on input"] "checkbox" at bounding box center [155, 263] width 7 height 7
checkbox input"] "true"
click at [154, 294] on input"] "checkbox" at bounding box center [155, 291] width 7 height 7
checkbox input"] "true"
click at [154, 350] on input"] "checkbox" at bounding box center [155, 348] width 7 height 7
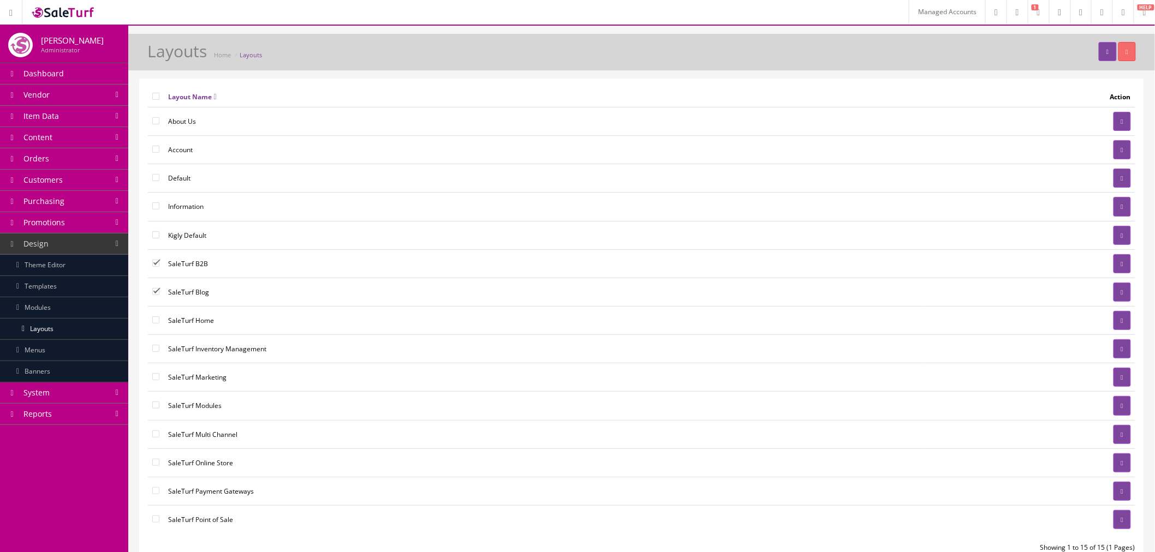
checkbox input"] "true"
click at [152, 377] on input"] "checkbox" at bounding box center [155, 376] width 7 height 7
checkbox input"] "true"
click at [153, 406] on input"] "checkbox" at bounding box center [155, 405] width 7 height 7
checkbox input"] "true"
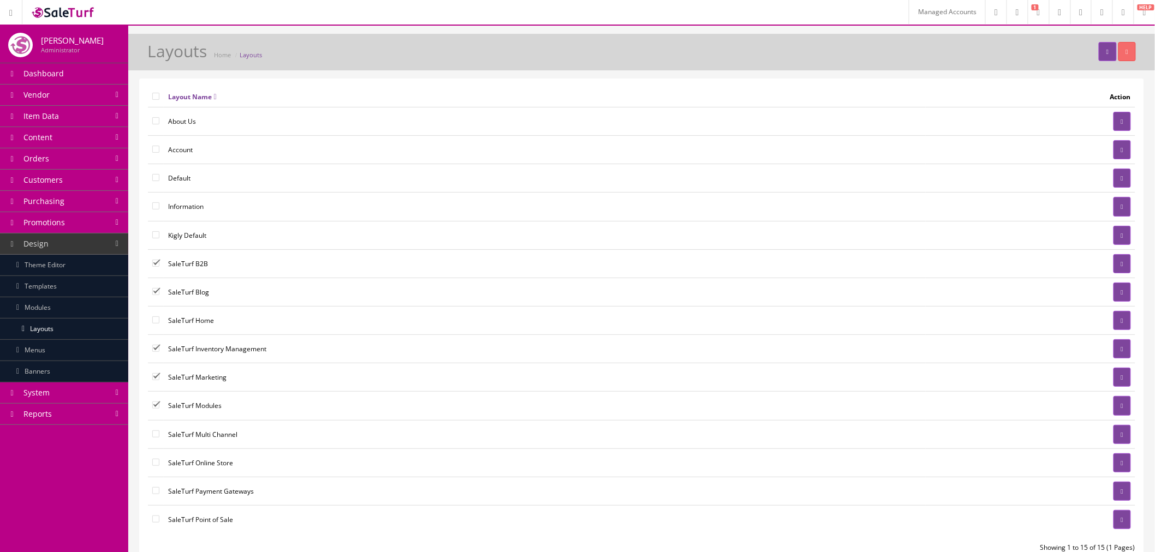
click at [155, 435] on input"] "checkbox" at bounding box center [155, 434] width 7 height 7
checkbox input"] "true"
click at [159, 492] on td at bounding box center [156, 491] width 16 height 28
click at [160, 519] on td at bounding box center [156, 519] width 16 height 28
click at [156, 494] on input"] "checkbox" at bounding box center [155, 490] width 7 height 7
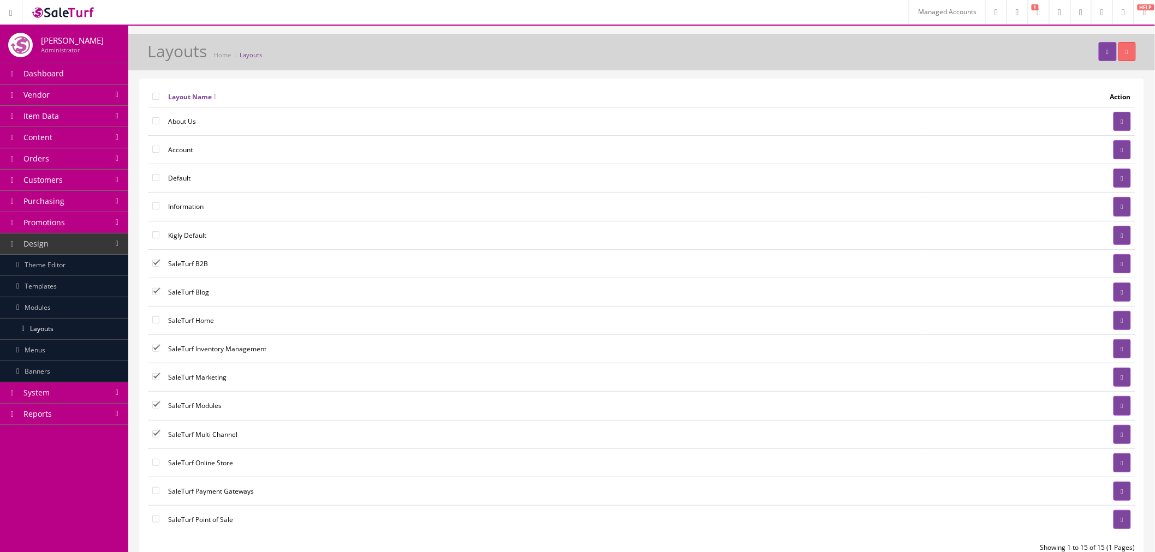
checkbox input"] "true"
click at [155, 521] on input"] "checkbox" at bounding box center [155, 519] width 7 height 7
checkbox input"] "true"
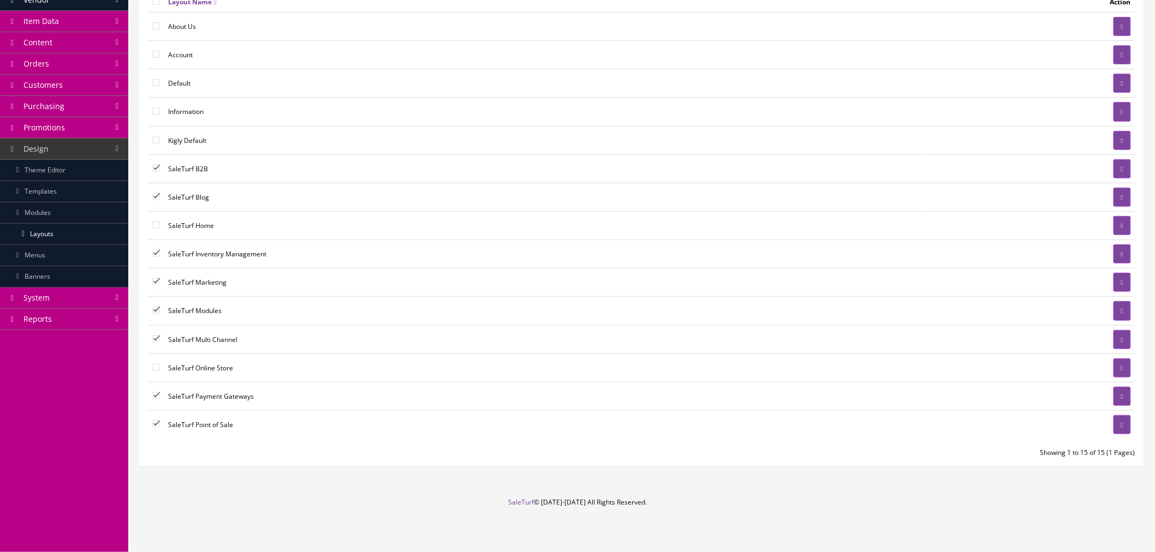
scroll to position [36, 0]
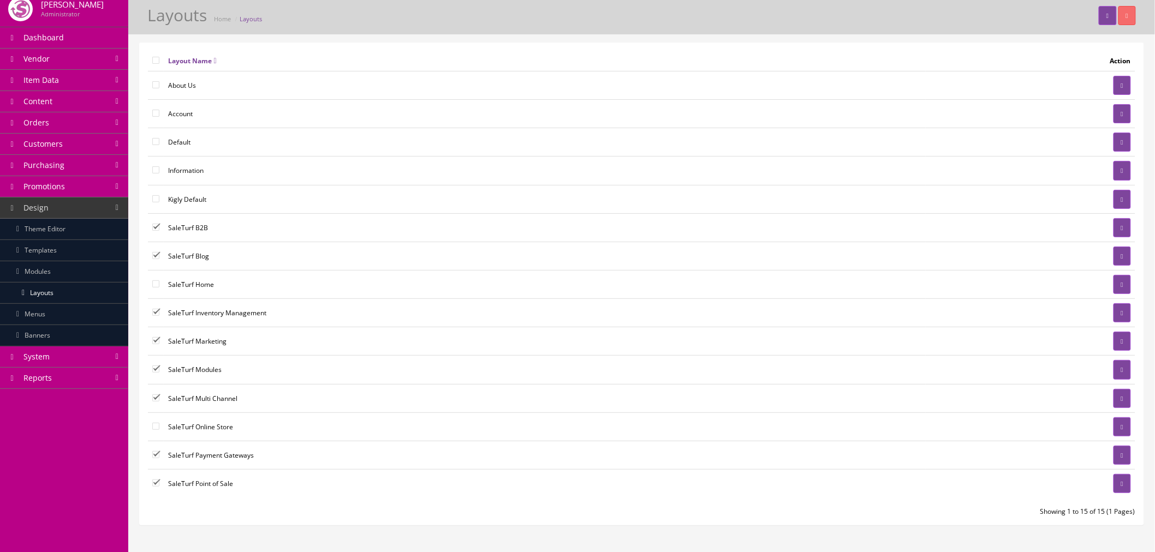
click at [158, 427] on input"] "checkbox" at bounding box center [155, 426] width 7 height 7
checkbox input"] "true"
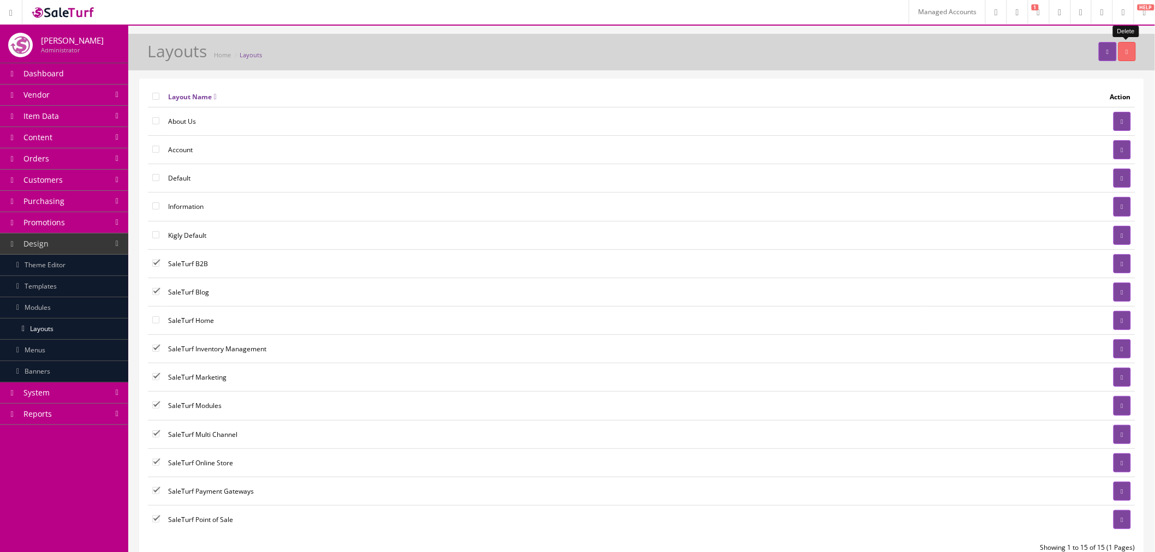
click at [1128, 48] on button "button" at bounding box center [1126, 51] width 17 height 19
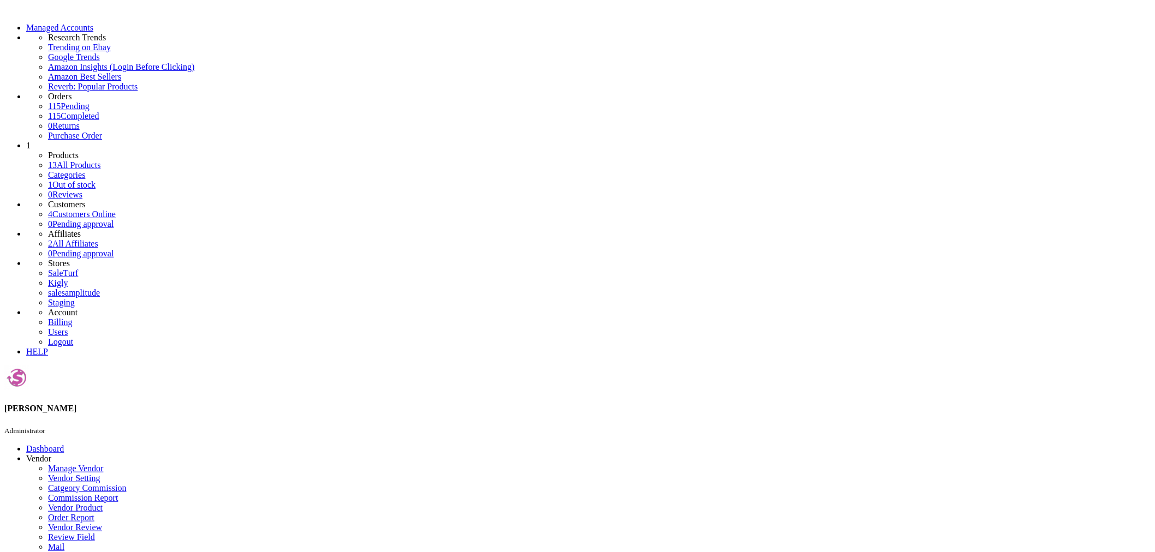
checkbox input"] "false"
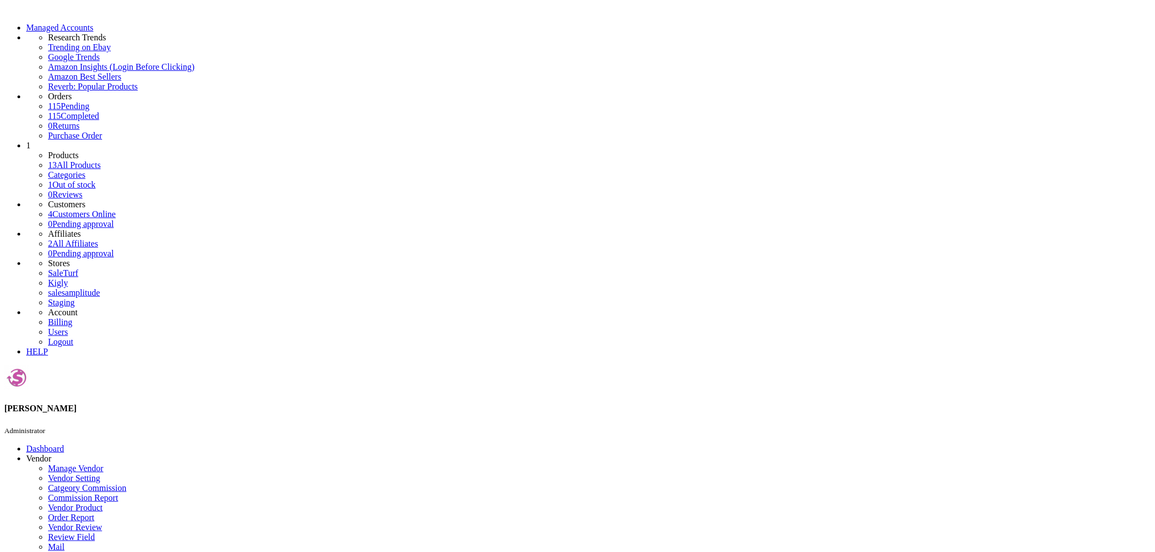
checkbox input"] "true"
checkbox input"] "false"
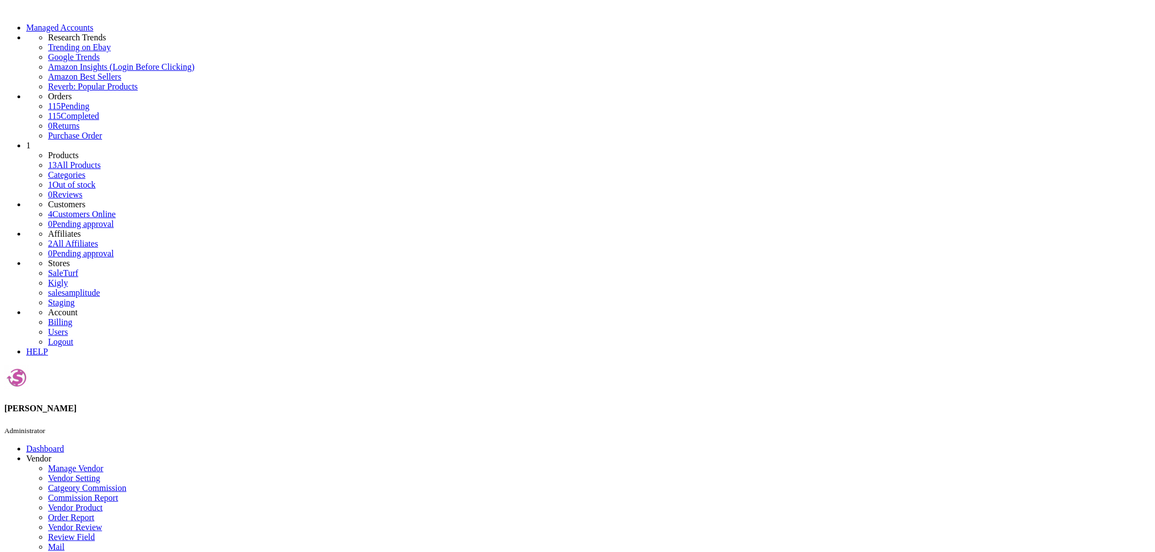
checkbox input"] "false"
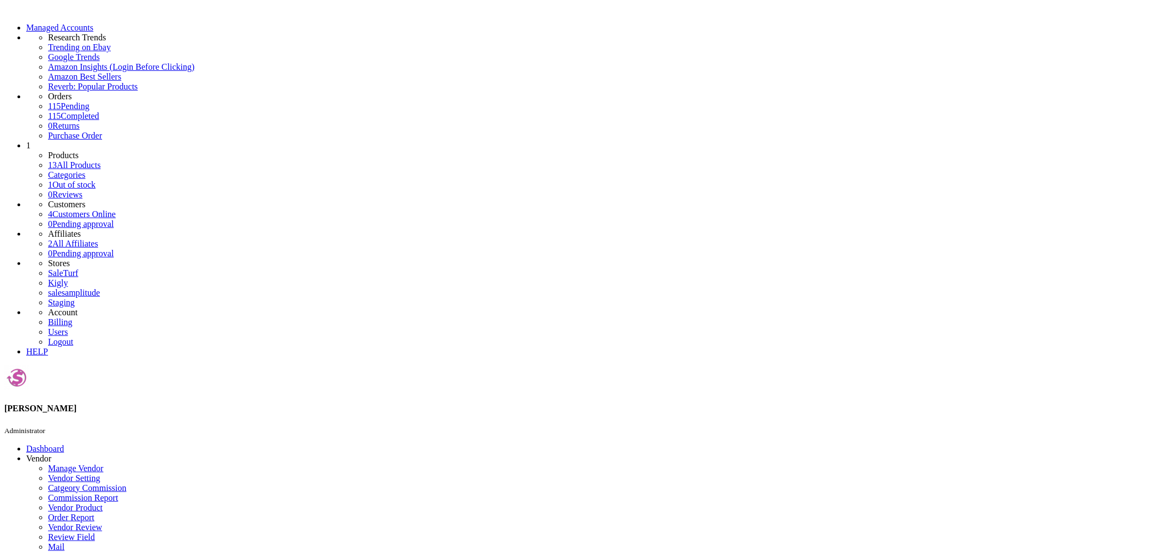
checkbox input"] "false"
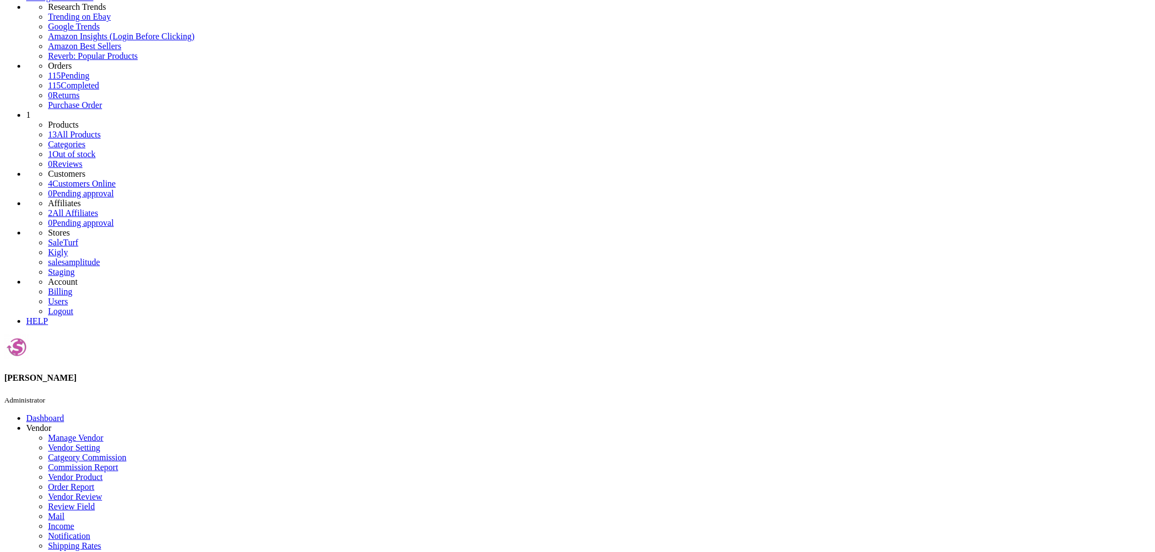
scroll to position [61, 0]
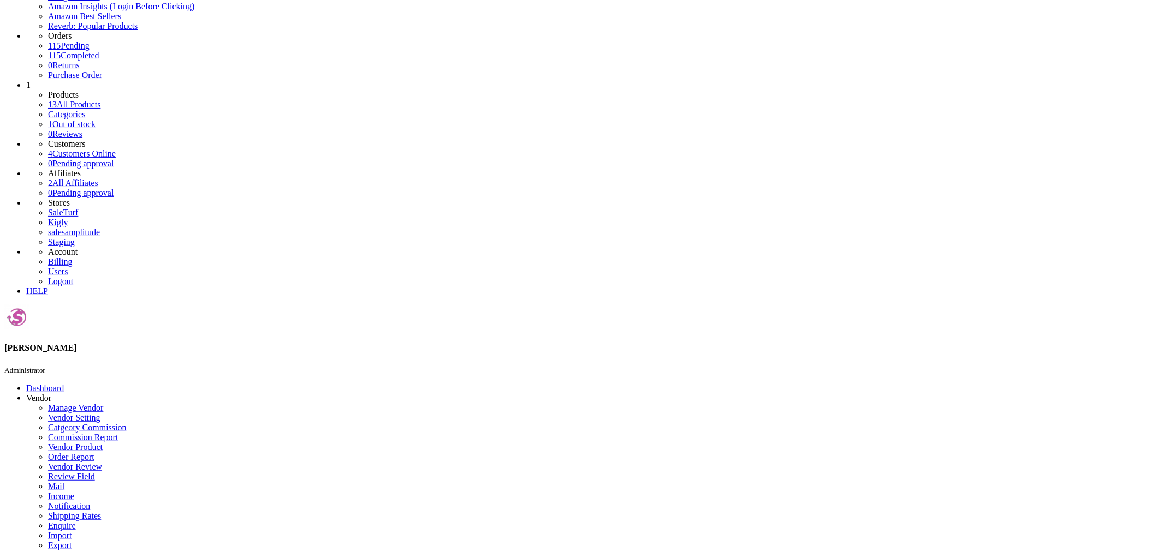
checkbox input"] "false"
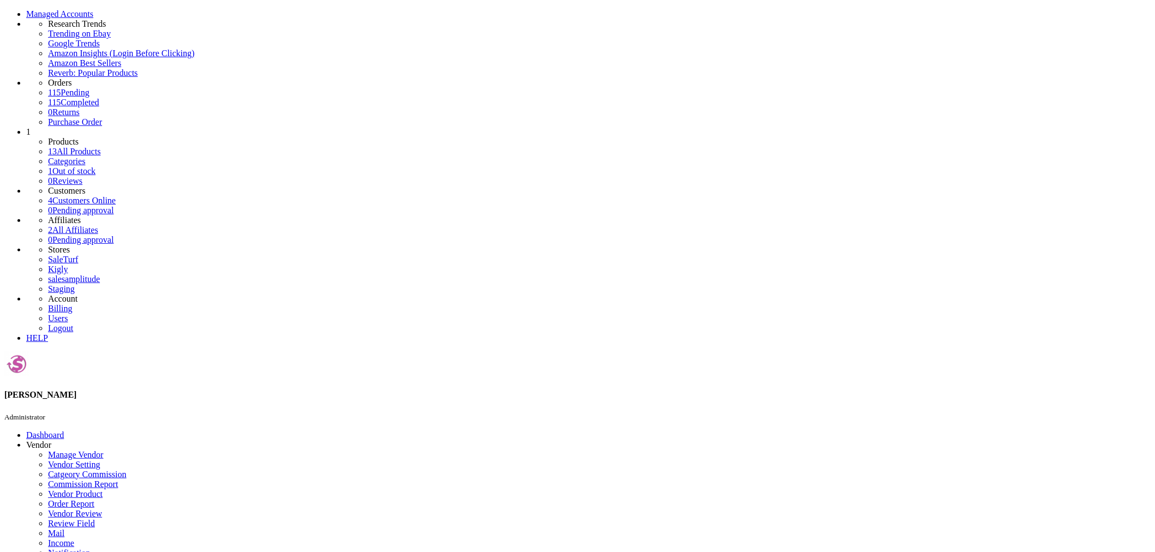
scroll to position [0, 0]
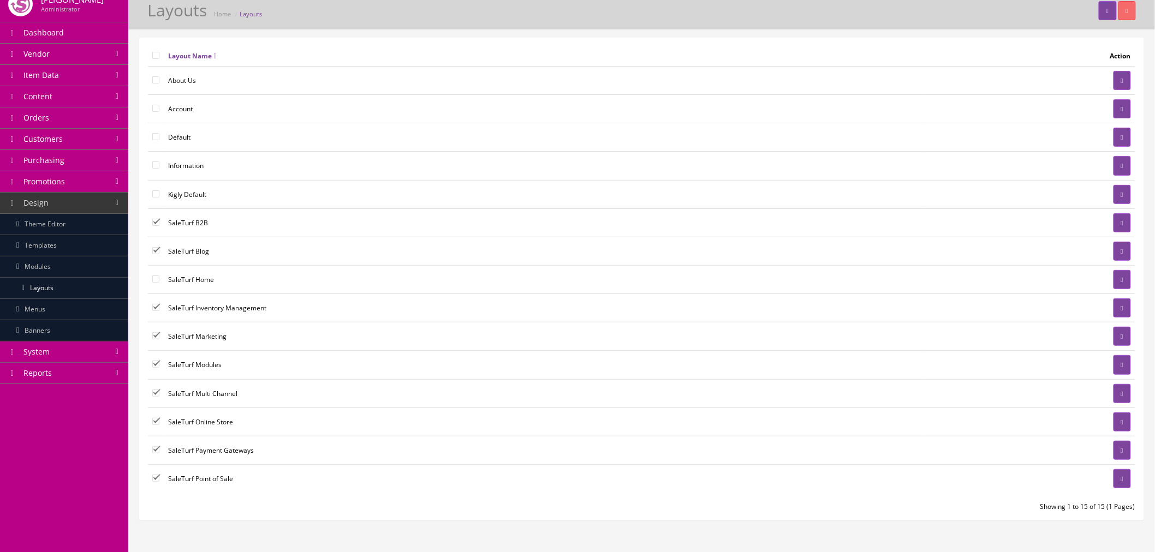
scroll to position [61, 0]
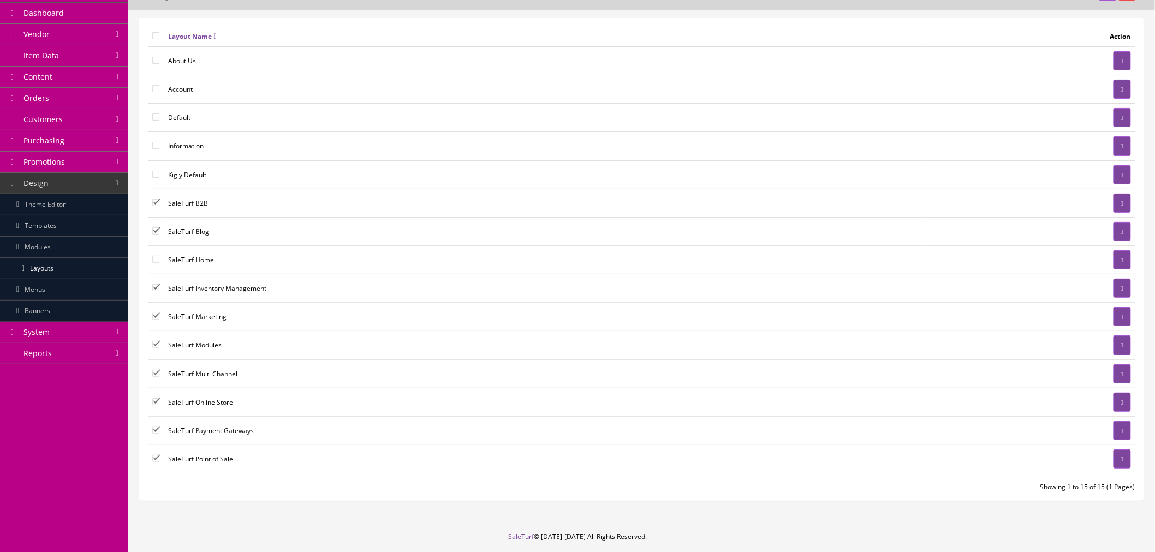
click at [156, 458] on input"] "checkbox" at bounding box center [155, 458] width 7 height 7
checkbox input"] "false"
click at [156, 432] on input"] "checkbox" at bounding box center [155, 430] width 7 height 7
checkbox input"] "false"
click at [158, 404] on input"] "checkbox" at bounding box center [155, 401] width 7 height 7
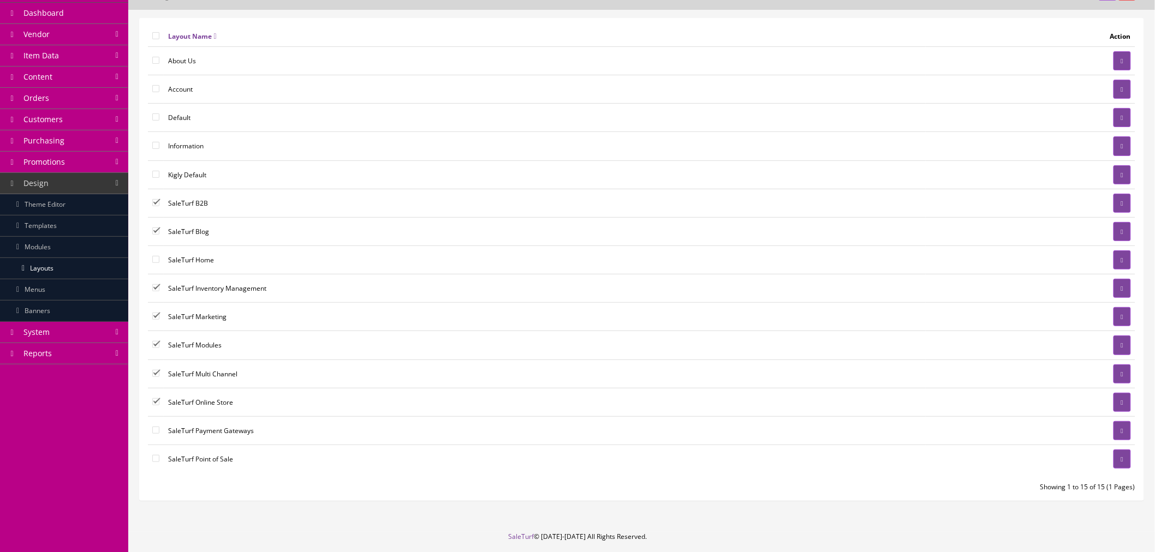
checkbox input"] "false"
click at [156, 373] on input"] "checkbox" at bounding box center [155, 373] width 7 height 7
checkbox input"] "false"
click at [157, 345] on input"] "checkbox" at bounding box center [155, 344] width 7 height 7
checkbox input"] "false"
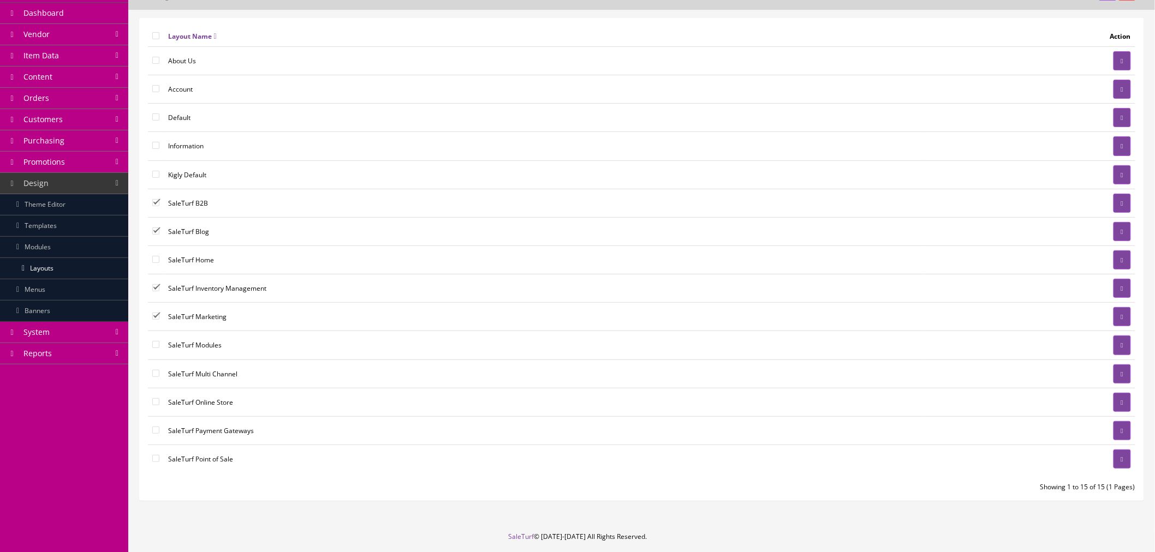
click at [159, 319] on input"] "checkbox" at bounding box center [155, 316] width 7 height 7
checkbox input"] "false"
click at [153, 290] on input"] "checkbox" at bounding box center [155, 287] width 7 height 7
checkbox input"] "false"
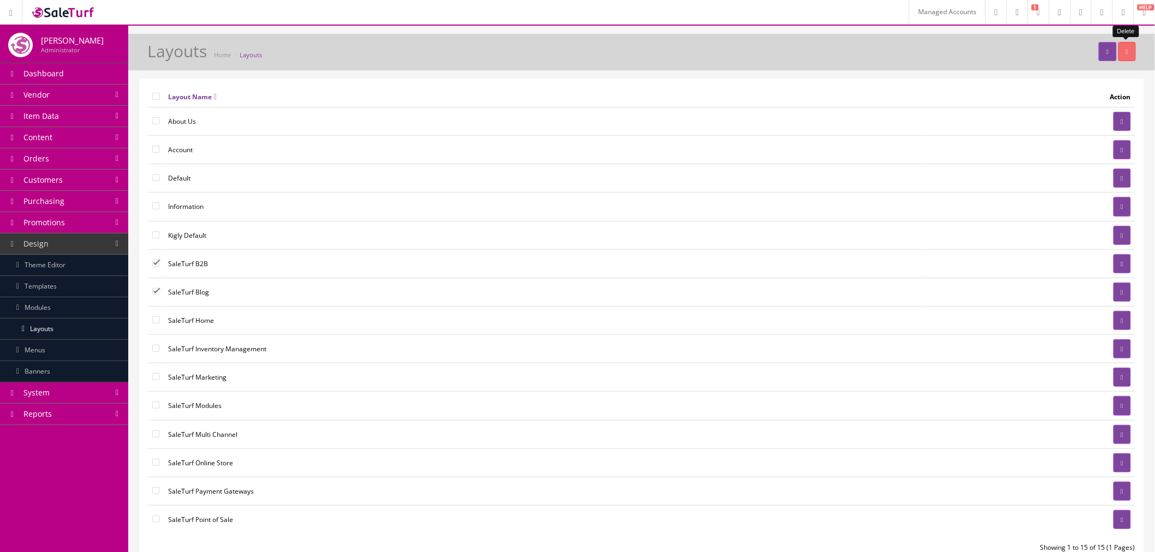
click at [1126, 52] on icon "button" at bounding box center [1127, 52] width 2 height 7
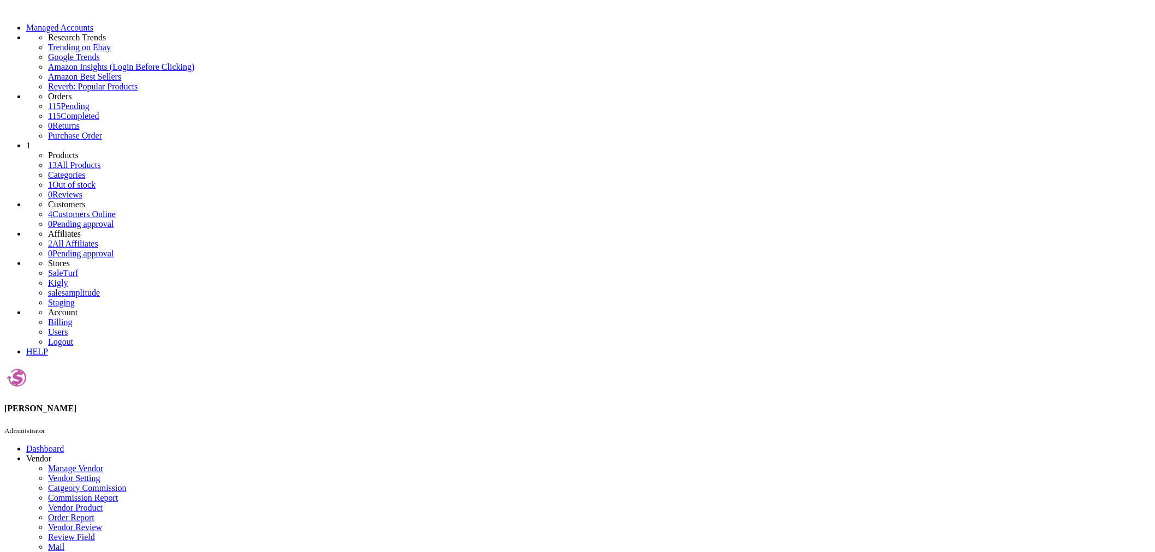
checkbox input"] "true"
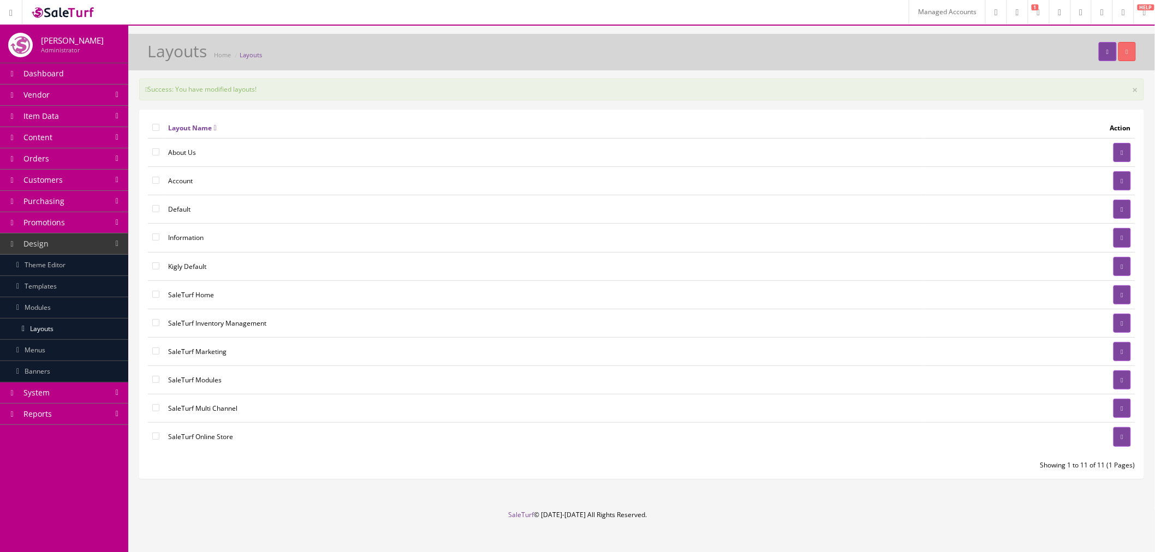
click at [157, 438] on input"] "checkbox" at bounding box center [155, 436] width 7 height 7
checkbox input"] "true"
click at [155, 407] on input"] "checkbox" at bounding box center [155, 407] width 7 height 7
checkbox input"] "true"
click at [1126, 50] on icon "button" at bounding box center [1127, 52] width 2 height 7
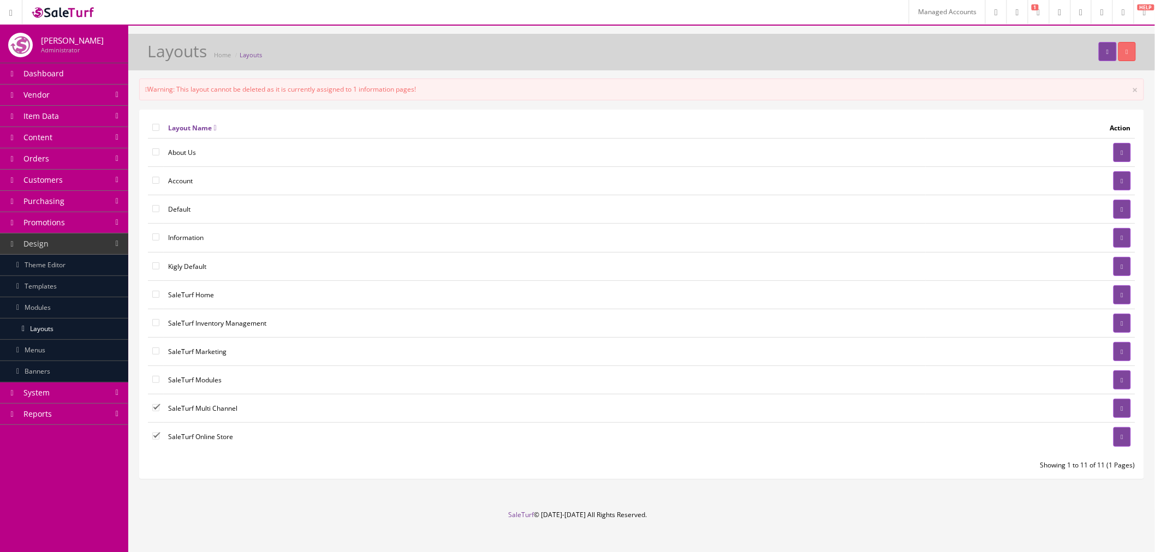
click at [152, 409] on input"] "checkbox" at bounding box center [155, 407] width 7 height 7
checkbox input"] "false"
click at [1125, 56] on button "button" at bounding box center [1126, 51] width 17 height 19
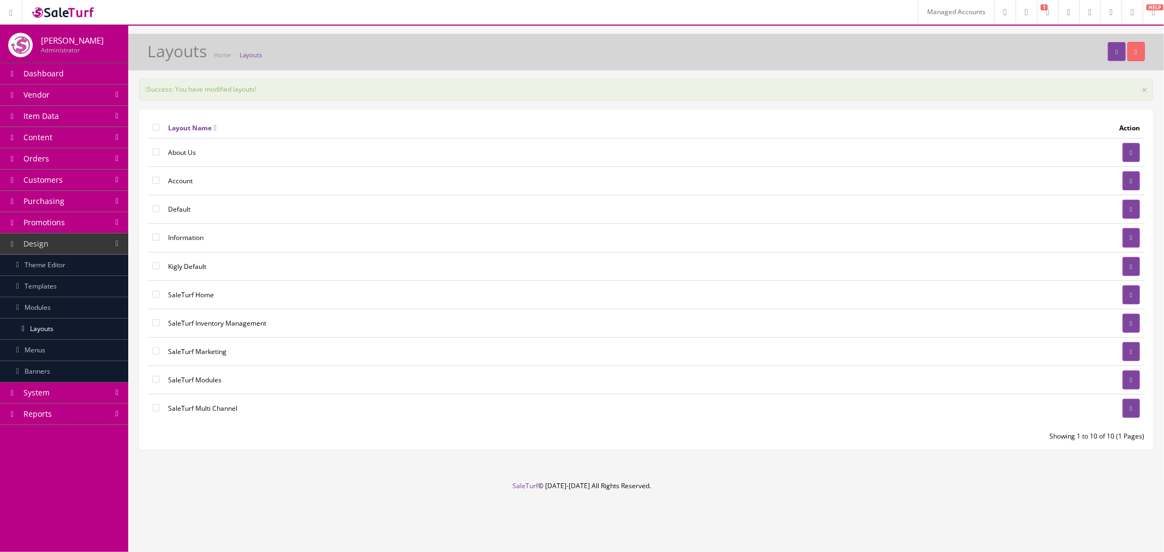
click at [155, 379] on input"] "checkbox" at bounding box center [155, 379] width 7 height 7
checkbox input"] "true"
click at [1135, 49] on icon "button" at bounding box center [1136, 52] width 2 height 7
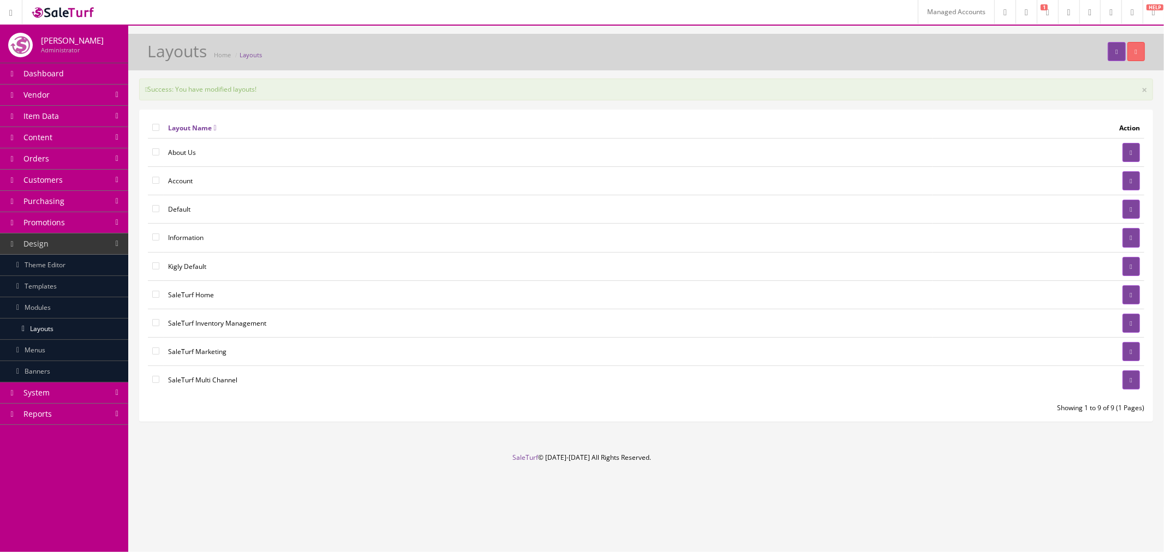
click at [155, 351] on input"] "checkbox" at bounding box center [155, 351] width 7 height 7
checkbox input"] "true"
click at [1131, 56] on button "button" at bounding box center [1135, 51] width 17 height 19
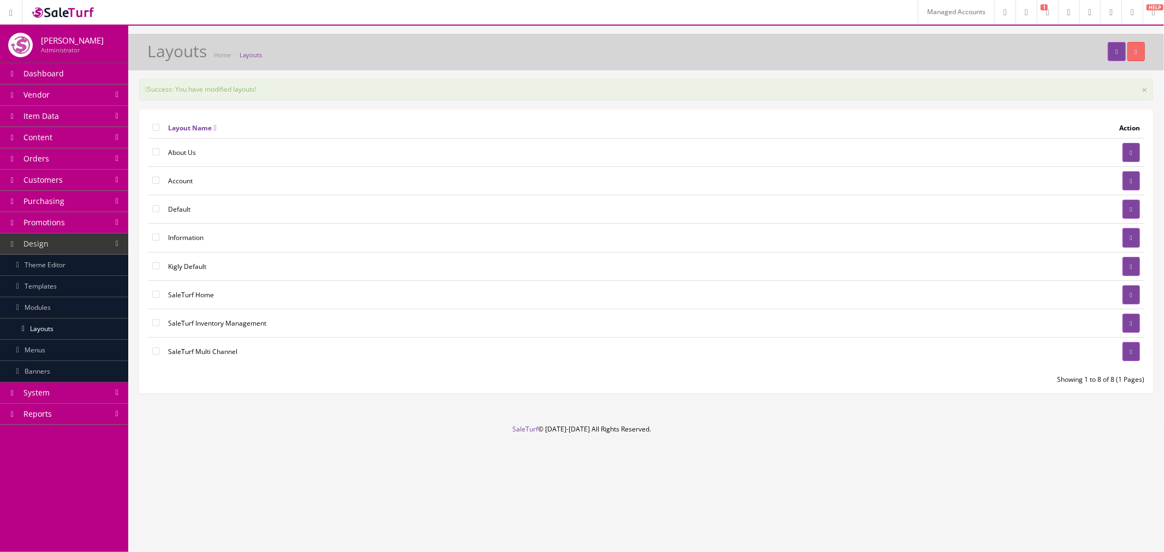
click at [154, 322] on input"] "checkbox" at bounding box center [155, 322] width 7 height 7
checkbox input"] "true"
click at [1131, 52] on button "button" at bounding box center [1135, 51] width 17 height 19
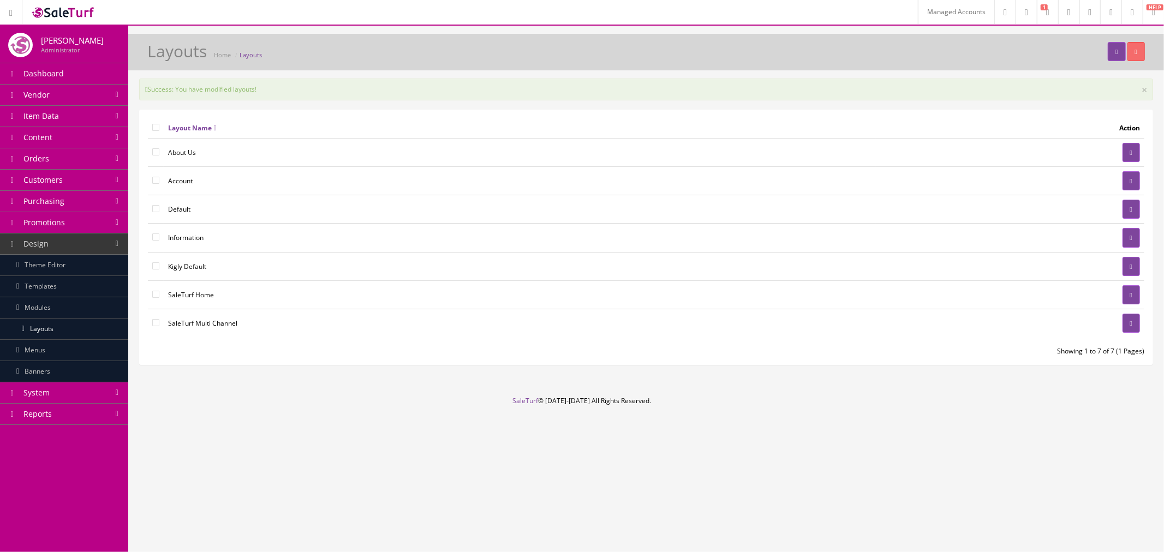
click at [155, 295] on input"] "checkbox" at bounding box center [155, 294] width 7 height 7
click at [156, 292] on input"] "checkbox" at bounding box center [155, 294] width 7 height 7
checkbox input"] "false"
click at [158, 265] on input"] "checkbox" at bounding box center [155, 265] width 7 height 7
checkbox input"] "true"
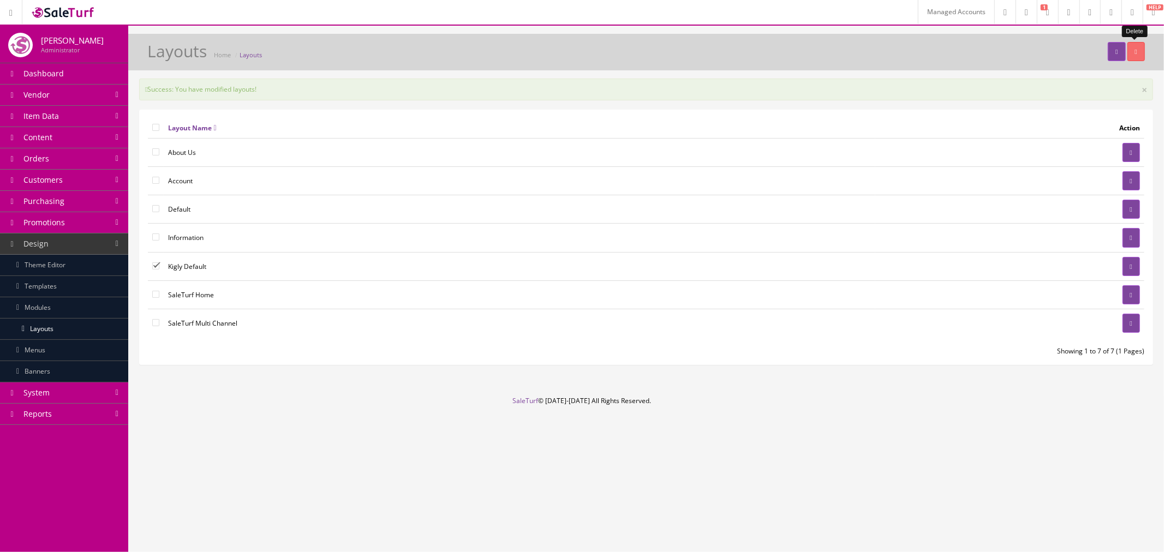
click at [1130, 53] on button "button" at bounding box center [1135, 51] width 17 height 19
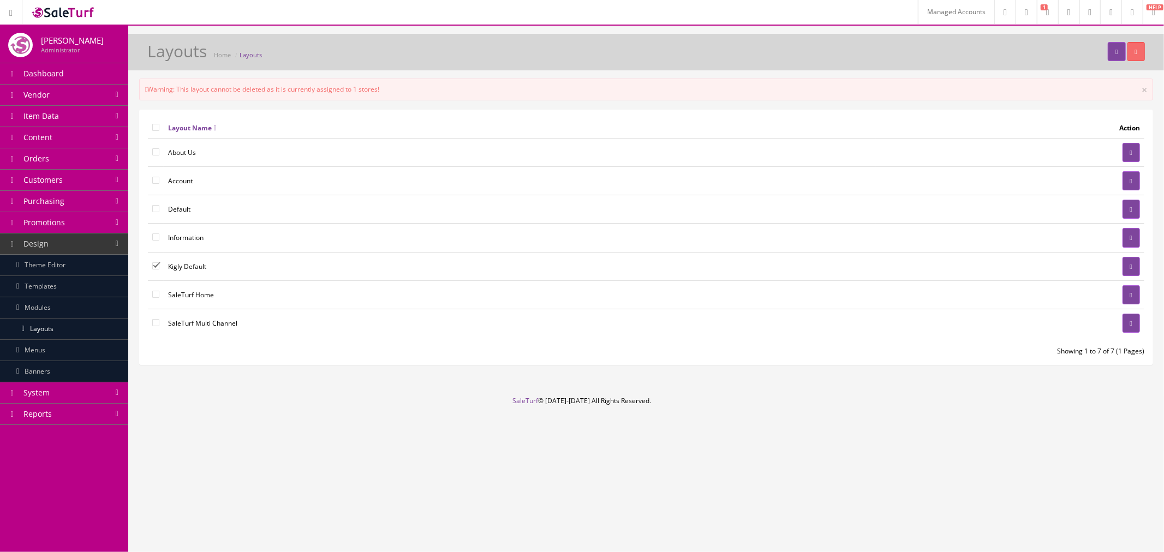
click at [157, 265] on input"] "checkbox" at bounding box center [155, 265] width 7 height 7
checkbox input"] "false"
click at [159, 182] on input"] "checkbox" at bounding box center [155, 180] width 7 height 7
checkbox input"] "true"
click at [1135, 49] on icon "button" at bounding box center [1136, 52] width 2 height 7
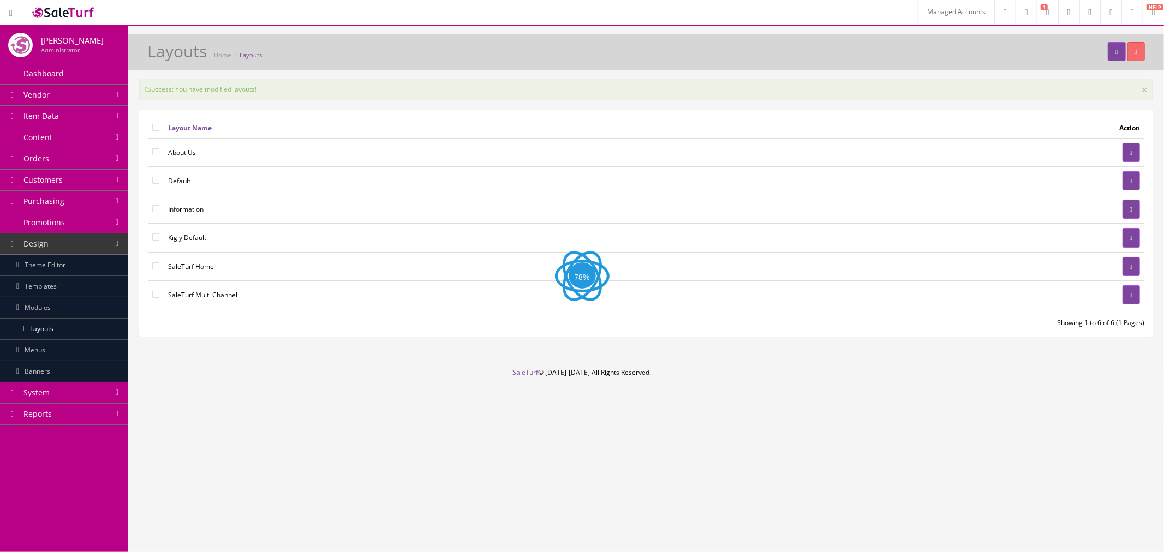
click at [155, 153] on input"] "checkbox" at bounding box center [155, 151] width 7 height 7
checkbox input"] "true"
click at [1128, 56] on button "button" at bounding box center [1135, 51] width 17 height 19
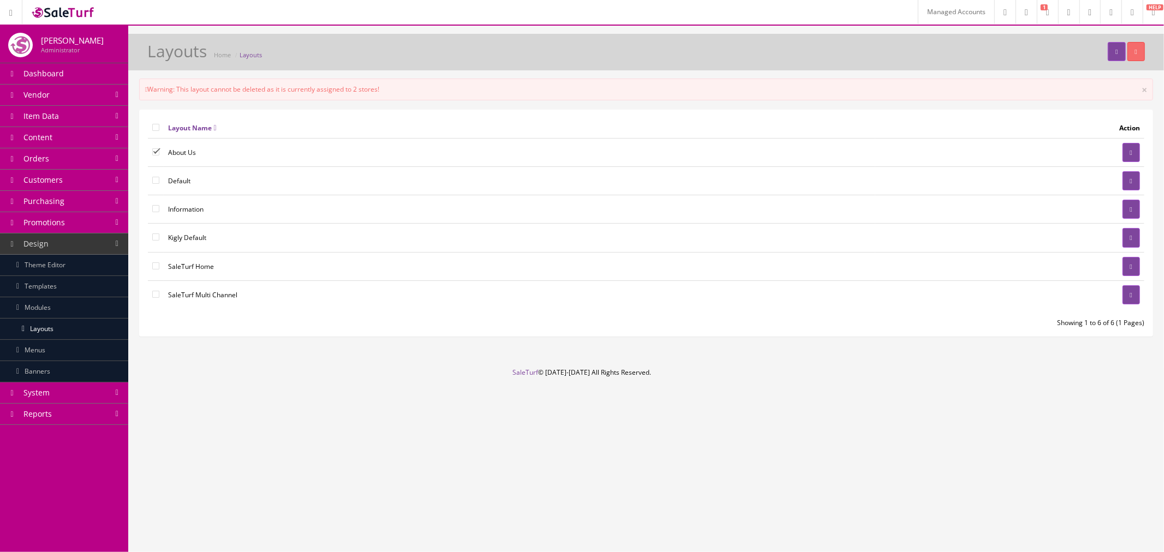
click at [153, 151] on input"] "checkbox" at bounding box center [155, 151] width 7 height 7
checkbox input"] "false"
click at [80, 136] on link "Content" at bounding box center [64, 137] width 128 height 21
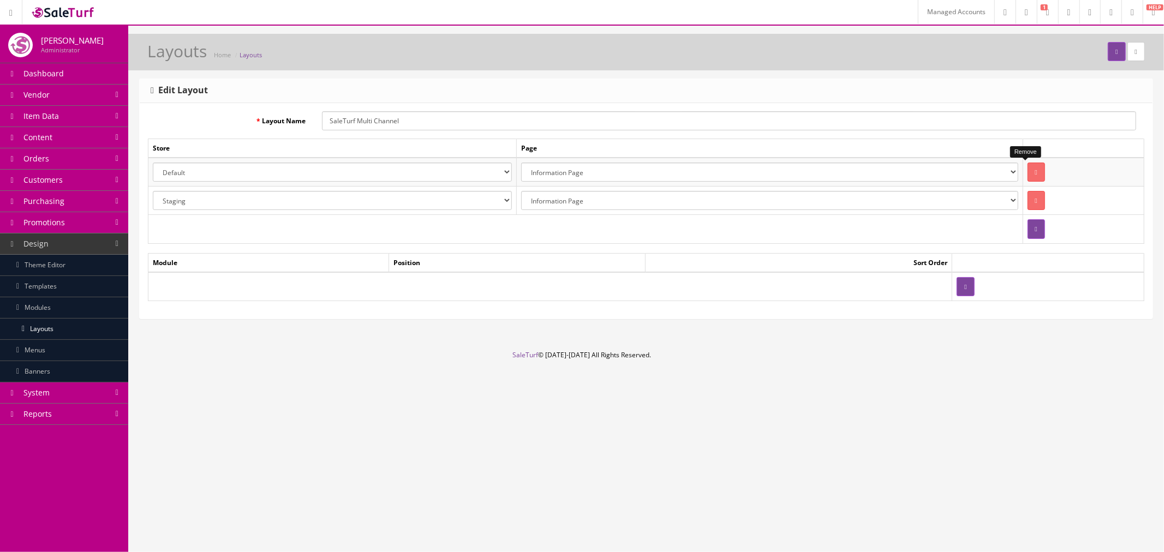
click at [1031, 171] on button "button" at bounding box center [1035, 172] width 17 height 19
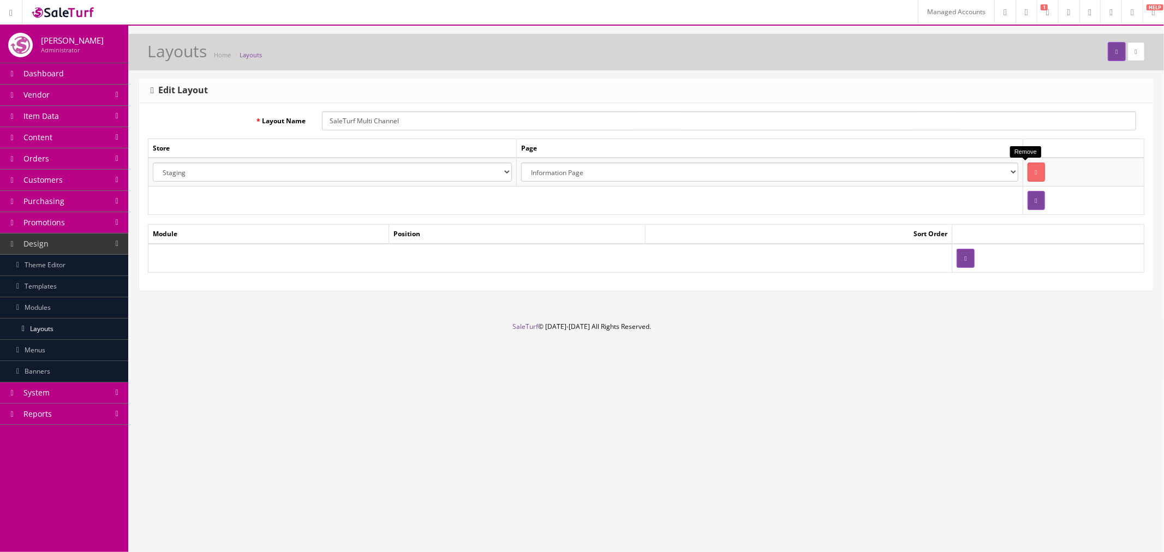
click at [1031, 171] on button "button" at bounding box center [1035, 172] width 17 height 19
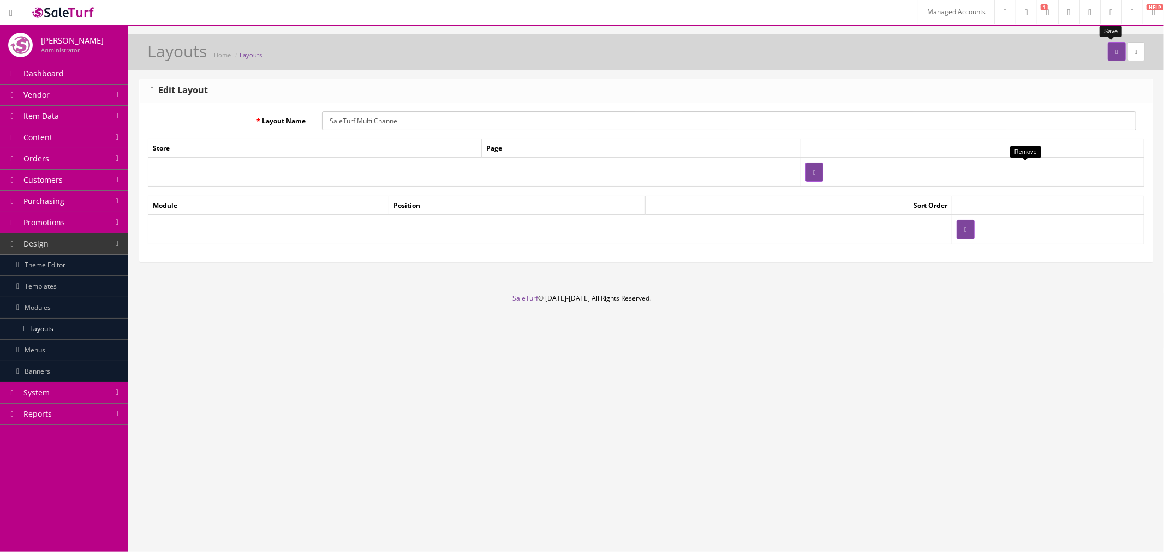
click at [1115, 55] on icon "submit" at bounding box center [1116, 52] width 2 height 7
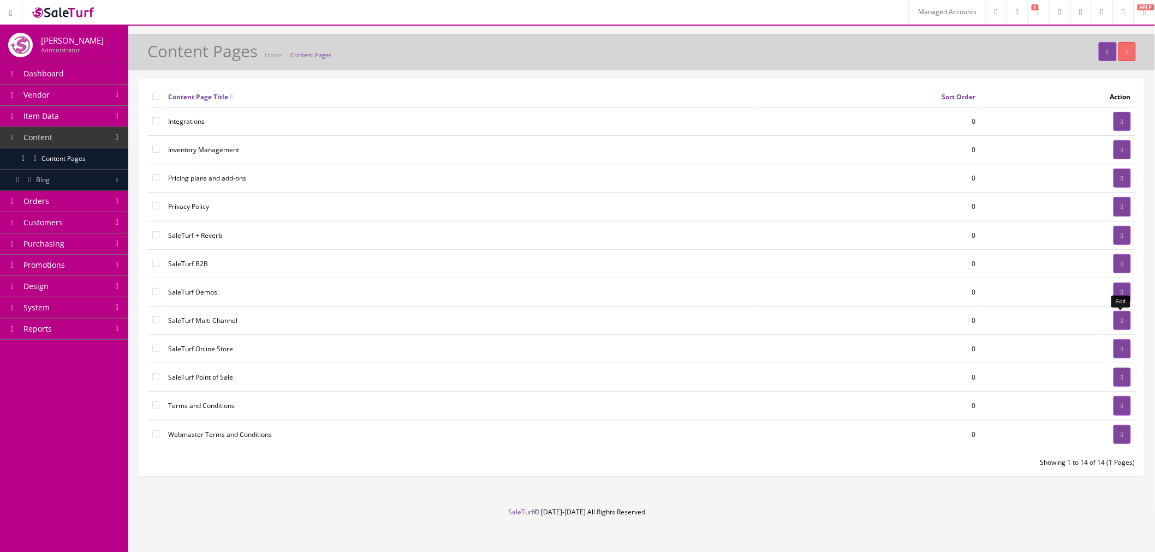
click at [1114, 318] on link at bounding box center [1121, 320] width 17 height 19
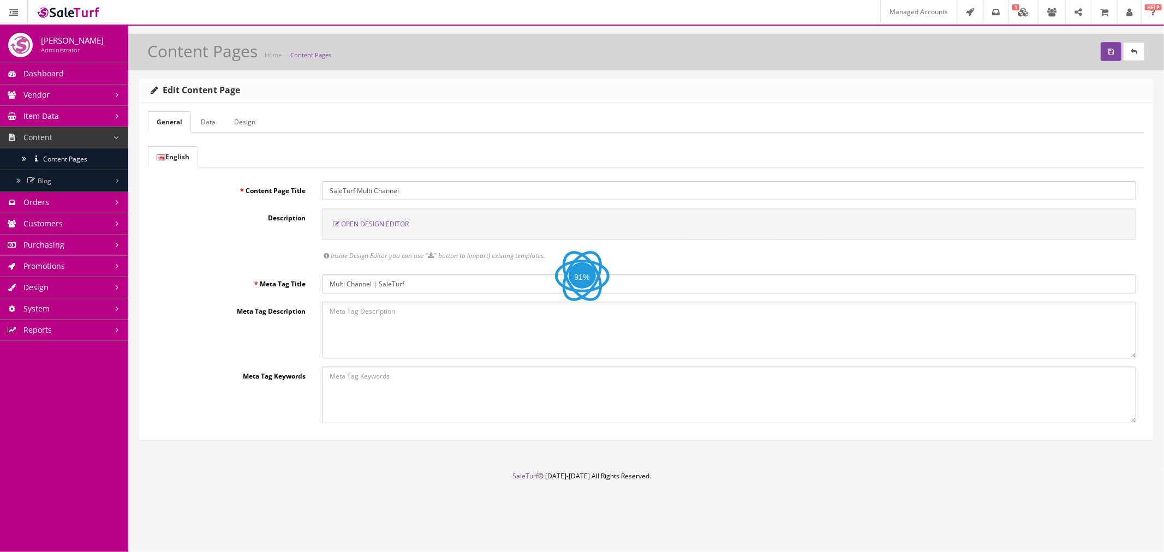
click at [190, 133] on form "General Data Design English Content Page Title SaleTurf Multi Channel Descripti…" at bounding box center [646, 267] width 996 height 312
click at [250, 123] on link "Design" at bounding box center [244, 121] width 39 height 21
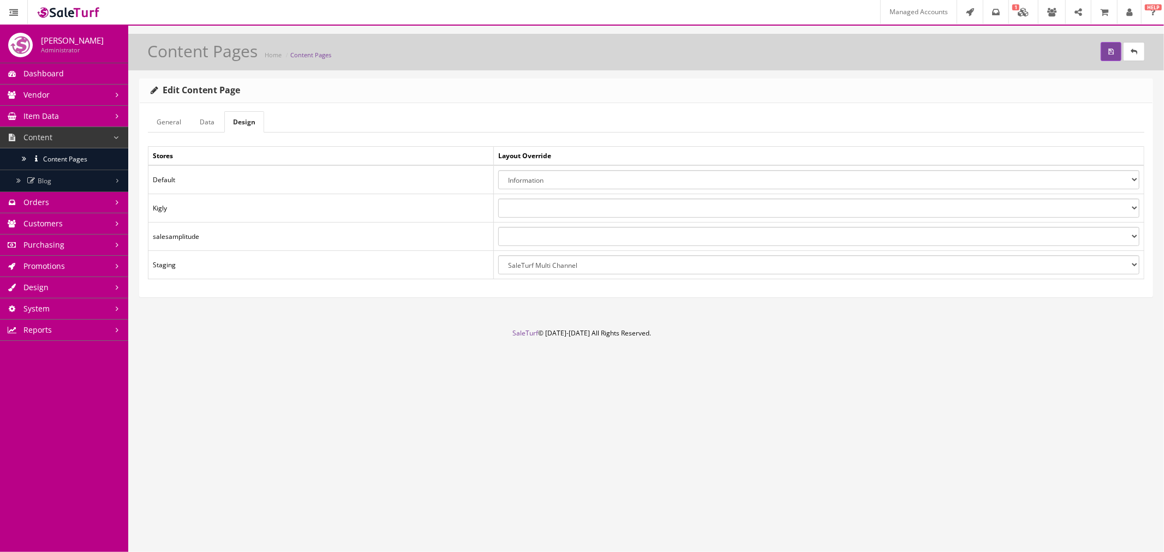
click at [584, 271] on select "About Us Default Information Kigly Default SaleTurf Home SaleTurf Multi Channel" at bounding box center [818, 264] width 641 height 19
select select
click at [498, 255] on select "About Us Default Information Kigly Default SaleTurf Home SaleTurf Multi Channel" at bounding box center [818, 264] width 641 height 19
click at [1105, 53] on button "submit" at bounding box center [1111, 51] width 21 height 19
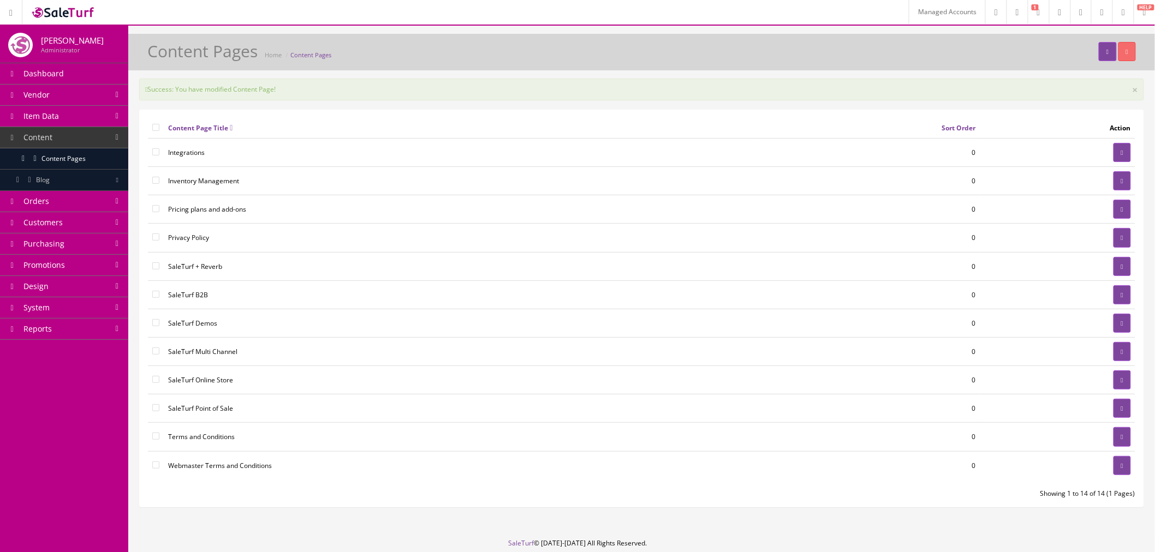
click at [86, 290] on link "Design" at bounding box center [64, 286] width 128 height 21
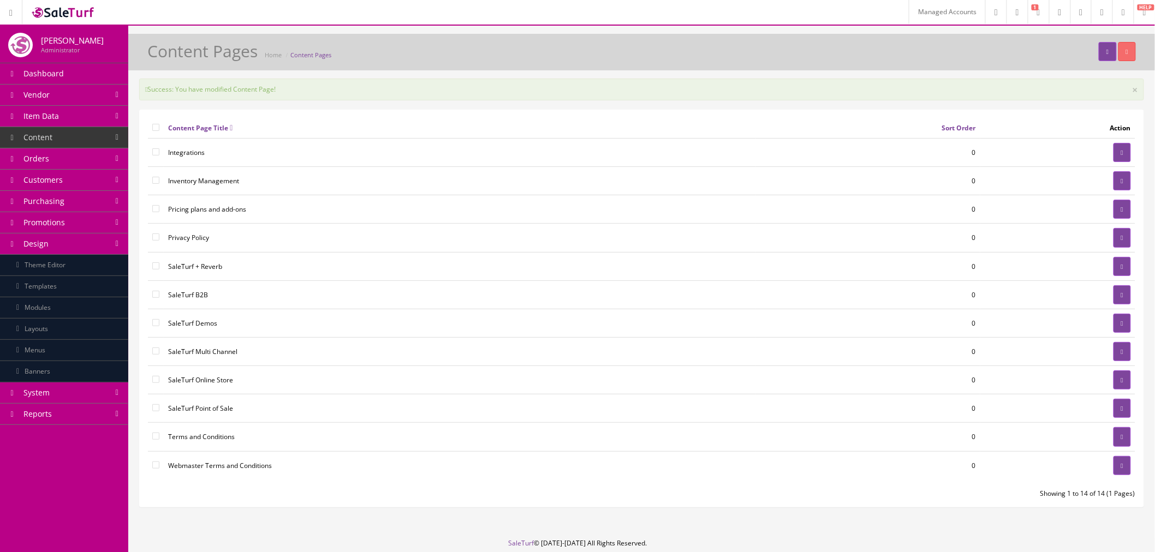
click at [82, 313] on link "Modules" at bounding box center [64, 307] width 128 height 21
click at [58, 312] on link "Modules" at bounding box center [64, 307] width 128 height 21
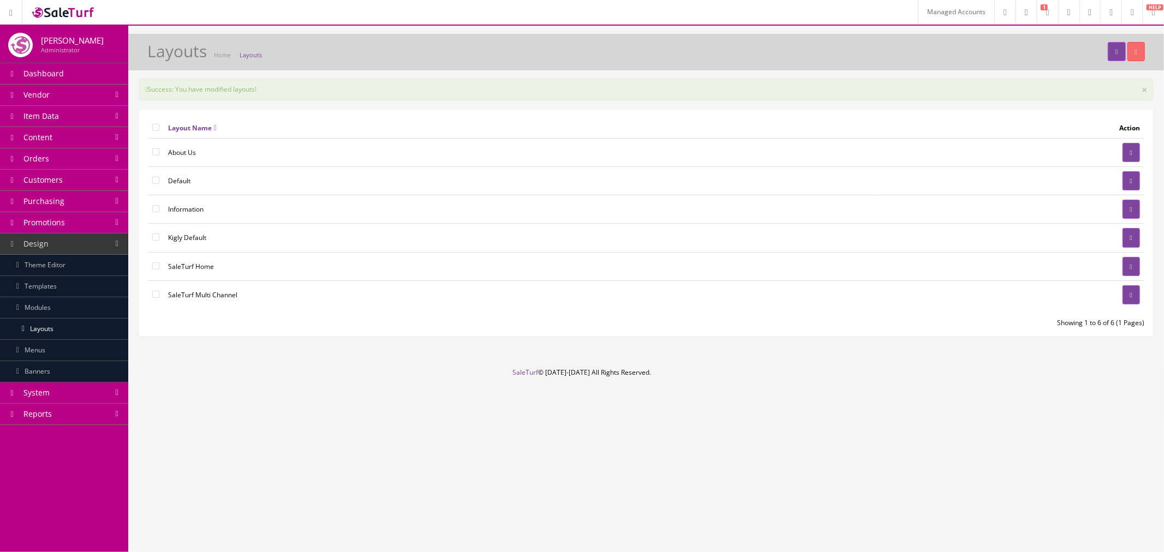
click at [153, 294] on input"] "checkbox" at bounding box center [155, 294] width 7 height 7
checkbox input"] "true"
drag, startPoint x: 1128, startPoint y: 55, endPoint x: 636, endPoint y: 33, distance: 492.1
click at [1128, 55] on button "button" at bounding box center [1135, 51] width 17 height 19
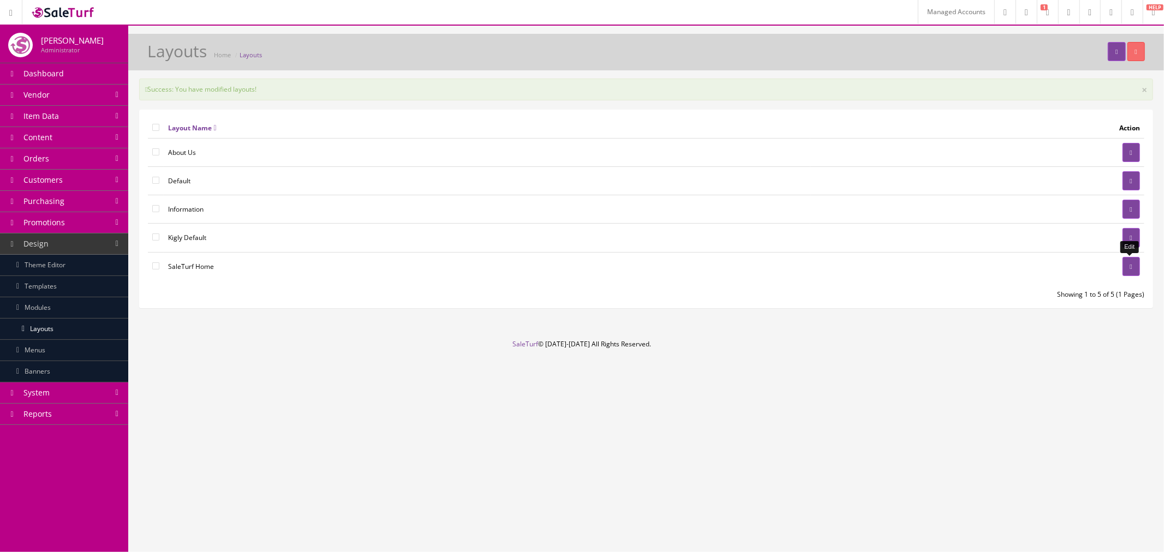
click icon
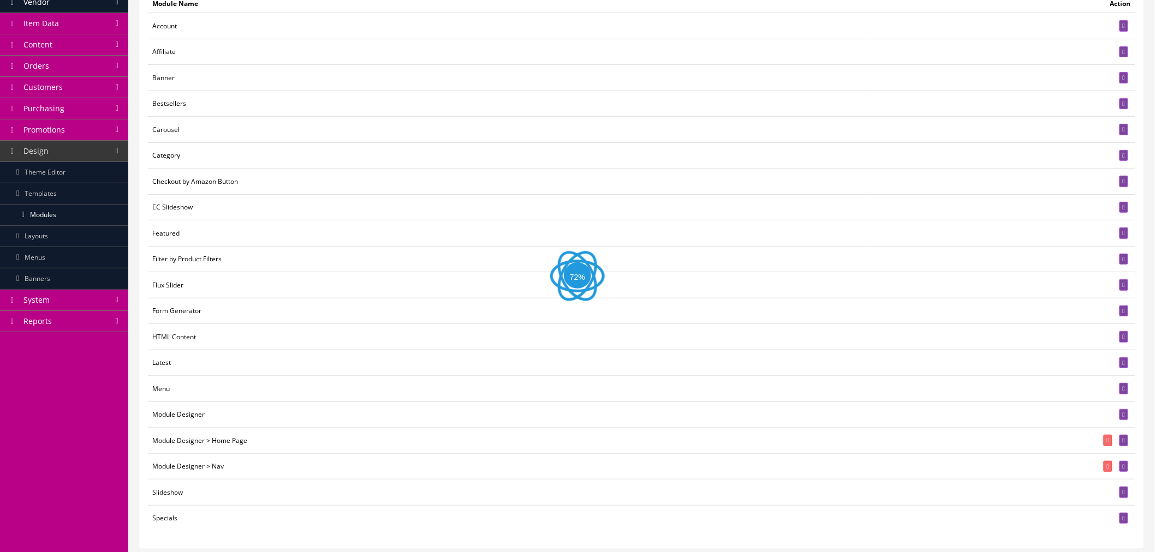
scroll to position [177, 0]
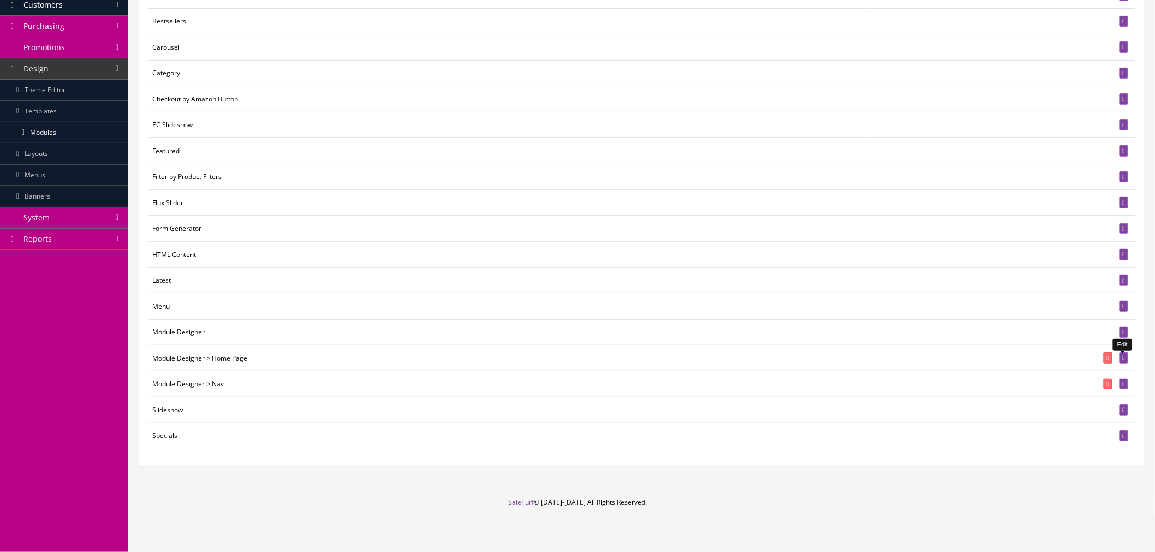
click at [1119, 357] on link at bounding box center [1123, 357] width 9 height 11
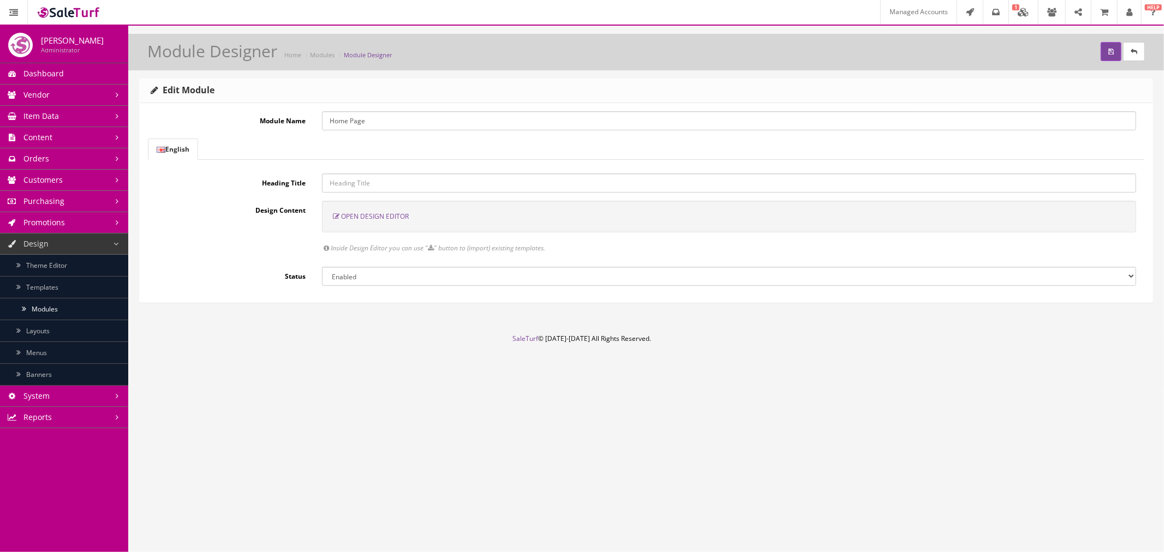
click at [373, 213] on span "Open Design Editor" at bounding box center [375, 216] width 68 height 9
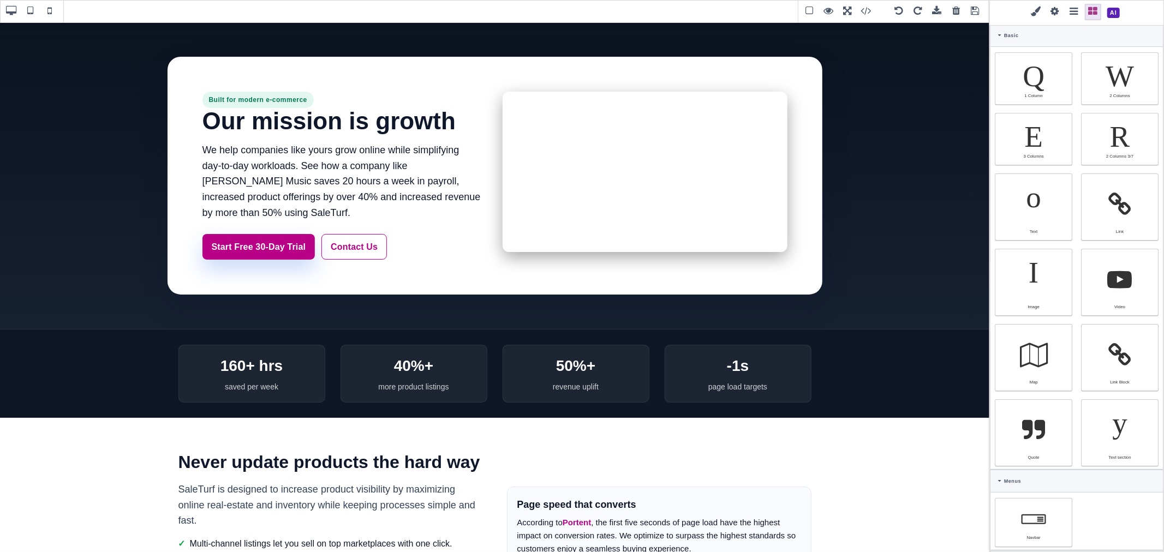
click at [937, 8] on span at bounding box center [937, 11] width 16 height 16
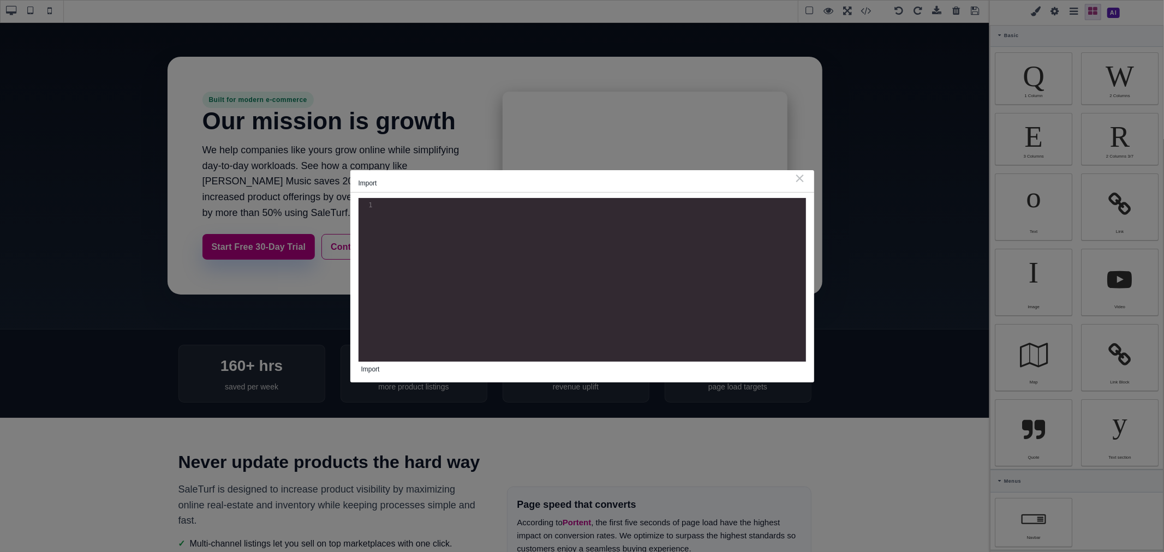
click at [462, 268] on div "xxxxxxxxxx 1 1 ​" at bounding box center [590, 288] width 464 height 180
paste textarea "r"
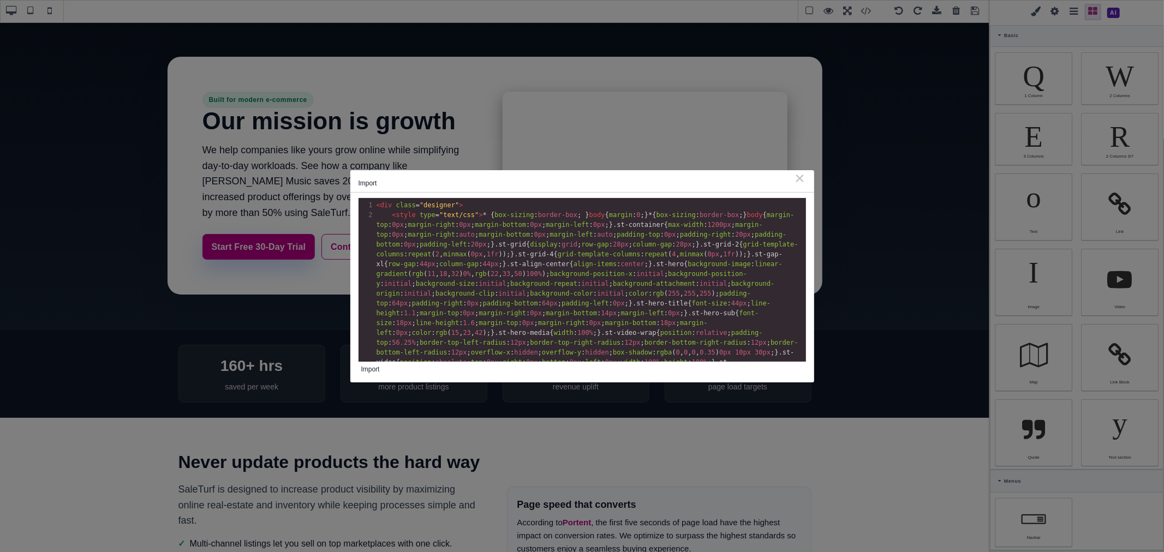
scroll to position [1308, 0]
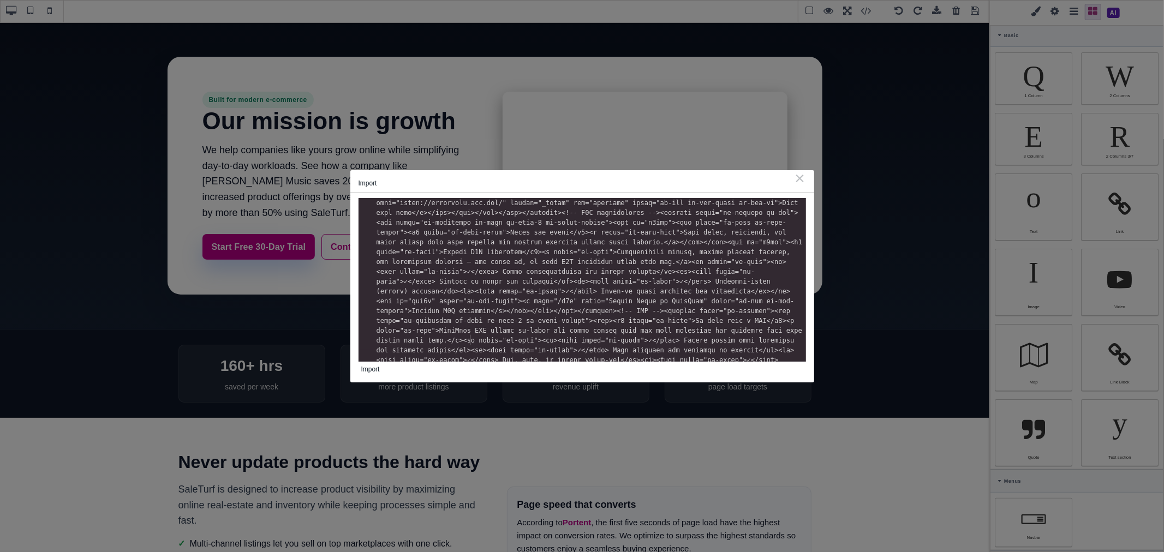
type textarea "ry">Sta"
drag, startPoint x: 471, startPoint y: 345, endPoint x: 494, endPoint y: 344, distance: 22.9
type textarea "</div>"
drag, startPoint x: 501, startPoint y: 353, endPoint x: 733, endPoint y: 345, distance: 232.0
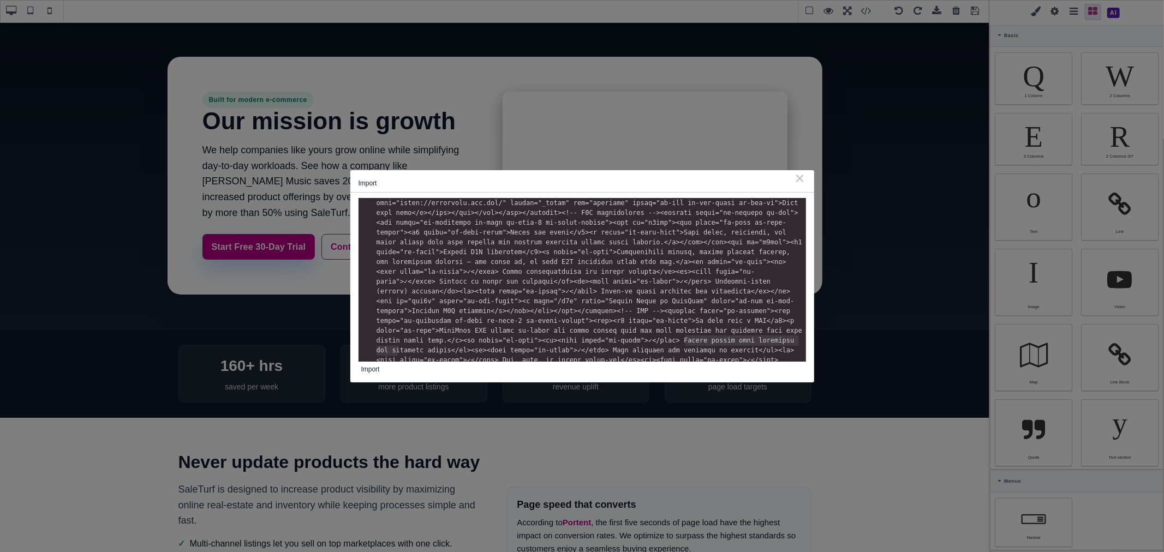
click at [733, 483] on pre "</ div >" at bounding box center [590, 488] width 432 height 10
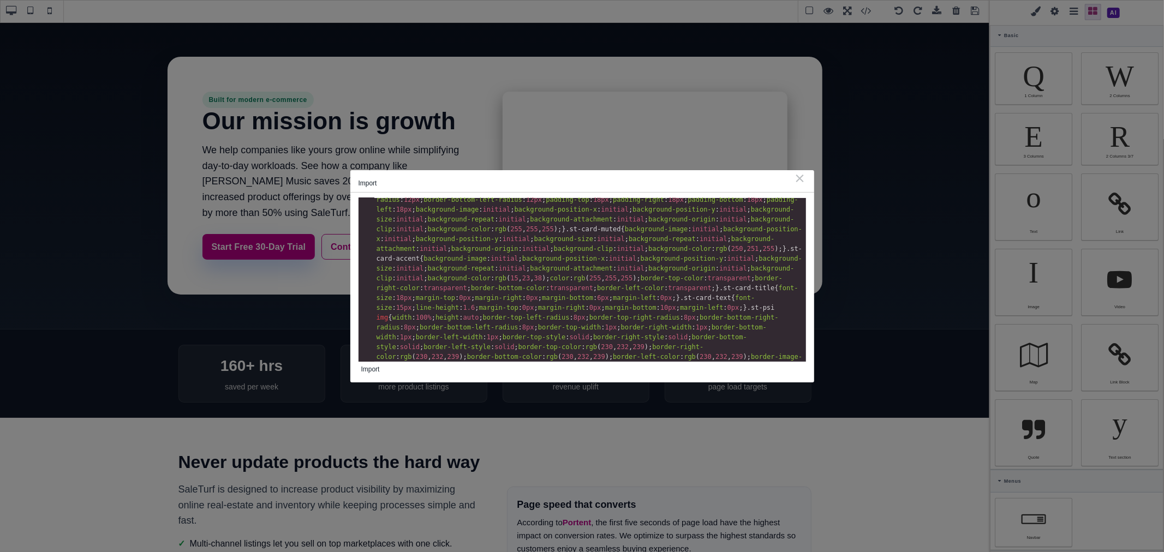
scroll to position [0, 0]
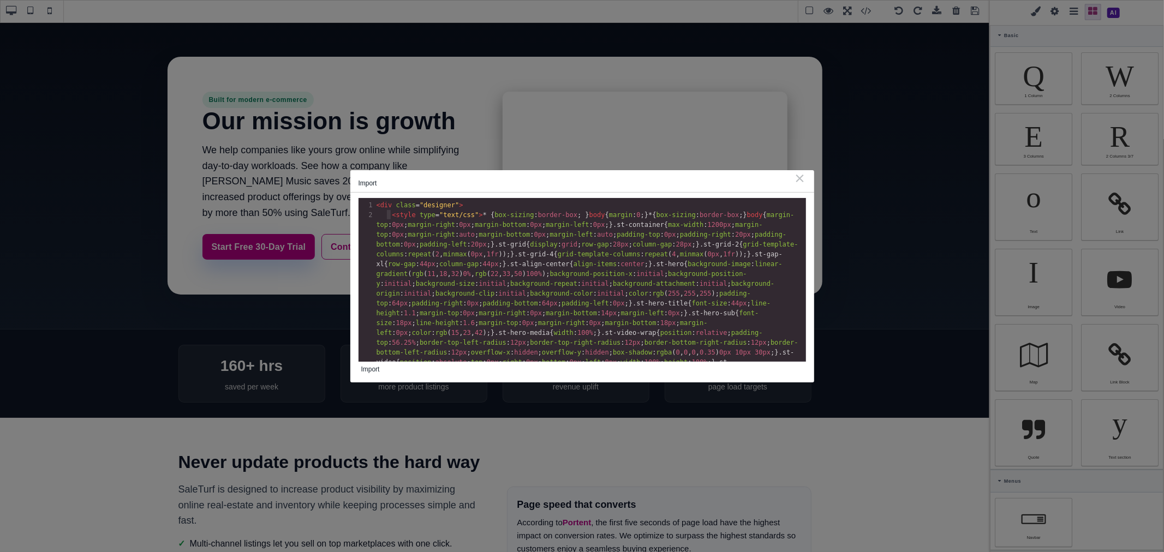
type textarea "<div class="designer">"
drag, startPoint x: 390, startPoint y: 213, endPoint x: 373, endPoint y: 206, distance: 18.6
click at [375, 369] on button "Import" at bounding box center [370, 369] width 24 height 15
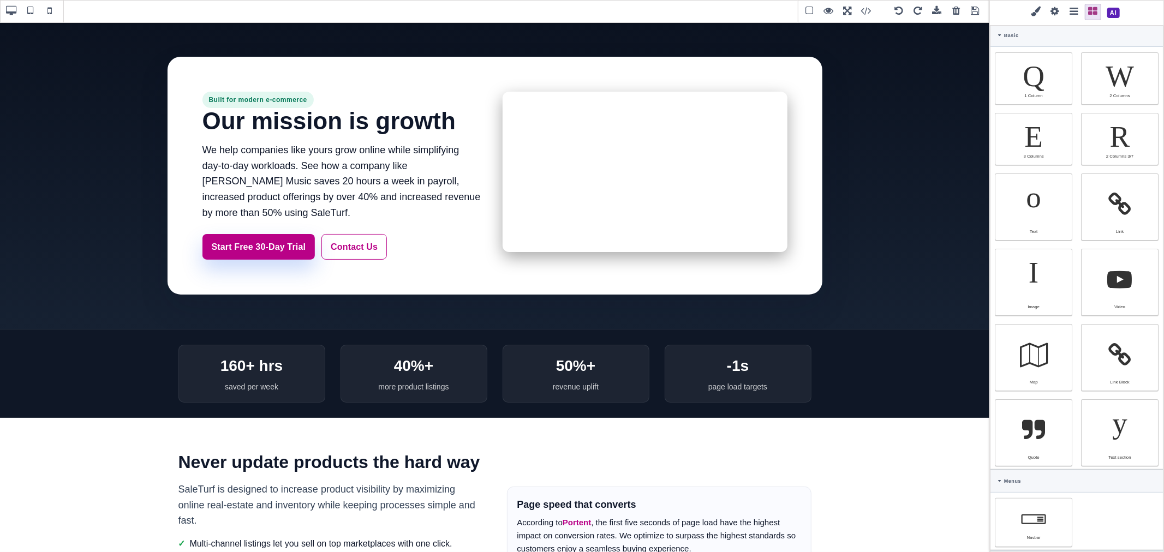
click at [975, 14] on span at bounding box center [975, 11] width 16 height 16
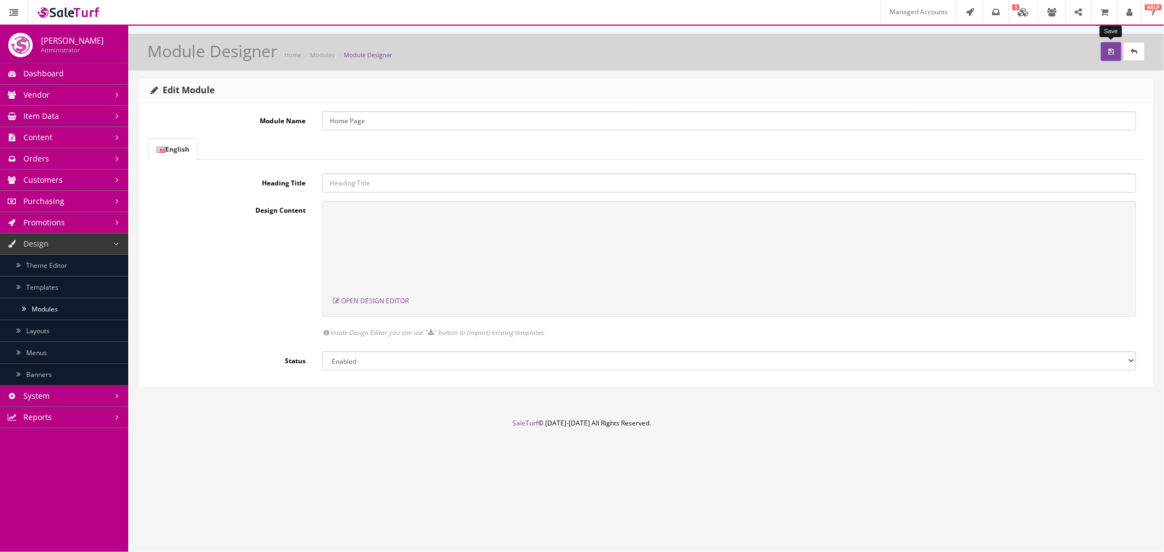
click at [1112, 50] on icon "submit" at bounding box center [1110, 52] width 5 height 7
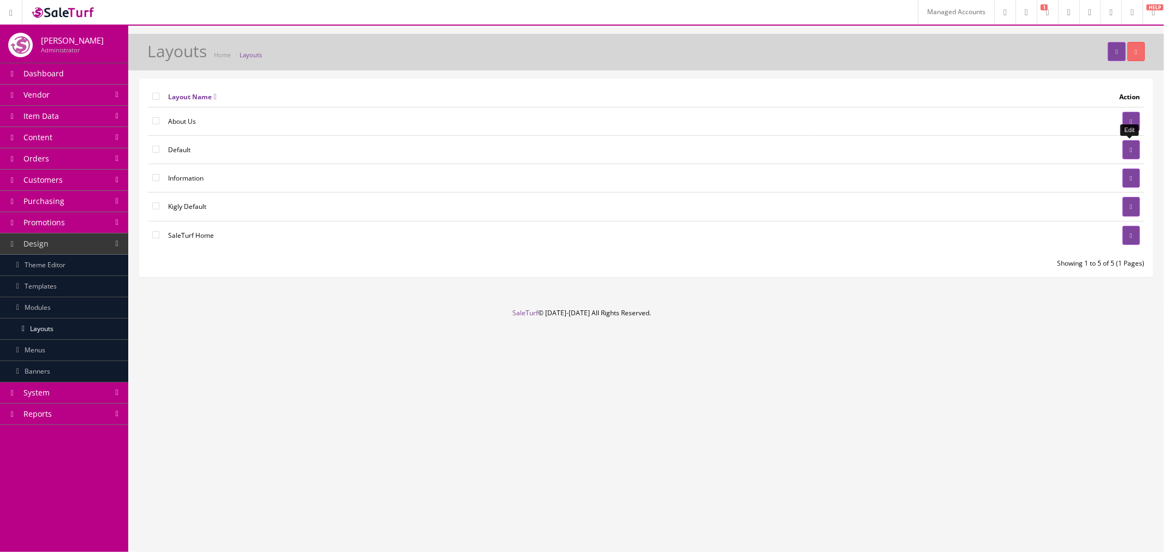
click at [1126, 154] on link at bounding box center [1130, 149] width 17 height 19
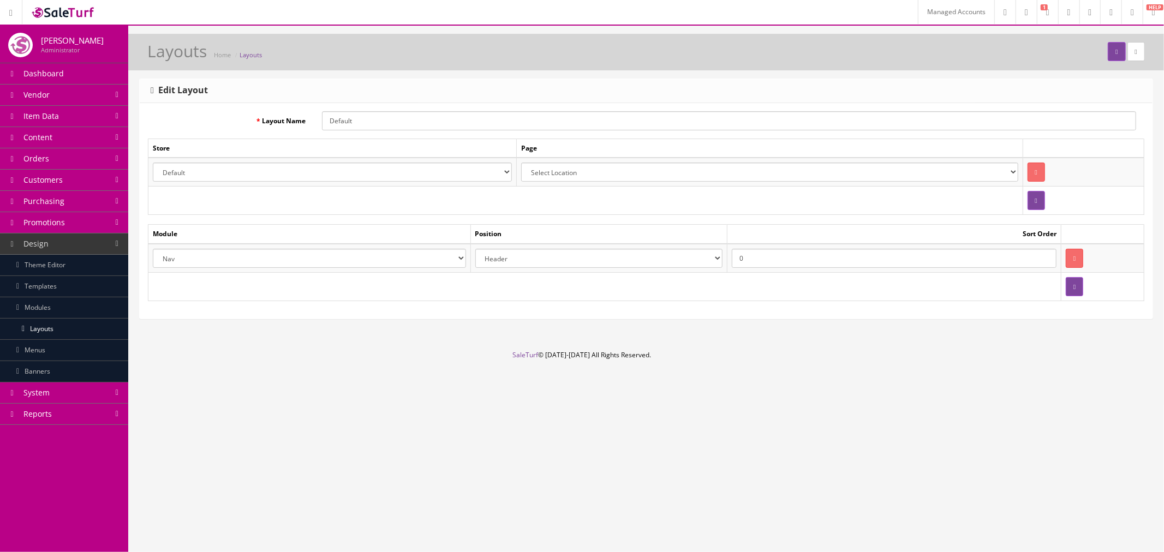
click at [404, 260] on select "Account Account Affiliate Affiliate Category Category Filter by Product Filters…" at bounding box center [309, 258] width 313 height 19
select select "header.39"
click at [153, 249] on select "Account Account Affiliate Affiliate Category Category Filter by Product Filters…" at bounding box center [309, 258] width 313 height 19
click at [1136, 50] on icon at bounding box center [1136, 52] width 2 height 7
